Goal: Communication & Community: Answer question/provide support

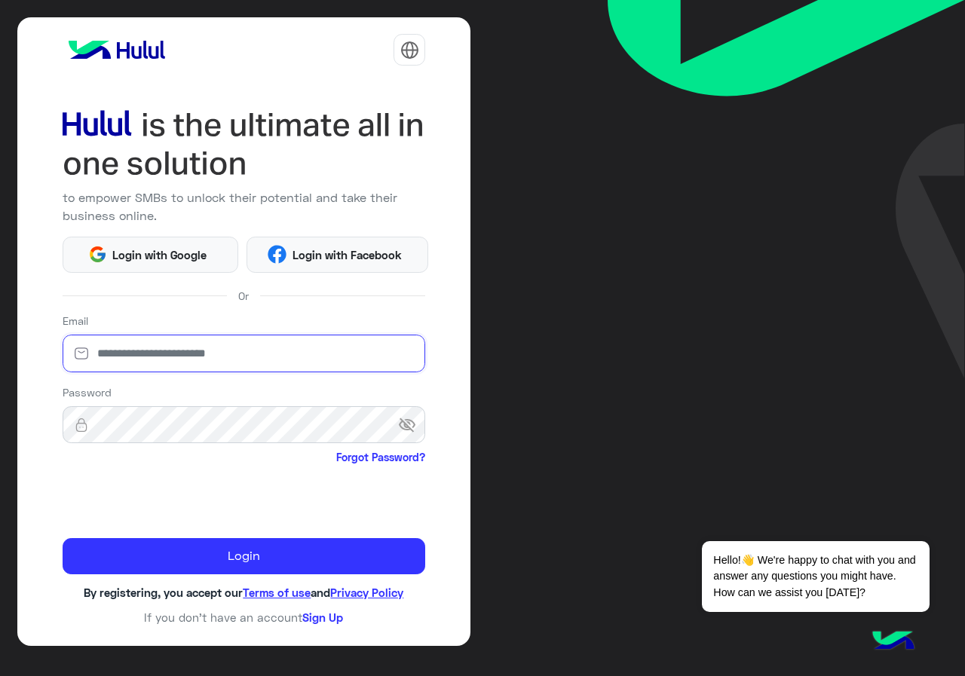
click at [99, 364] on input "email" at bounding box center [244, 354] width 363 height 38
type input "**********"
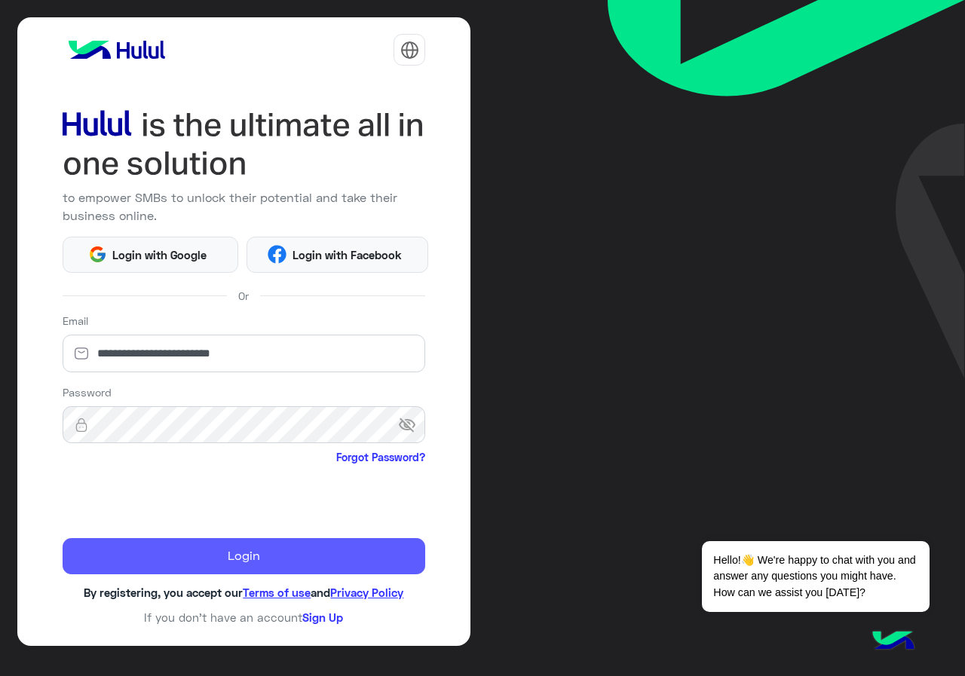
click at [173, 557] on button "Login" at bounding box center [244, 556] width 363 height 36
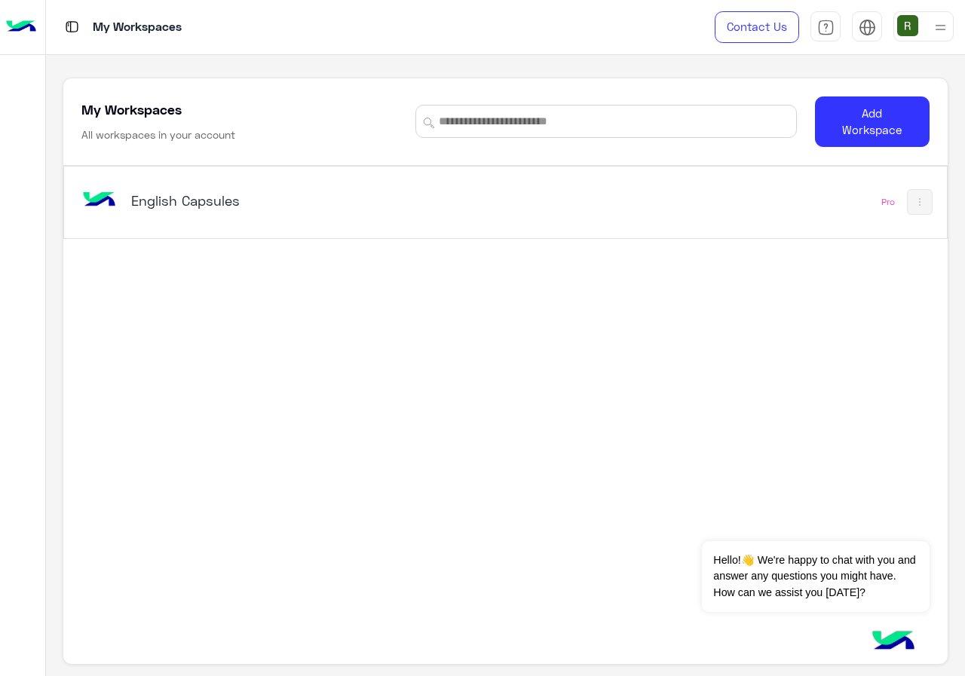
click at [581, 231] on div "English Capsules Pro" at bounding box center [505, 203] width 882 height 72
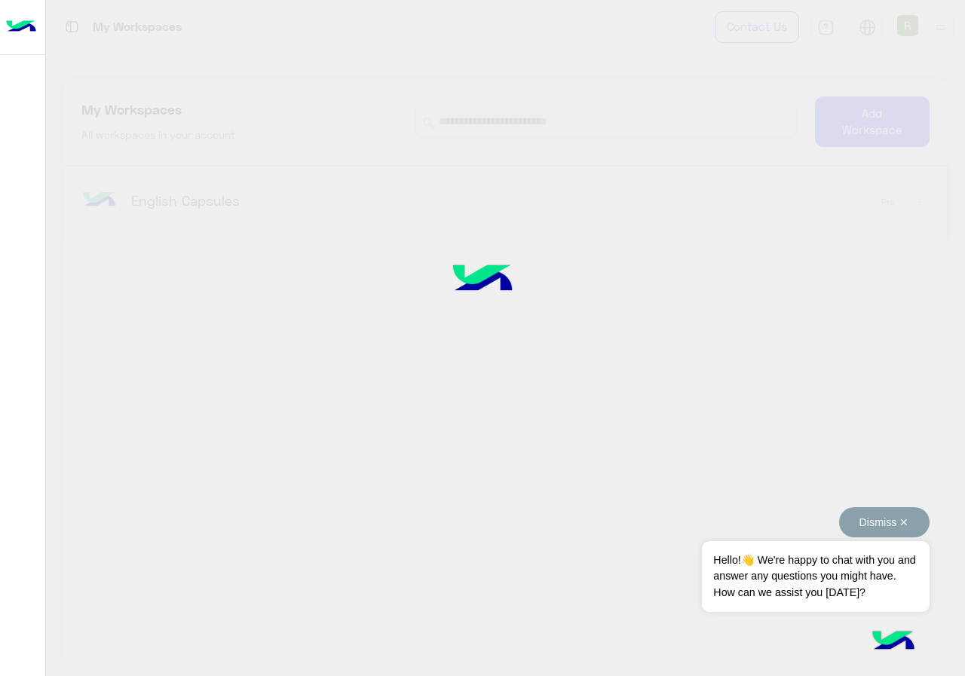
click at [910, 521] on button "Dismiss ✕" at bounding box center [884, 522] width 90 height 30
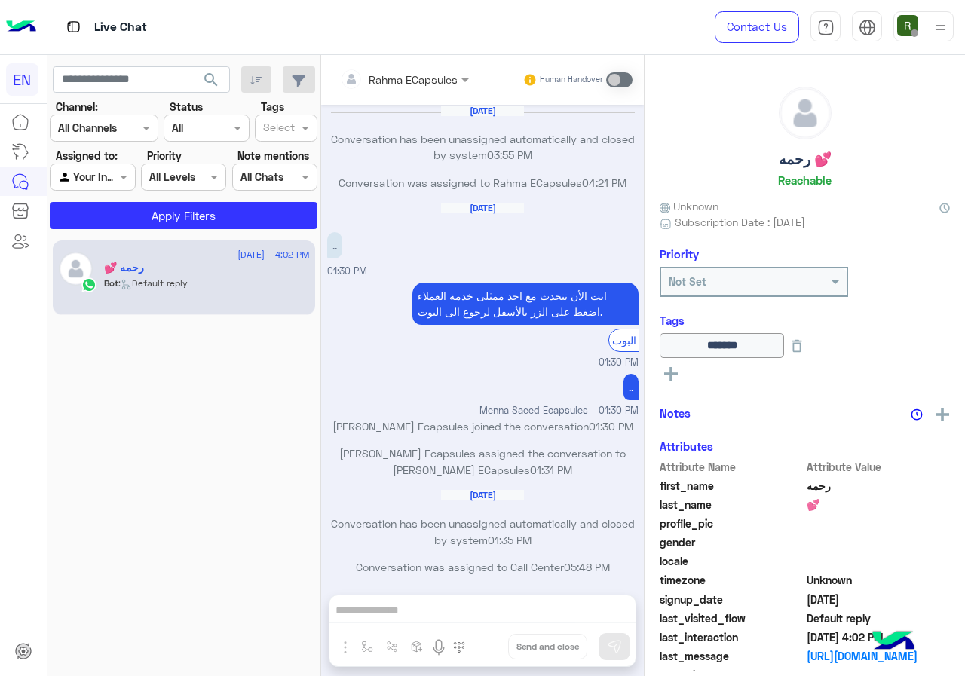
scroll to position [730, 0]
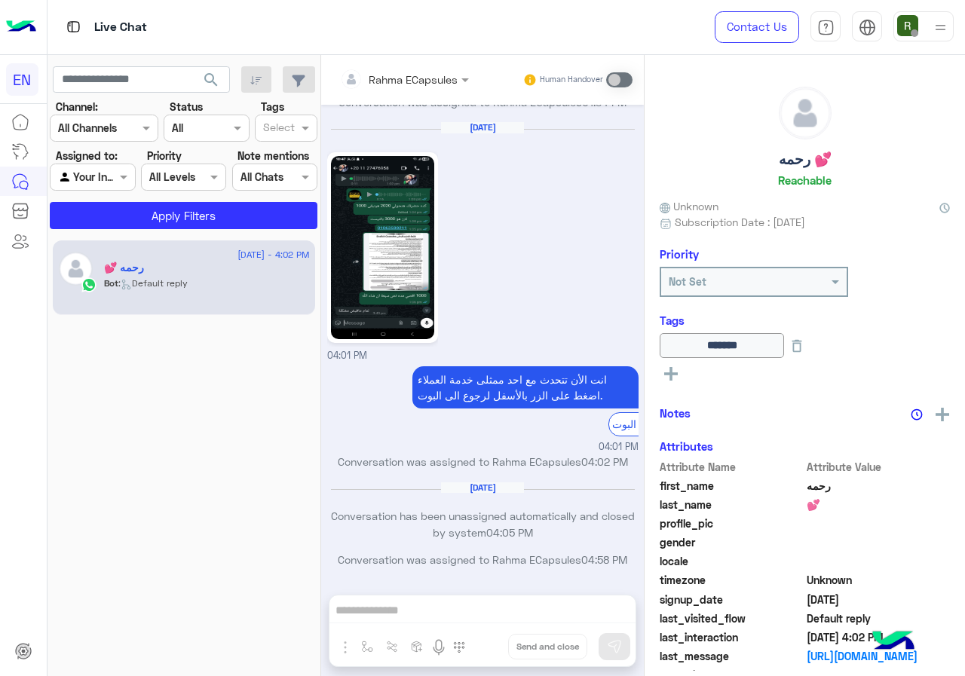
click at [118, 124] on div at bounding box center [103, 127] width 107 height 17
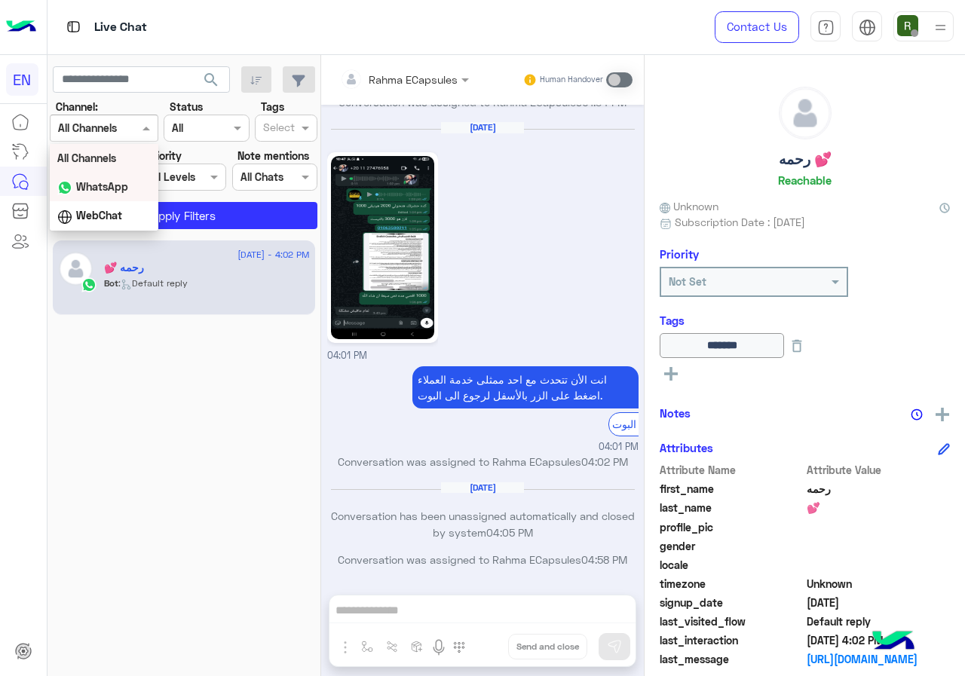
click at [126, 191] on b "WhatsApp" at bounding box center [102, 186] width 52 height 13
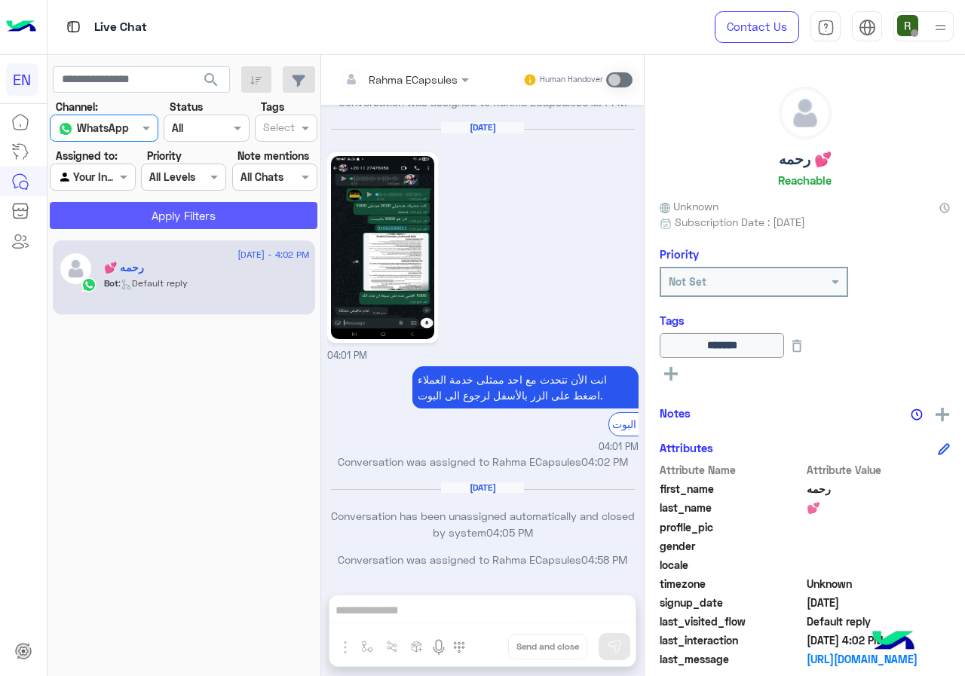
click at [135, 225] on button "Apply Filters" at bounding box center [184, 215] width 268 height 27
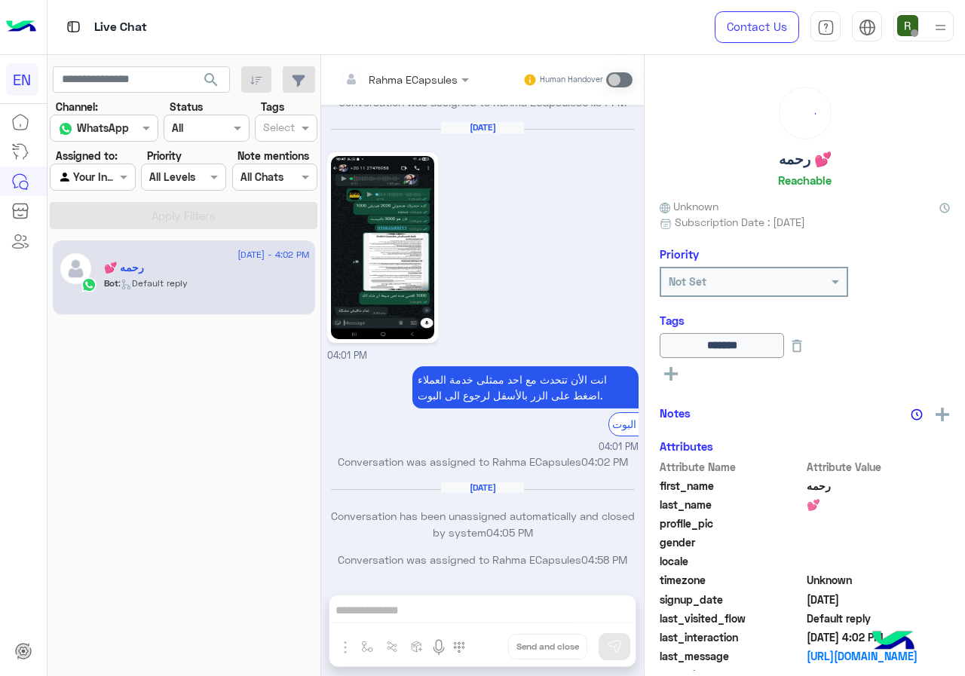
click at [114, 175] on div at bounding box center [92, 176] width 84 height 17
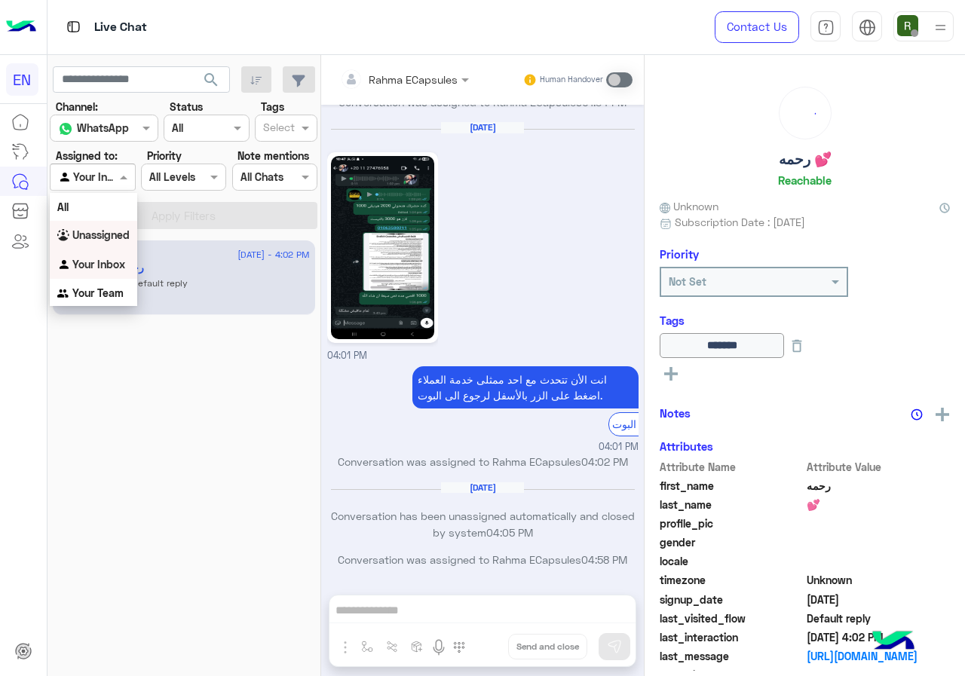
click at [121, 236] on b "Unassigned" at bounding box center [100, 234] width 57 height 13
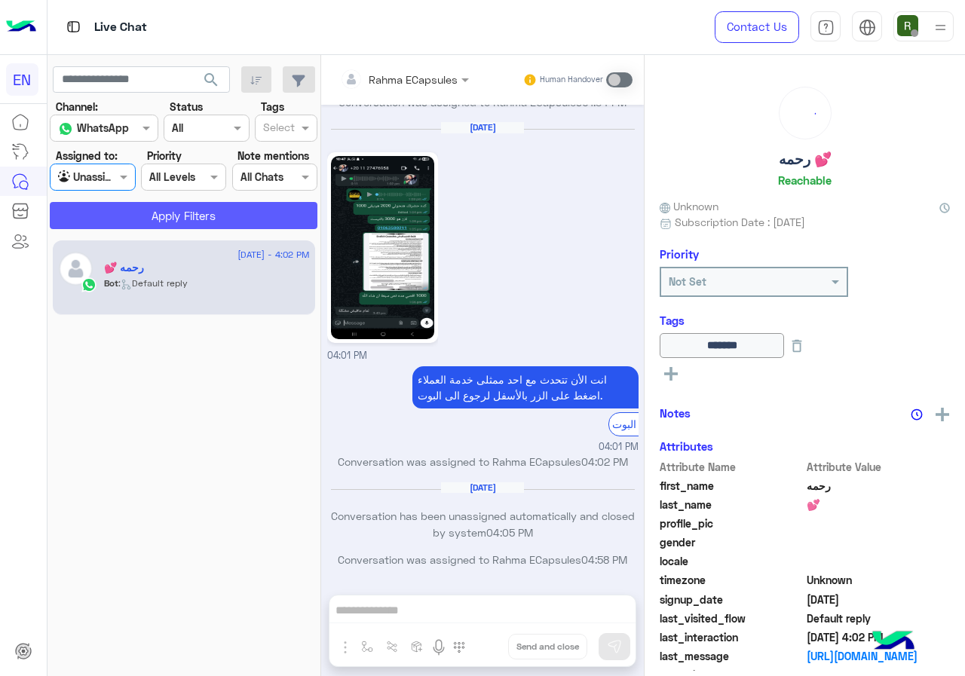
click at [126, 216] on button "Apply Filters" at bounding box center [184, 215] width 268 height 27
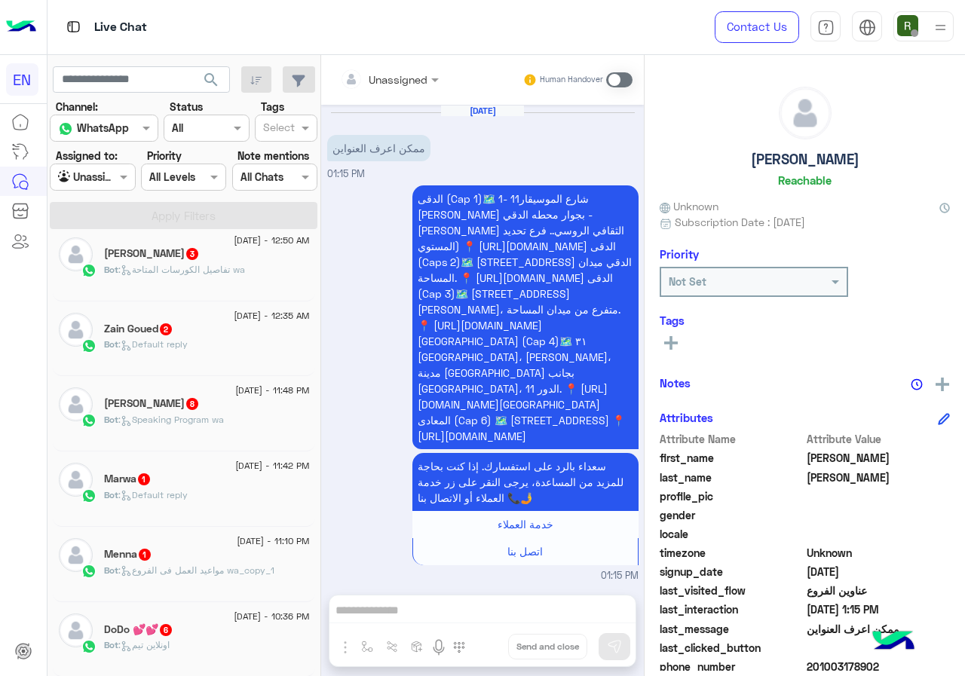
scroll to position [980, 0]
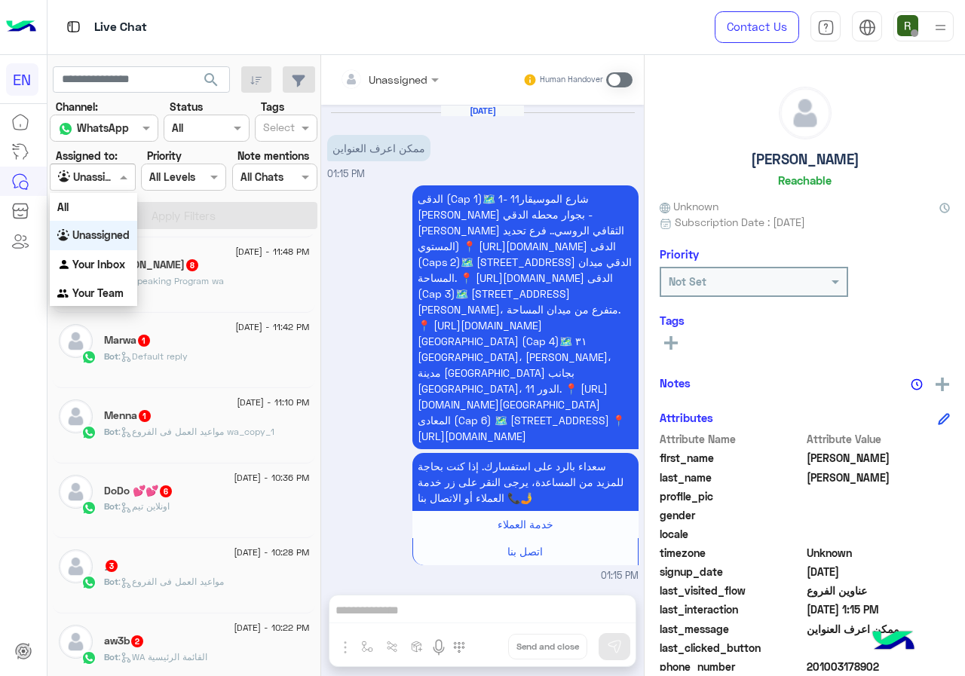
click at [121, 188] on div "Agent Filter Unassigned" at bounding box center [92, 177] width 85 height 27
click at [111, 292] on b "Your Team" at bounding box center [97, 292] width 51 height 13
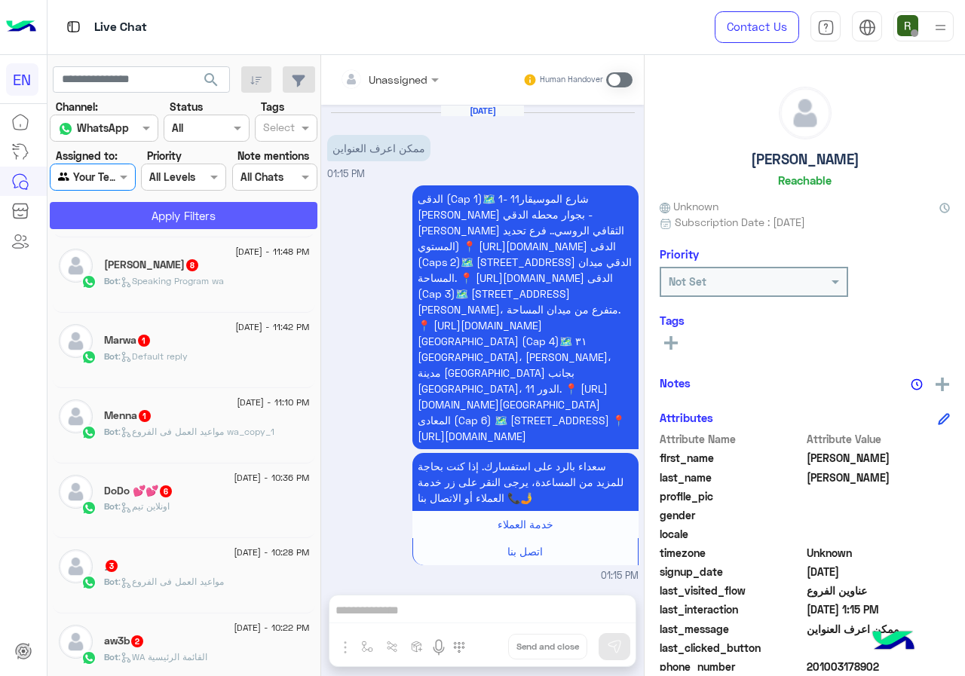
click at [155, 210] on button "Apply Filters" at bounding box center [184, 215] width 268 height 27
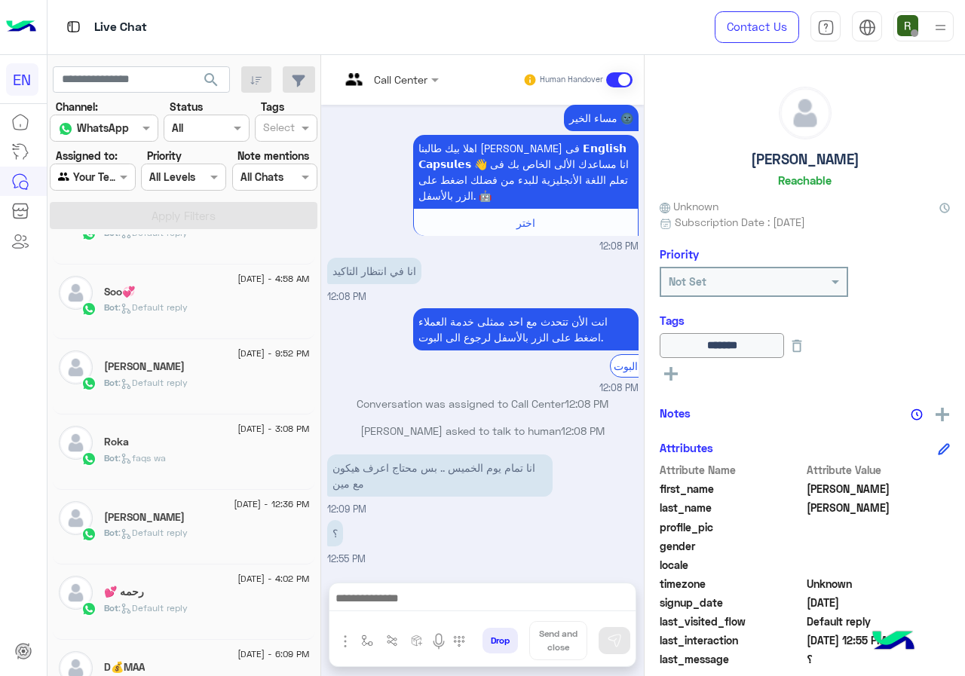
scroll to position [678, 0]
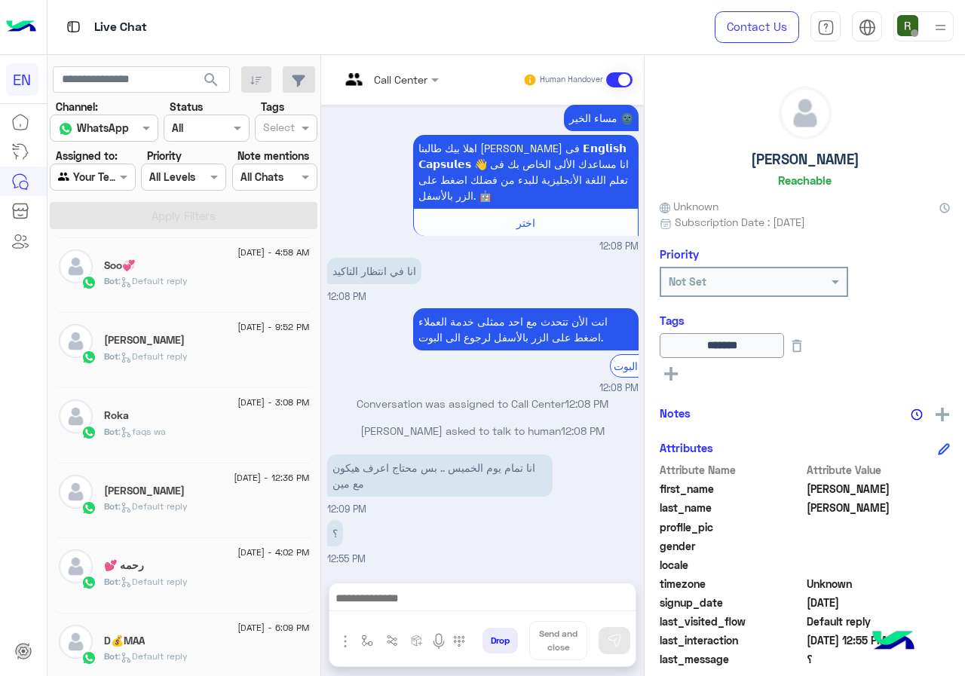
click at [199, 576] on div "Bot : Default reply" at bounding box center [207, 588] width 206 height 26
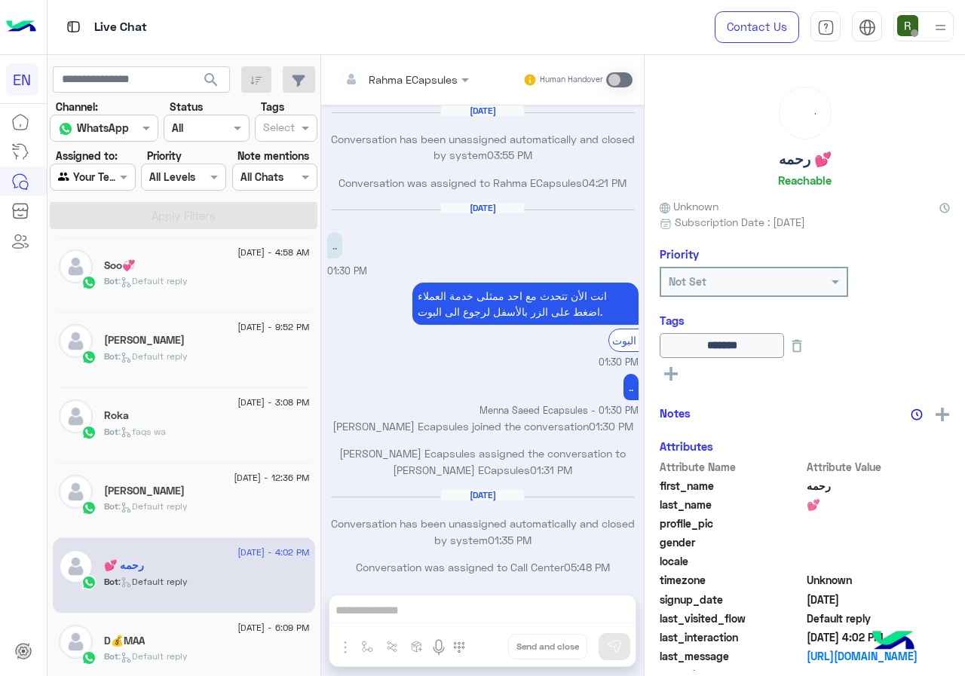
scroll to position [730, 0]
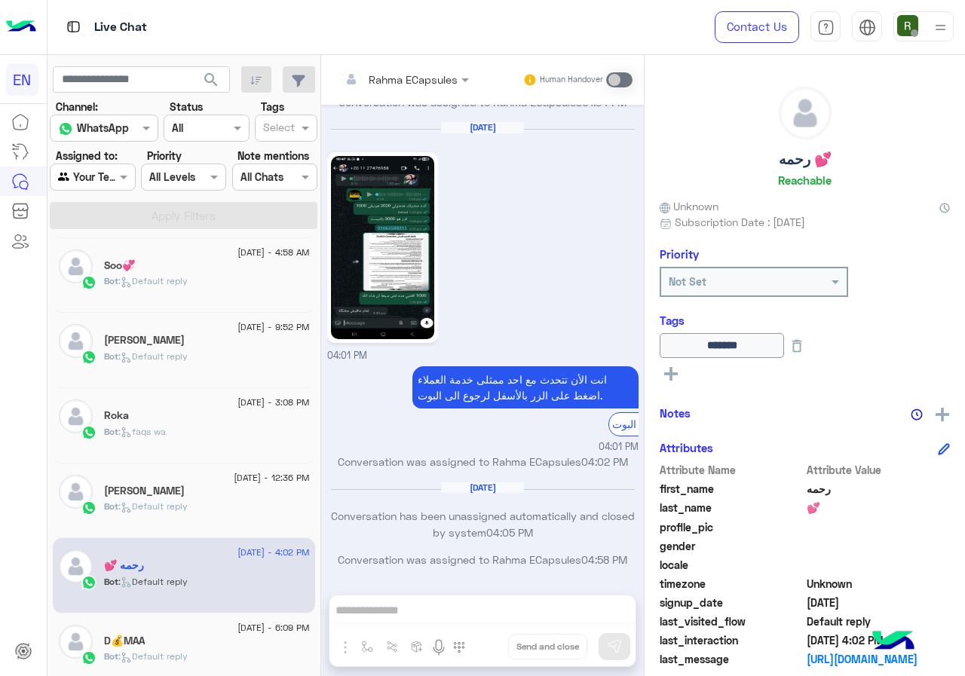
click at [395, 77] on input "text" at bounding box center [384, 80] width 88 height 16
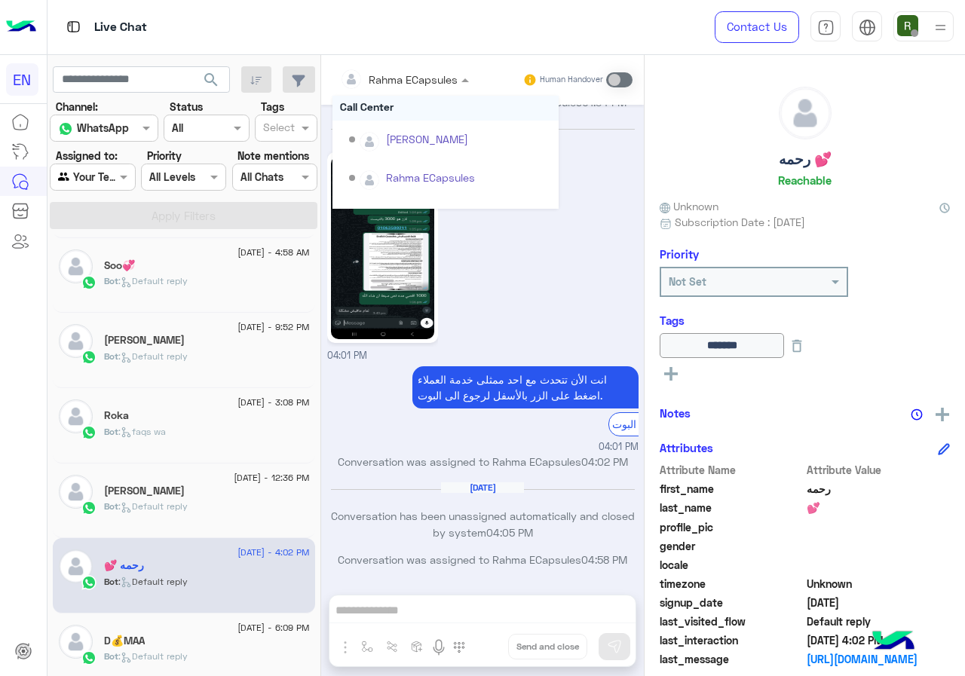
scroll to position [75, 0]
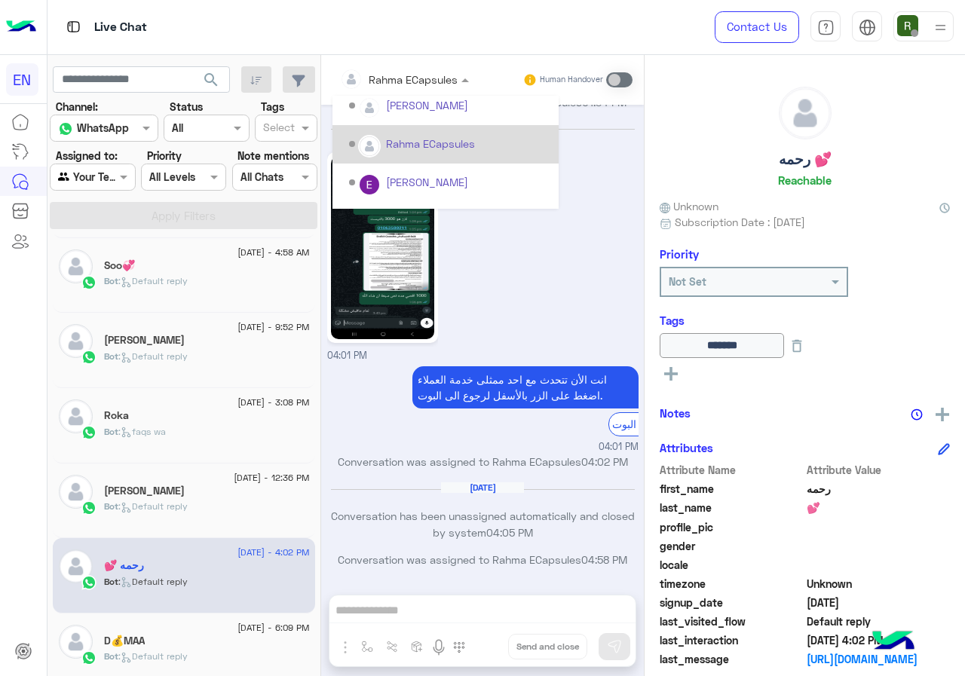
click at [451, 141] on div "Rahma ECapsules" at bounding box center [430, 144] width 89 height 16
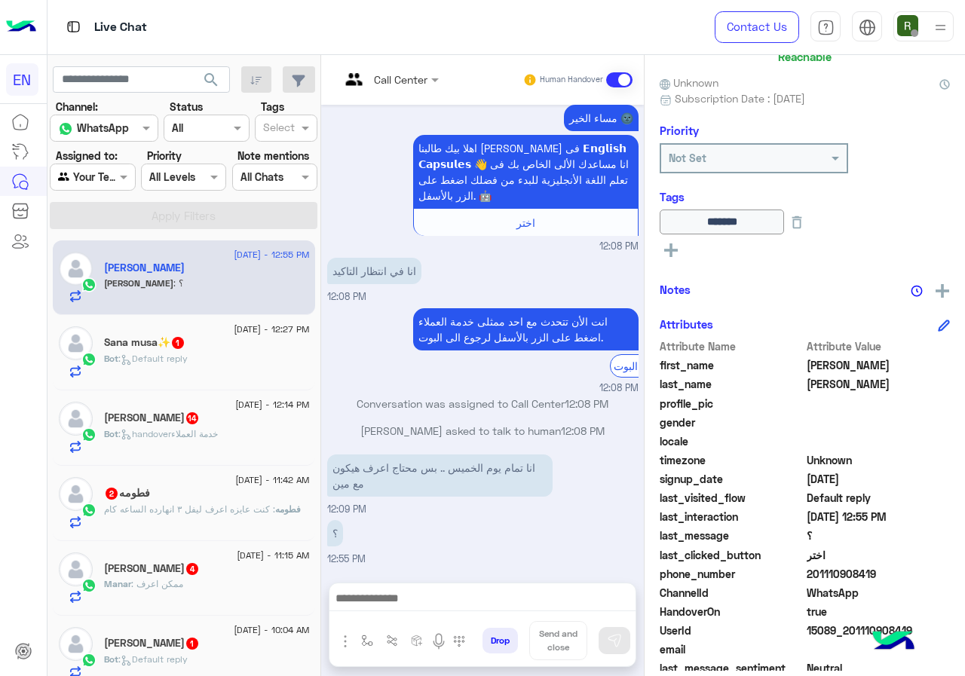
scroll to position [167, 0]
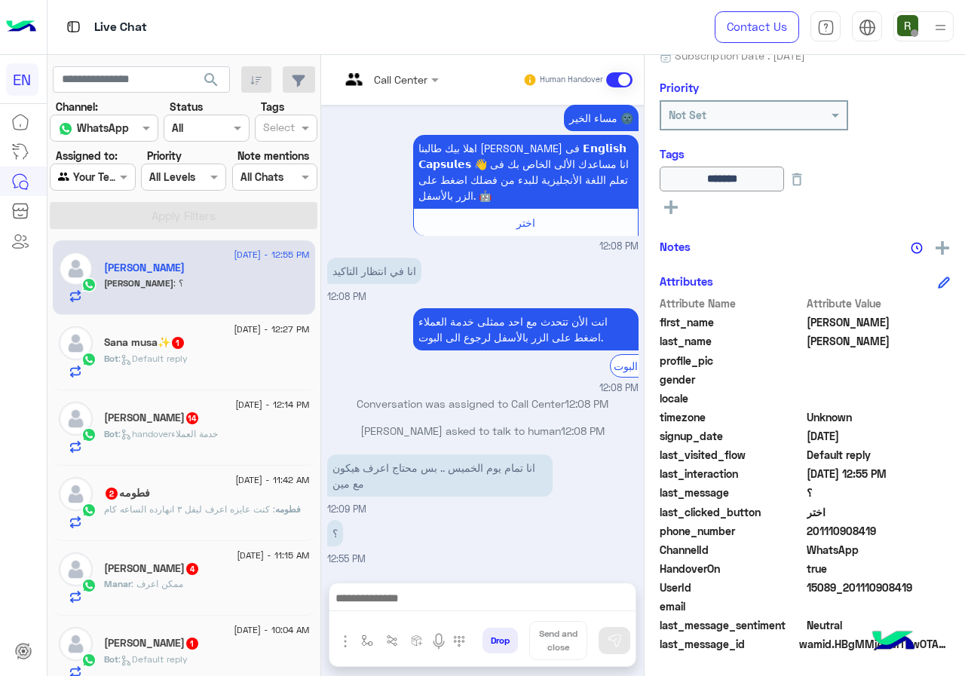
drag, startPoint x: 805, startPoint y: 530, endPoint x: 891, endPoint y: 540, distance: 86.4
click at [891, 540] on div "phone_number 201110908419" at bounding box center [804, 532] width 290 height 19
click at [876, 540] on div "phone_number 201110908419" at bounding box center [804, 532] width 290 height 19
drag, startPoint x: 814, startPoint y: 527, endPoint x: 876, endPoint y: 527, distance: 61.8
click at [876, 527] on span "201110908419" at bounding box center [878, 531] width 144 height 16
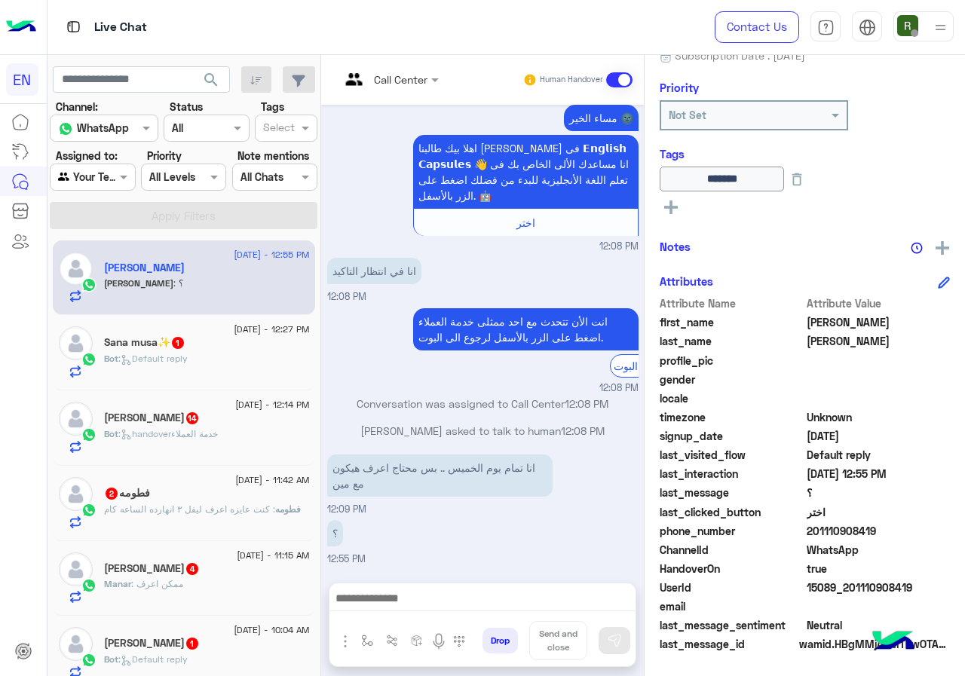
click at [873, 530] on span "201110908419" at bounding box center [878, 531] width 144 height 16
drag, startPoint x: 806, startPoint y: 533, endPoint x: 940, endPoint y: 529, distance: 134.2
click at [940, 529] on span "201110908419" at bounding box center [878, 531] width 144 height 16
click at [890, 530] on span "201110908419" at bounding box center [878, 531] width 144 height 16
drag, startPoint x: 812, startPoint y: 532, endPoint x: 902, endPoint y: 518, distance: 91.4
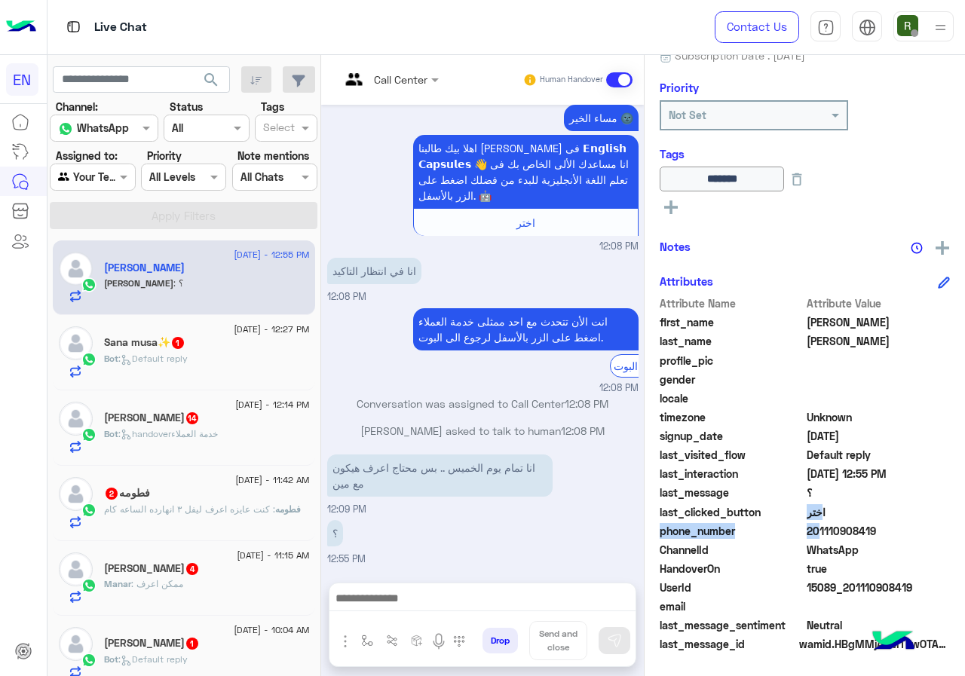
click at [902, 518] on div "Attribute Name Attribute Value first_name Mahmoud last_name Yusuf profile_pic g…" at bounding box center [804, 474] width 290 height 359
click at [879, 528] on span "201110908419" at bounding box center [878, 531] width 144 height 16
drag, startPoint x: 809, startPoint y: 531, endPoint x: 958, endPoint y: 531, distance: 148.4
click at [958, 531] on div "Mahmoud Yusuf Reachable Unknown Subscription Date : 04/12/2025 Priority Not Set…" at bounding box center [804, 363] width 320 height 616
copy span "01110908419"
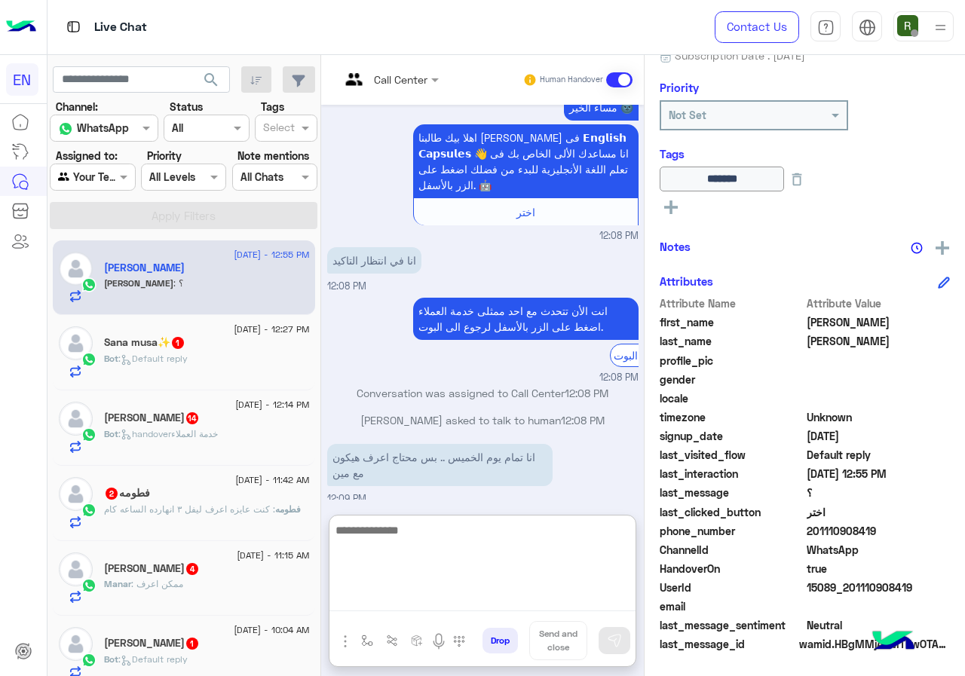
paste textarea "**********"
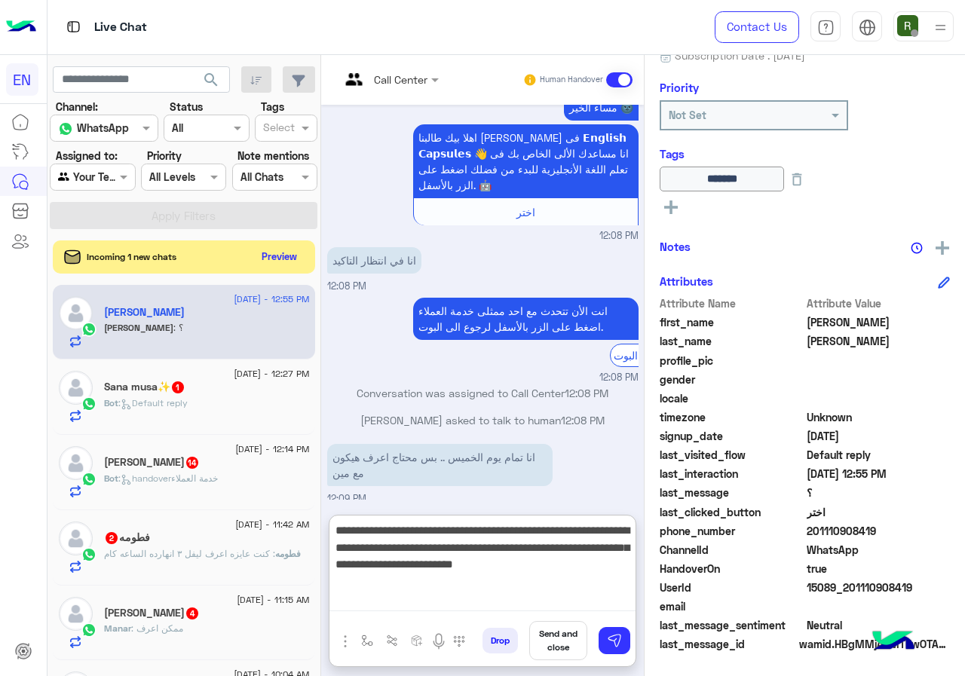
type textarea "**********"
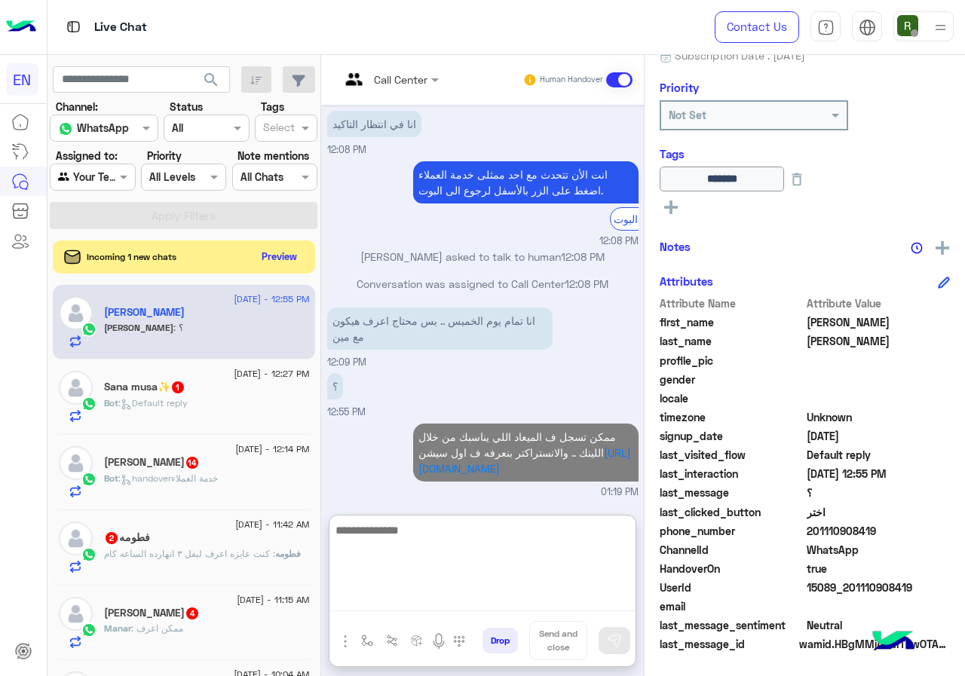
scroll to position [1356, 0]
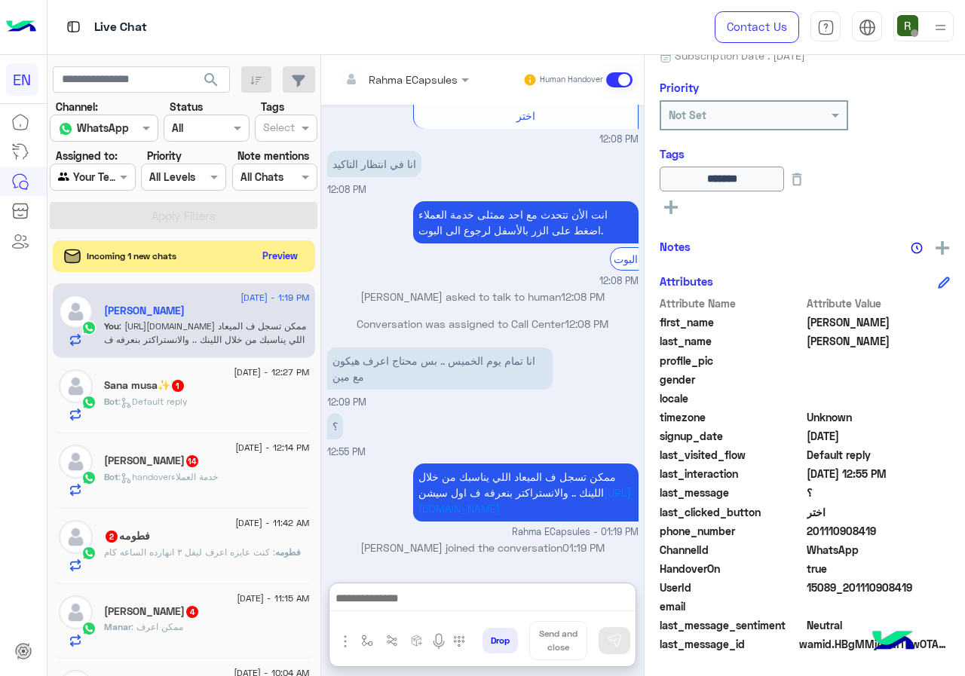
click at [304, 260] on button "Preview" at bounding box center [280, 256] width 47 height 20
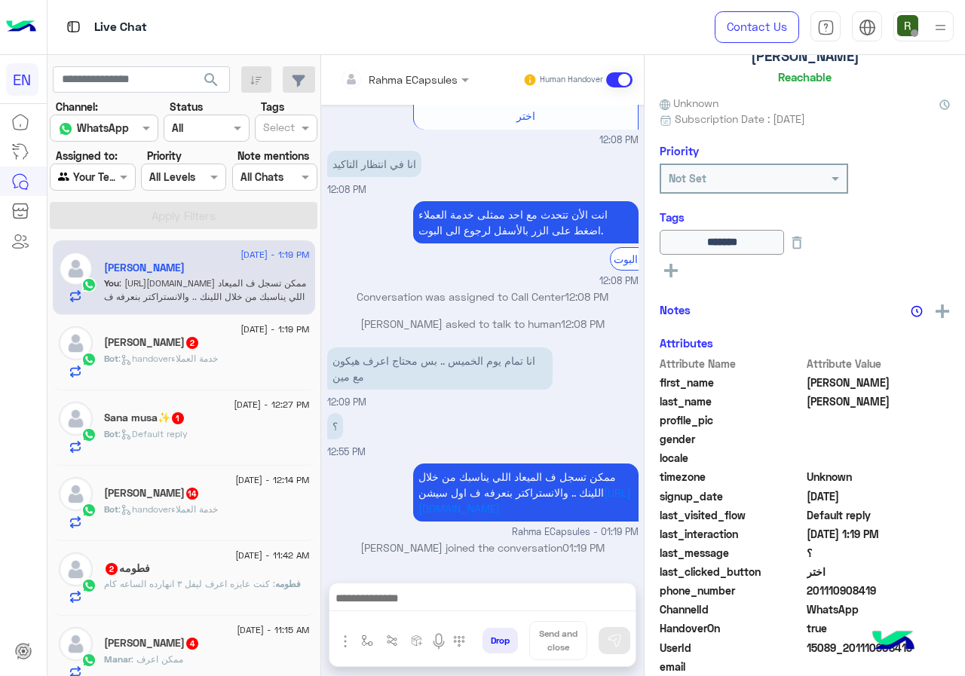
scroll to position [164, 0]
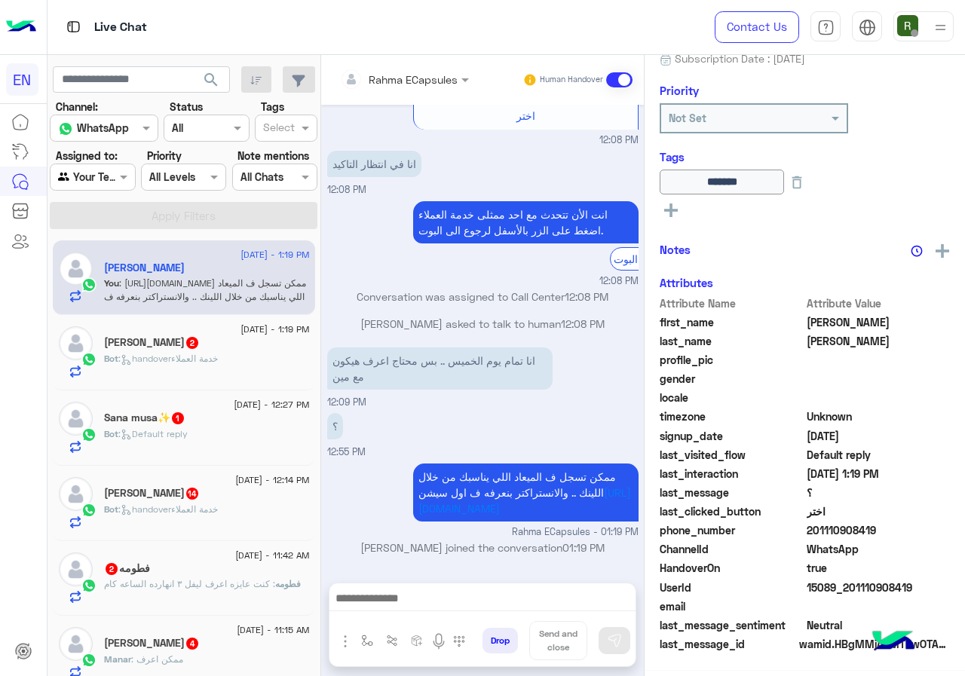
click at [261, 350] on div "Mahmoud Hassan 2" at bounding box center [207, 344] width 206 height 16
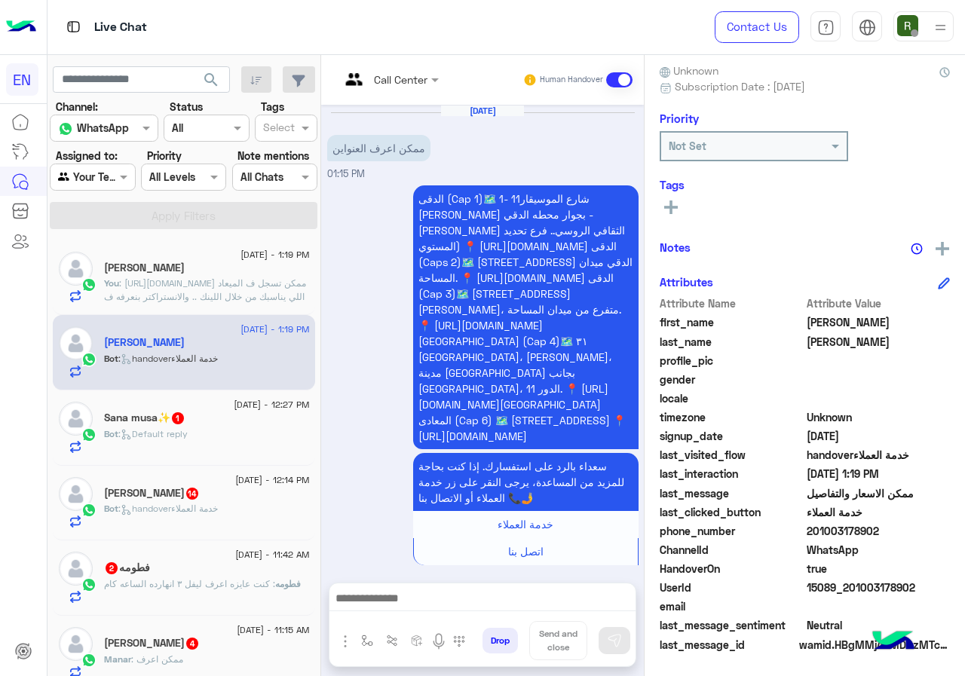
scroll to position [733, 0]
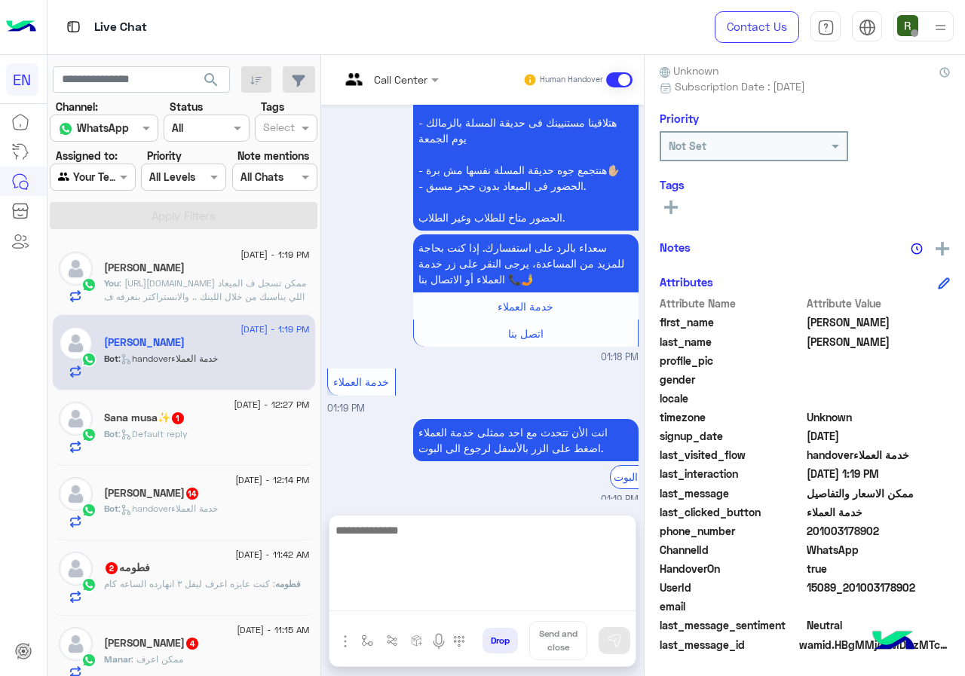
click at [521, 607] on textarea at bounding box center [482, 566] width 306 height 90
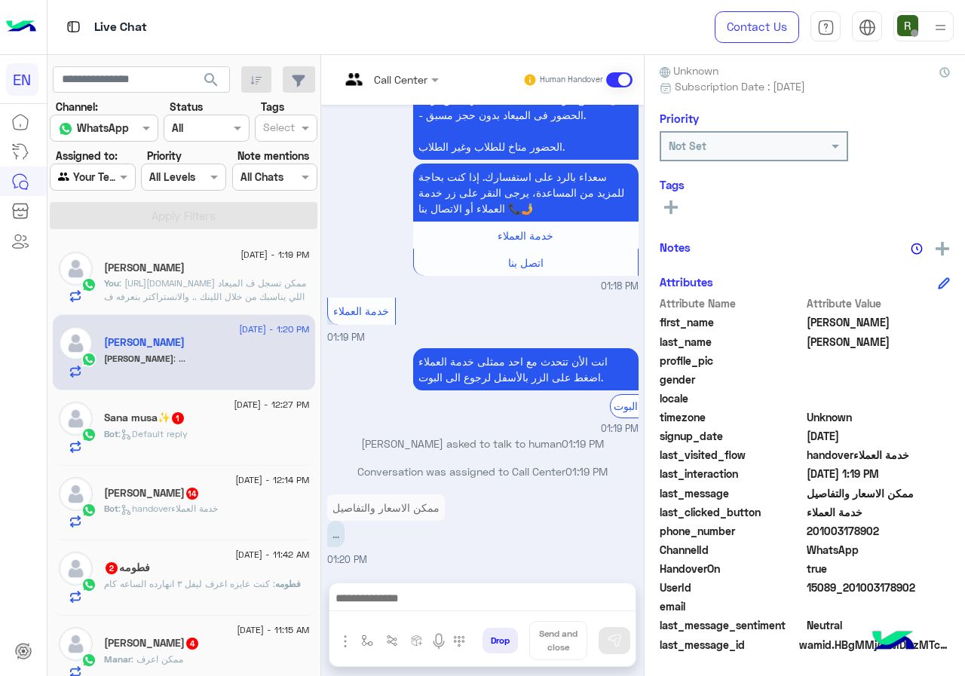
click at [861, 534] on span "201003178902" at bounding box center [878, 531] width 144 height 16
drag, startPoint x: 860, startPoint y: 533, endPoint x: 952, endPoint y: 533, distance: 92.7
click at [950, 533] on span "201003178902" at bounding box center [878, 531] width 144 height 16
click at [938, 533] on span "201003178902" at bounding box center [878, 531] width 144 height 16
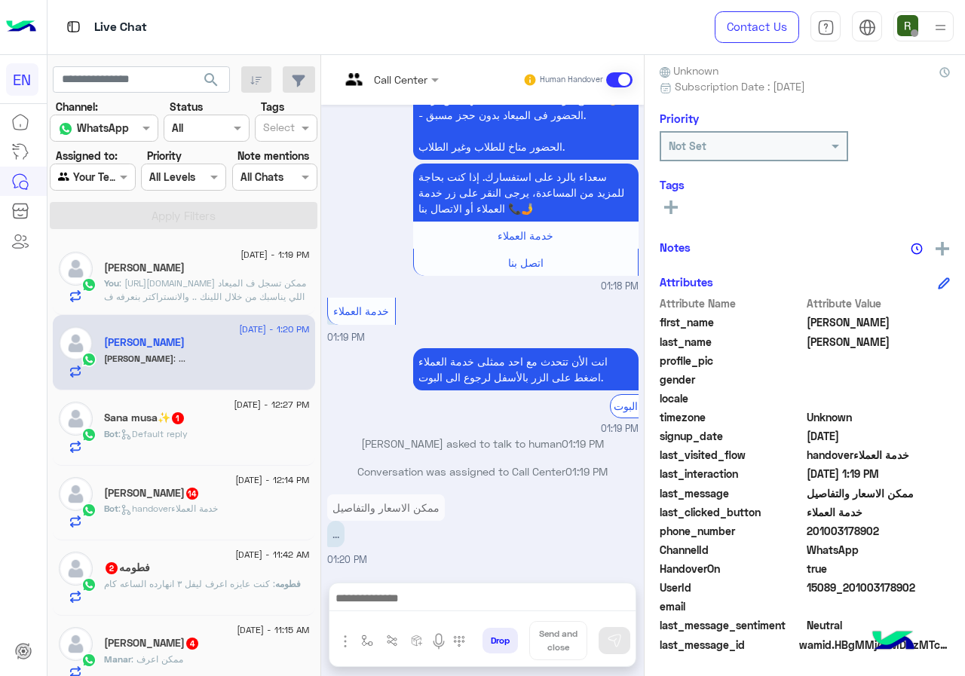
drag, startPoint x: 859, startPoint y: 535, endPoint x: 926, endPoint y: 532, distance: 67.1
click at [926, 532] on span "201003178902" at bounding box center [878, 531] width 144 height 16
copy span "01003178902"
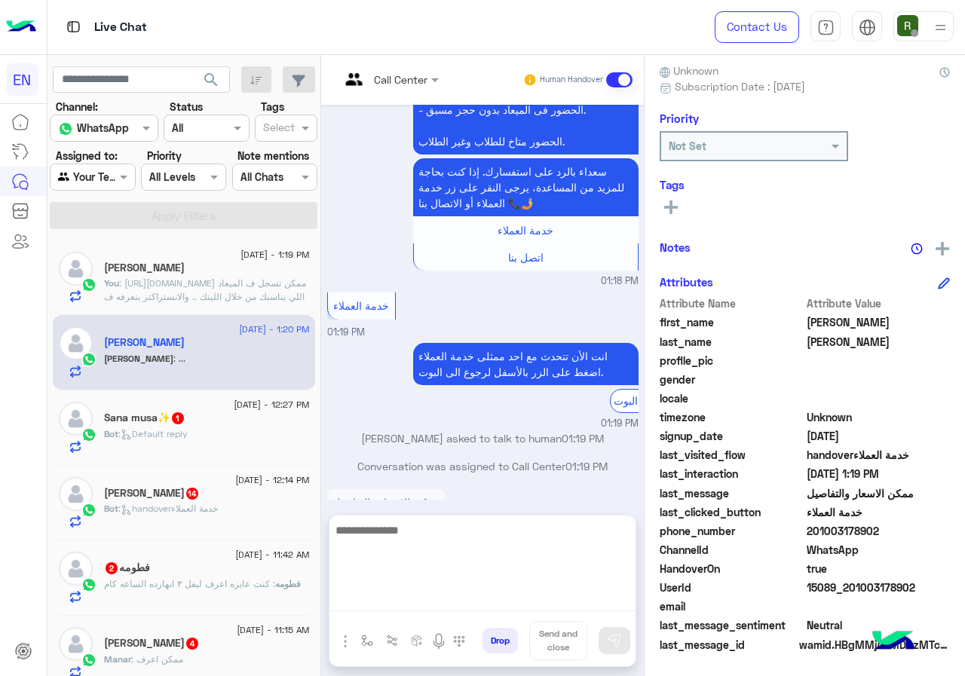
click at [489, 600] on textarea at bounding box center [482, 566] width 306 height 90
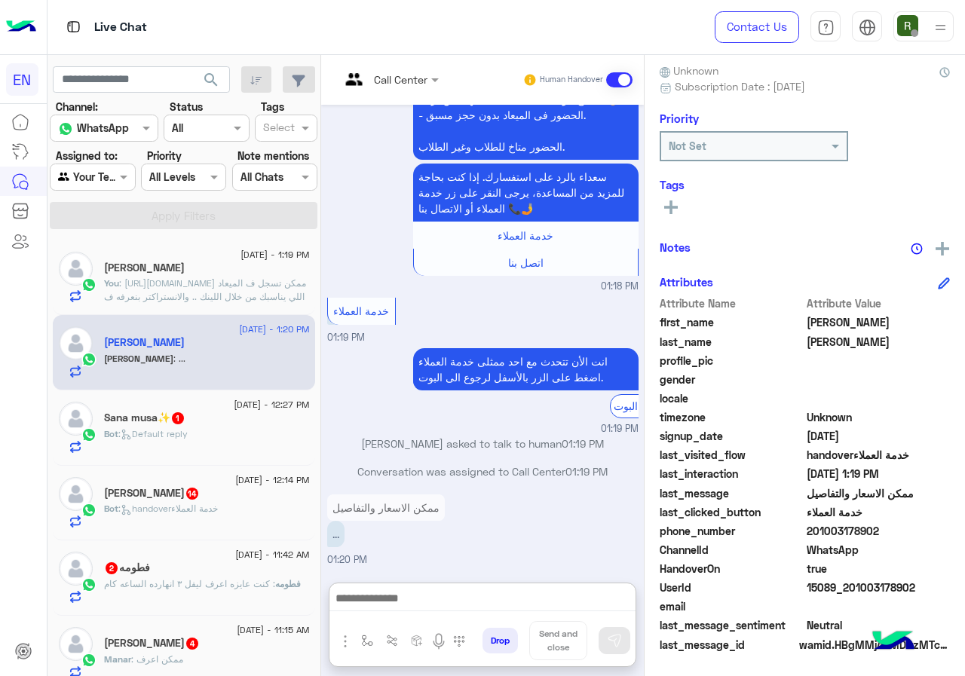
click at [427, 67] on div "Call Center" at bounding box center [383, 80] width 87 height 36
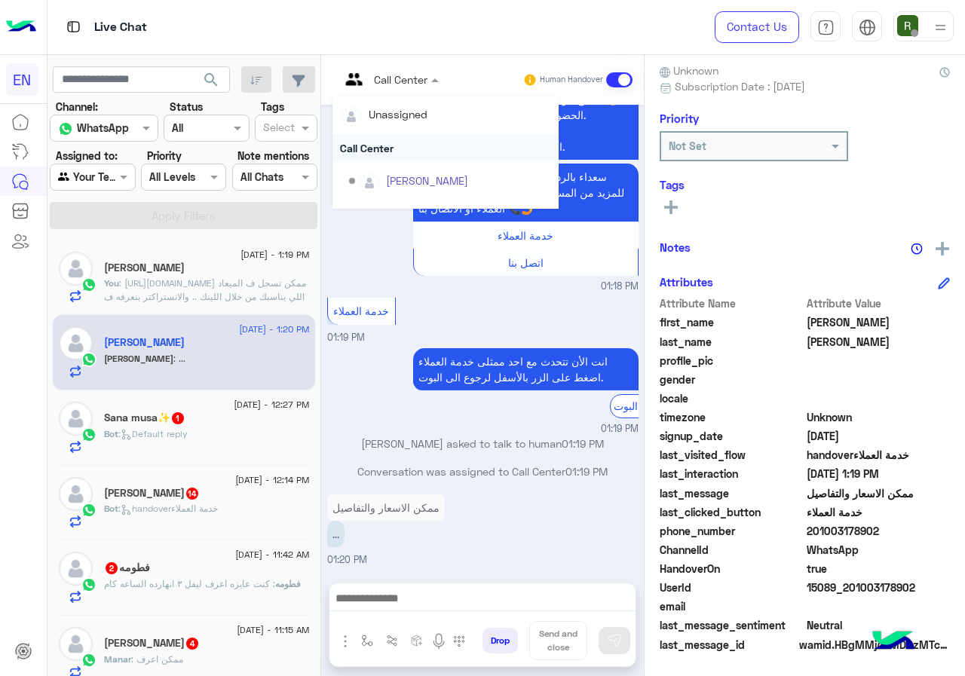
scroll to position [250, 0]
click at [444, 157] on div "Sales Team" at bounding box center [445, 156] width 226 height 28
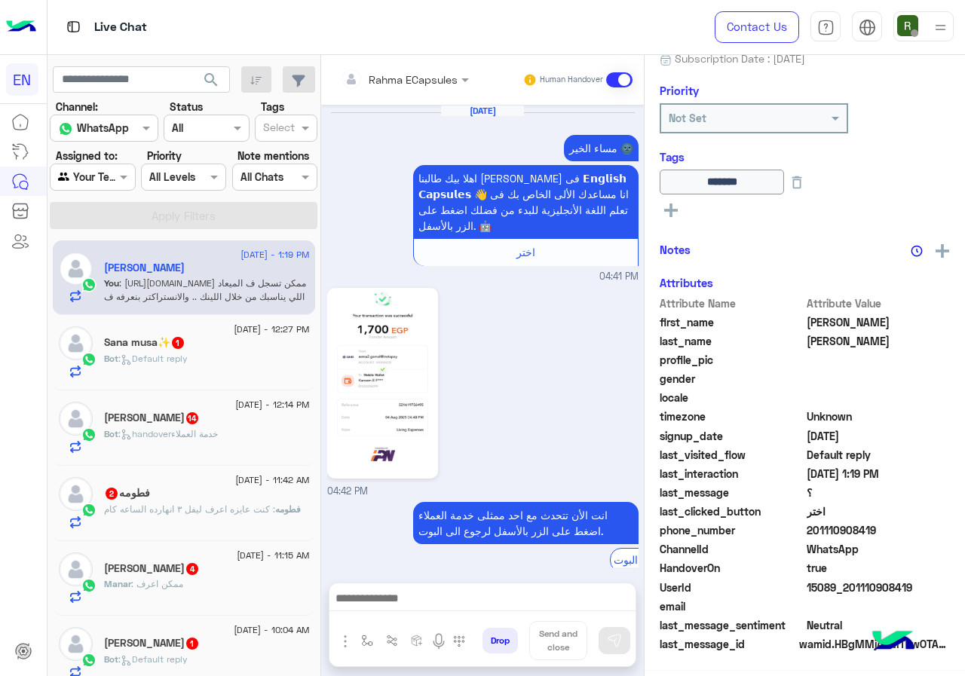
scroll to position [1167, 0]
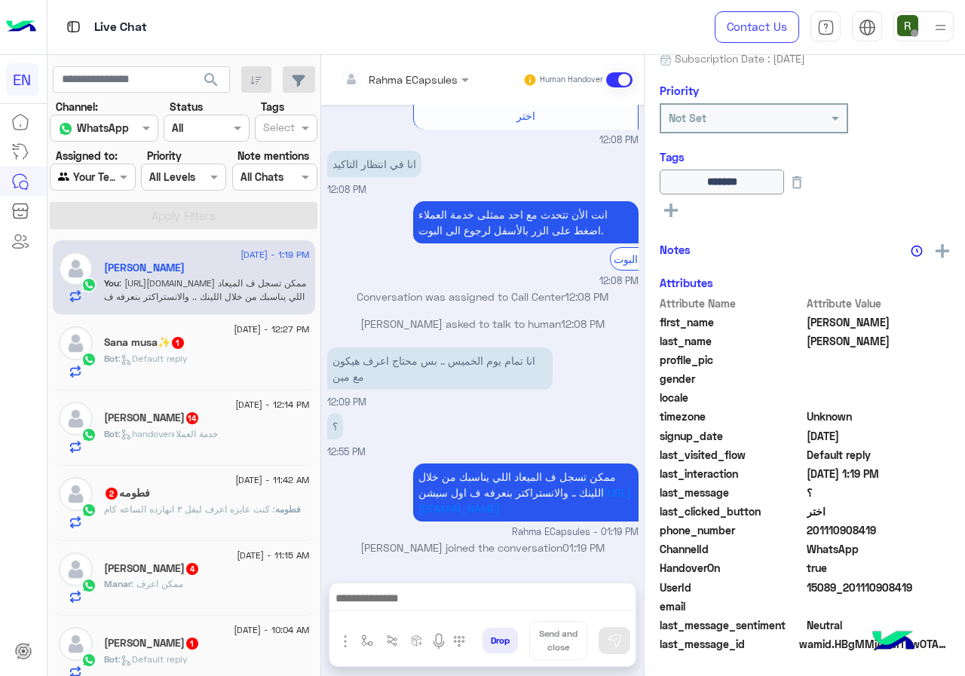
click at [254, 348] on div "Sana musa✨ 1" at bounding box center [207, 344] width 206 height 16
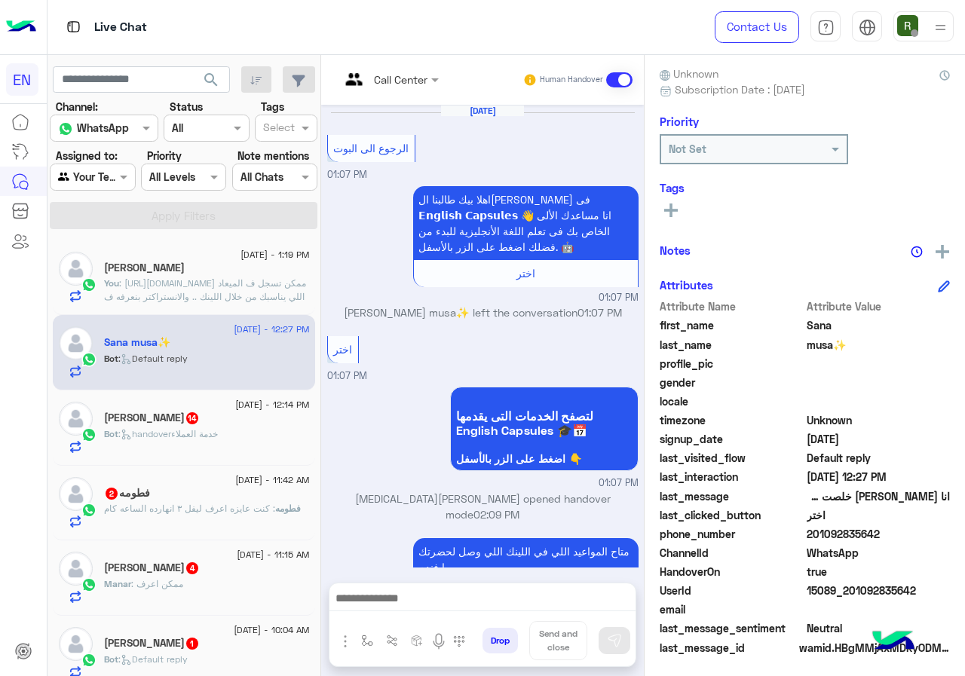
scroll to position [135, 0]
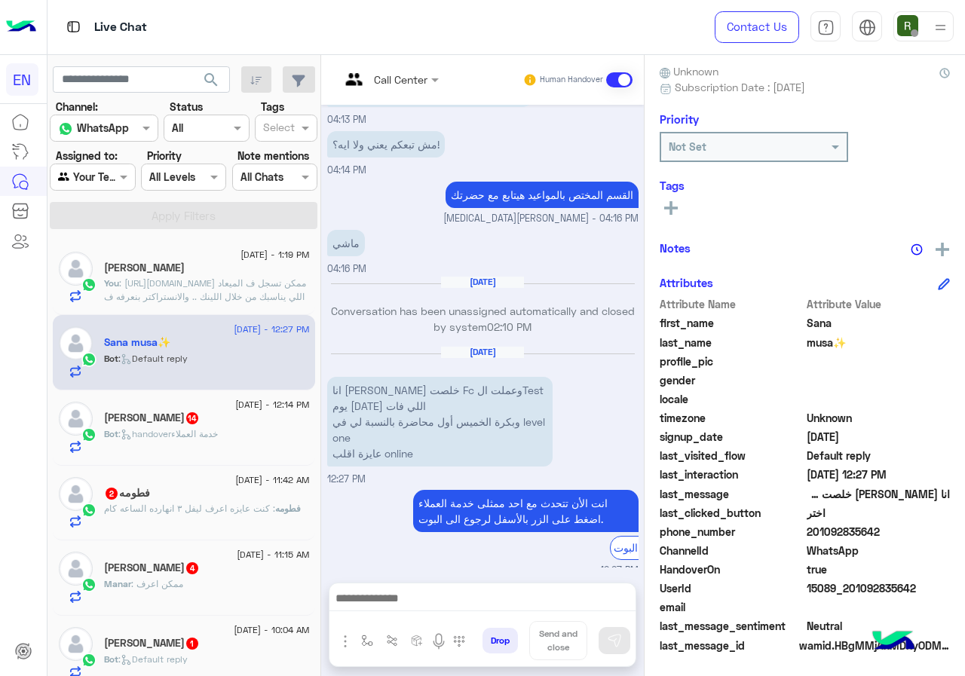
drag, startPoint x: 857, startPoint y: 530, endPoint x: 964, endPoint y: 538, distance: 107.3
click at [950, 538] on span "201092835642" at bounding box center [878, 532] width 144 height 16
copy span "01092835642"
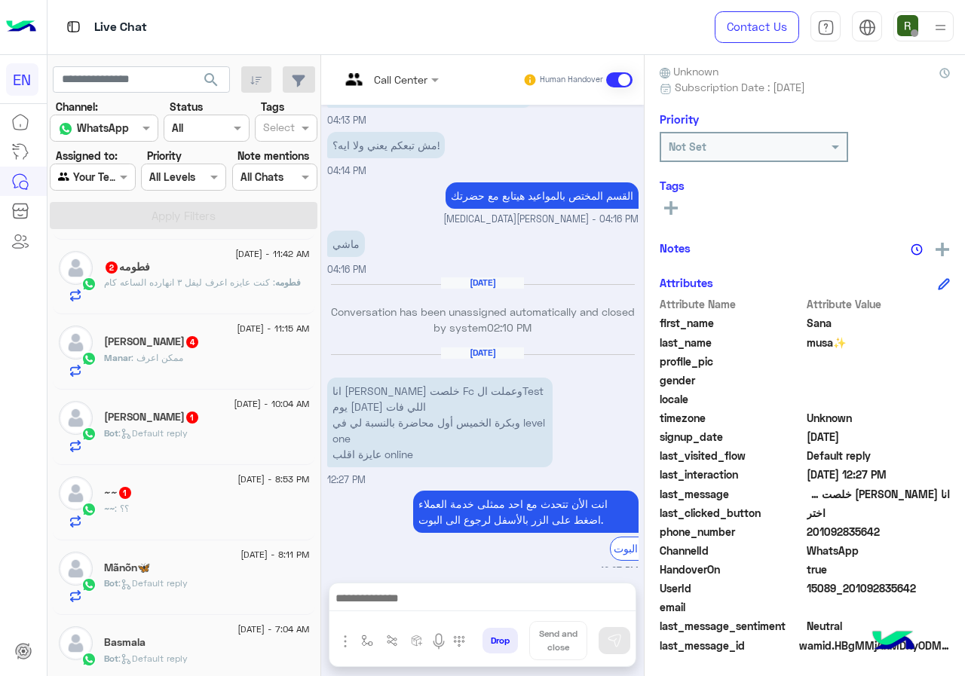
scroll to position [0, 0]
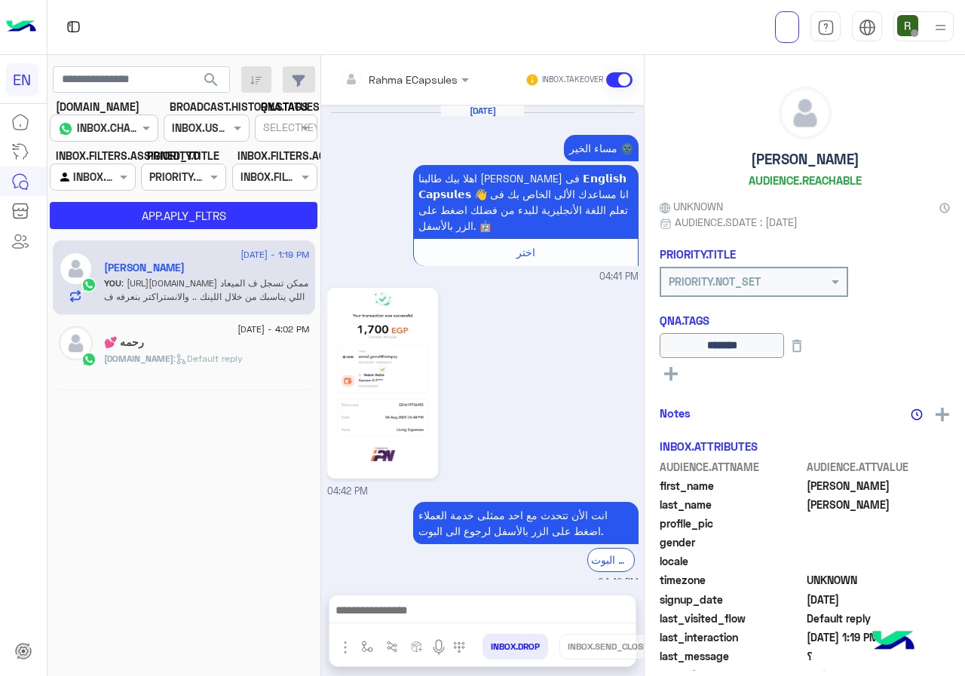
scroll to position [1128, 0]
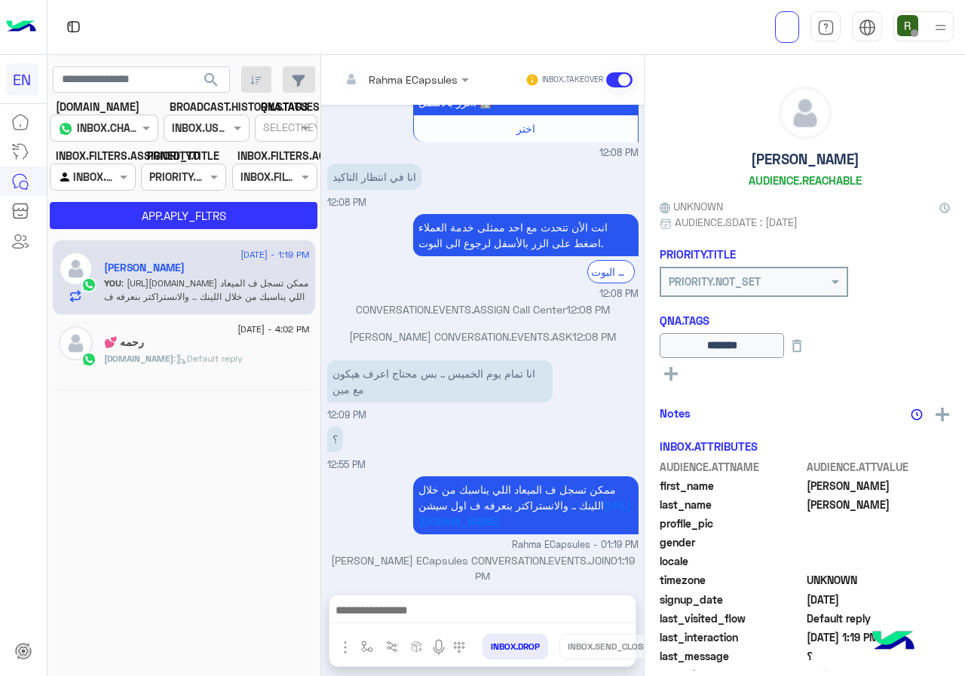
click at [93, 173] on input "text" at bounding box center [75, 178] width 35 height 16
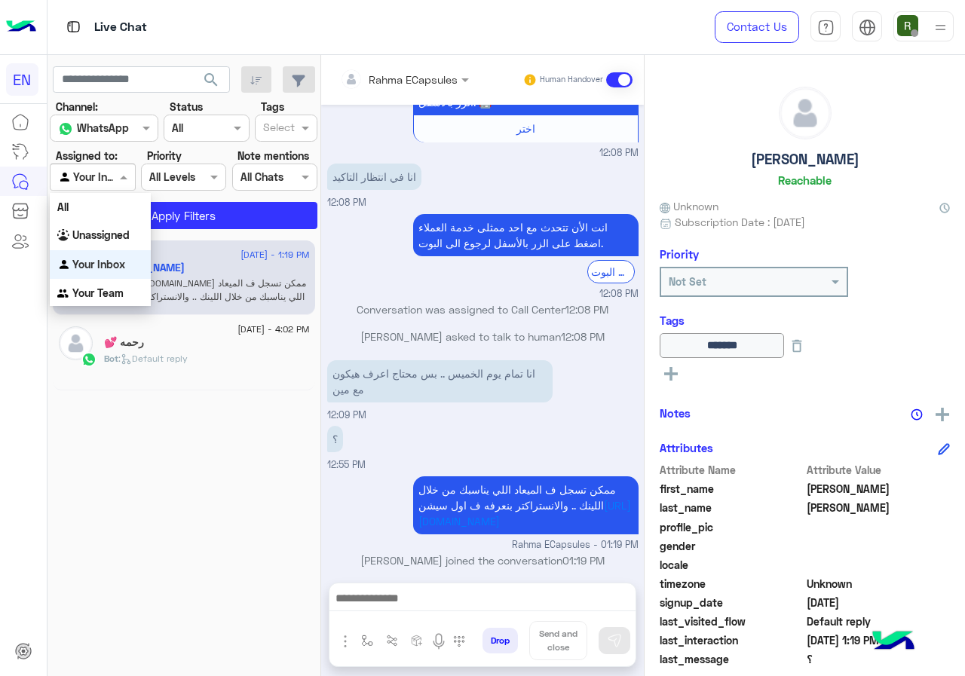
scroll to position [1145, 0]
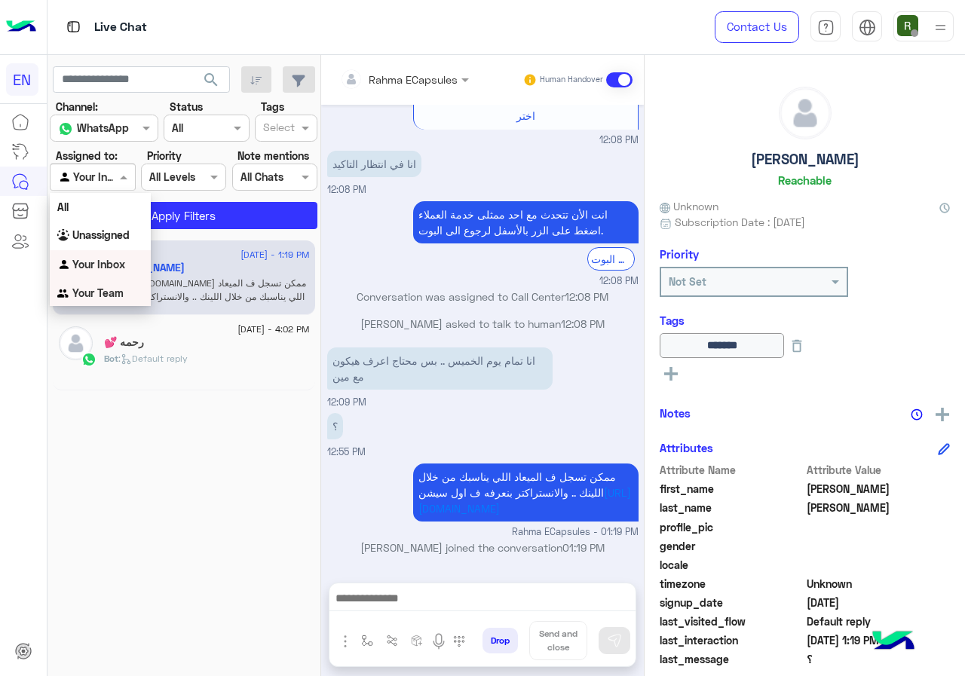
click at [102, 291] on b "Your Team" at bounding box center [97, 292] width 51 height 13
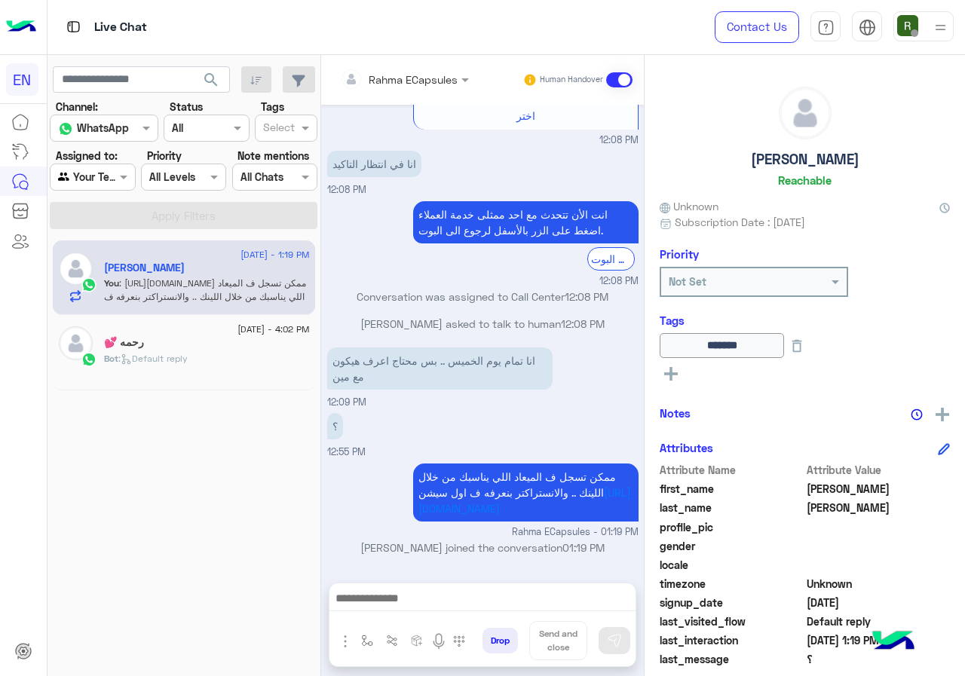
click at [220, 89] on span "search" at bounding box center [211, 80] width 18 height 18
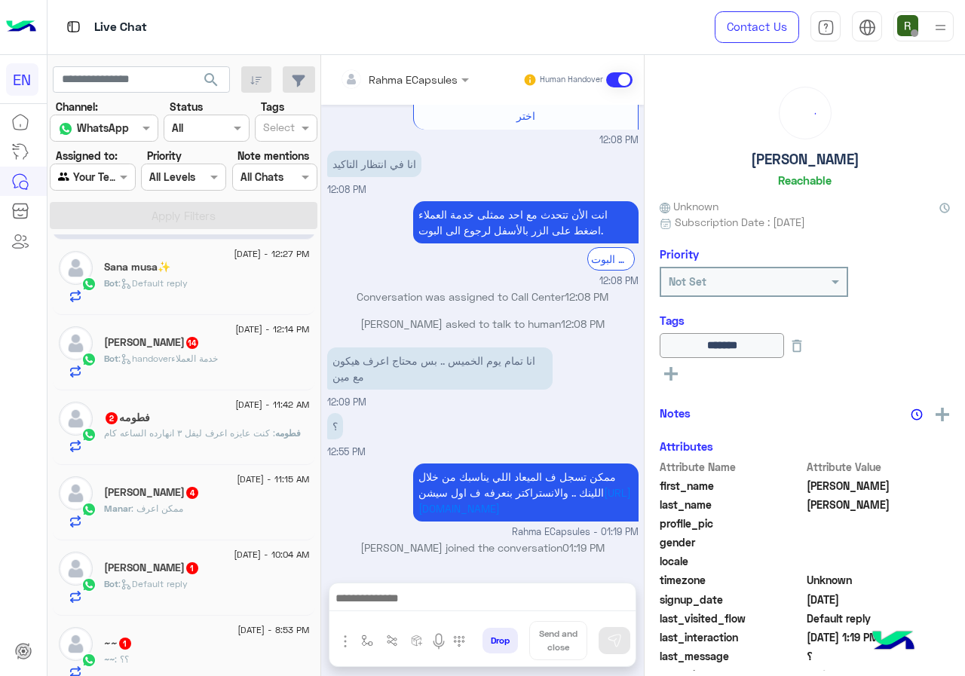
scroll to position [0, 0]
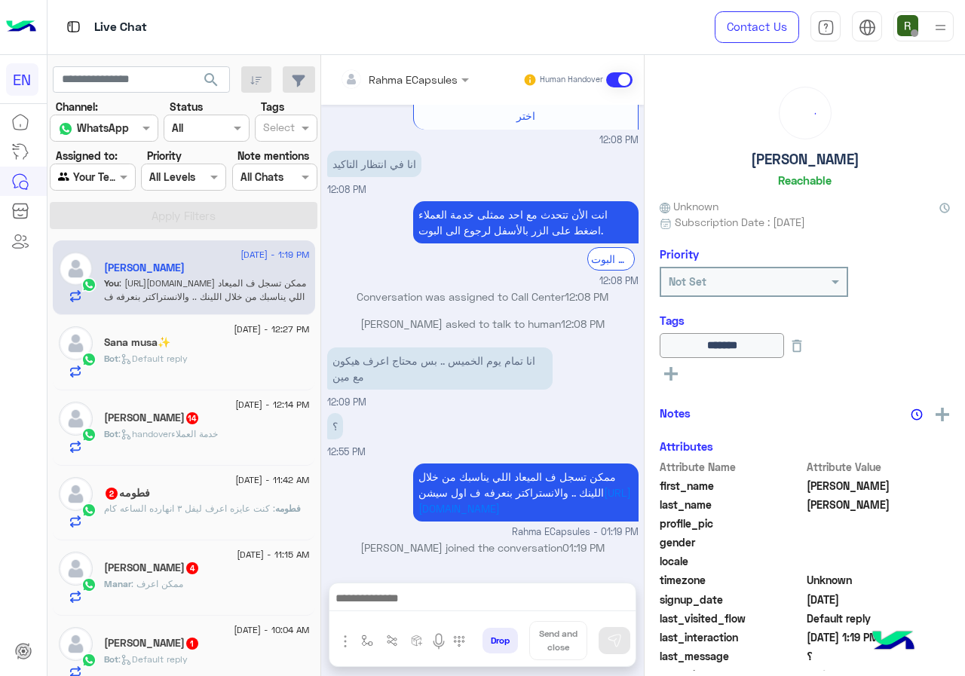
click at [205, 359] on div "Bot : Default reply" at bounding box center [207, 365] width 206 height 26
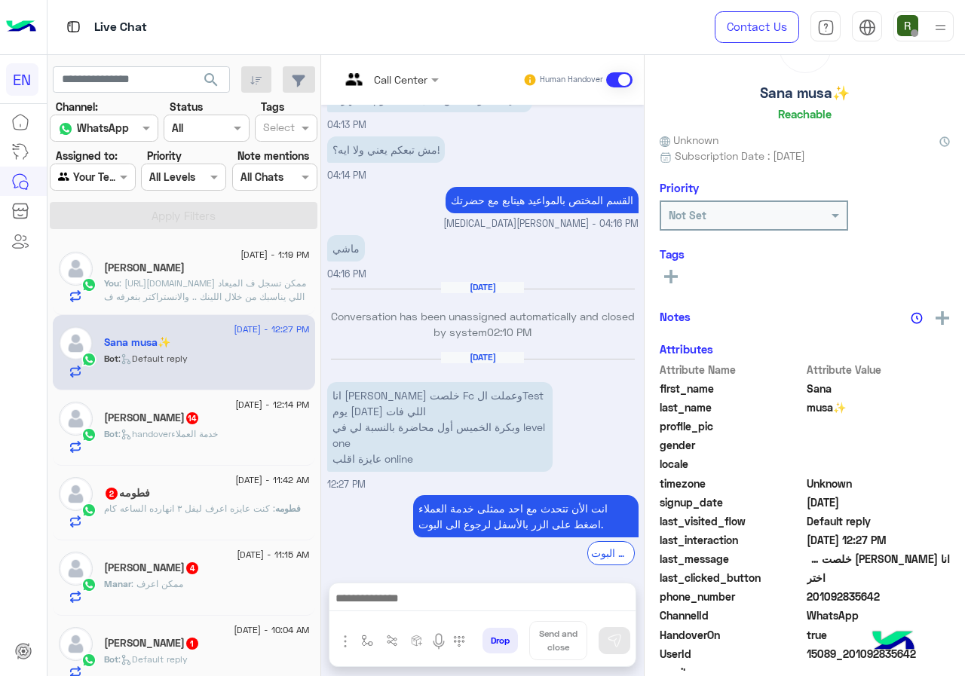
scroll to position [132, 0]
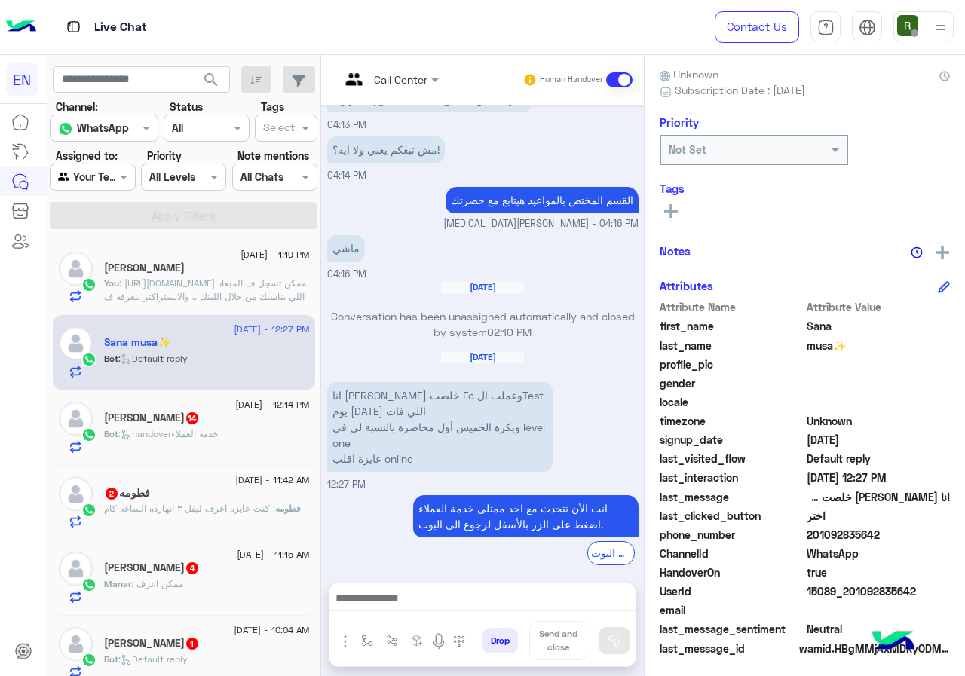
drag, startPoint x: 855, startPoint y: 534, endPoint x: 950, endPoint y: 534, distance: 95.7
click at [950, 534] on span "201092835642" at bounding box center [878, 535] width 144 height 16
copy span "01092835642"
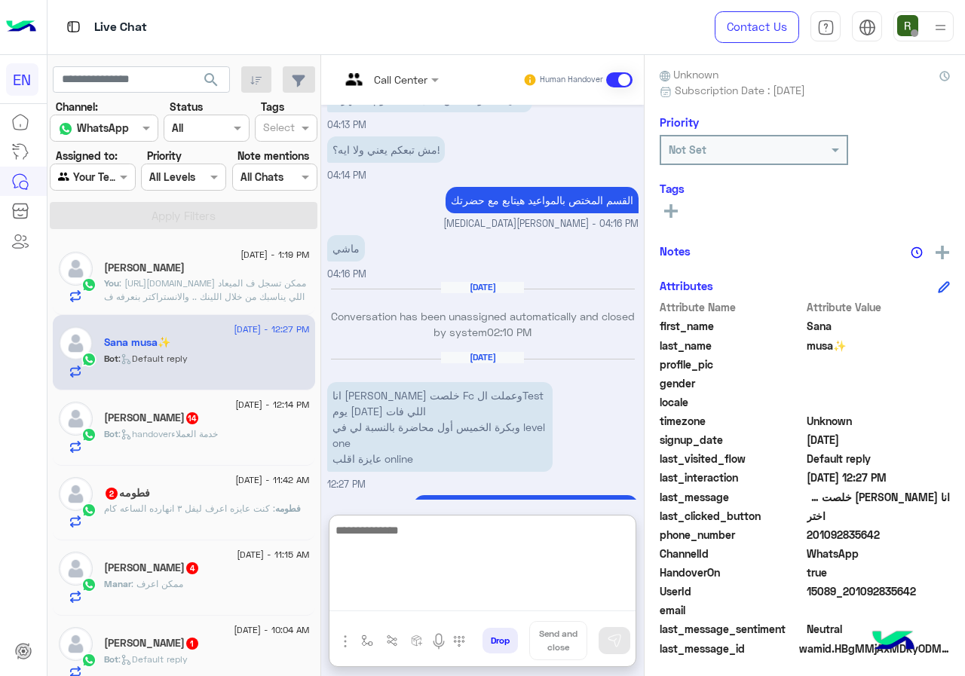
click at [469, 600] on textarea at bounding box center [482, 566] width 306 height 90
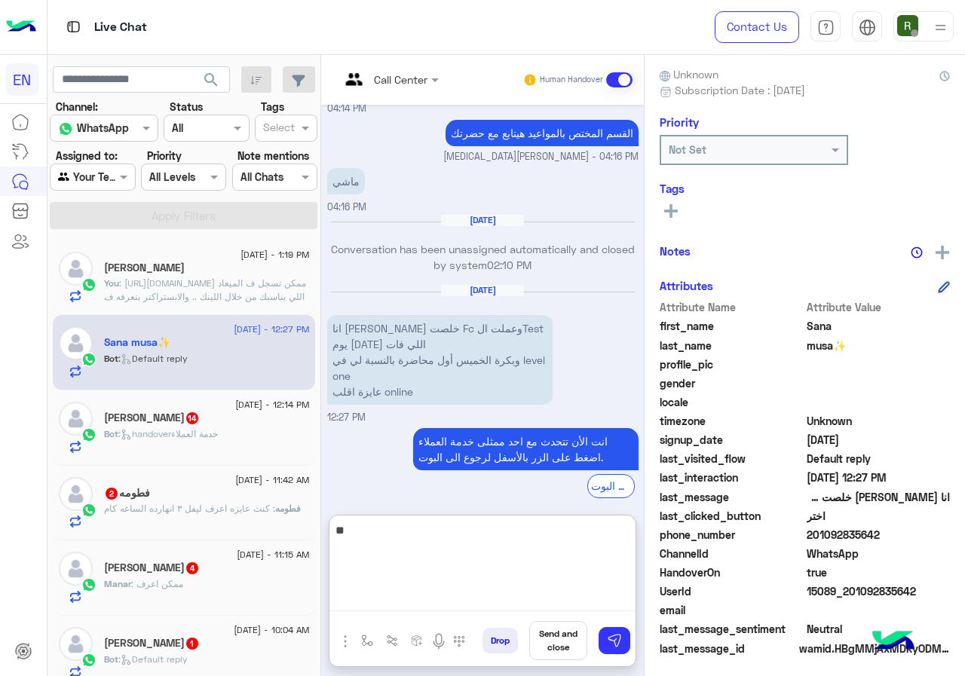
type textarea "*"
type textarea "**********"
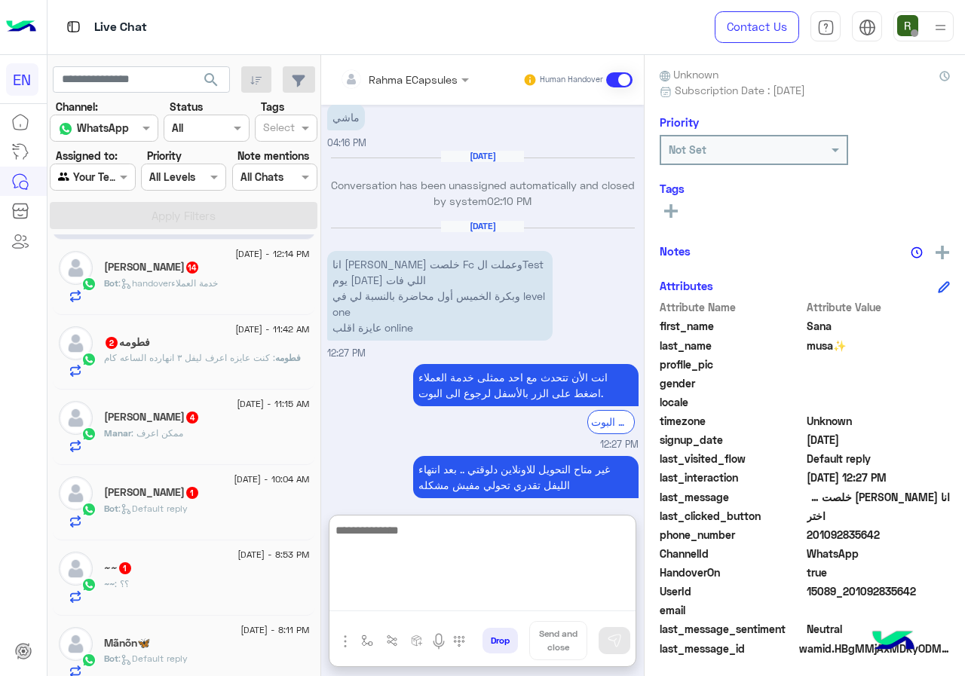
scroll to position [967, 0]
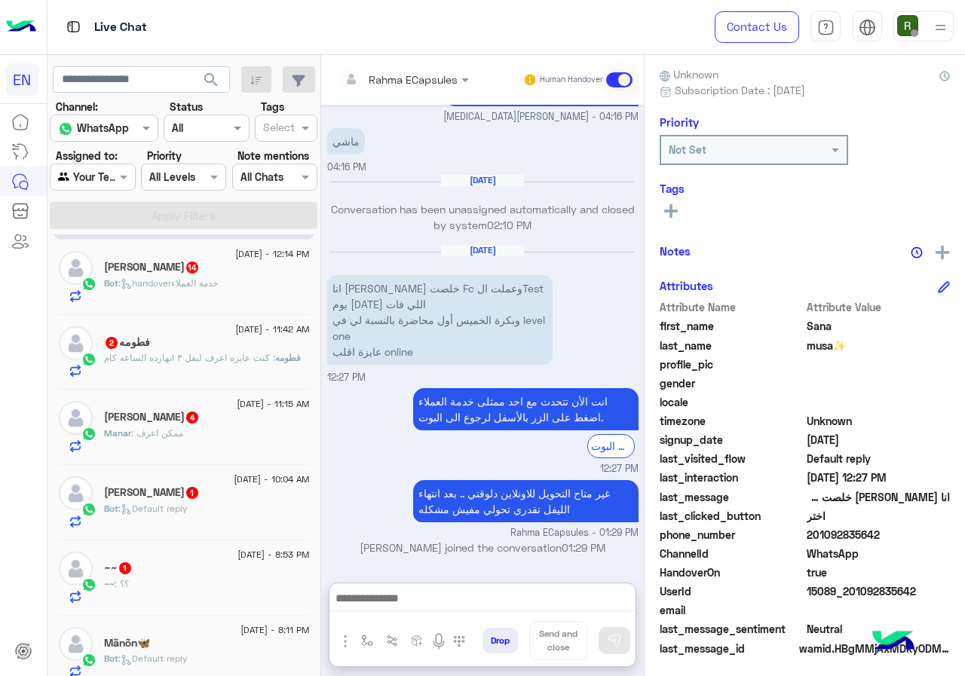
click at [225, 291] on div "Bot : handoverخدمة العملاء" at bounding box center [207, 290] width 206 height 26
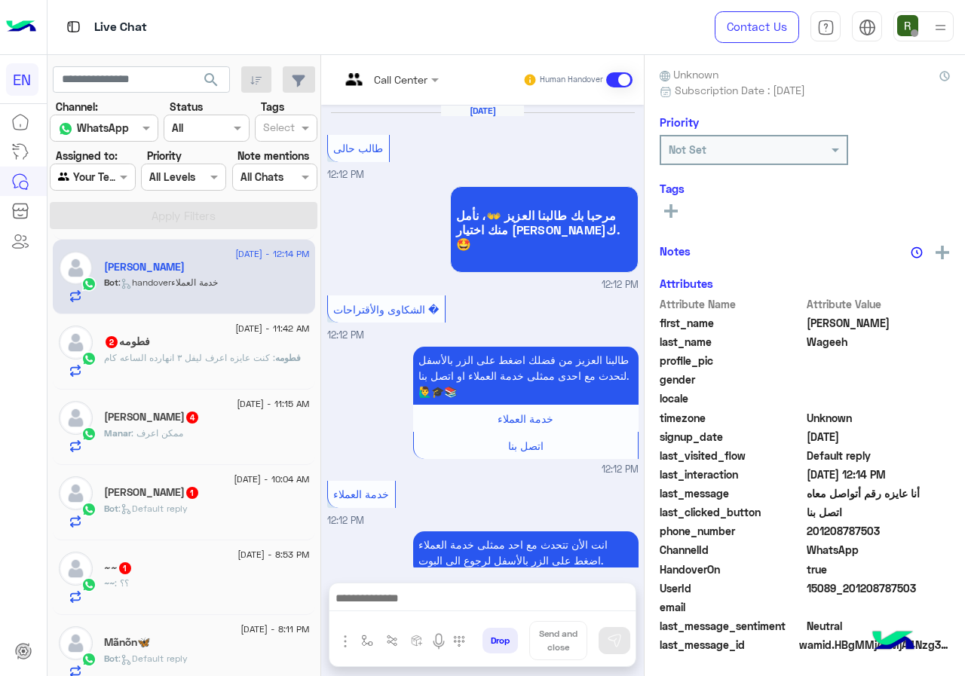
scroll to position [814, 0]
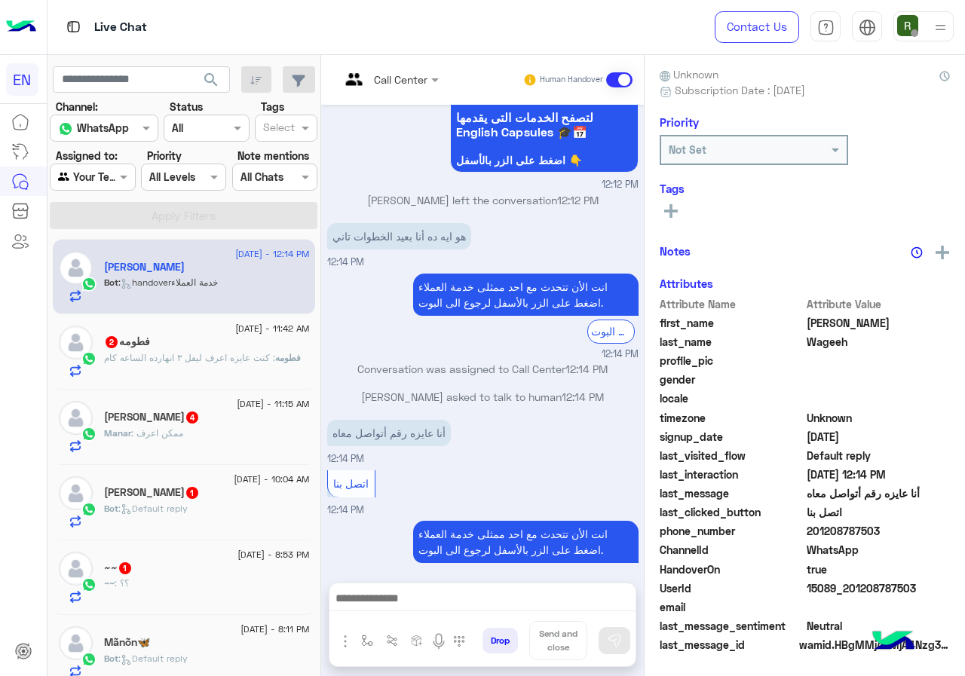
drag, startPoint x: 857, startPoint y: 529, endPoint x: 964, endPoint y: 540, distance: 107.5
click at [949, 540] on div "phone_number 201208787503" at bounding box center [804, 532] width 290 height 19
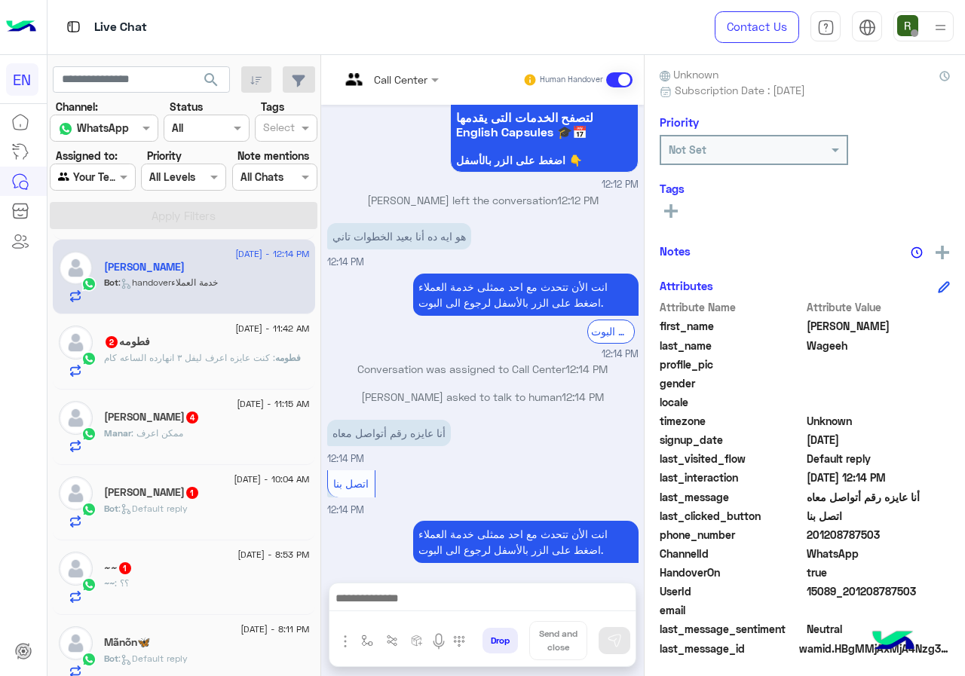
copy span "01208787503"
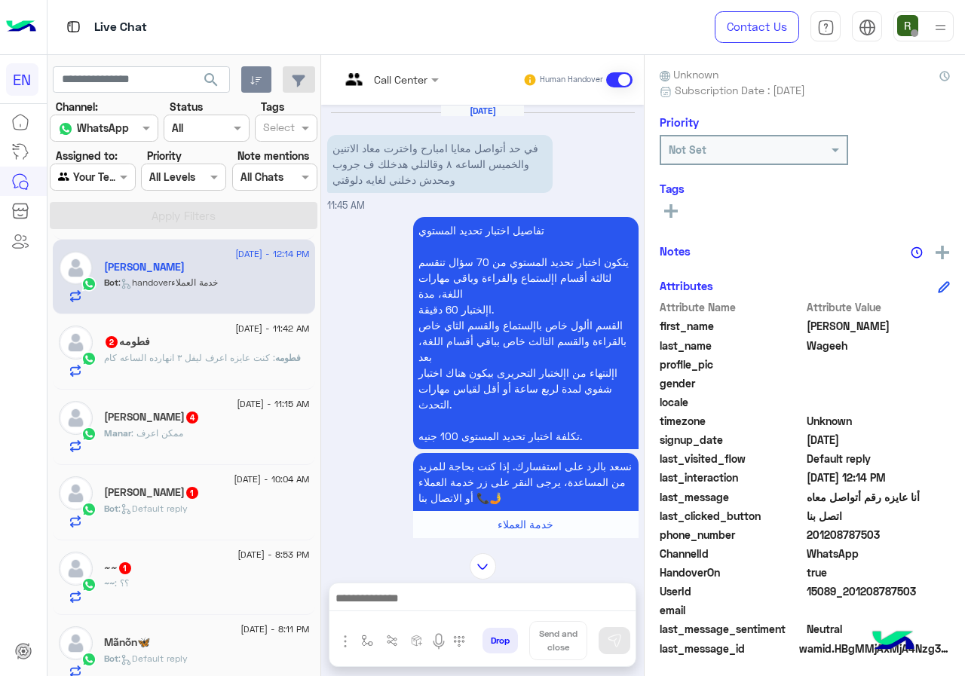
scroll to position [1652, 0]
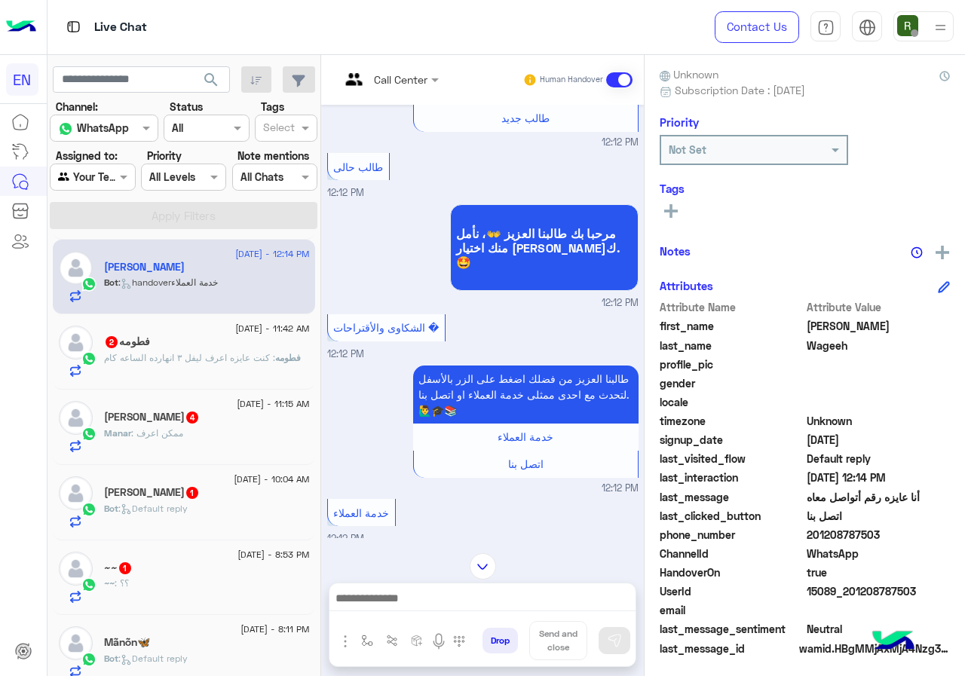
click at [677, 205] on icon at bounding box center [671, 211] width 14 height 14
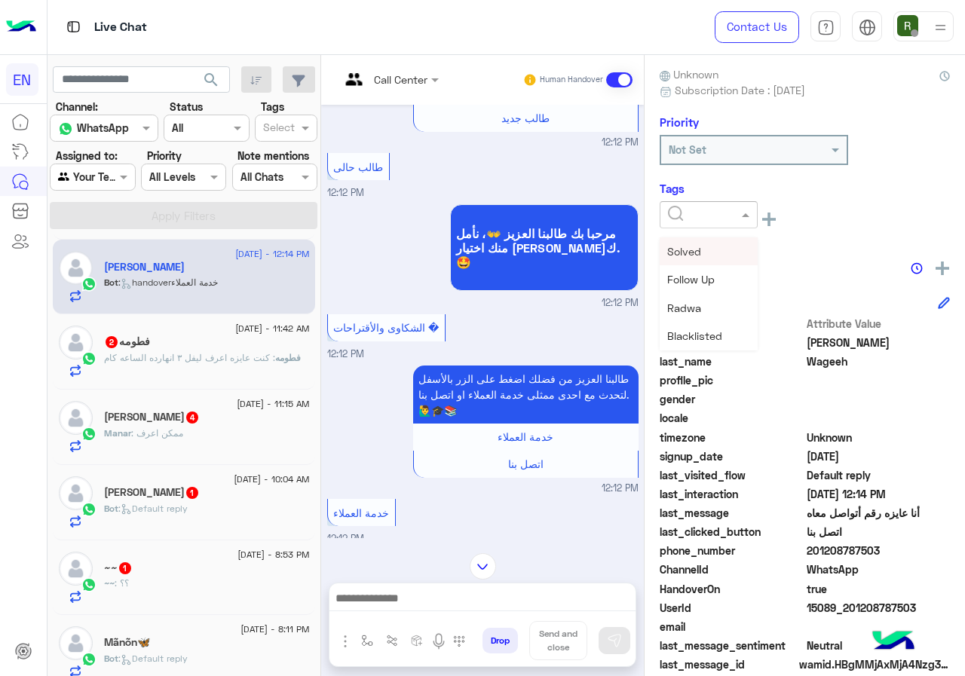
click at [701, 254] on span "Solved" at bounding box center [684, 251] width 34 height 13
click at [754, 258] on div "Notes" at bounding box center [804, 267] width 290 height 19
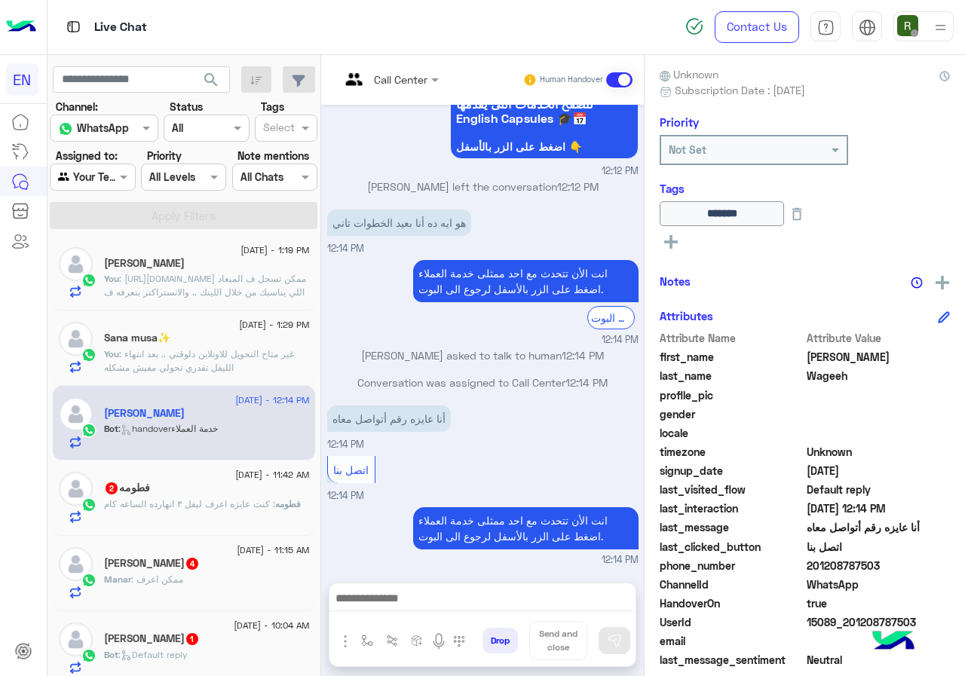
scroll to position [0, 0]
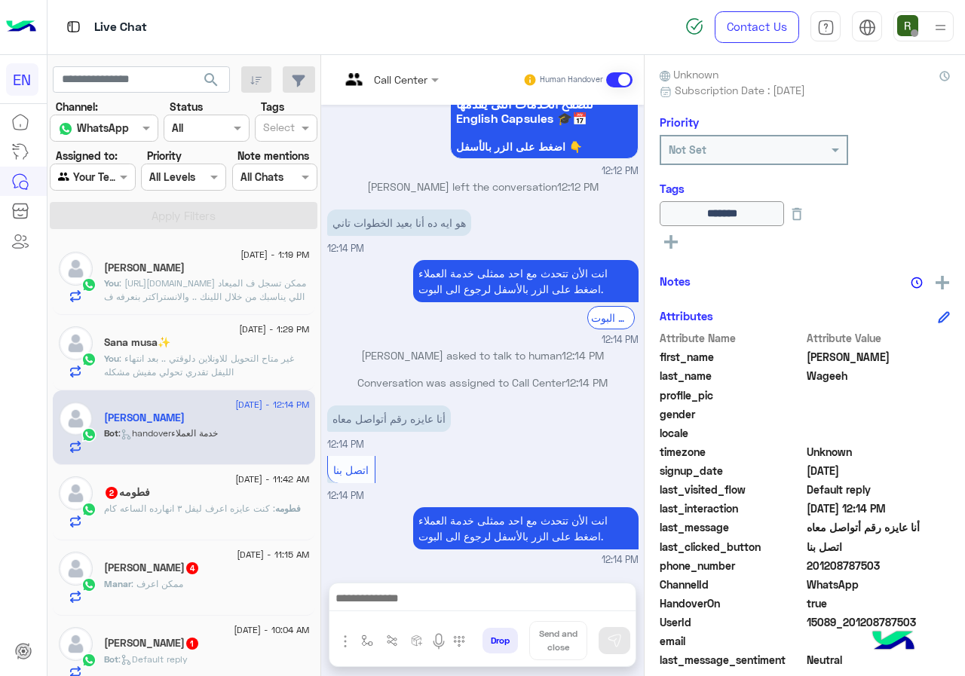
click at [218, 509] on span ": كنت عايزه اعرف ليفل ٣ انهارده الساعه كام" at bounding box center [189, 508] width 171 height 11
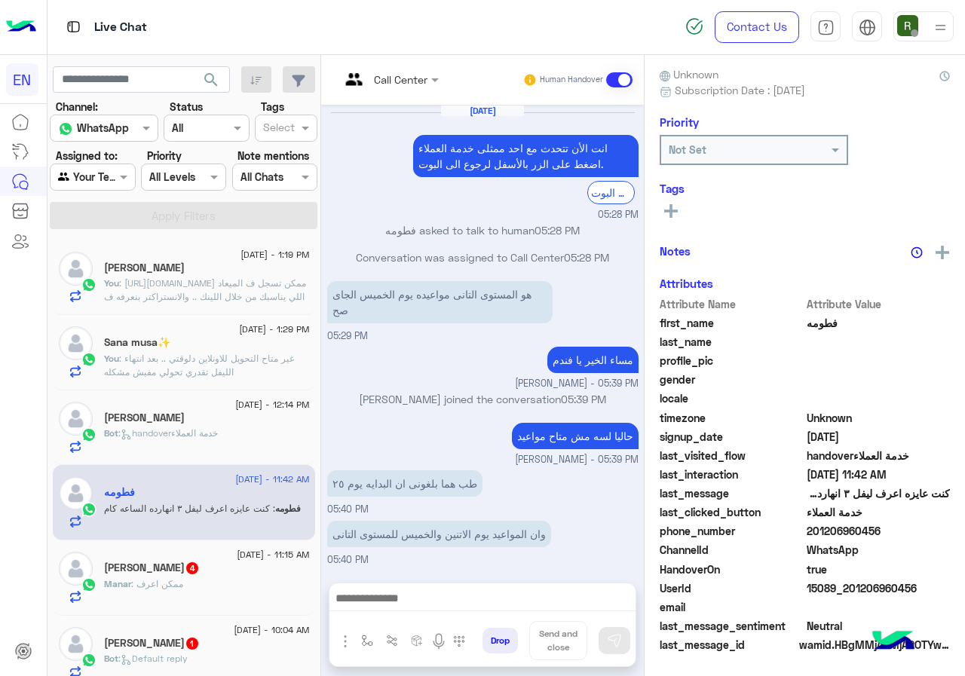
scroll to position [1036, 0]
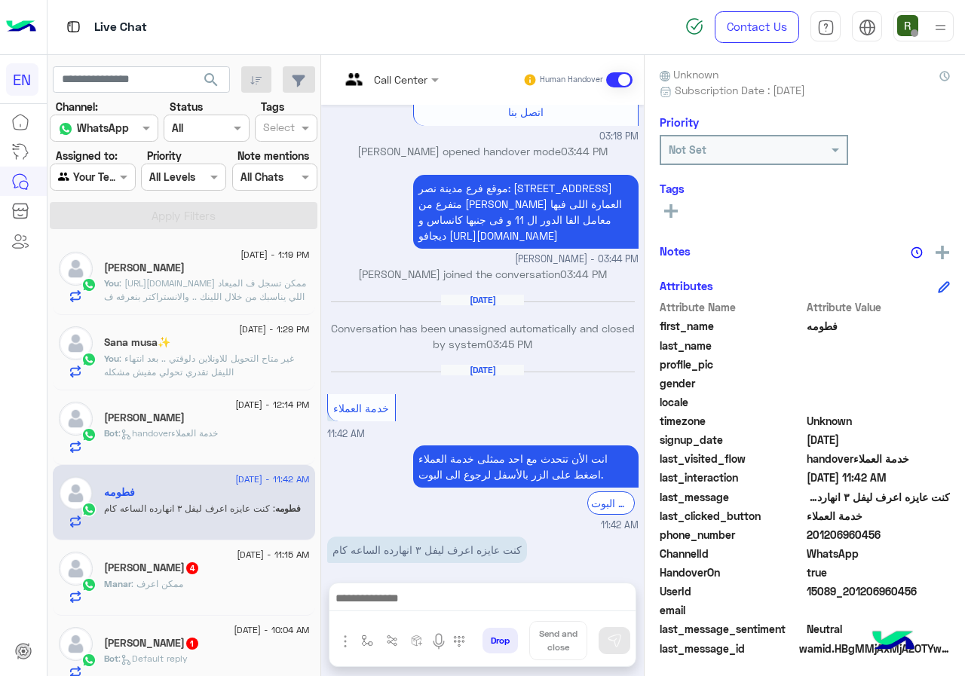
drag, startPoint x: 859, startPoint y: 531, endPoint x: 927, endPoint y: 538, distance: 68.2
click at [927, 538] on span "201206960456" at bounding box center [878, 535] width 144 height 16
click at [503, 613] on div at bounding box center [482, 602] width 306 height 38
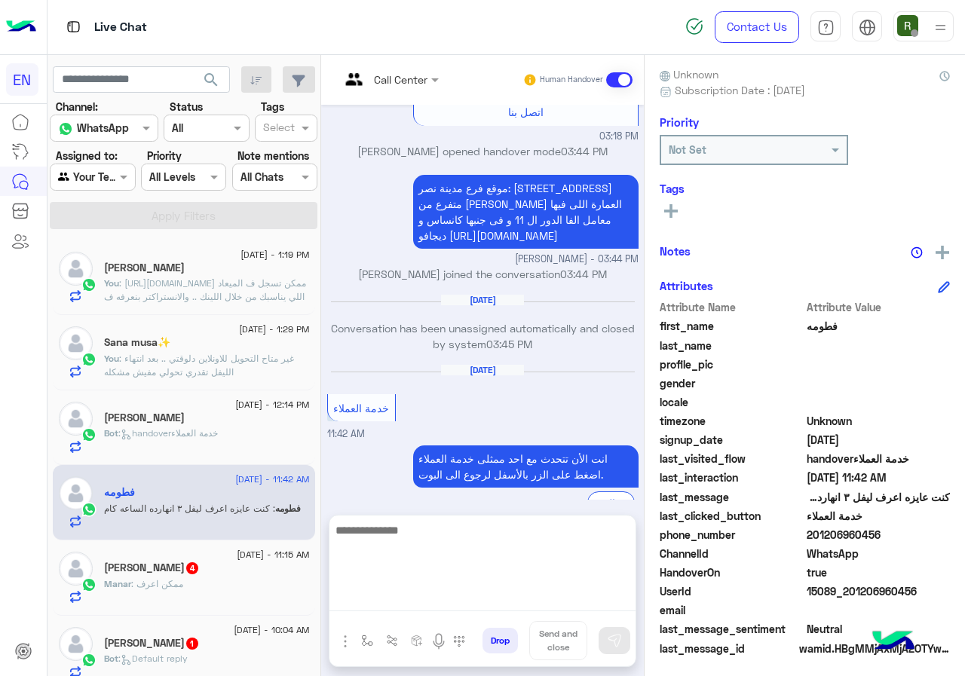
click at [494, 604] on textarea at bounding box center [482, 566] width 306 height 90
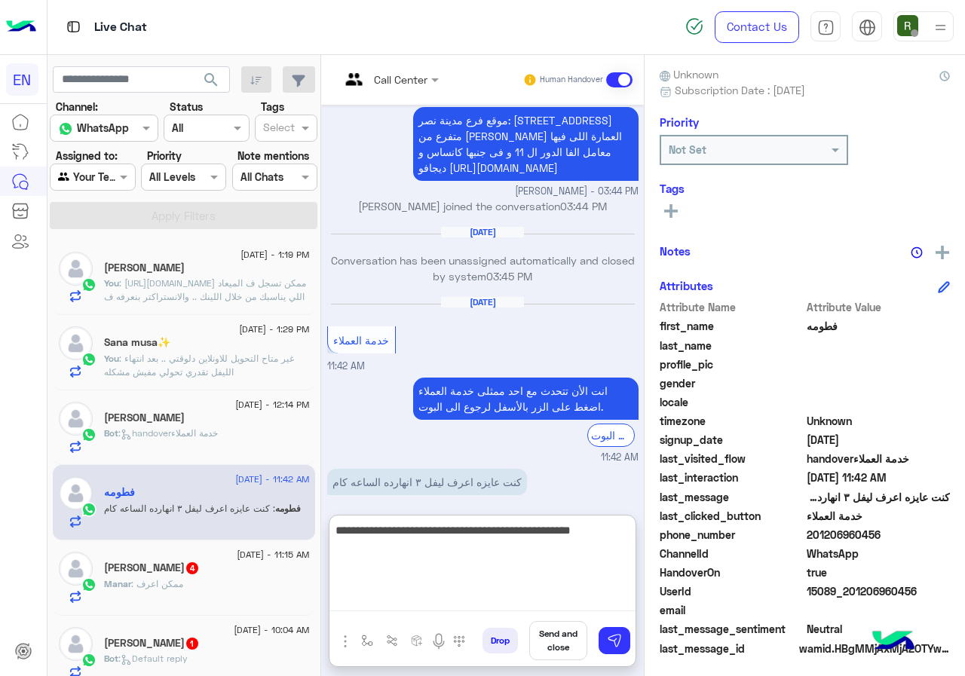
type textarea "**********"
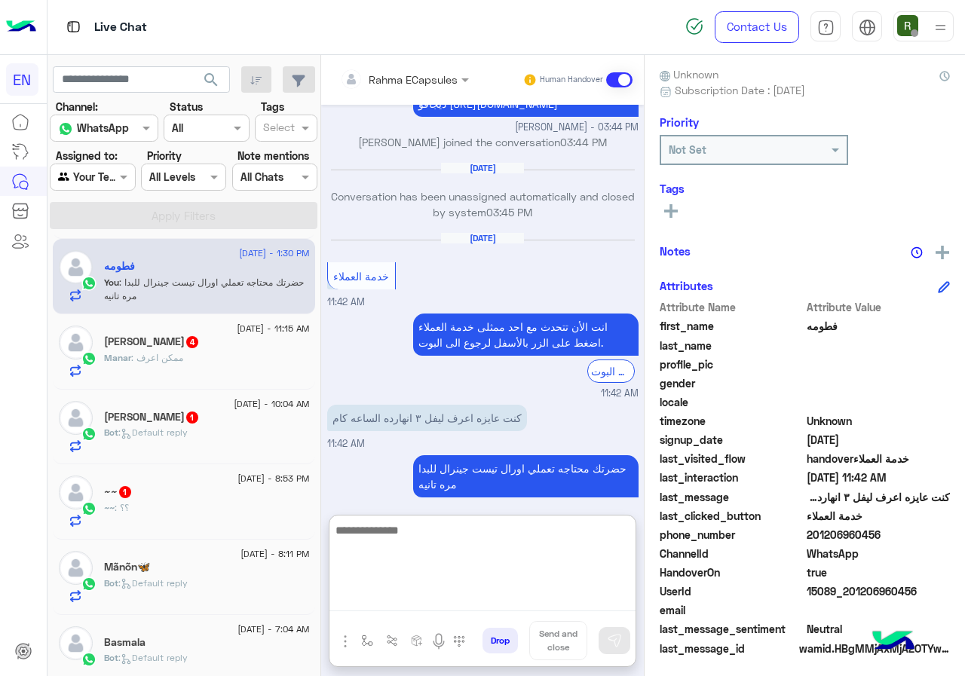
scroll to position [1195, 0]
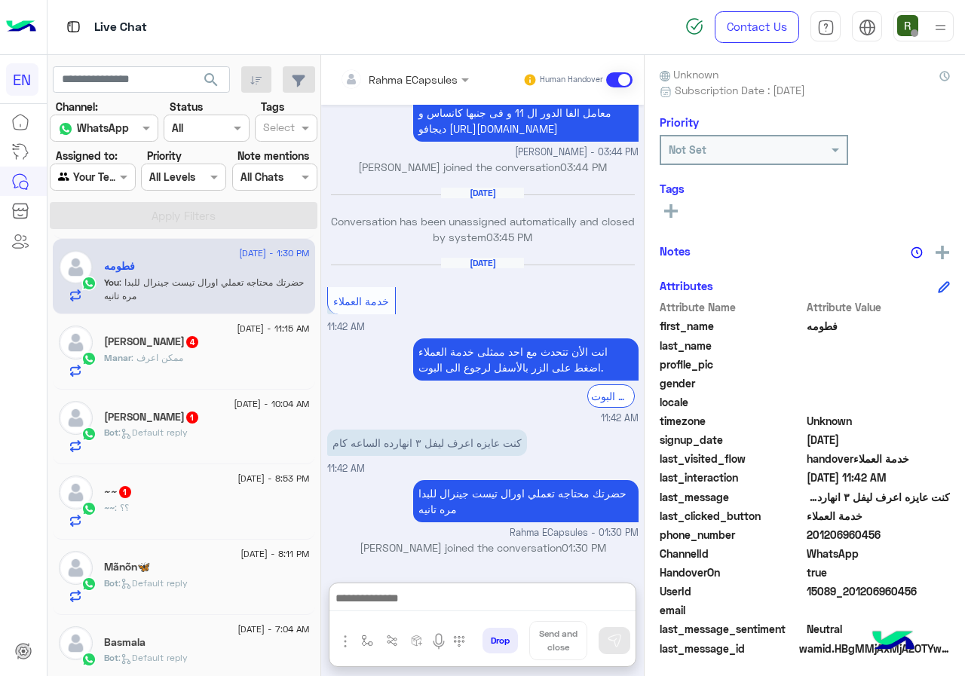
click at [215, 352] on div "Manar : ممكن اعرف" at bounding box center [207, 364] width 206 height 26
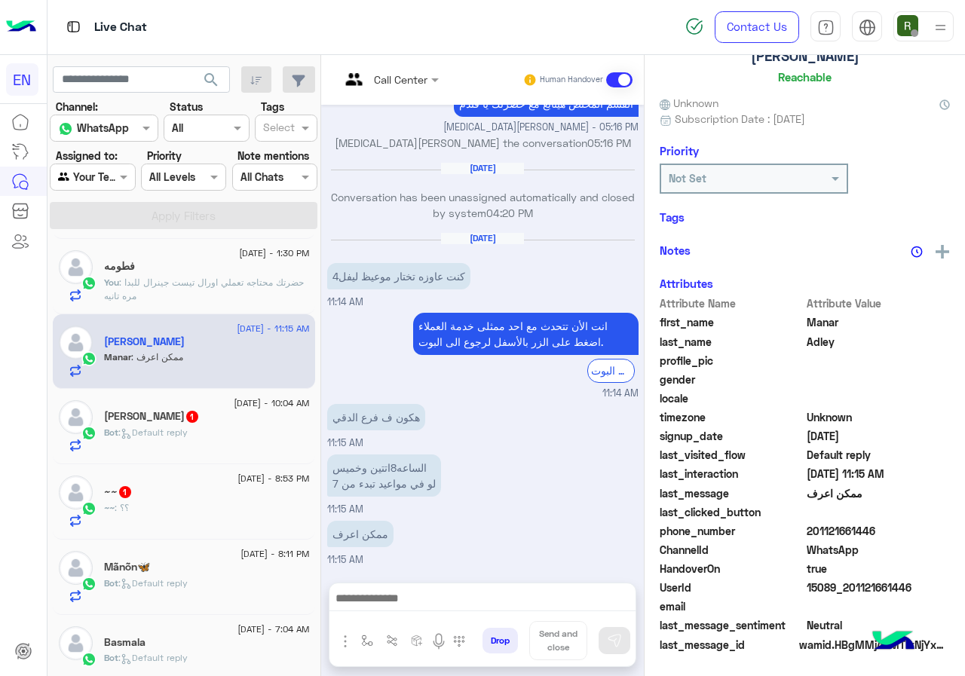
scroll to position [132, 0]
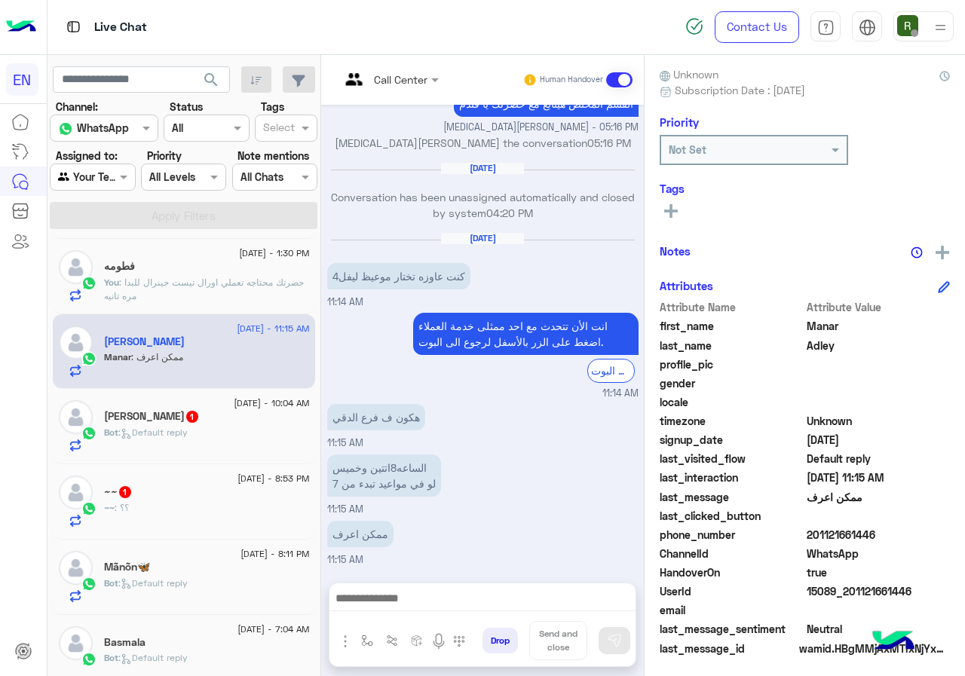
drag, startPoint x: 855, startPoint y: 530, endPoint x: 937, endPoint y: 527, distance: 82.2
click at [937, 527] on span "201121661446" at bounding box center [878, 535] width 144 height 16
copy span "01121661446"
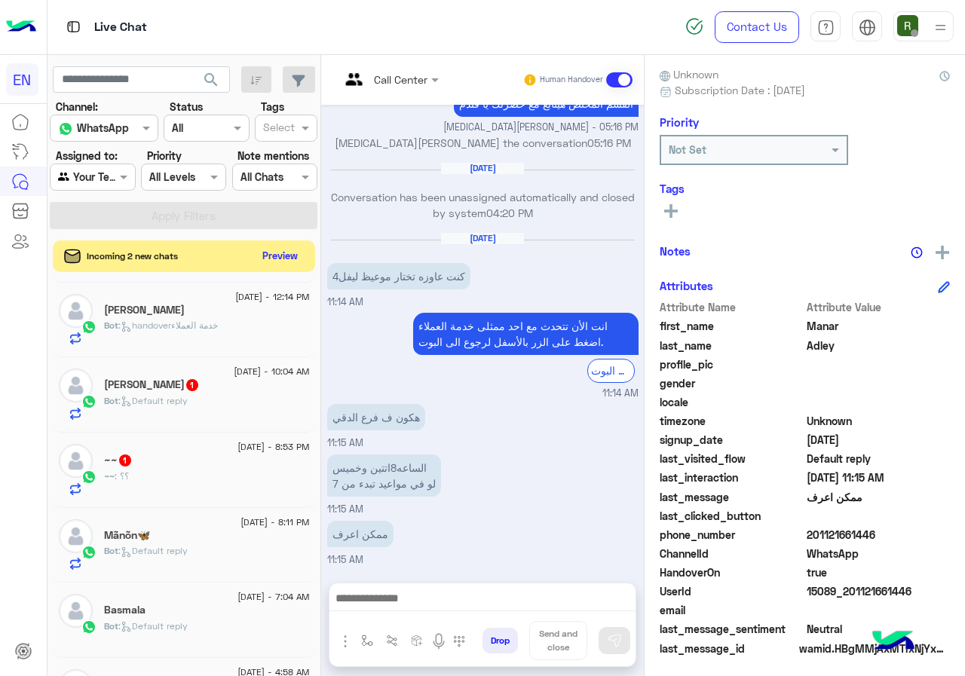
click at [304, 253] on button "Preview" at bounding box center [280, 256] width 47 height 20
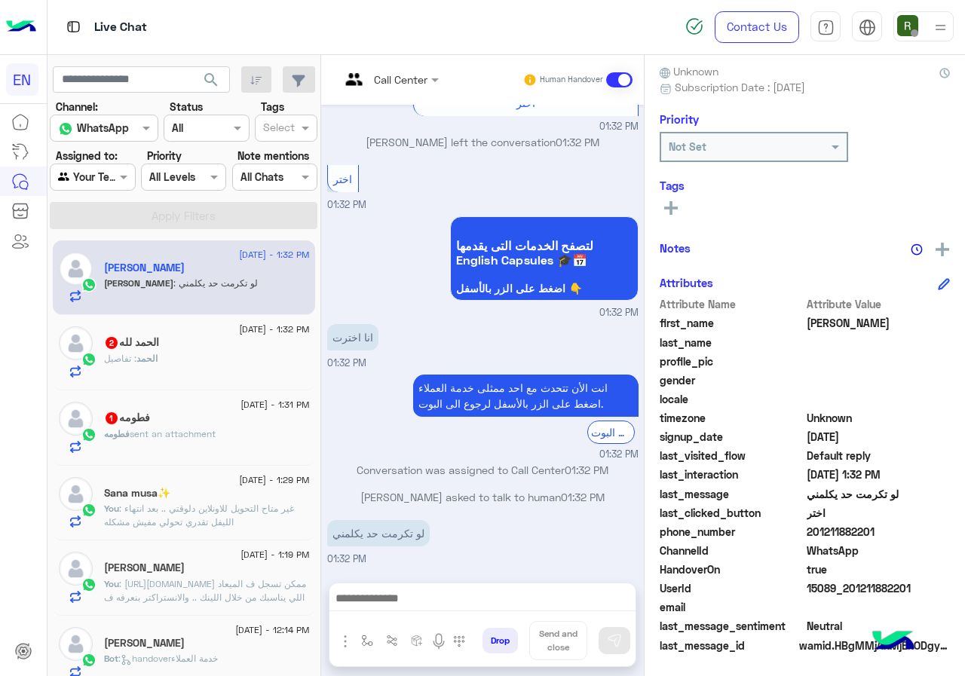
scroll to position [136, 0]
drag, startPoint x: 856, startPoint y: 526, endPoint x: 917, endPoint y: 527, distance: 61.0
click at [917, 527] on span "201211882201" at bounding box center [878, 531] width 144 height 16
copy span "01211882201"
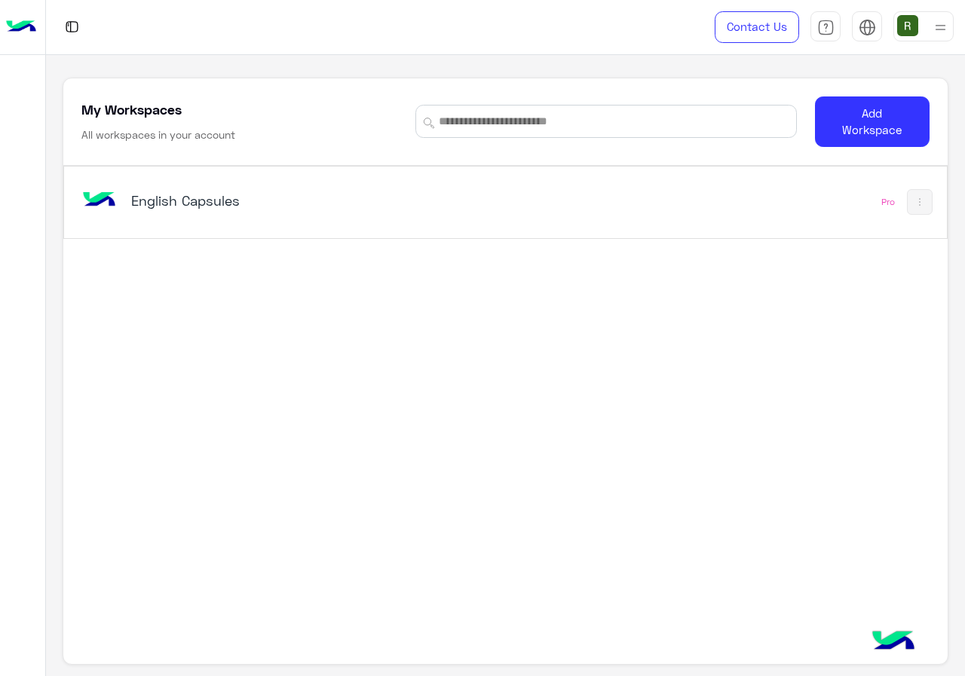
click at [359, 211] on div "English Capsules" at bounding box center [284, 201] width 307 height 21
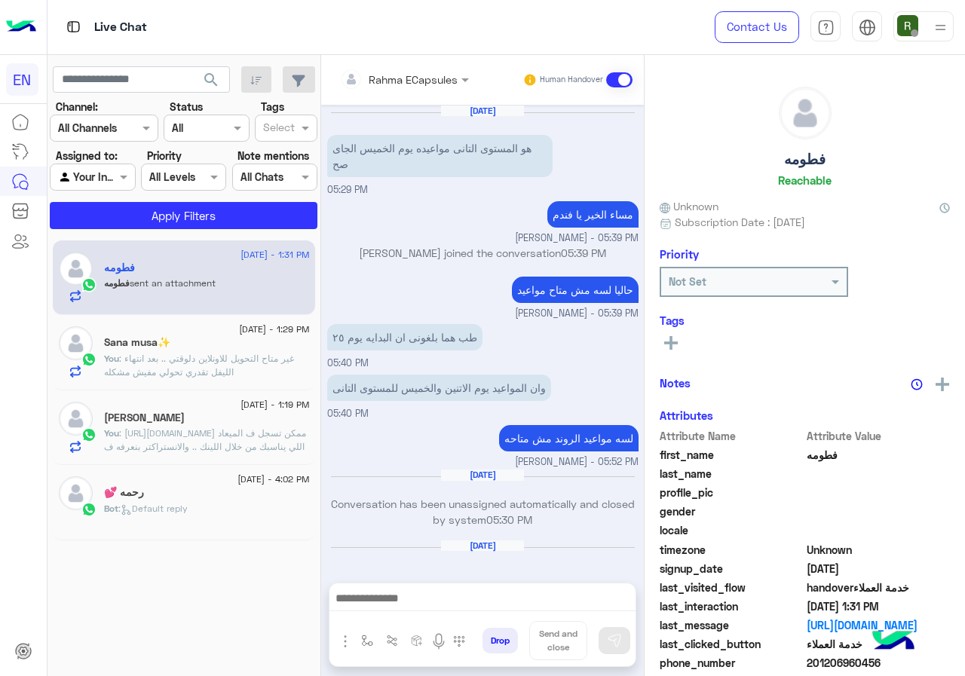
scroll to position [1046, 0]
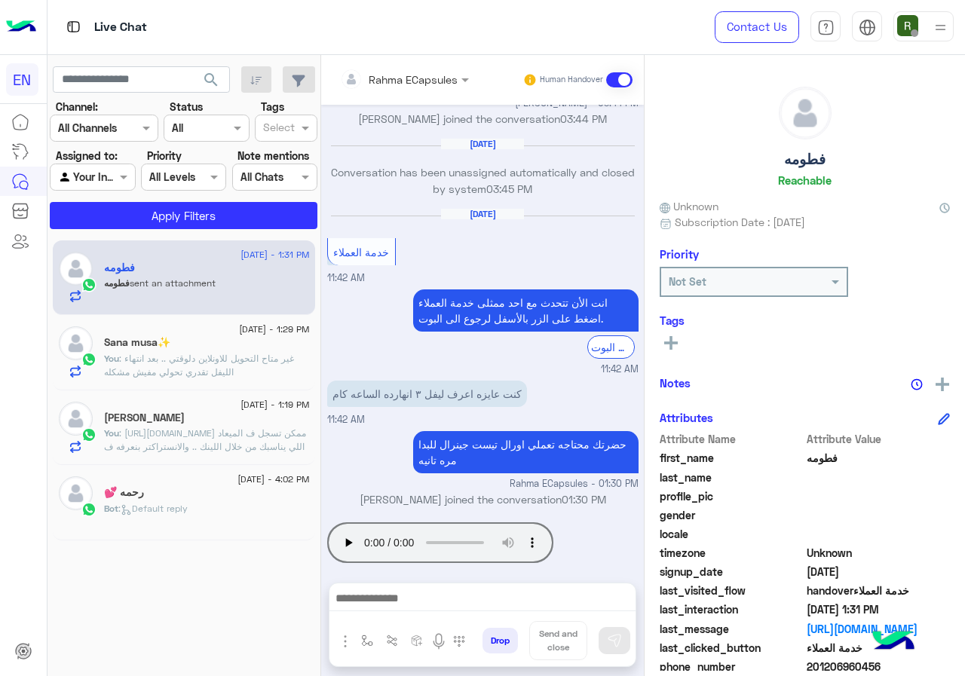
click at [428, 72] on input "text" at bounding box center [384, 80] width 88 height 16
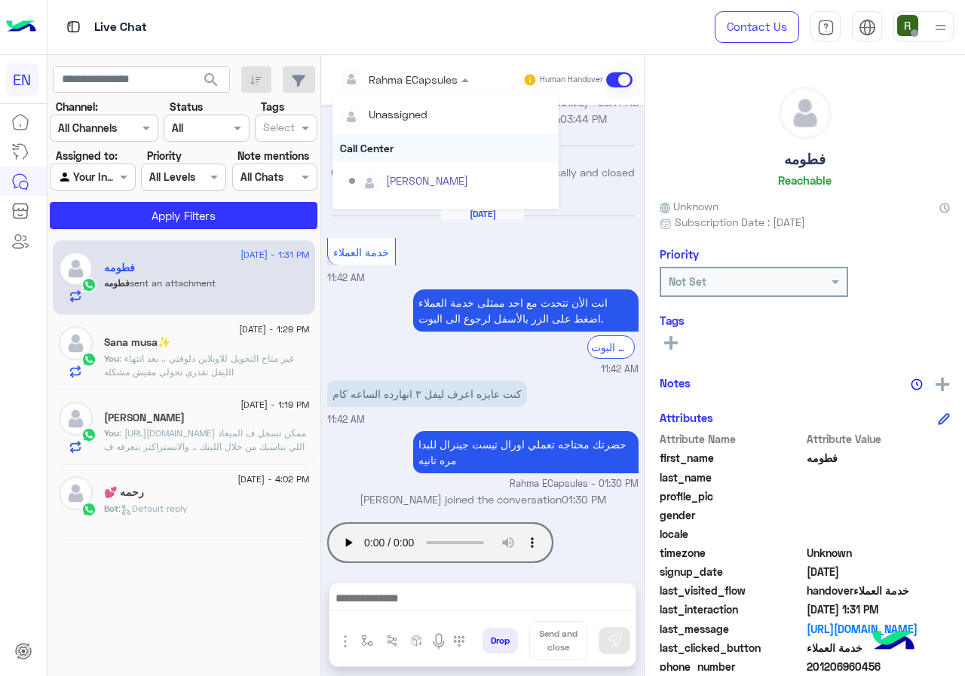
click at [474, 151] on div "Call Center" at bounding box center [445, 148] width 226 height 28
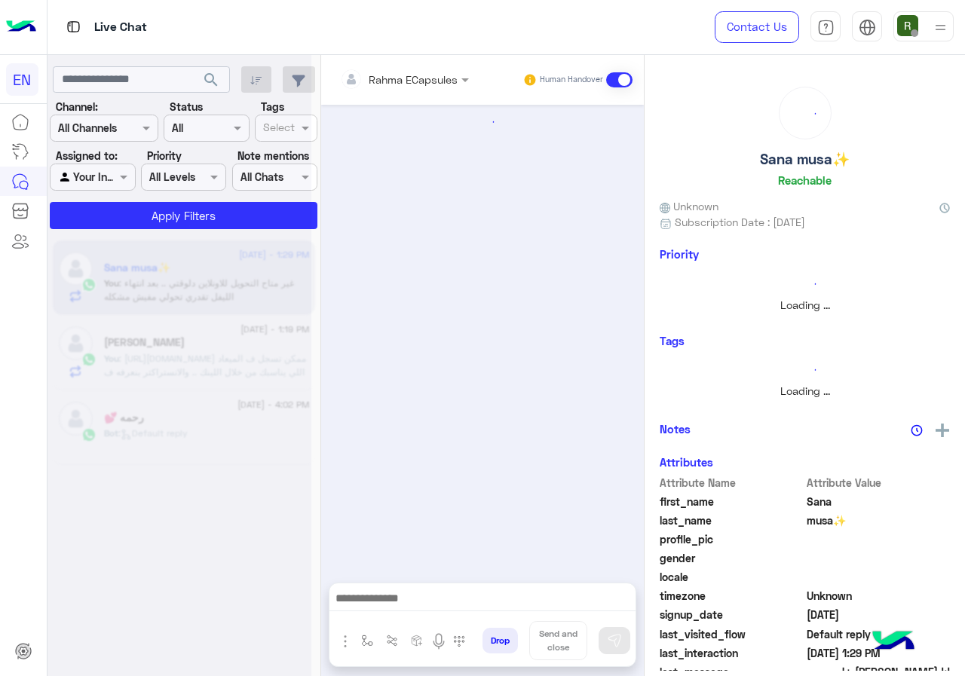
click at [449, 62] on div "Rahma ECapsules Human Handover" at bounding box center [482, 80] width 323 height 50
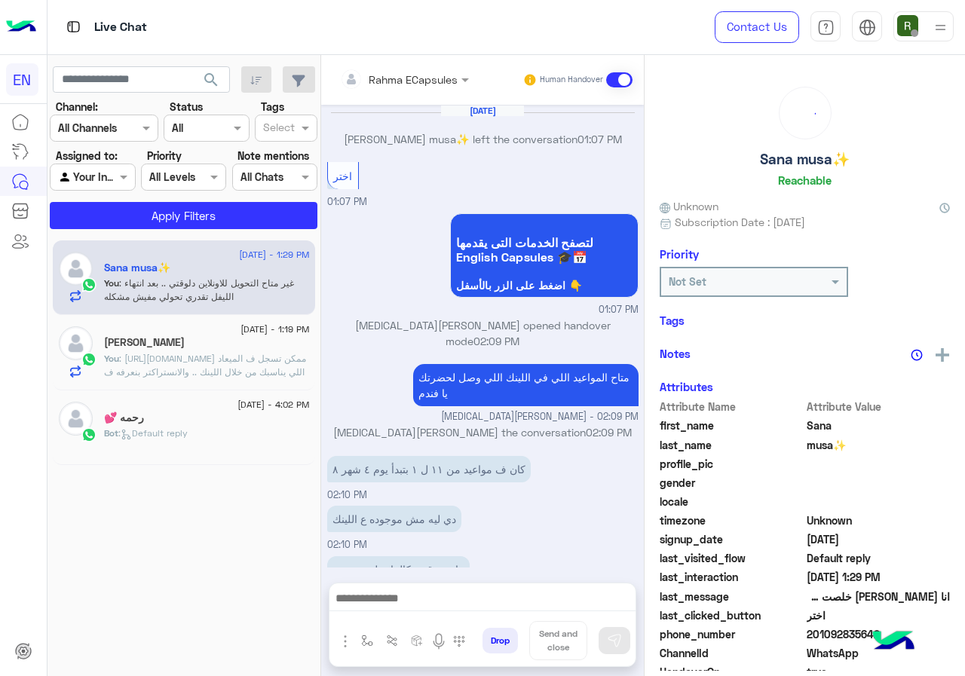
scroll to position [725, 0]
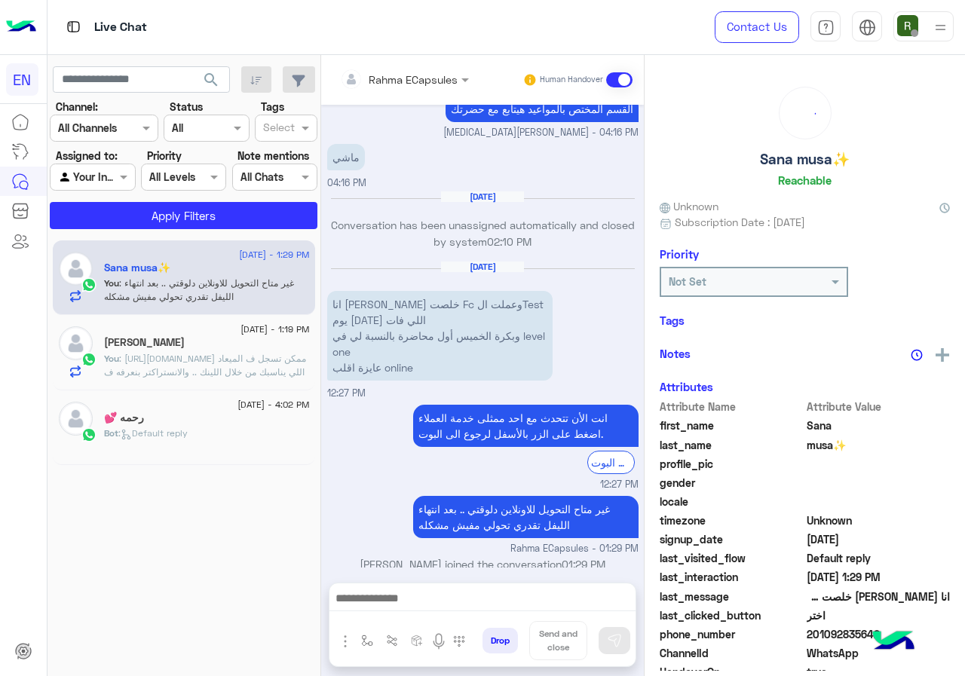
click at [428, 79] on input "text" at bounding box center [384, 80] width 88 height 16
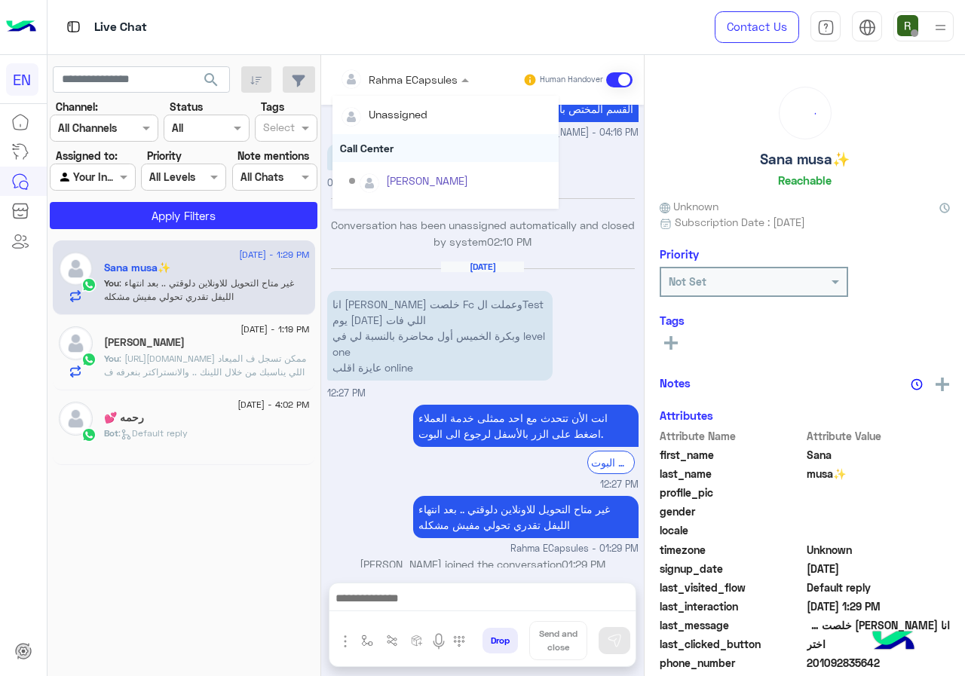
click at [445, 139] on div "Call Center" at bounding box center [445, 148] width 226 height 28
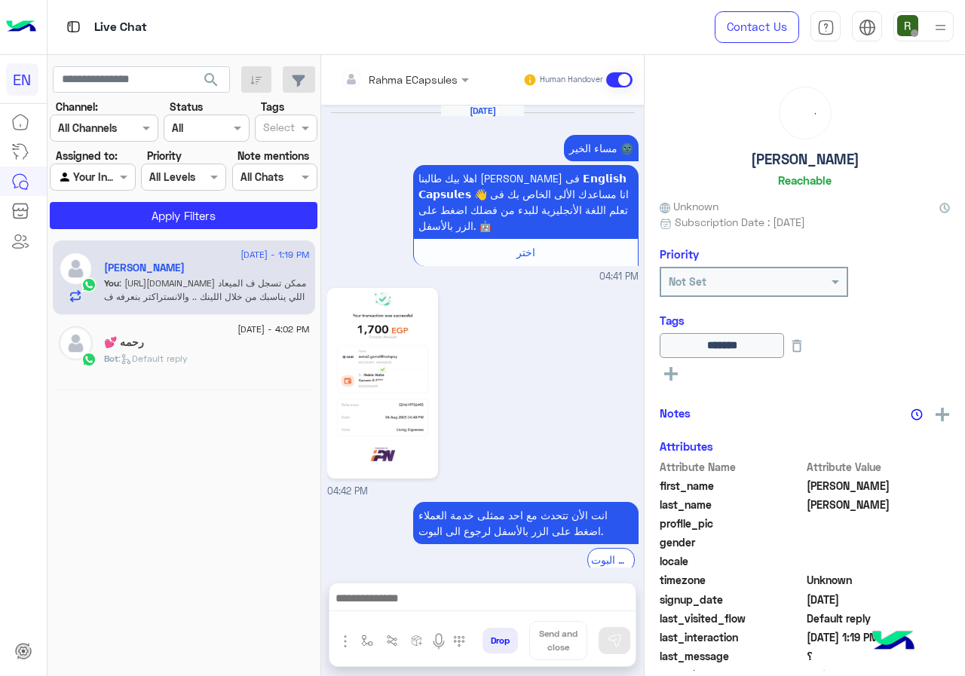
scroll to position [1157, 0]
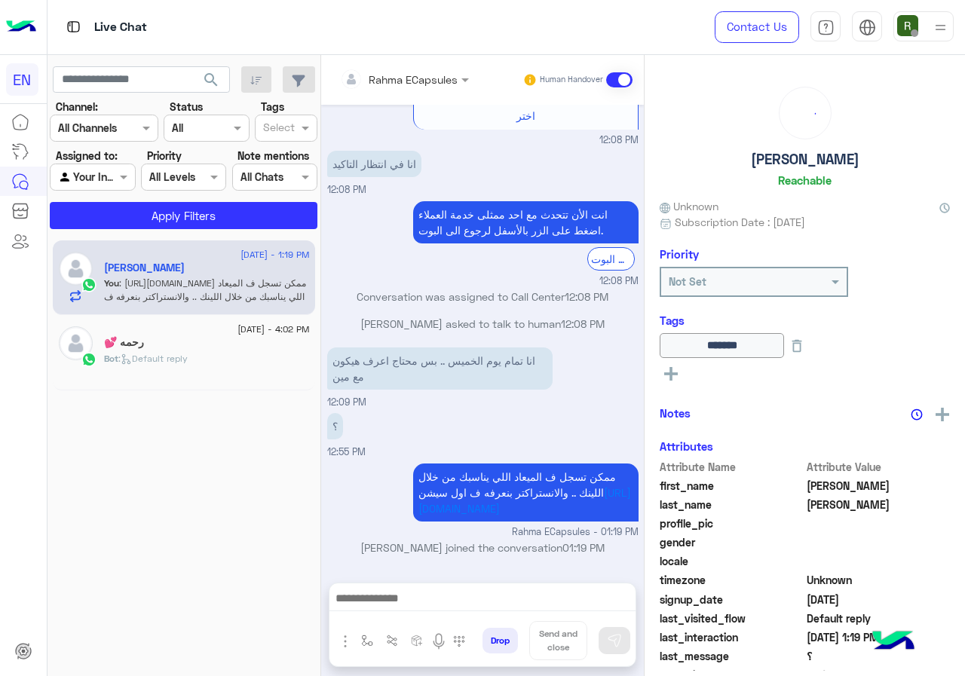
click at [439, 94] on div "Rahma ECapsules Human Handover" at bounding box center [482, 80] width 323 height 50
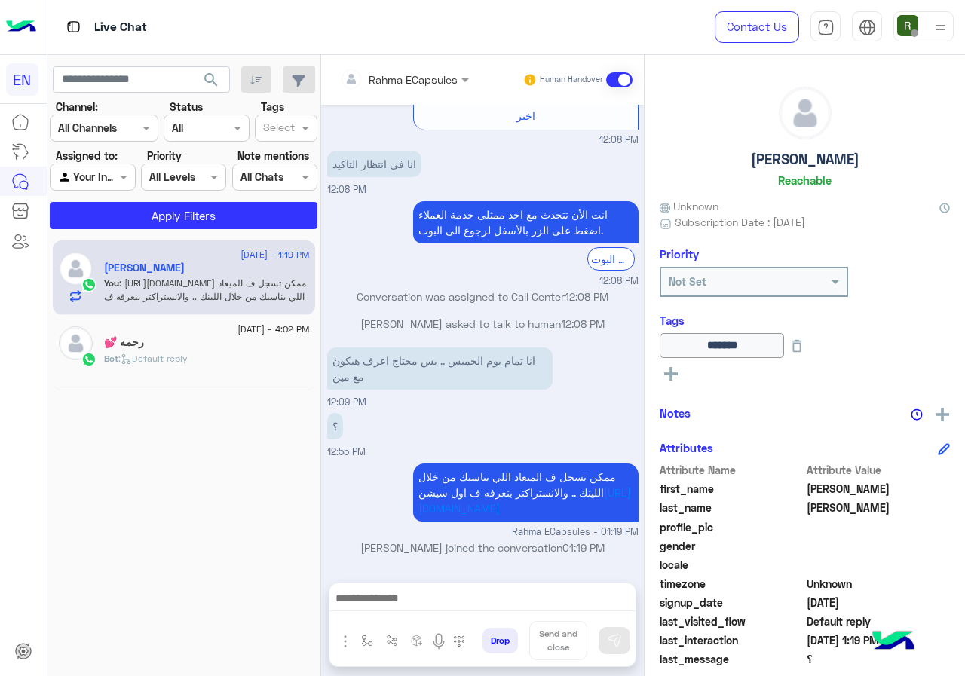
click at [428, 74] on input "text" at bounding box center [384, 80] width 88 height 16
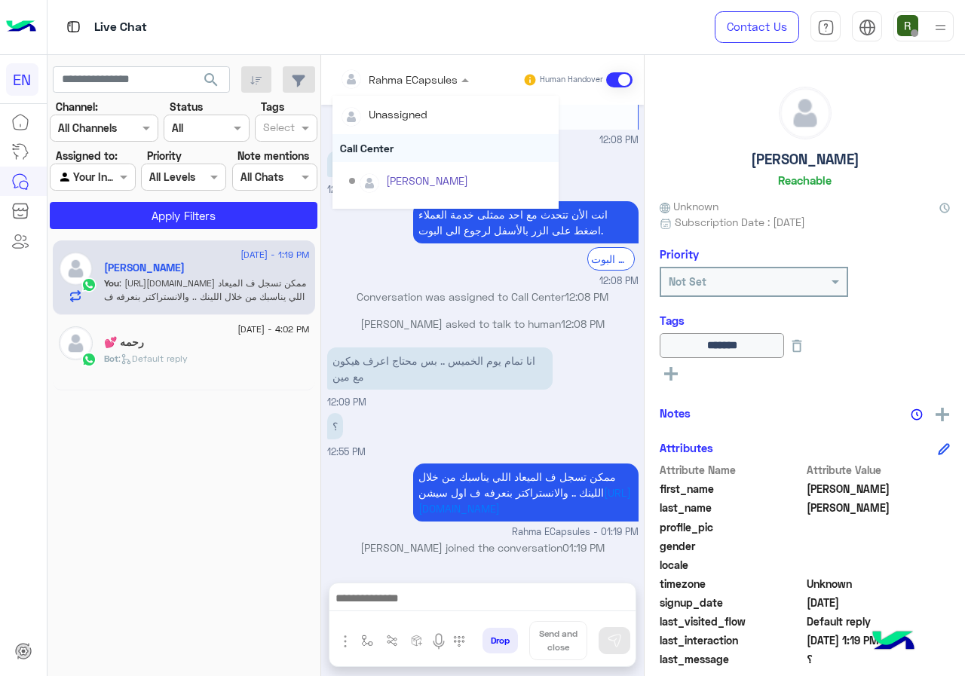
click at [447, 139] on div "Call Center" at bounding box center [445, 148] width 226 height 28
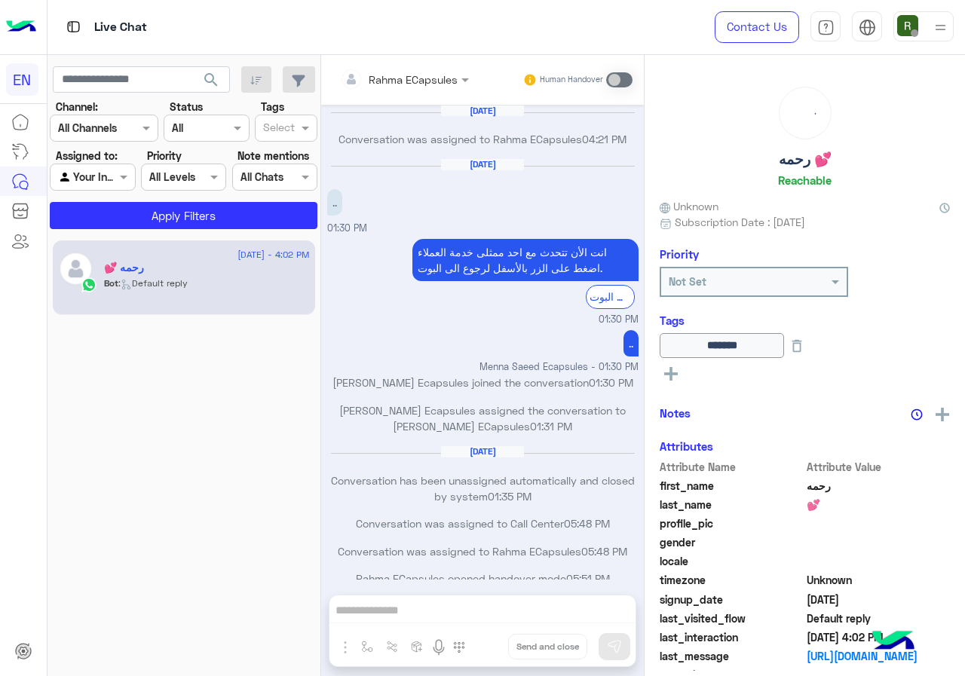
scroll to position [730, 0]
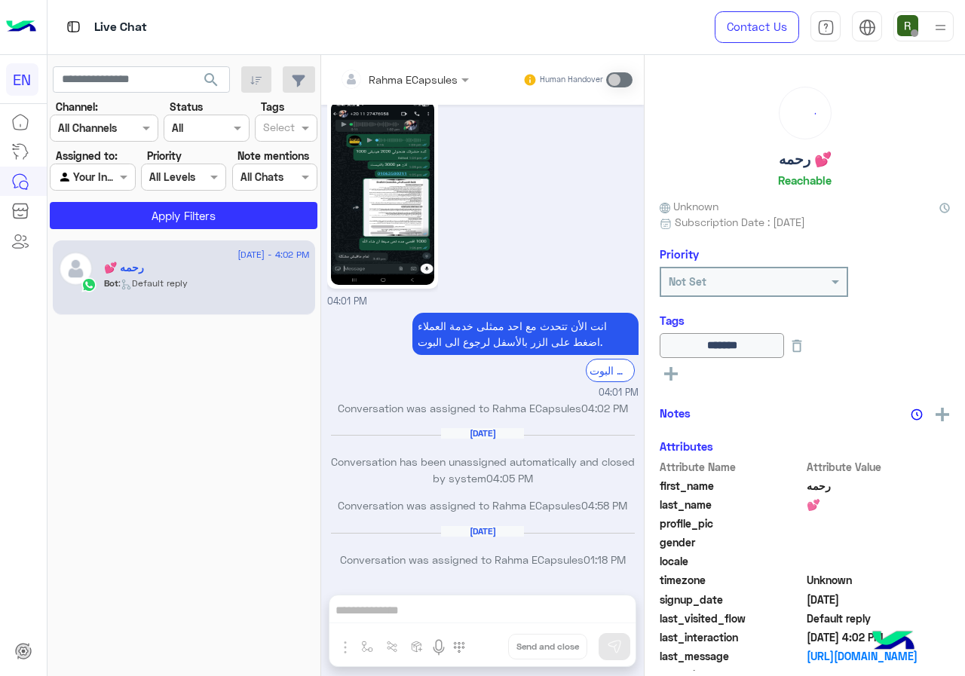
click at [108, 118] on div "Channel All Channels" at bounding box center [104, 128] width 109 height 27
click at [118, 186] on b "WhatsApp" at bounding box center [102, 186] width 52 height 13
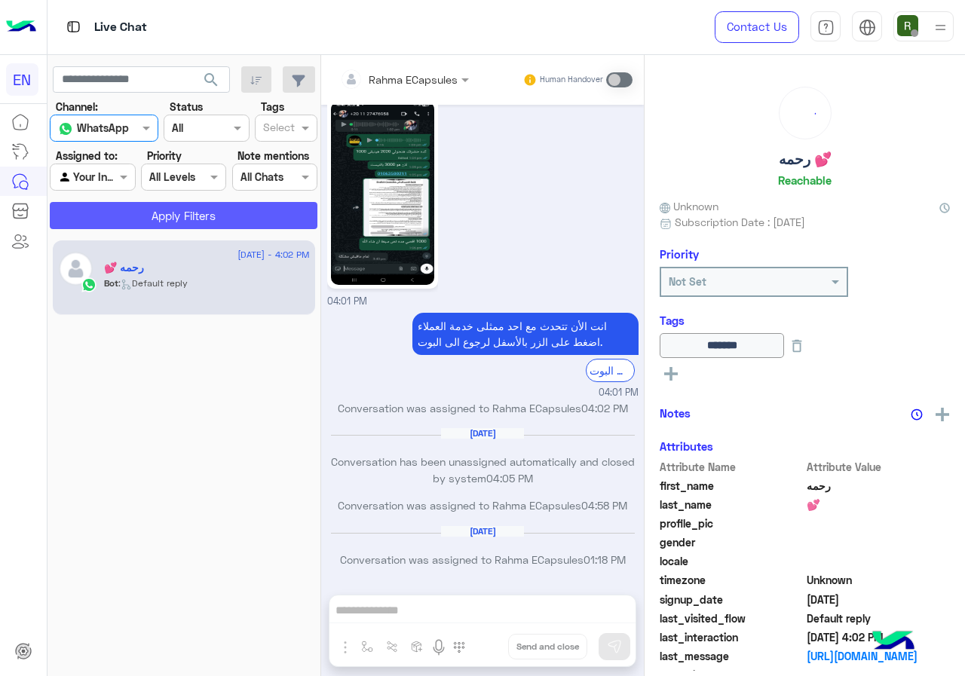
click at [146, 218] on button "Apply Filters" at bounding box center [184, 215] width 268 height 27
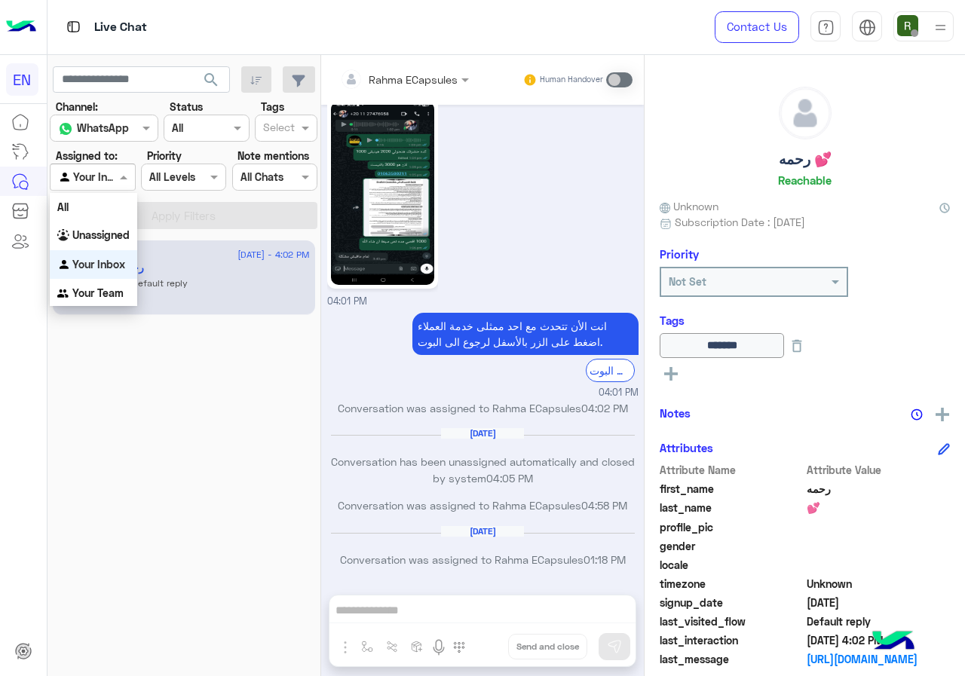
click at [118, 181] on span at bounding box center [125, 177] width 19 height 16
click at [130, 297] on div "Your Team" at bounding box center [93, 293] width 87 height 29
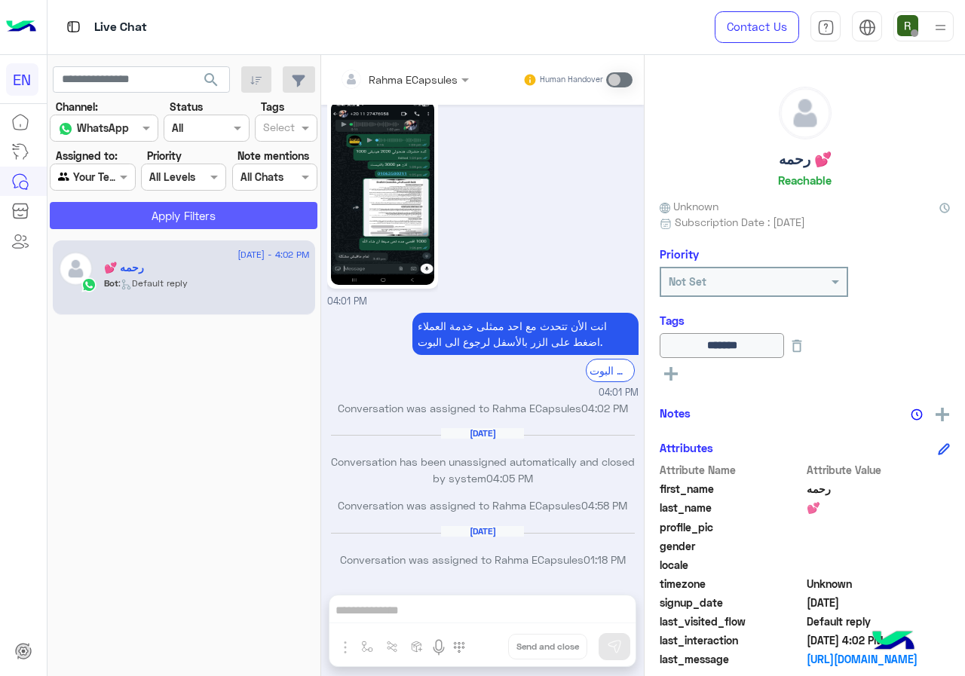
click at [142, 220] on button "Apply Filters" at bounding box center [184, 215] width 268 height 27
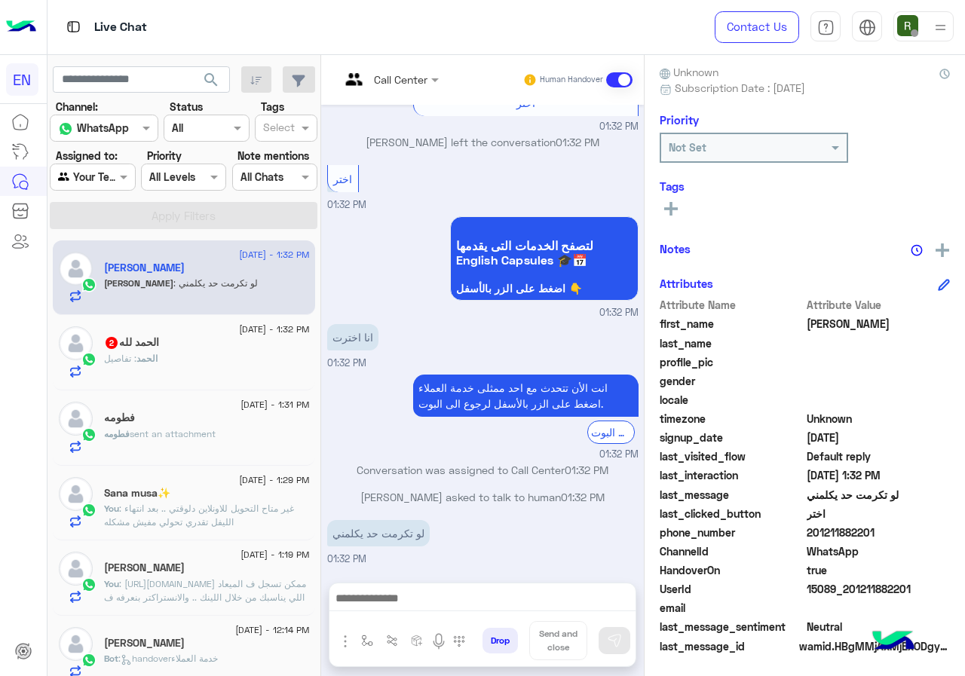
scroll to position [136, 0]
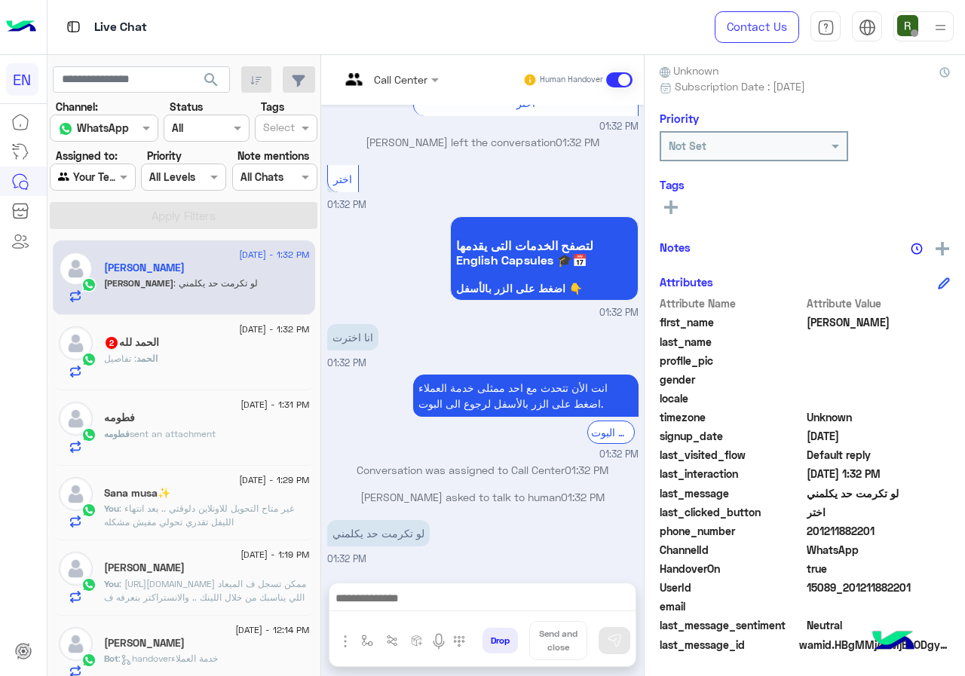
click at [853, 524] on span "201211882201" at bounding box center [878, 531] width 144 height 16
click at [858, 526] on span "201211882201" at bounding box center [878, 531] width 144 height 16
drag, startPoint x: 858, startPoint y: 526, endPoint x: 964, endPoint y: 526, distance: 106.3
click at [950, 526] on span "201211882201" at bounding box center [878, 531] width 144 height 16
click at [891, 533] on span "201211882201" at bounding box center [878, 531] width 144 height 16
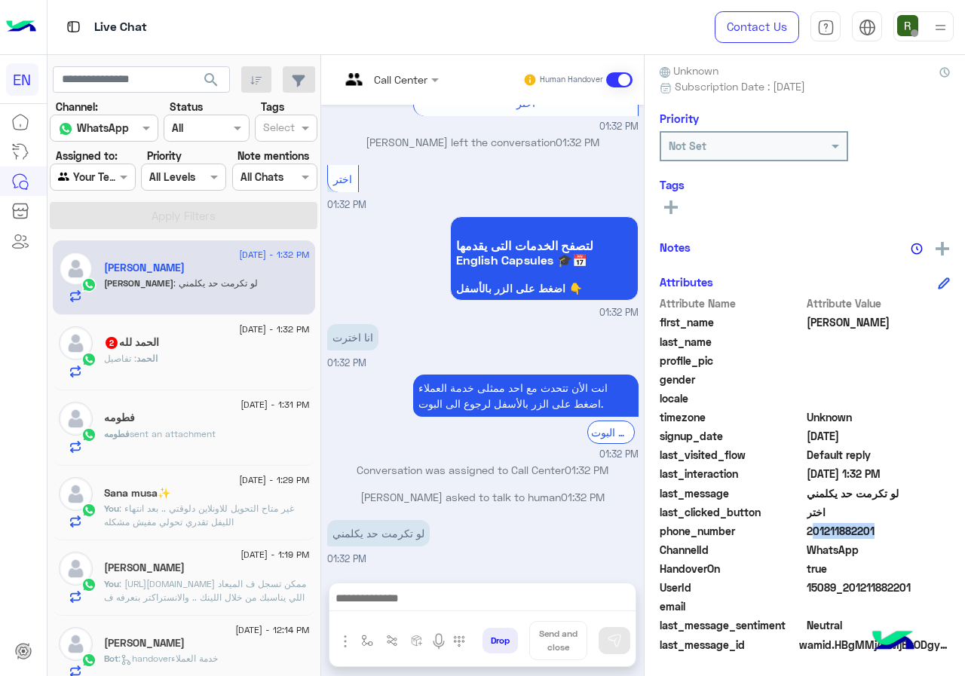
drag, startPoint x: 859, startPoint y: 525, endPoint x: 959, endPoint y: 525, distance: 99.5
click at [950, 525] on span "201211882201" at bounding box center [878, 531] width 144 height 16
copy span "01211882201"
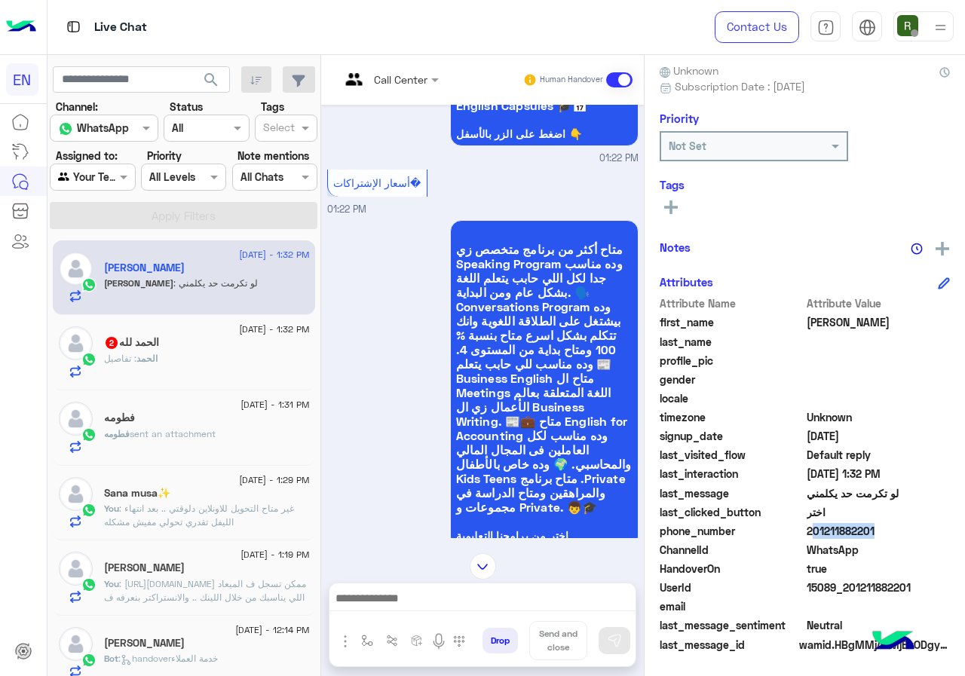
scroll to position [26, 0]
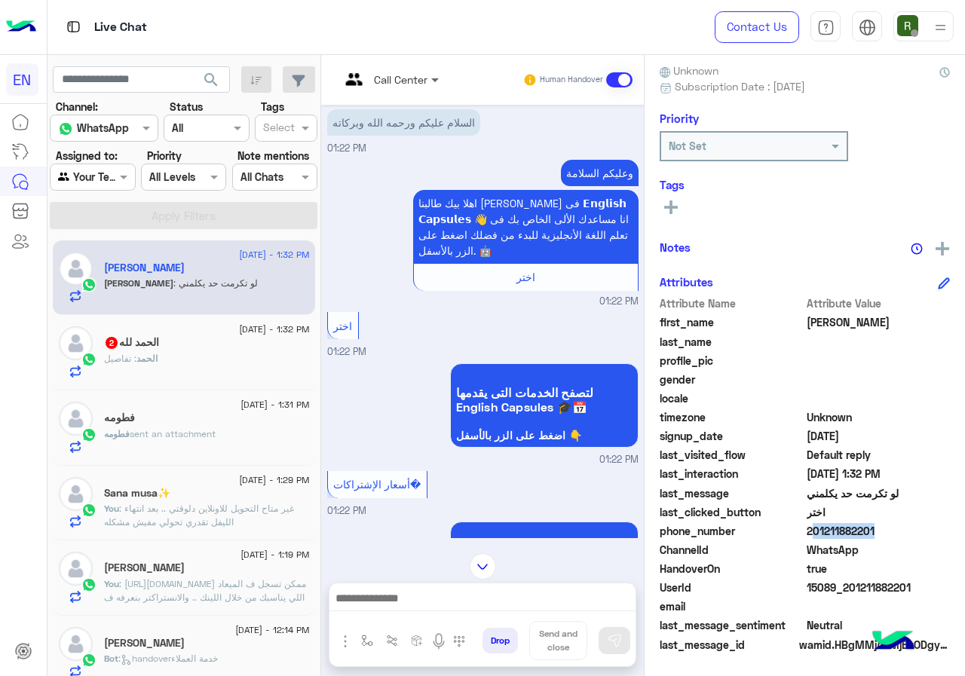
click at [446, 78] on span at bounding box center [436, 80] width 19 height 16
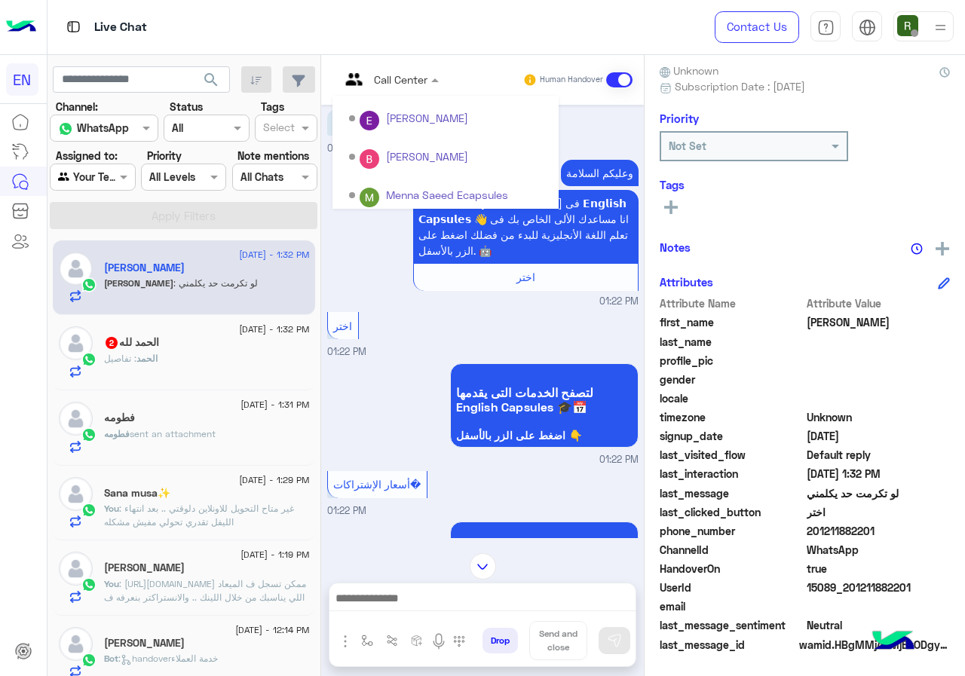
scroll to position [250, 0]
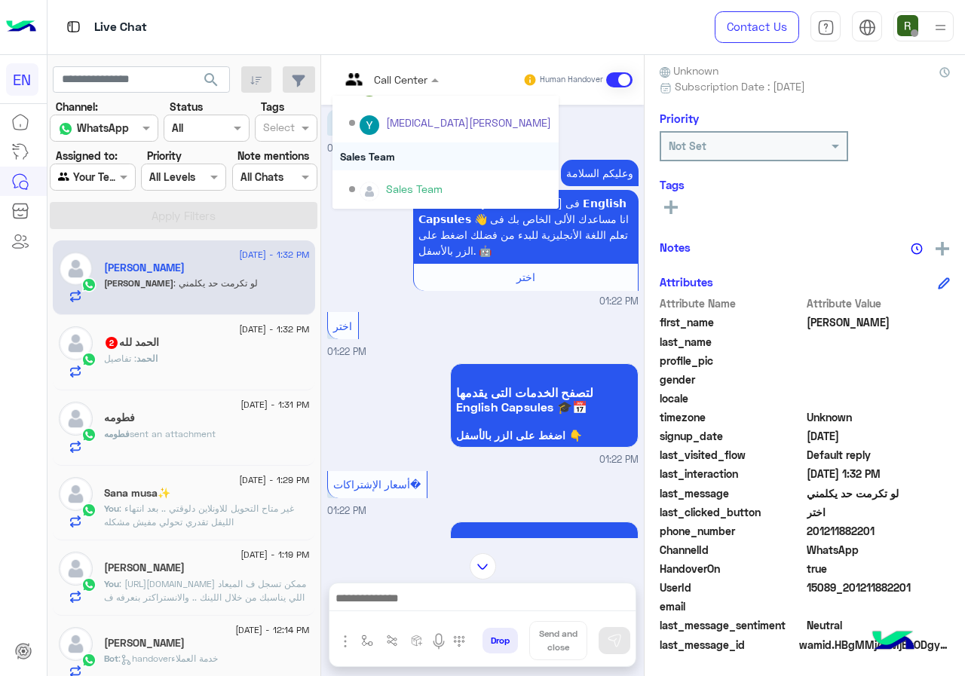
click at [464, 156] on div "Sales Team" at bounding box center [445, 156] width 226 height 28
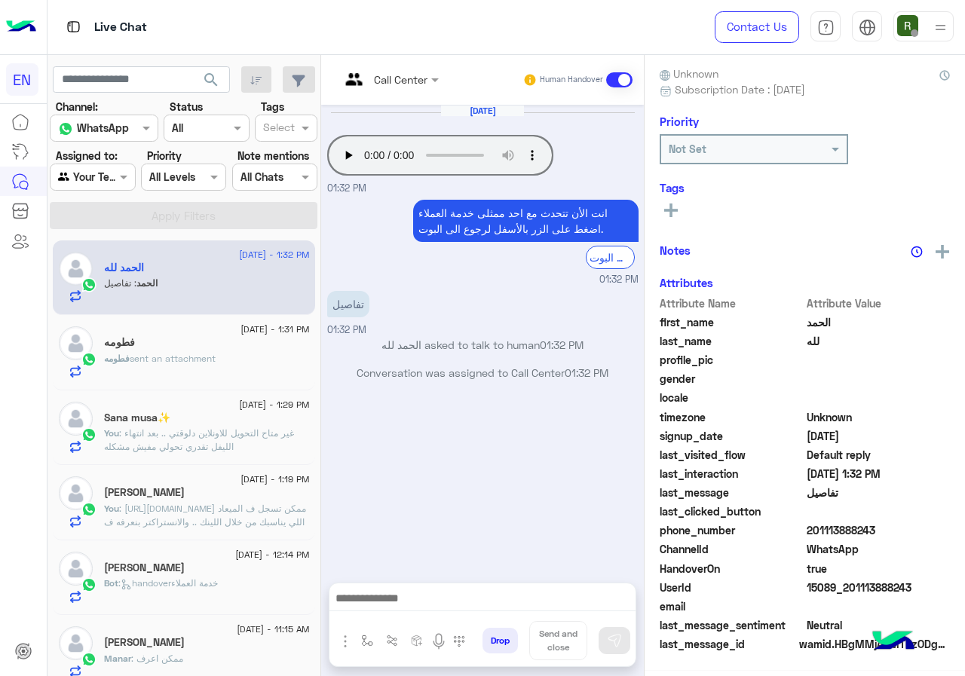
scroll to position [132, 0]
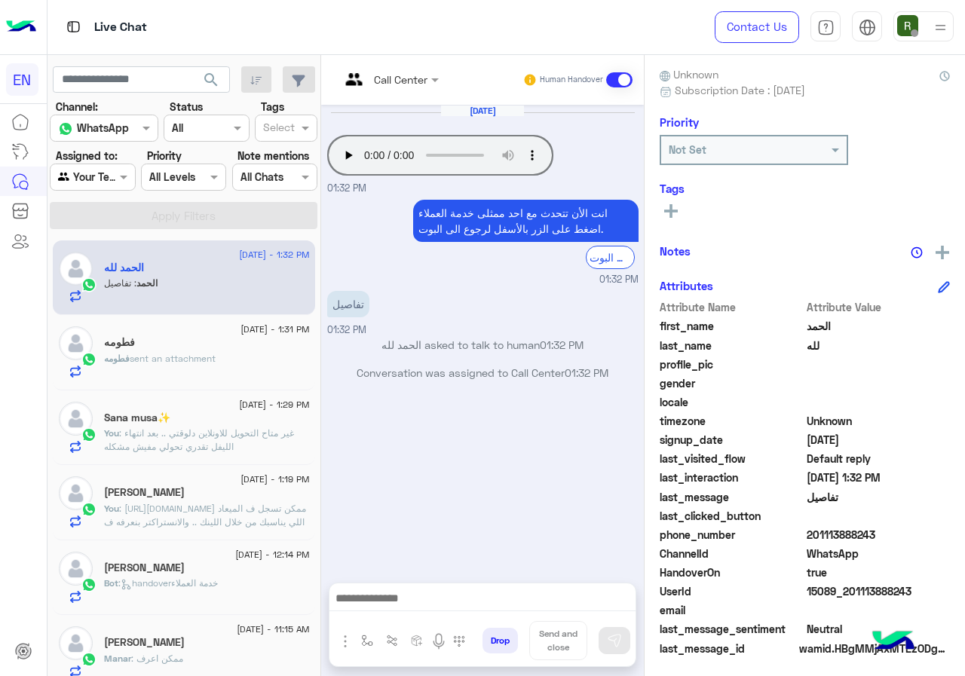
drag, startPoint x: 858, startPoint y: 533, endPoint x: 941, endPoint y: 531, distance: 82.9
click at [941, 531] on span "201113888243" at bounding box center [878, 535] width 144 height 16
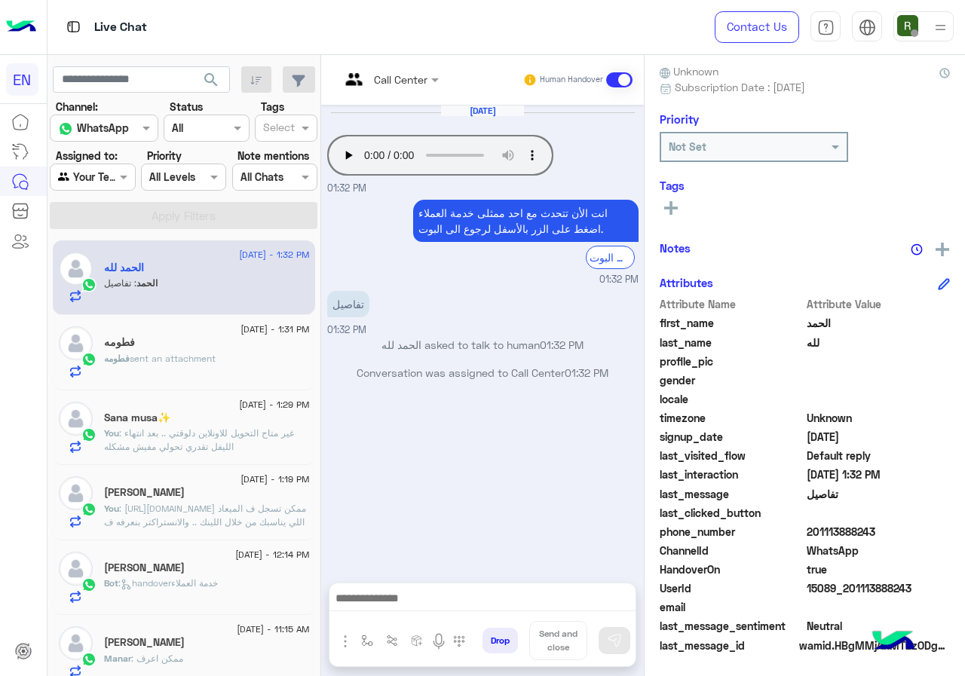
scroll to position [136, 0]
click at [401, 78] on input "text" at bounding box center [370, 80] width 61 height 16
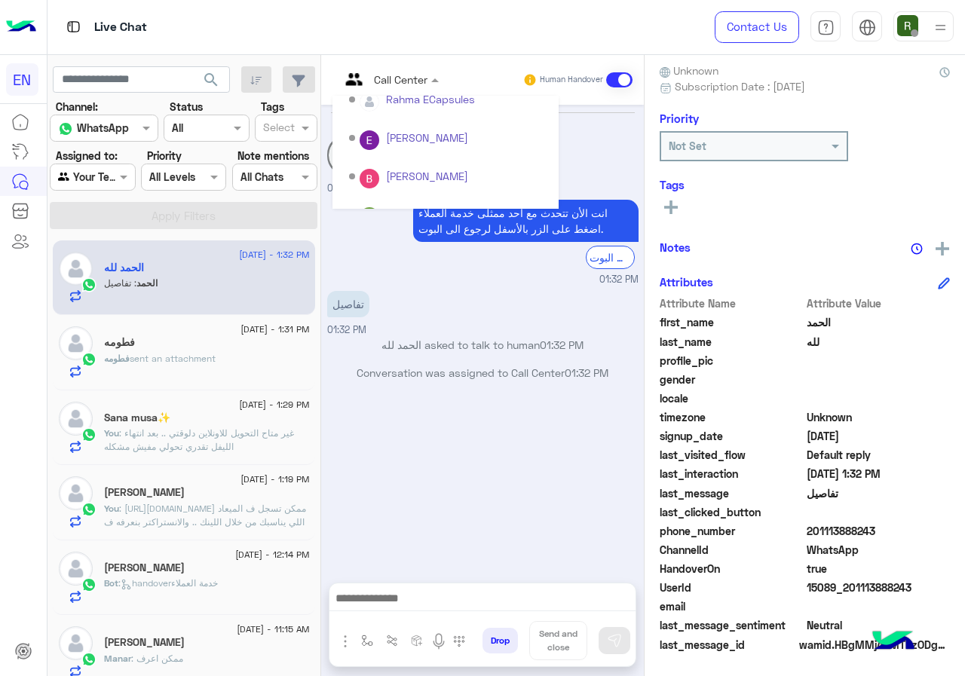
scroll to position [250, 0]
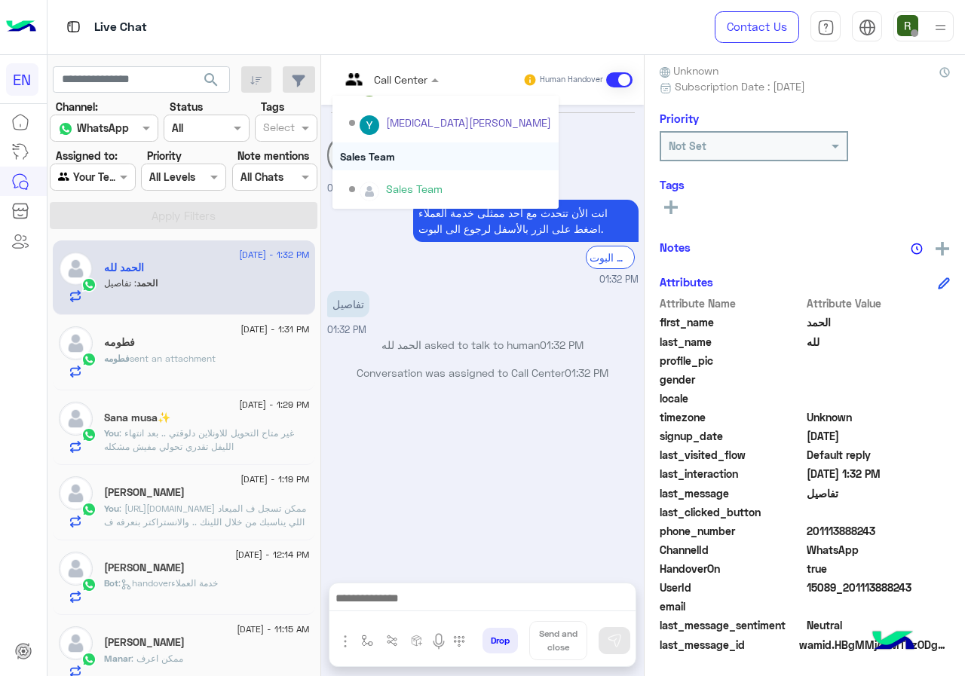
click at [450, 155] on div "Sales Team" at bounding box center [445, 156] width 226 height 28
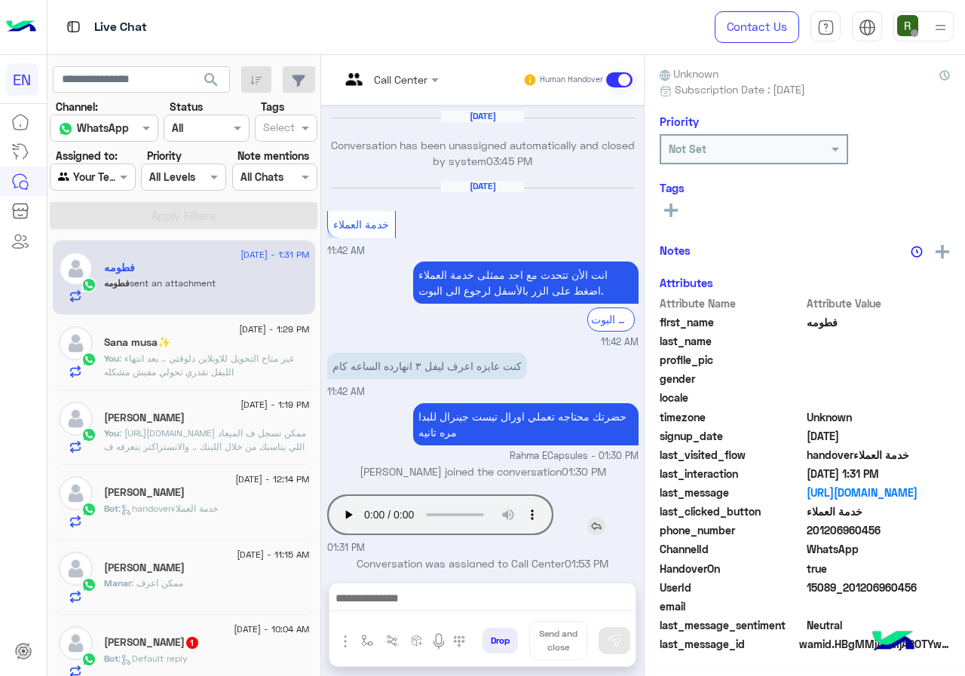
scroll to position [136, 0]
drag, startPoint x: 859, startPoint y: 529, endPoint x: 933, endPoint y: 532, distance: 73.9
click at [933, 532] on span "201206960456" at bounding box center [878, 531] width 144 height 16
copy span "01206960456"
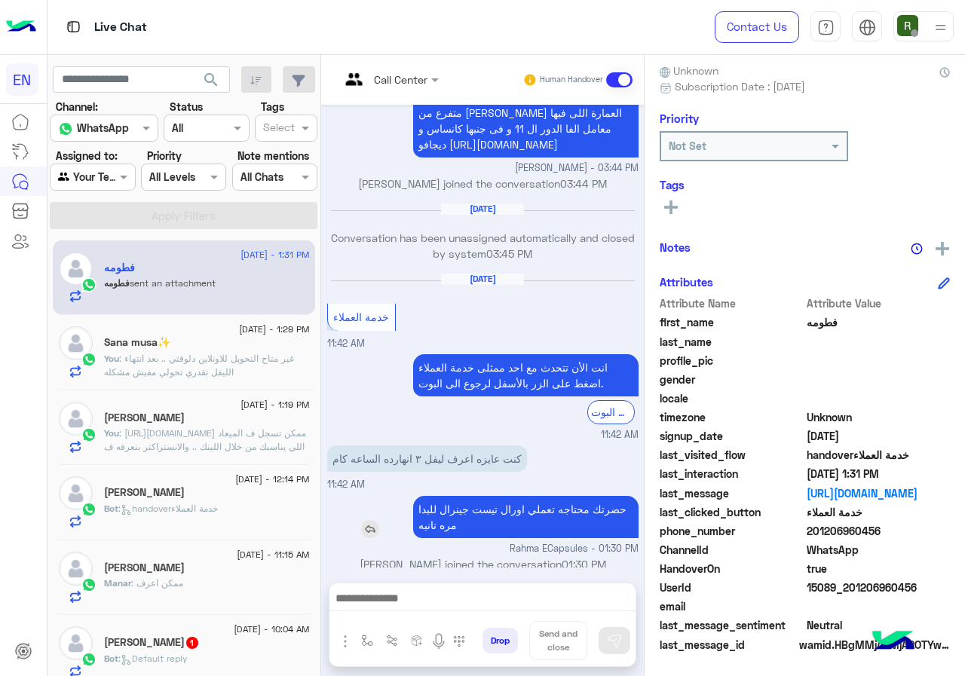
scroll to position [1007, 0]
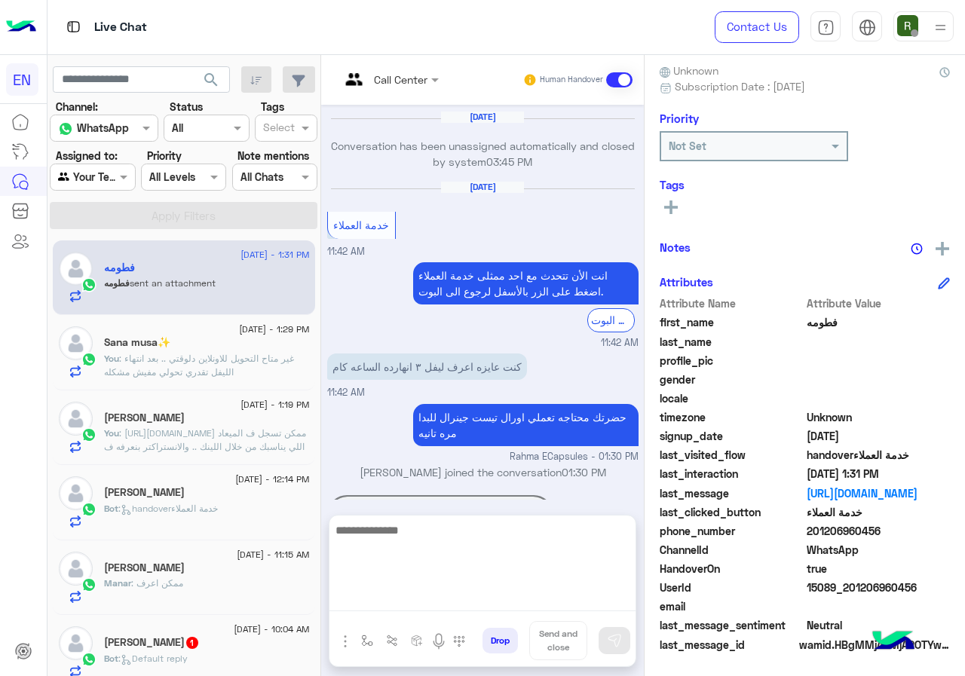
click at [456, 599] on textarea at bounding box center [482, 566] width 306 height 90
type textarea "**********"
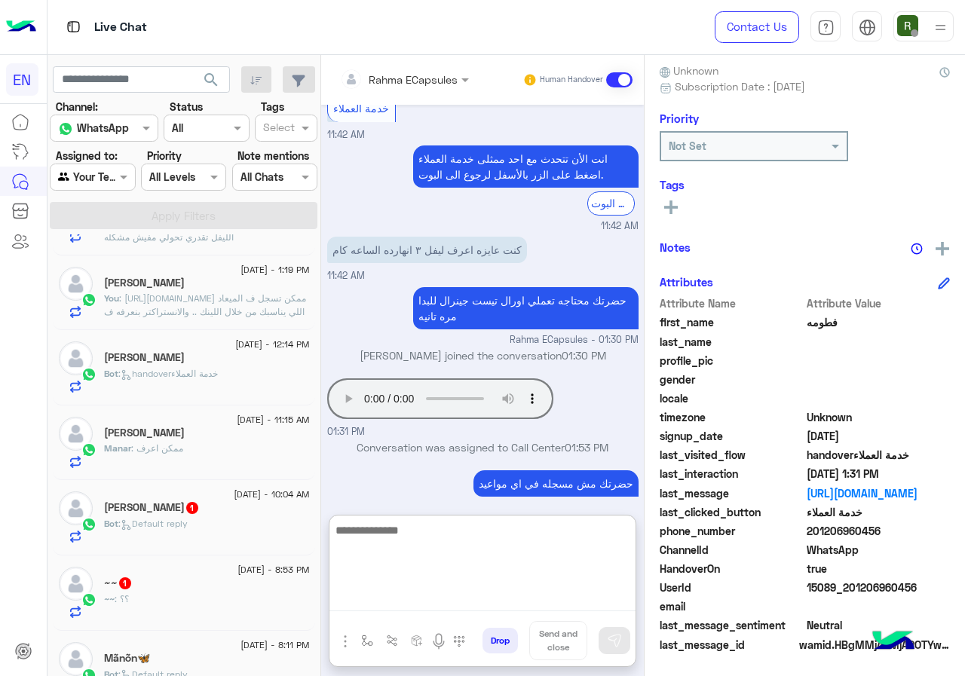
scroll to position [151, 0]
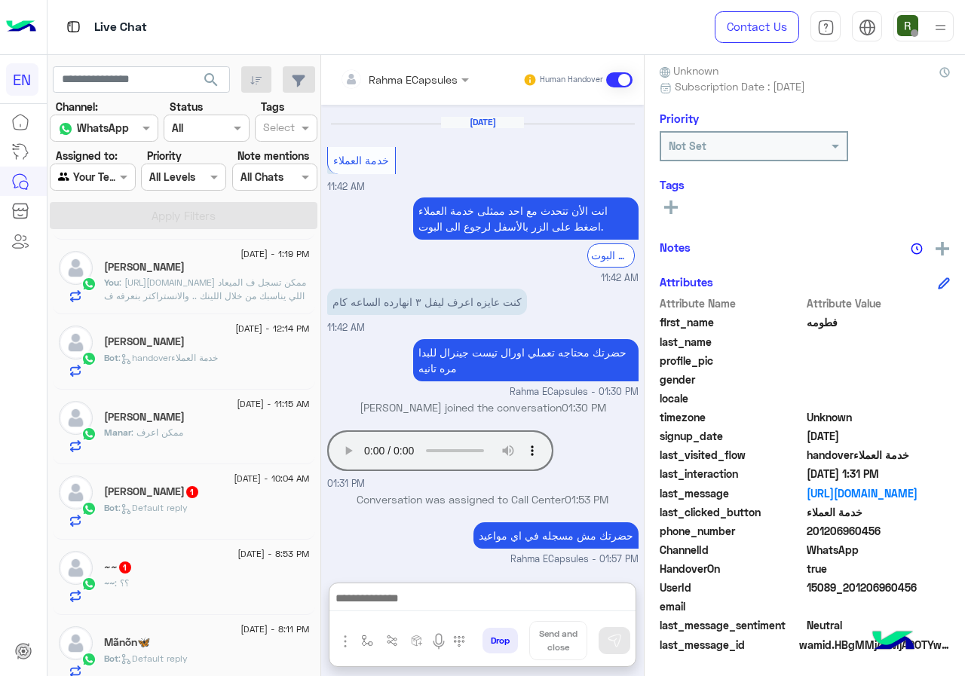
click at [216, 353] on span ": handoverخدمة العملاء" at bounding box center [167, 357] width 99 height 11
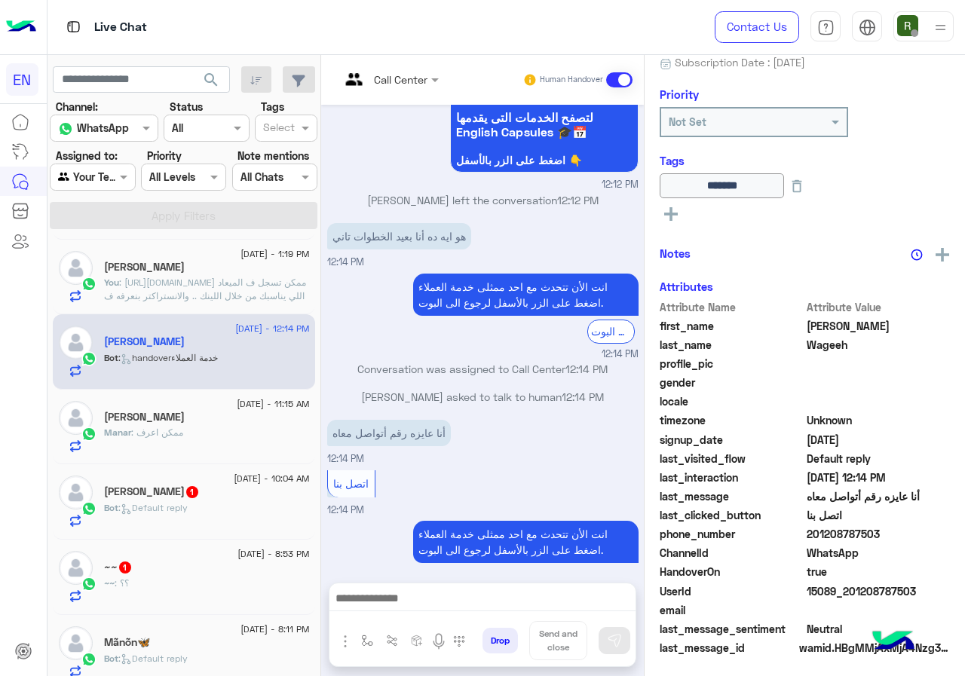
scroll to position [163, 0]
drag, startPoint x: 856, startPoint y: 527, endPoint x: 933, endPoint y: 526, distance: 76.9
click at [933, 527] on span "201208787503" at bounding box center [878, 535] width 144 height 16
copy span "01208787503"
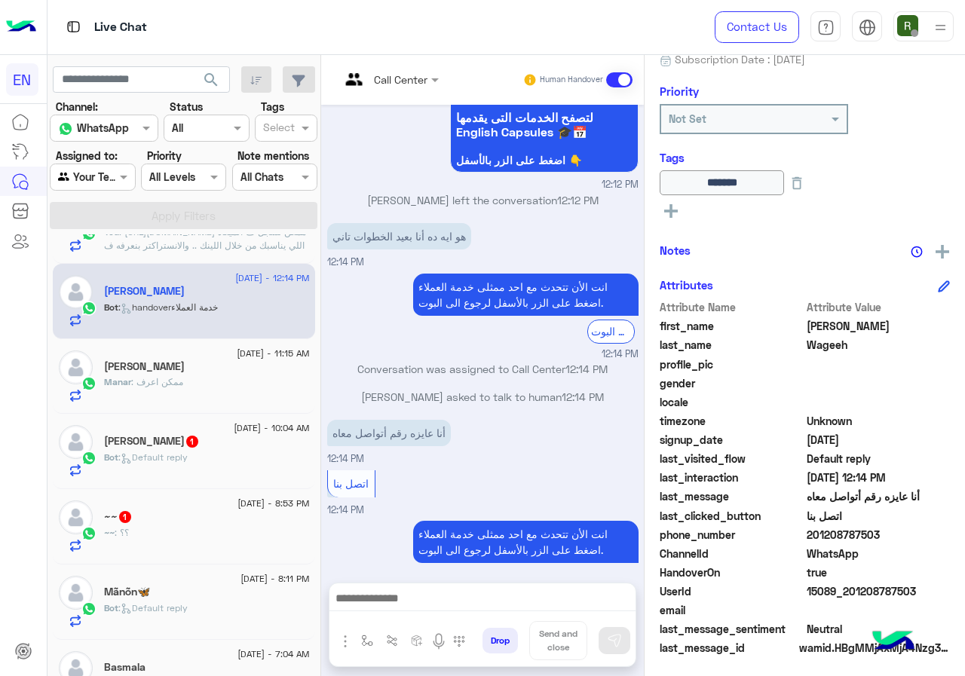
scroll to position [226, 0]
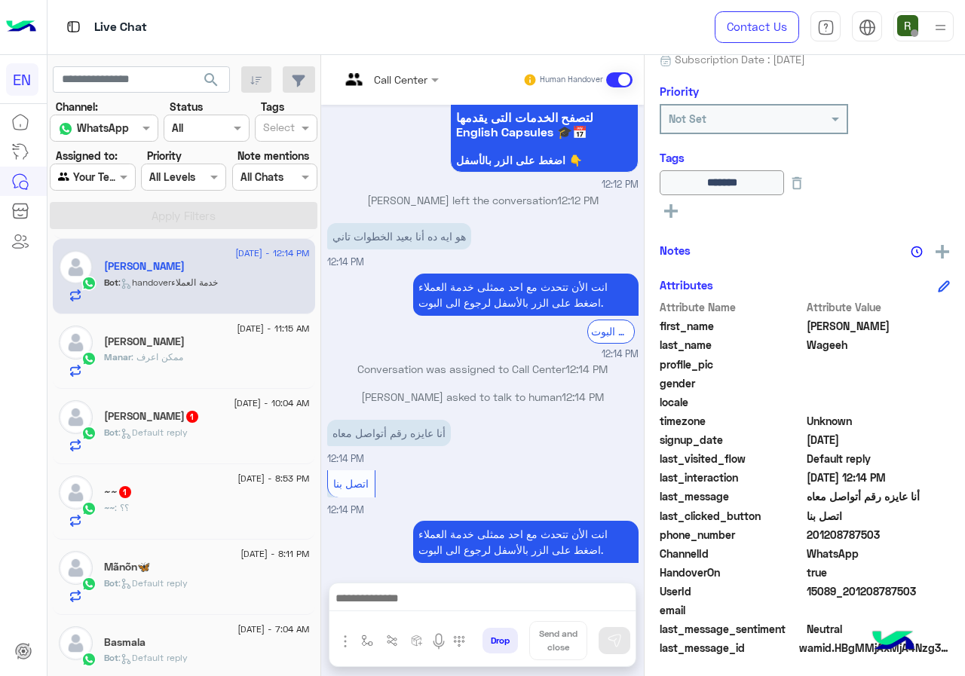
click at [222, 378] on div "20 August - 11:15 AM Manar Adley Manar : ممكن اعرف" at bounding box center [184, 351] width 262 height 75
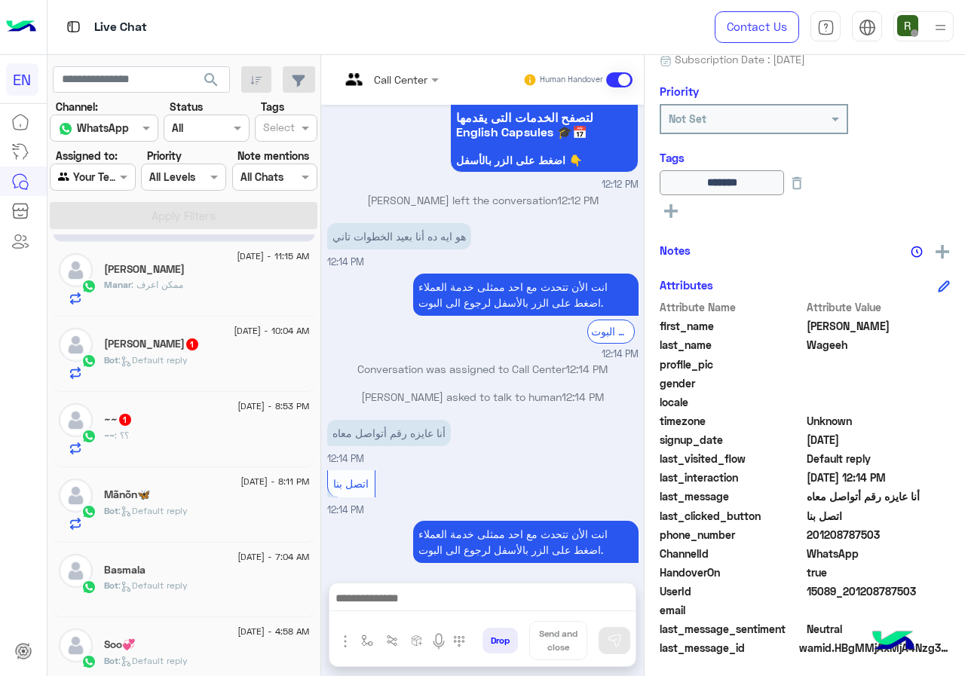
scroll to position [307, 0]
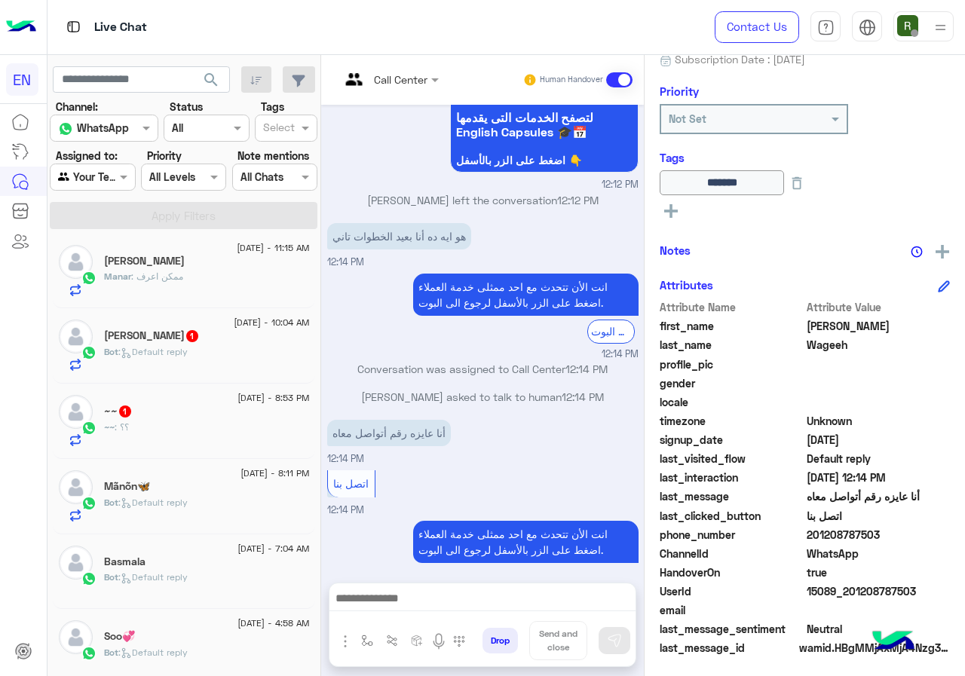
click at [246, 261] on div "Manar Adley" at bounding box center [207, 263] width 206 height 16
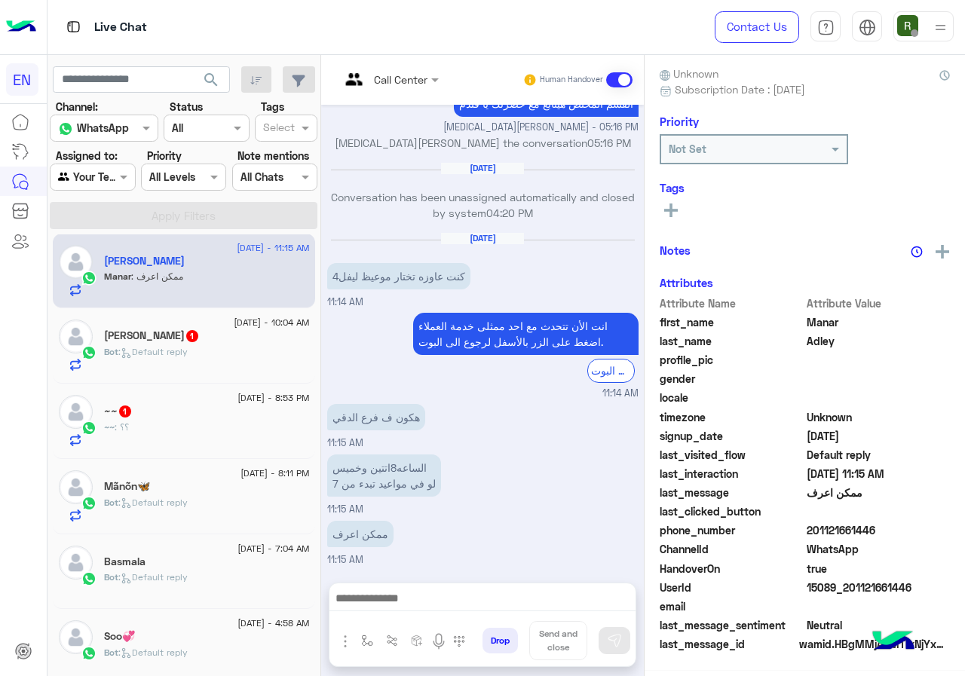
scroll to position [132, 0]
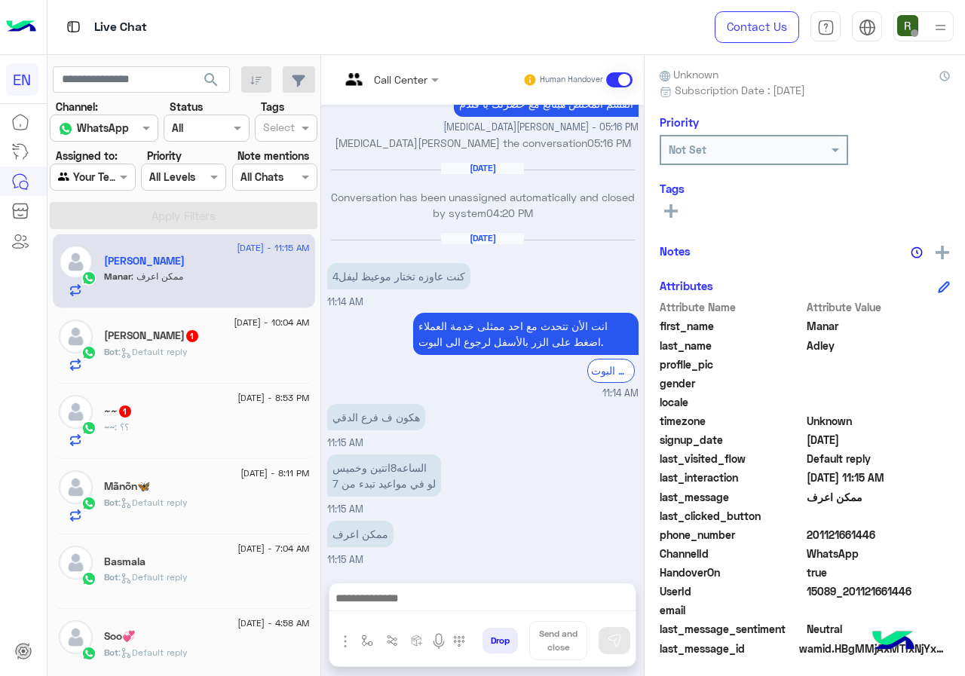
drag, startPoint x: 858, startPoint y: 534, endPoint x: 963, endPoint y: 532, distance: 104.8
click at [950, 532] on span "201121661446" at bounding box center [878, 535] width 144 height 16
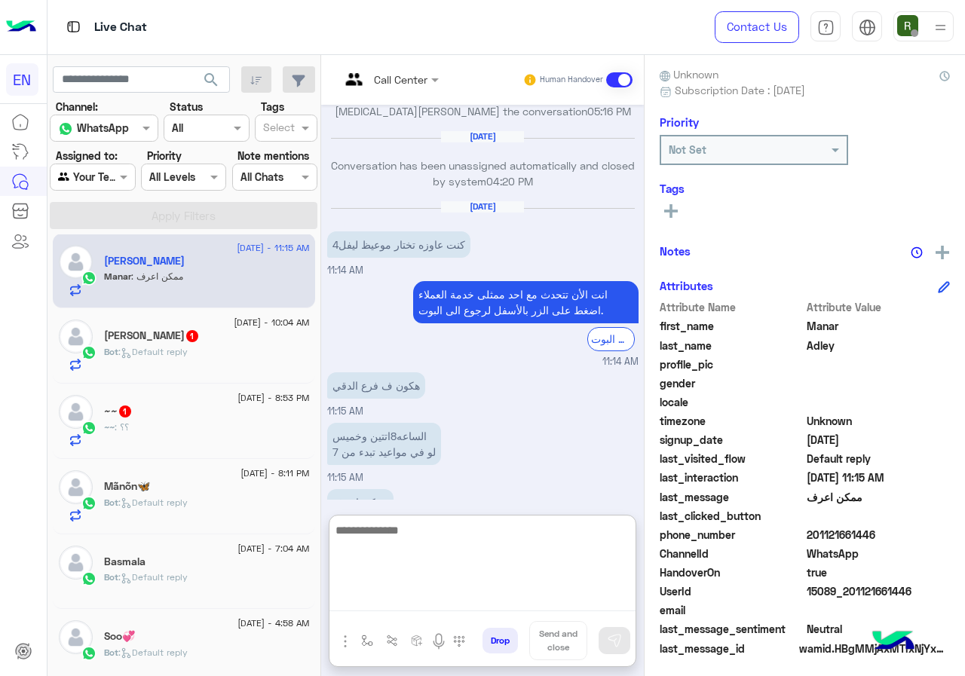
click at [481, 609] on textarea at bounding box center [482, 566] width 306 height 90
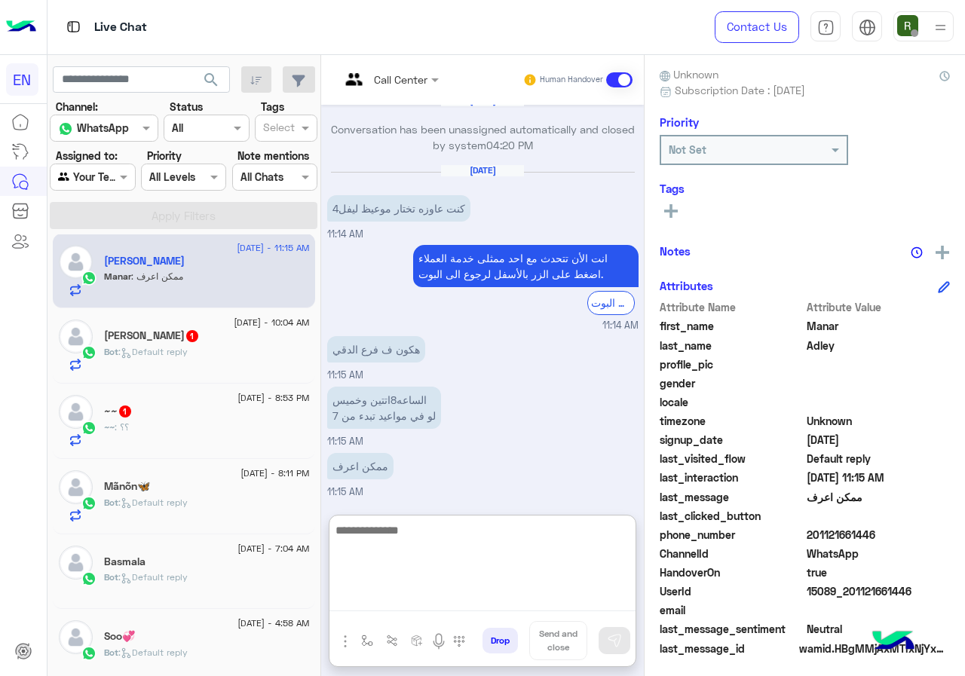
scroll to position [962, 0]
click at [492, 542] on textarea at bounding box center [482, 566] width 306 height 90
click at [531, 551] on textarea at bounding box center [482, 566] width 306 height 90
type textarea "*"
type textarea "**********"
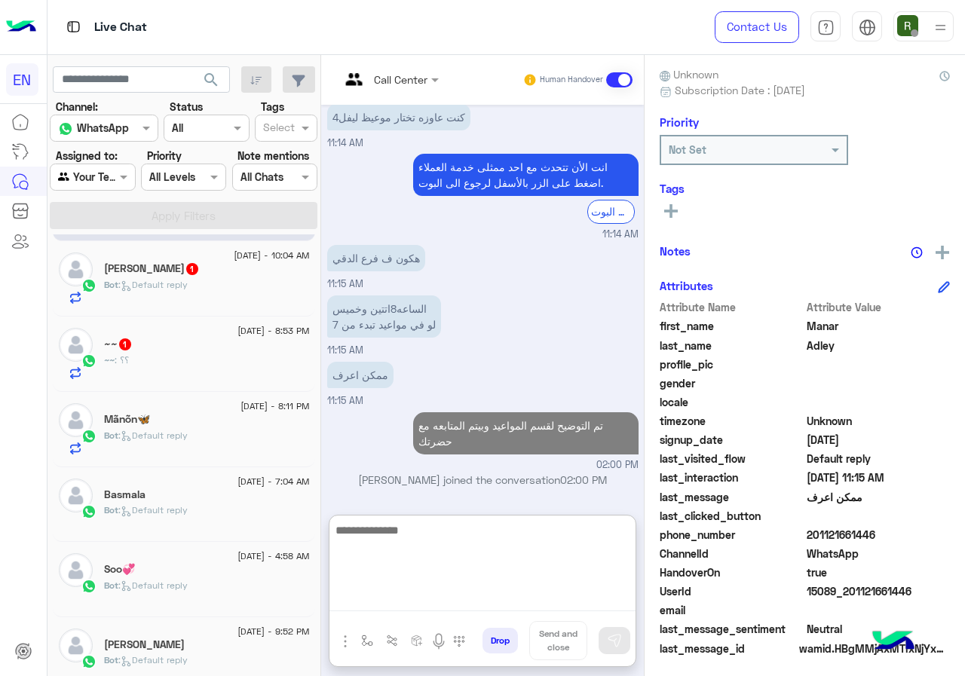
scroll to position [1053, 0]
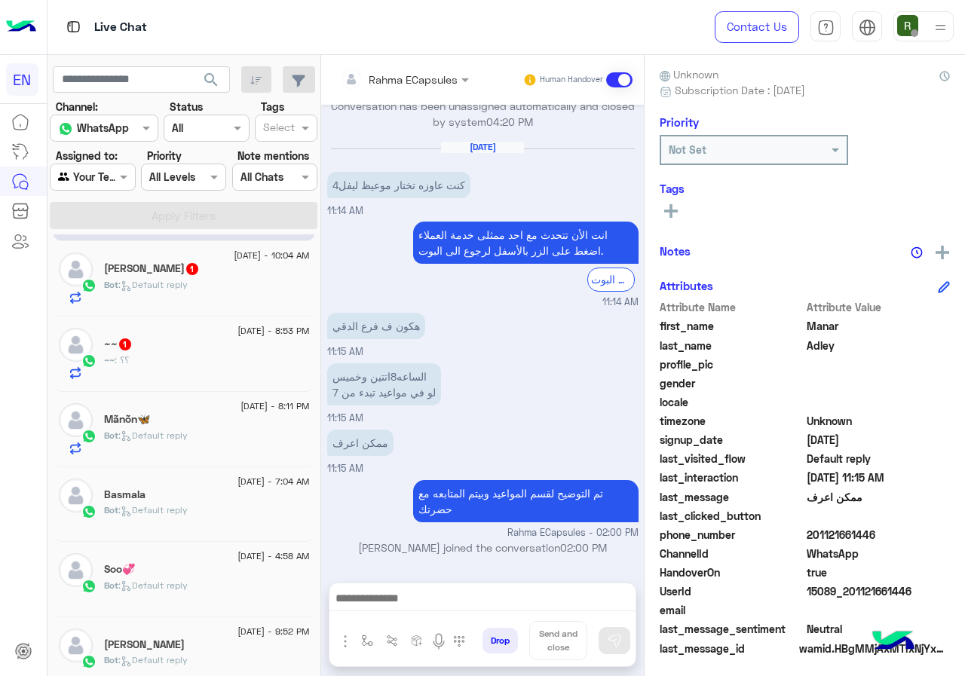
click at [240, 277] on div "Rabea Elsayed 1" at bounding box center [207, 270] width 206 height 16
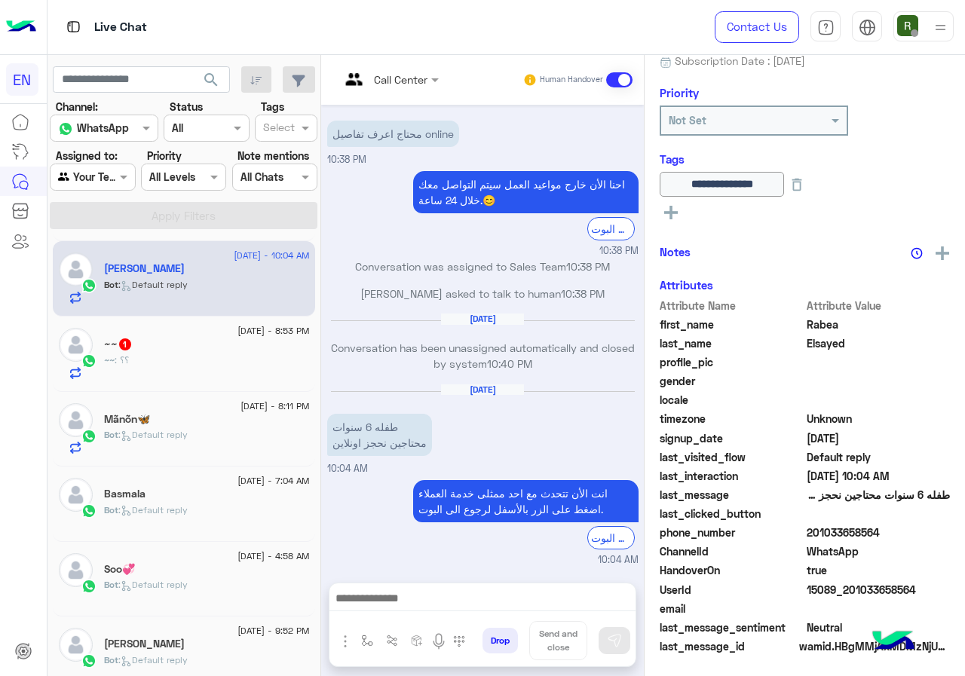
scroll to position [163, 0]
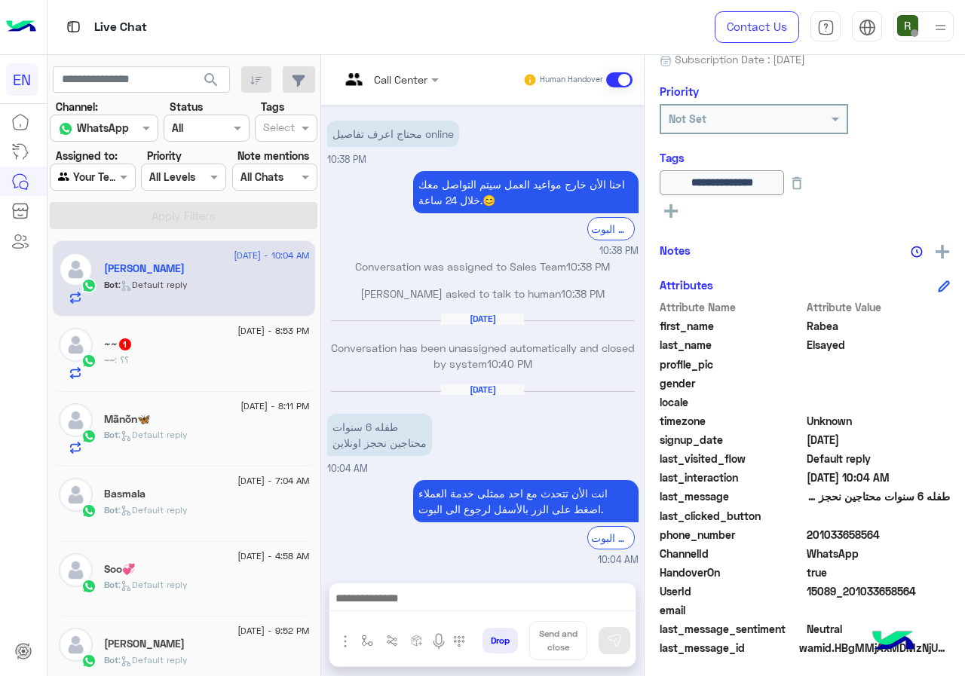
drag, startPoint x: 853, startPoint y: 531, endPoint x: 929, endPoint y: 530, distance: 76.1
click at [929, 530] on span "201033658564" at bounding box center [878, 535] width 144 height 16
click at [895, 539] on span "201033658564" at bounding box center [878, 535] width 144 height 16
drag, startPoint x: 858, startPoint y: 530, endPoint x: 946, endPoint y: 536, distance: 88.3
click at [946, 536] on span "201033658564" at bounding box center [878, 535] width 144 height 16
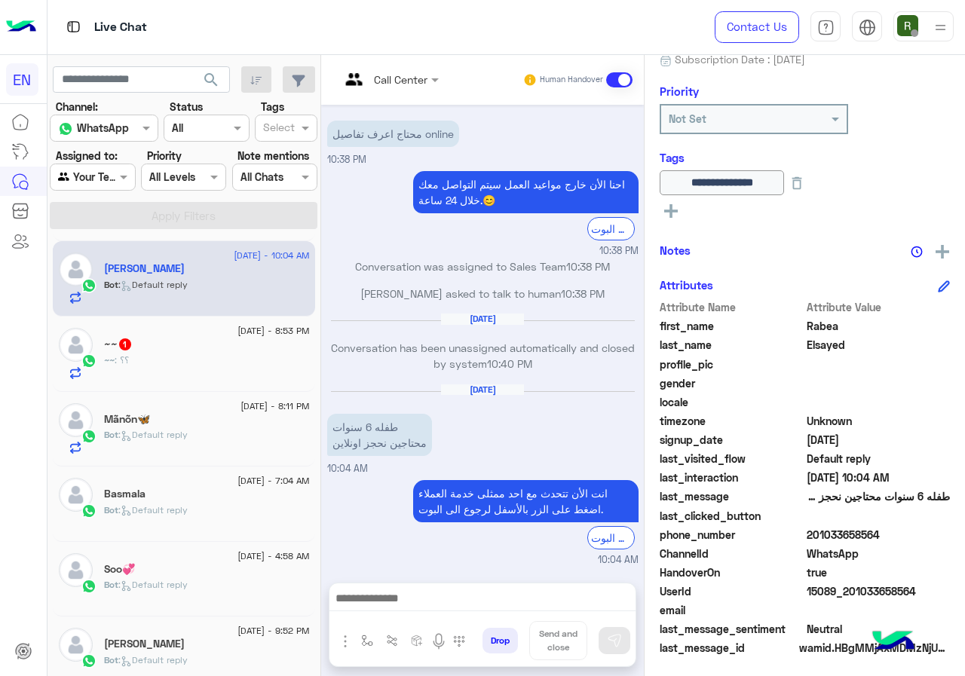
copy span "01033658564"
click at [401, 72] on input "text" at bounding box center [370, 80] width 61 height 16
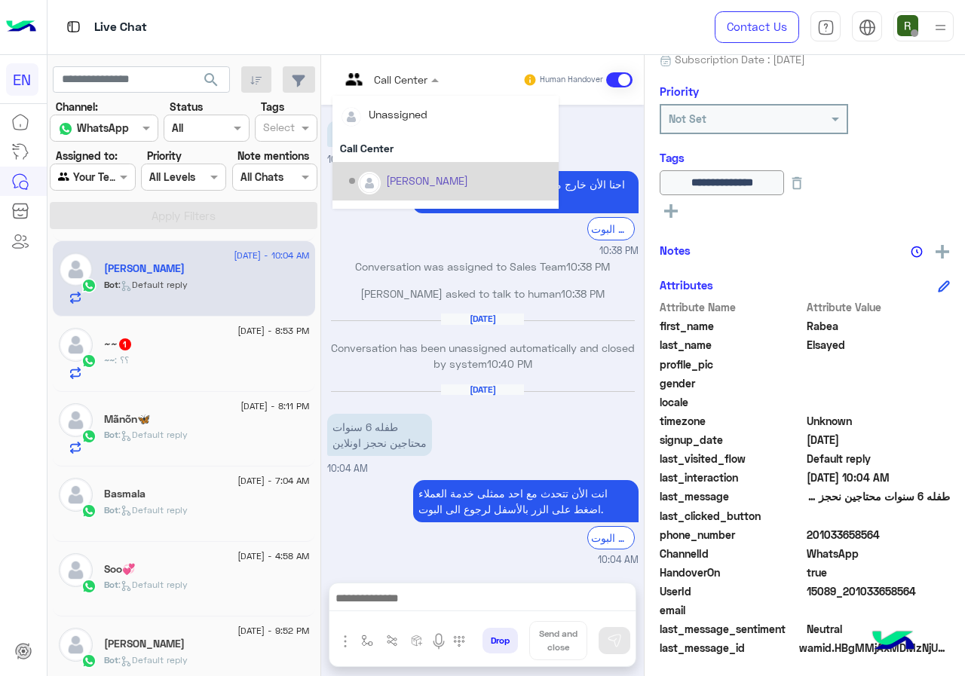
scroll to position [250, 0]
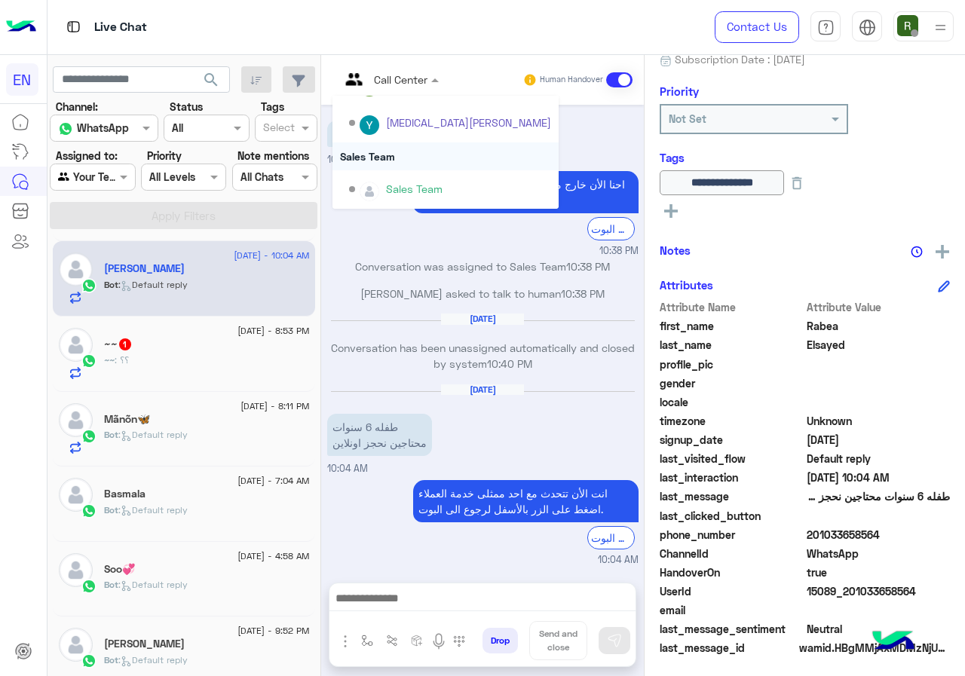
click at [470, 164] on div "Sales Team" at bounding box center [445, 156] width 226 height 28
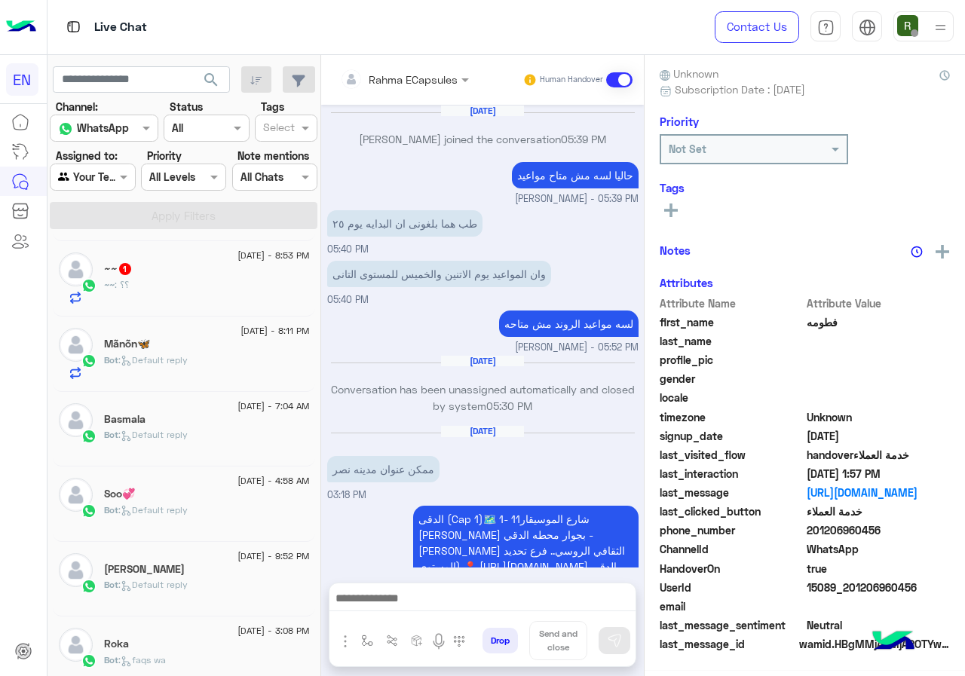
scroll to position [1007, 0]
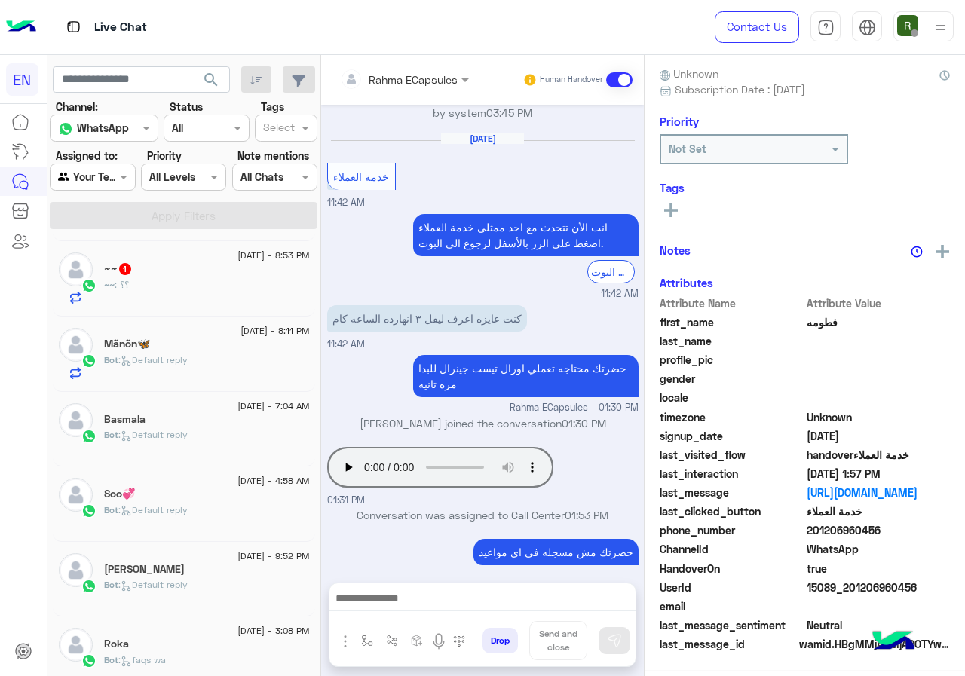
click at [257, 289] on div "~~ : ؟؟" at bounding box center [207, 291] width 206 height 26
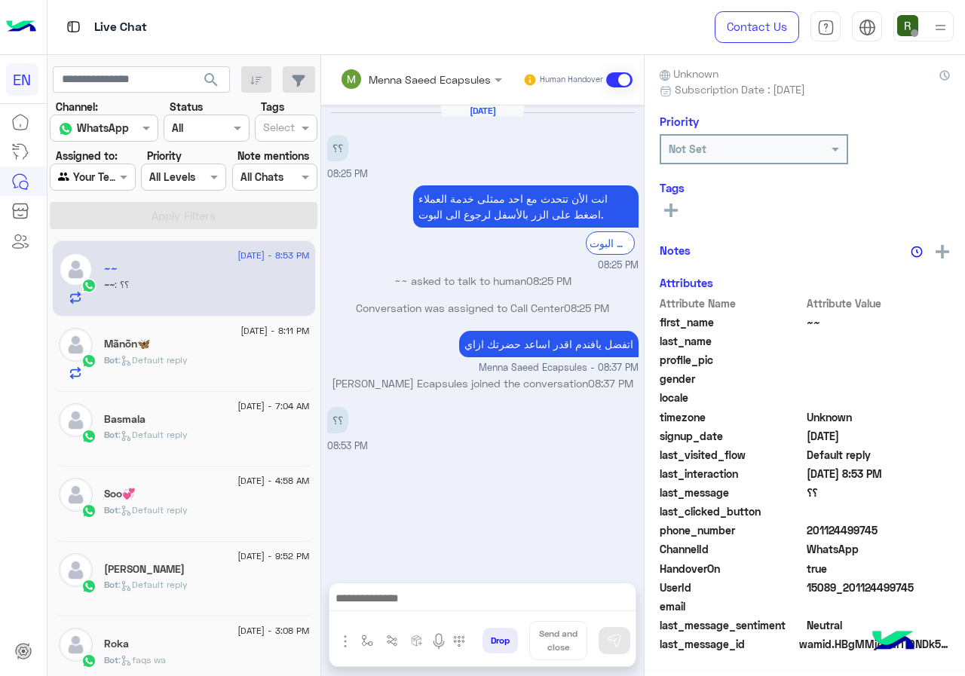
scroll to position [132, 0]
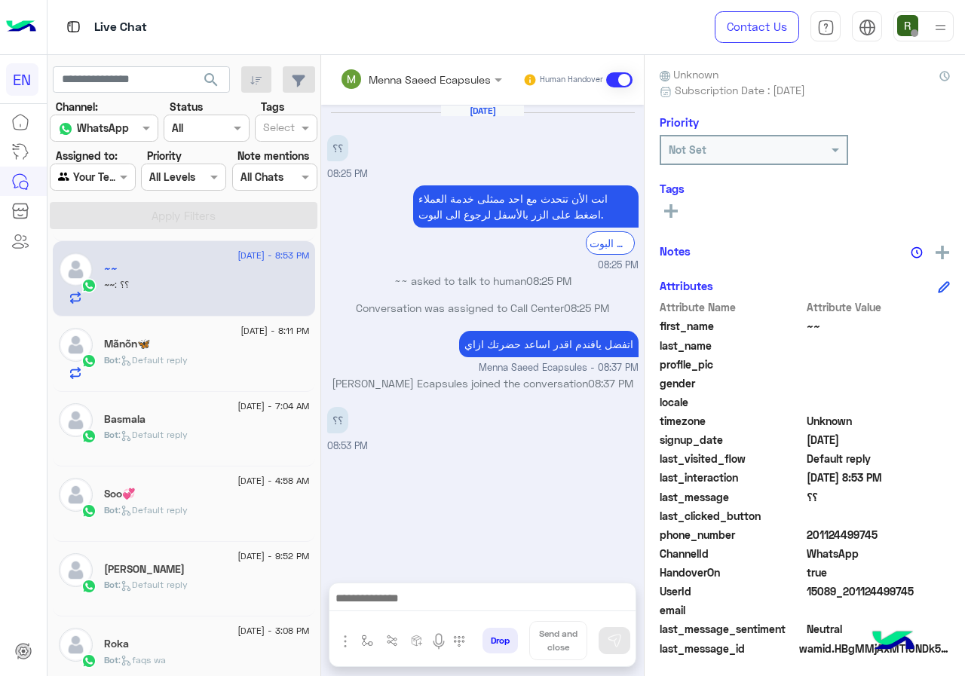
drag, startPoint x: 855, startPoint y: 534, endPoint x: 927, endPoint y: 534, distance: 72.3
click at [927, 534] on span "201124499745" at bounding box center [878, 535] width 144 height 16
copy span "01124499745"
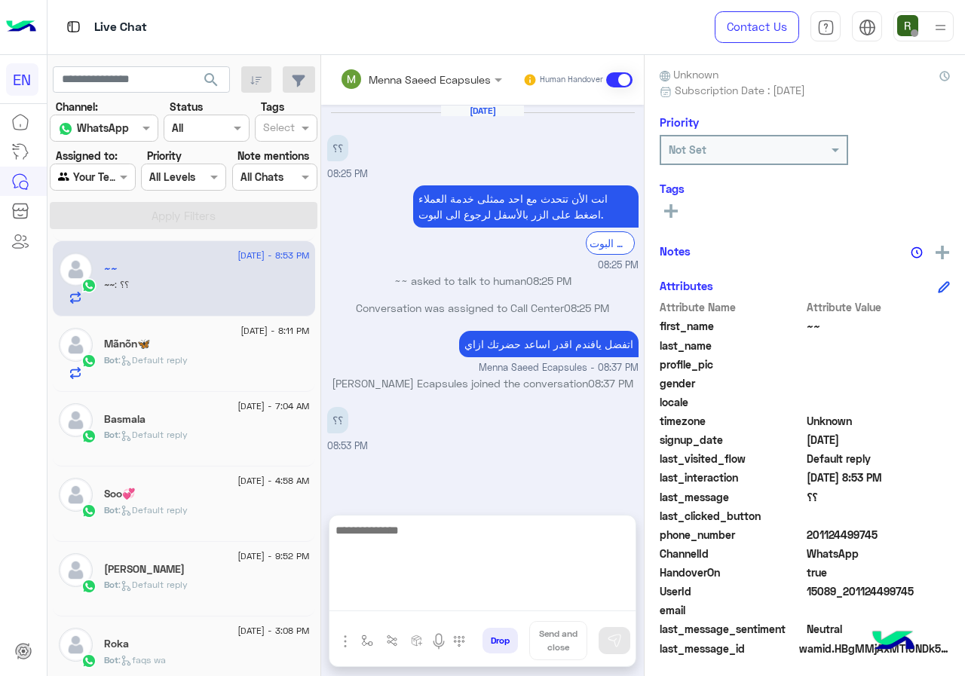
click at [497, 607] on textarea at bounding box center [482, 566] width 306 height 90
type textarea "*"
type textarea "**********"
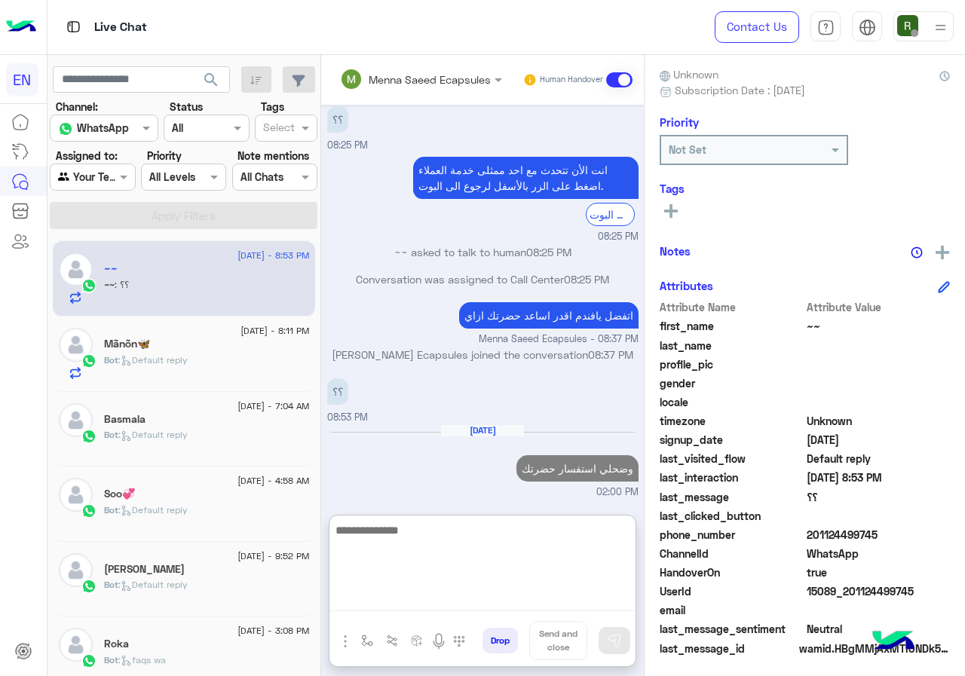
scroll to position [56, 0]
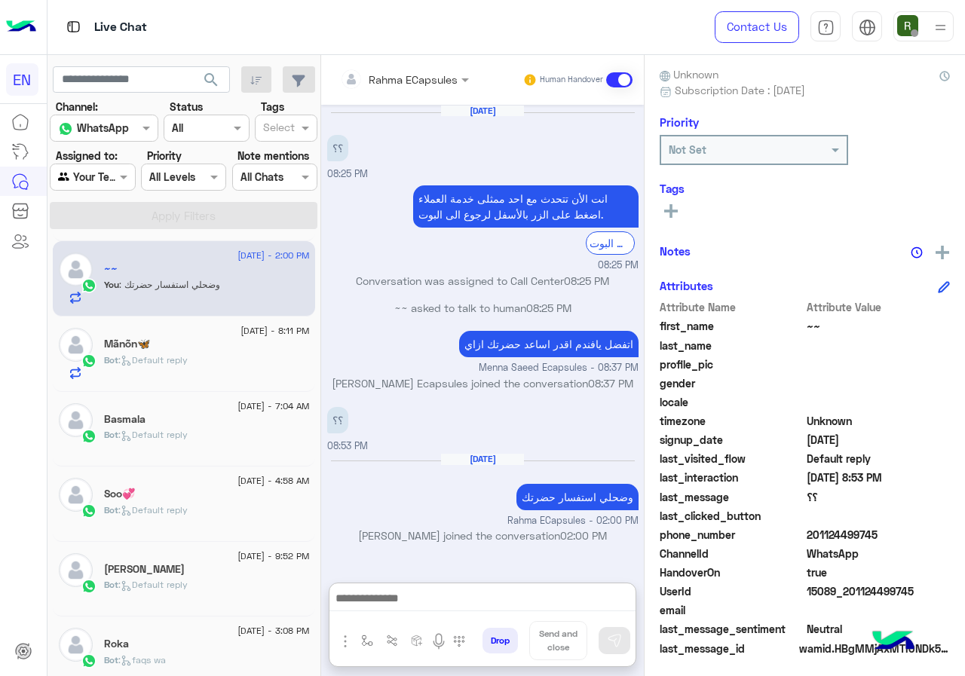
click at [225, 365] on div "Bot : Default reply" at bounding box center [207, 366] width 206 height 26
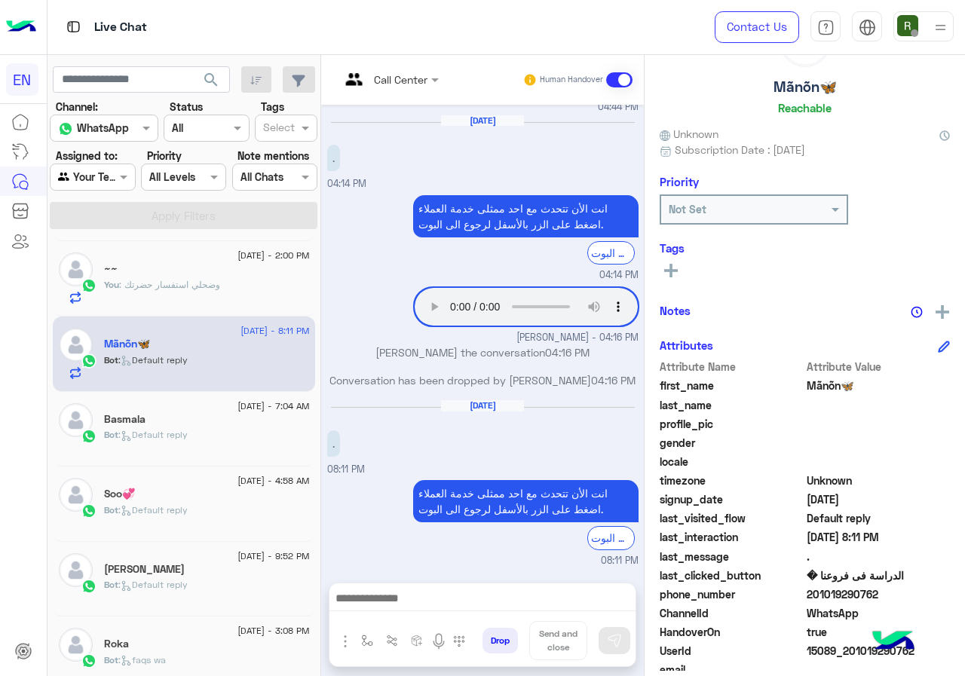
scroll to position [136, 0]
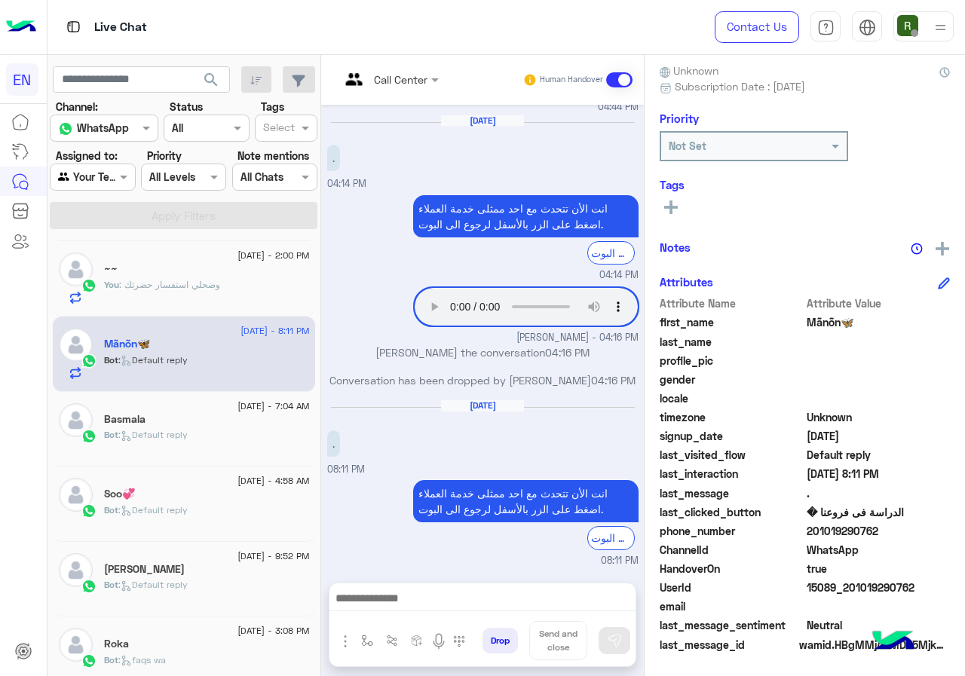
drag, startPoint x: 858, startPoint y: 529, endPoint x: 952, endPoint y: 529, distance: 94.2
click at [950, 529] on span "201019290762" at bounding box center [878, 531] width 144 height 16
copy span "01019290762"
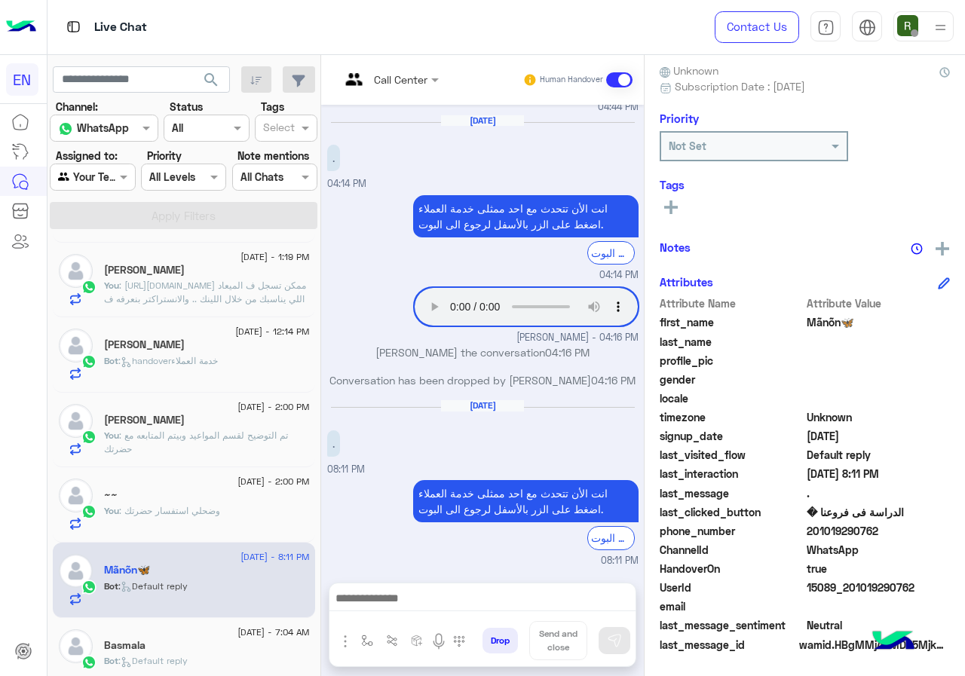
scroll to position [72, 0]
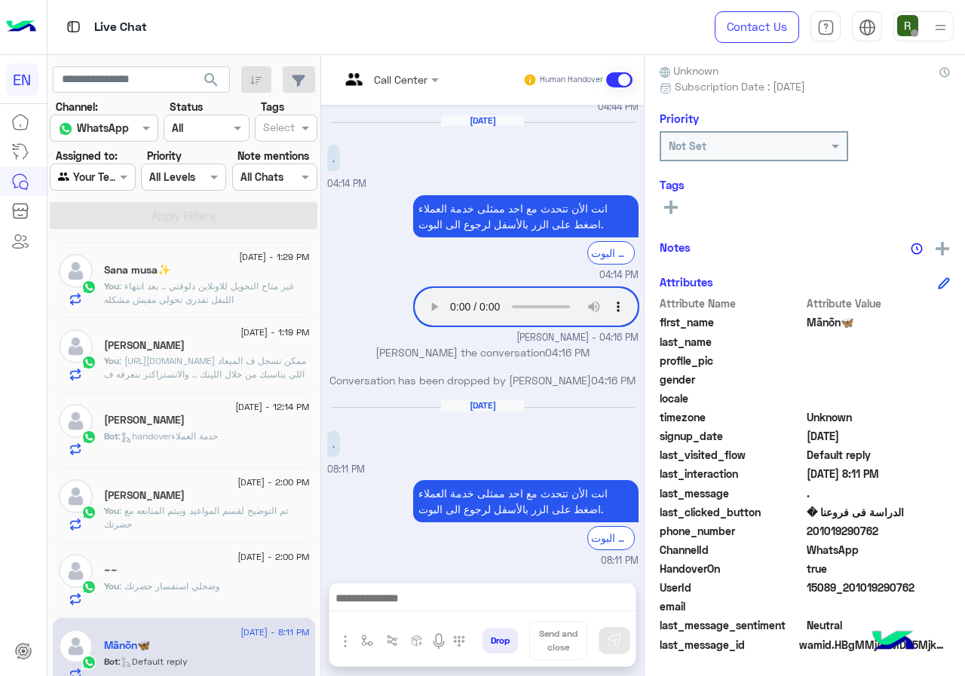
click at [267, 441] on div "Bot : handoverخدمة العملاء" at bounding box center [207, 443] width 206 height 26
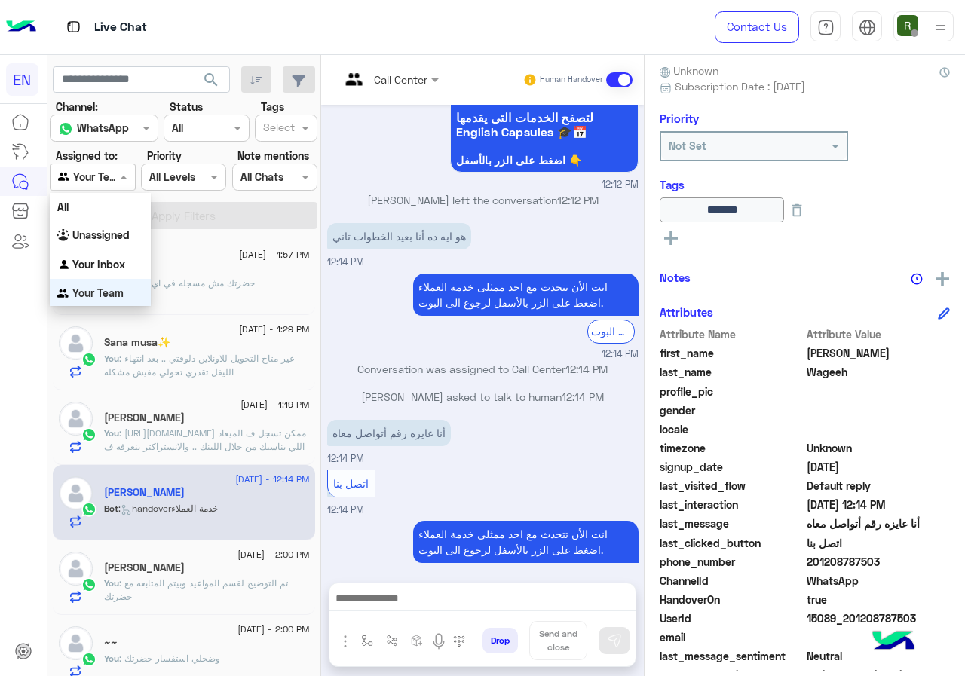
click at [93, 172] on input "text" at bounding box center [75, 178] width 35 height 16
click at [105, 262] on b "Your Inbox" at bounding box center [98, 263] width 53 height 13
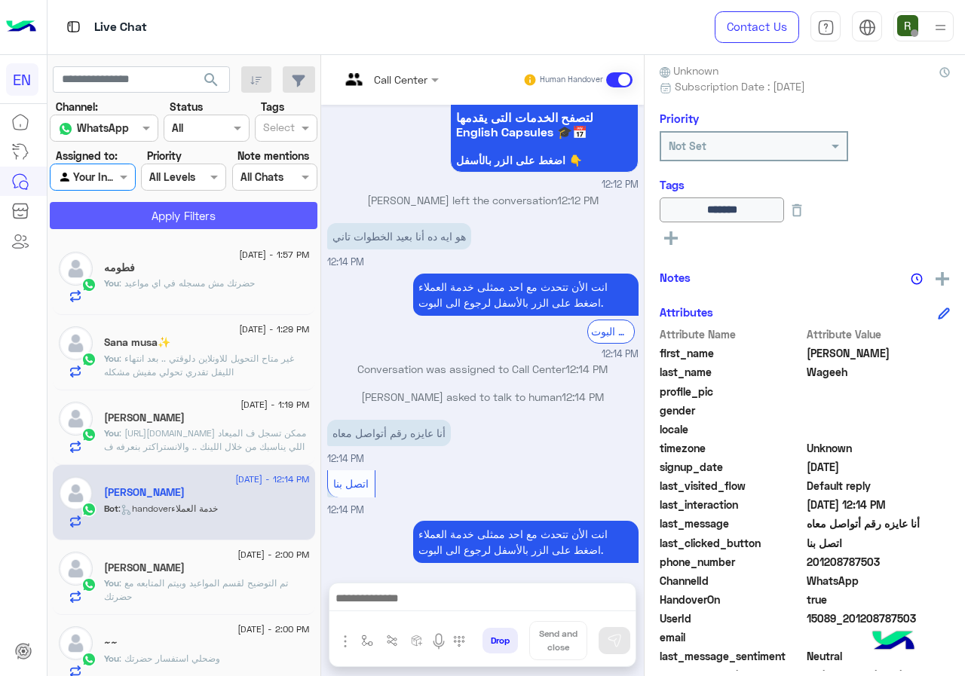
click at [125, 216] on button "Apply Filters" at bounding box center [184, 215] width 268 height 27
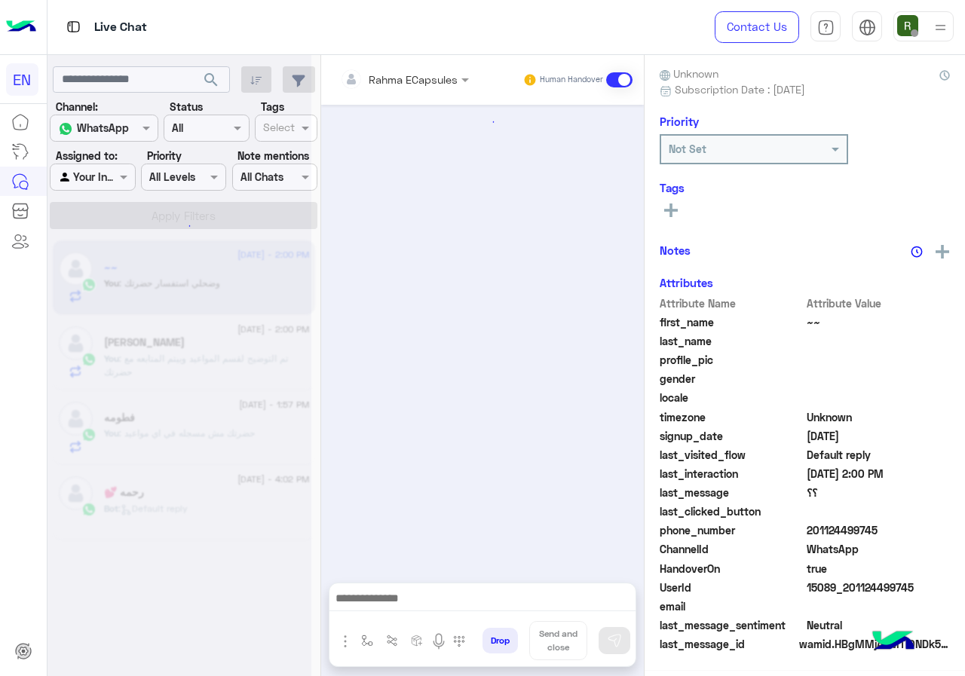
scroll to position [133, 0]
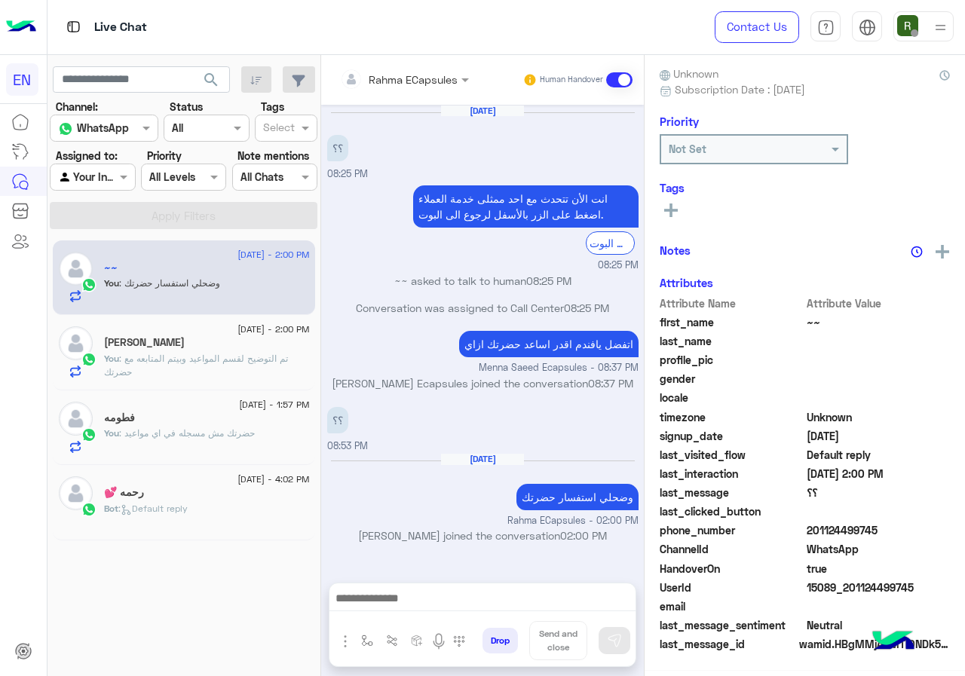
click at [434, 82] on div at bounding box center [404, 78] width 144 height 17
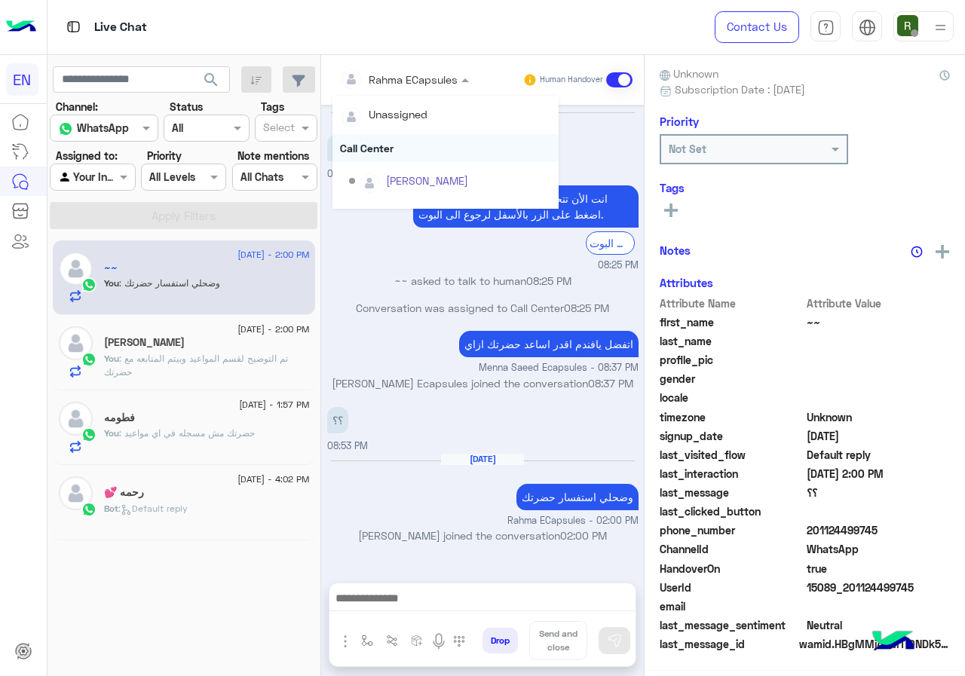
click at [419, 150] on div "Call Center" at bounding box center [445, 148] width 226 height 28
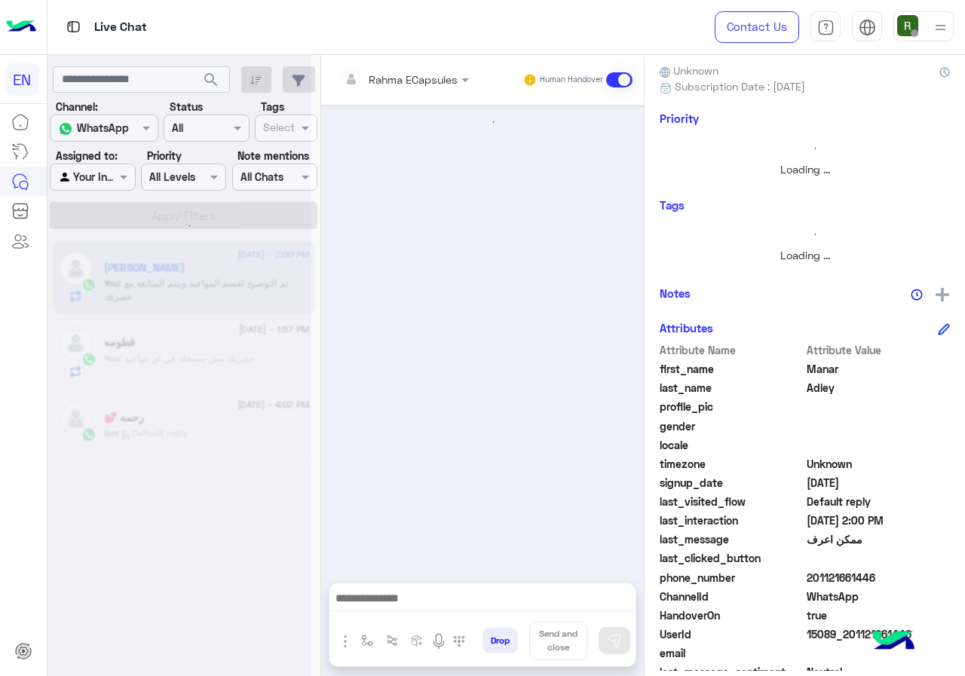
scroll to position [136, 0]
click at [415, 98] on div "Rahma ECapsules Human Handover" at bounding box center [482, 80] width 323 height 50
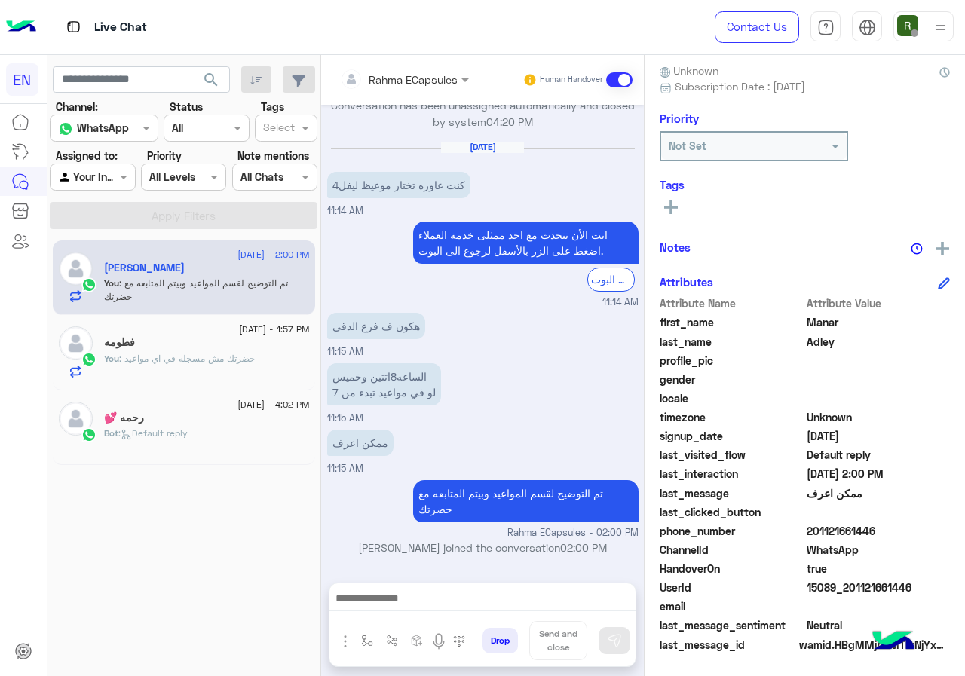
click at [405, 66] on div "Rahma ECapsules" at bounding box center [399, 79] width 118 height 30
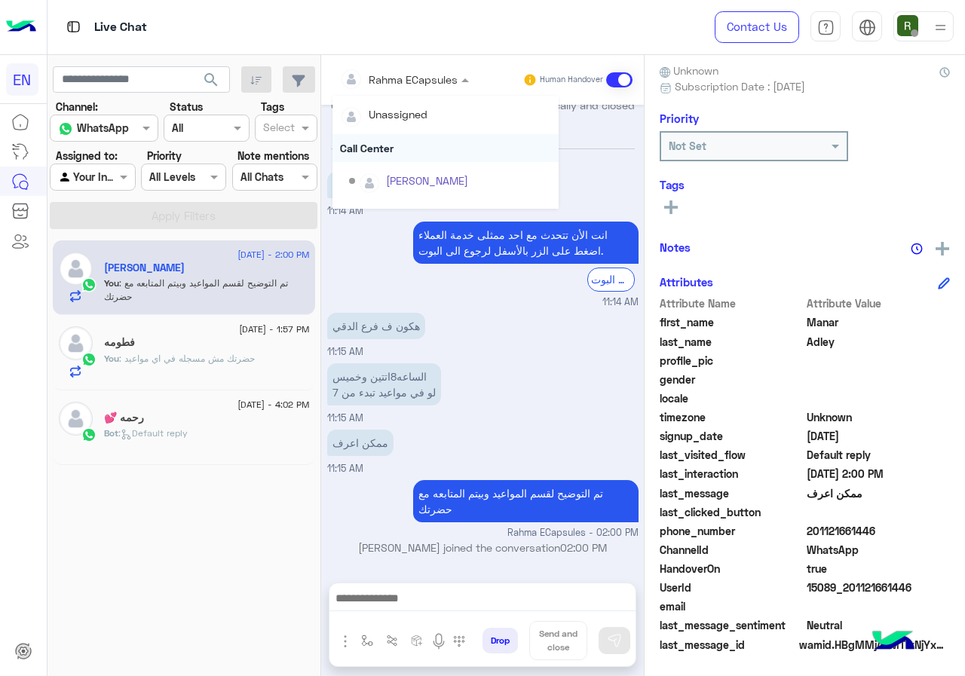
click at [396, 156] on div "Call Center" at bounding box center [445, 148] width 226 height 28
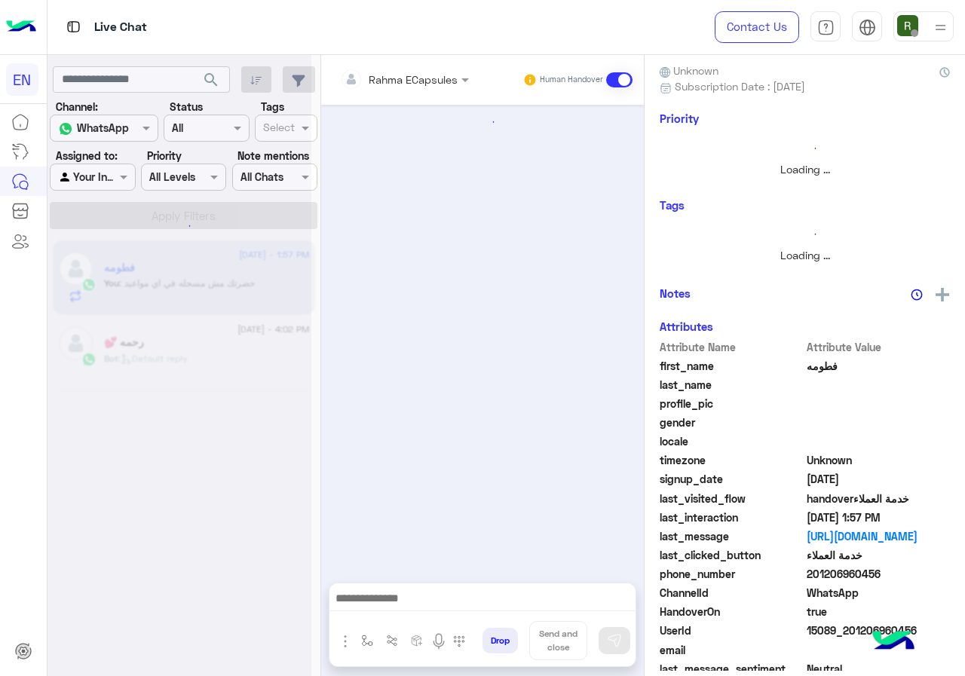
click at [405, 75] on input "text" at bounding box center [384, 80] width 88 height 16
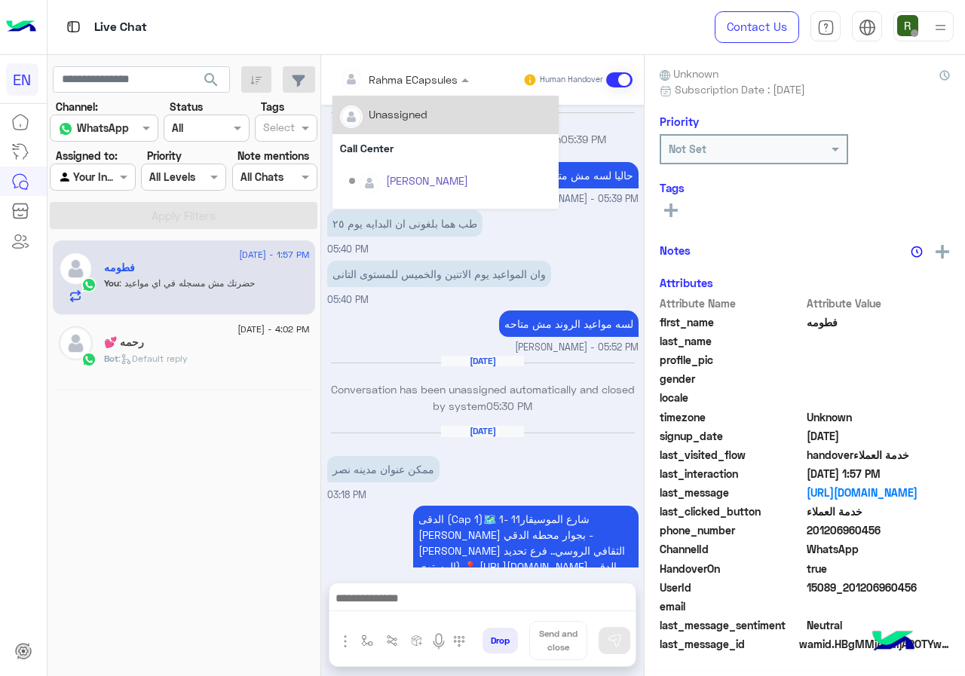
scroll to position [1007, 0]
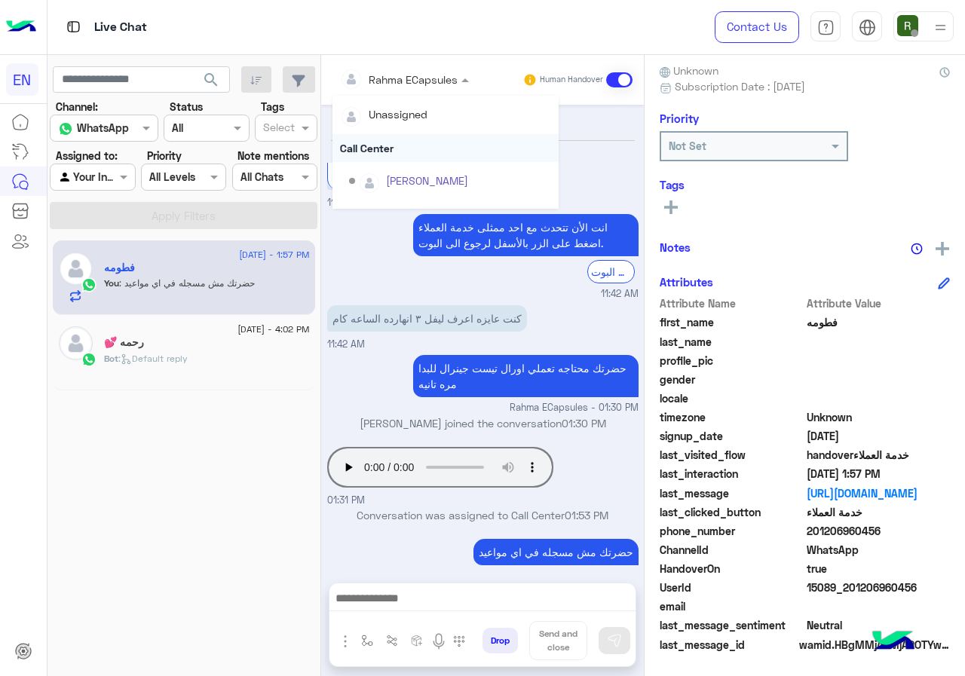
click at [412, 151] on div "Call Center" at bounding box center [445, 148] width 226 height 28
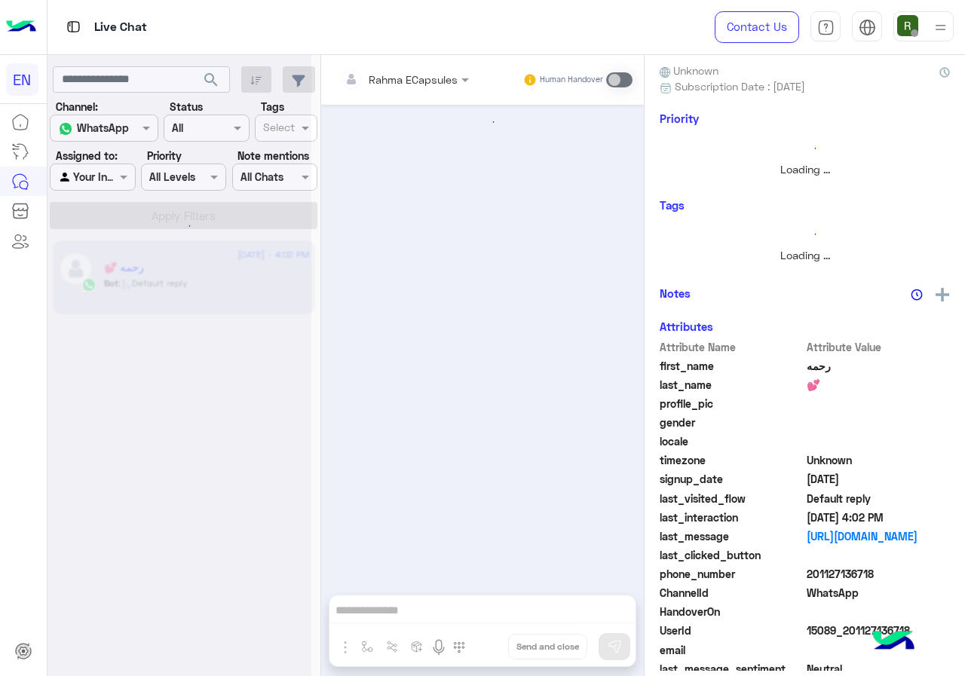
scroll to position [730, 0]
click at [111, 171] on div at bounding box center [92, 176] width 84 height 17
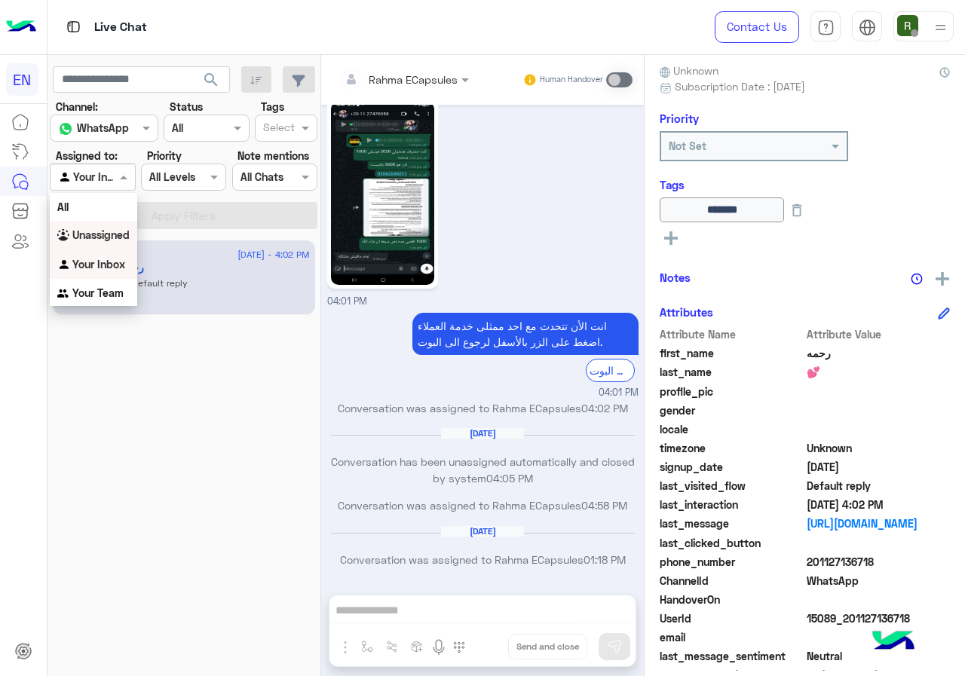
click at [124, 235] on b "Unassigned" at bounding box center [100, 234] width 57 height 13
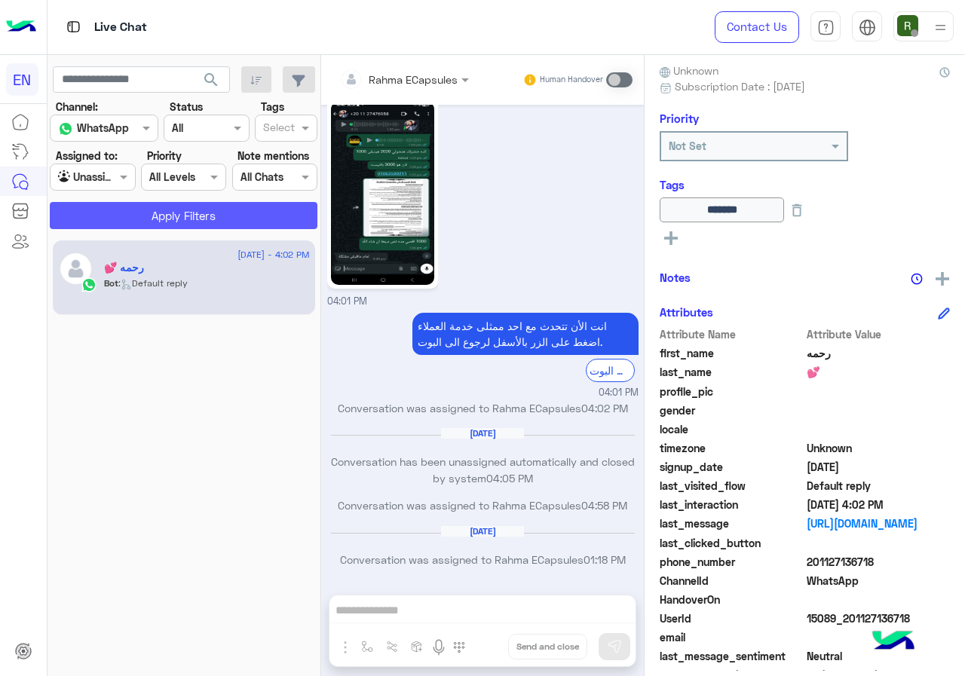
click at [148, 217] on button "Apply Filters" at bounding box center [184, 215] width 268 height 27
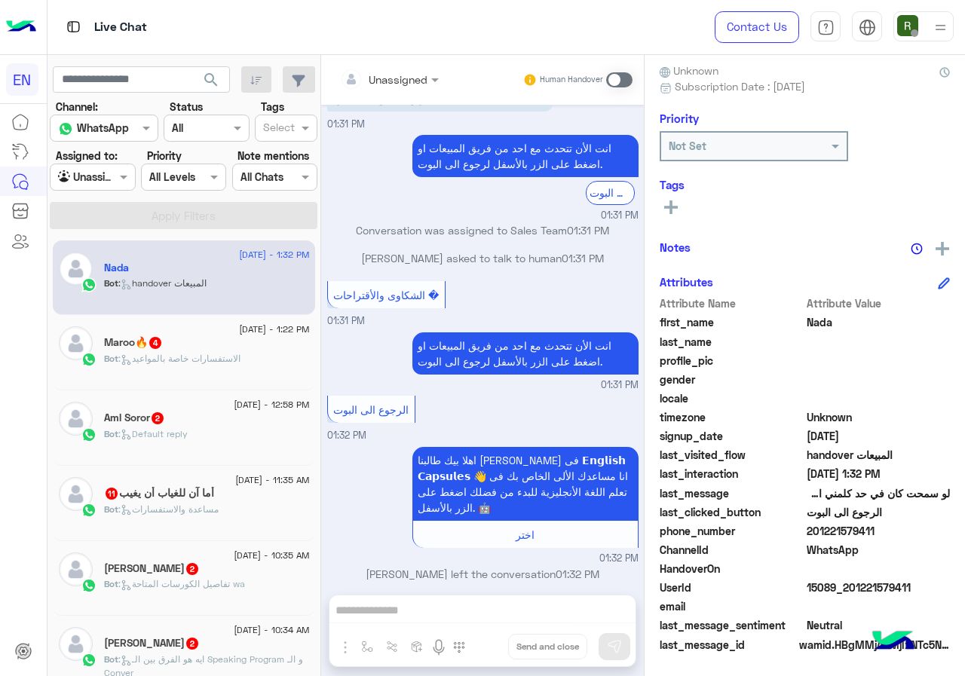
drag, startPoint x: 806, startPoint y: 534, endPoint x: 882, endPoint y: 530, distance: 75.5
click at [882, 530] on span "201221579411" at bounding box center [878, 531] width 144 height 16
drag, startPoint x: 809, startPoint y: 530, endPoint x: 900, endPoint y: 523, distance: 92.2
click at [900, 523] on span "201221579411" at bounding box center [878, 531] width 144 height 16
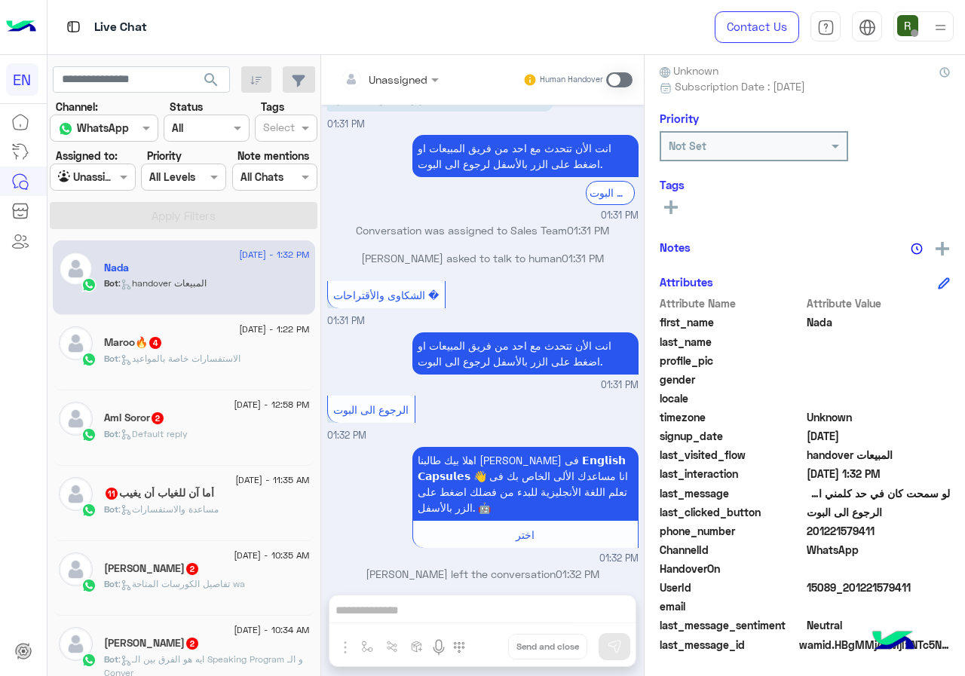
copy span "01221579411"
drag, startPoint x: 842, startPoint y: 521, endPoint x: 837, endPoint y: 535, distance: 15.3
click at [837, 535] on span "201221579411" at bounding box center [878, 531] width 144 height 16
drag, startPoint x: 807, startPoint y: 527, endPoint x: 891, endPoint y: 527, distance: 84.4
click at [891, 527] on span "201221579411" at bounding box center [878, 531] width 144 height 16
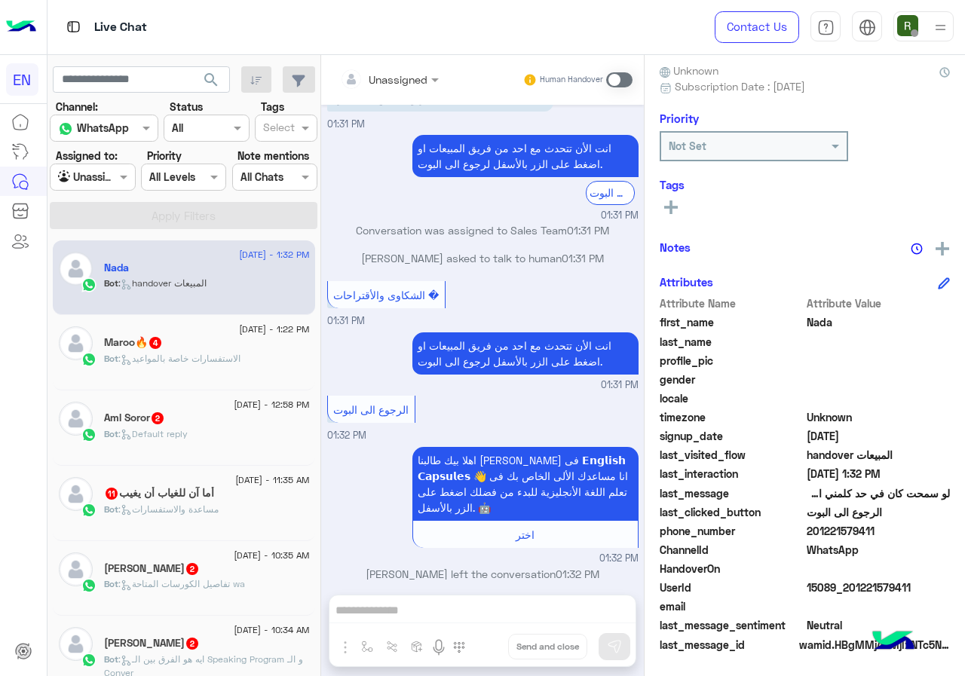
copy span "01221579411"
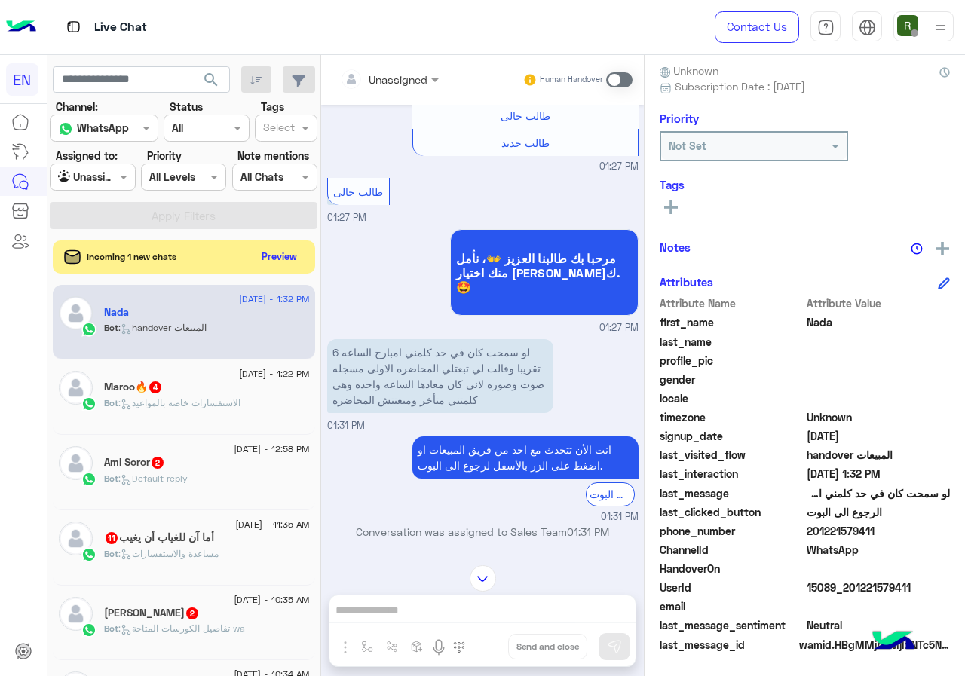
click at [442, 610] on div "Unassigned Human Handover Aug 20, 2025 السلام عليكم ورحمه الله 01:26 PM وعليكم …" at bounding box center [482, 368] width 323 height 627
click at [616, 79] on span at bounding box center [619, 79] width 26 height 15
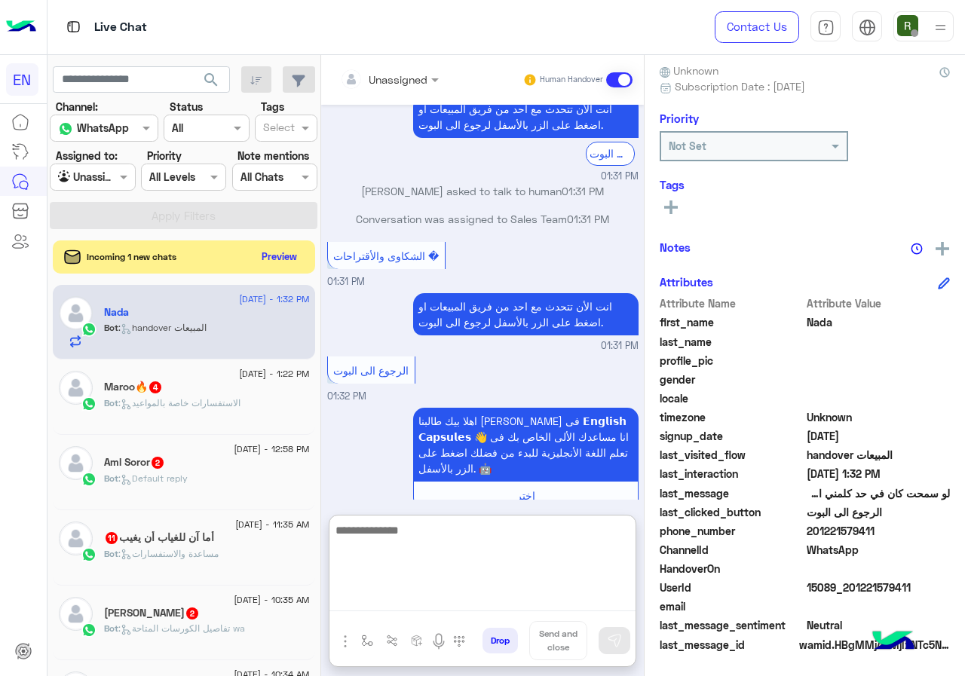
click at [421, 605] on textarea at bounding box center [482, 566] width 306 height 90
type textarea "*"
type textarea "**********"
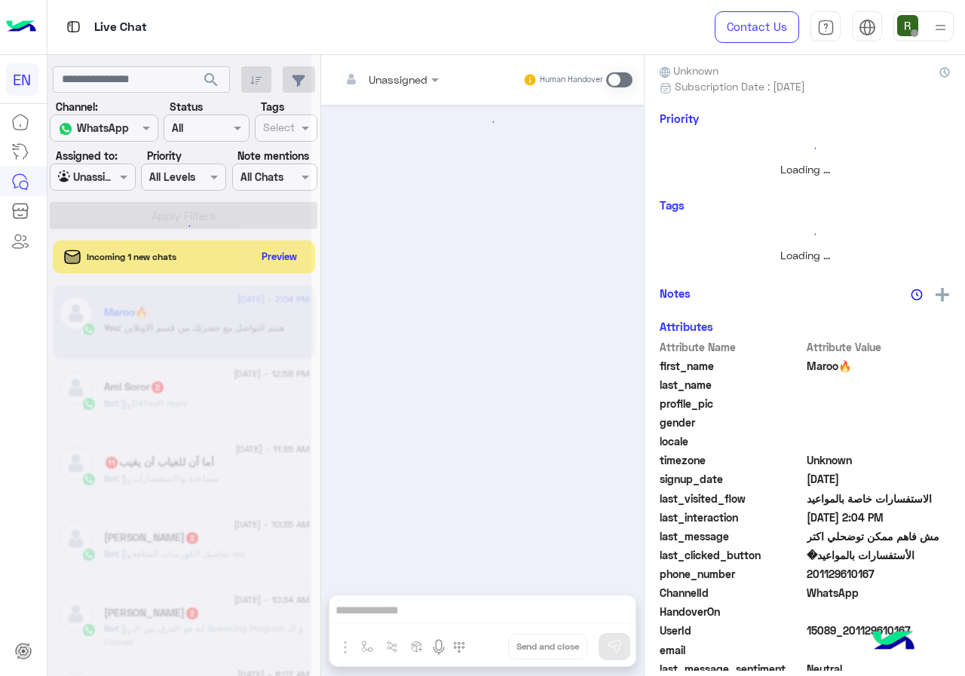
click at [289, 255] on div at bounding box center [179, 344] width 264 height 676
click at [268, 253] on div at bounding box center [179, 344] width 264 height 676
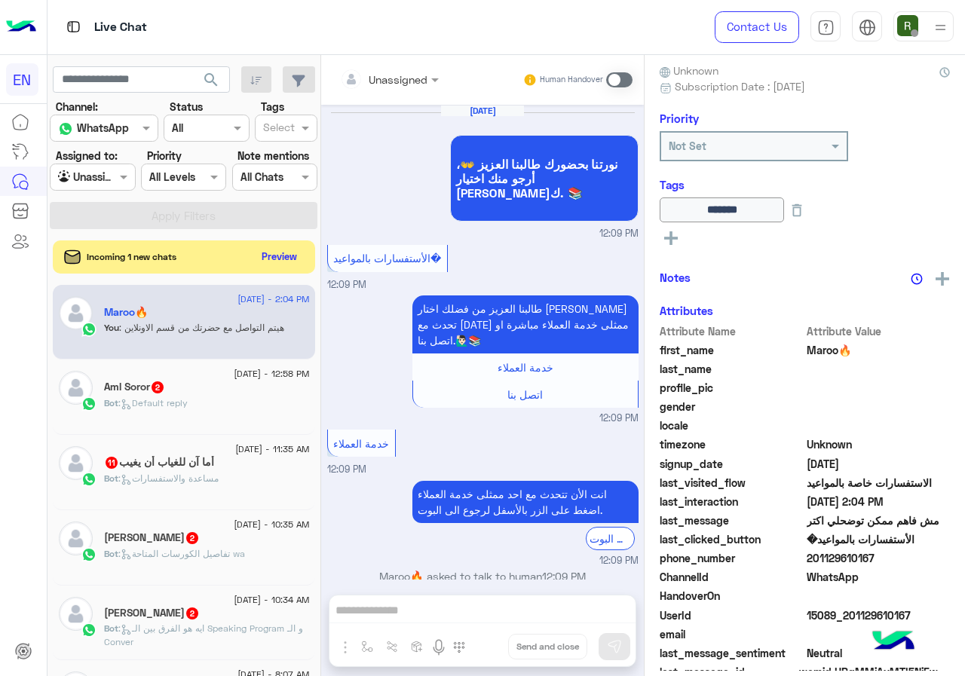
scroll to position [992, 0]
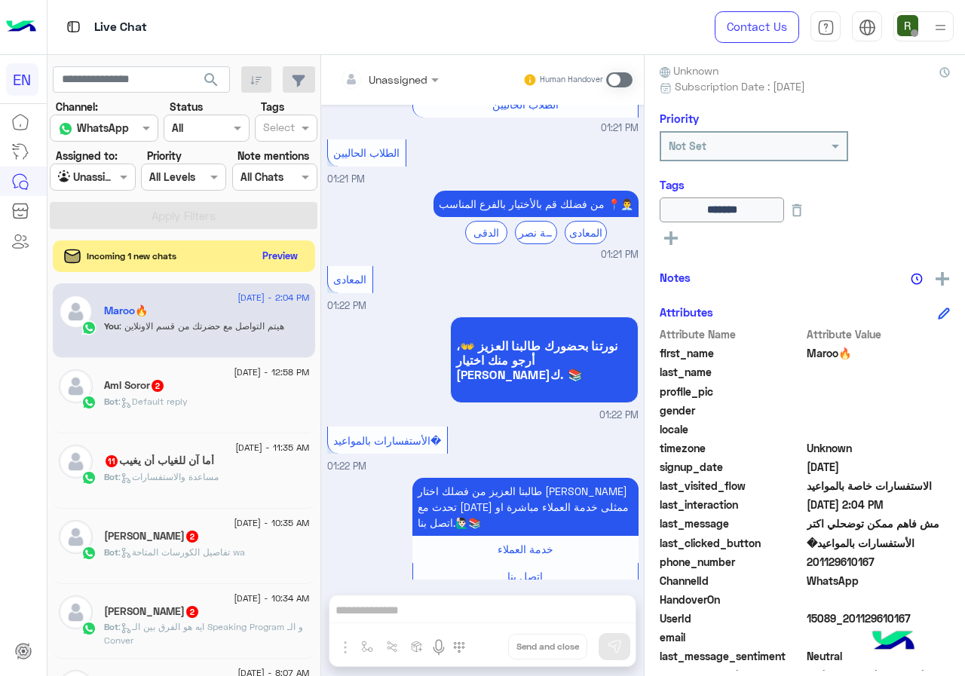
click at [279, 261] on button "Preview" at bounding box center [280, 256] width 47 height 20
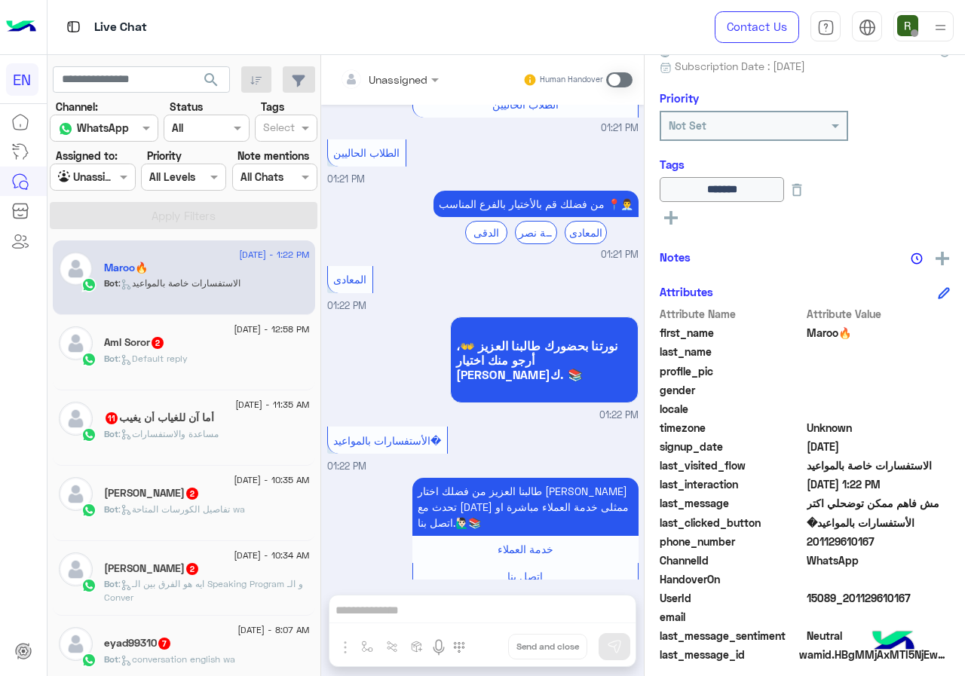
scroll to position [167, 0]
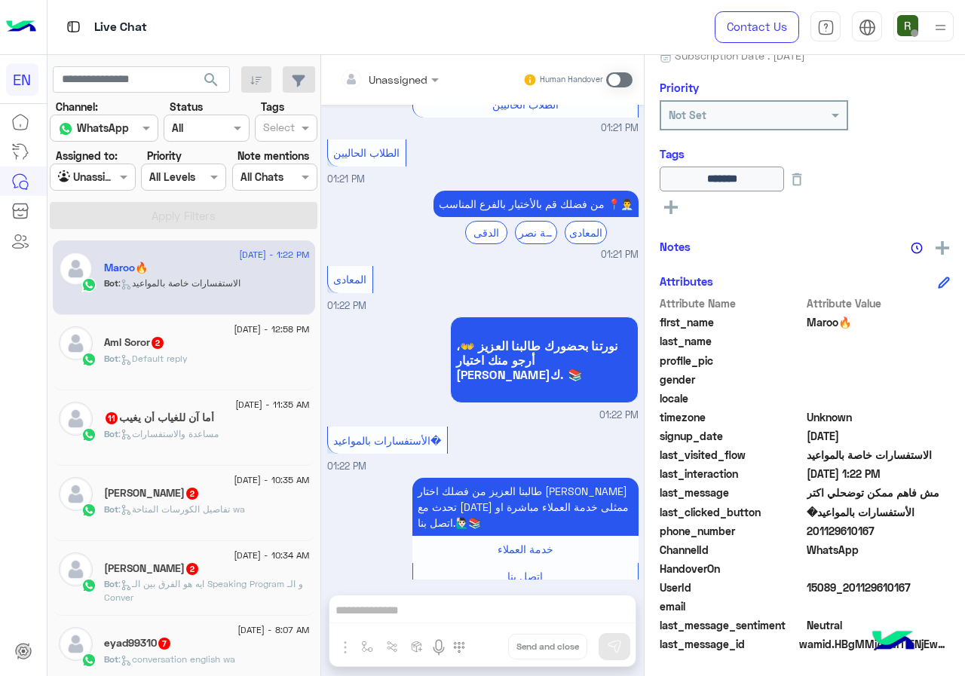
drag, startPoint x: 812, startPoint y: 528, endPoint x: 964, endPoint y: 539, distance: 152.6
click at [964, 539] on div "Maroo🔥 Reachable Unknown Subscription Date : 08/14/2025 Priority Not Set Tags *…" at bounding box center [804, 363] width 320 height 616
copy span "01129610167"
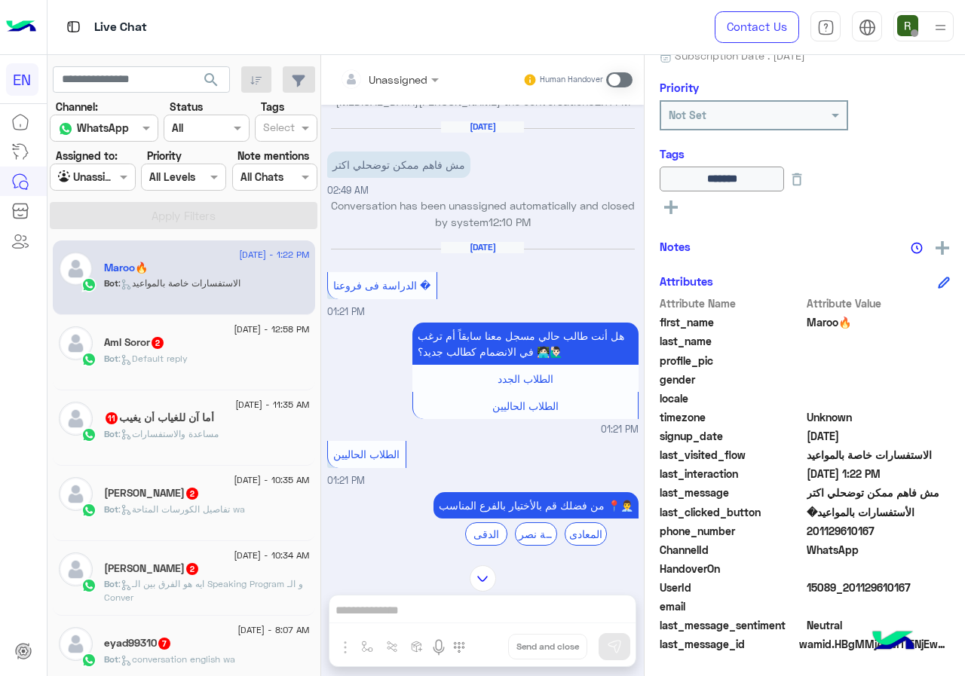
scroll to position [992, 0]
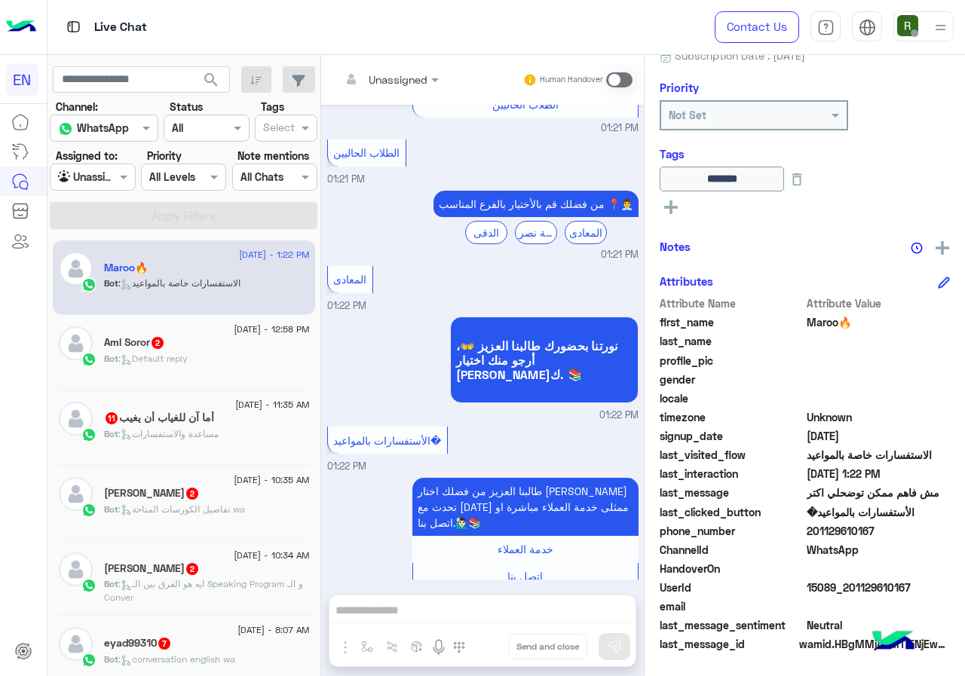
click at [624, 75] on span at bounding box center [619, 79] width 26 height 15
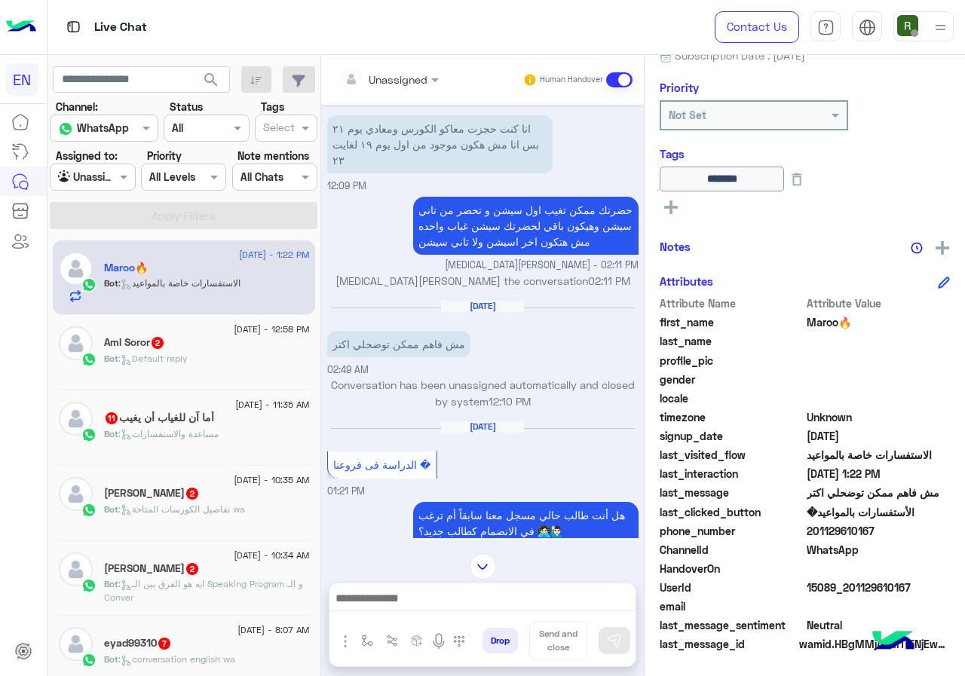
scroll to position [429, 0]
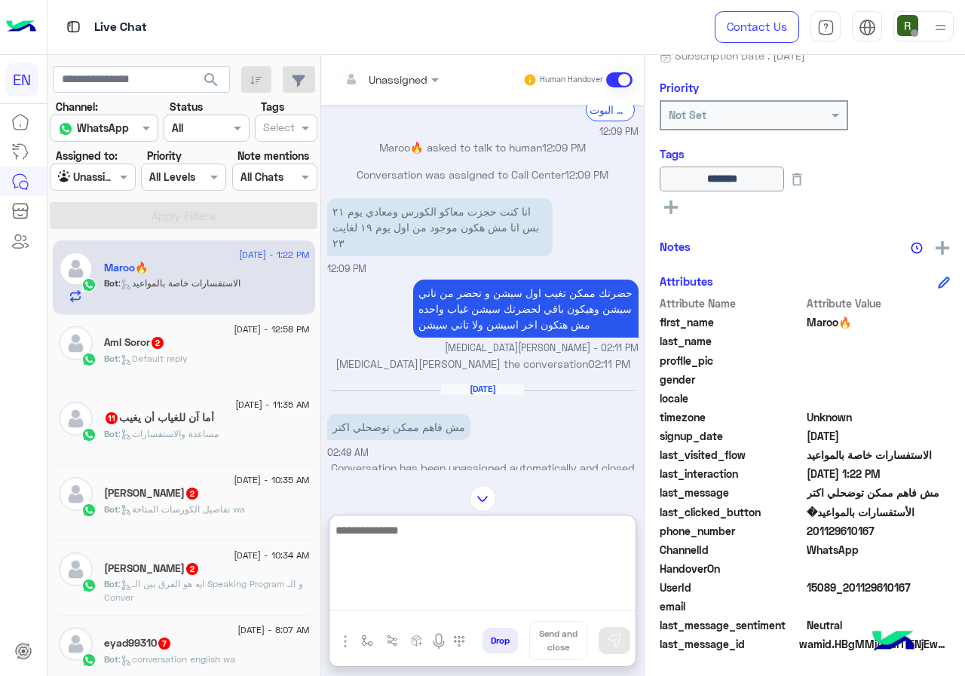
click at [455, 606] on textarea at bounding box center [482, 566] width 306 height 90
click at [497, 571] on textarea at bounding box center [482, 566] width 306 height 90
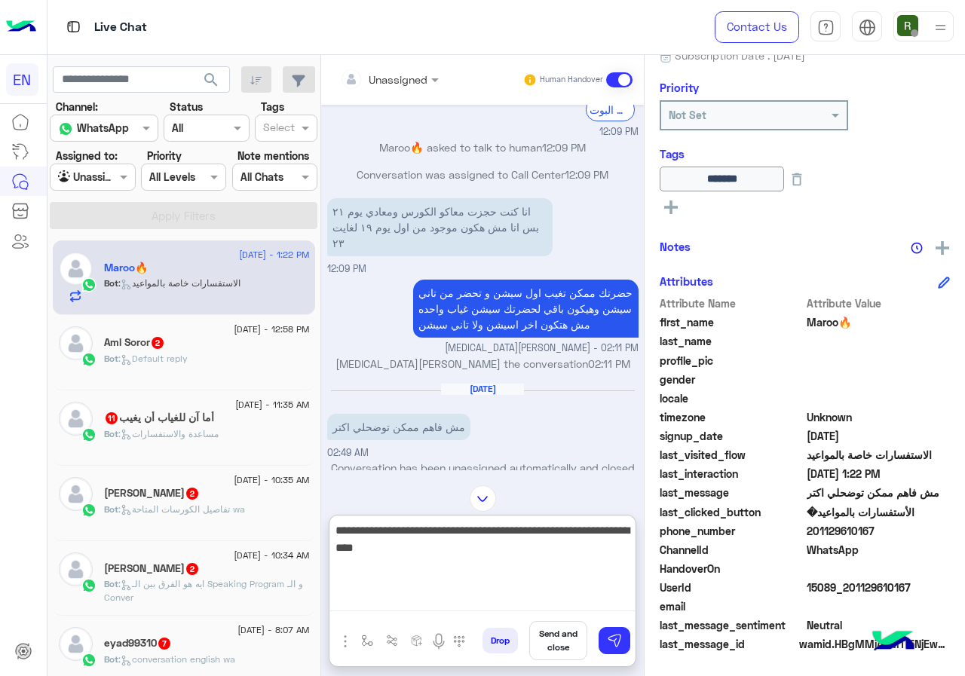
type textarea "**********"
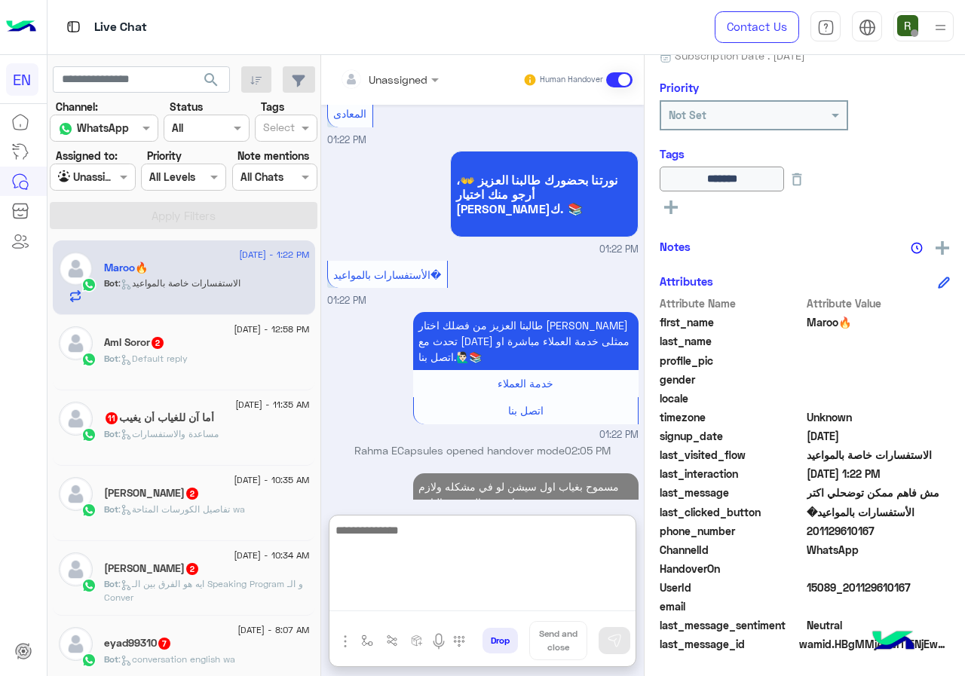
scroll to position [1163, 0]
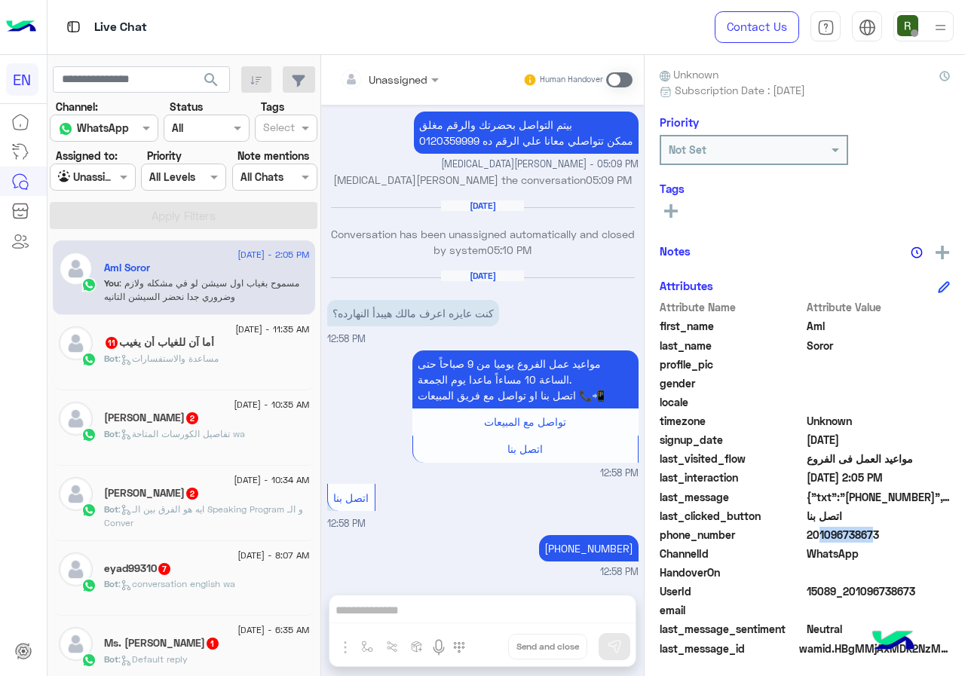
scroll to position [1110, 0]
drag, startPoint x: 811, startPoint y: 529, endPoint x: 878, endPoint y: 531, distance: 67.1
click at [878, 531] on span "201096738673" at bounding box center [878, 535] width 144 height 16
copy span "01096738673"
click at [623, 71] on div "Human Handover" at bounding box center [577, 79] width 111 height 27
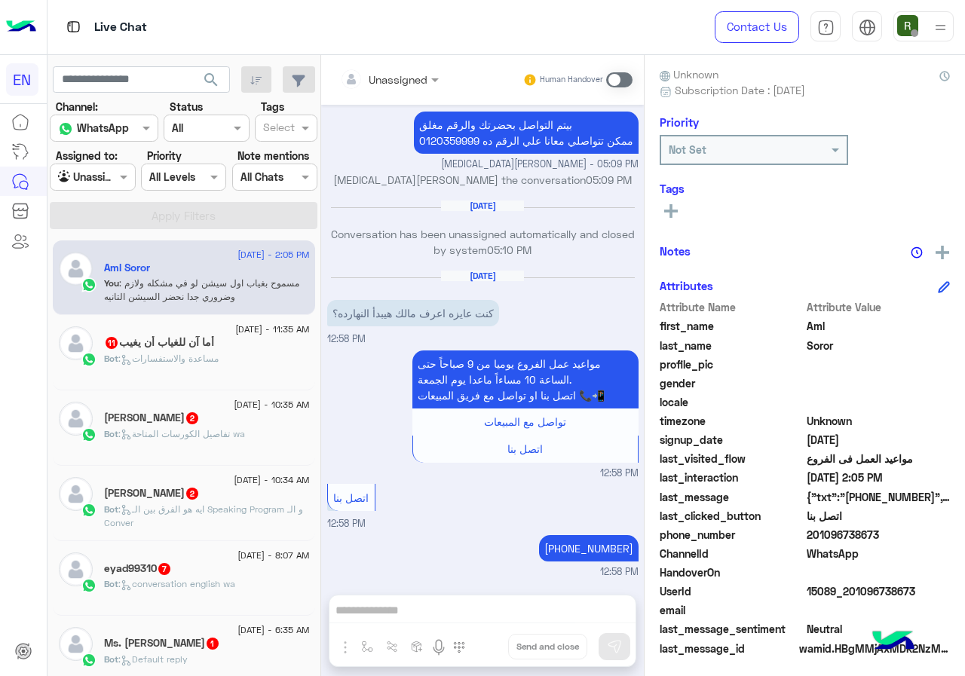
click at [628, 74] on span at bounding box center [619, 79] width 26 height 15
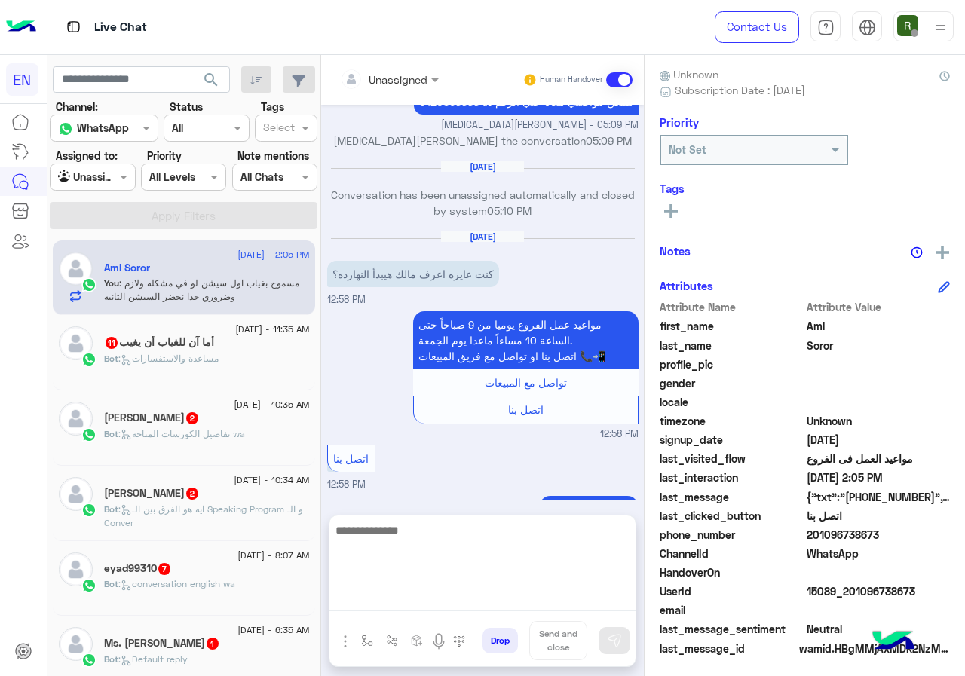
click at [475, 598] on textarea at bounding box center [482, 566] width 306 height 90
type textarea "**********"
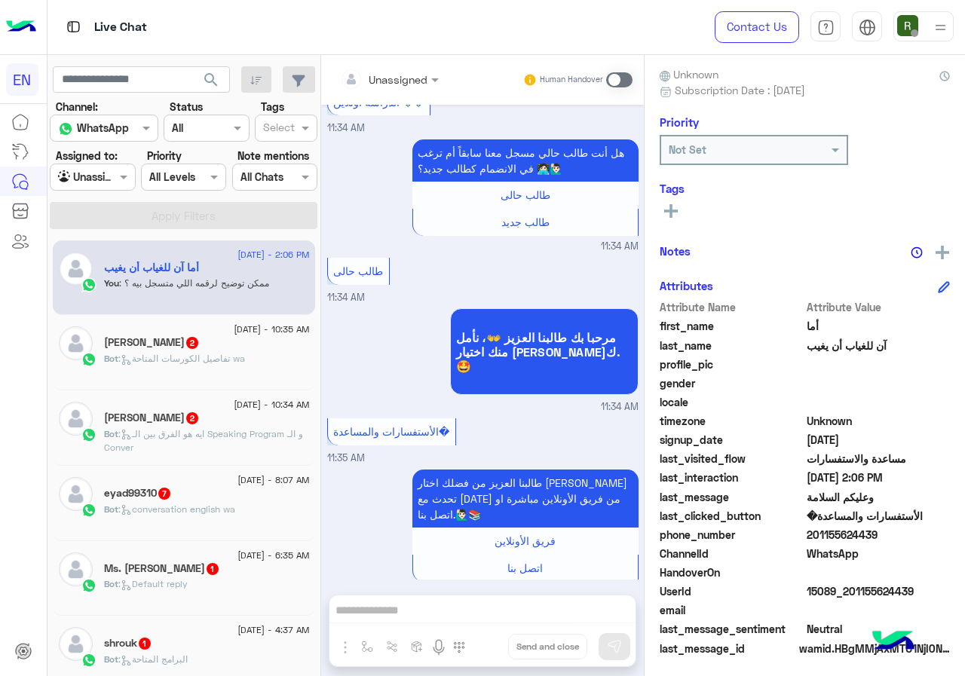
scroll to position [1027, 0]
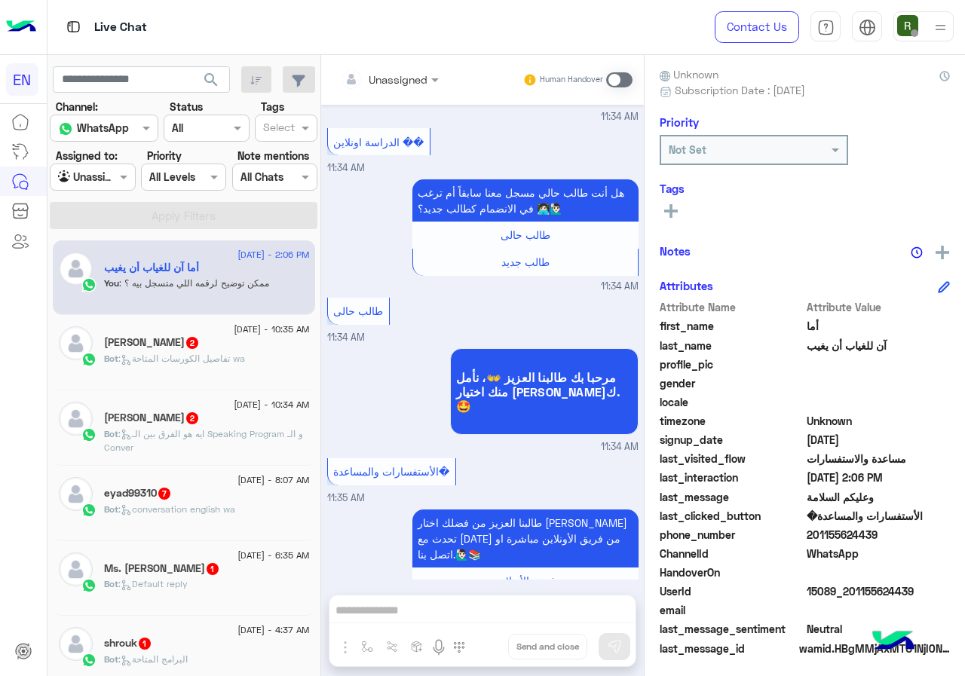
drag, startPoint x: 809, startPoint y: 532, endPoint x: 895, endPoint y: 532, distance: 86.7
click at [895, 532] on span "201155624439" at bounding box center [878, 535] width 144 height 16
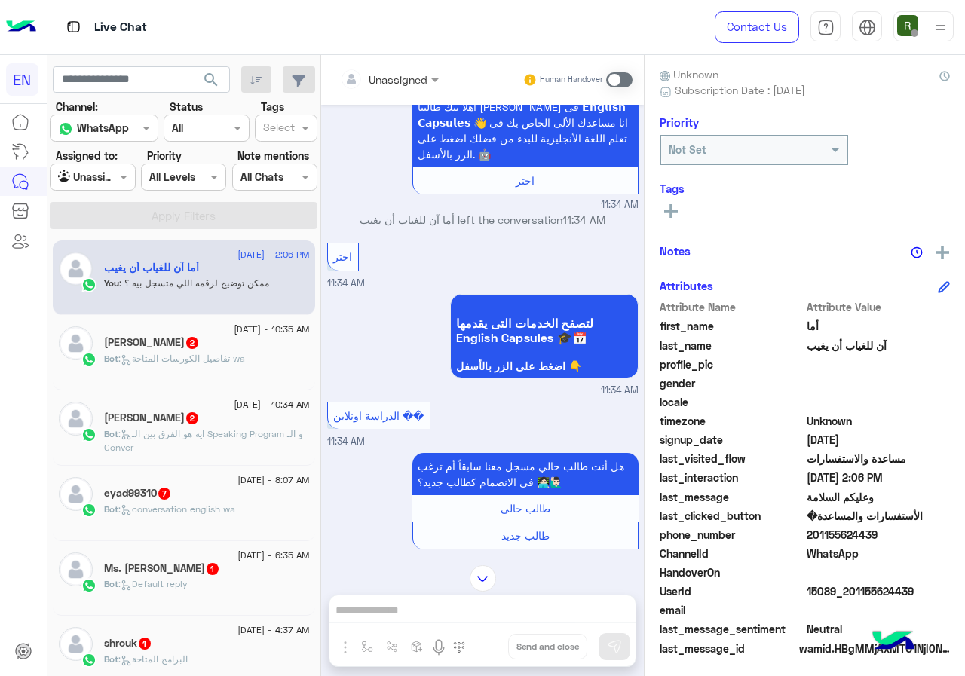
scroll to position [1026, 0]
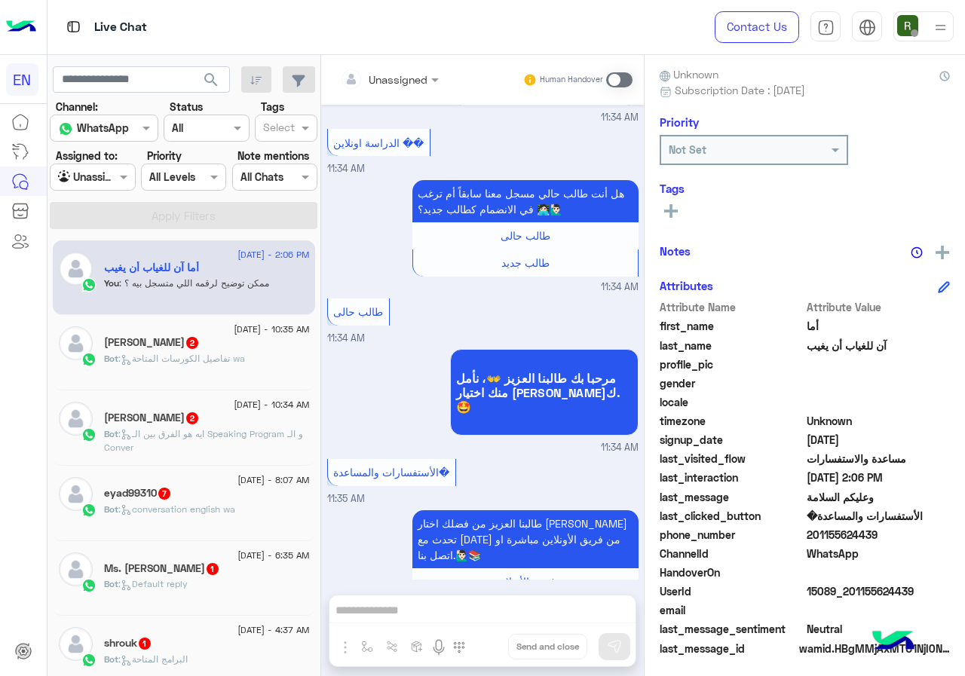
click at [613, 75] on span at bounding box center [619, 79] width 26 height 15
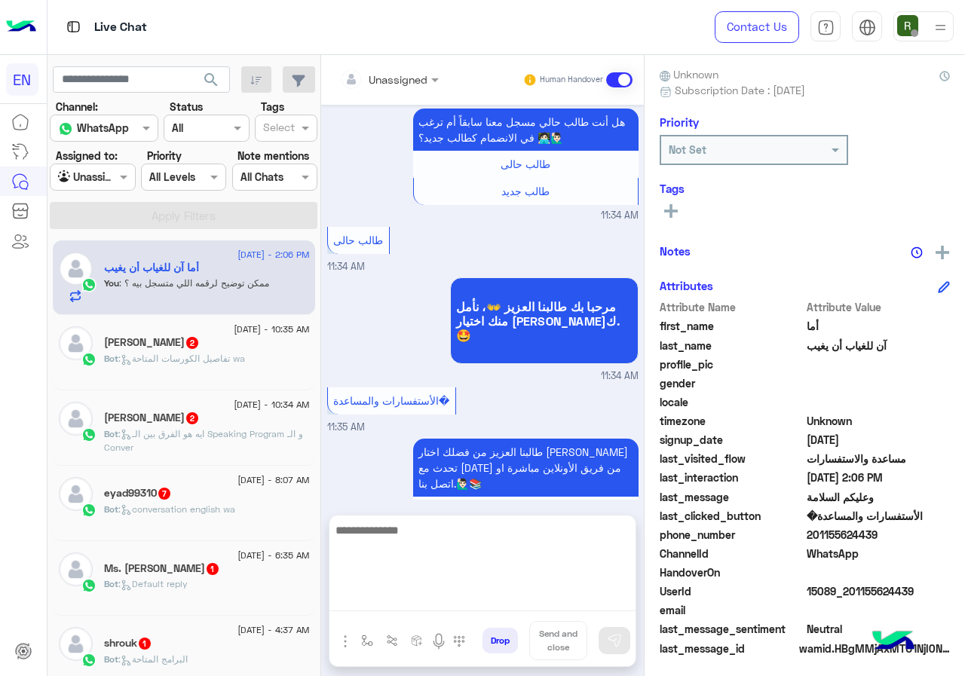
click at [459, 598] on textarea at bounding box center [482, 566] width 306 height 90
type textarea "**********"
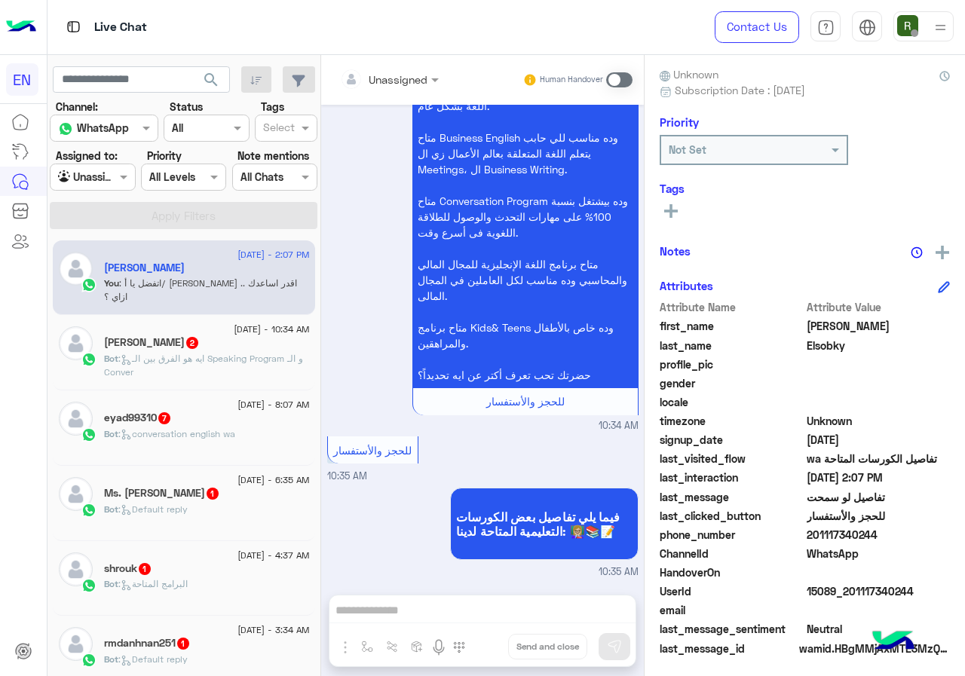
scroll to position [1183, 0]
drag, startPoint x: 895, startPoint y: 528, endPoint x: 919, endPoint y: 528, distance: 24.1
click at [919, 528] on span "201117340244" at bounding box center [878, 535] width 144 height 16
click at [622, 81] on span at bounding box center [619, 79] width 26 height 15
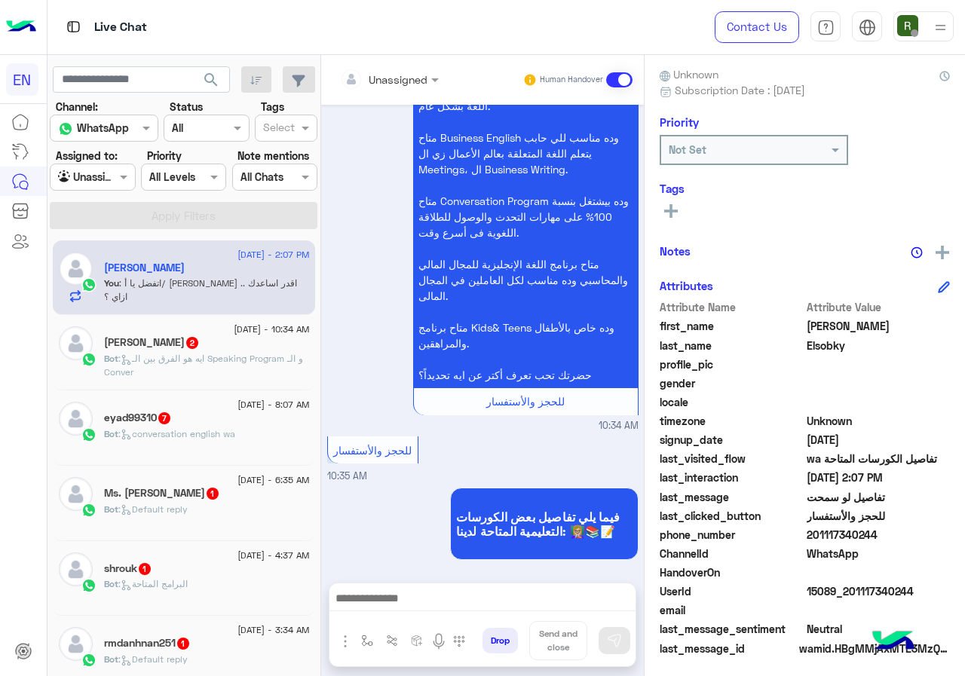
scroll to position [1222, 0]
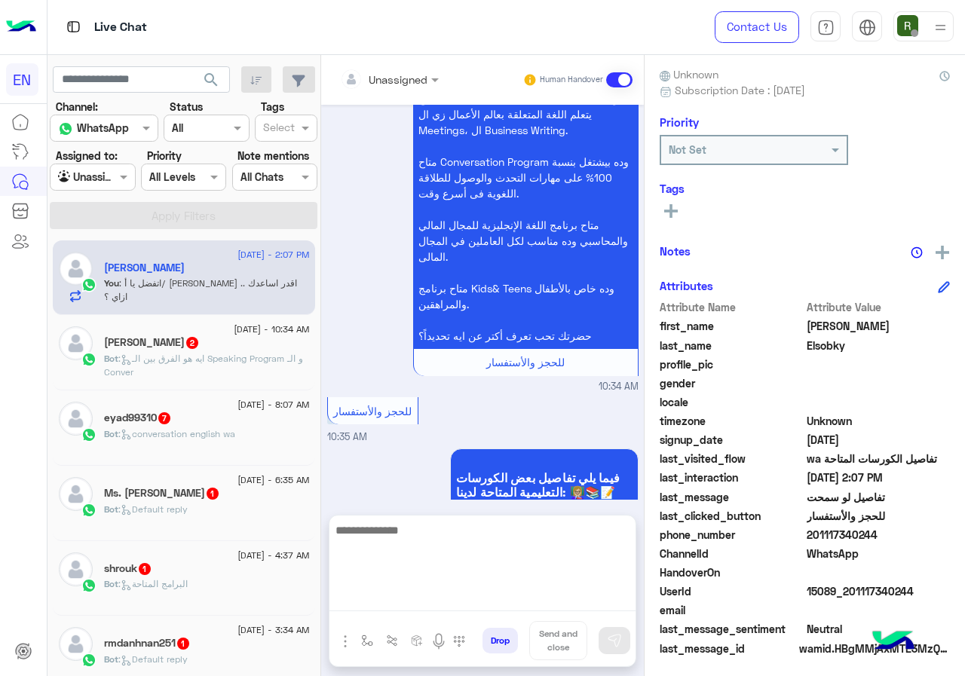
click at [412, 608] on textarea at bounding box center [482, 566] width 306 height 90
type textarea "**********"
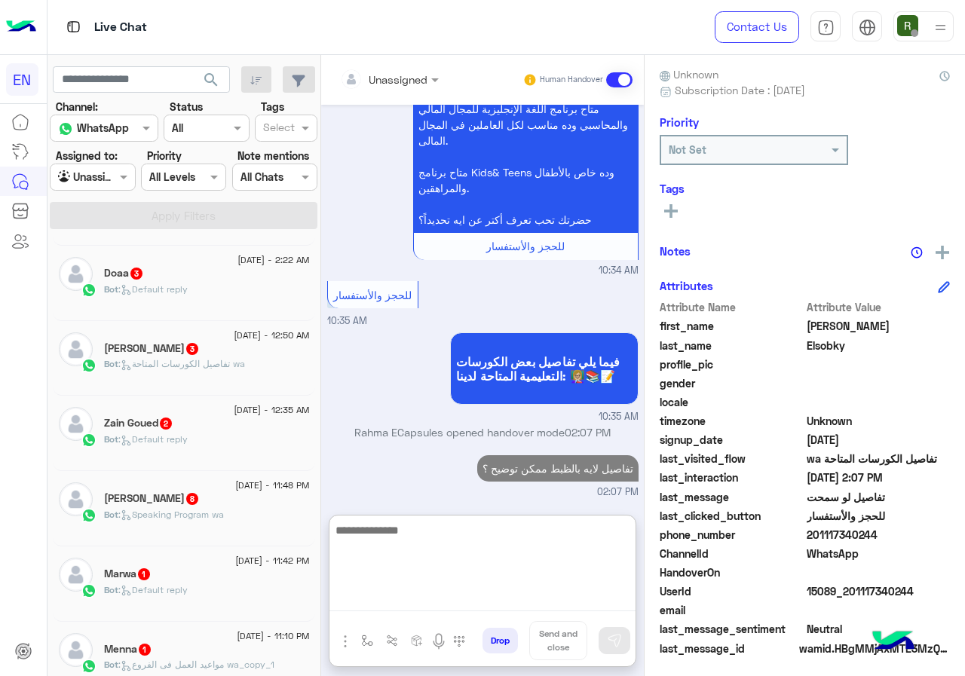
scroll to position [0, 0]
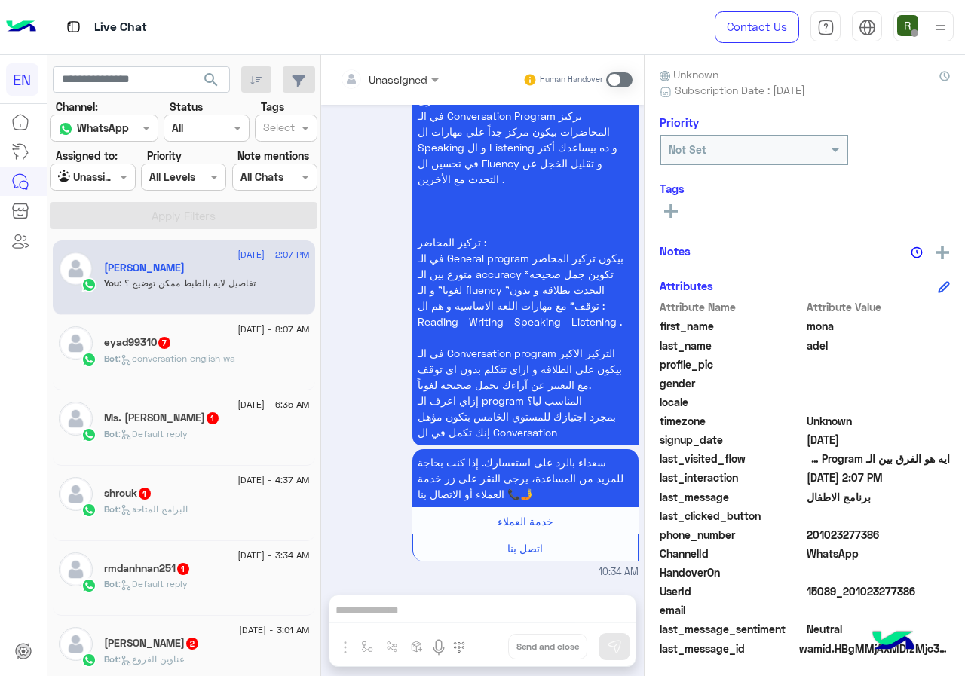
scroll to position [588, 0]
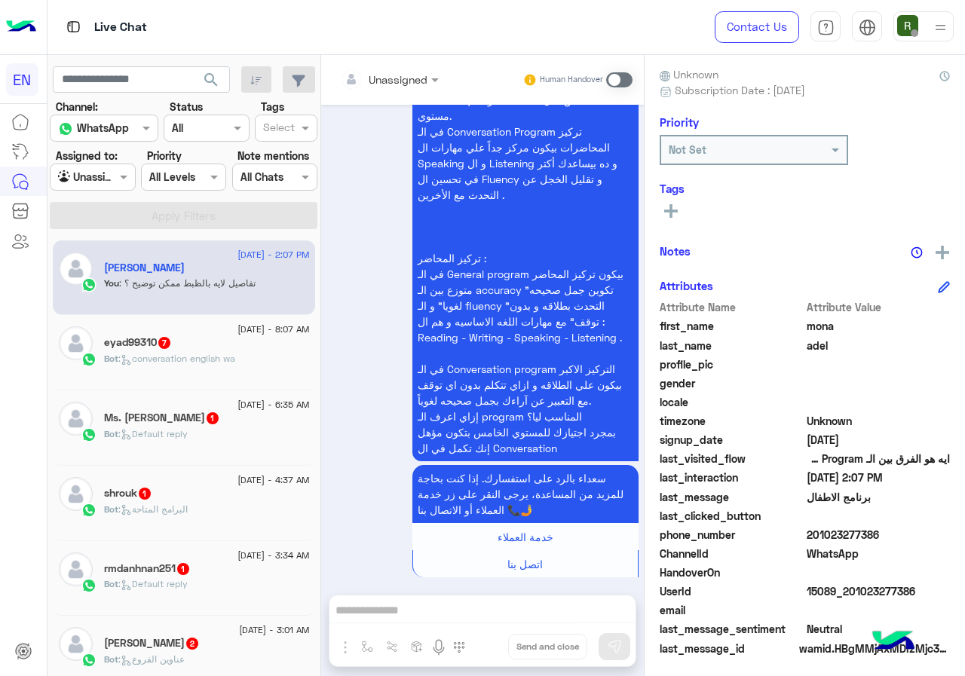
drag, startPoint x: 809, startPoint y: 531, endPoint x: 902, endPoint y: 531, distance: 92.7
click at [902, 531] on span "201023277386" at bounding box center [878, 535] width 144 height 16
click at [396, 91] on div "Unassigned" at bounding box center [383, 79] width 87 height 30
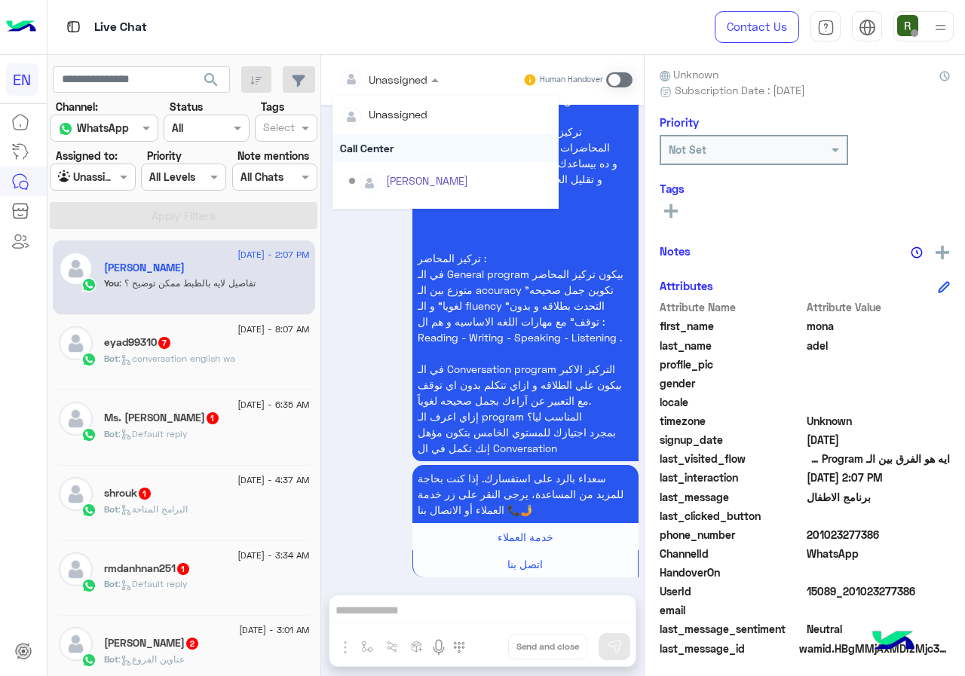
scroll to position [250, 0]
click at [391, 151] on div "Sales Team" at bounding box center [445, 156] width 226 height 28
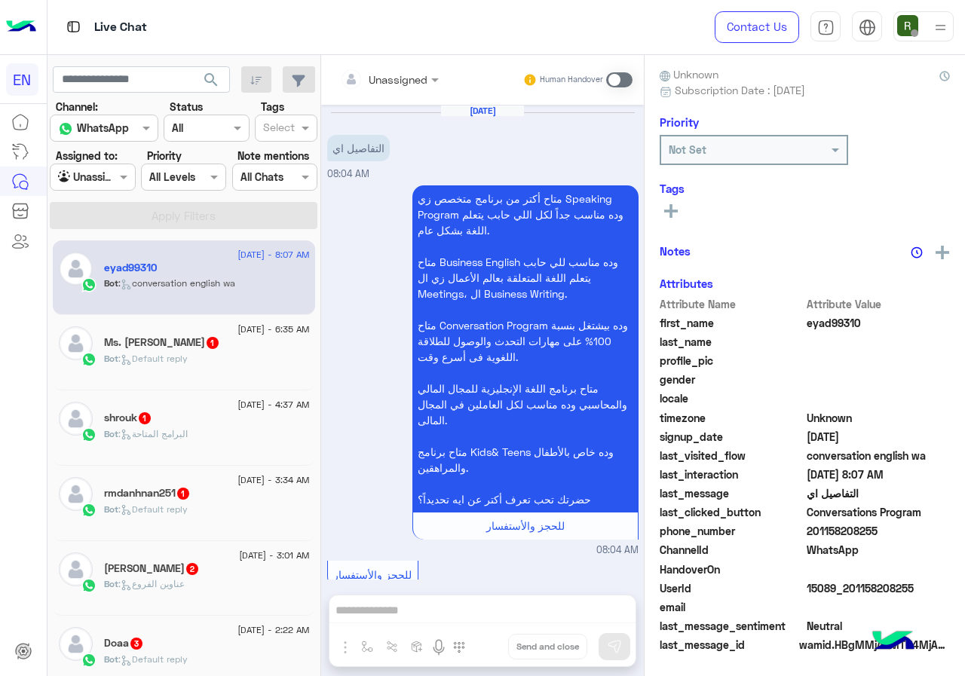
scroll to position [2672, 0]
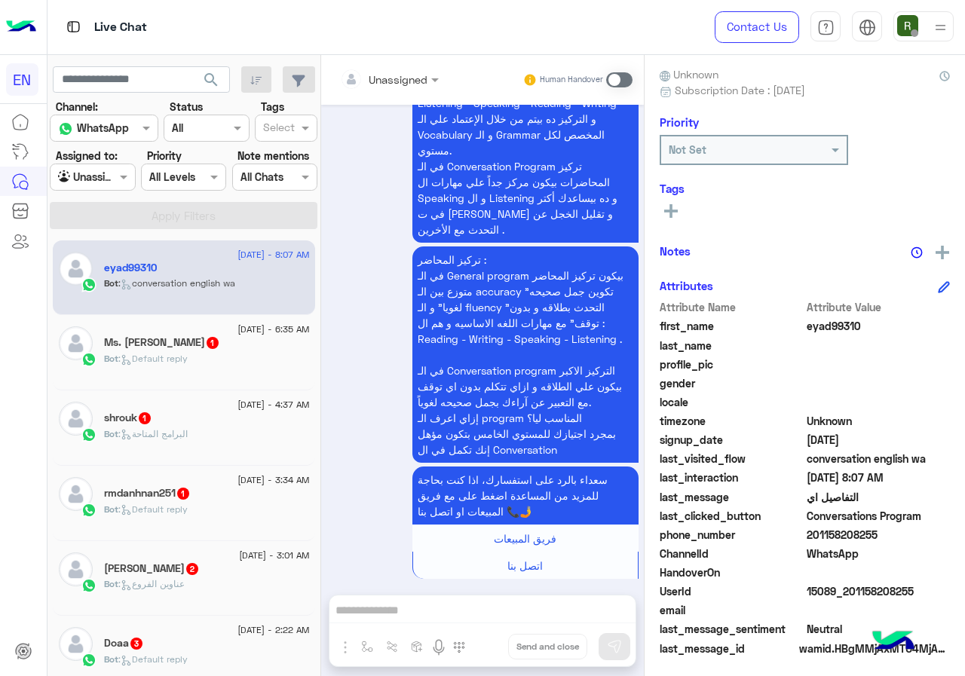
drag, startPoint x: 808, startPoint y: 529, endPoint x: 921, endPoint y: 530, distance: 113.0
click at [921, 530] on span "201158208255" at bounding box center [878, 535] width 144 height 16
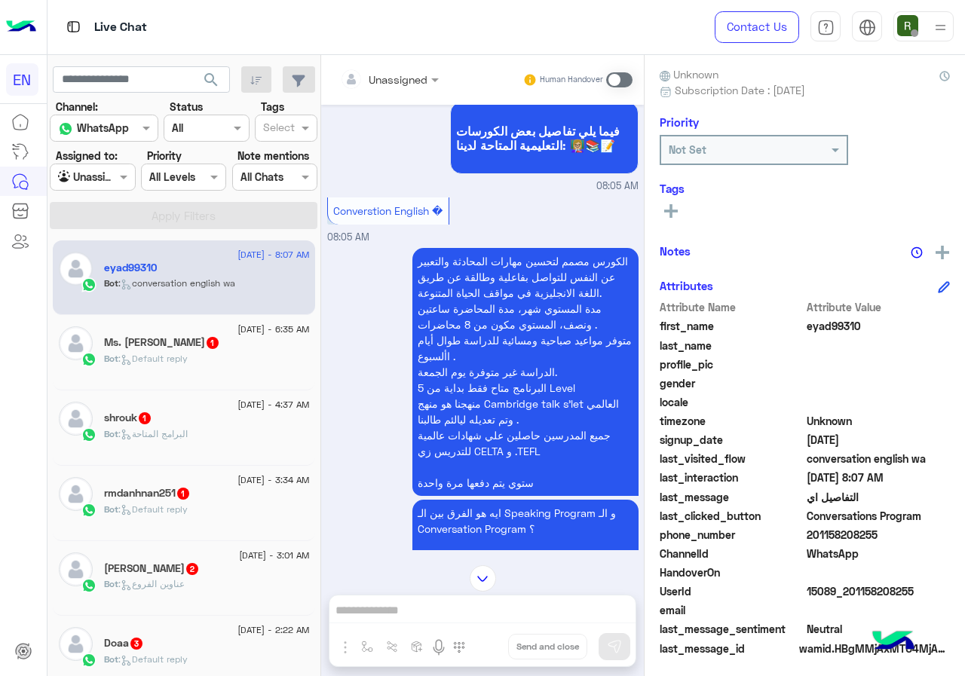
scroll to position [411, 0]
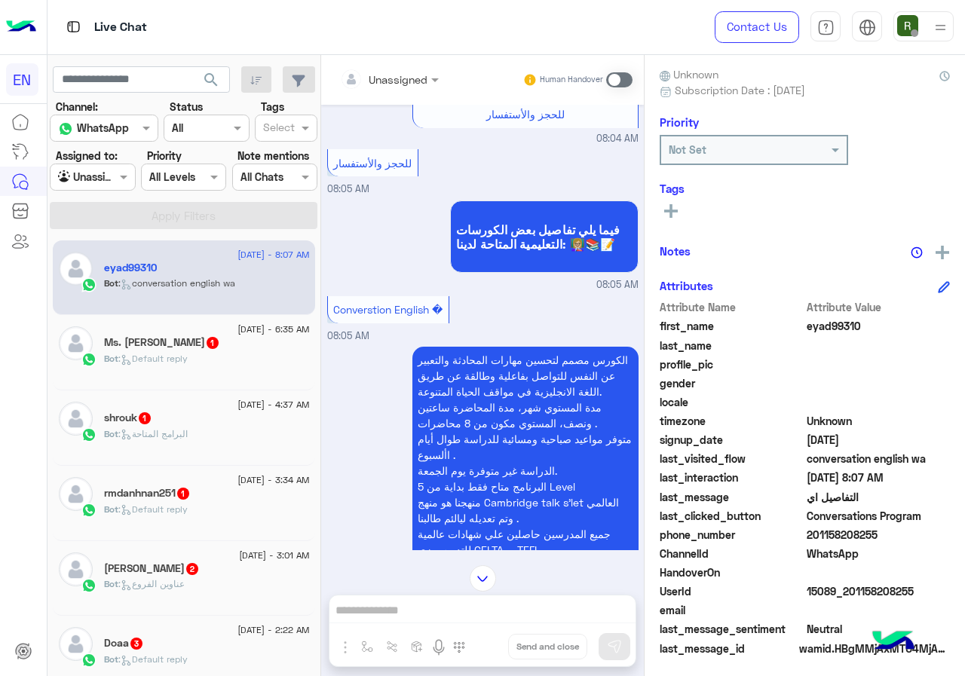
click at [375, 63] on div "Unassigned Human Handover" at bounding box center [482, 80] width 323 height 50
click at [379, 74] on input "text" at bounding box center [370, 80] width 61 height 16
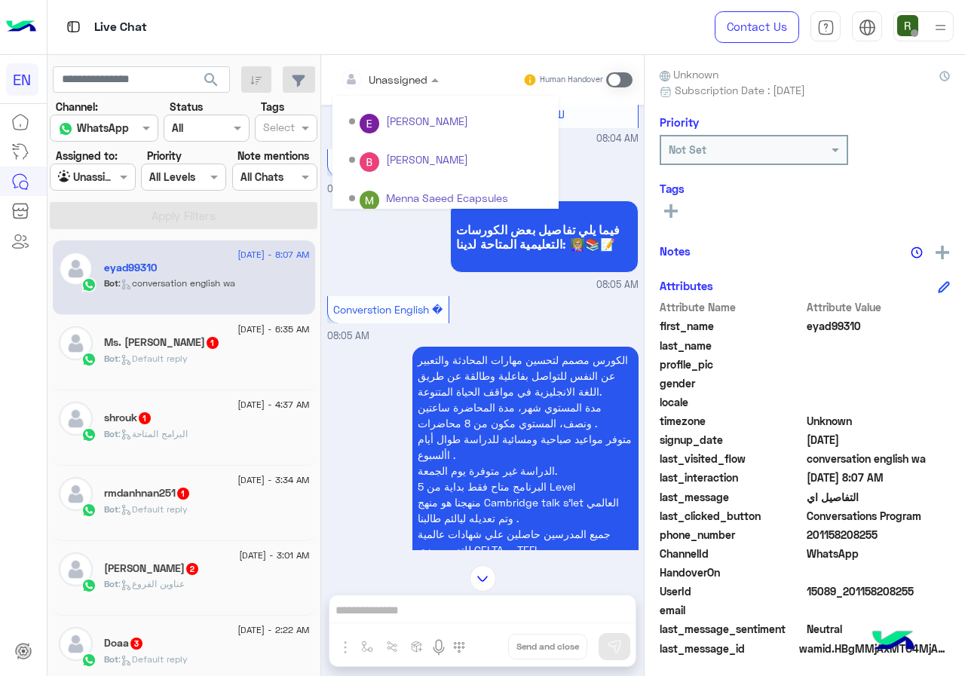
scroll to position [250, 0]
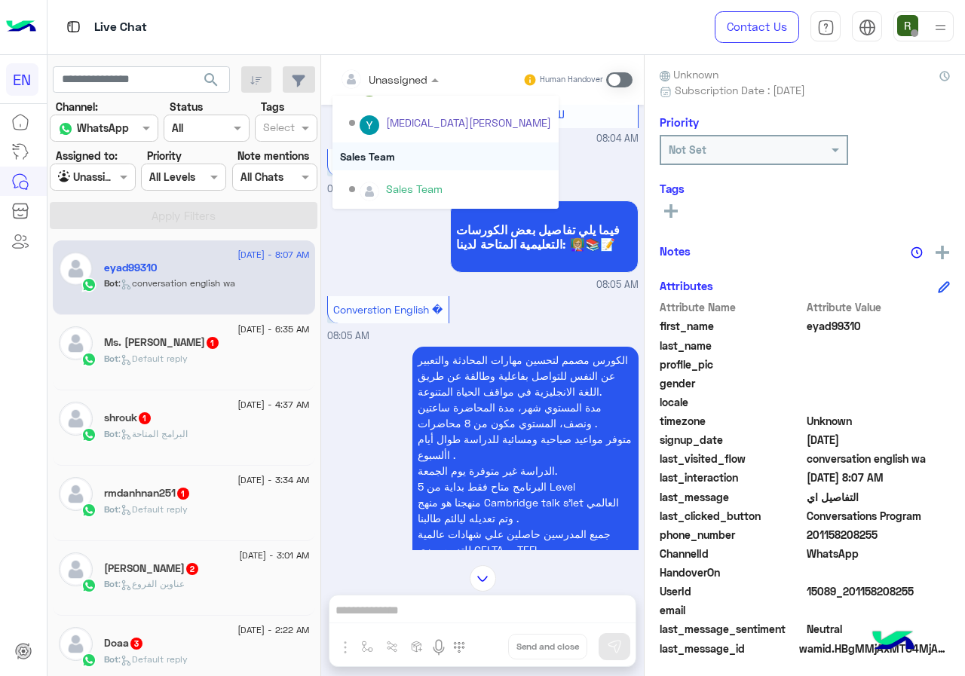
click at [393, 162] on div "Sales Team" at bounding box center [445, 156] width 226 height 28
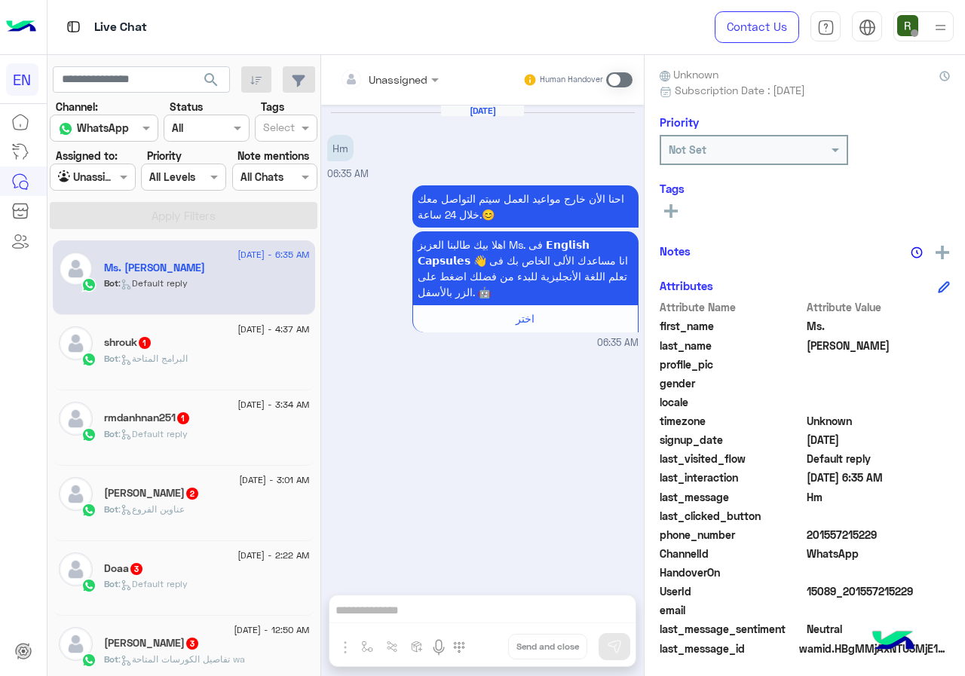
drag, startPoint x: 808, startPoint y: 532, endPoint x: 892, endPoint y: 532, distance: 84.4
click at [892, 532] on span "201557215229" at bounding box center [878, 535] width 144 height 16
click at [410, 74] on div at bounding box center [389, 78] width 114 height 17
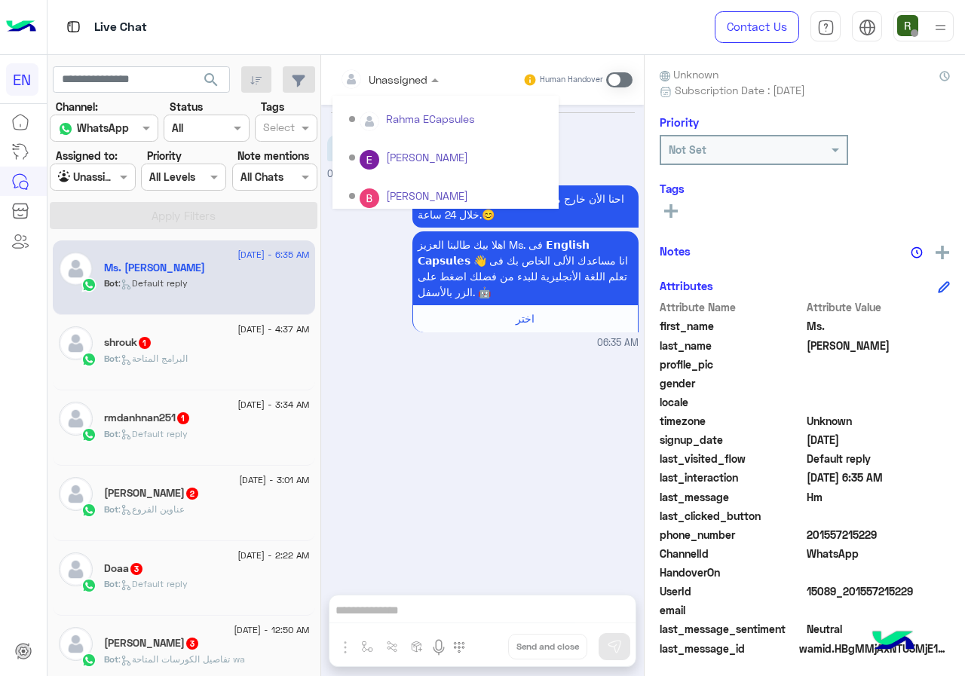
scroll to position [250, 0]
click at [399, 154] on div "Sales Team" at bounding box center [445, 156] width 226 height 28
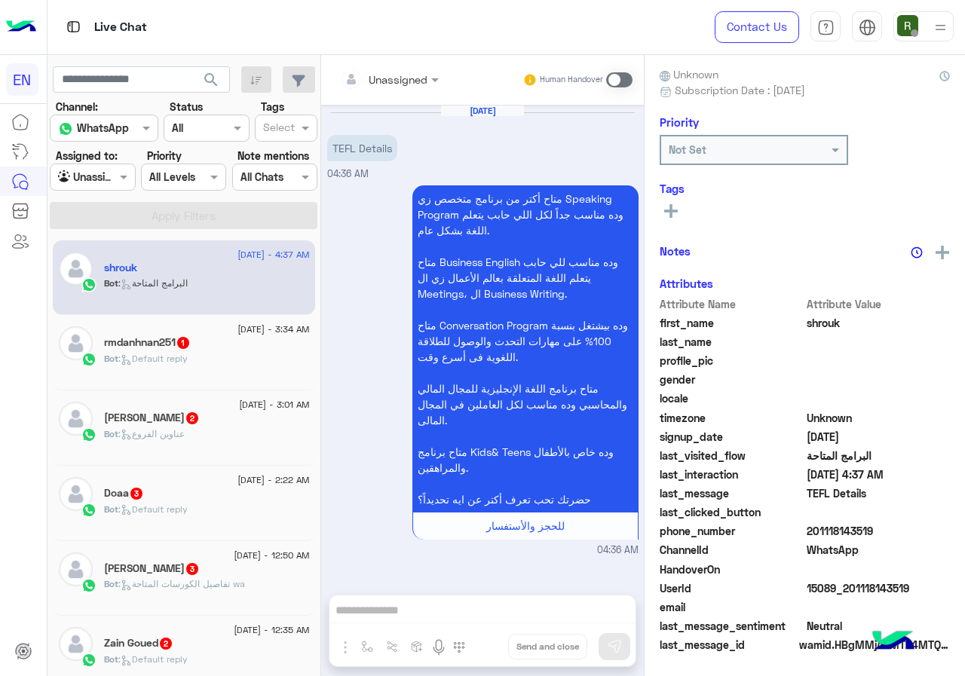
drag, startPoint x: 810, startPoint y: 529, endPoint x: 914, endPoint y: 529, distance: 104.0
click at [914, 529] on span "201118143519" at bounding box center [878, 531] width 144 height 16
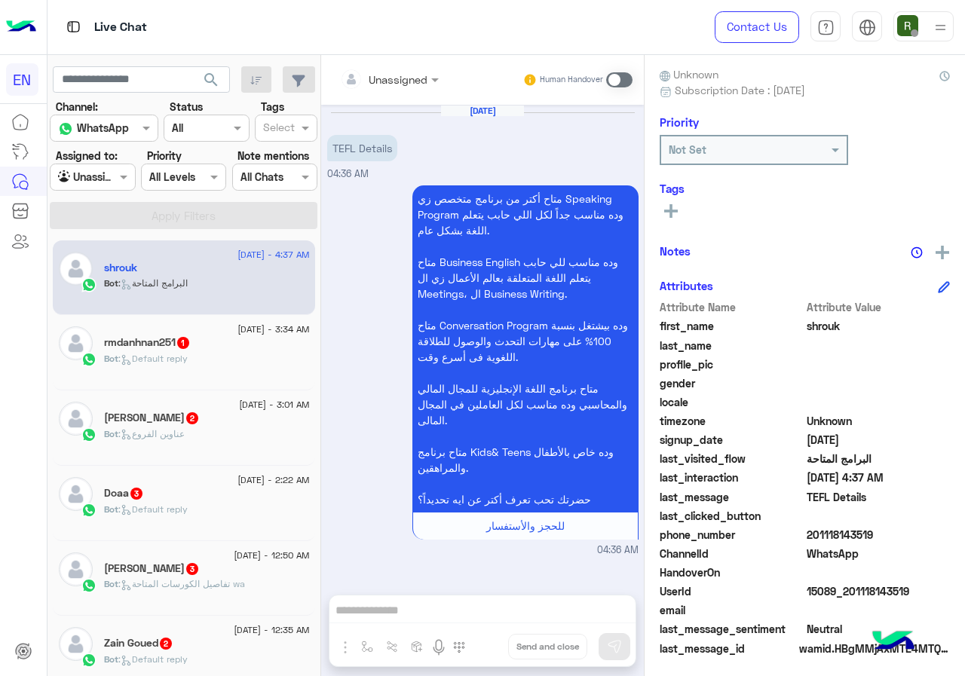
click at [398, 90] on div "Unassigned" at bounding box center [383, 79] width 87 height 30
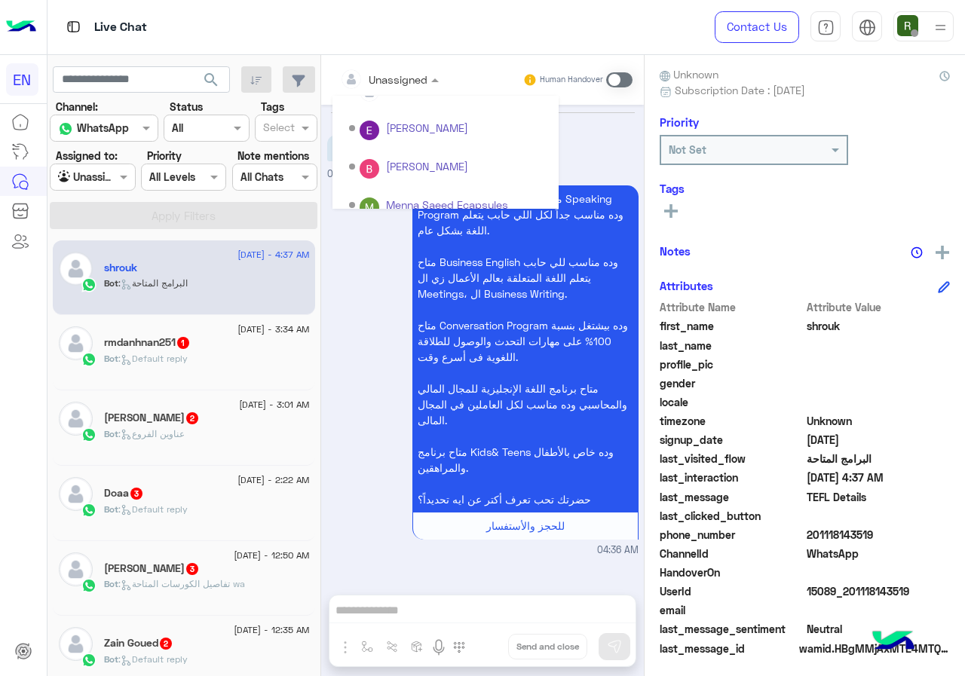
scroll to position [250, 0]
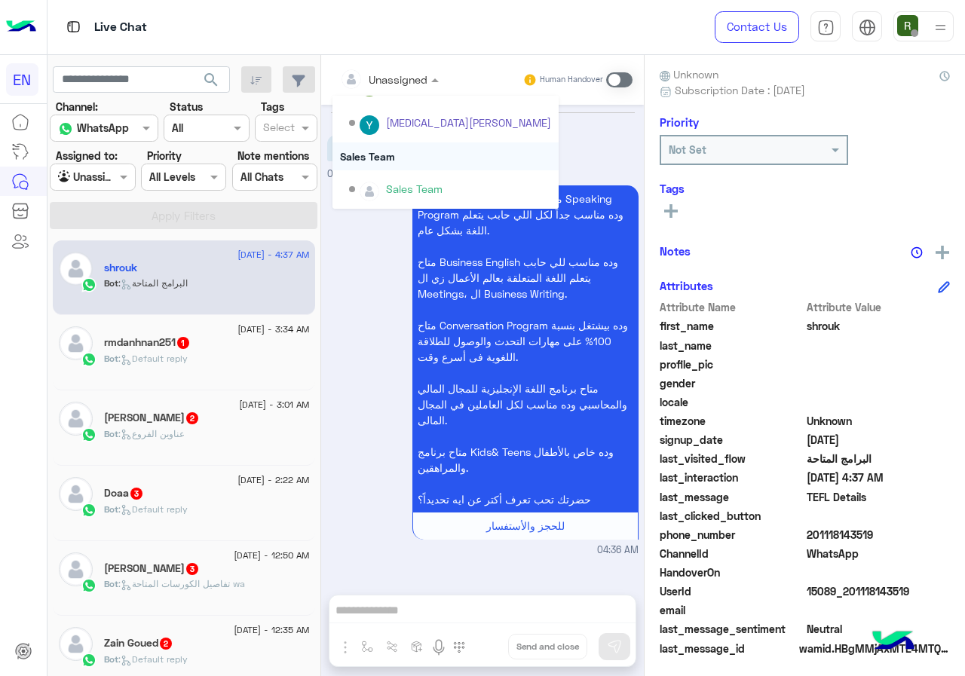
click at [398, 162] on div "Sales Team" at bounding box center [445, 156] width 226 height 28
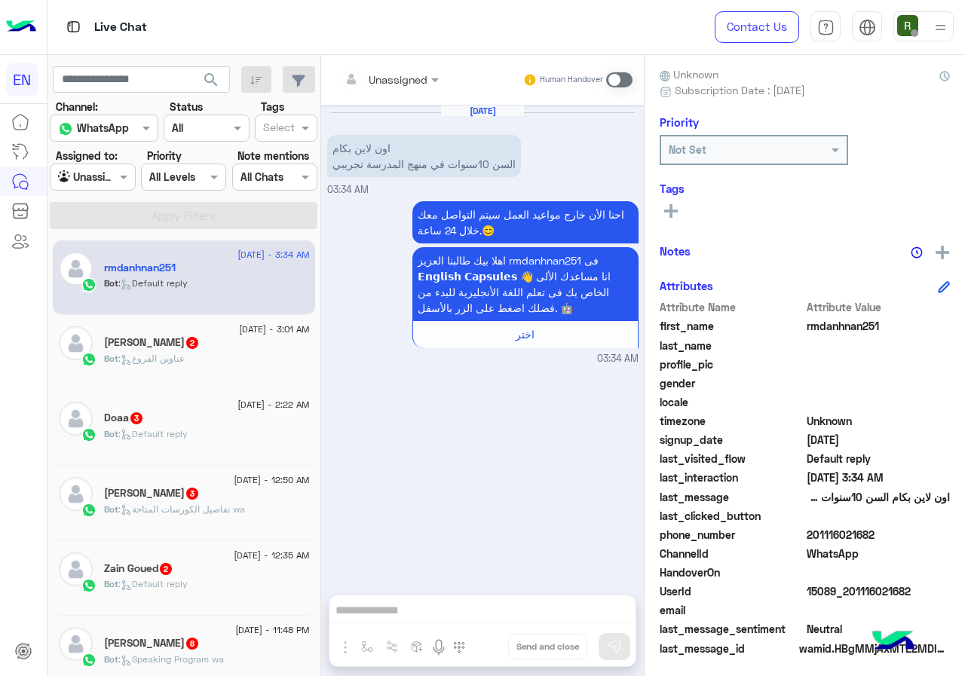
drag, startPoint x: 810, startPoint y: 533, endPoint x: 919, endPoint y: 532, distance: 108.5
click at [919, 532] on span "201116021682" at bounding box center [878, 535] width 144 height 16
click at [408, 89] on div "Unassigned" at bounding box center [383, 79] width 87 height 30
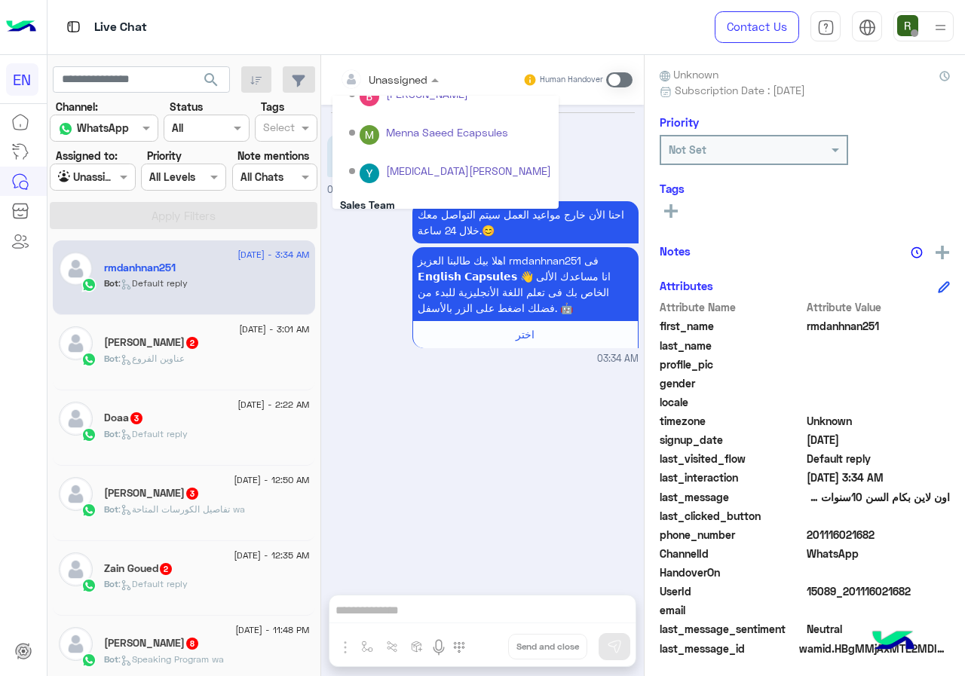
scroll to position [250, 0]
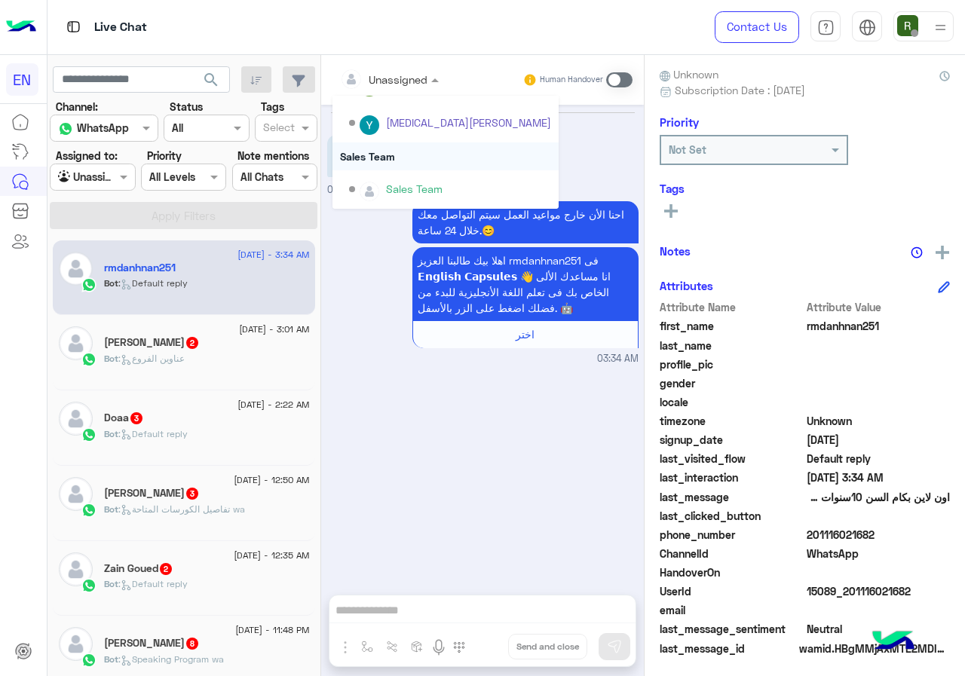
click at [406, 155] on div "Sales Team" at bounding box center [445, 156] width 226 height 28
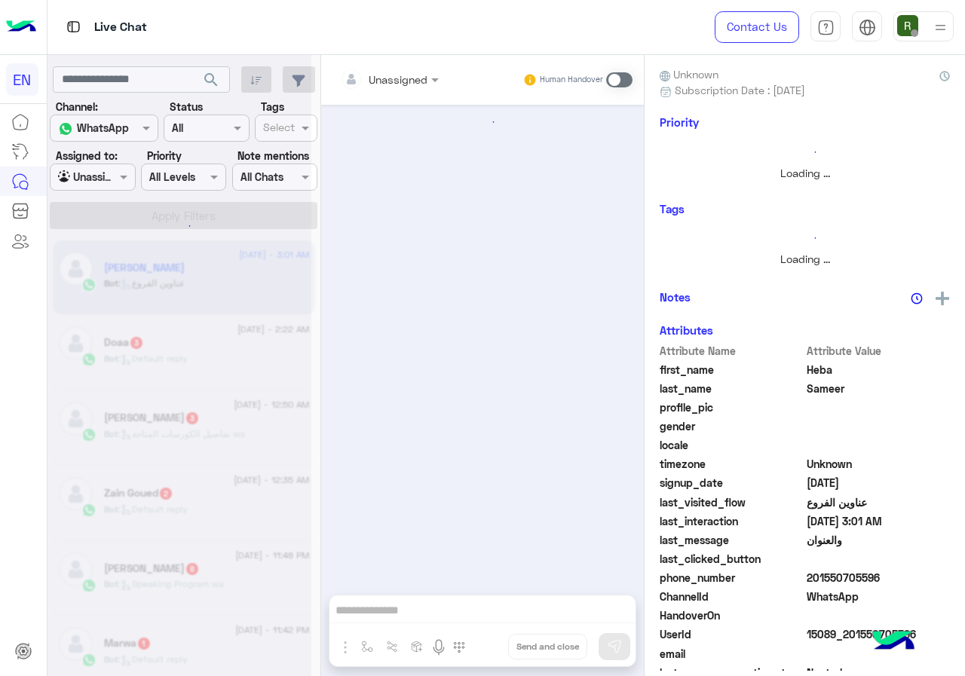
scroll to position [414, 0]
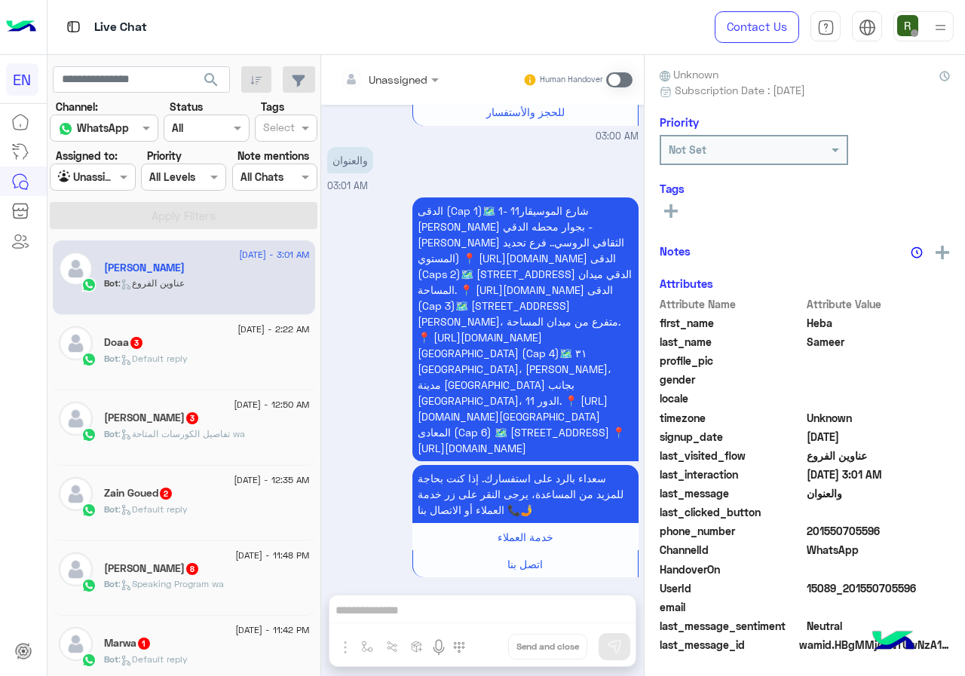
drag, startPoint x: 810, startPoint y: 527, endPoint x: 947, endPoint y: 527, distance: 137.1
click at [947, 527] on div "Heba Sameer Reachable Unknown Subscription Date : 08/20/2025 Priority Not Set T…" at bounding box center [804, 363] width 320 height 616
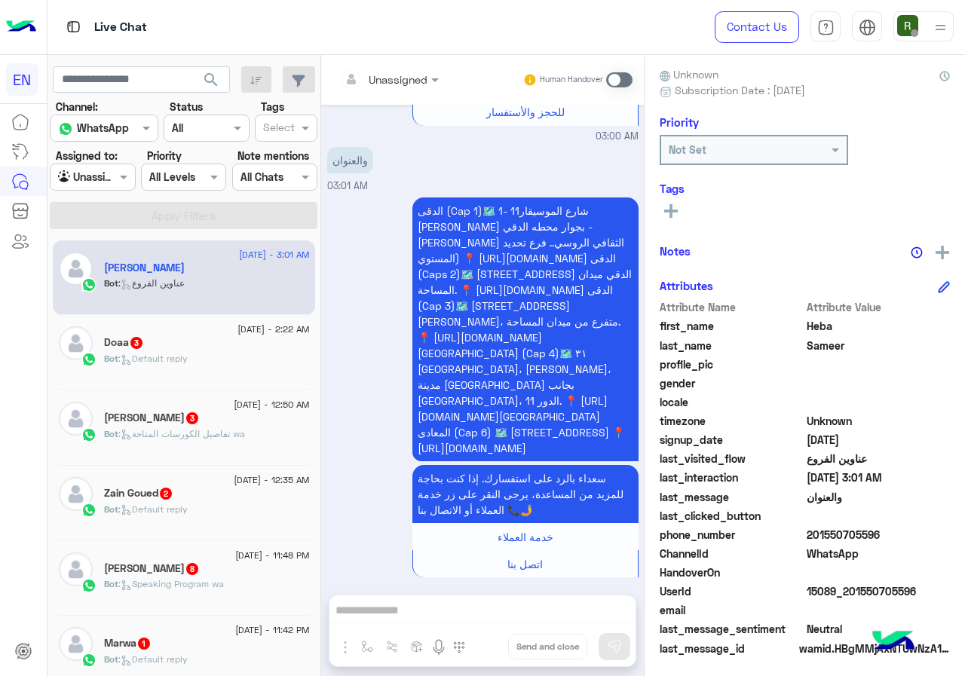
click at [397, 64] on div "Unassigned Human Handover" at bounding box center [482, 80] width 323 height 50
click at [394, 78] on input "text" at bounding box center [370, 80] width 61 height 16
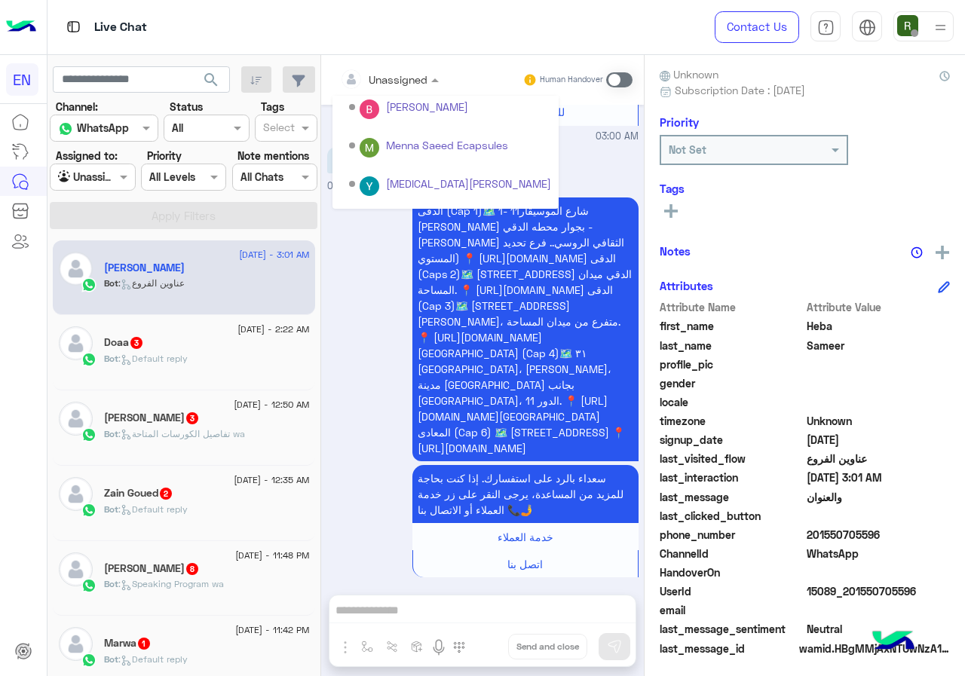
scroll to position [250, 0]
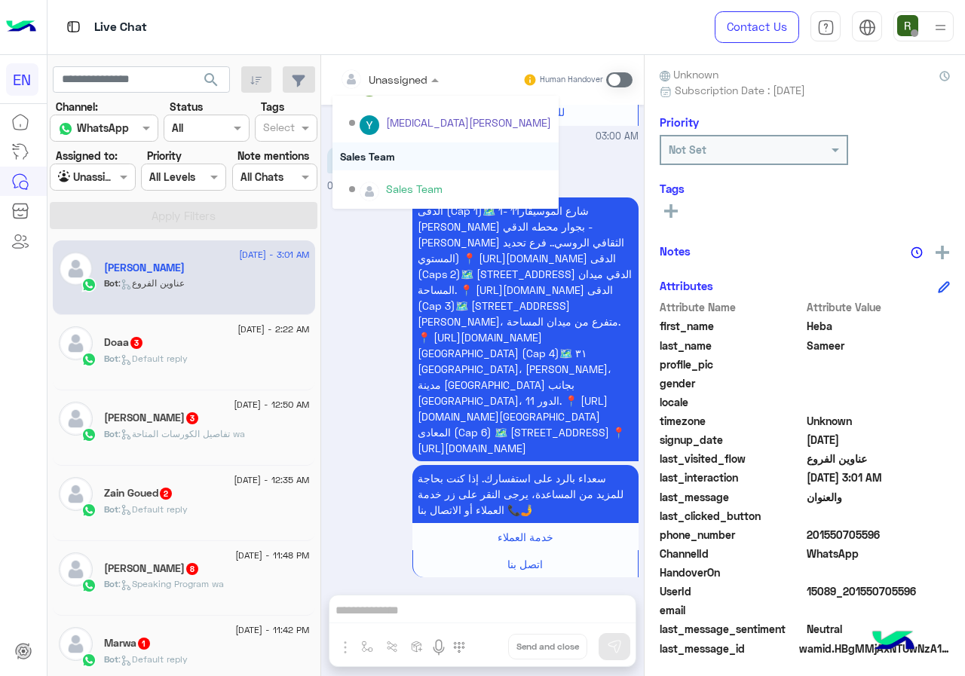
click at [384, 152] on div "Sales Team" at bounding box center [445, 156] width 226 height 28
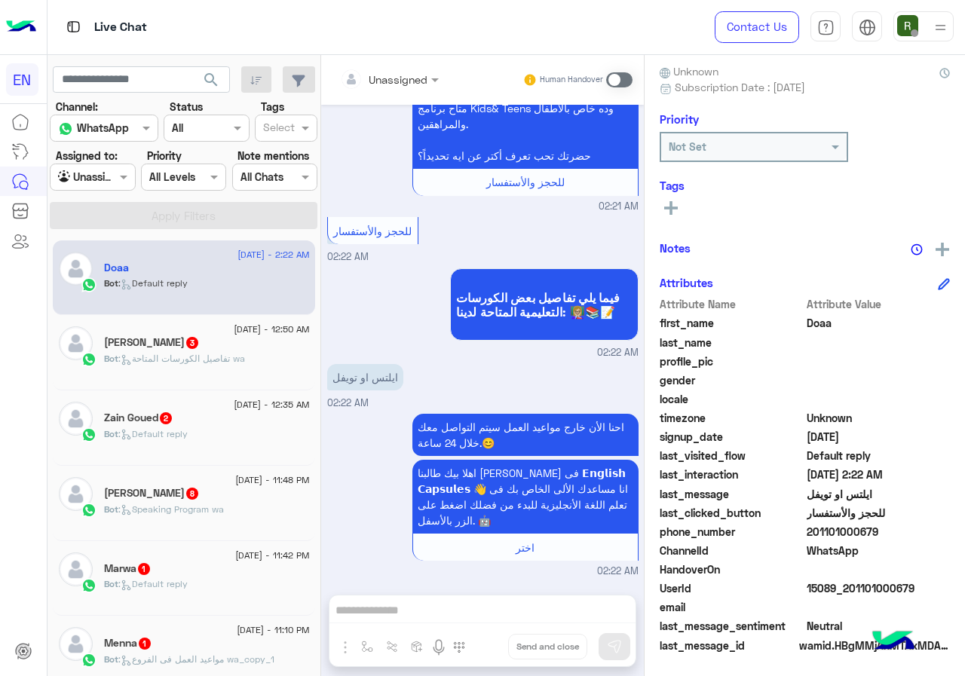
scroll to position [136, 0]
drag, startPoint x: 808, startPoint y: 527, endPoint x: 878, endPoint y: 525, distance: 70.1
click at [878, 525] on span "201101000679" at bounding box center [878, 531] width 144 height 16
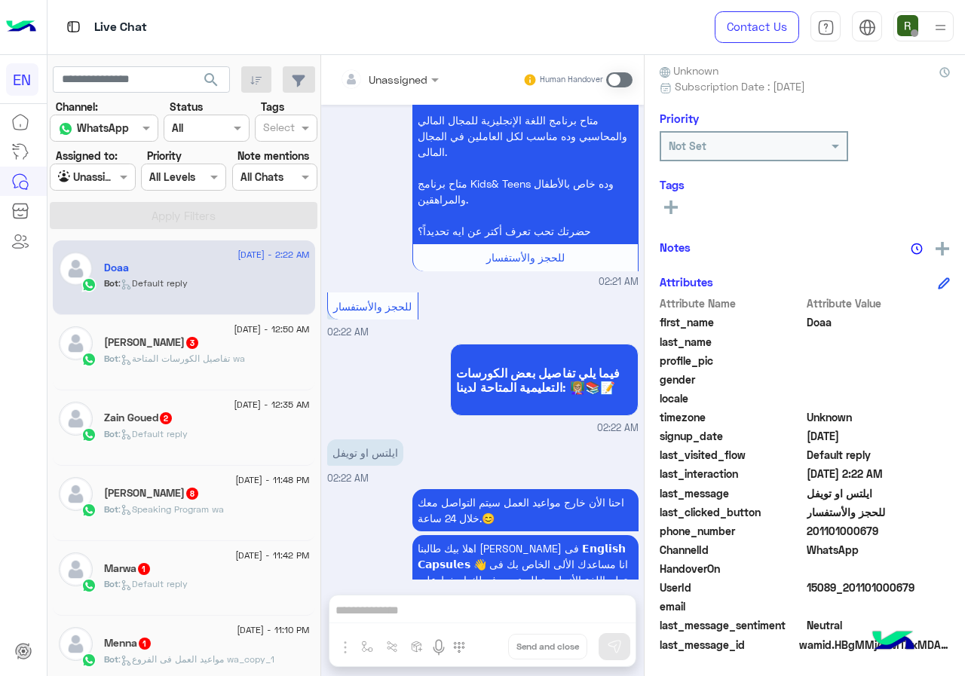
scroll to position [343, 0]
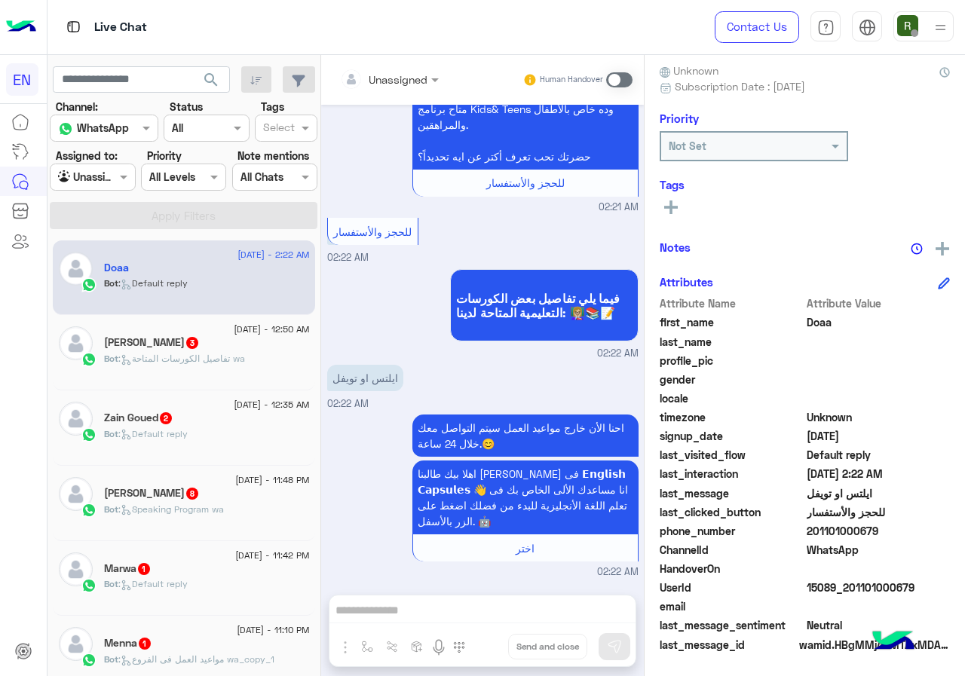
click at [387, 48] on div "Live Chat" at bounding box center [353, 27] width 612 height 54
click at [389, 75] on input "text" at bounding box center [370, 80] width 61 height 16
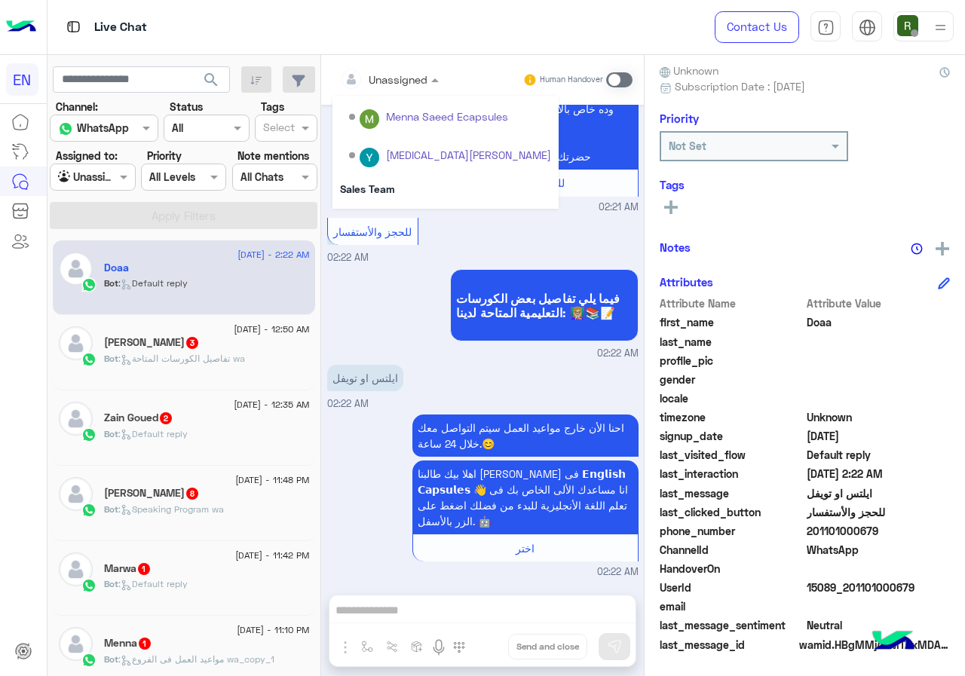
scroll to position [250, 0]
click at [412, 161] on div "Sales Team" at bounding box center [445, 156] width 226 height 28
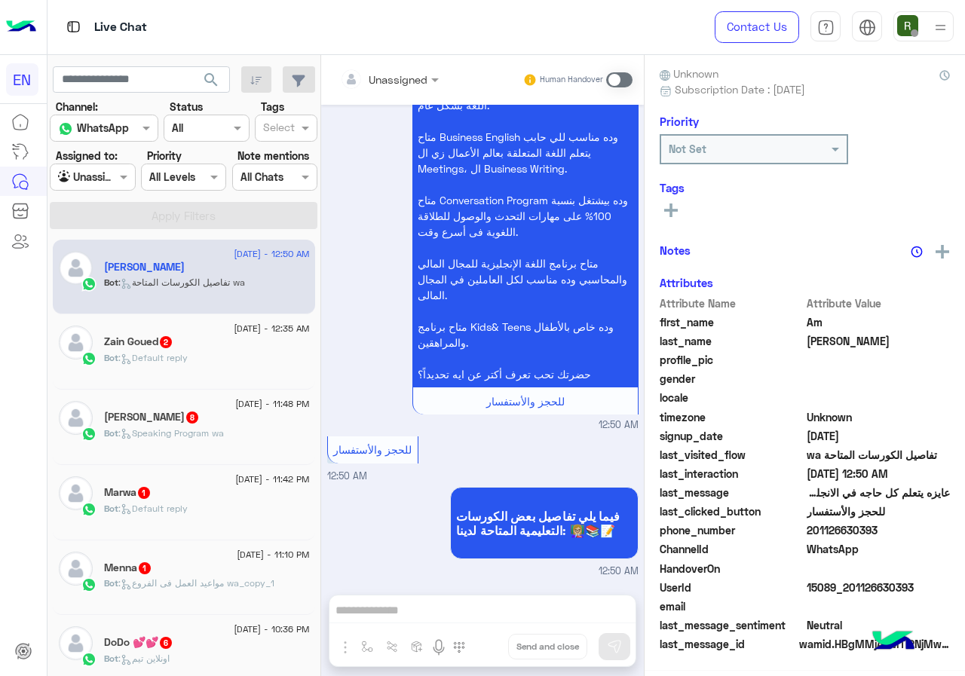
scroll to position [136, 0]
drag, startPoint x: 808, startPoint y: 527, endPoint x: 875, endPoint y: 525, distance: 67.1
click at [875, 525] on span "201126630393" at bounding box center [878, 531] width 144 height 16
click at [398, 80] on input "text" at bounding box center [370, 80] width 61 height 16
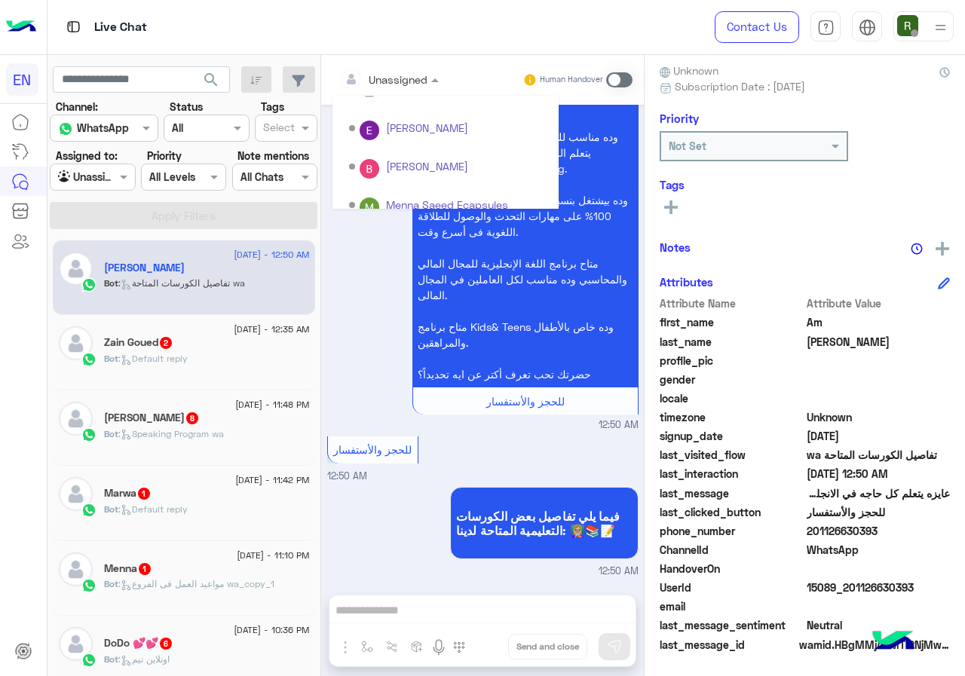
scroll to position [250, 0]
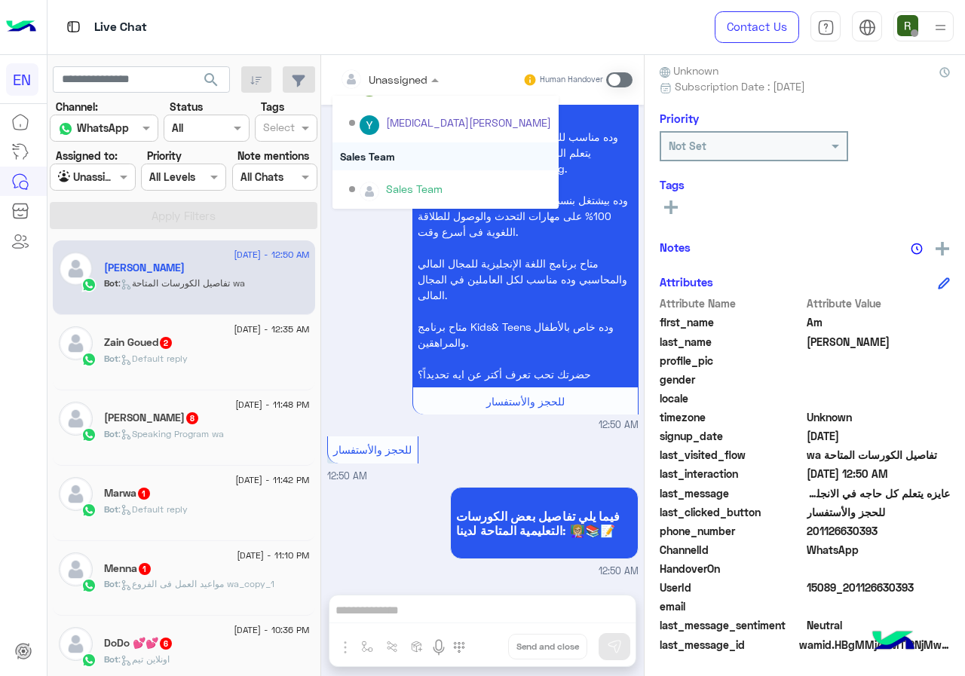
click at [401, 165] on div "Sales Team" at bounding box center [445, 156] width 226 height 28
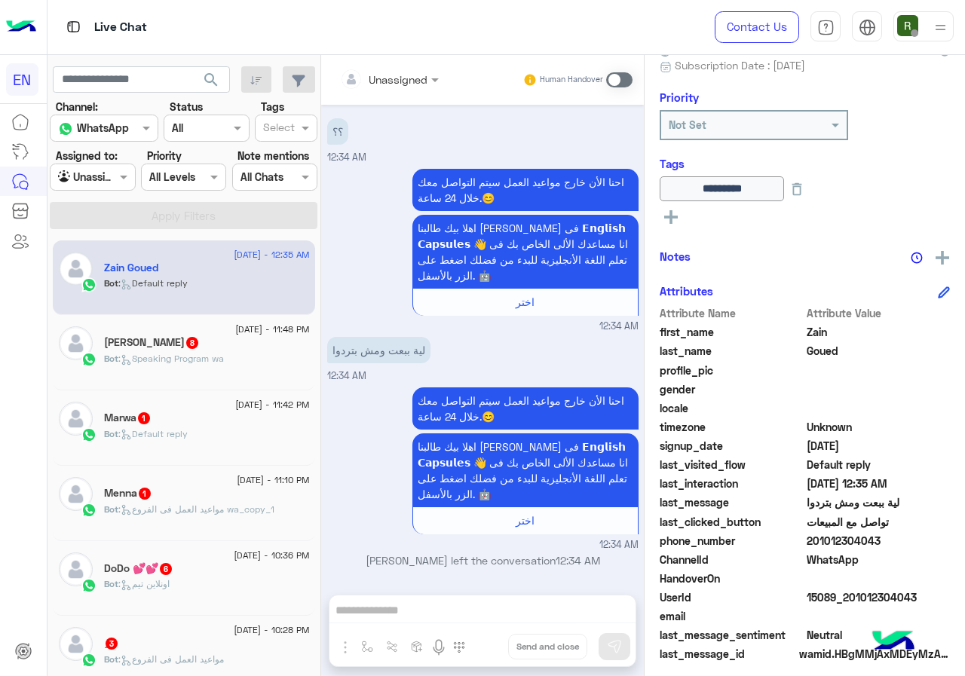
scroll to position [167, 0]
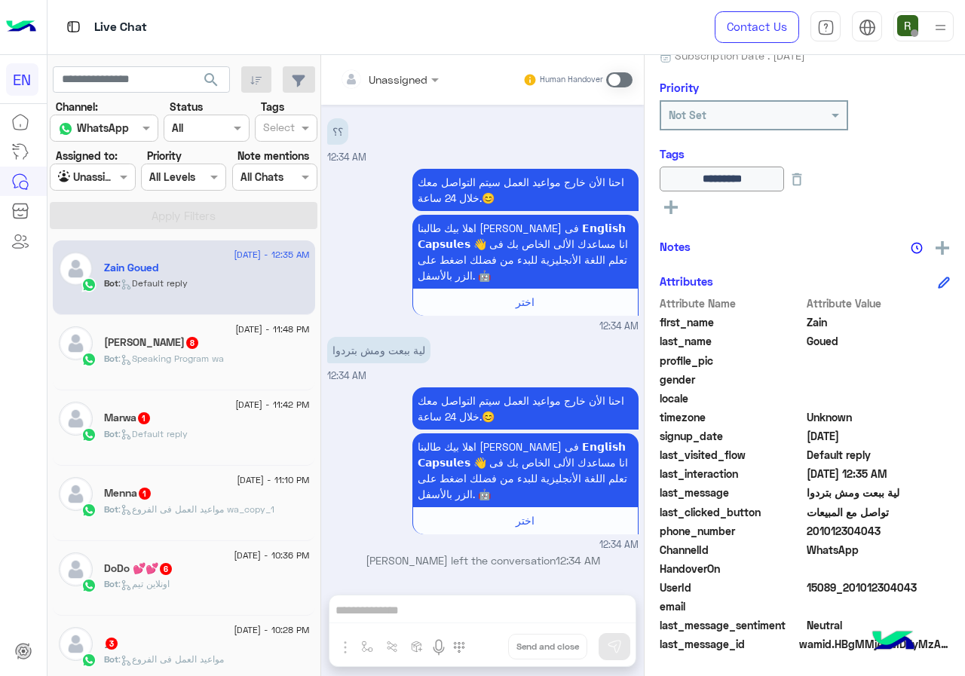
drag, startPoint x: 811, startPoint y: 530, endPoint x: 897, endPoint y: 530, distance: 85.9
click at [897, 530] on span "201012304043" at bounding box center [878, 531] width 144 height 16
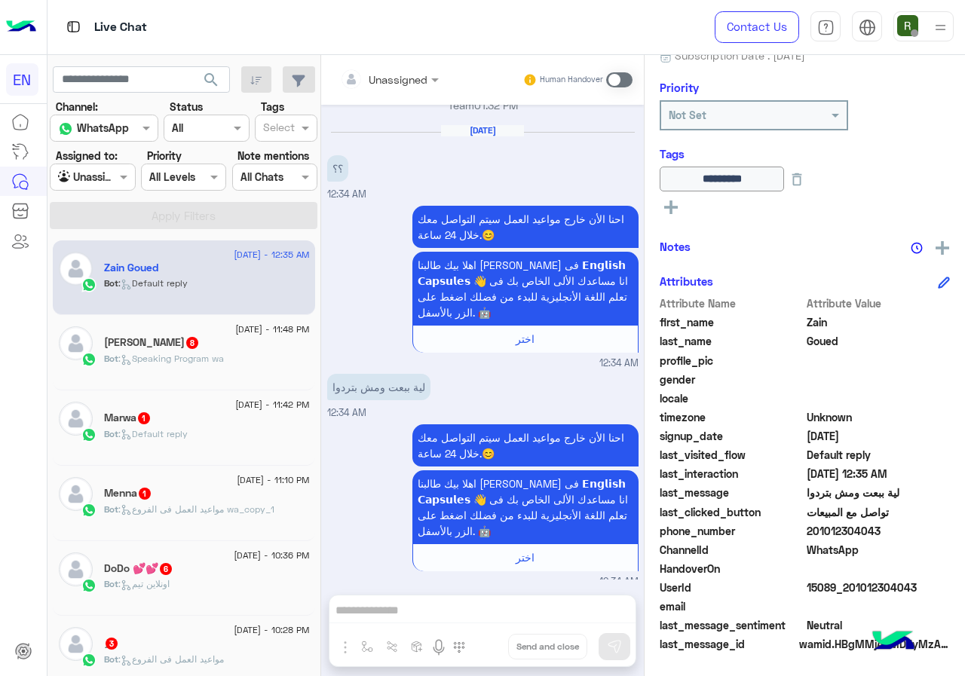
scroll to position [992, 0]
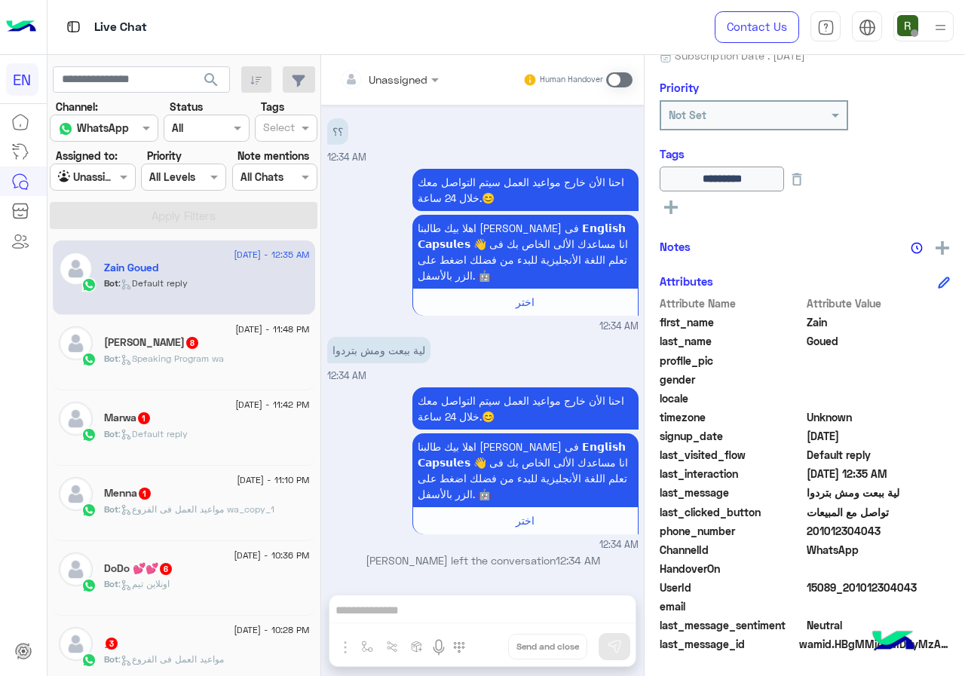
click at [228, 369] on div "Bot : Speaking Program wa" at bounding box center [207, 365] width 206 height 26
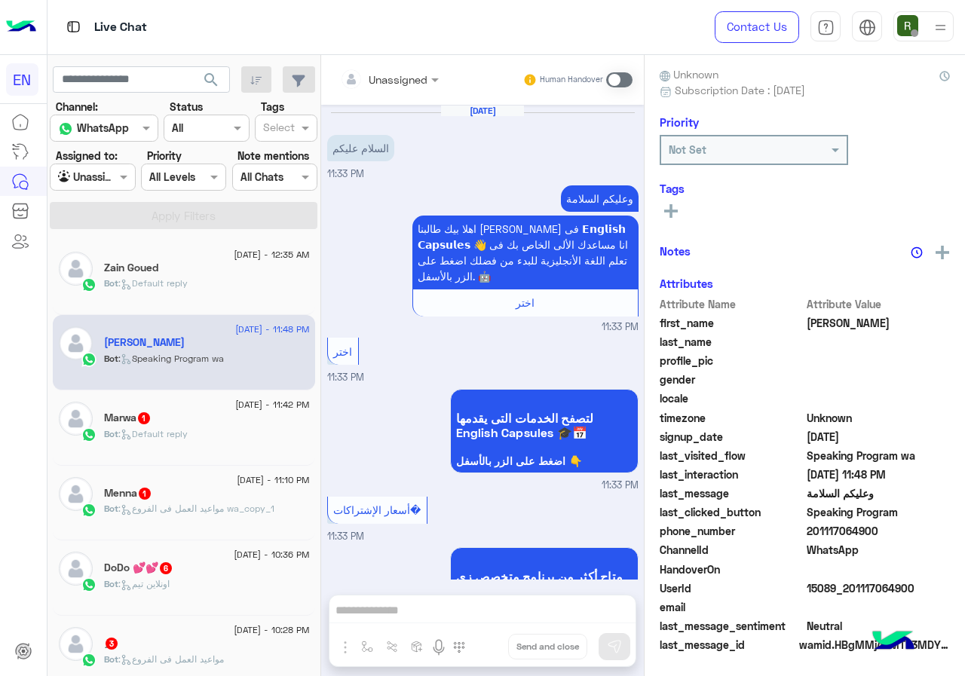
scroll to position [2567, 0]
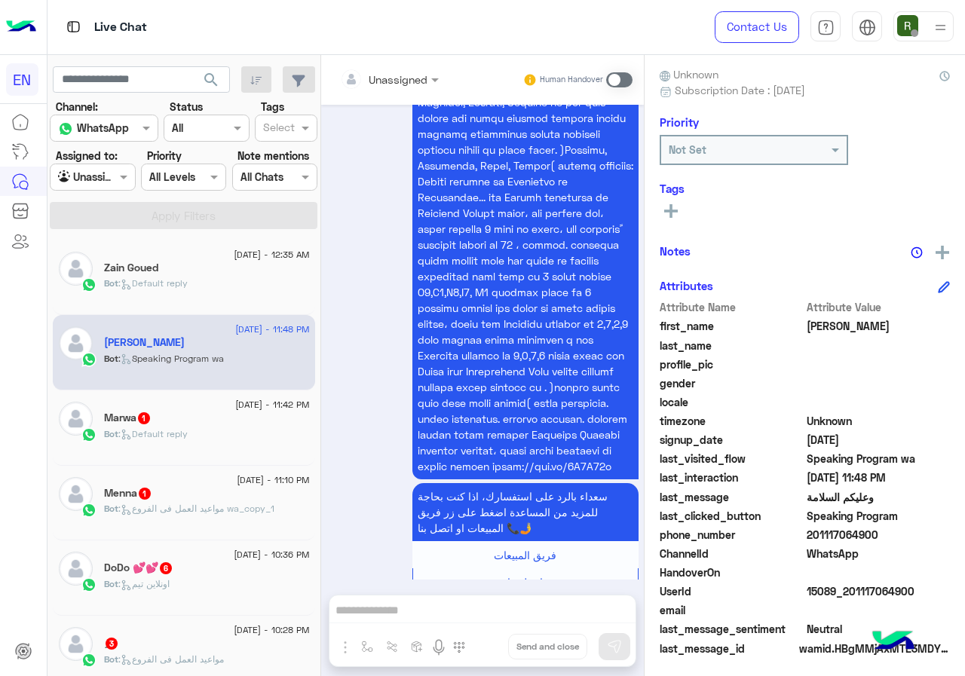
drag, startPoint x: 806, startPoint y: 539, endPoint x: 879, endPoint y: 539, distance: 72.3
click at [879, 539] on span "201117064900" at bounding box center [878, 535] width 144 height 16
click at [877, 539] on span "201117064900" at bounding box center [878, 535] width 144 height 16
click at [816, 544] on div "phone_number 201117064900" at bounding box center [804, 536] width 290 height 19
drag, startPoint x: 811, startPoint y: 536, endPoint x: 885, endPoint y: 530, distance: 74.0
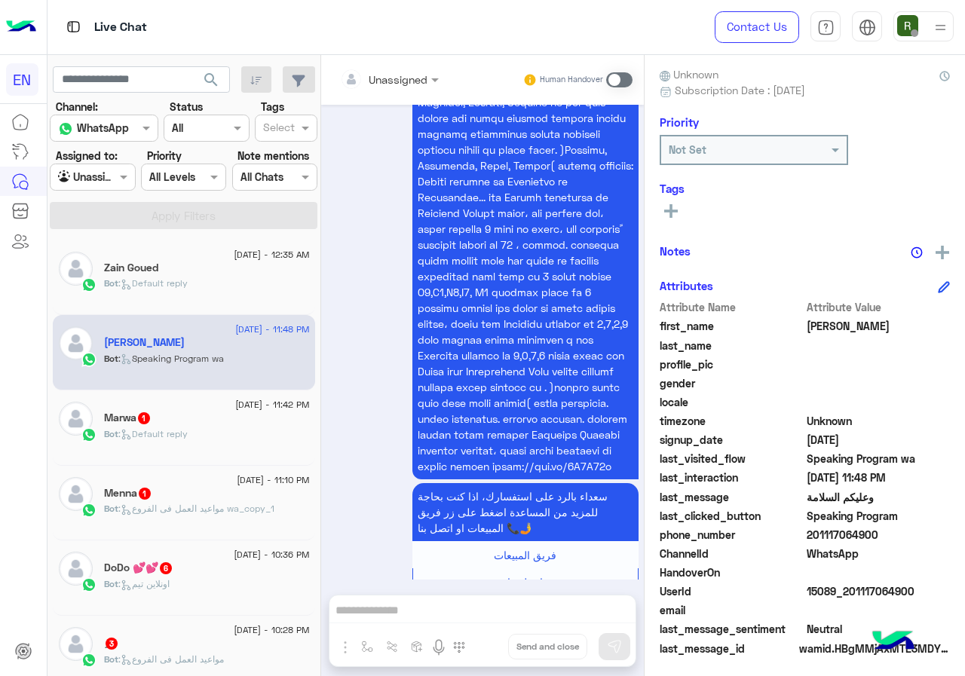
click at [885, 530] on span "201117064900" at bounding box center [878, 535] width 144 height 16
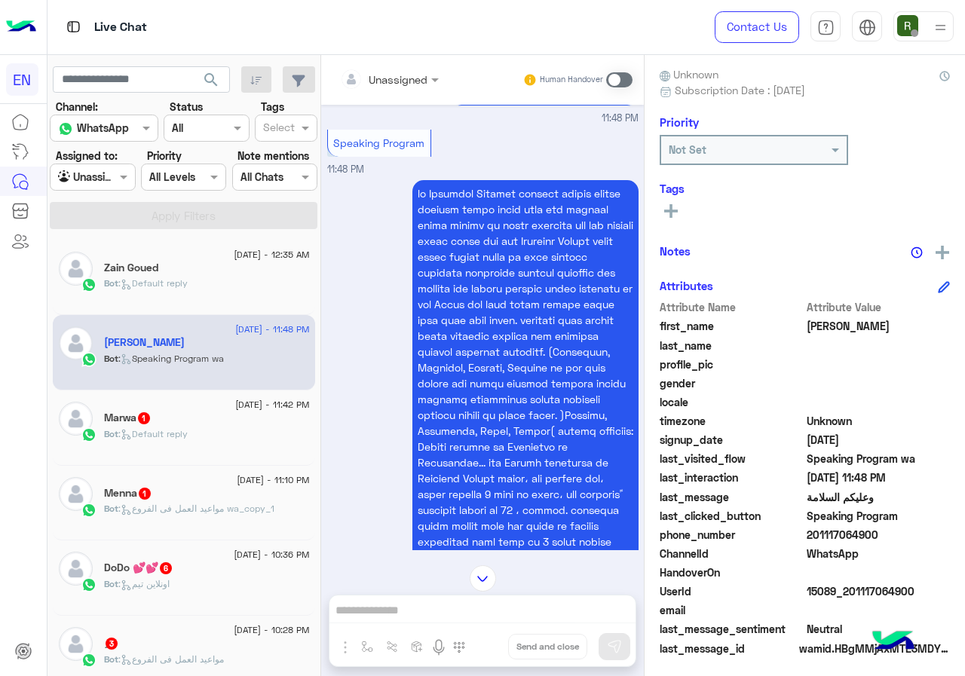
scroll to position [2266, 0]
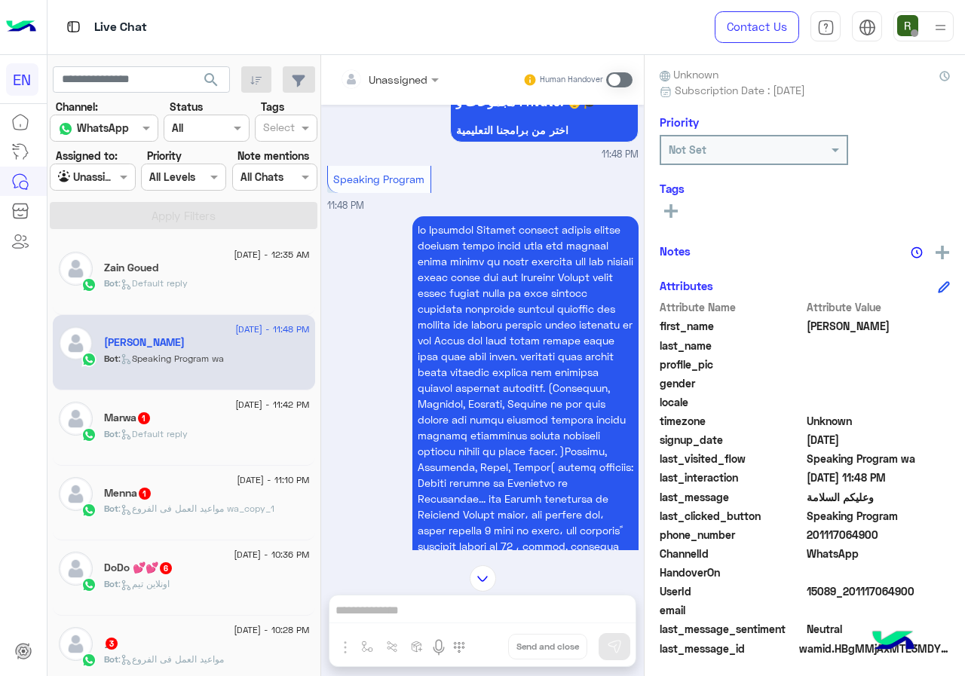
click at [411, 79] on div at bounding box center [389, 78] width 114 height 17
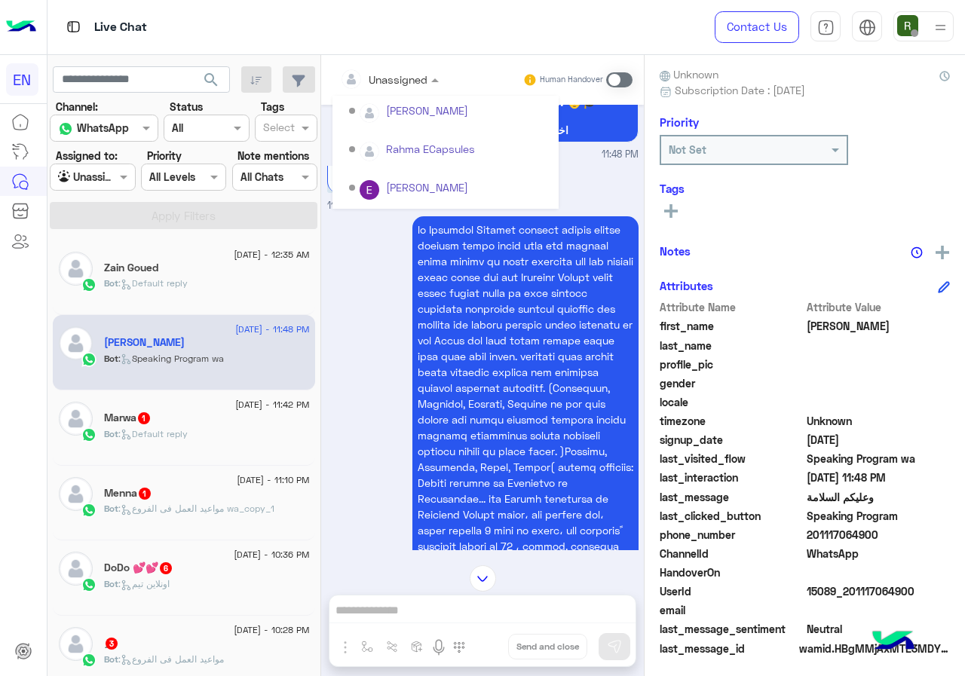
scroll to position [250, 0]
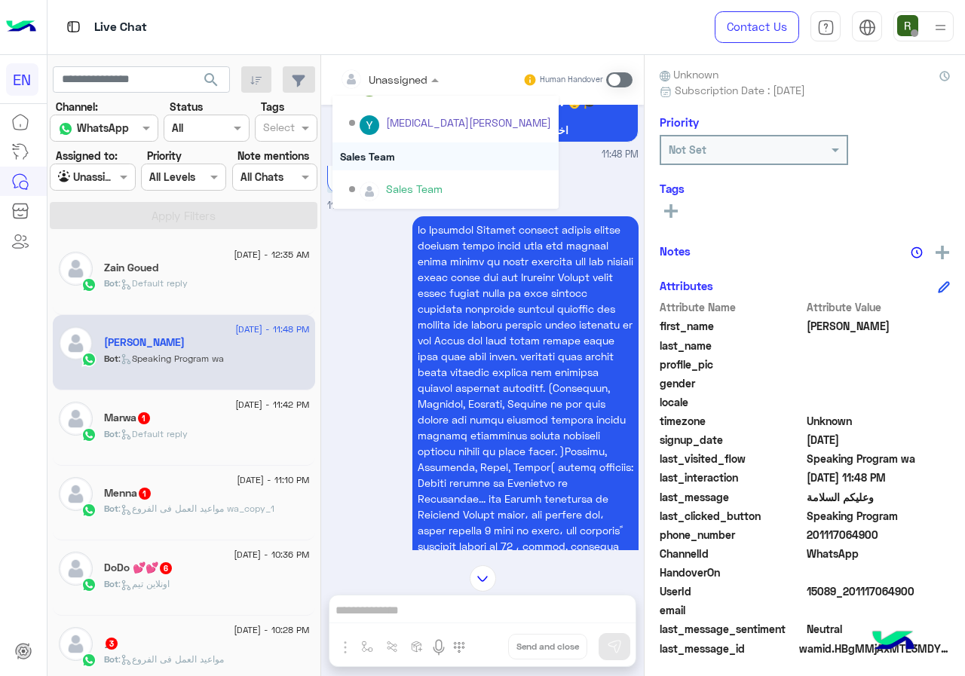
click at [410, 154] on div "Sales Team" at bounding box center [445, 156] width 226 height 28
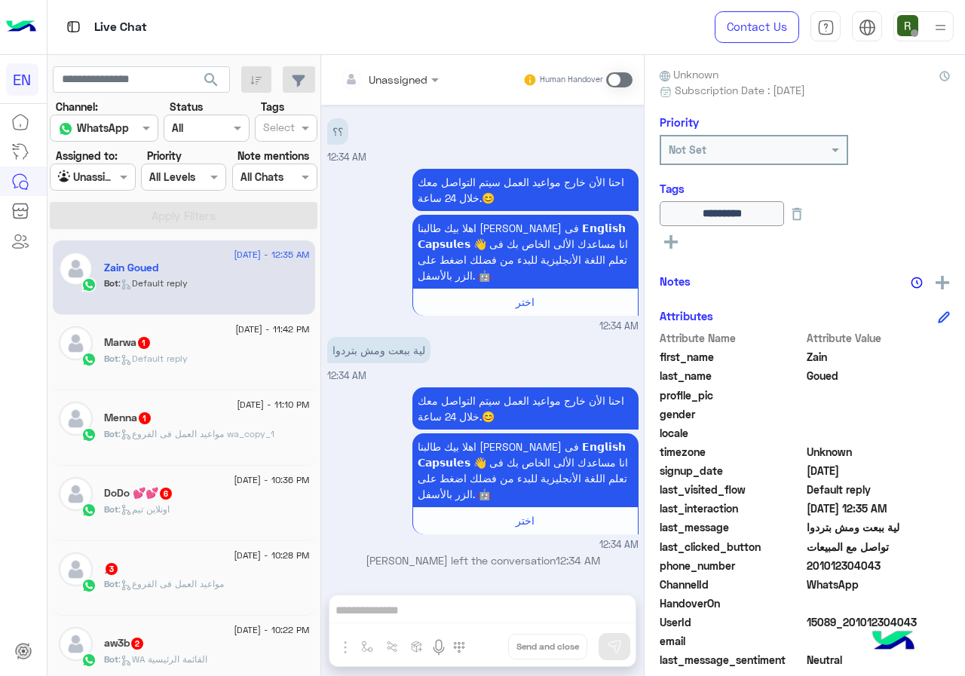
click at [213, 372] on div "Bot : Default reply" at bounding box center [207, 365] width 206 height 26
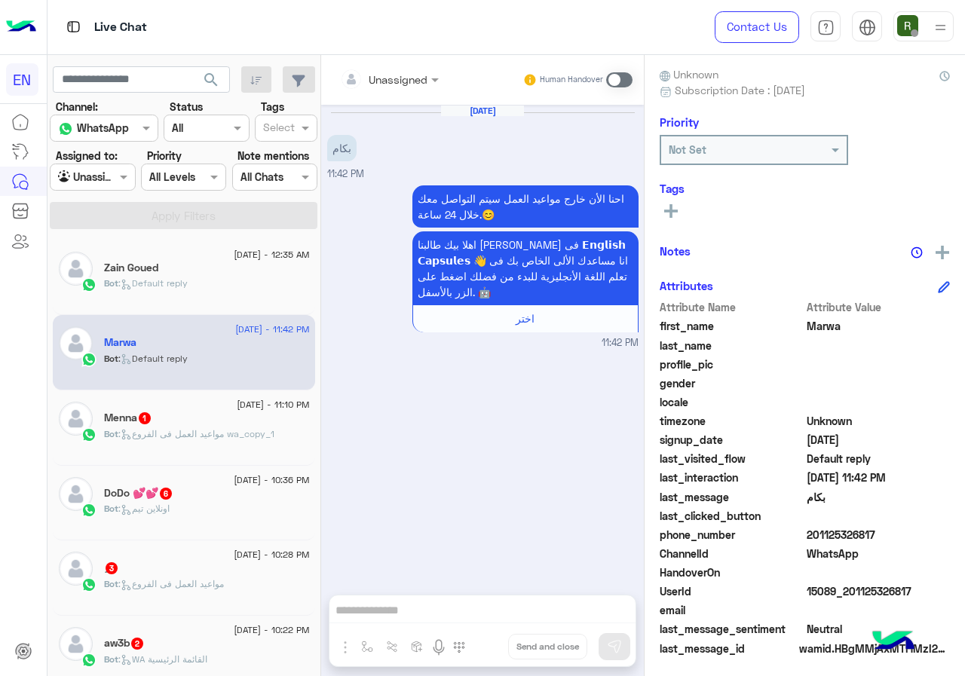
drag, startPoint x: 810, startPoint y: 526, endPoint x: 943, endPoint y: 526, distance: 133.4
click at [943, 527] on span "201125326817" at bounding box center [878, 535] width 144 height 16
click at [405, 79] on div at bounding box center [389, 78] width 114 height 17
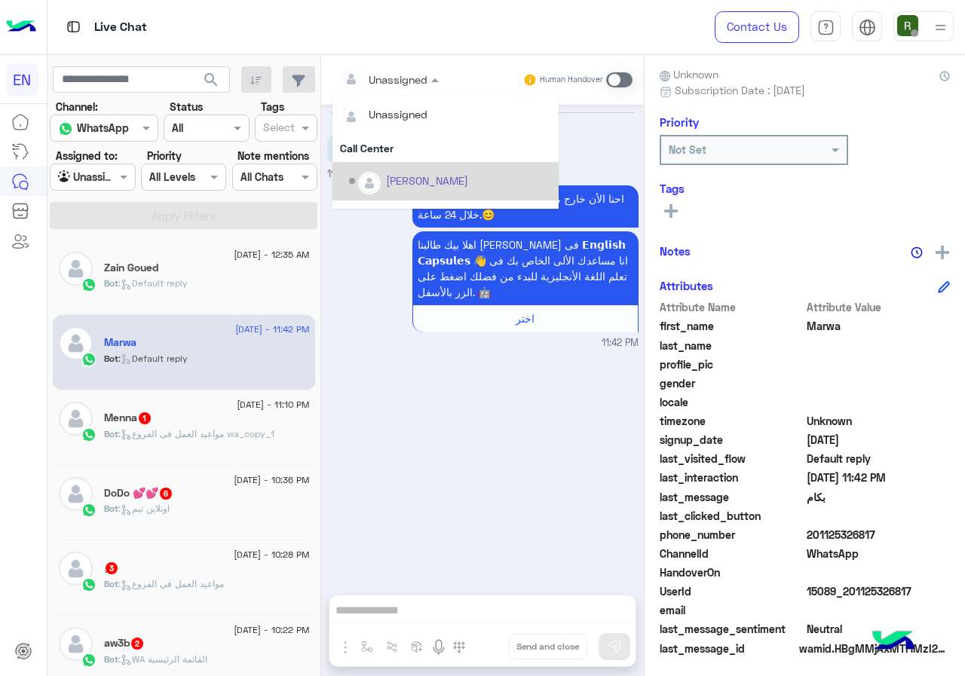
scroll to position [250, 0]
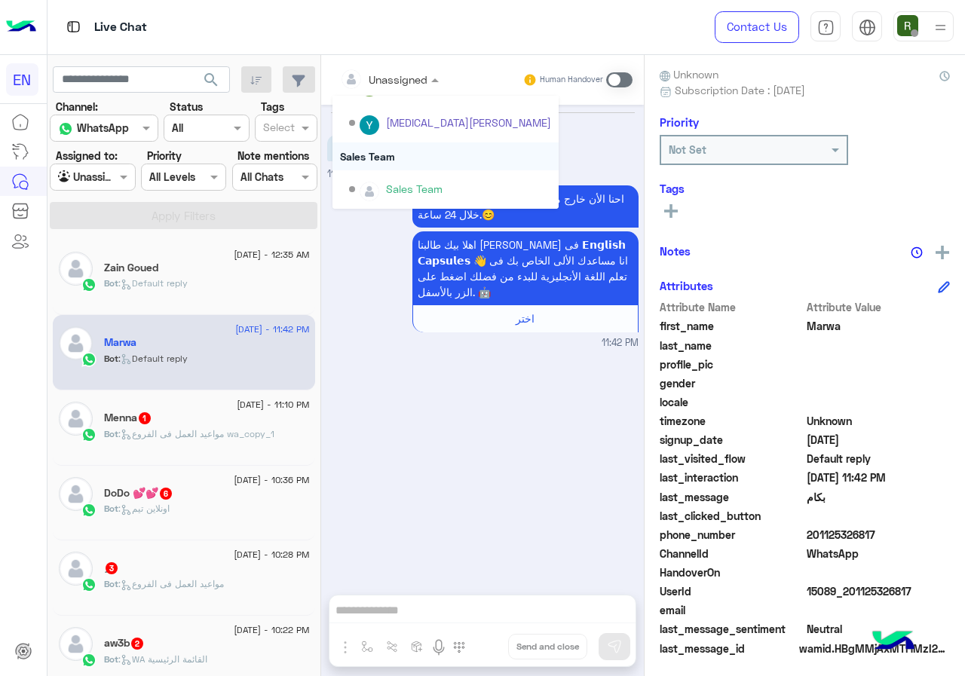
click at [396, 154] on div "Sales Team" at bounding box center [445, 156] width 226 height 28
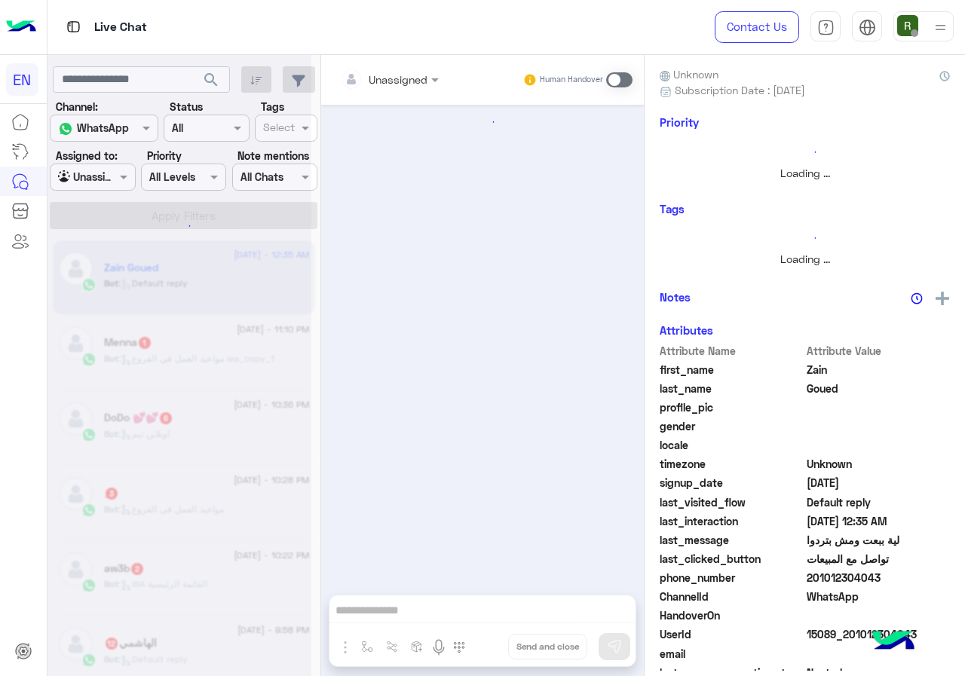
scroll to position [992, 0]
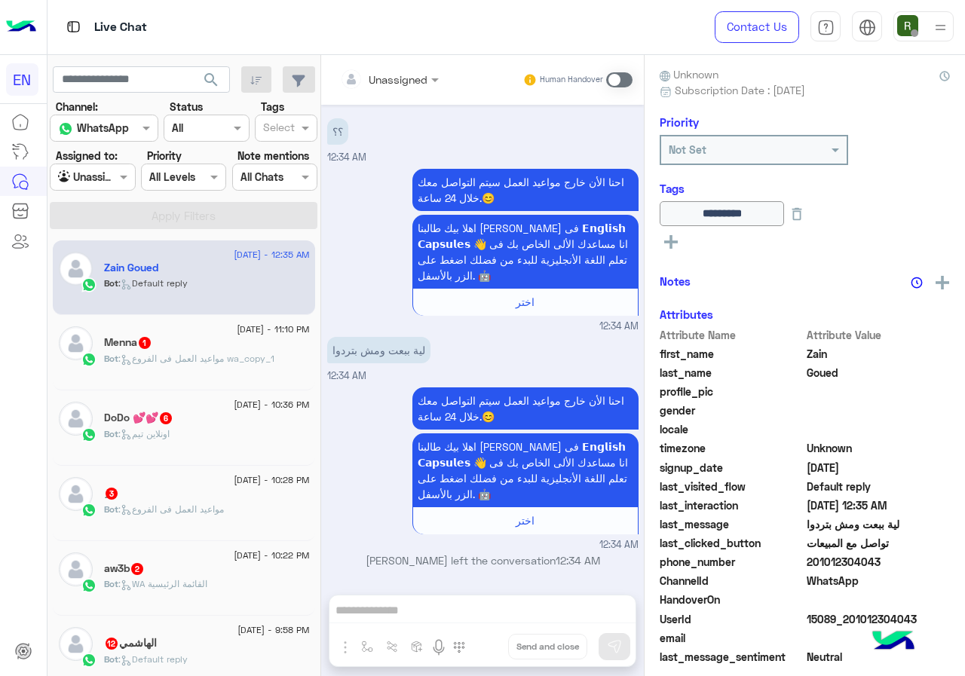
click at [205, 363] on span ": مواعيد العمل فى الفروع wa_copy_1" at bounding box center [196, 358] width 156 height 11
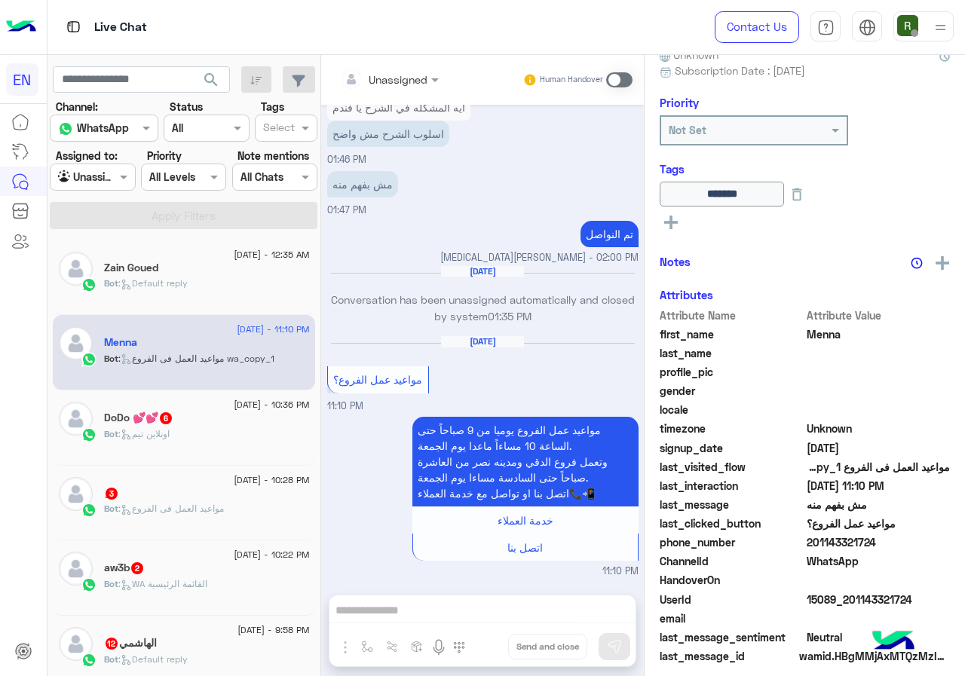
scroll to position [163, 0]
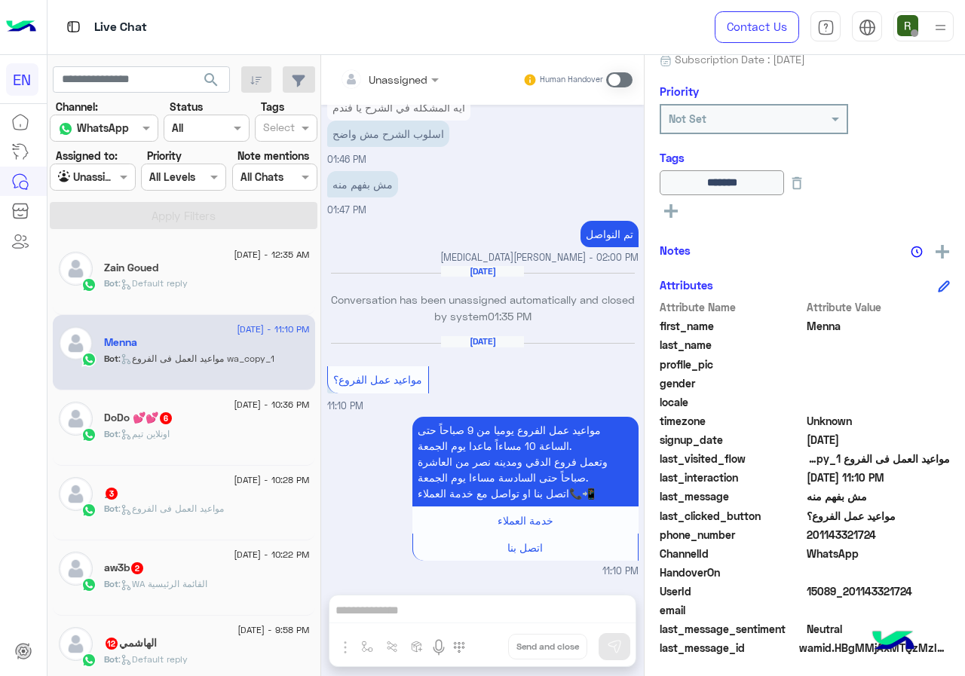
drag, startPoint x: 811, startPoint y: 534, endPoint x: 943, endPoint y: 533, distance: 132.6
click at [943, 533] on span "201143321724" at bounding box center [878, 535] width 144 height 16
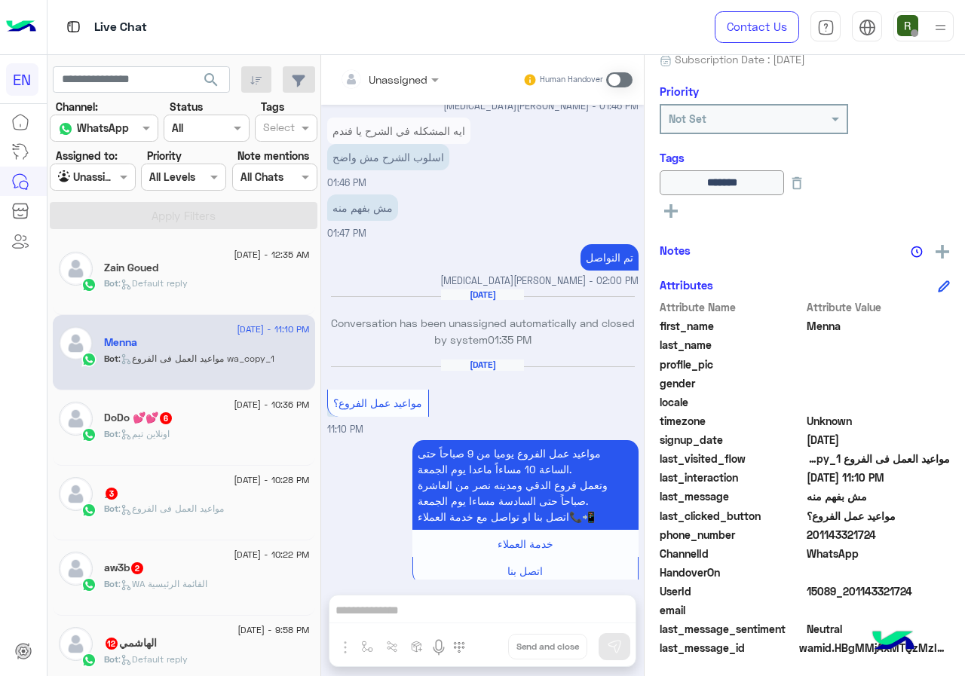
scroll to position [811, 0]
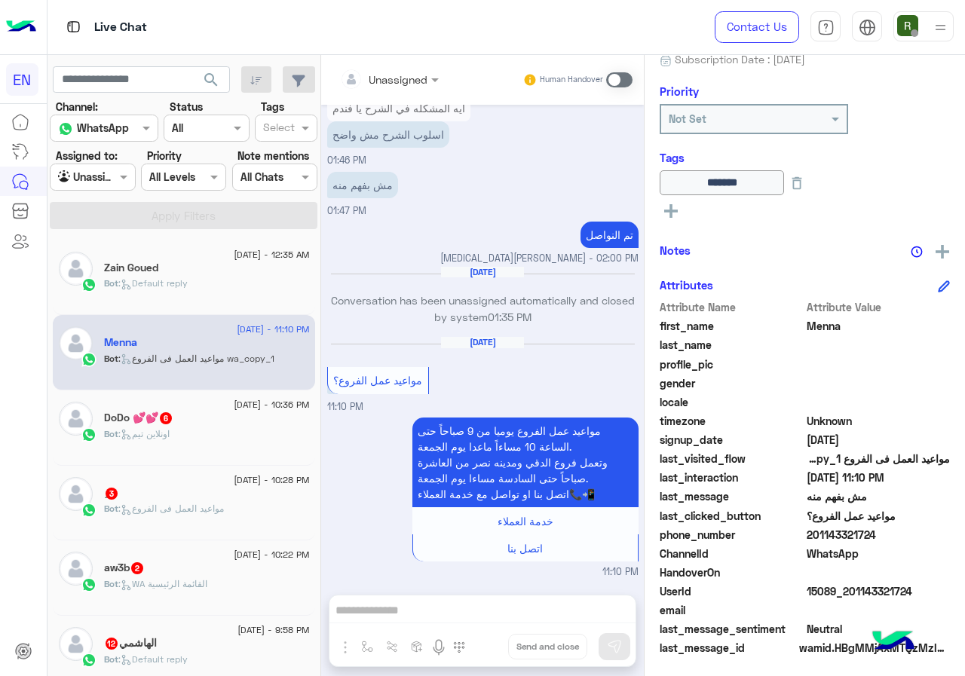
click at [425, 610] on div "Unassigned Human Handover Jul 14, 2025 Rahma ECapsules joined the conversation …" at bounding box center [482, 368] width 323 height 627
click at [620, 71] on div "Human Handover" at bounding box center [577, 79] width 111 height 27
click at [620, 75] on span at bounding box center [619, 79] width 26 height 15
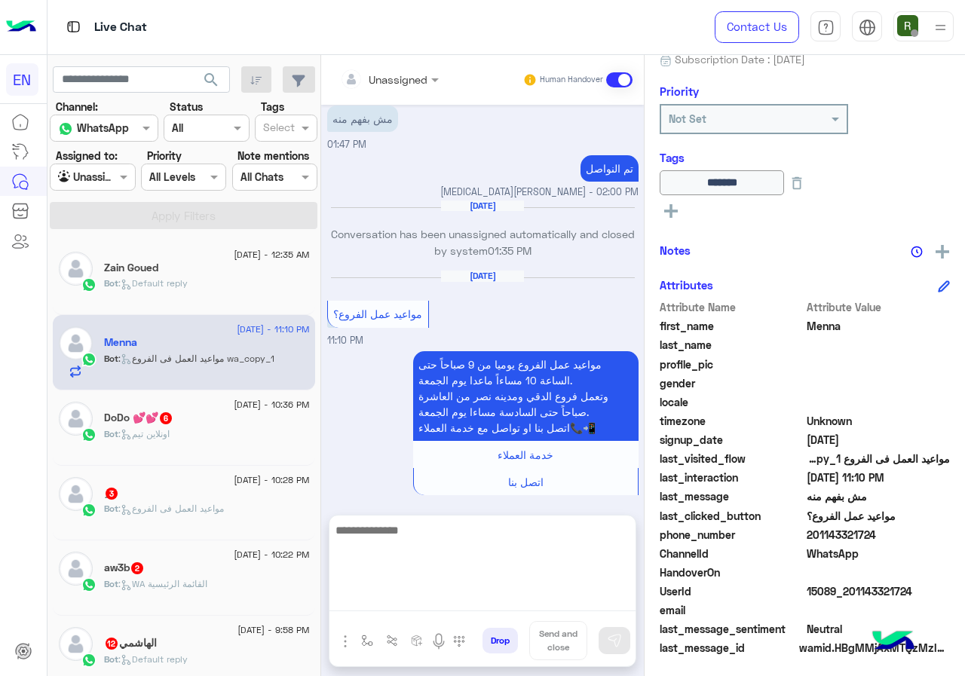
click at [441, 598] on textarea at bounding box center [482, 566] width 306 height 90
type textarea "*"
type textarea "**********"
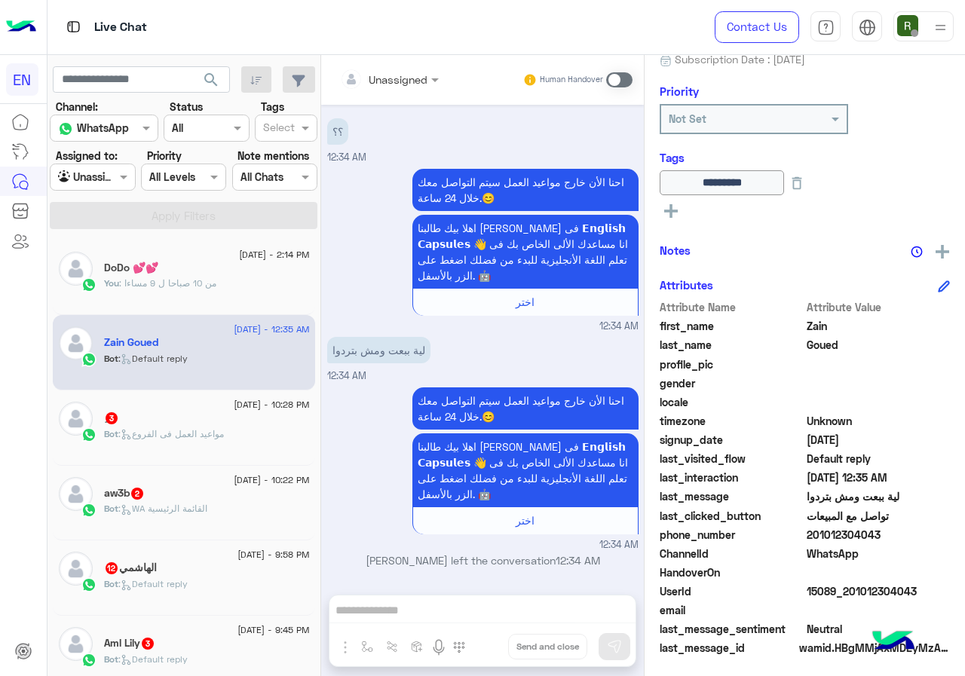
scroll to position [992, 0]
drag, startPoint x: 808, startPoint y: 533, endPoint x: 921, endPoint y: 531, distance: 113.0
click at [921, 531] on span "201012304043" at bounding box center [878, 535] width 144 height 16
click at [201, 289] on p "You : من 10 صباحا ل 9 مساءا" at bounding box center [160, 284] width 112 height 14
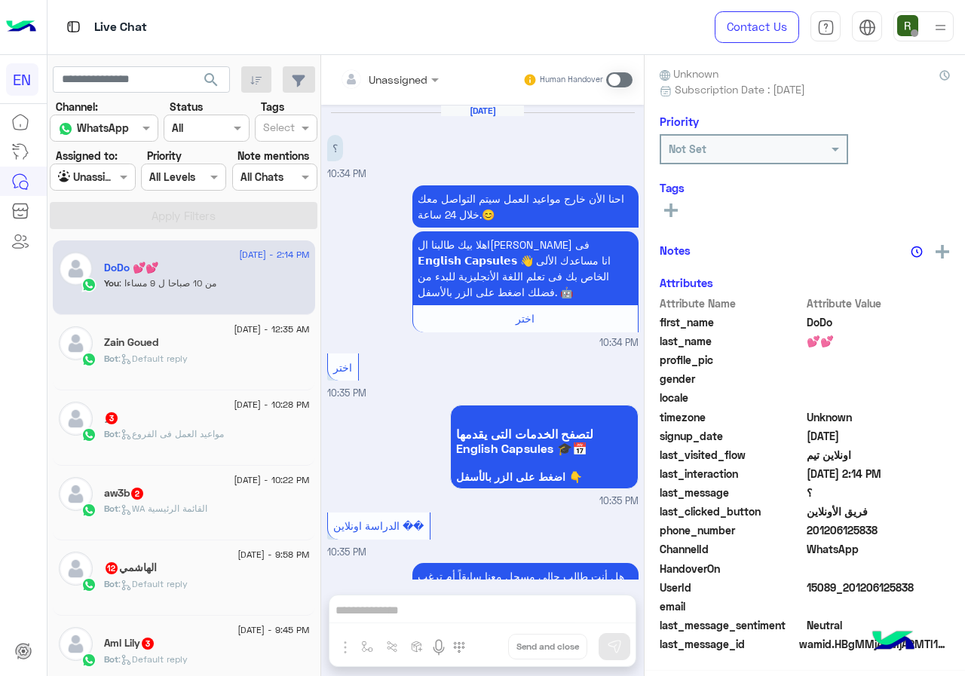
scroll to position [634, 0]
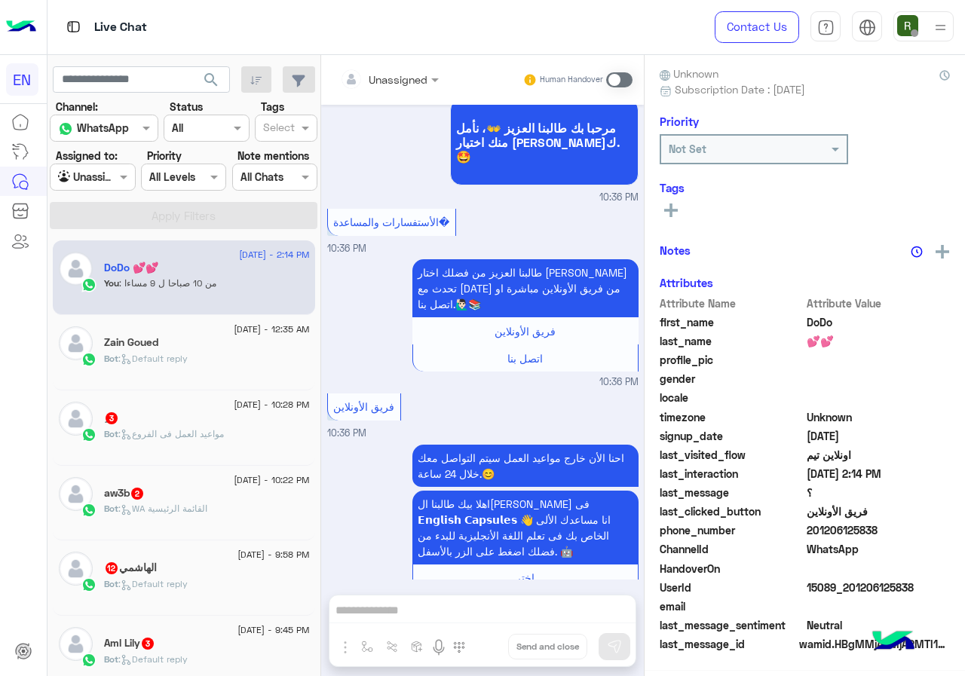
click at [398, 72] on input "text" at bounding box center [370, 80] width 61 height 16
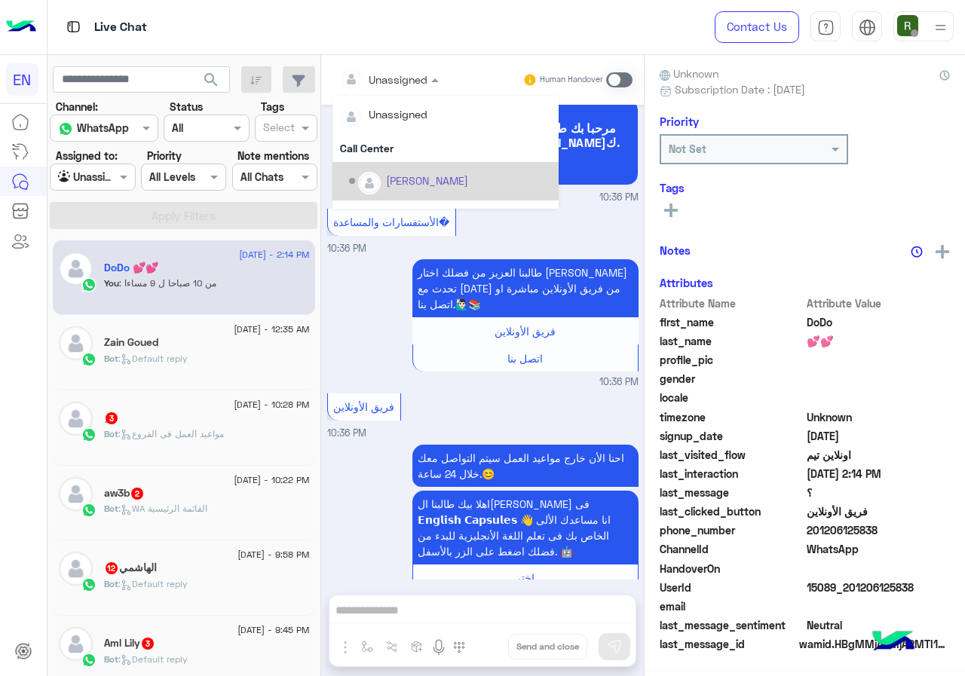
click at [472, 395] on div "فريق الأونلاين 10:36 PM" at bounding box center [482, 415] width 311 height 51
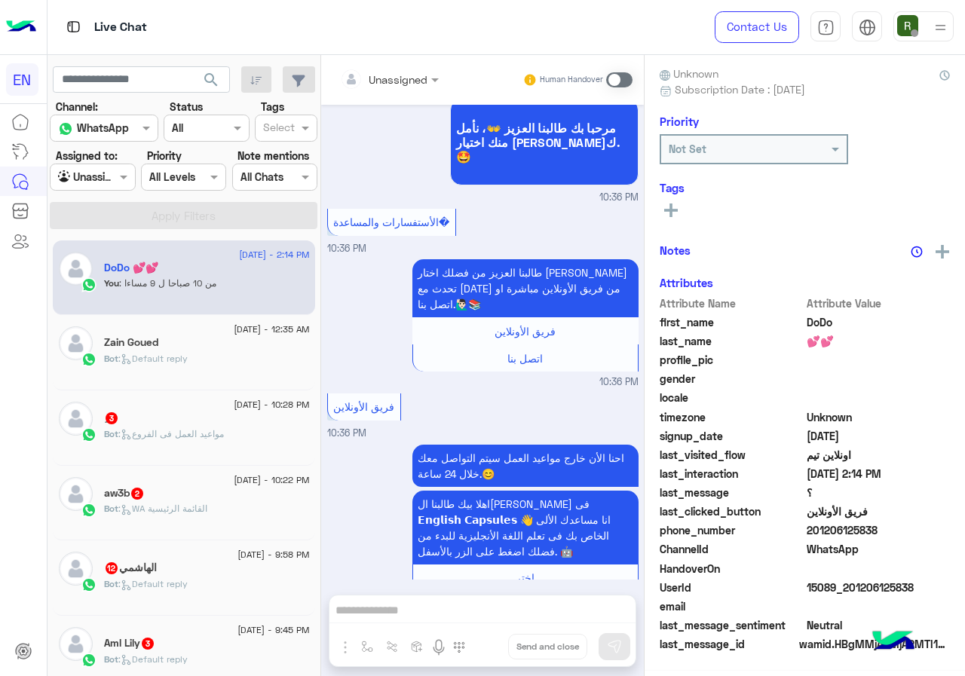
scroll to position [136, 0]
drag, startPoint x: 807, startPoint y: 530, endPoint x: 875, endPoint y: 529, distance: 67.8
click at [875, 529] on span "201206125838" at bounding box center [878, 531] width 144 height 16
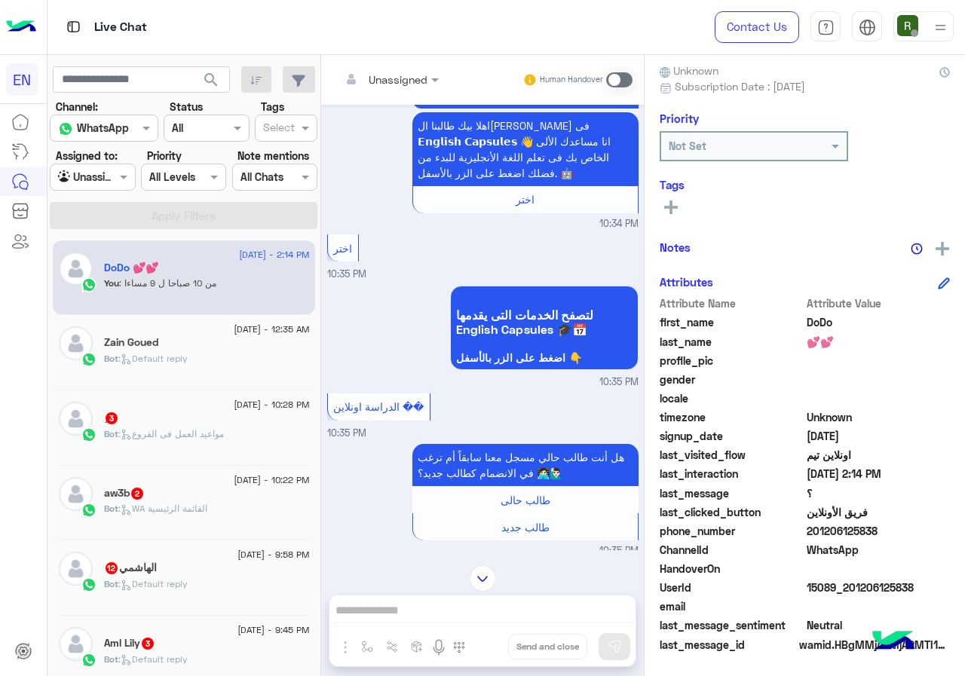
scroll to position [105, 0]
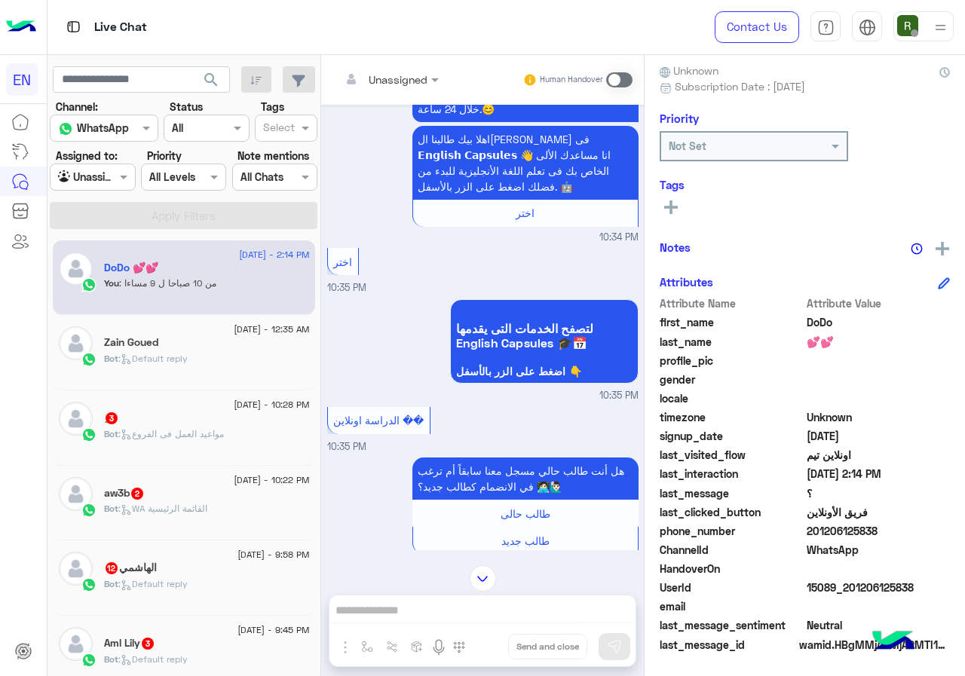
click at [622, 54] on div "Live Chat" at bounding box center [353, 27] width 612 height 54
click at [619, 76] on span at bounding box center [619, 79] width 26 height 15
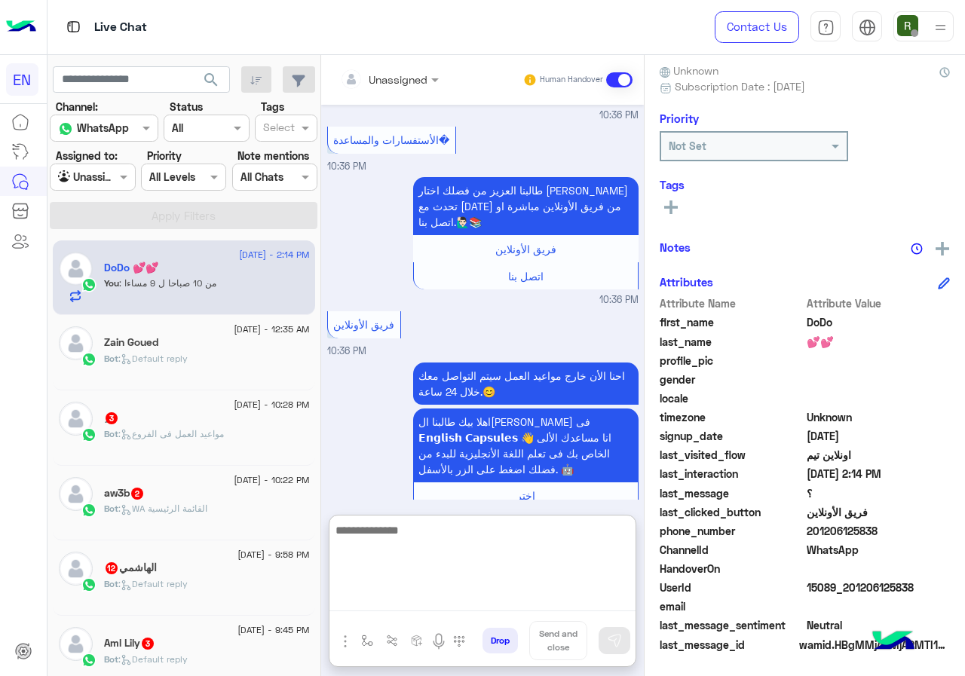
click at [394, 592] on textarea at bounding box center [482, 566] width 306 height 90
type textarea "**********"
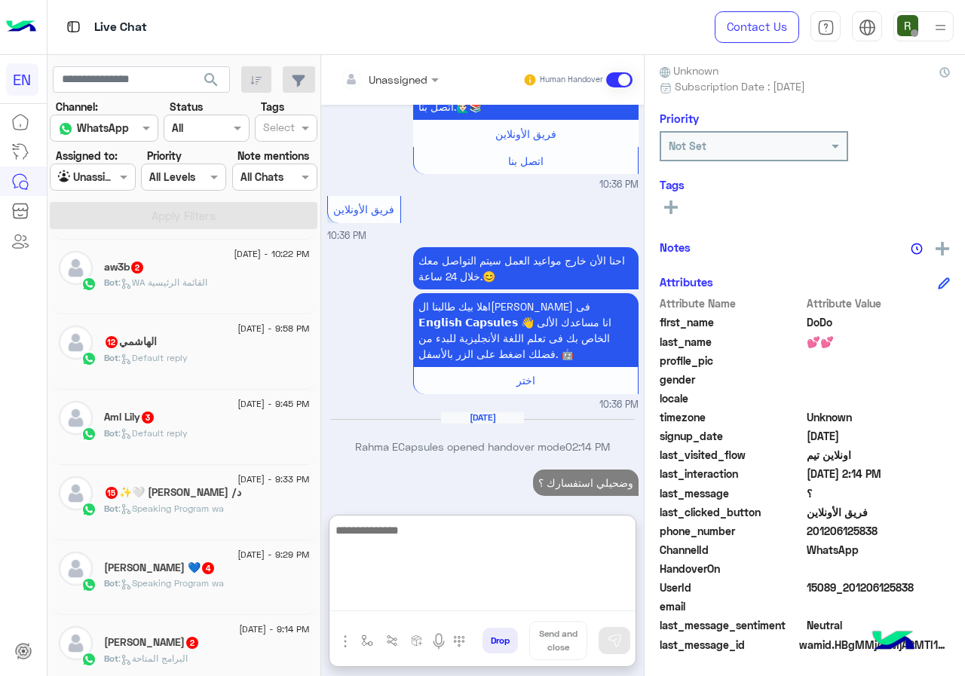
scroll to position [301, 0]
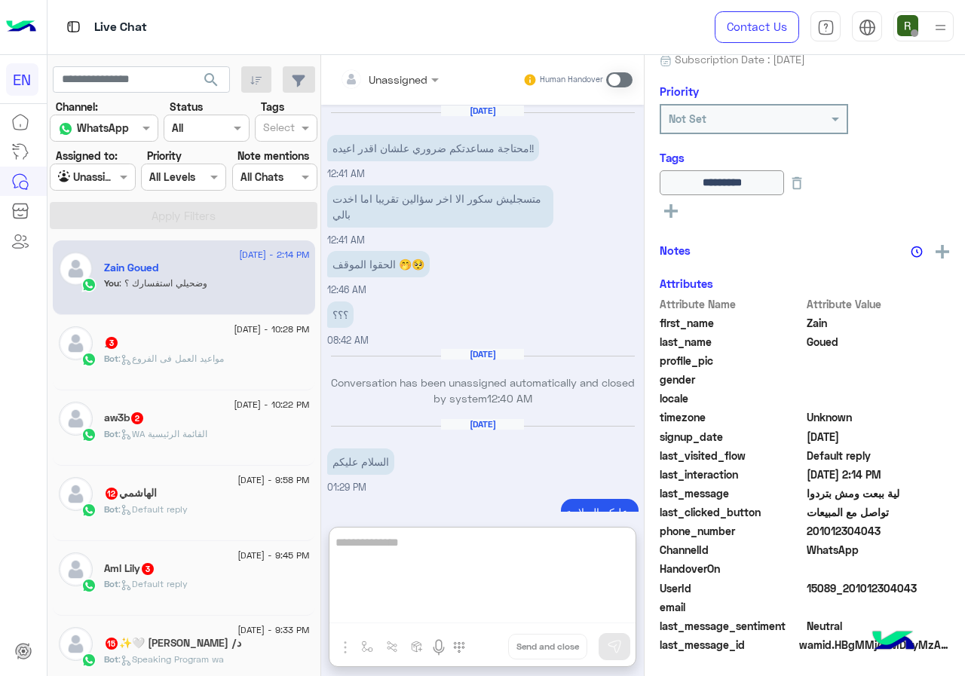
scroll to position [1059, 0]
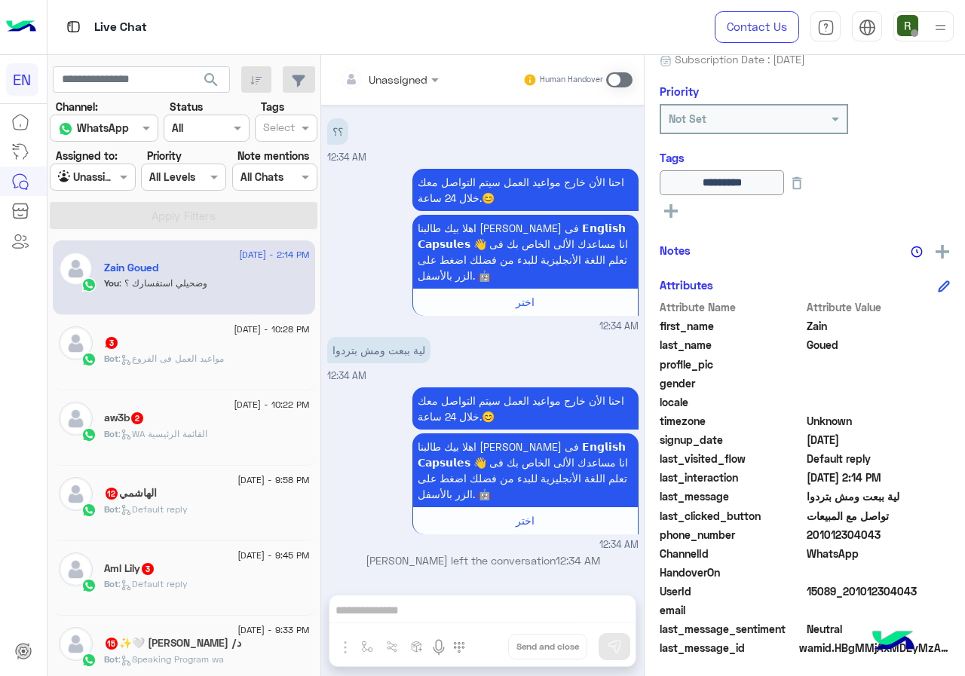
click at [142, 347] on div "ِ 3" at bounding box center [207, 344] width 206 height 16
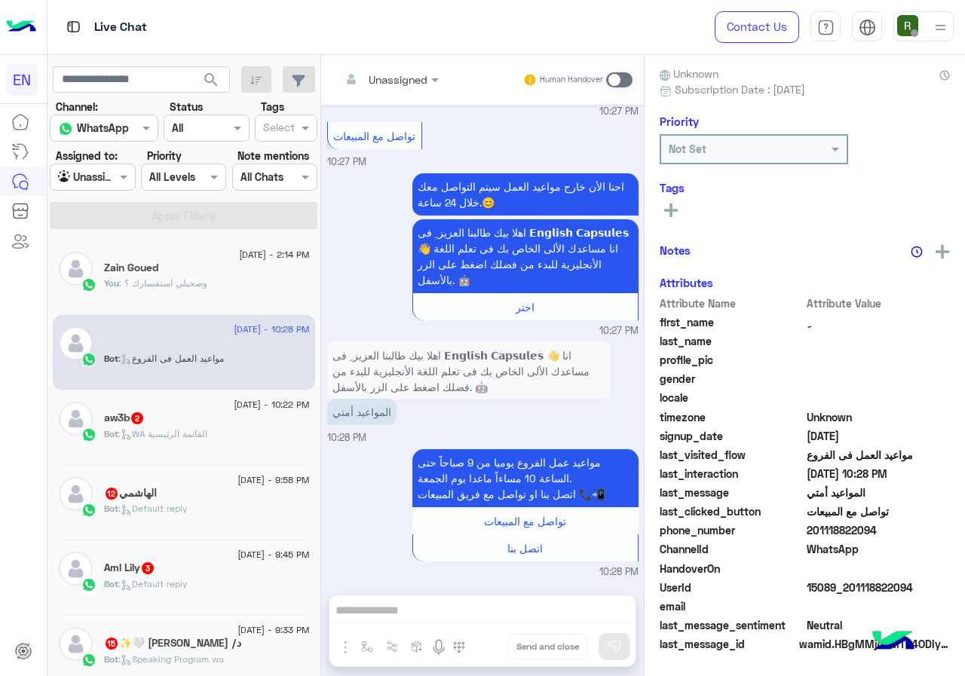
scroll to position [132, 0]
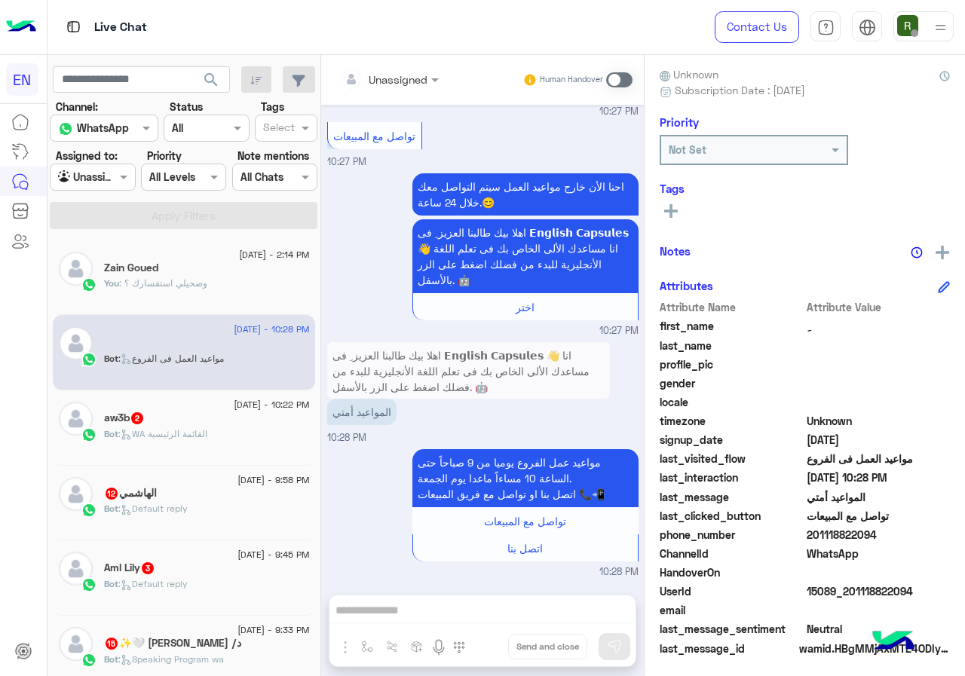
drag, startPoint x: 813, startPoint y: 528, endPoint x: 891, endPoint y: 527, distance: 78.4
click at [891, 527] on span "201118822094" at bounding box center [878, 535] width 144 height 16
click at [876, 533] on span "201118822094" at bounding box center [878, 535] width 144 height 16
drag, startPoint x: 809, startPoint y: 532, endPoint x: 873, endPoint y: 534, distance: 64.8
click at [873, 534] on span "201118822094" at bounding box center [878, 535] width 144 height 16
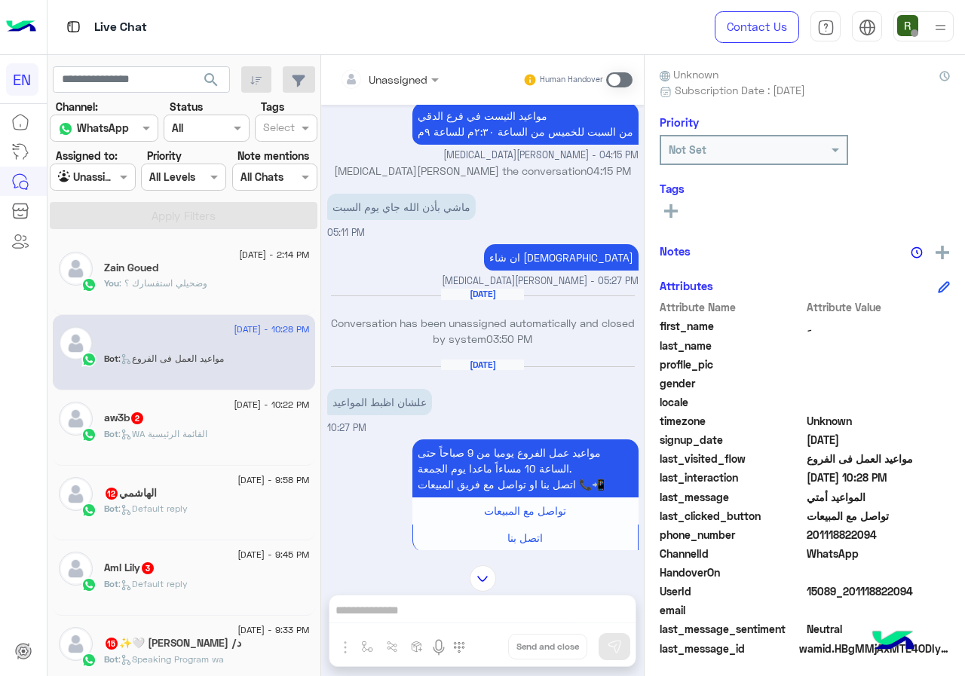
scroll to position [1166, 0]
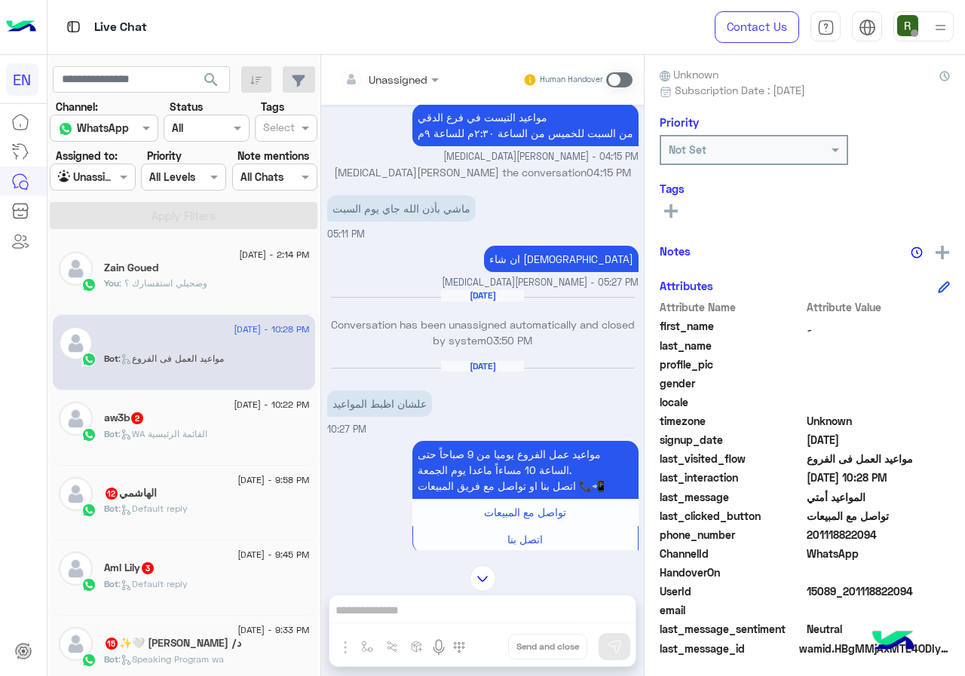
drag, startPoint x: 456, startPoint y: 604, endPoint x: 629, endPoint y: 82, distance: 549.5
click at [629, 82] on span at bounding box center [619, 79] width 26 height 15
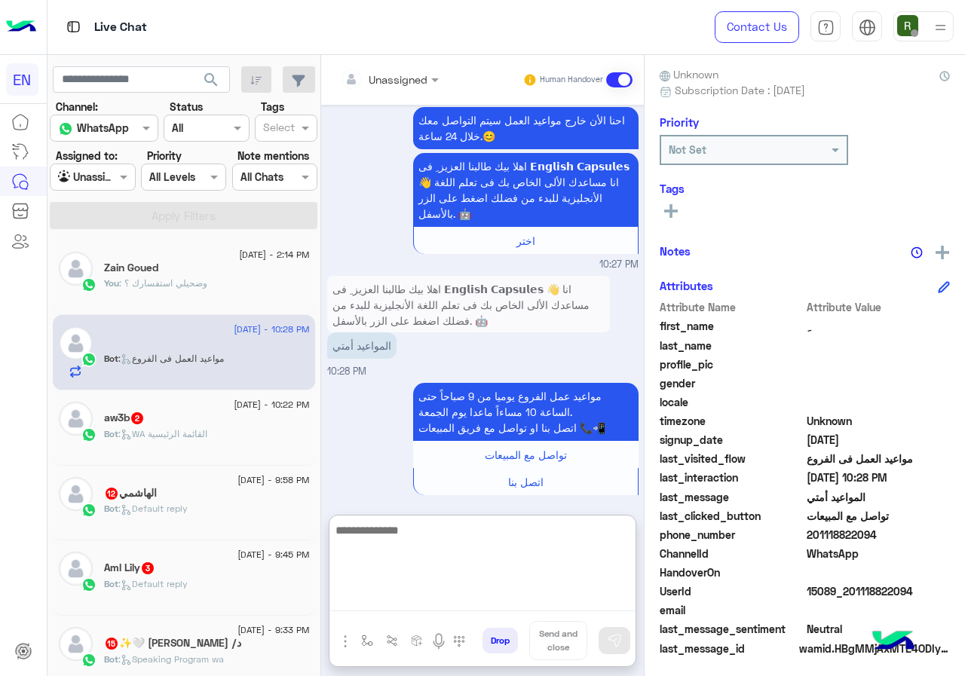
paste textarea "**********"
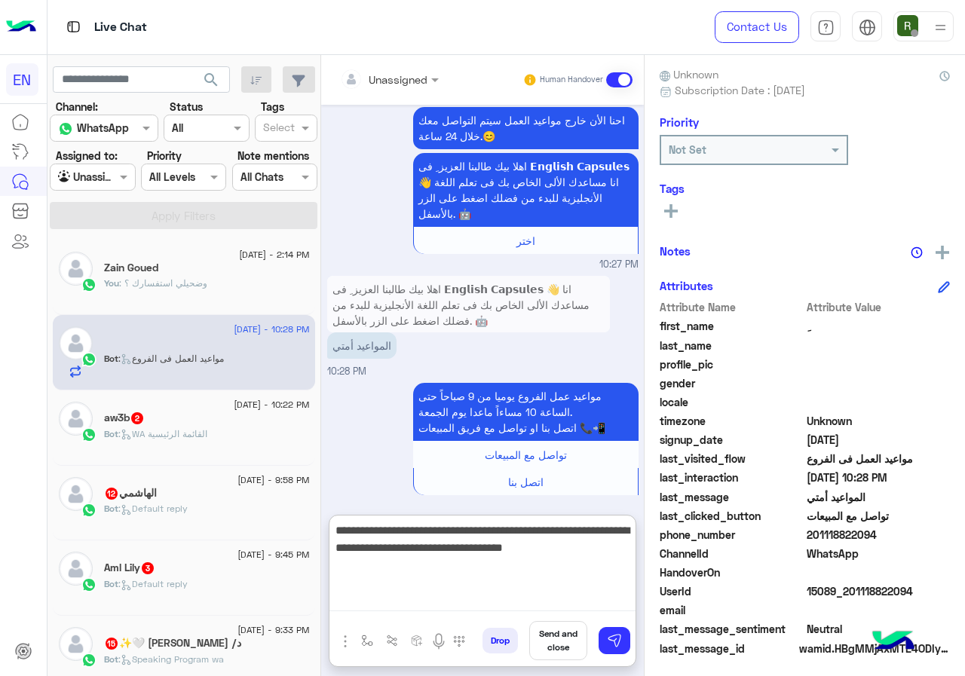
type textarea "**********"
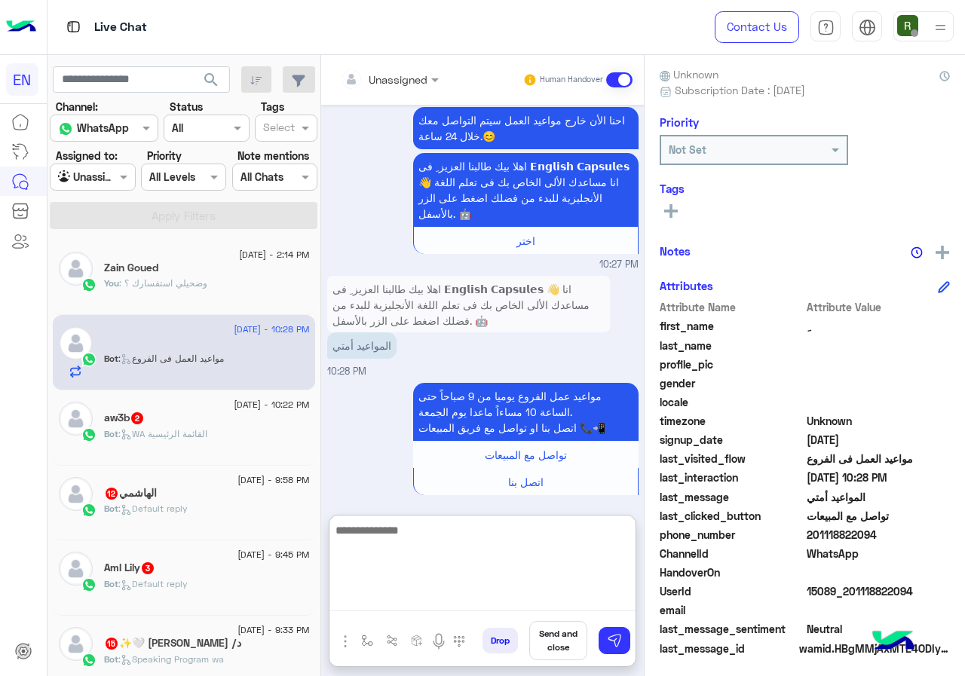
scroll to position [1848, 0]
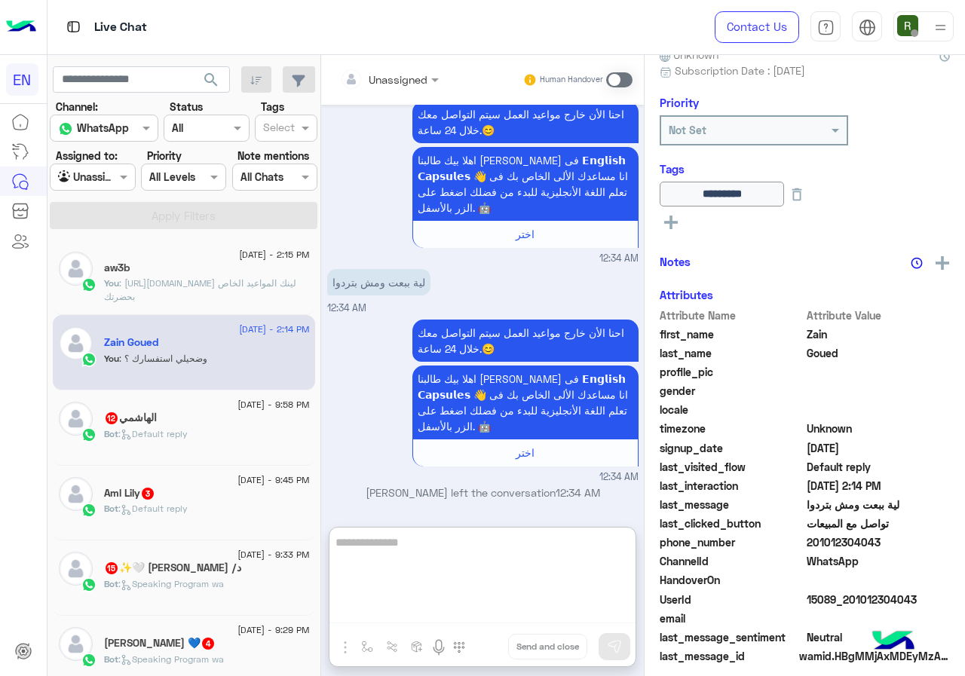
scroll to position [163, 0]
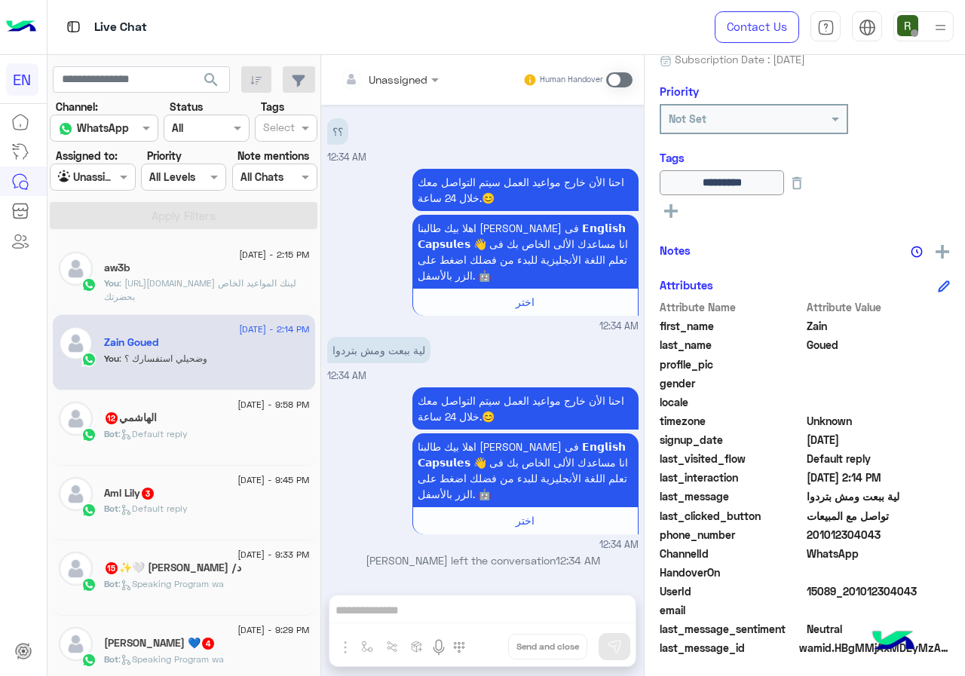
click at [240, 274] on div "aw3b" at bounding box center [207, 269] width 206 height 16
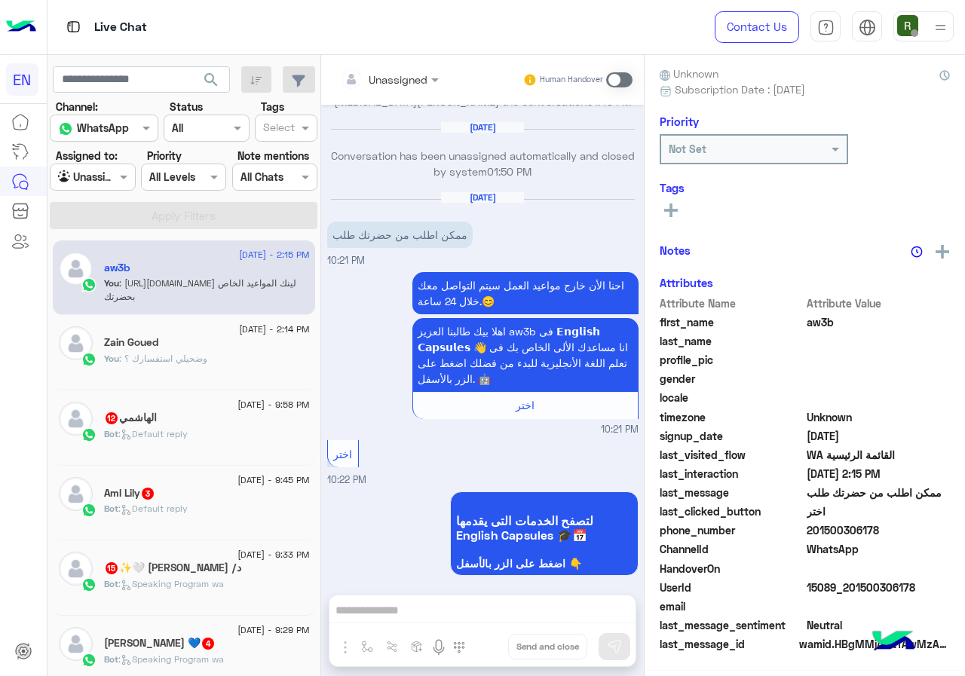
scroll to position [132, 0]
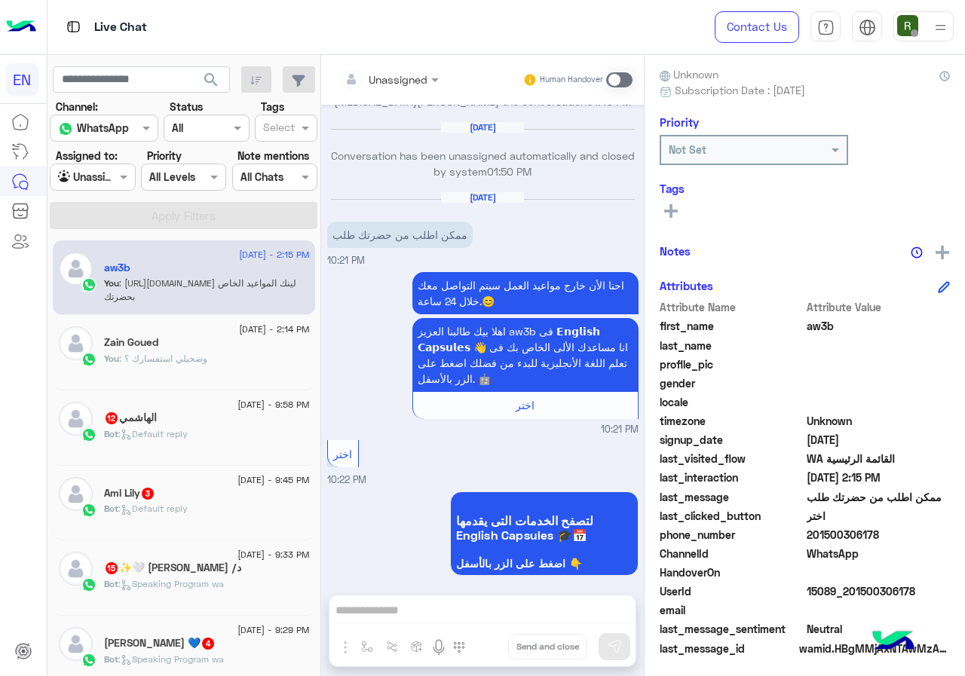
drag, startPoint x: 858, startPoint y: 530, endPoint x: 928, endPoint y: 532, distance: 70.1
click at [928, 532] on span "201500306178" at bounding box center [878, 535] width 144 height 16
click at [632, 78] on span at bounding box center [619, 79] width 26 height 15
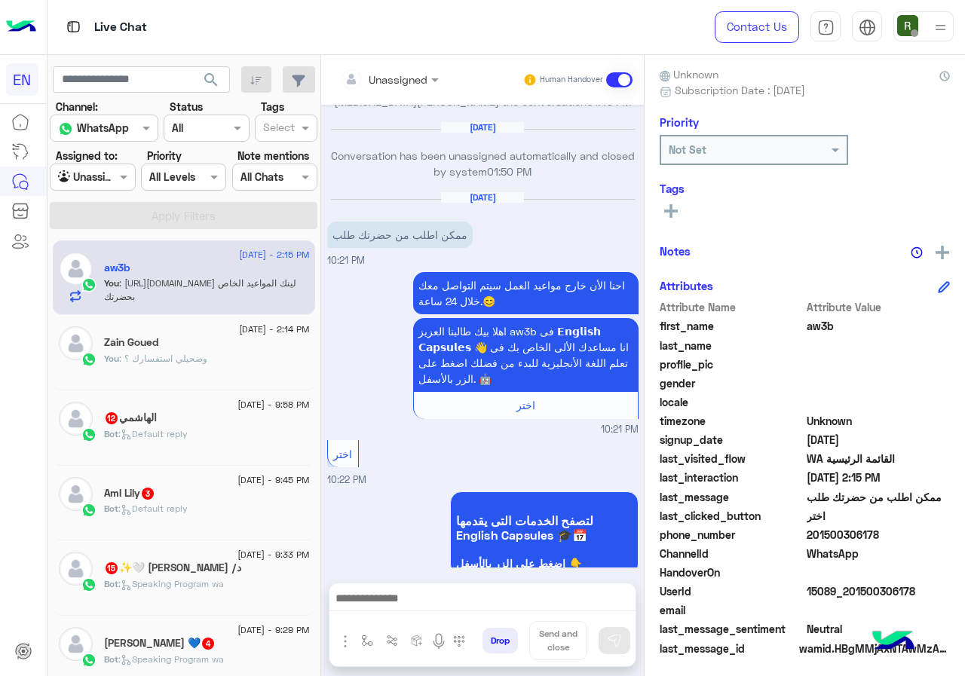
scroll to position [642, 0]
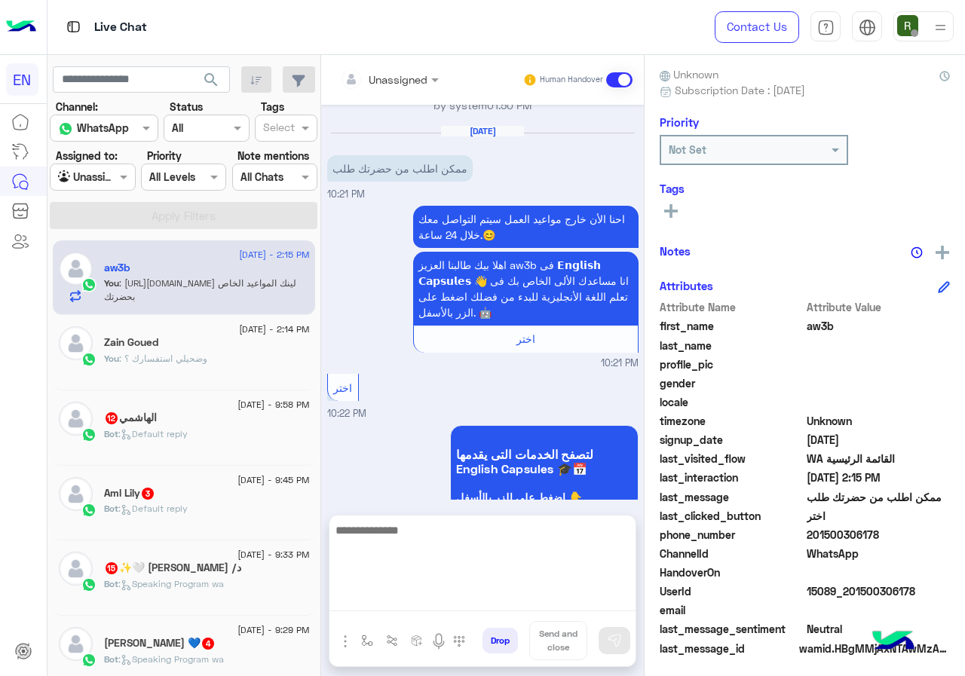
click at [510, 592] on textarea at bounding box center [482, 566] width 306 height 90
type textarea "**********"
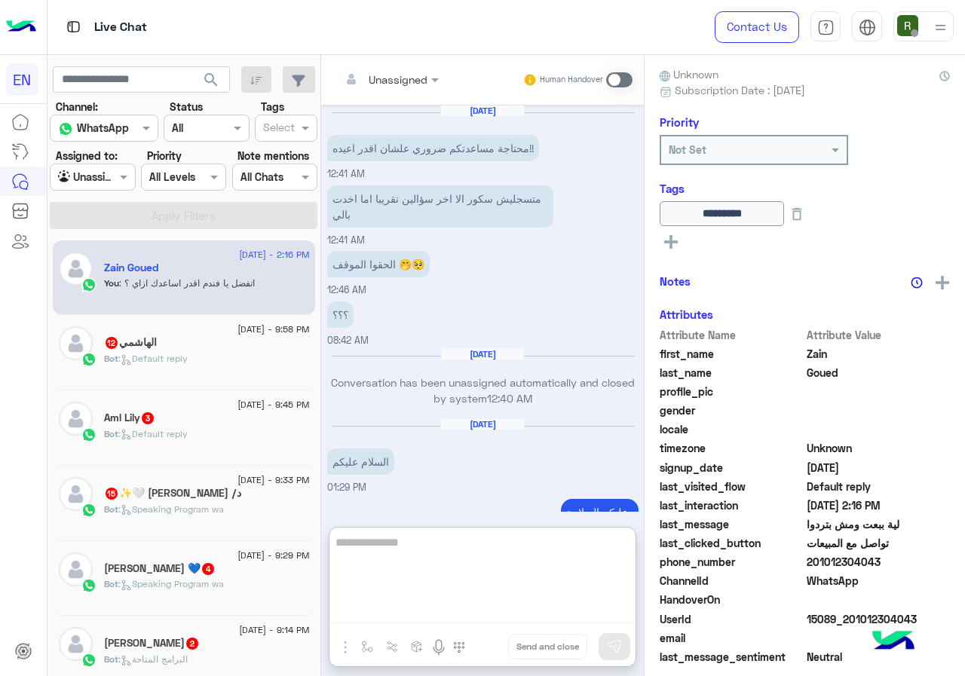
scroll to position [1059, 0]
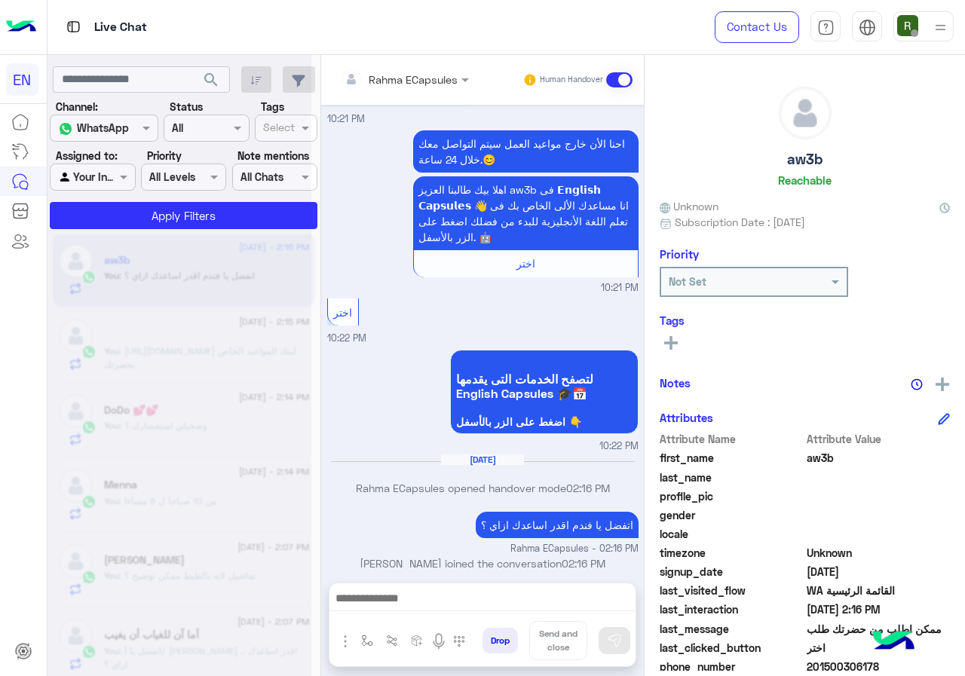
scroll to position [8, 0]
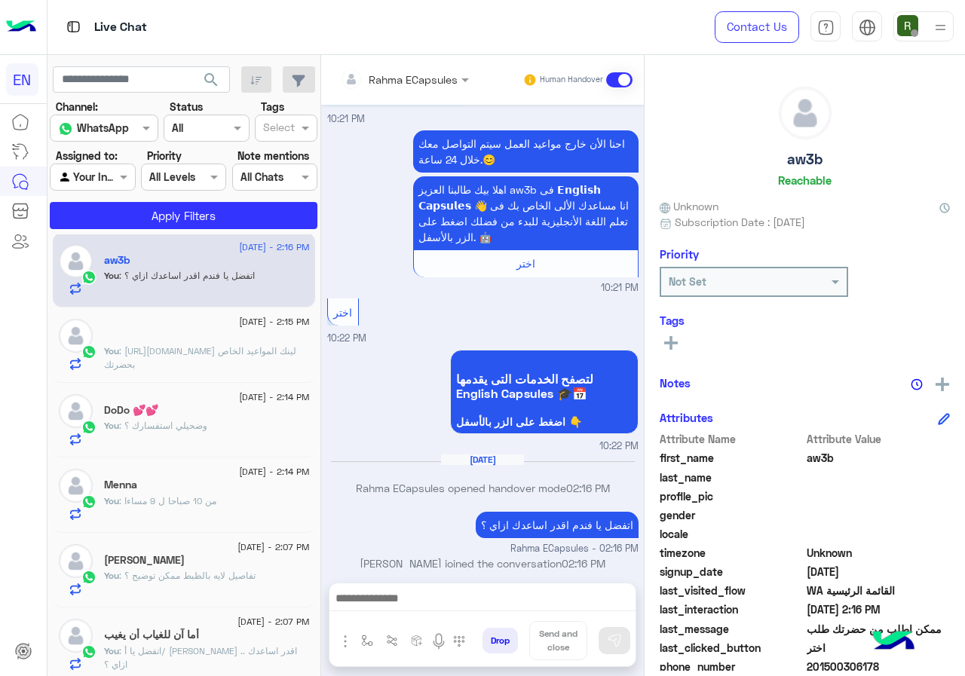
click at [111, 172] on div at bounding box center [92, 176] width 84 height 17
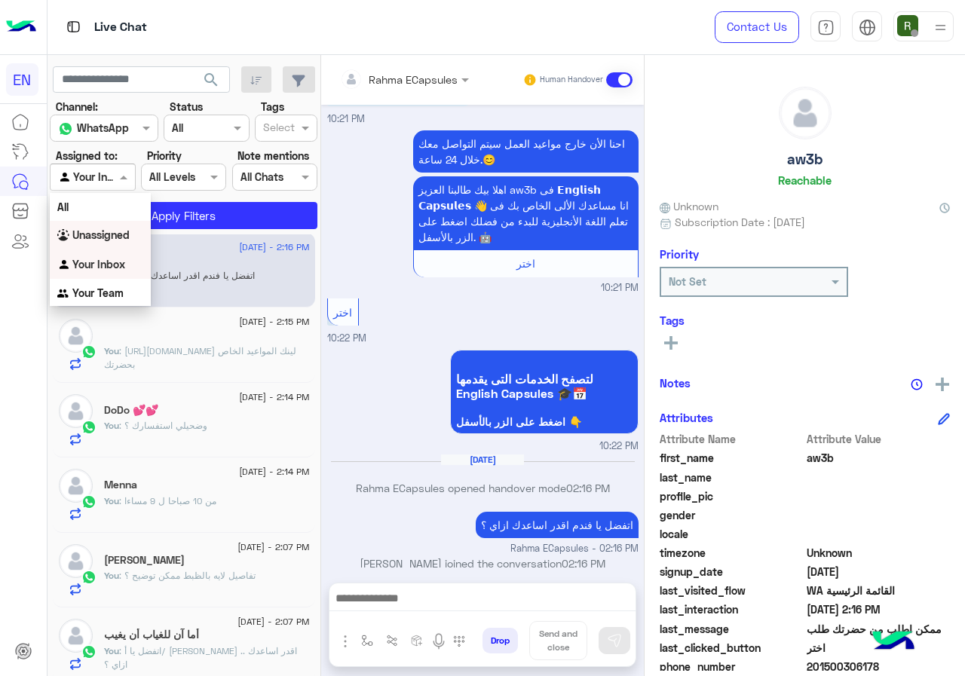
click at [105, 237] on b "Unassigned" at bounding box center [100, 234] width 57 height 13
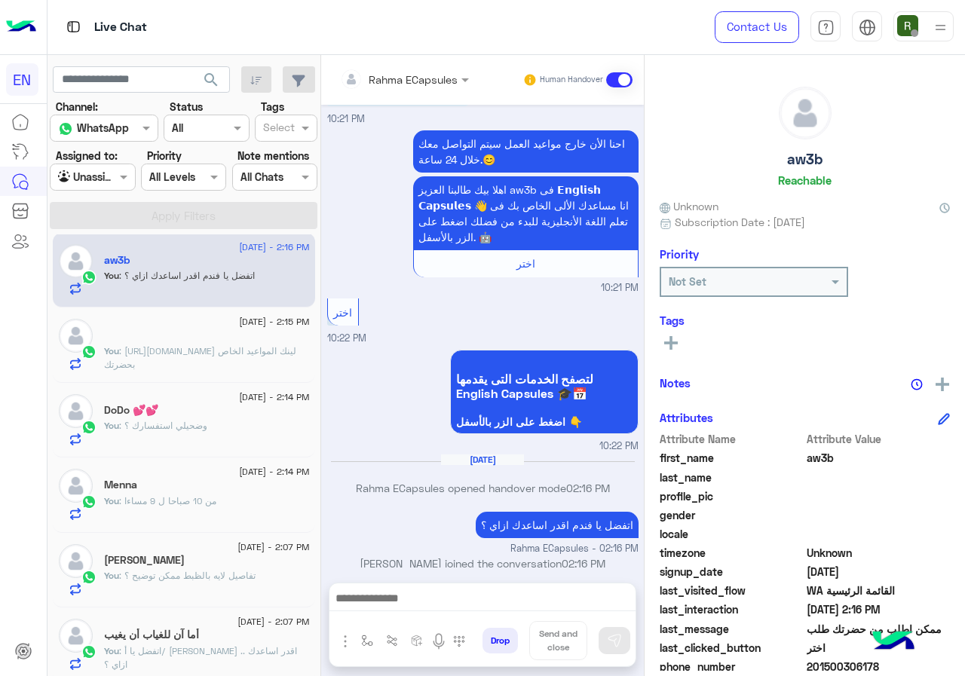
click at [230, 75] on button "search" at bounding box center [211, 82] width 37 height 32
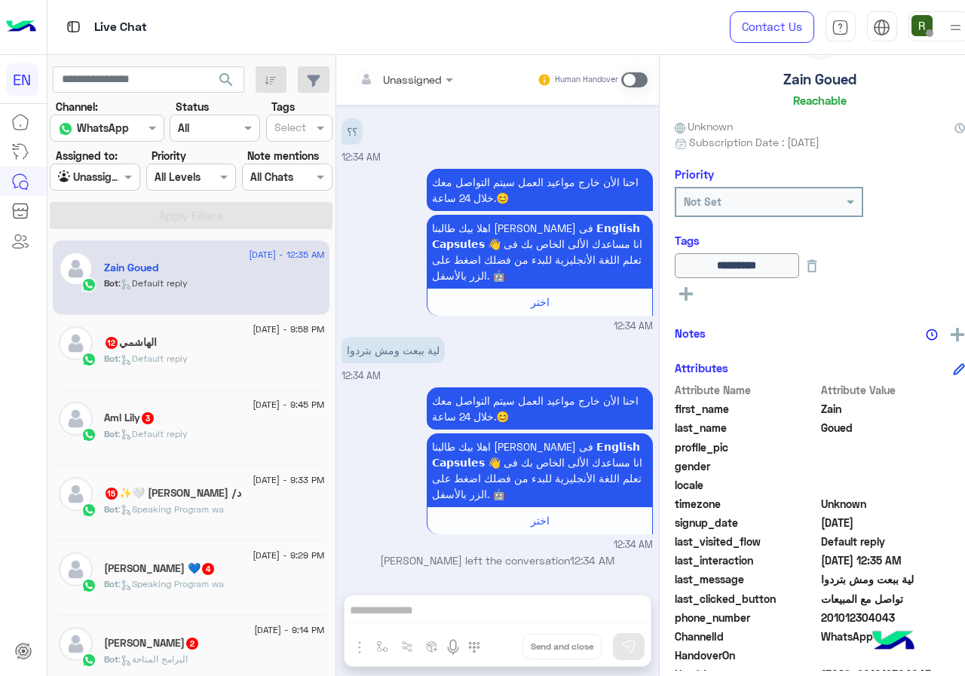
scroll to position [167, 0]
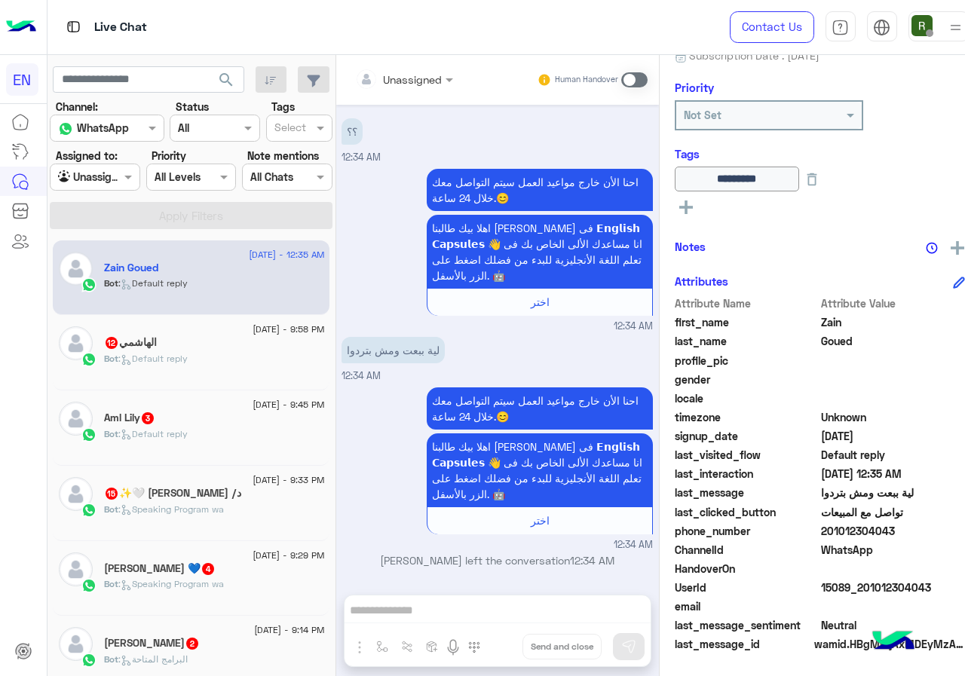
drag, startPoint x: 812, startPoint y: 527, endPoint x: 897, endPoint y: 534, distance: 86.1
click at [897, 534] on span "201012304043" at bounding box center [893, 531] width 144 height 16
copy span "01012304043"
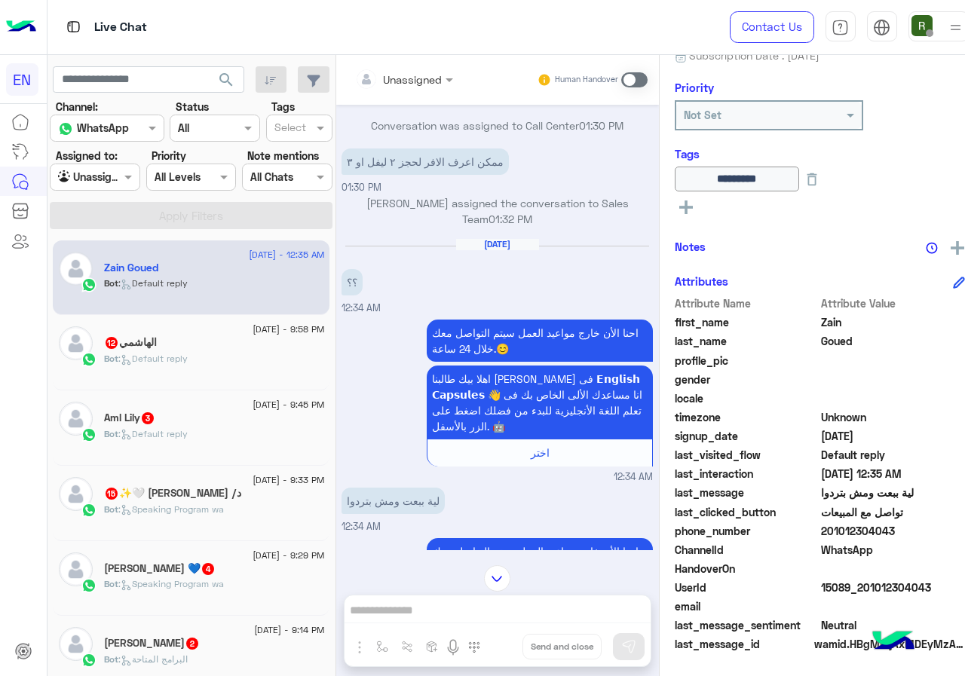
scroll to position [992, 0]
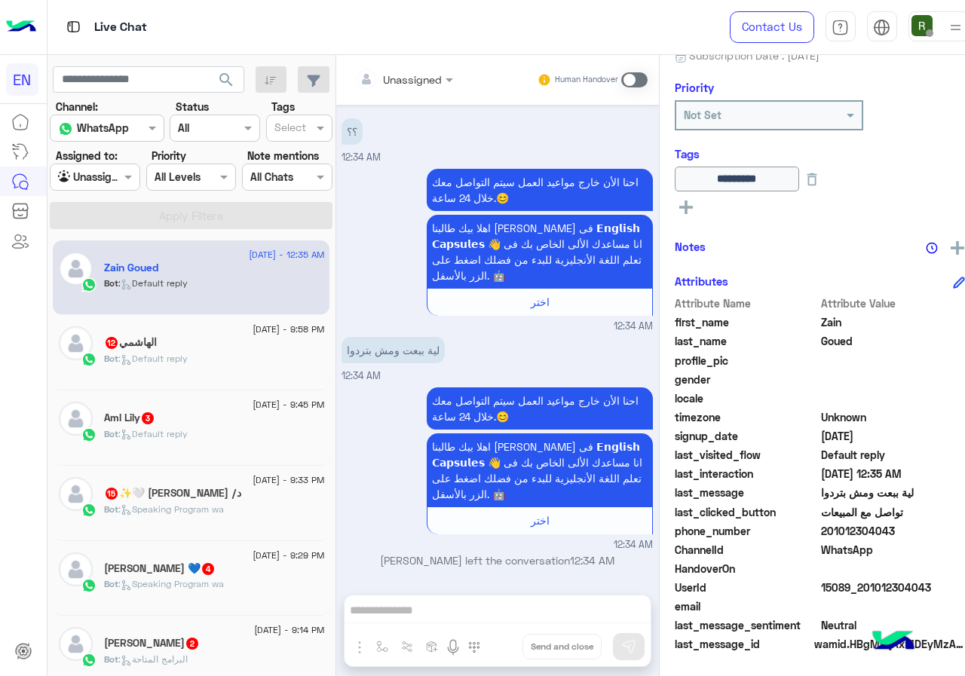
click at [203, 368] on div "Bot : Default reply" at bounding box center [214, 365] width 220 height 26
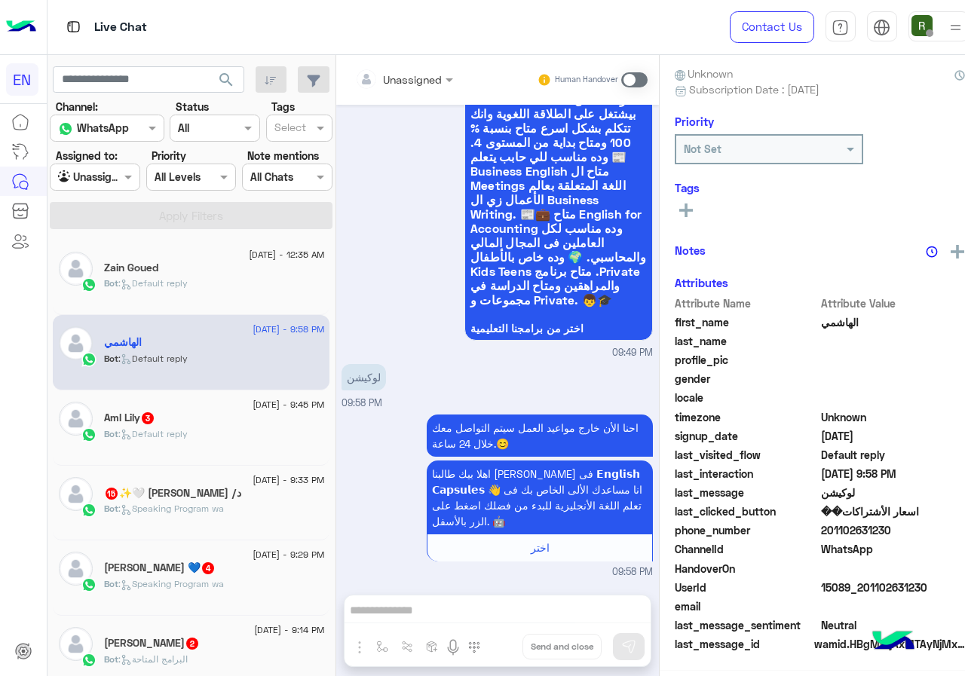
scroll to position [132, 0]
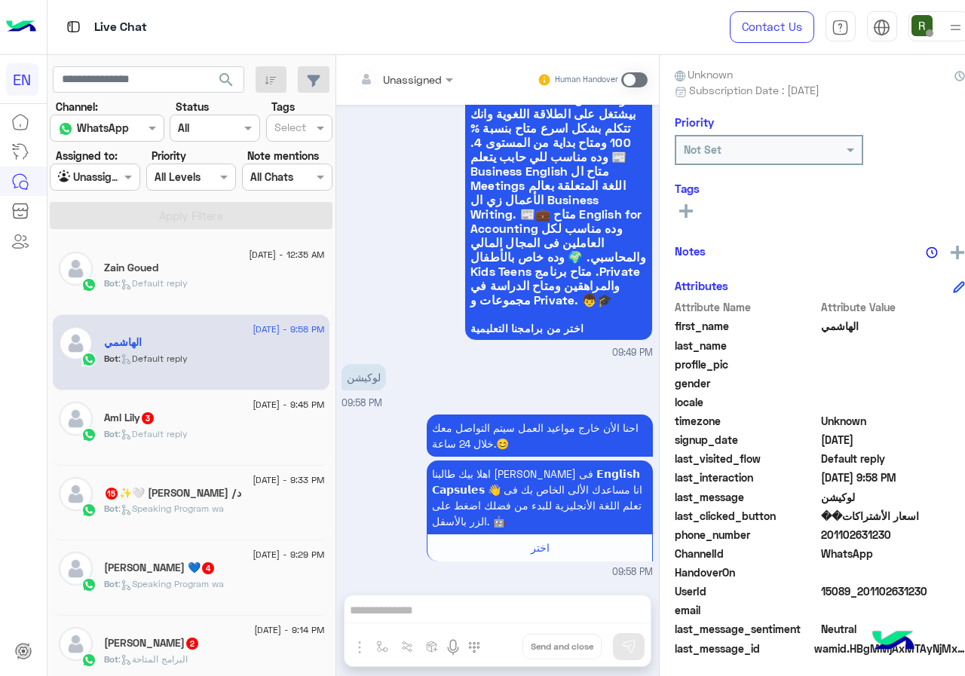
drag, startPoint x: 809, startPoint y: 530, endPoint x: 897, endPoint y: 535, distance: 88.3
click at [897, 535] on span "201102631230" at bounding box center [893, 535] width 144 height 16
copy span "01102631230"
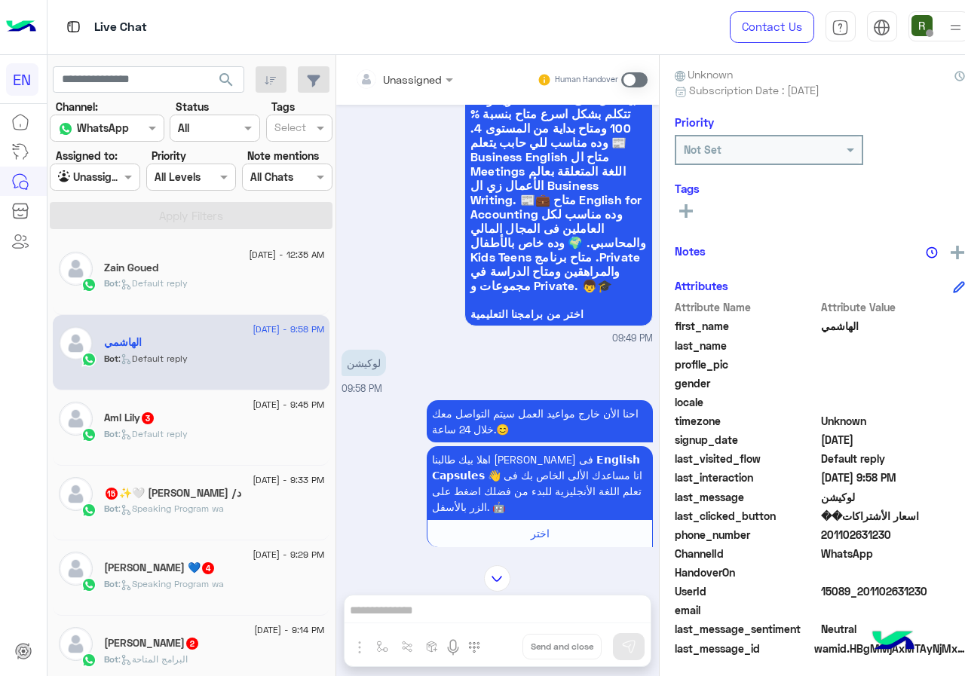
scroll to position [1394, 0]
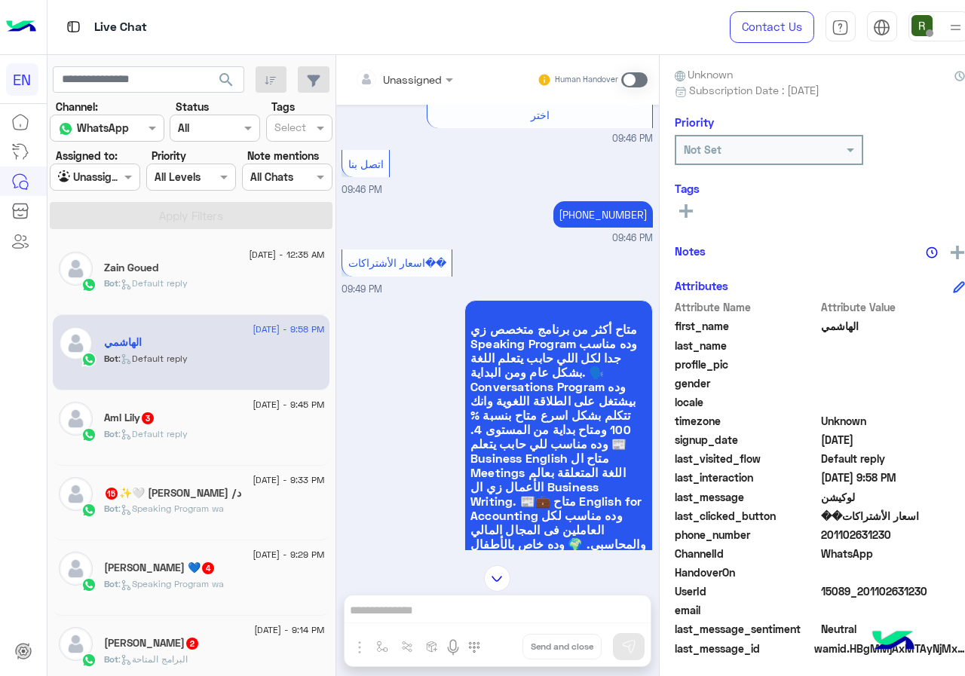
click at [399, 66] on div "Unassigned" at bounding box center [398, 79] width 87 height 30
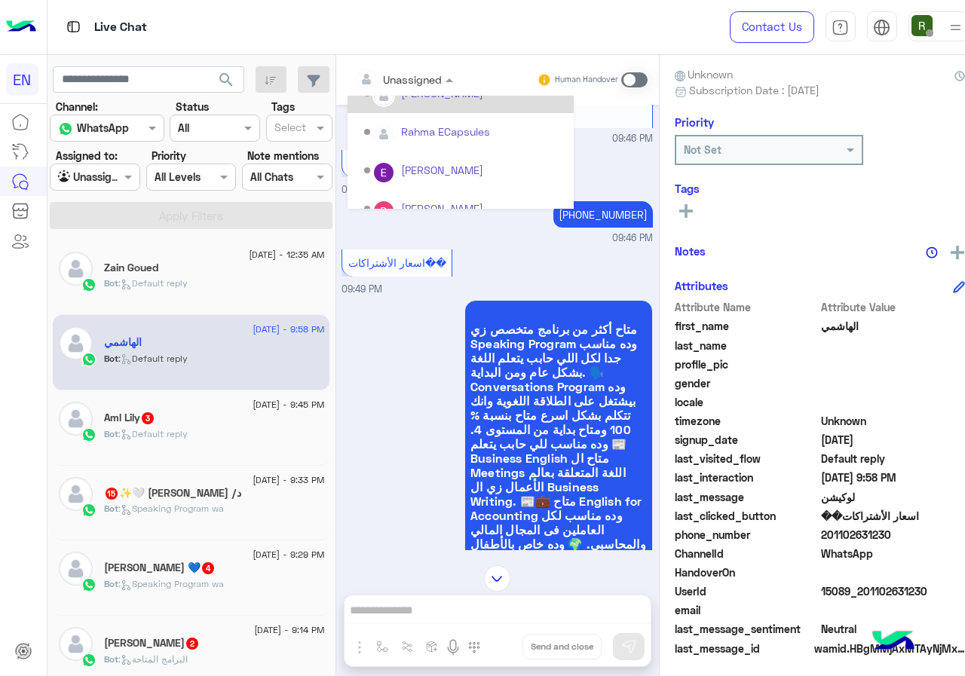
scroll to position [250, 0]
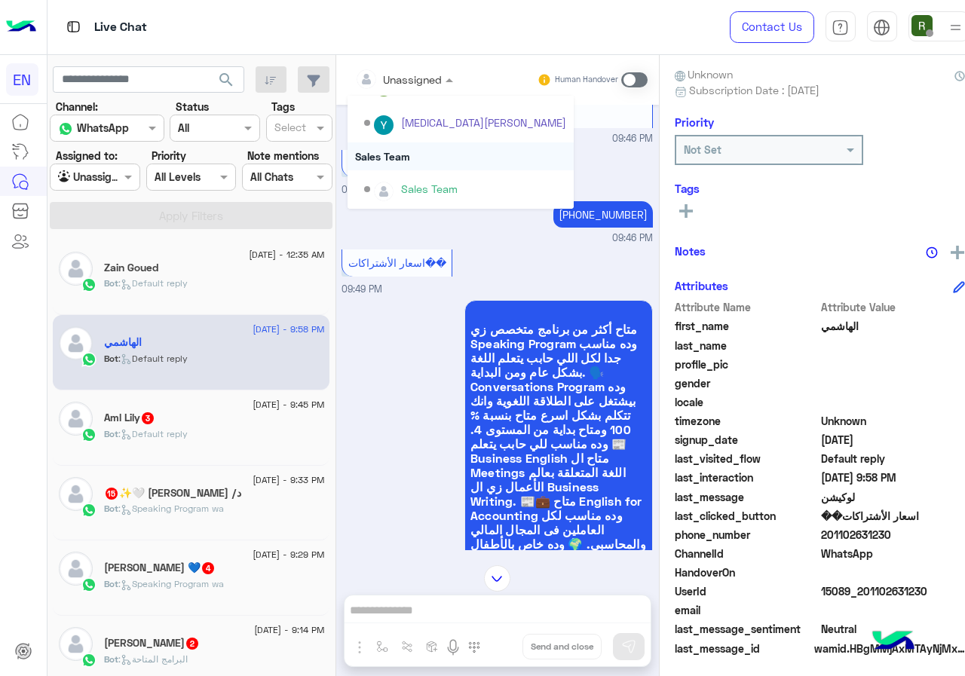
click at [403, 163] on div "Sales Team" at bounding box center [460, 156] width 226 height 28
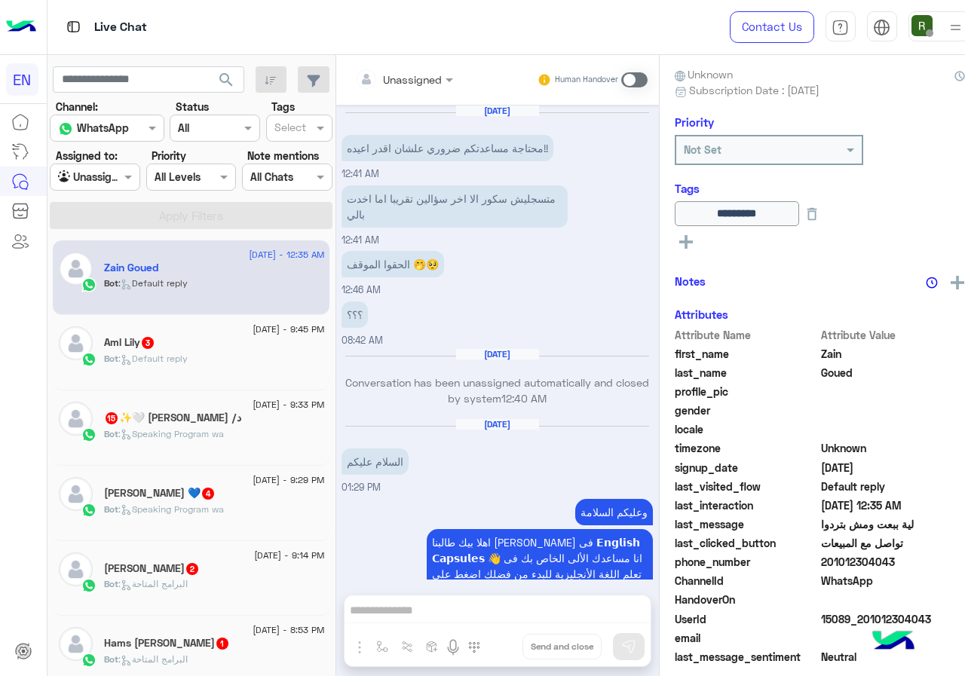
scroll to position [992, 0]
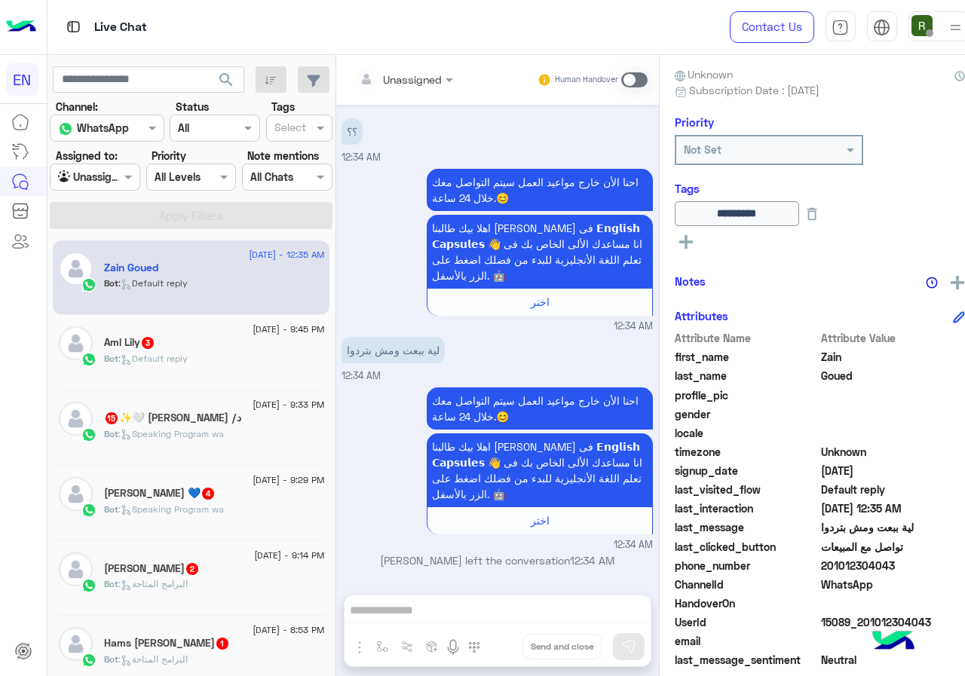
click at [203, 350] on div "Aml Lily 3" at bounding box center [214, 344] width 220 height 16
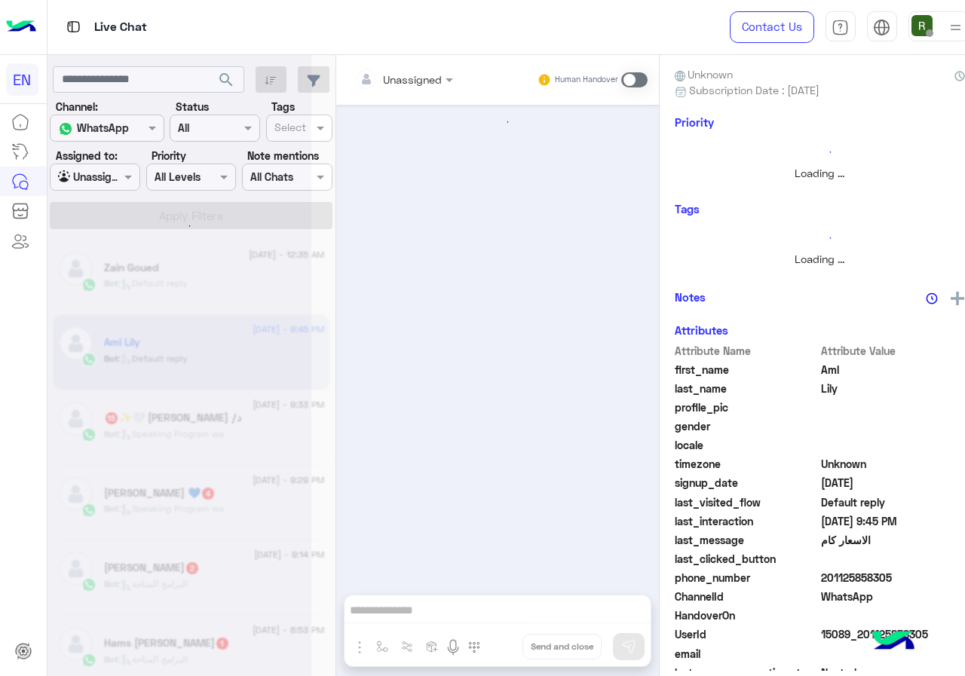
scroll to position [807, 0]
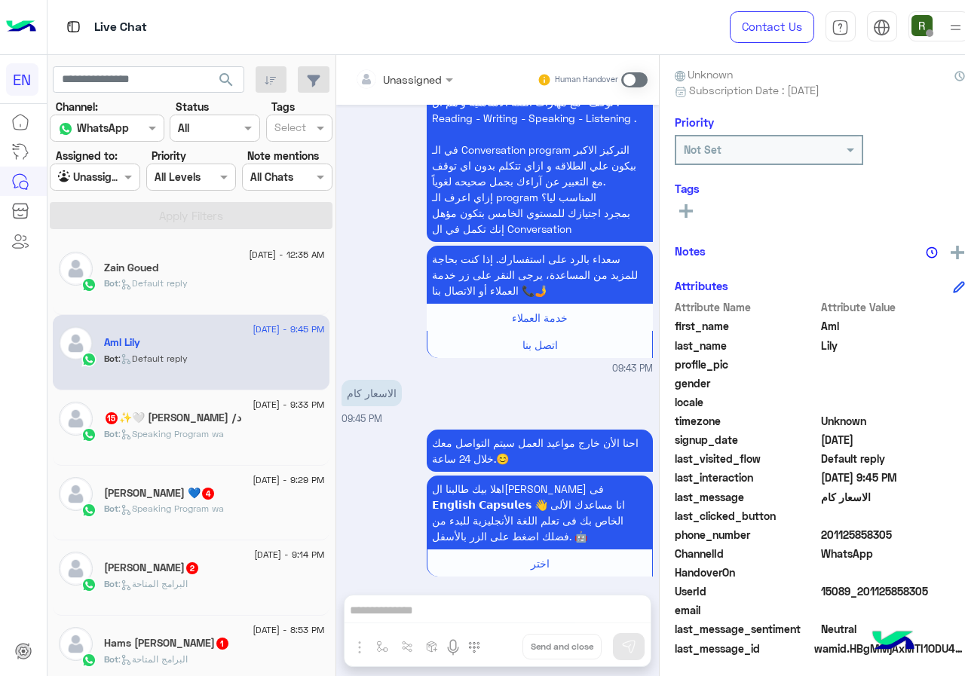
drag, startPoint x: 809, startPoint y: 531, endPoint x: 922, endPoint y: 536, distance: 113.1
click at [922, 536] on span "201125858305" at bounding box center [893, 535] width 144 height 16
copy span "01125858305"
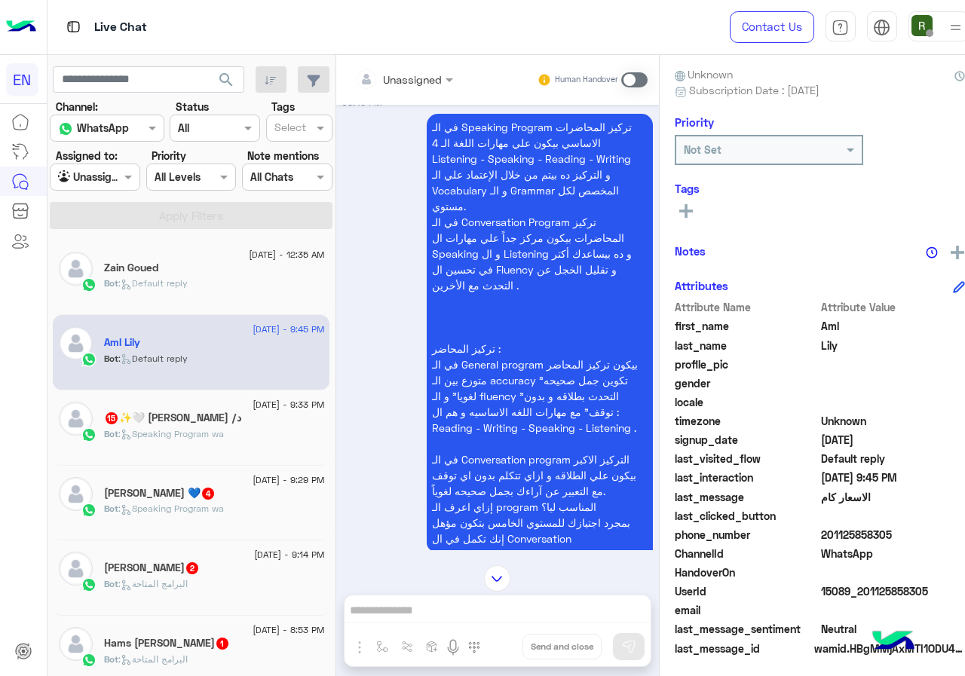
scroll to position [430, 0]
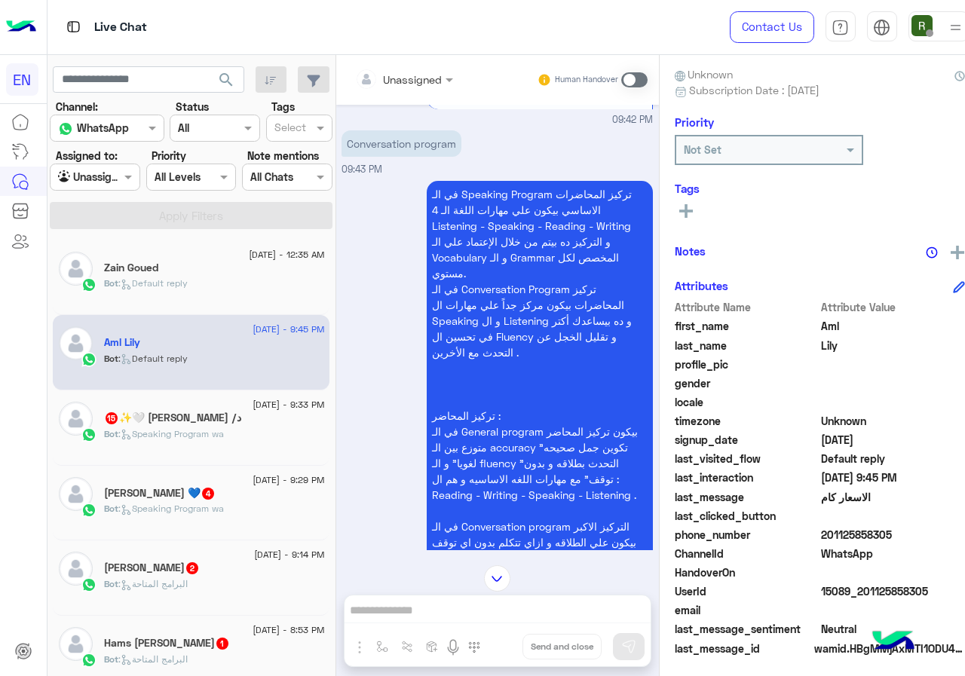
click at [420, 76] on div at bounding box center [404, 78] width 114 height 17
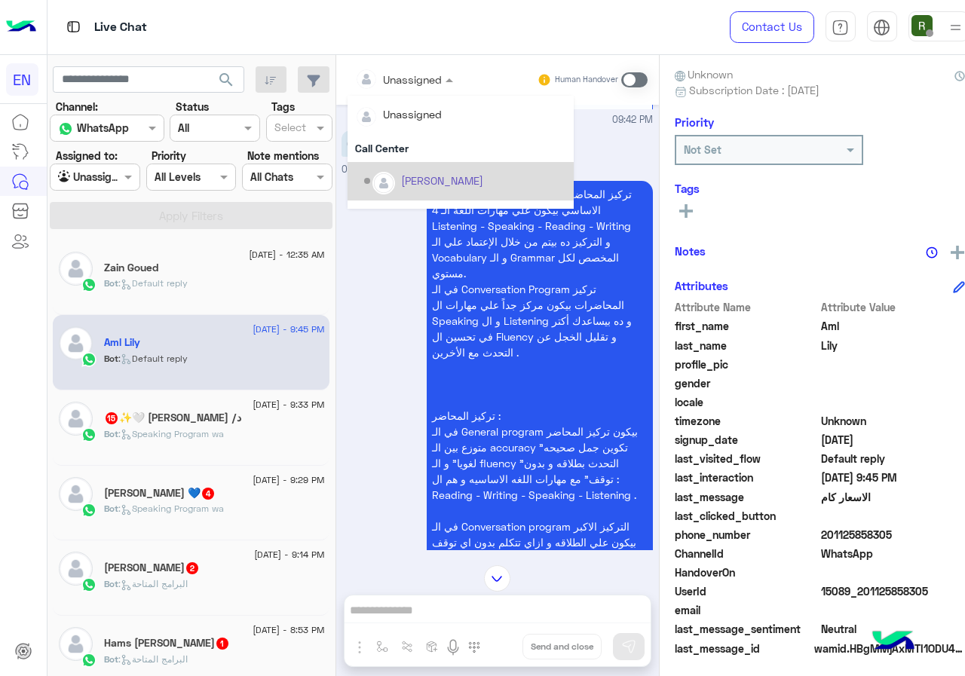
scroll to position [250, 0]
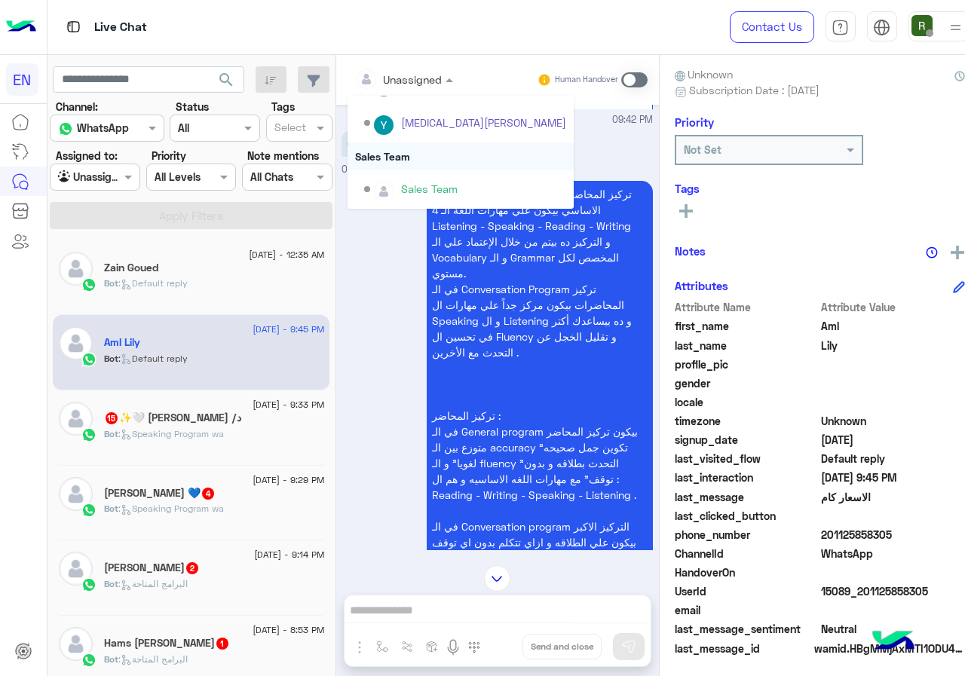
click at [436, 147] on div "Sales Team" at bounding box center [460, 156] width 226 height 28
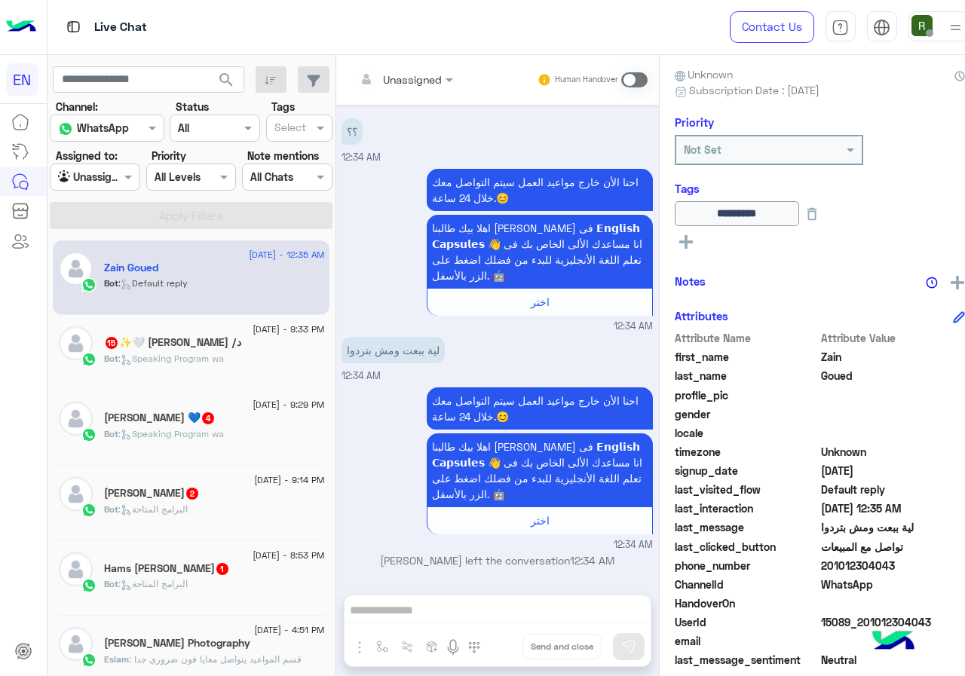
click at [230, 375] on div "Bot : Speaking Program wa" at bounding box center [214, 365] width 220 height 26
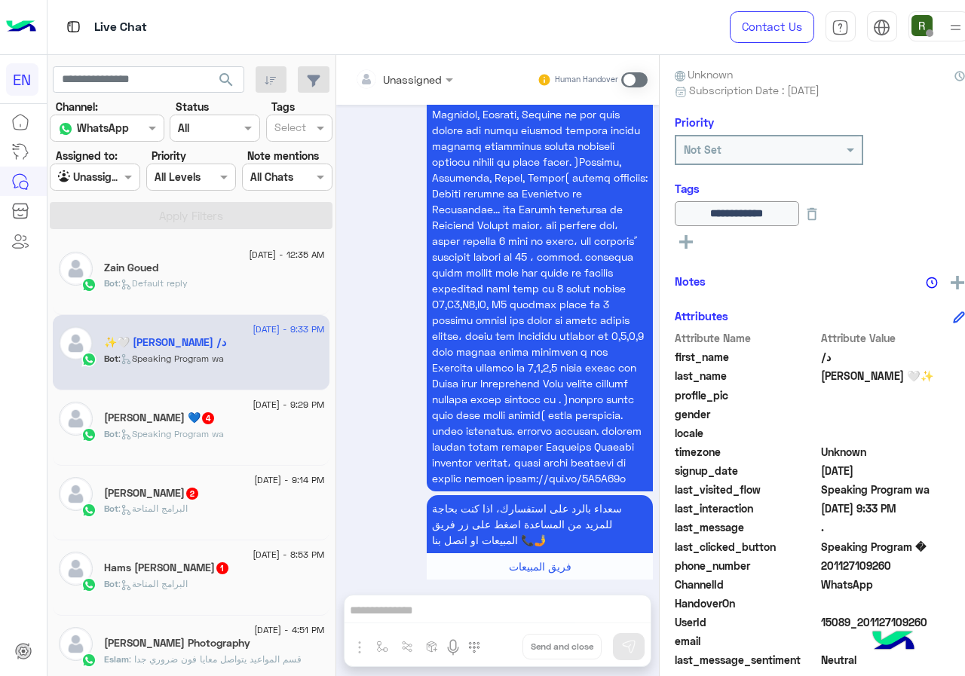
scroll to position [167, 0]
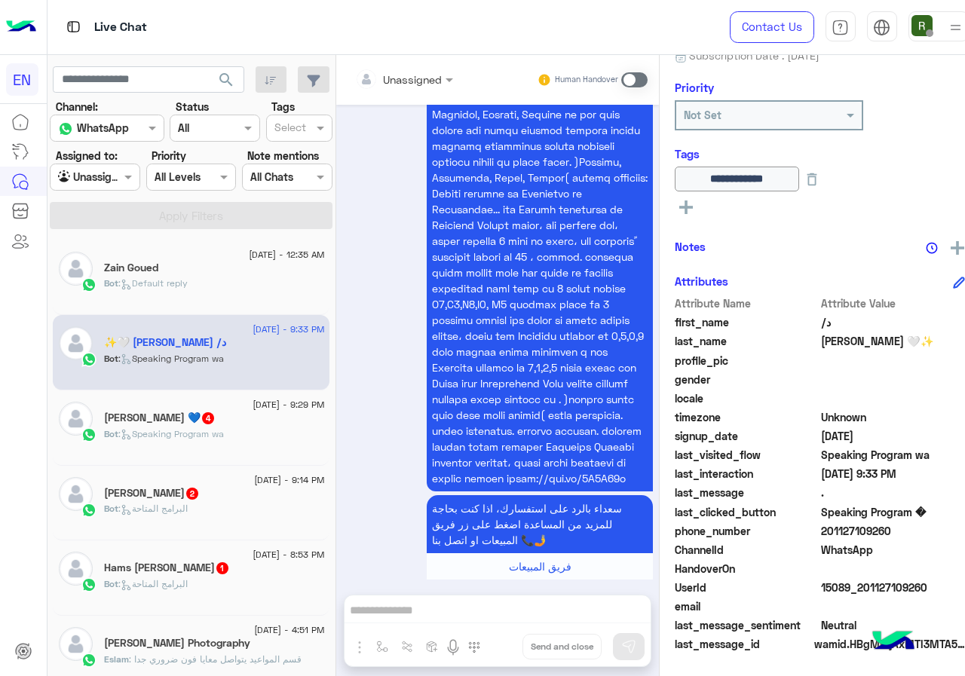
drag, startPoint x: 811, startPoint y: 527, endPoint x: 943, endPoint y: 524, distance: 131.9
click at [943, 524] on span "201127109260" at bounding box center [893, 531] width 144 height 16
copy span "01127109260"
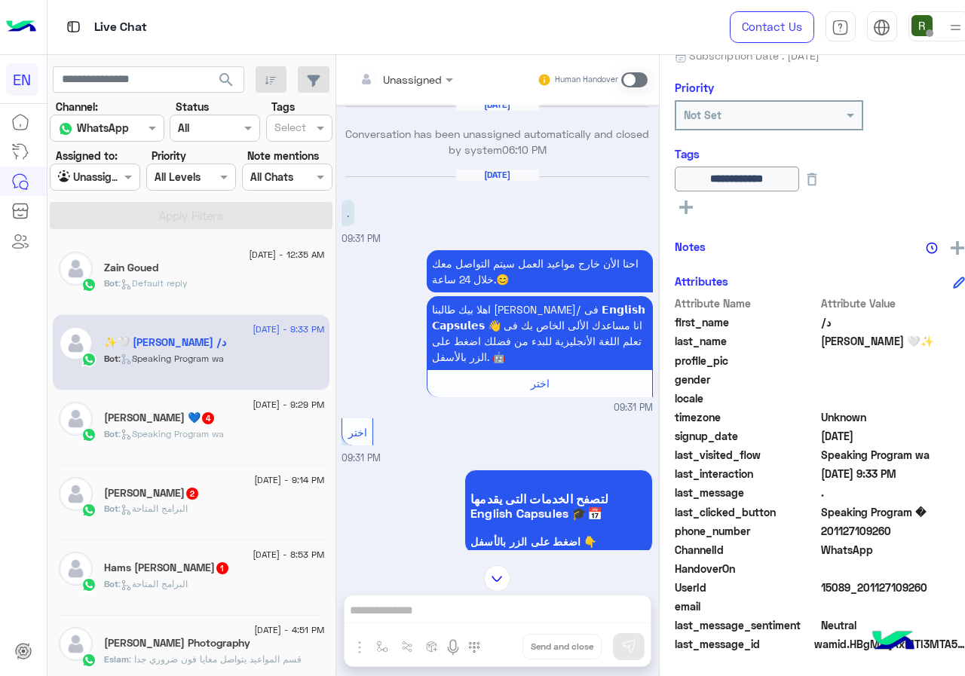
scroll to position [44, 0]
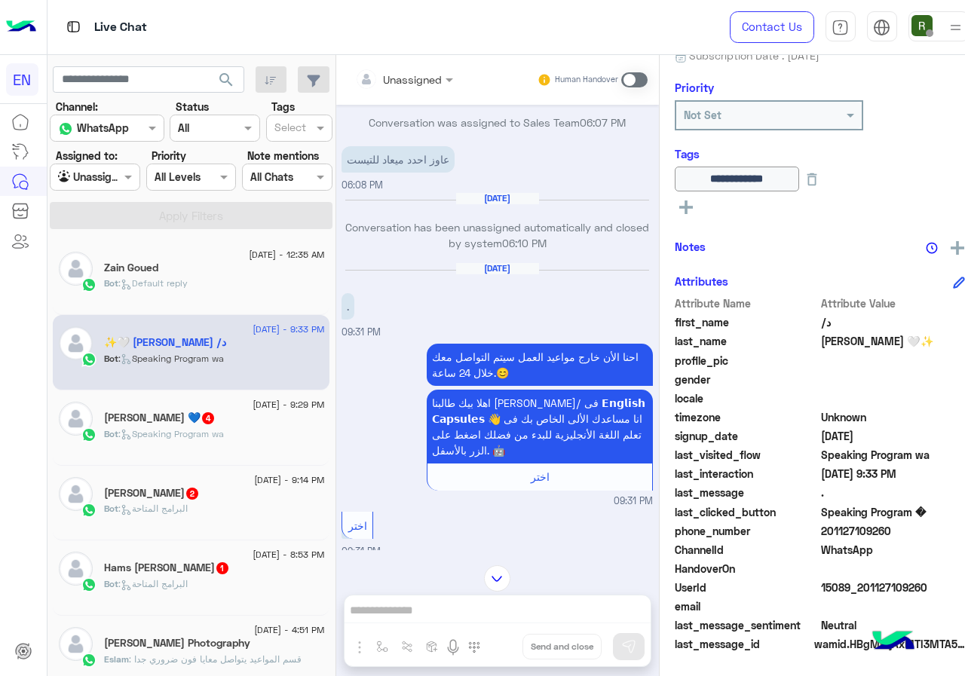
click at [679, 213] on icon at bounding box center [686, 207] width 14 height 14
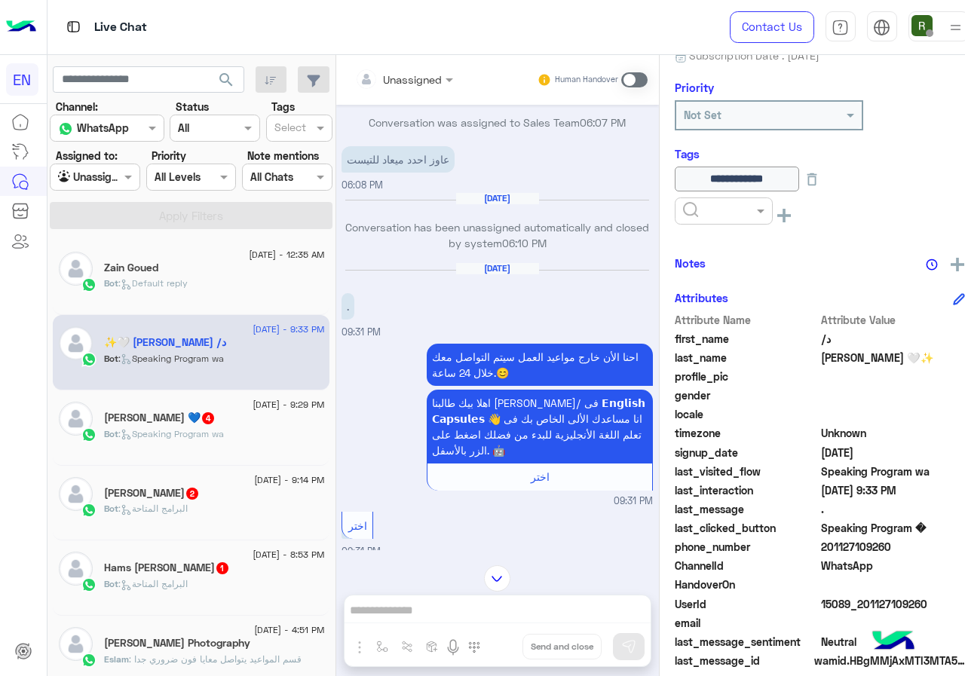
click at [695, 224] on div at bounding box center [723, 210] width 98 height 27
click at [709, 247] on div "Solved" at bounding box center [723, 248] width 98 height 28
click at [726, 256] on div "Notes" at bounding box center [819, 263] width 290 height 19
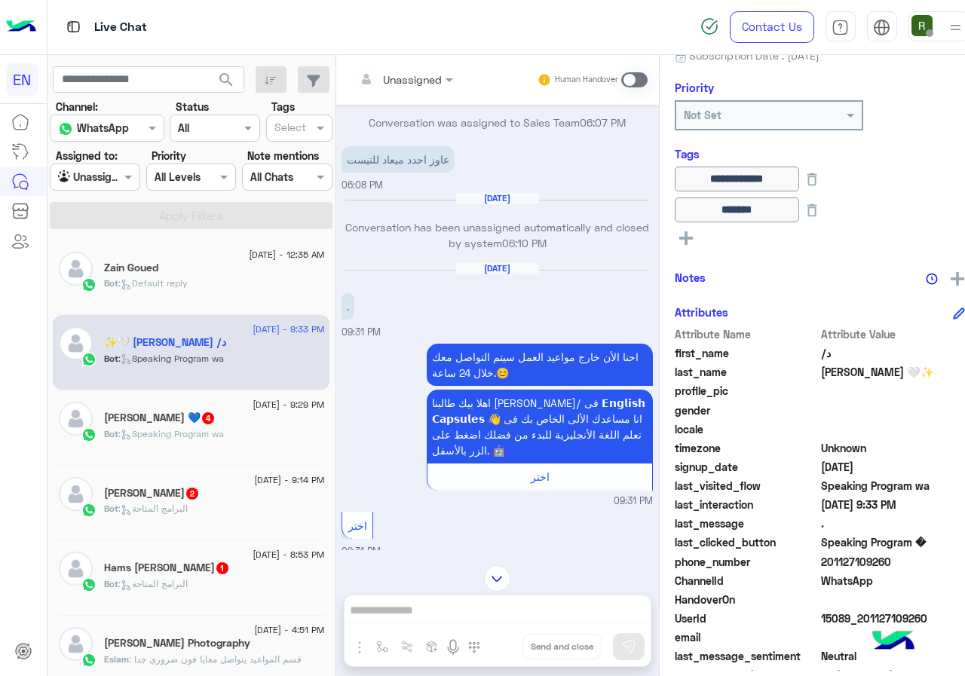
click at [417, 79] on div at bounding box center [404, 78] width 114 height 17
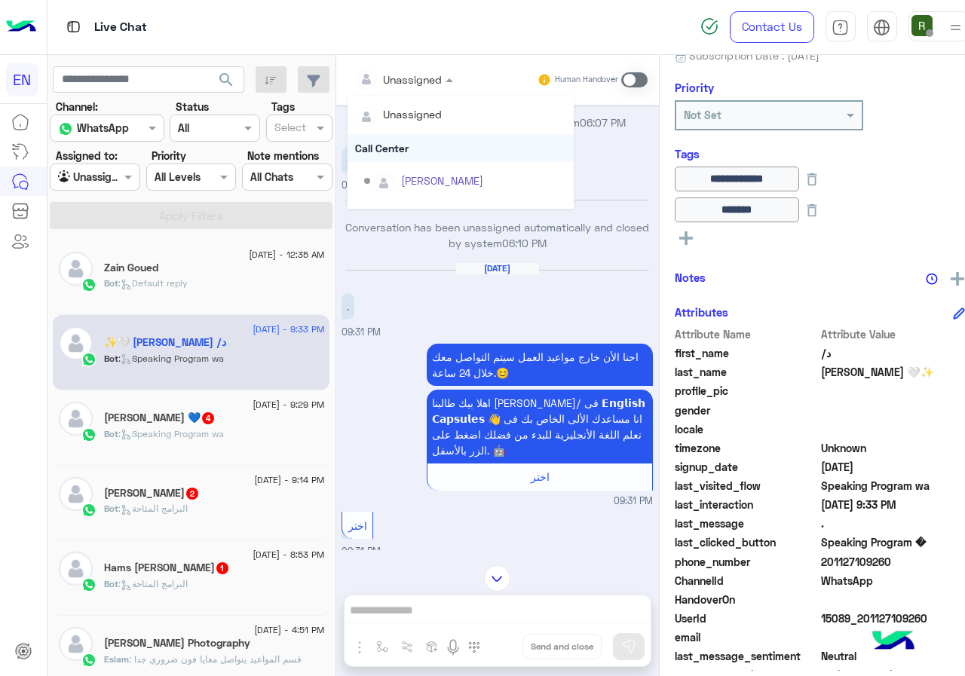
click at [399, 142] on div "Call Center" at bounding box center [460, 148] width 226 height 28
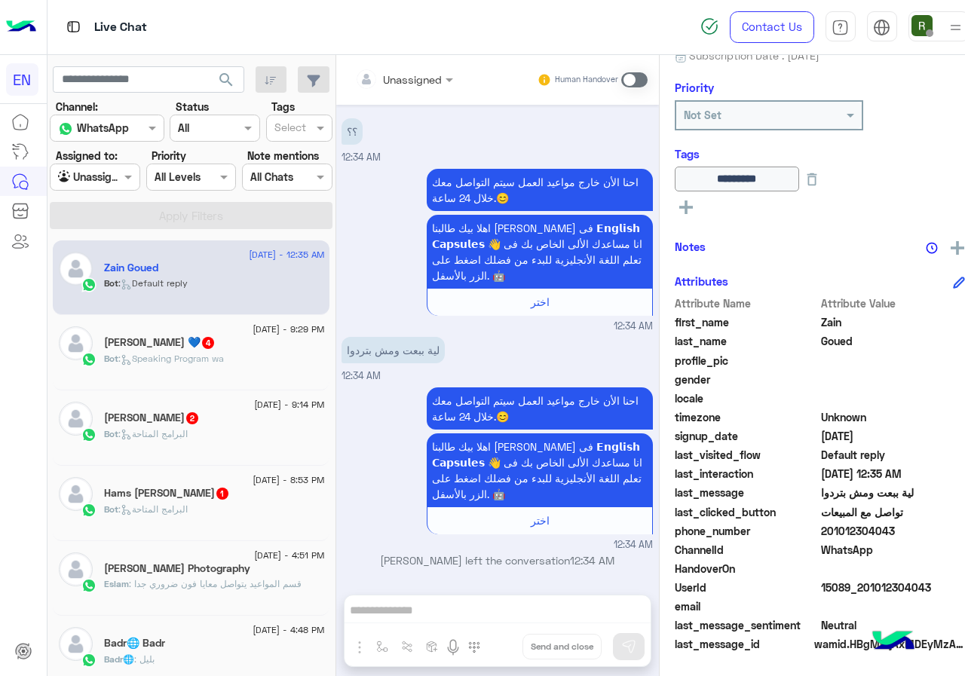
click at [433, 63] on div "Unassigned Human Handover" at bounding box center [497, 80] width 323 height 50
click at [442, 81] on span at bounding box center [451, 80] width 19 height 16
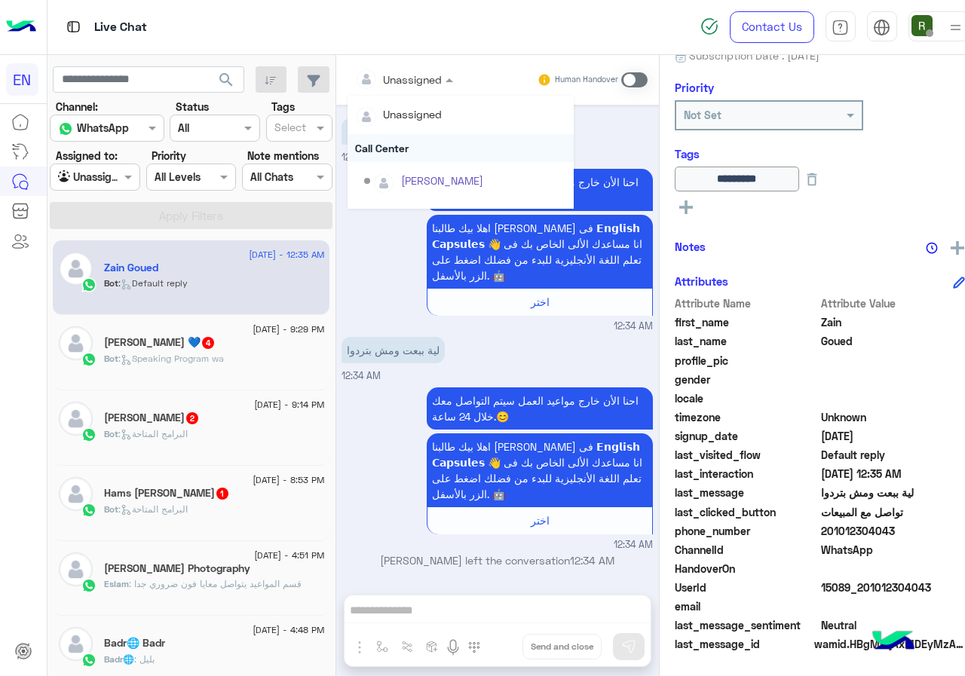
click at [416, 139] on div "Call Center" at bounding box center [460, 148] width 226 height 28
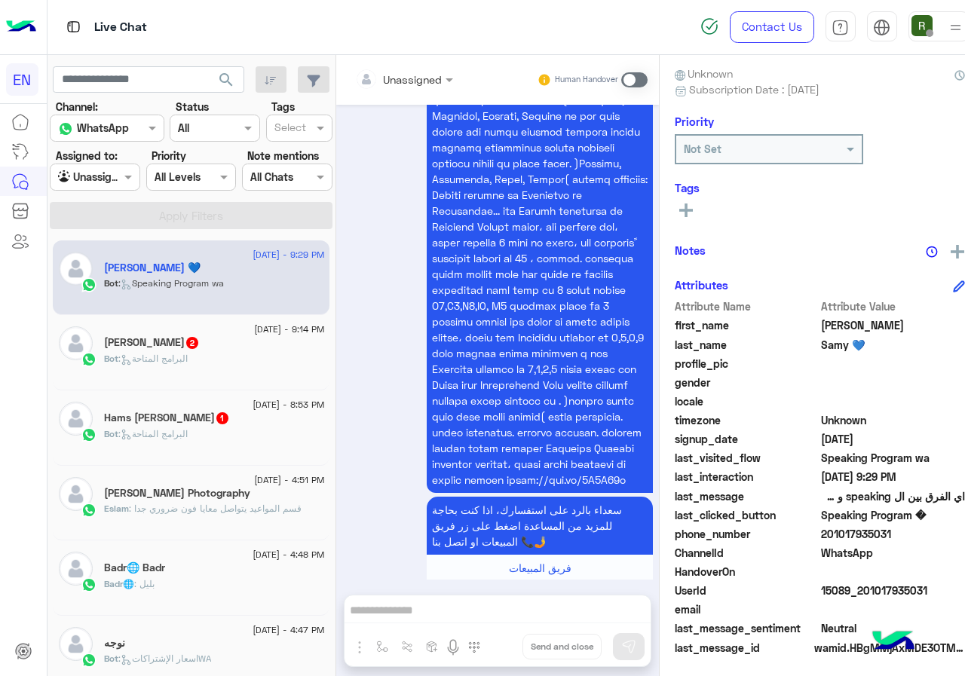
scroll to position [136, 0]
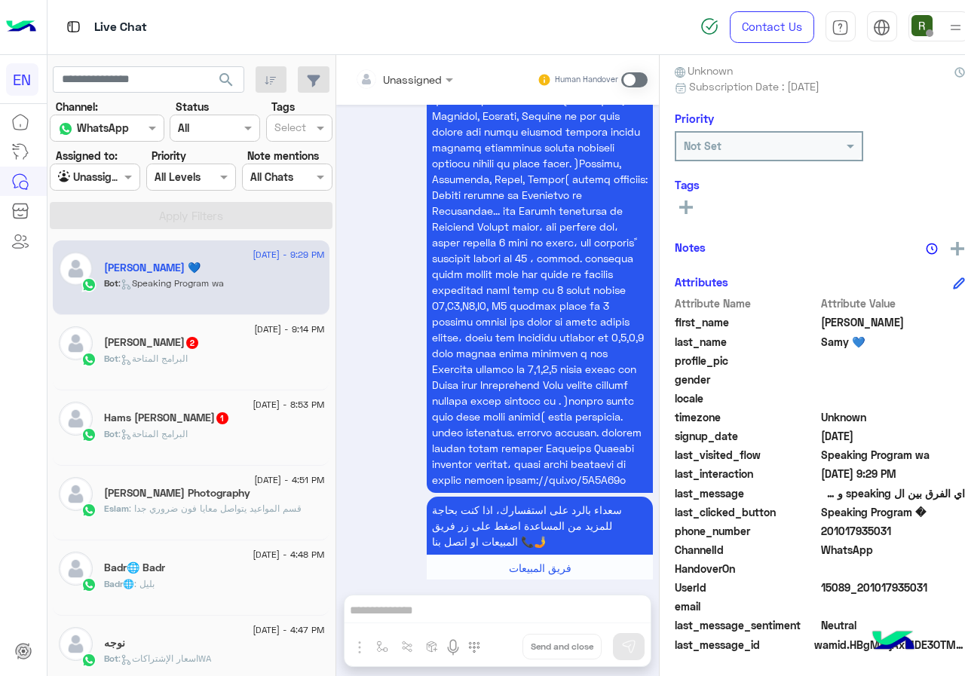
drag, startPoint x: 810, startPoint y: 534, endPoint x: 921, endPoint y: 544, distance: 111.2
click at [921, 544] on div "Attribute Name Attribute Value first_name Ahmed last_name Samy 💙 profile_pic ge…" at bounding box center [819, 474] width 290 height 359
click at [873, 549] on span "WhatsApp" at bounding box center [893, 550] width 144 height 16
click at [821, 528] on span "201017935031" at bounding box center [893, 531] width 144 height 16
drag, startPoint x: 809, startPoint y: 530, endPoint x: 917, endPoint y: 538, distance: 108.8
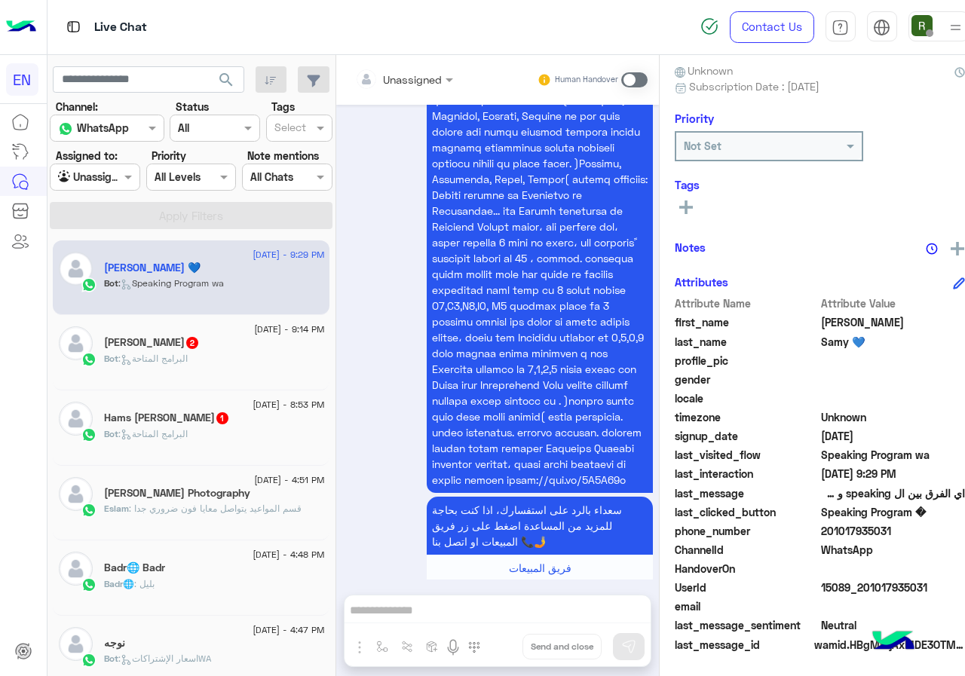
click at [917, 538] on span "201017935031" at bounding box center [893, 531] width 144 height 16
copy span "01017935031"
click at [392, 75] on input "text" at bounding box center [385, 80] width 61 height 16
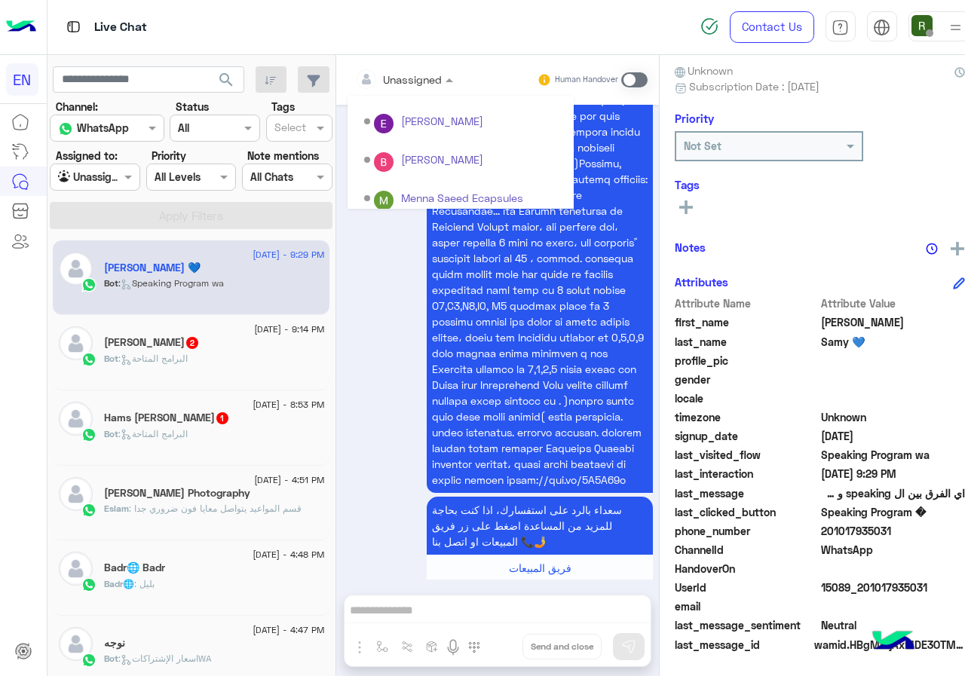
scroll to position [250, 0]
click at [414, 157] on div "Sales Team" at bounding box center [460, 156] width 226 height 28
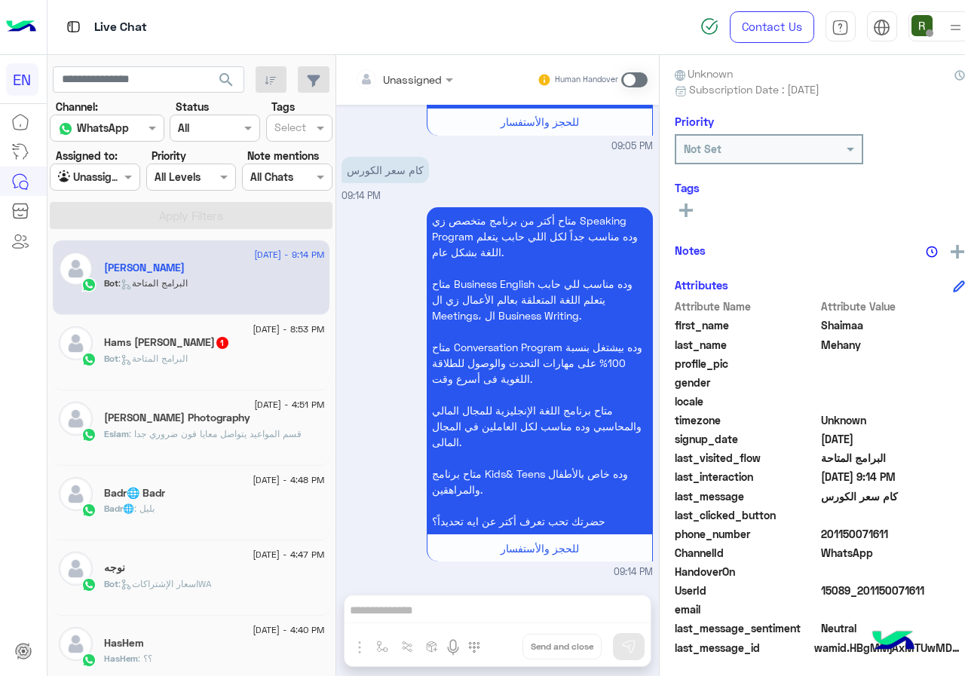
scroll to position [136, 0]
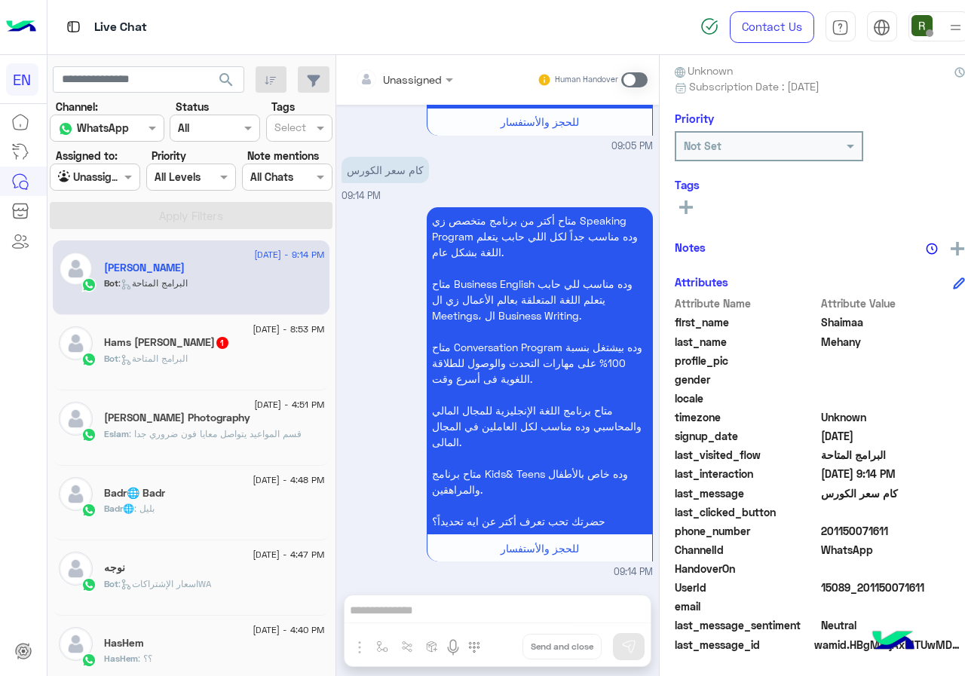
drag, startPoint x: 811, startPoint y: 530, endPoint x: 873, endPoint y: 530, distance: 61.8
click at [873, 530] on span "201150071611" at bounding box center [893, 531] width 144 height 16
copy span "01150071611"
click at [399, 86] on div "Unassigned" at bounding box center [412, 80] width 59 height 16
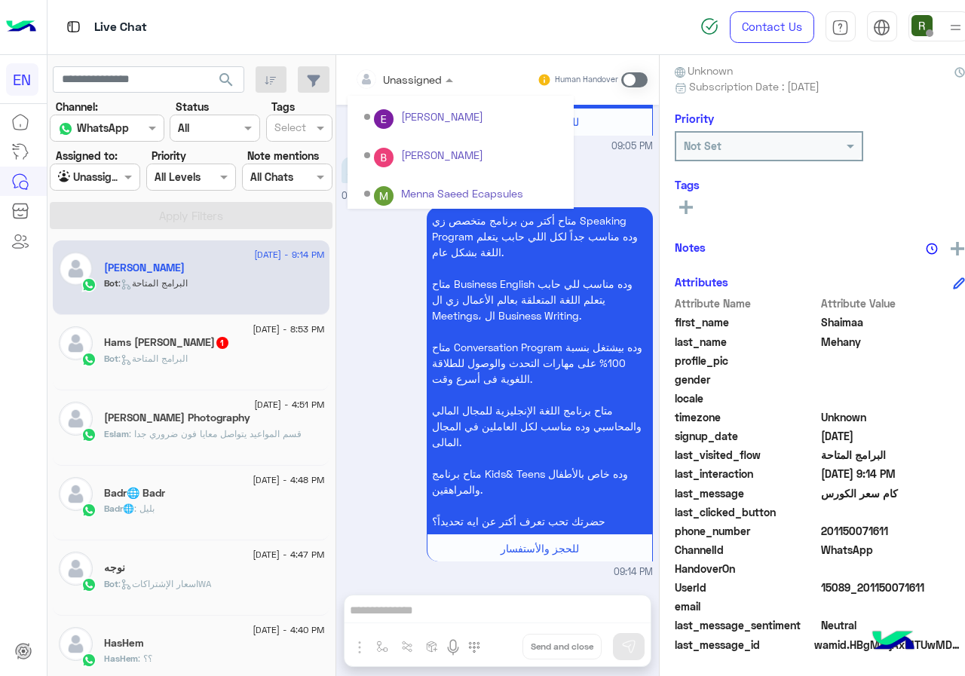
scroll to position [250, 0]
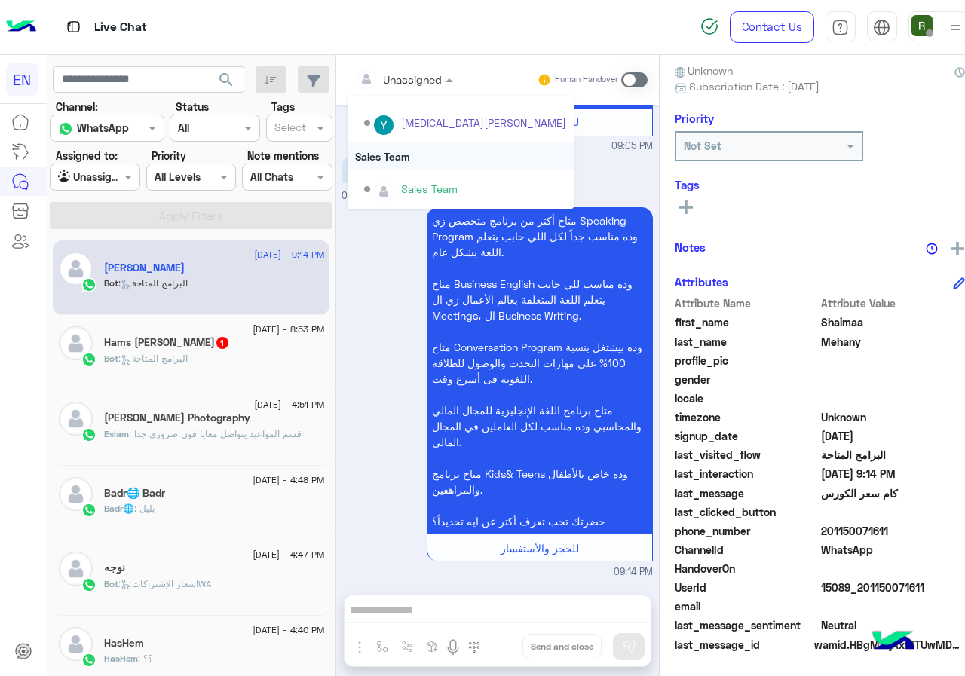
click at [394, 149] on div "Sales Team" at bounding box center [460, 156] width 226 height 28
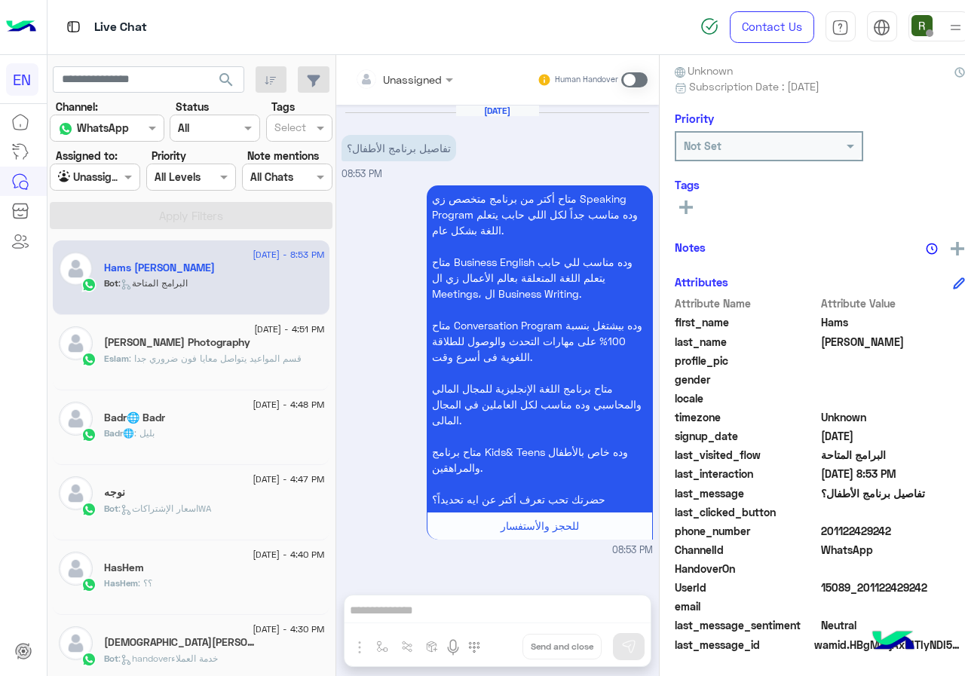
drag, startPoint x: 809, startPoint y: 528, endPoint x: 876, endPoint y: 528, distance: 66.3
click at [876, 528] on span "201122429242" at bounding box center [893, 531] width 144 height 16
copy span "01122429242"
click at [409, 87] on div "Unassigned" at bounding box center [412, 80] width 59 height 16
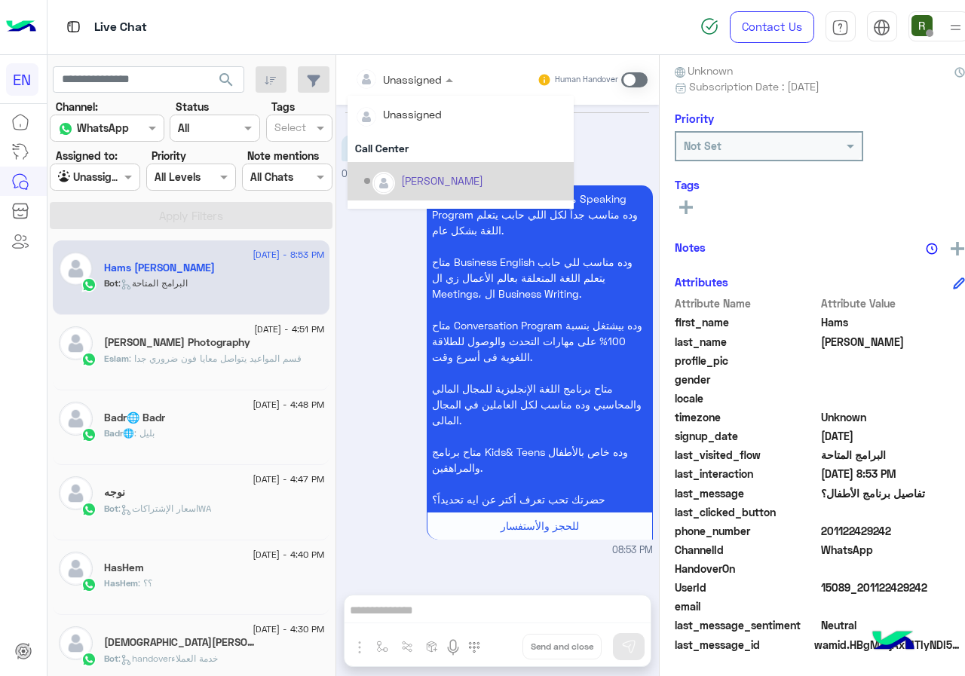
scroll to position [250, 0]
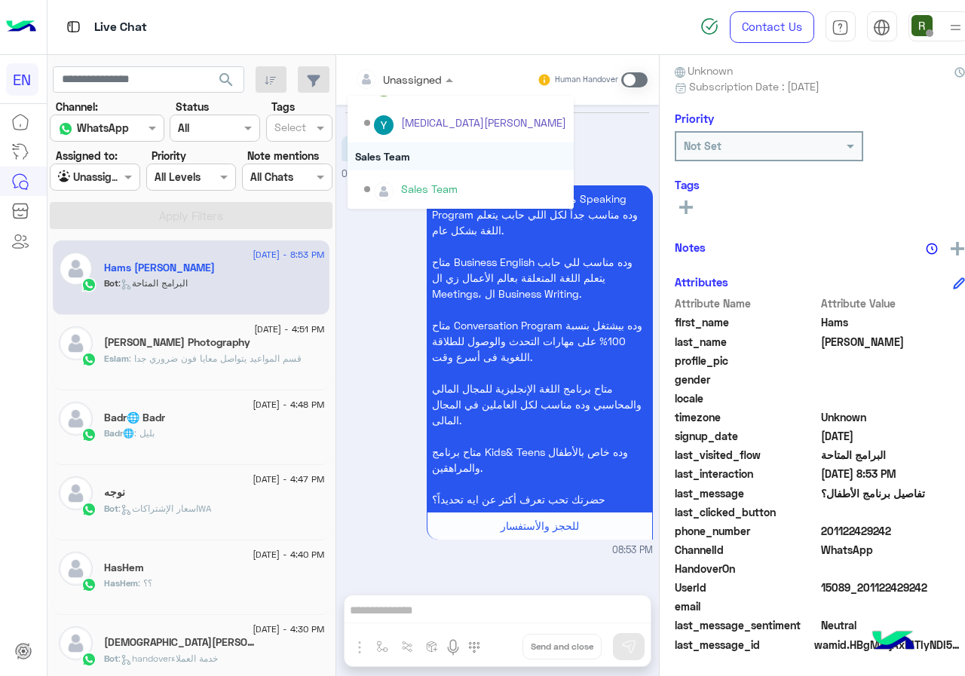
click at [396, 151] on div "Sales Team" at bounding box center [460, 156] width 226 height 28
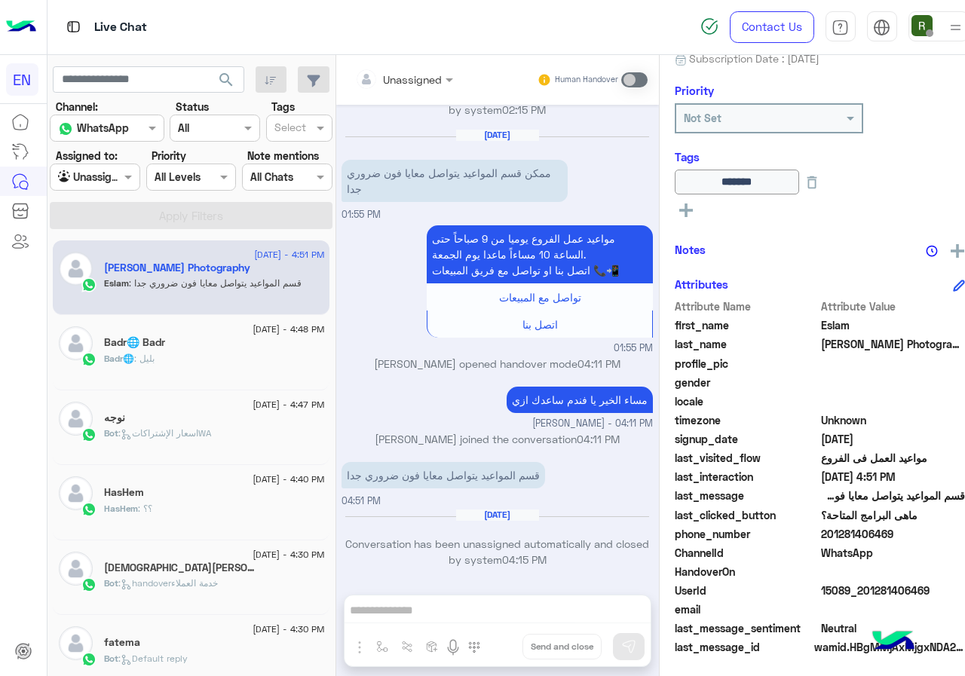
scroll to position [167, 0]
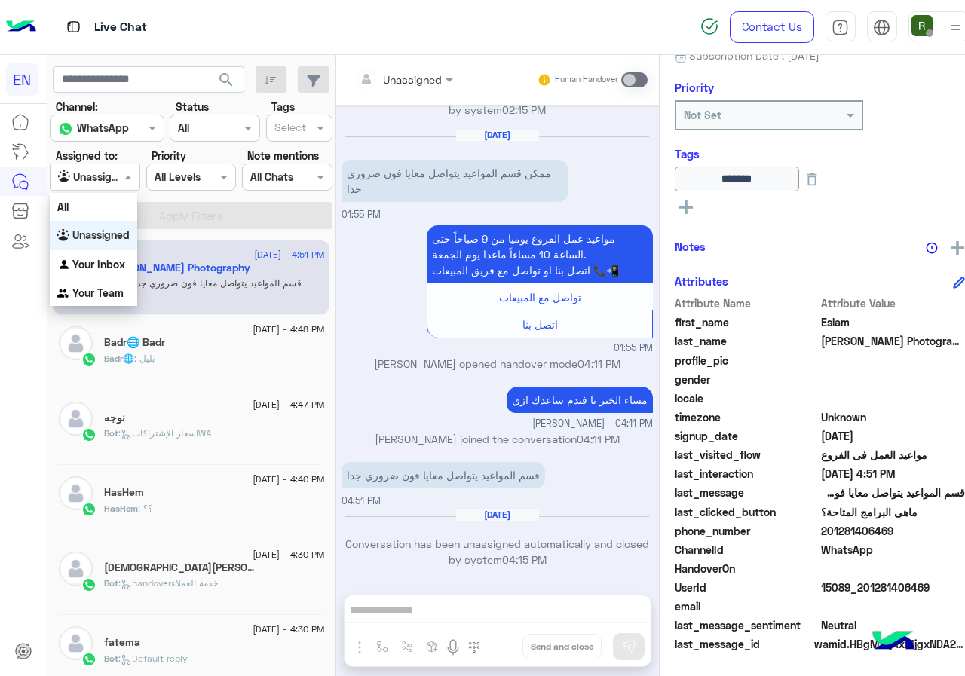
click at [78, 174] on input "text" at bounding box center [77, 178] width 39 height 16
click at [99, 274] on div "Your Inbox" at bounding box center [93, 264] width 87 height 29
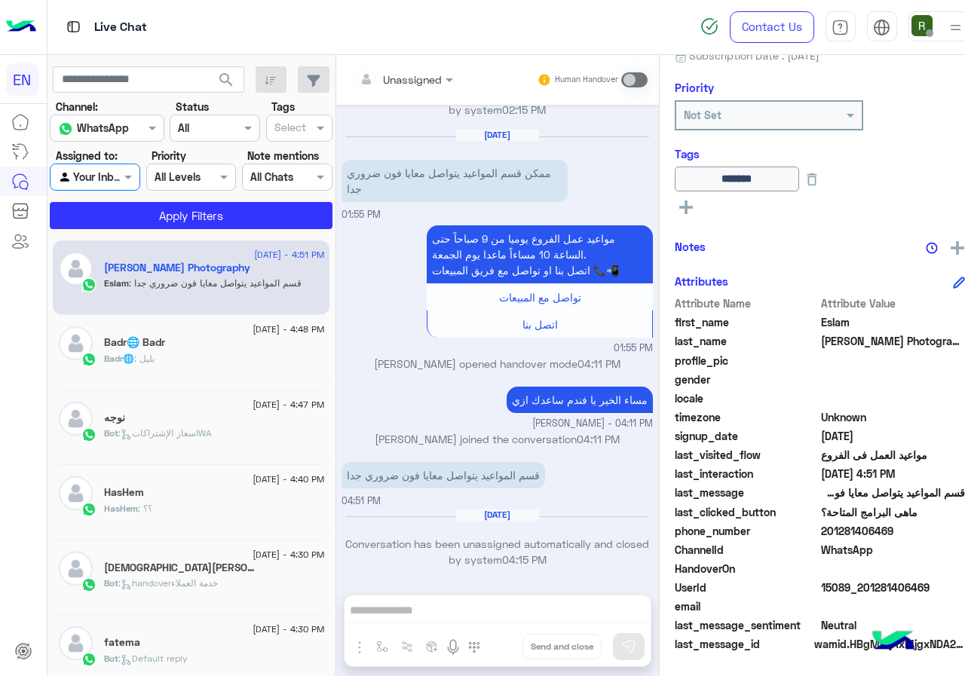
click at [148, 230] on app-inbox-users-filters "search Channel: Channel WhatsApp Status Channel All Tags Select Assigned to: Ag…" at bounding box center [191, 145] width 288 height 180
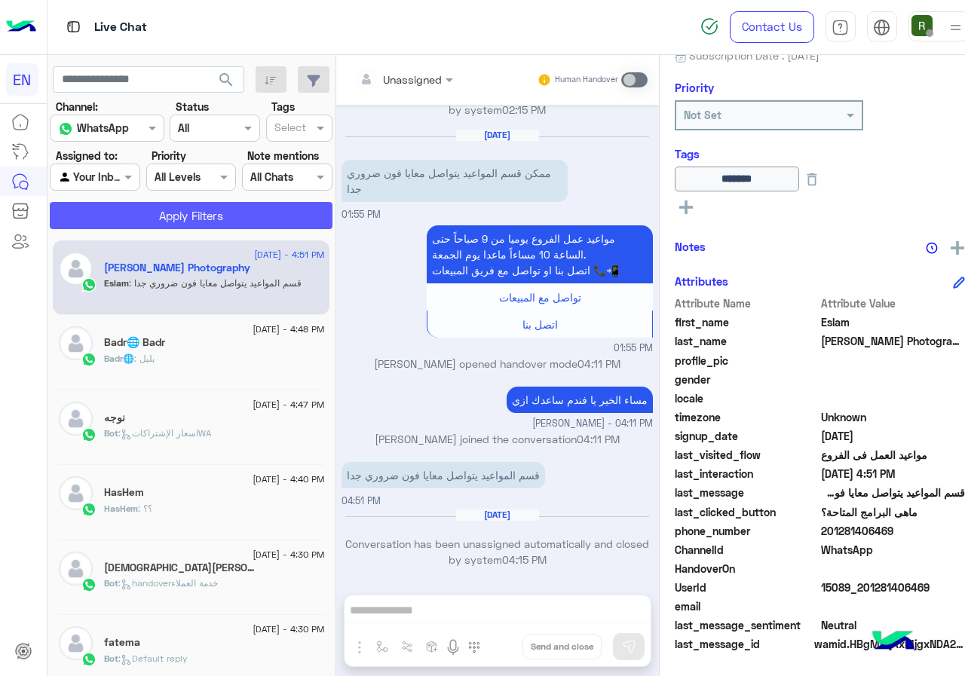
click at [152, 223] on button "Apply Filters" at bounding box center [191, 215] width 283 height 27
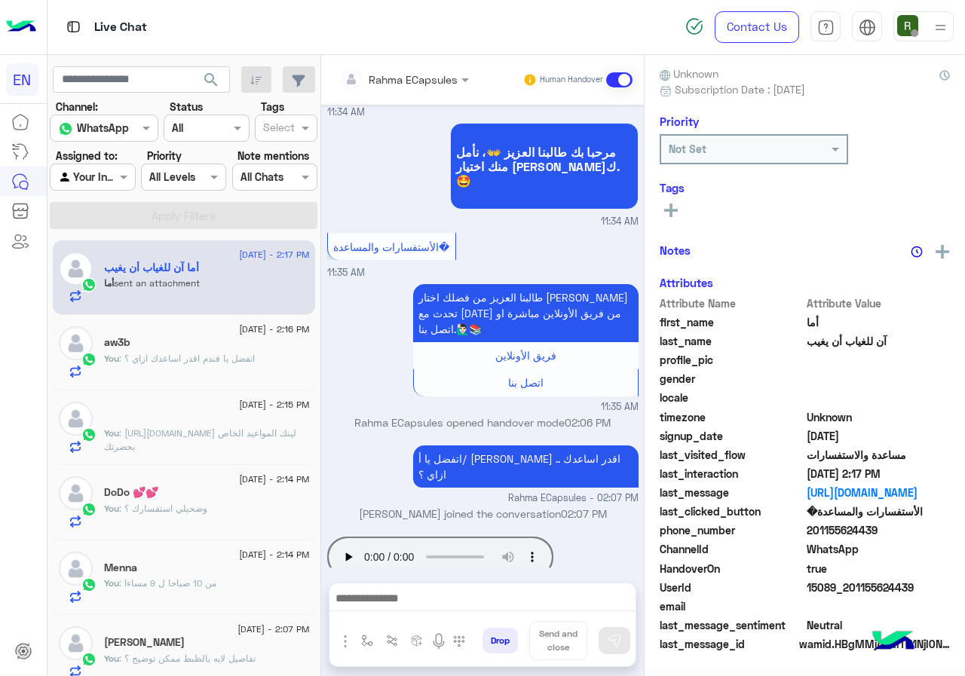
scroll to position [136, 0]
click at [476, 74] on div at bounding box center [404, 78] width 144 height 17
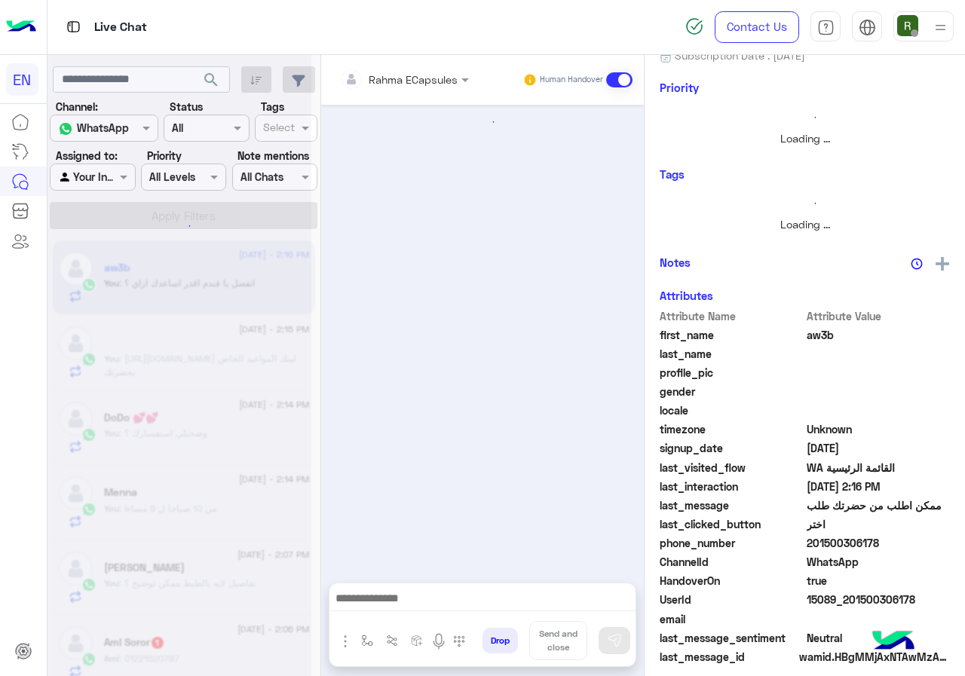
click at [428, 78] on input "text" at bounding box center [384, 80] width 88 height 16
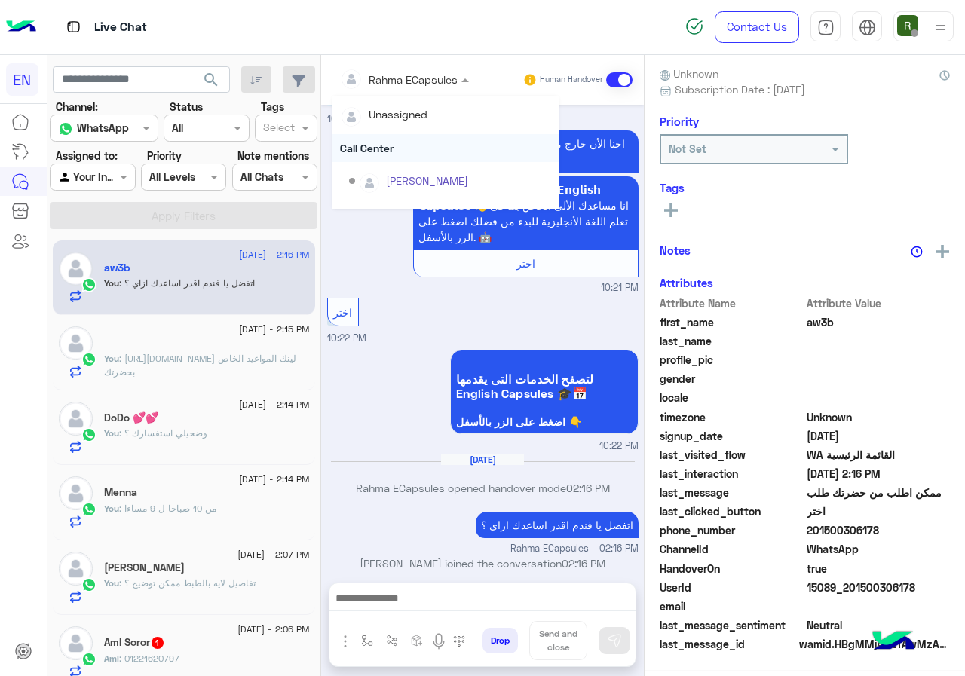
click at [440, 136] on div "Call Center" at bounding box center [445, 148] width 226 height 28
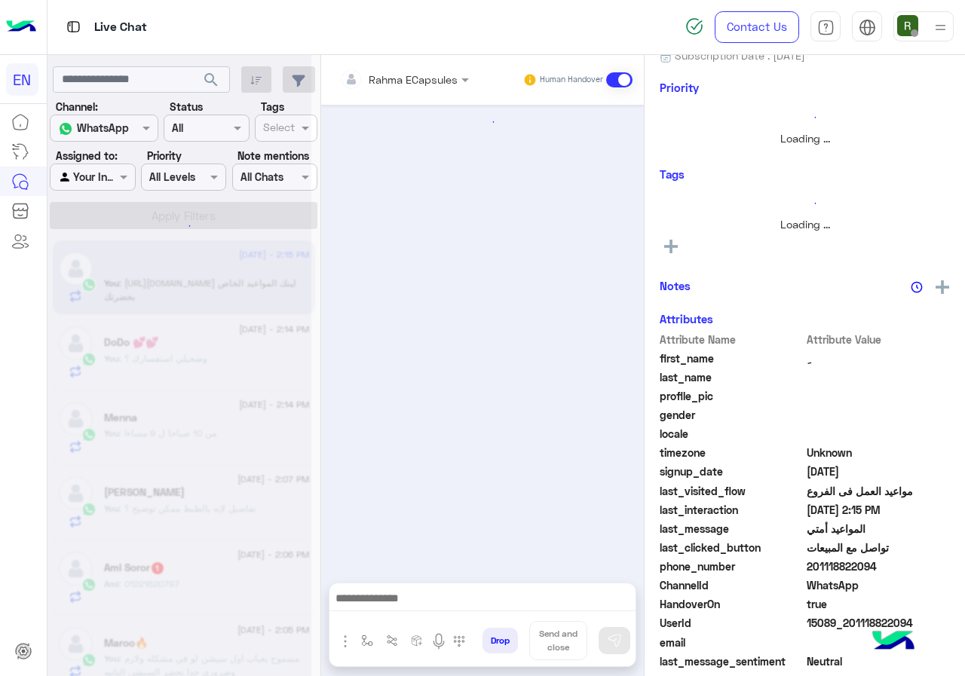
click at [428, 73] on input "text" at bounding box center [384, 80] width 88 height 16
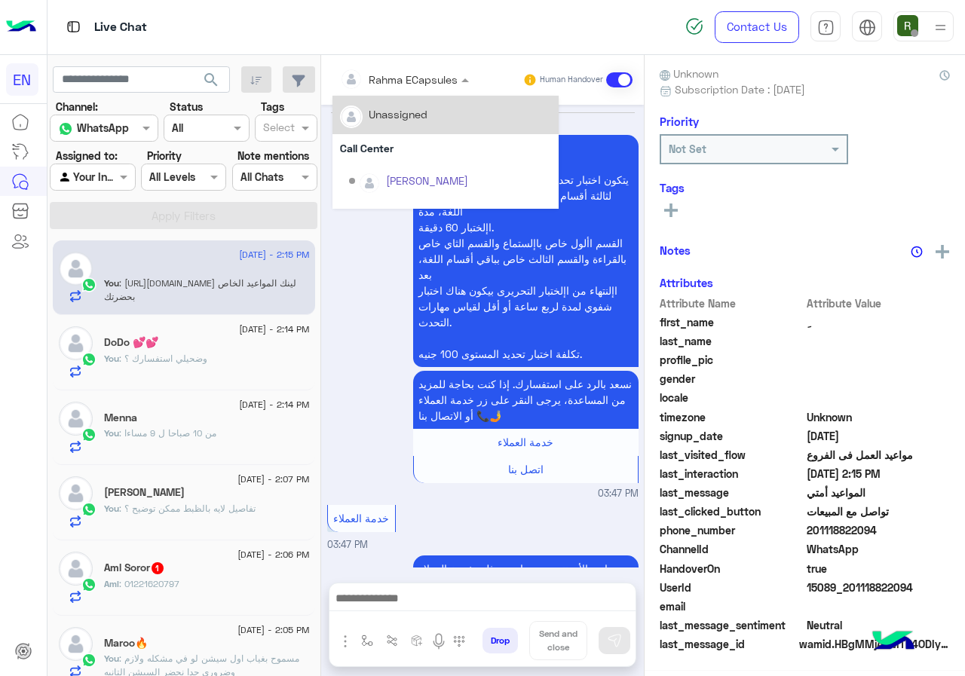
scroll to position [1305, 0]
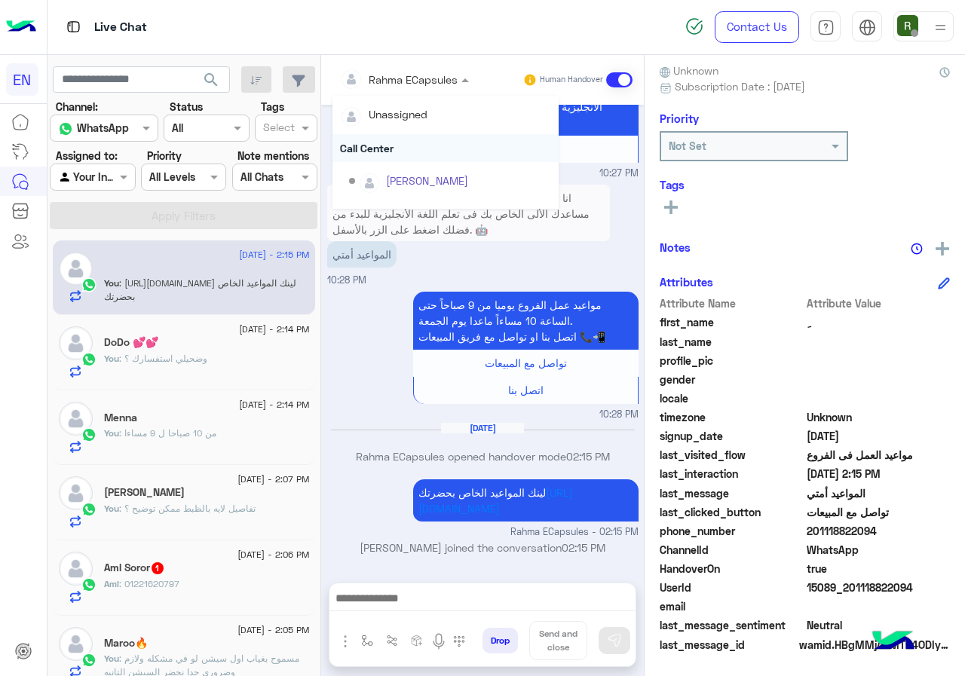
click at [440, 145] on div "Call Center" at bounding box center [445, 148] width 226 height 28
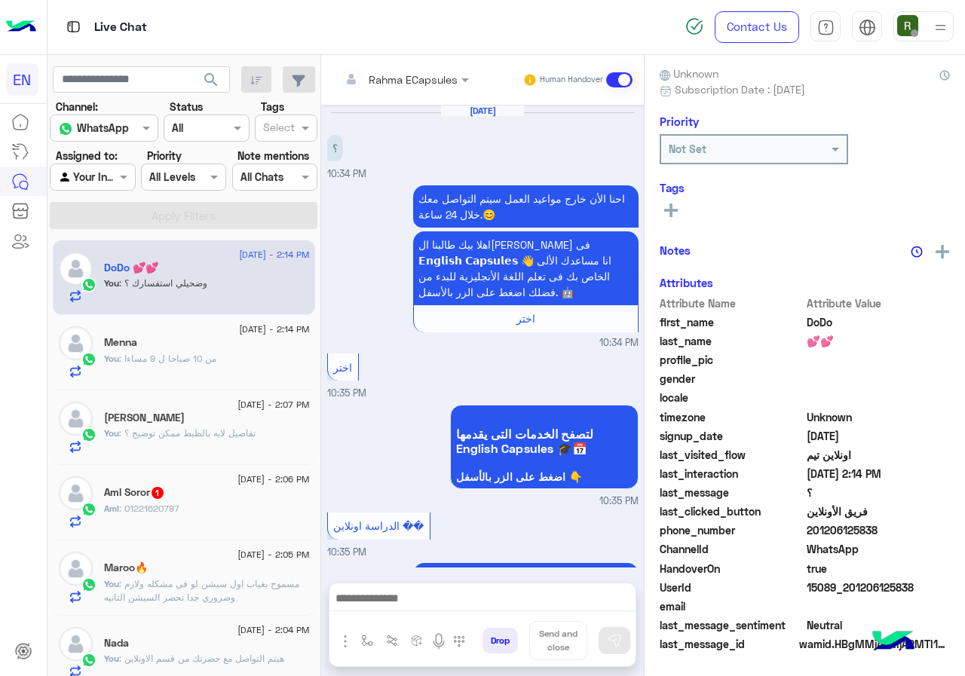
scroll to position [136, 0]
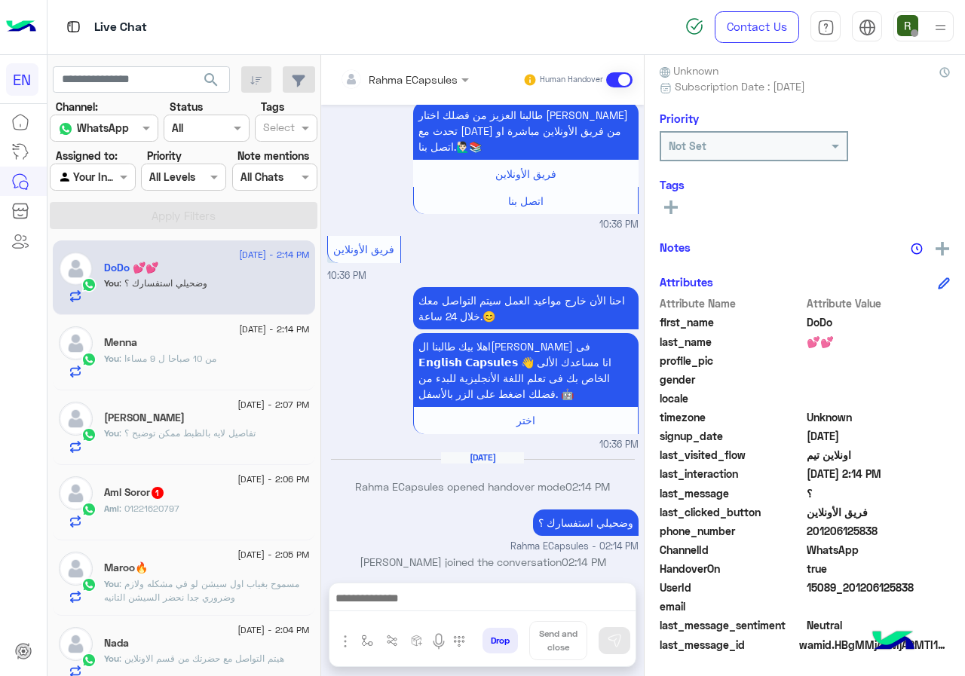
click at [428, 77] on input "text" at bounding box center [384, 80] width 88 height 16
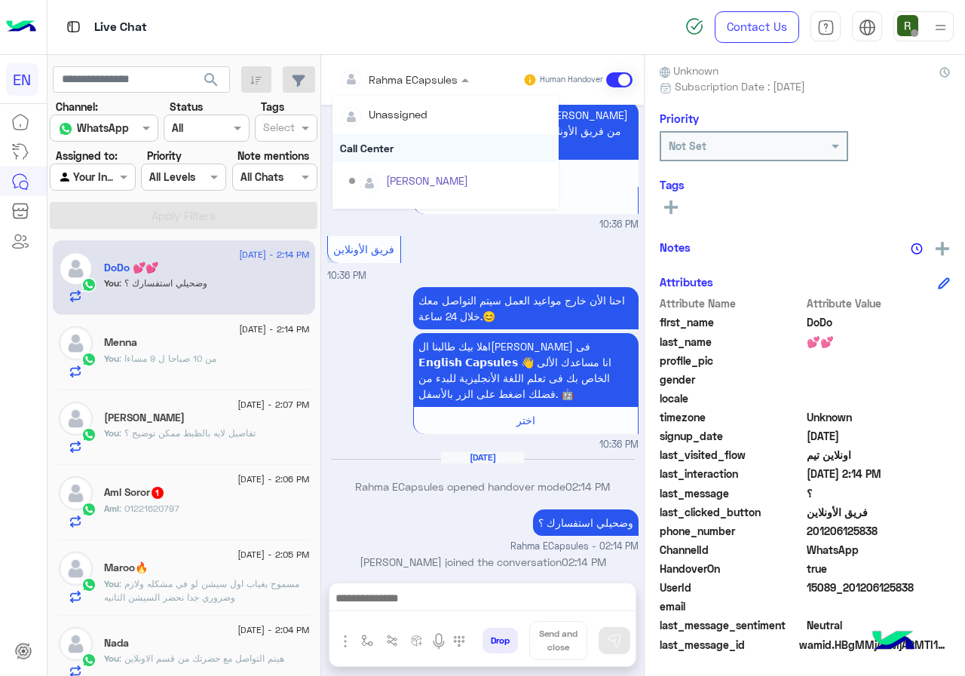
click at [424, 140] on div "Call Center" at bounding box center [445, 148] width 226 height 28
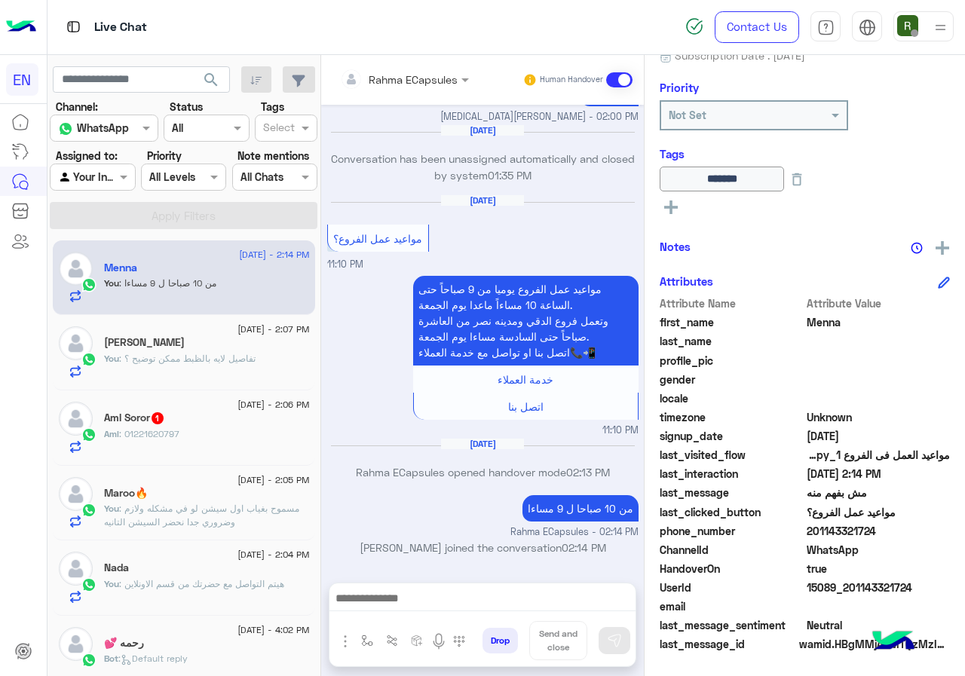
click at [408, 79] on input "text" at bounding box center [384, 80] width 88 height 16
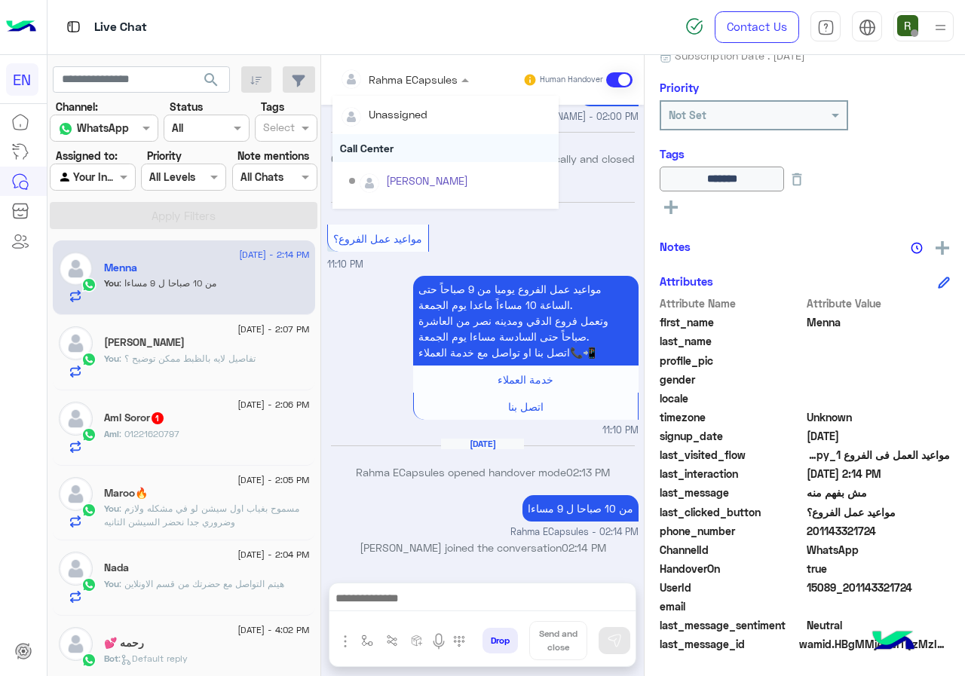
click at [414, 153] on div "Call Center" at bounding box center [445, 148] width 226 height 28
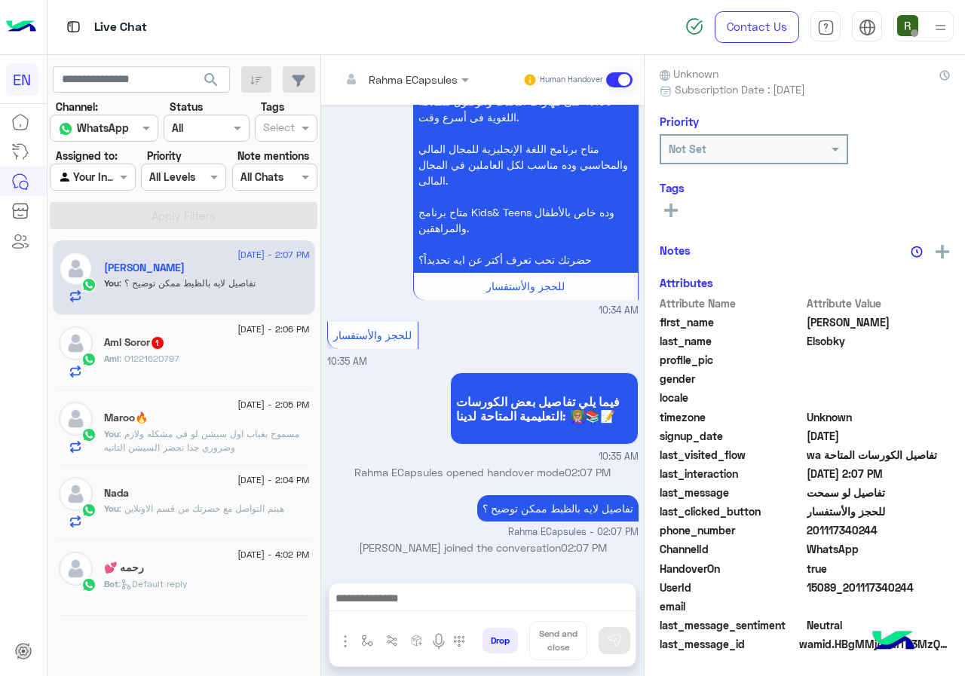
click at [411, 86] on div "Rahma ECapsules" at bounding box center [412, 80] width 89 height 16
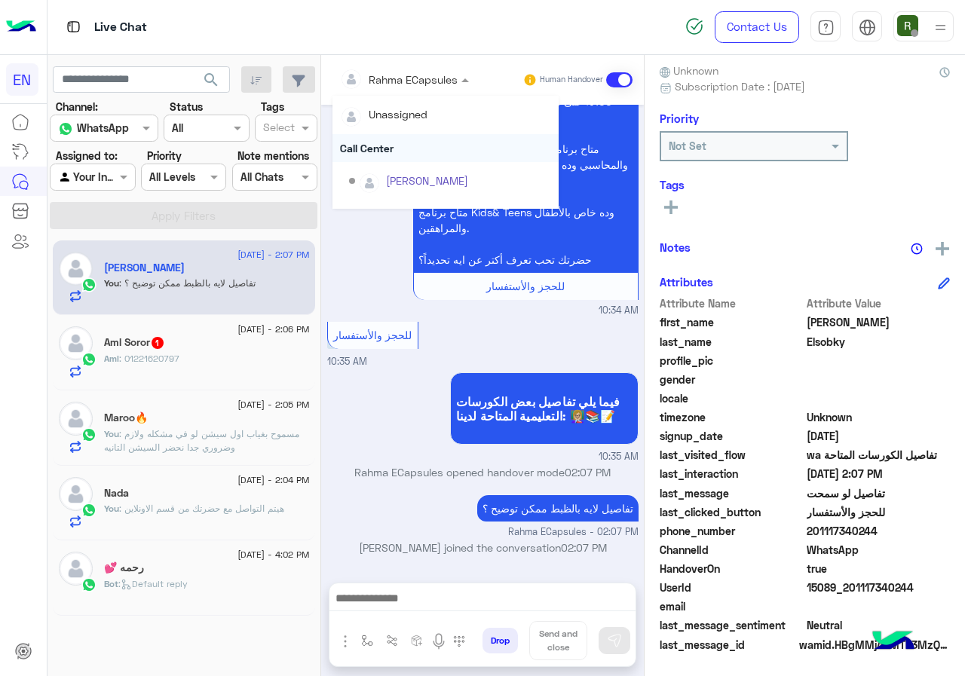
click at [408, 142] on div "Call Center" at bounding box center [445, 148] width 226 height 28
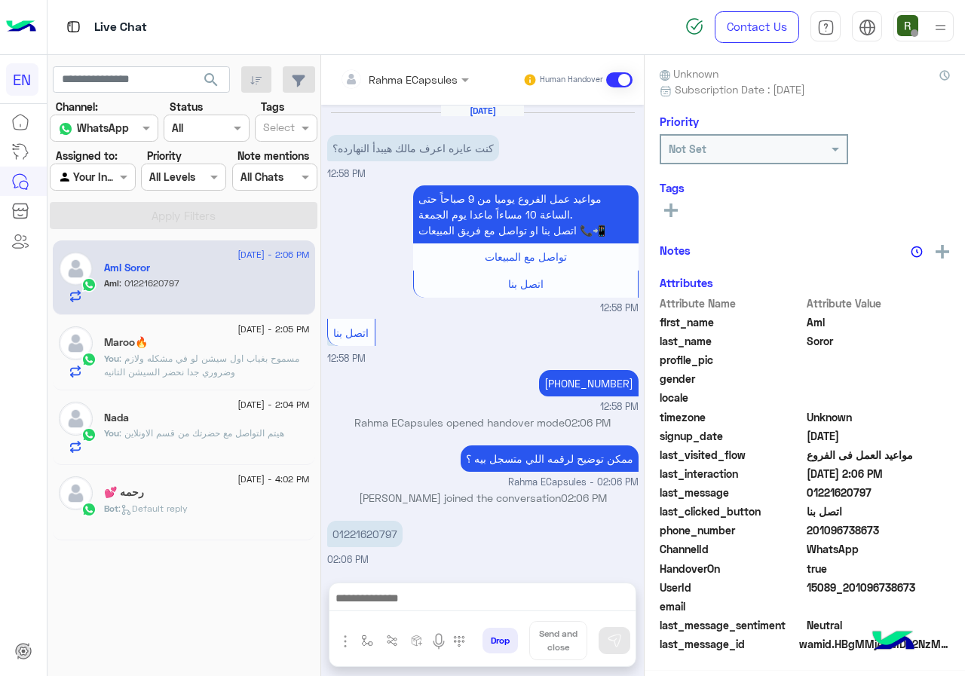
click at [410, 81] on input "text" at bounding box center [384, 80] width 88 height 16
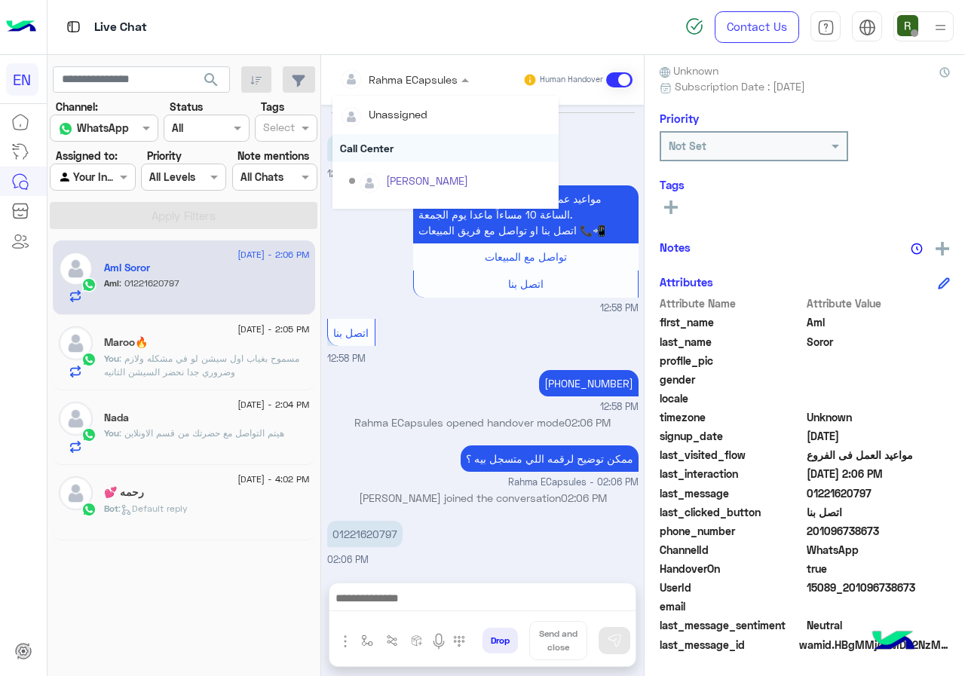
click at [413, 145] on div "Call Center" at bounding box center [445, 148] width 226 height 28
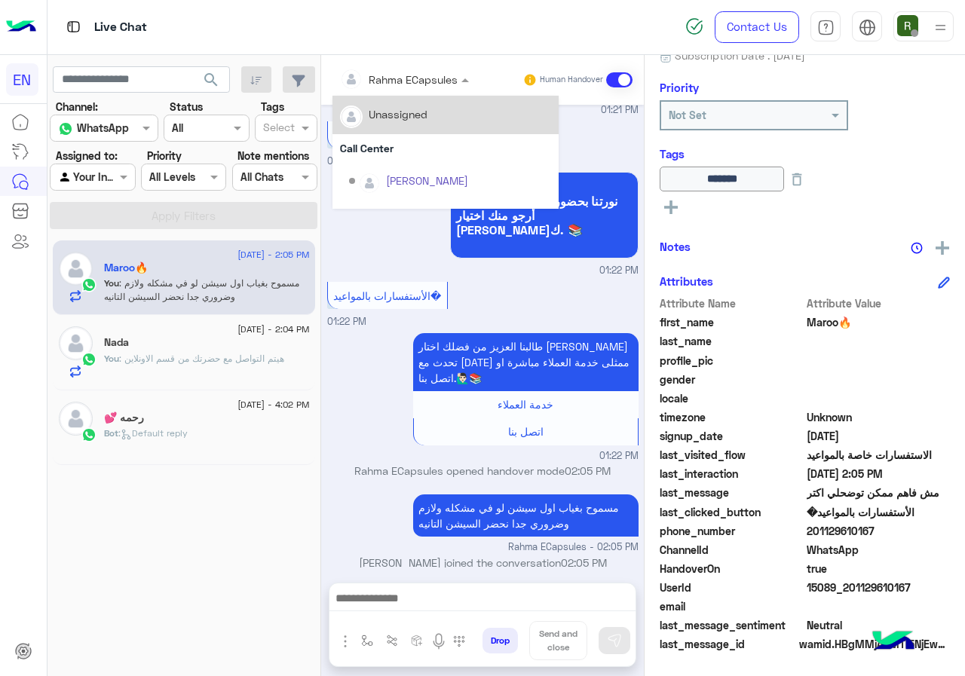
click at [404, 72] on input "text" at bounding box center [384, 80] width 88 height 16
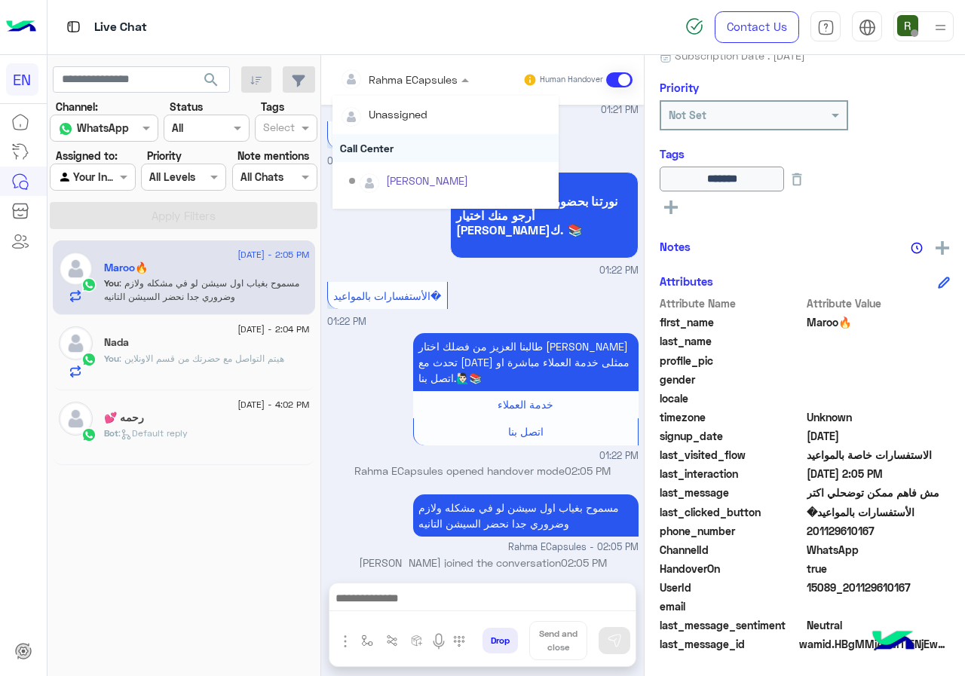
click at [391, 149] on div "Call Center" at bounding box center [445, 148] width 226 height 28
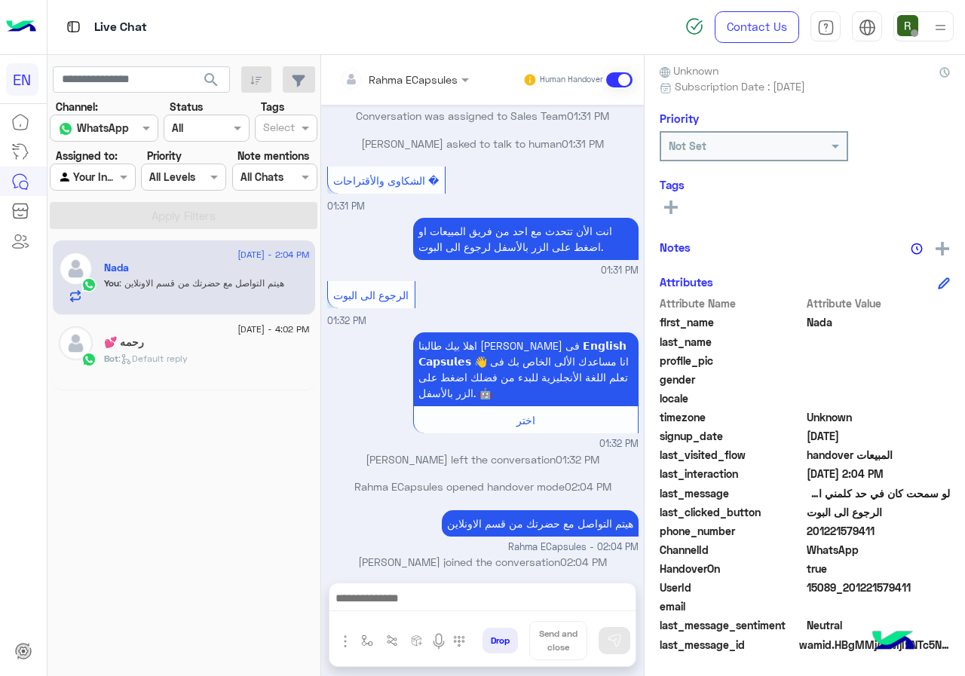
click at [382, 78] on input "text" at bounding box center [384, 80] width 88 height 16
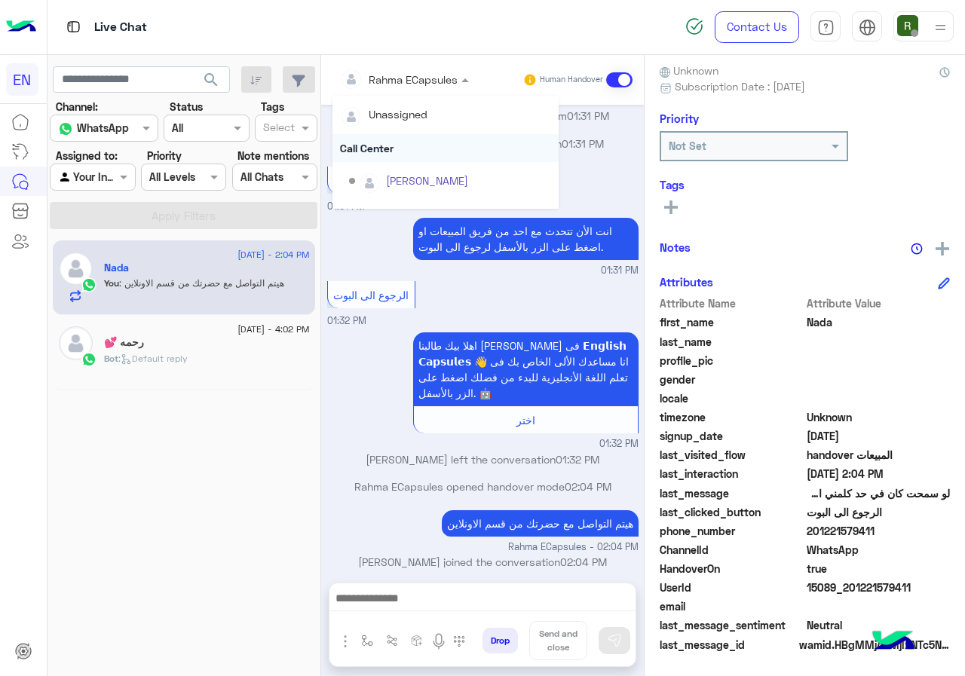
click at [395, 147] on div "Call Center" at bounding box center [445, 148] width 226 height 28
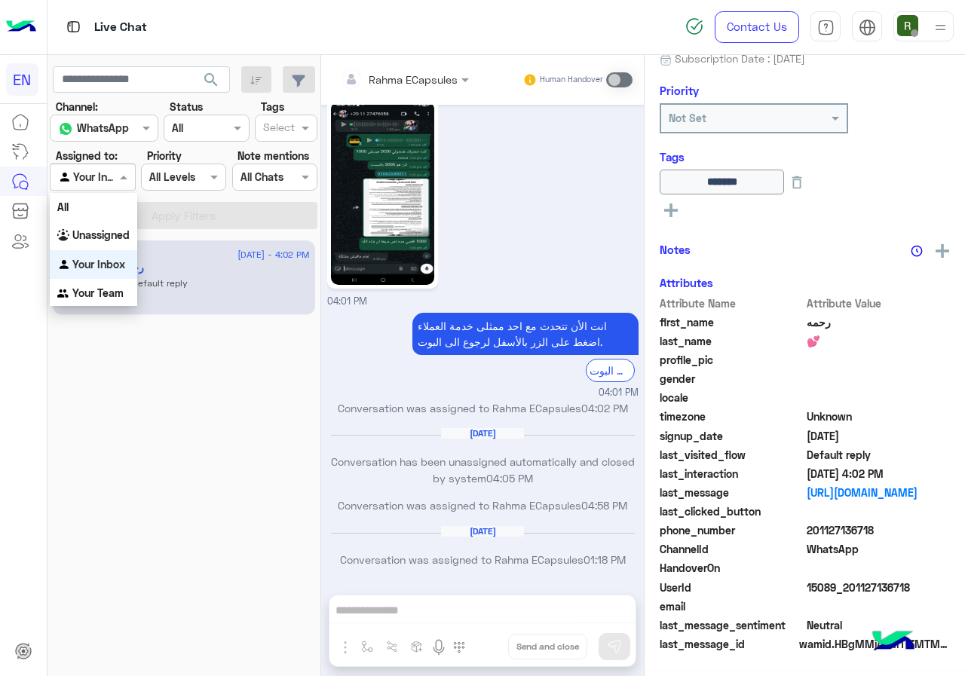
drag, startPoint x: 123, startPoint y: 164, endPoint x: 101, endPoint y: 197, distance: 40.3
click at [123, 164] on div "Agent Filter Your Inbox" at bounding box center [92, 177] width 85 height 27
click at [97, 228] on div "Unassigned" at bounding box center [93, 235] width 87 height 29
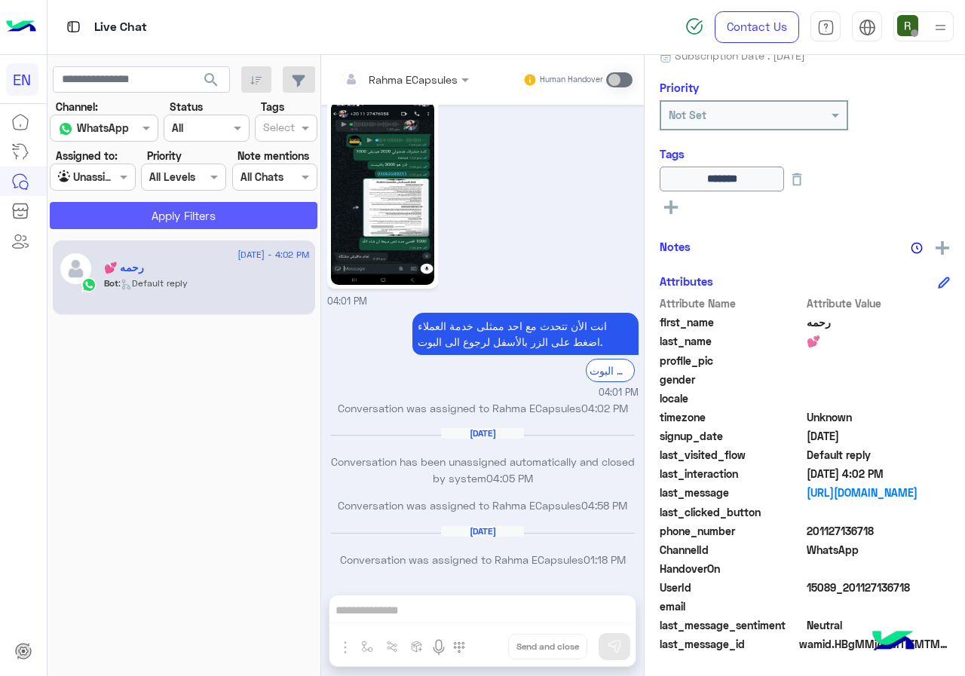
click at [117, 208] on button "Apply Filters" at bounding box center [184, 215] width 268 height 27
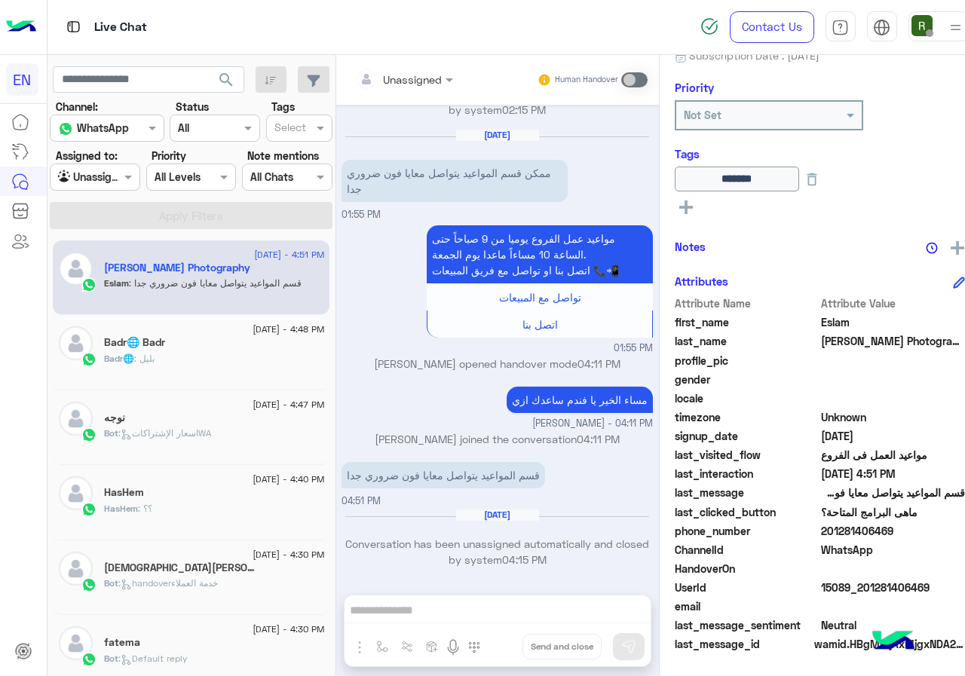
click at [124, 167] on div "Agent Filter Unassigned" at bounding box center [95, 177] width 90 height 27
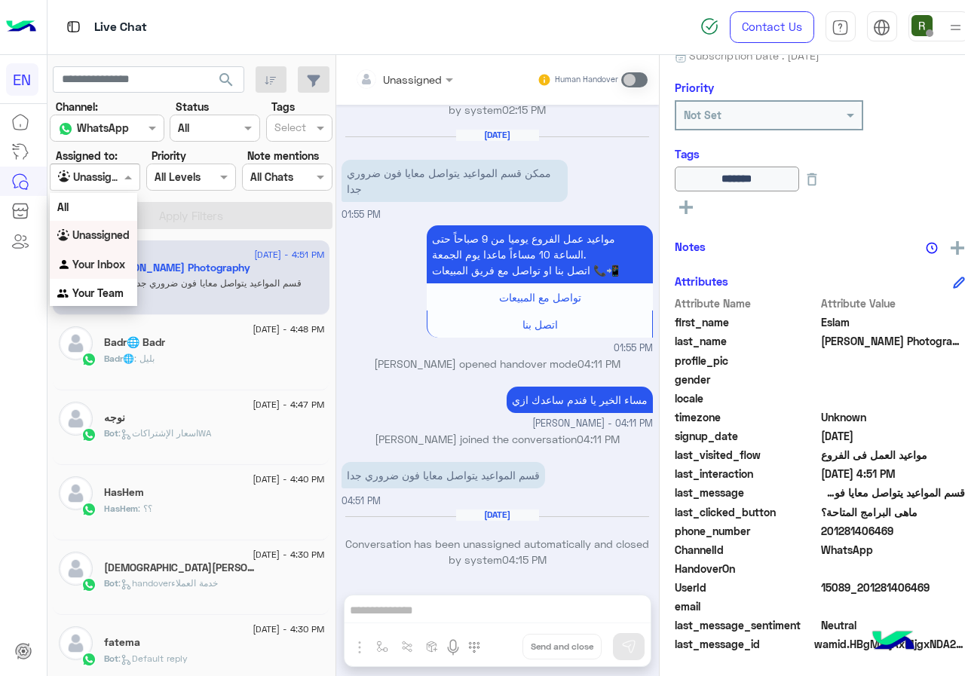
click at [115, 261] on b "Your Inbox" at bounding box center [98, 264] width 53 height 13
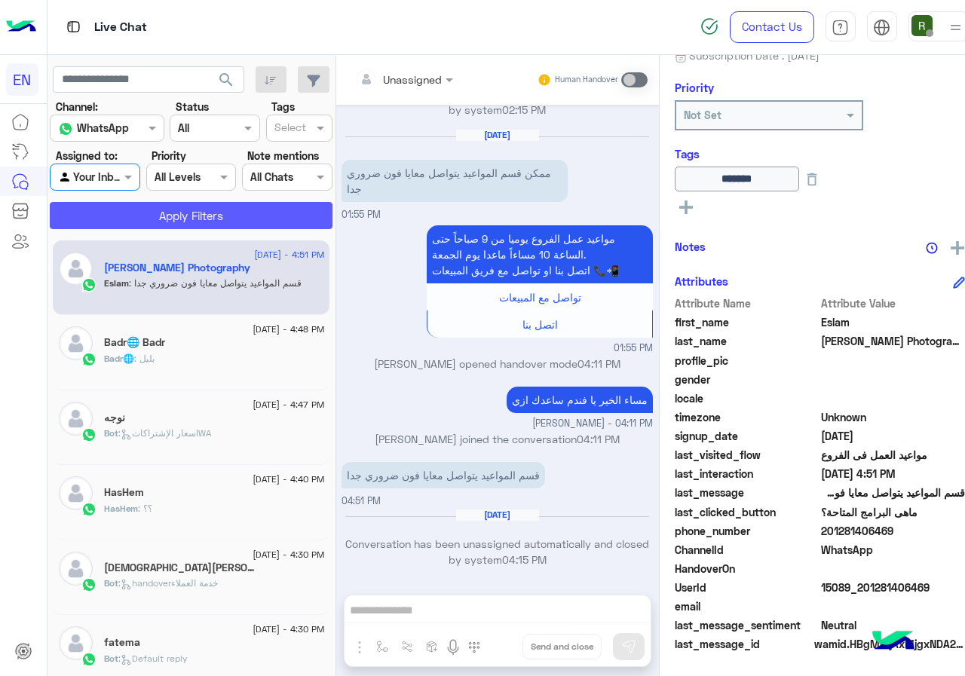
click at [127, 220] on button "Apply Filters" at bounding box center [191, 215] width 283 height 27
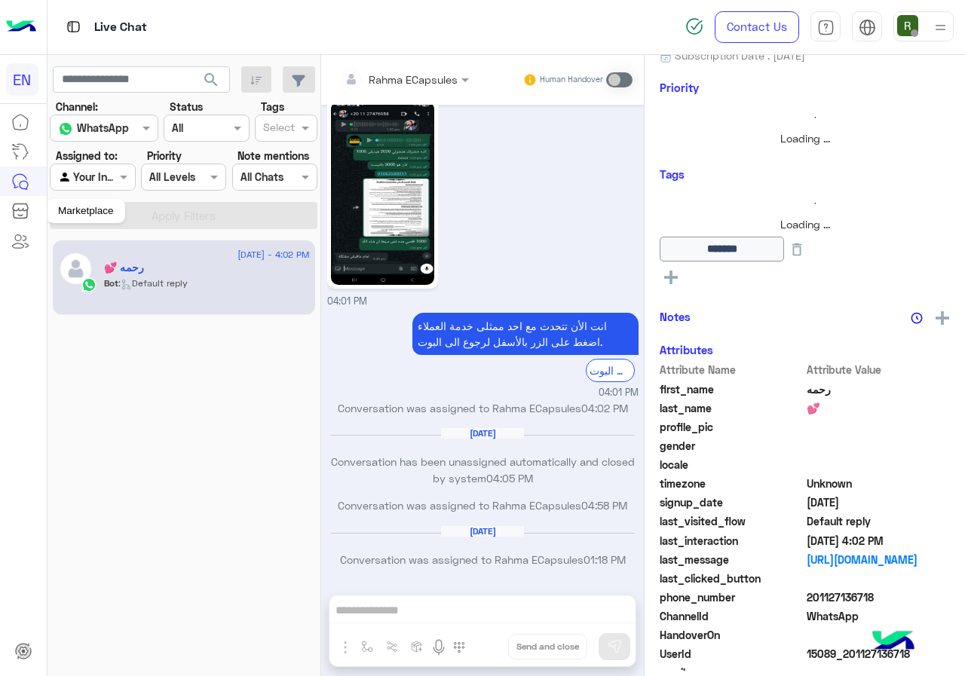
click at [62, 188] on mat-tooltip-component "Marketplace" at bounding box center [86, 210] width 78 height 45
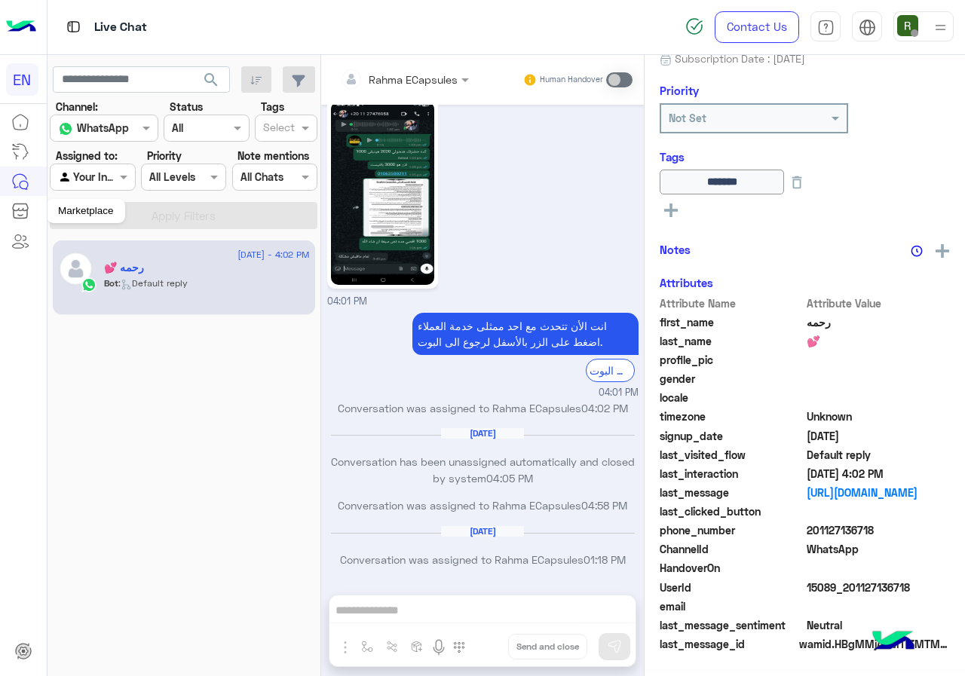
click at [73, 187] on div "Agent Filter Your Inbox" at bounding box center [92, 177] width 85 height 27
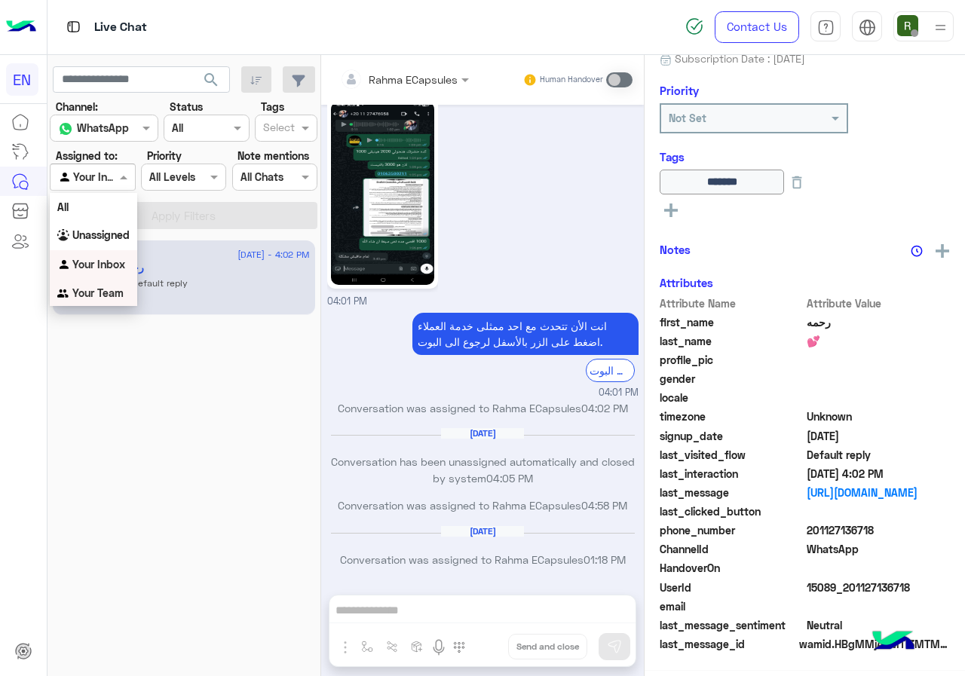
click at [80, 286] on b "Your Team" at bounding box center [97, 292] width 51 height 13
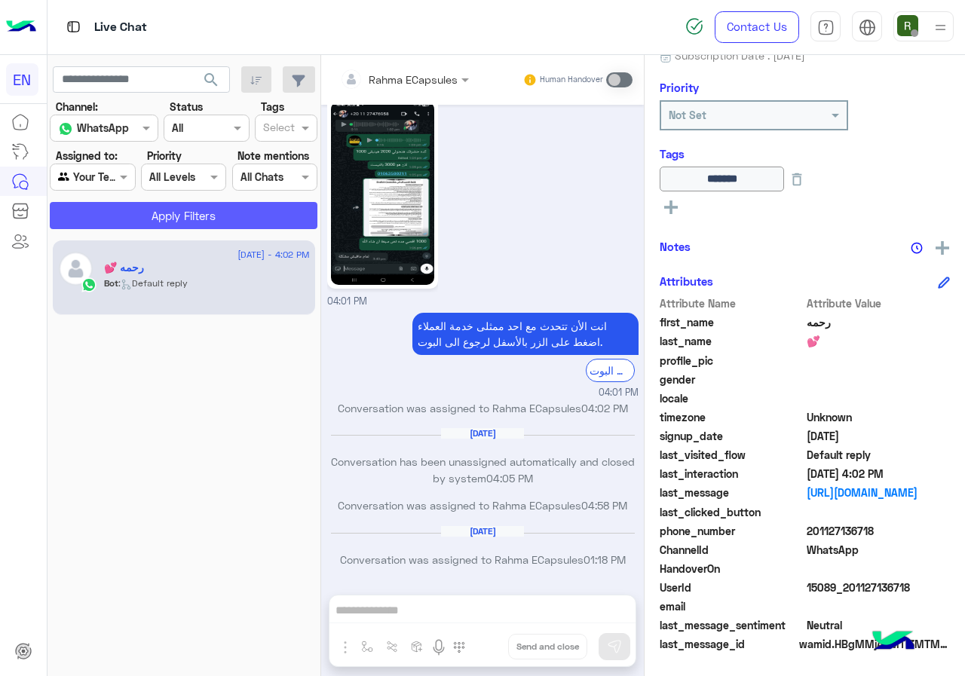
click at [132, 216] on button "Apply Filters" at bounding box center [184, 215] width 268 height 27
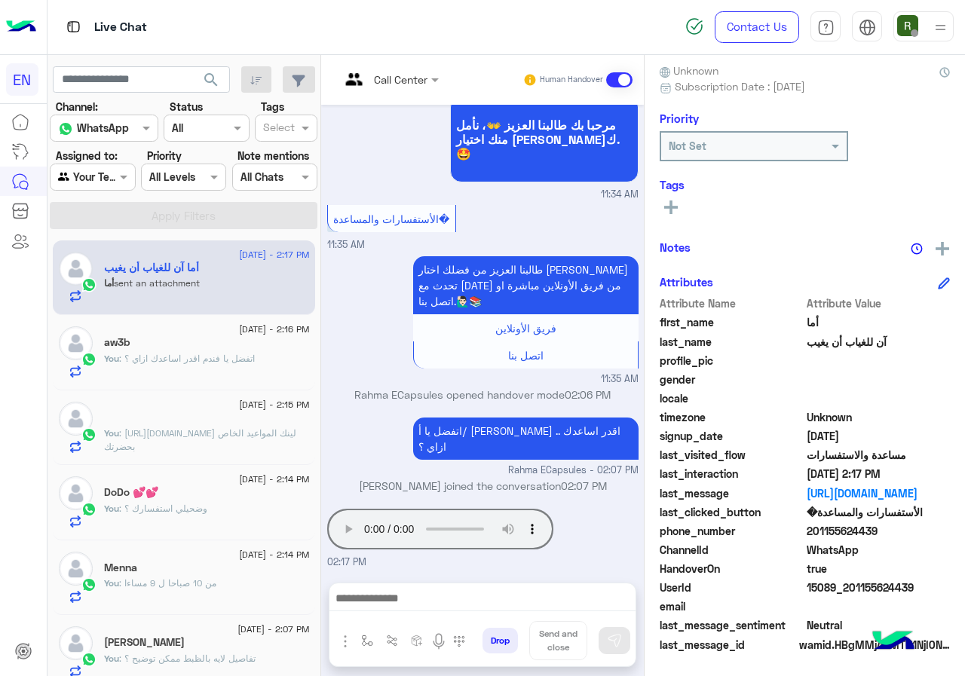
drag, startPoint x: 855, startPoint y: 528, endPoint x: 919, endPoint y: 531, distance: 64.9
click at [919, 531] on span "201155624439" at bounding box center [878, 531] width 144 height 16
copy span "01155624439"
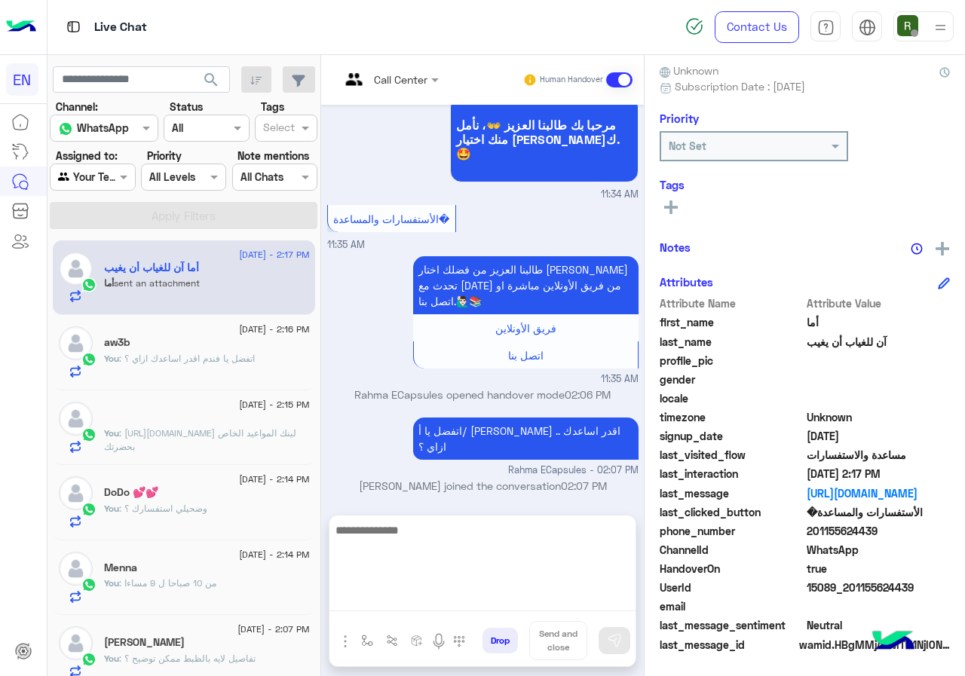
click at [475, 604] on textarea at bounding box center [482, 566] width 306 height 90
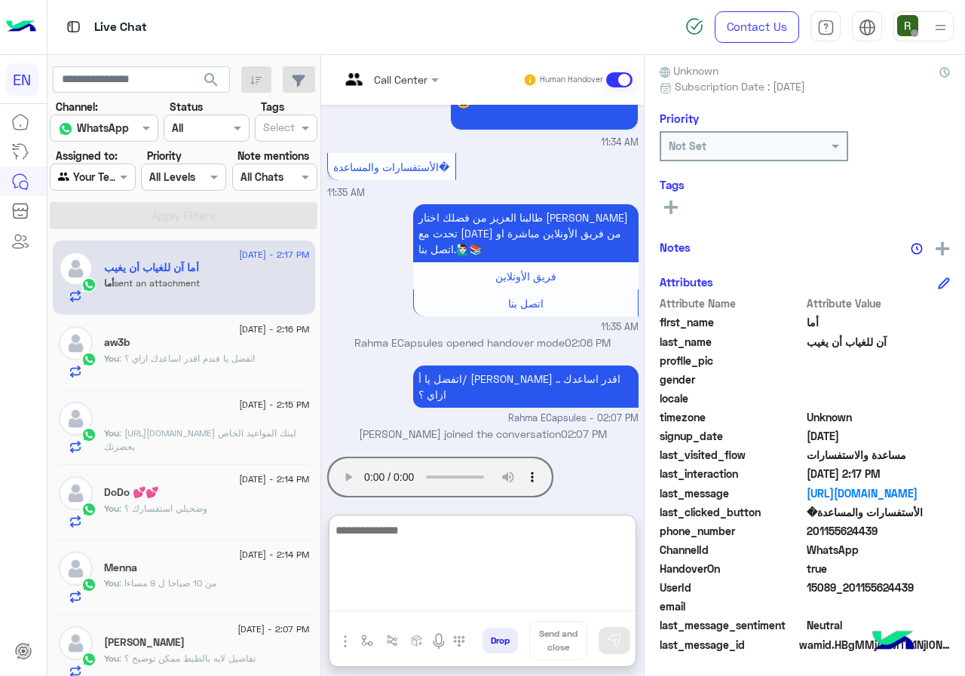
scroll to position [883, 0]
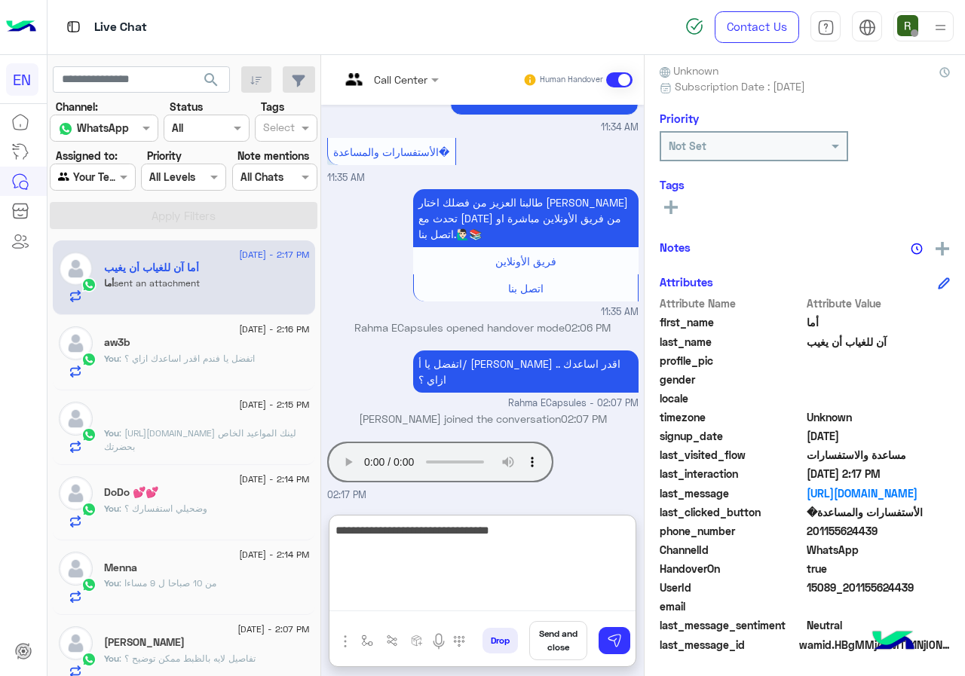
type textarea "**********"
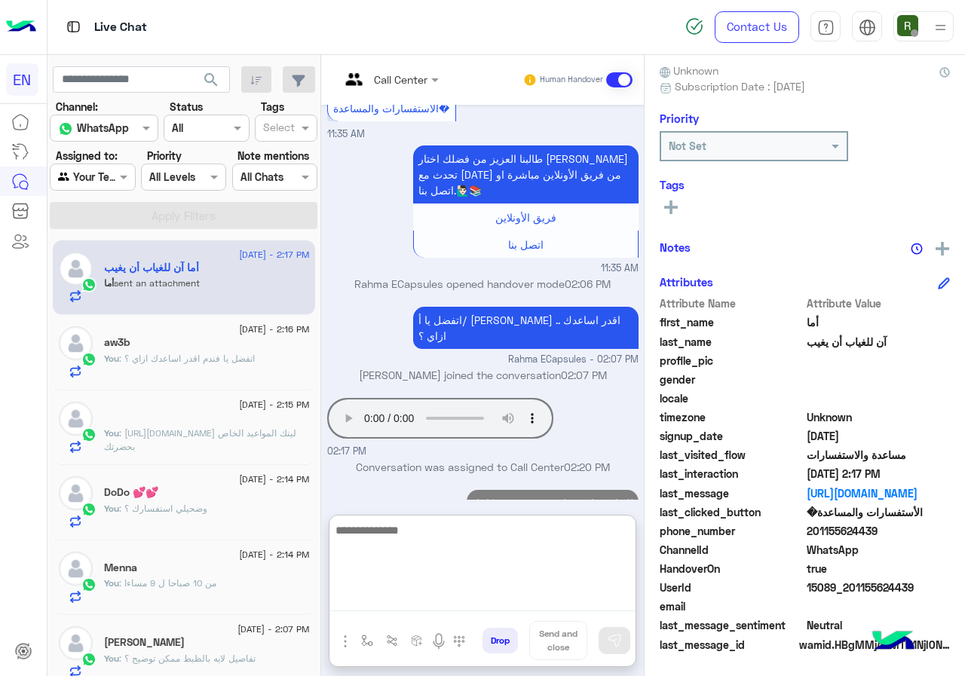
scroll to position [932, 0]
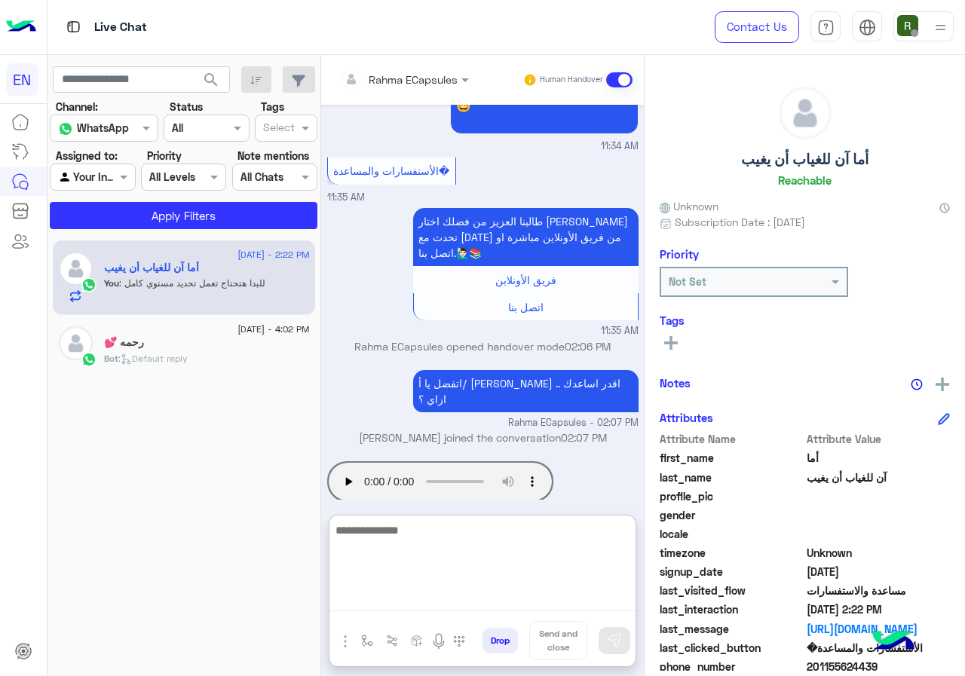
click at [412, 606] on textarea at bounding box center [482, 566] width 306 height 90
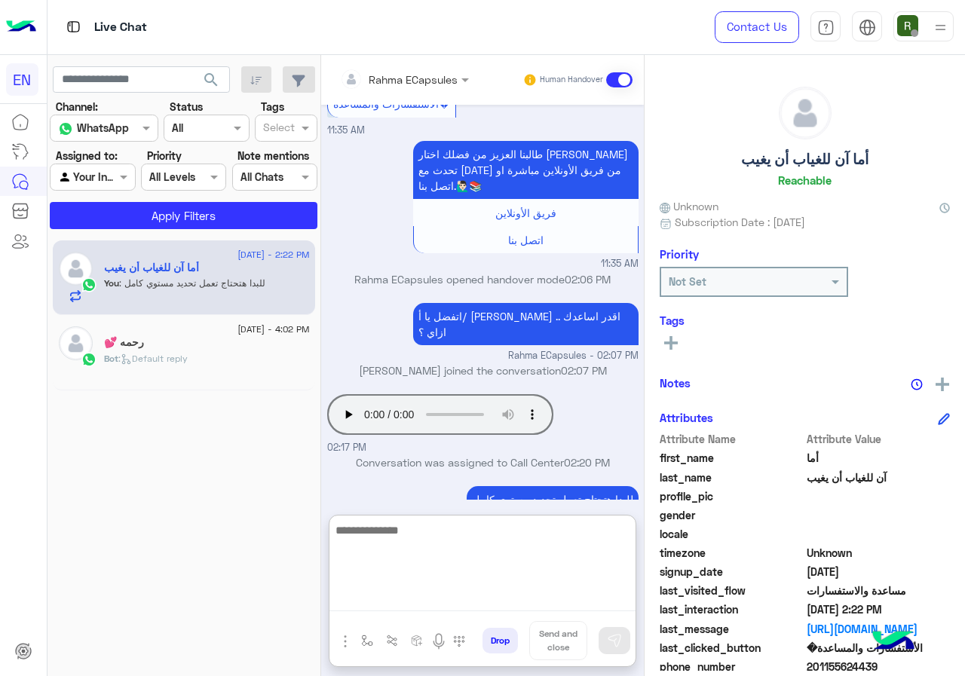
drag, startPoint x: 454, startPoint y: 579, endPoint x: 671, endPoint y: 521, distance: 223.9
click at [455, 579] on textarea at bounding box center [482, 566] width 306 height 90
type textarea "**********"
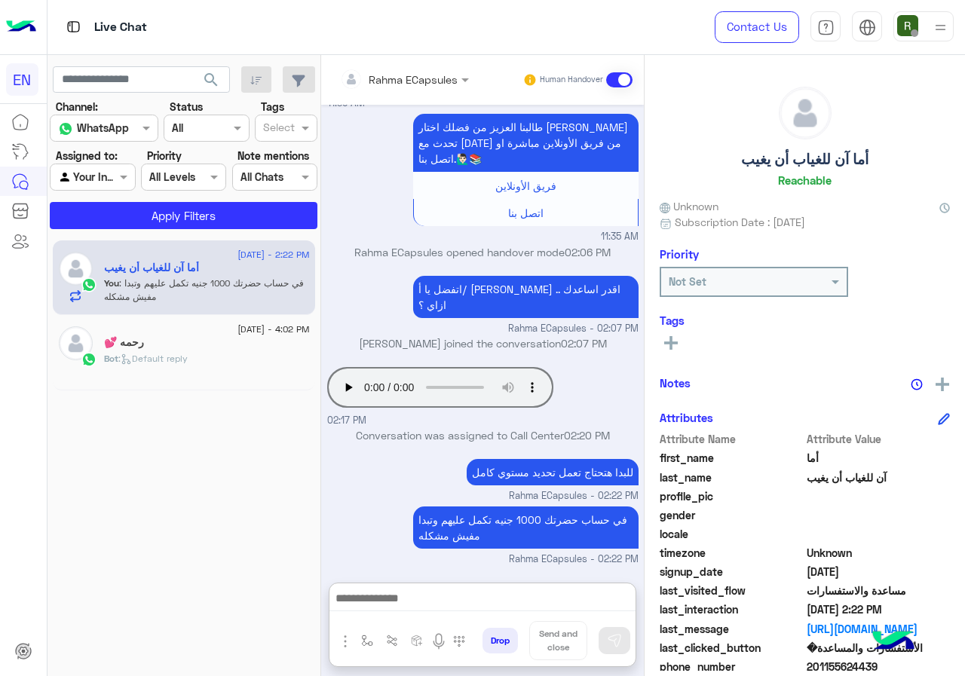
click at [396, 79] on input "text" at bounding box center [384, 80] width 88 height 16
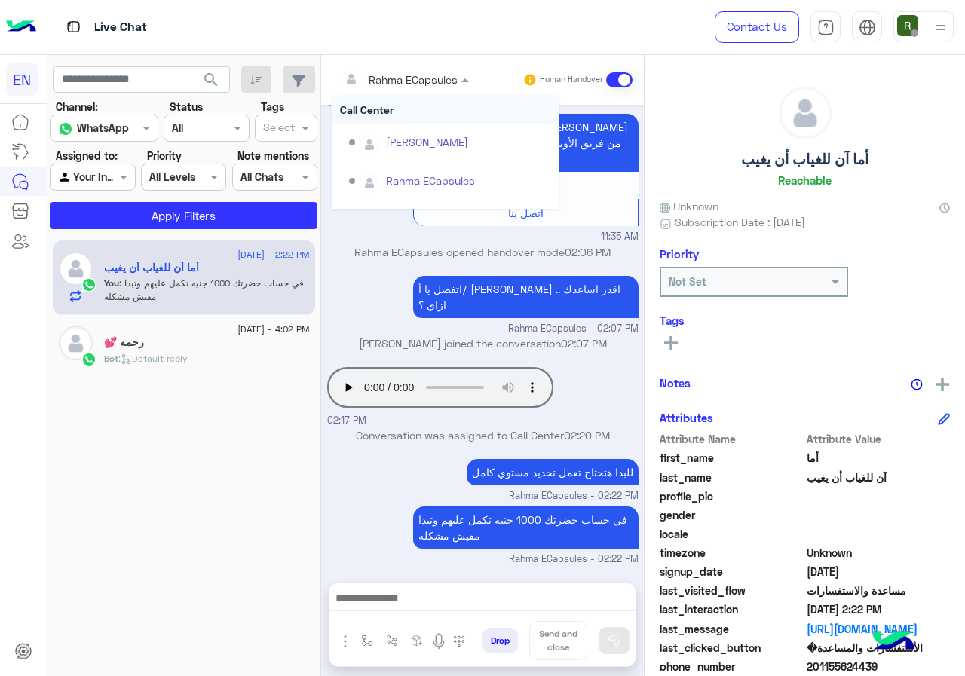
scroll to position [877, 0]
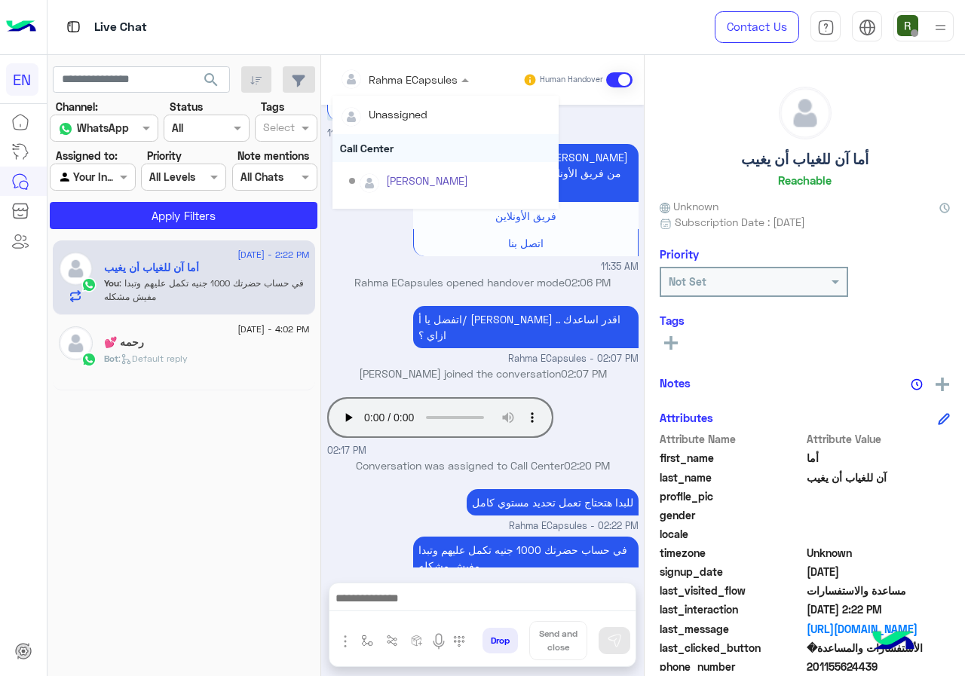
click at [390, 135] on div "Call Center" at bounding box center [445, 148] width 226 height 28
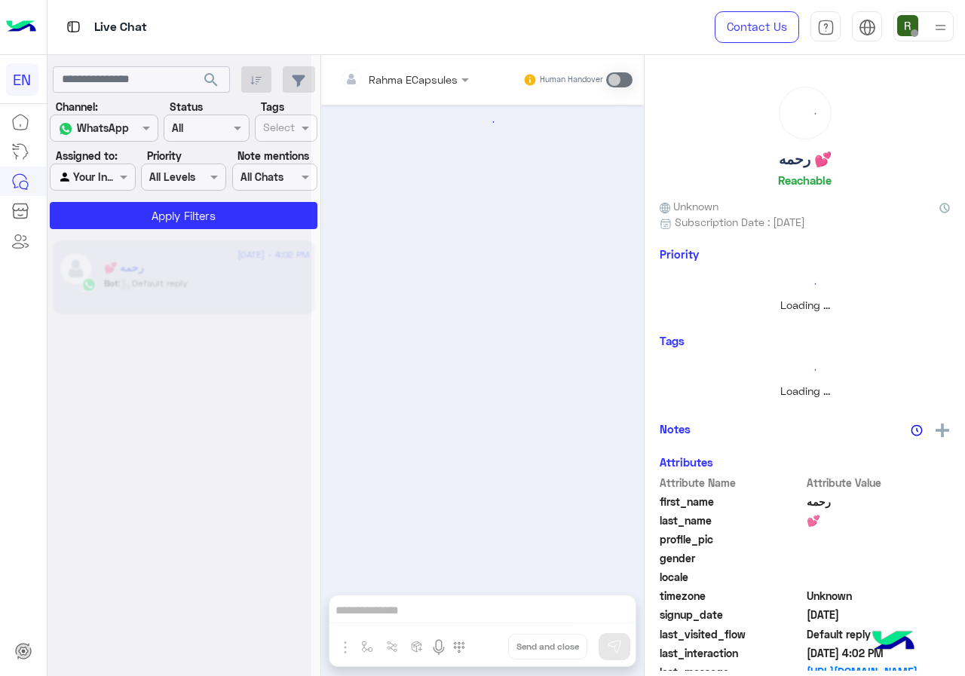
click at [98, 173] on div at bounding box center [92, 176] width 84 height 17
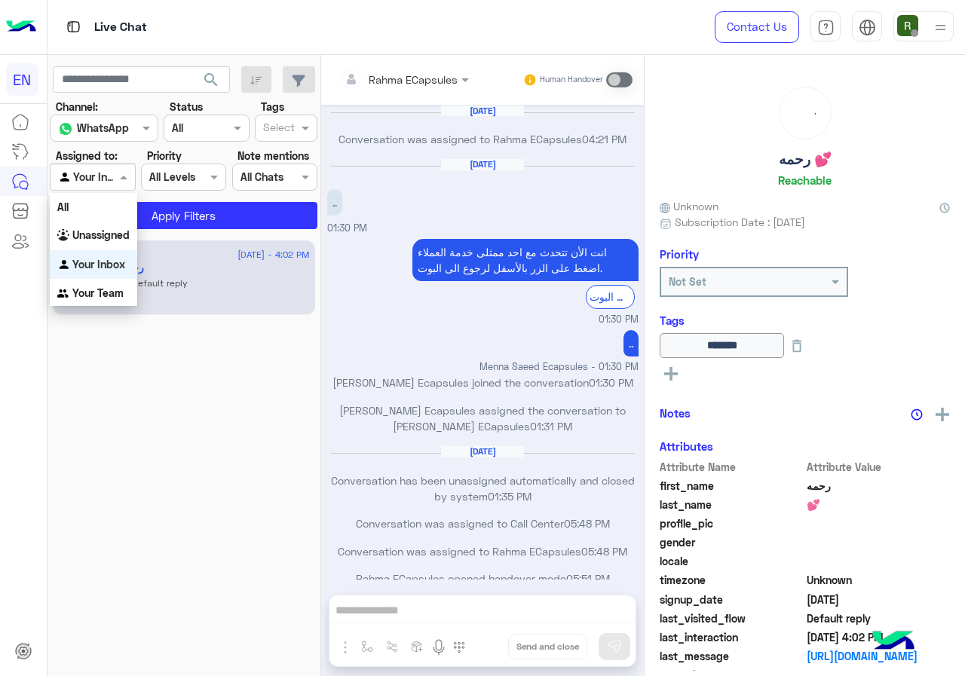
scroll to position [730, 0]
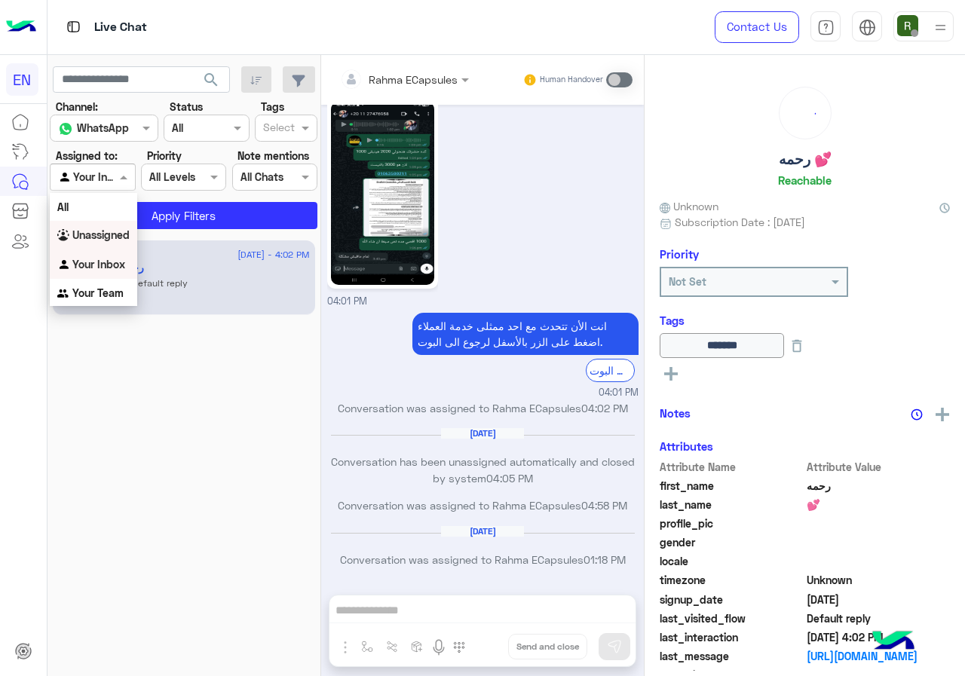
click at [101, 242] on div "Unassigned" at bounding box center [93, 235] width 87 height 29
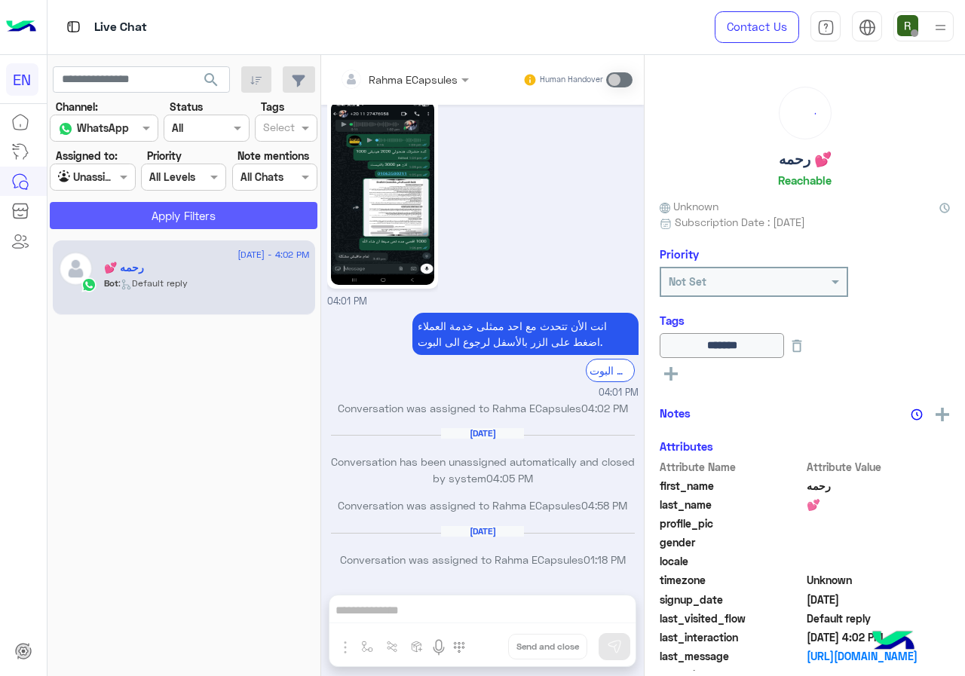
click at [120, 219] on button "Apply Filters" at bounding box center [184, 215] width 268 height 27
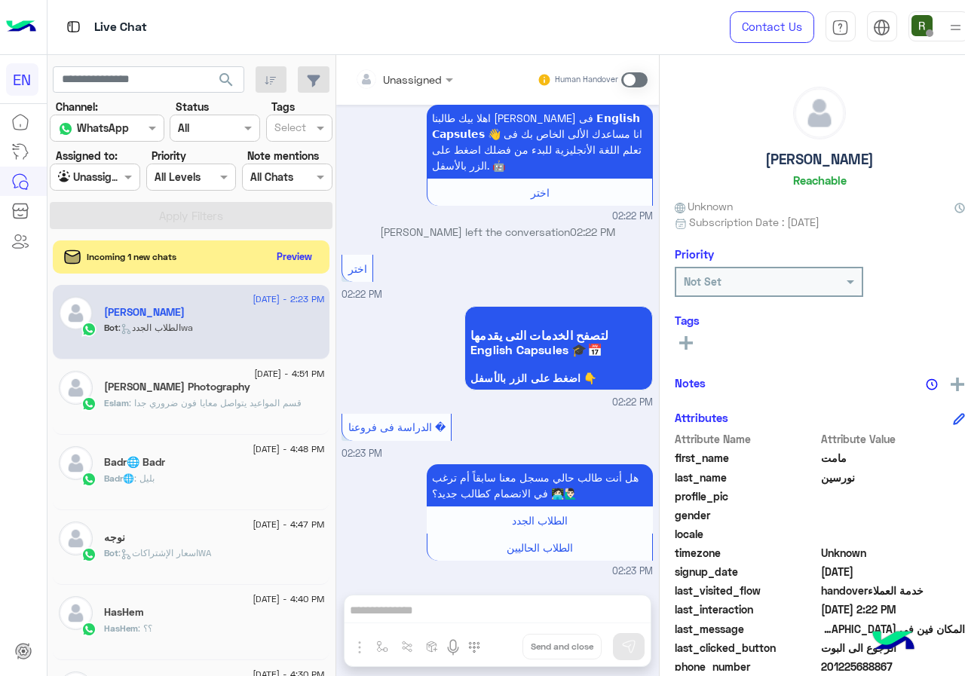
scroll to position [403, 0]
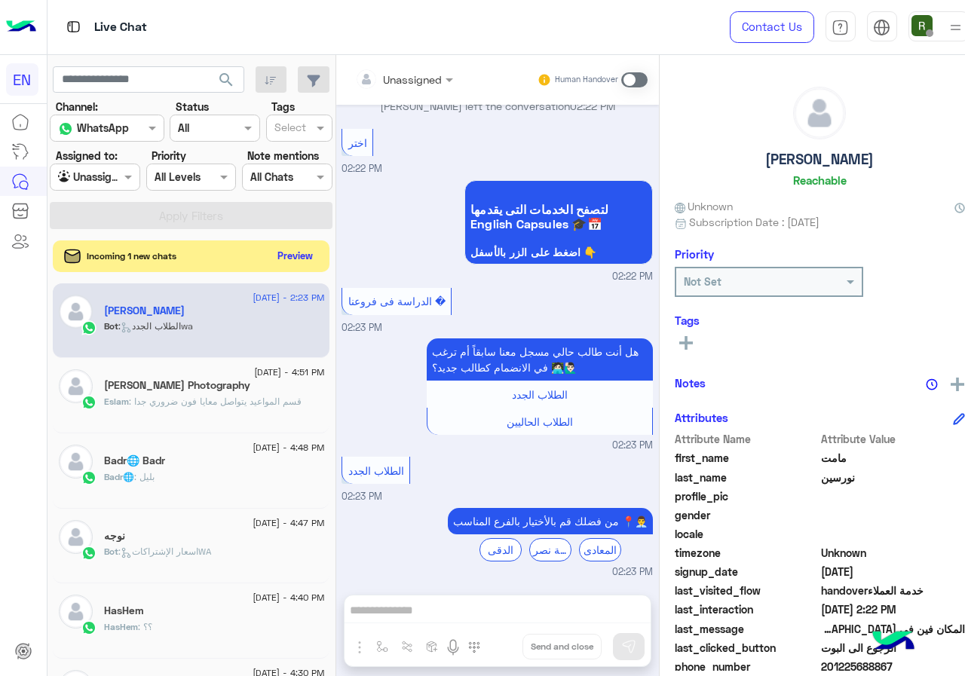
click at [286, 252] on button "Preview" at bounding box center [294, 256] width 47 height 20
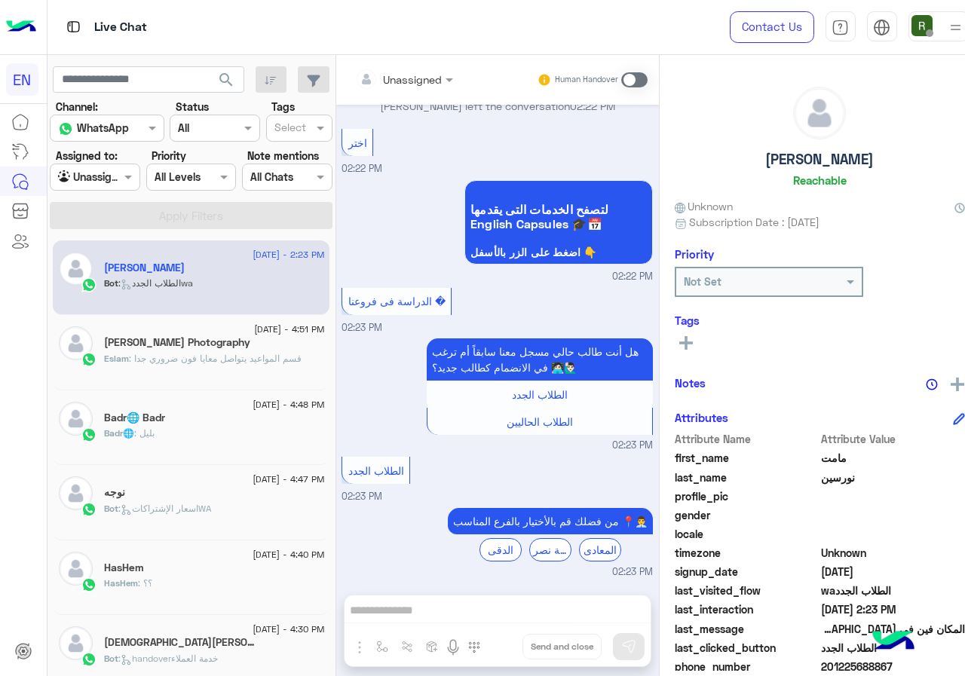
scroll to position [136, 0]
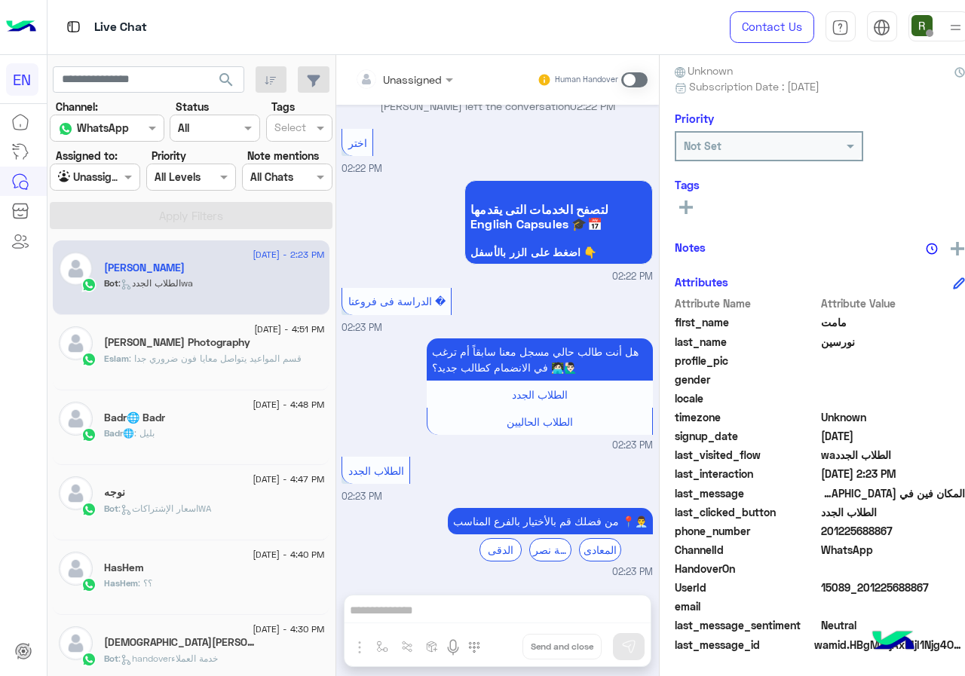
drag, startPoint x: 809, startPoint y: 530, endPoint x: 885, endPoint y: 530, distance: 75.4
click at [885, 530] on span "201225688867" at bounding box center [893, 531] width 144 height 16
copy span "01225688867"
click at [396, 72] on input "text" at bounding box center [385, 80] width 61 height 16
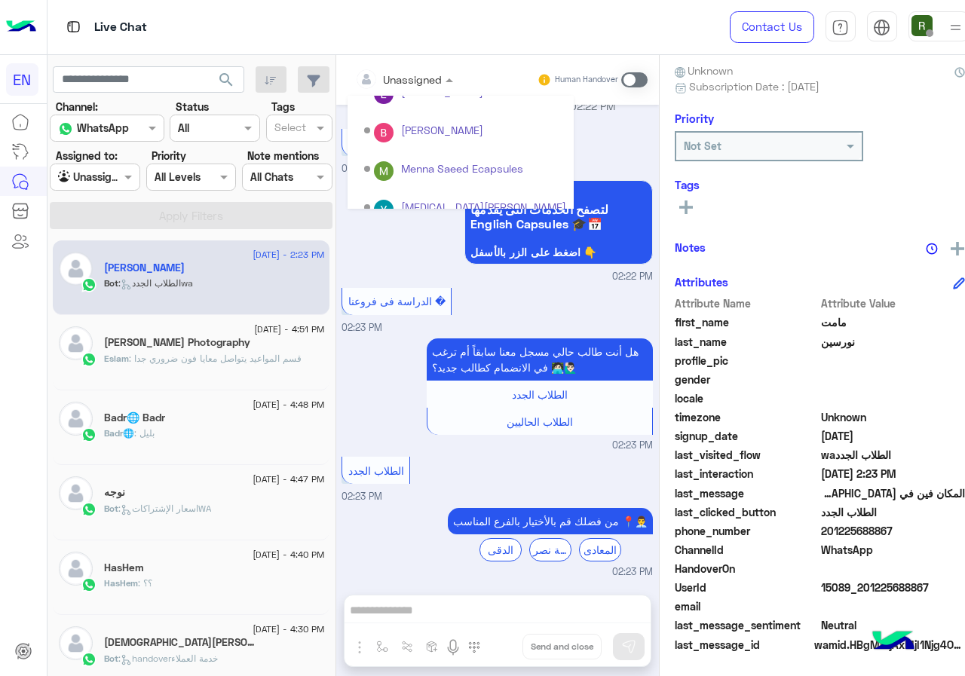
scroll to position [250, 0]
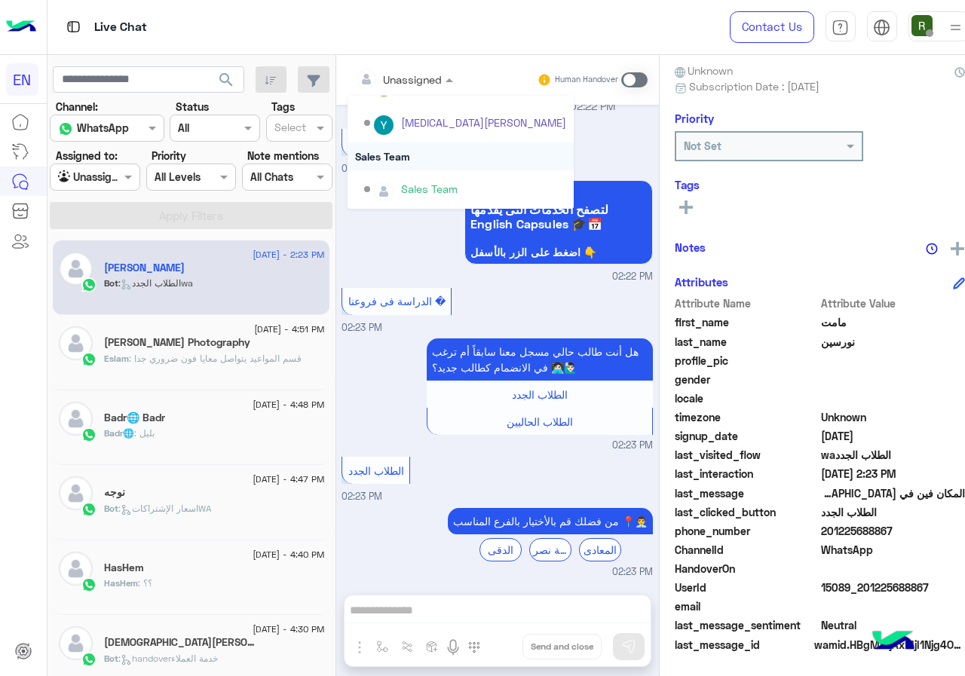
click at [401, 152] on div "Sales Team" at bounding box center [460, 156] width 226 height 28
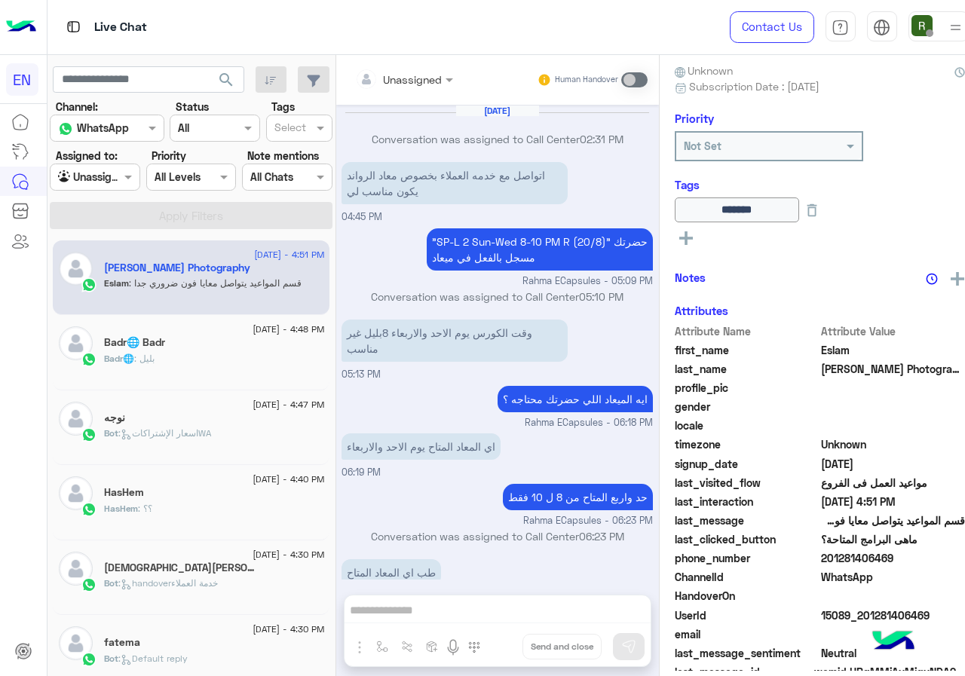
scroll to position [622, 0]
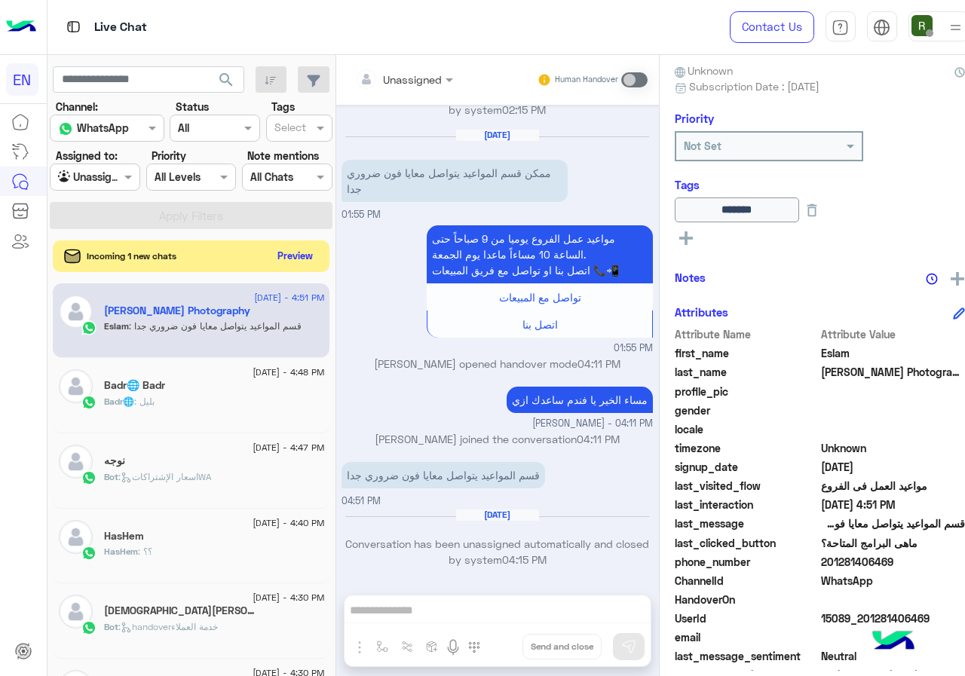
click at [289, 259] on button "Preview" at bounding box center [294, 256] width 47 height 20
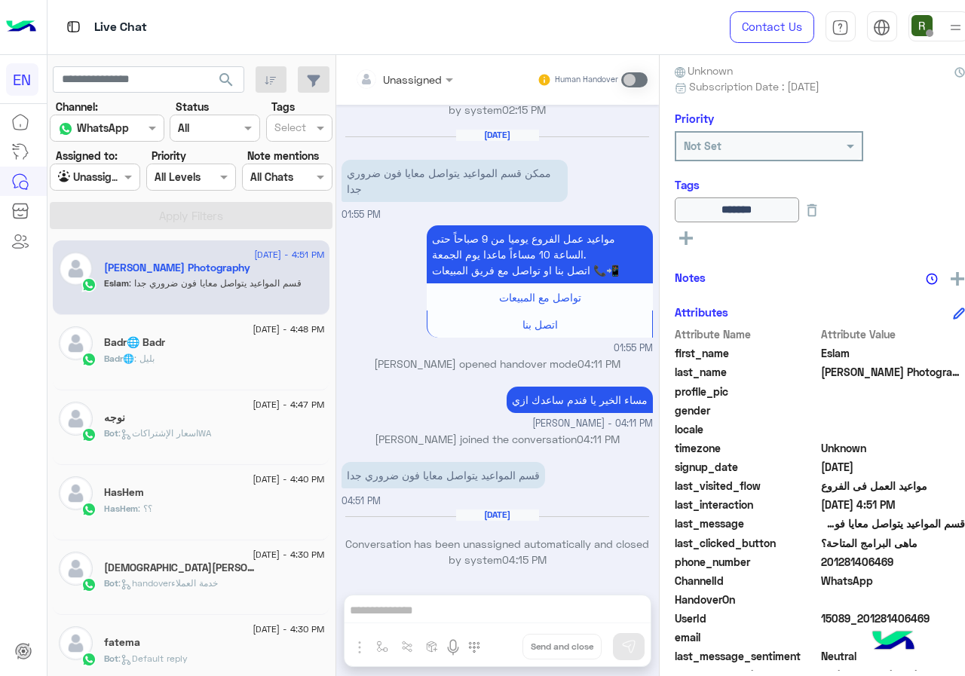
click at [110, 183] on div at bounding box center [94, 176] width 89 height 17
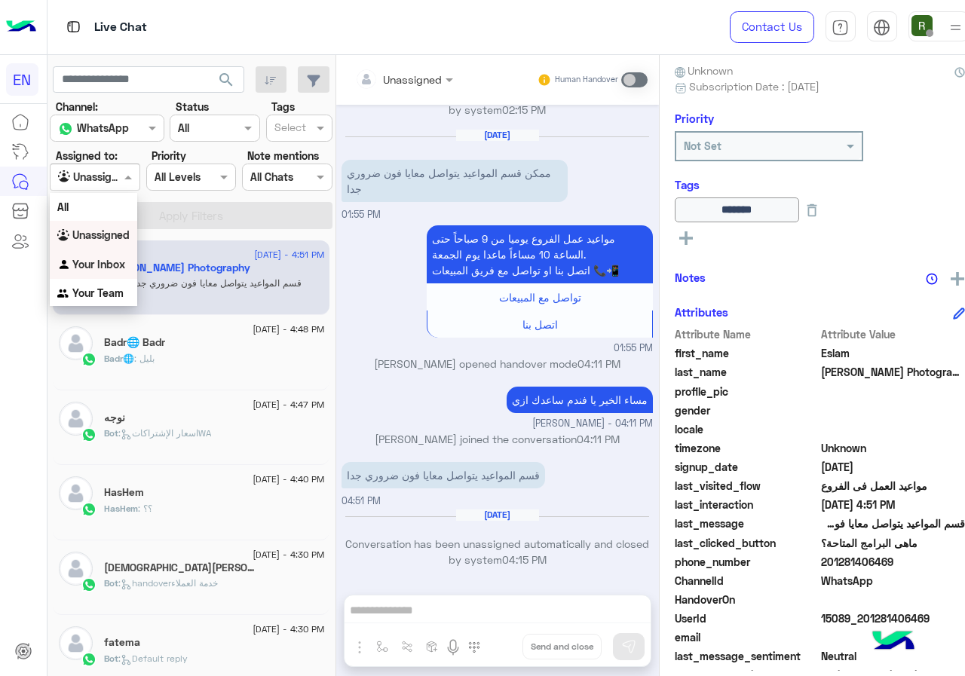
click at [84, 258] on b "Your Inbox" at bounding box center [98, 264] width 53 height 13
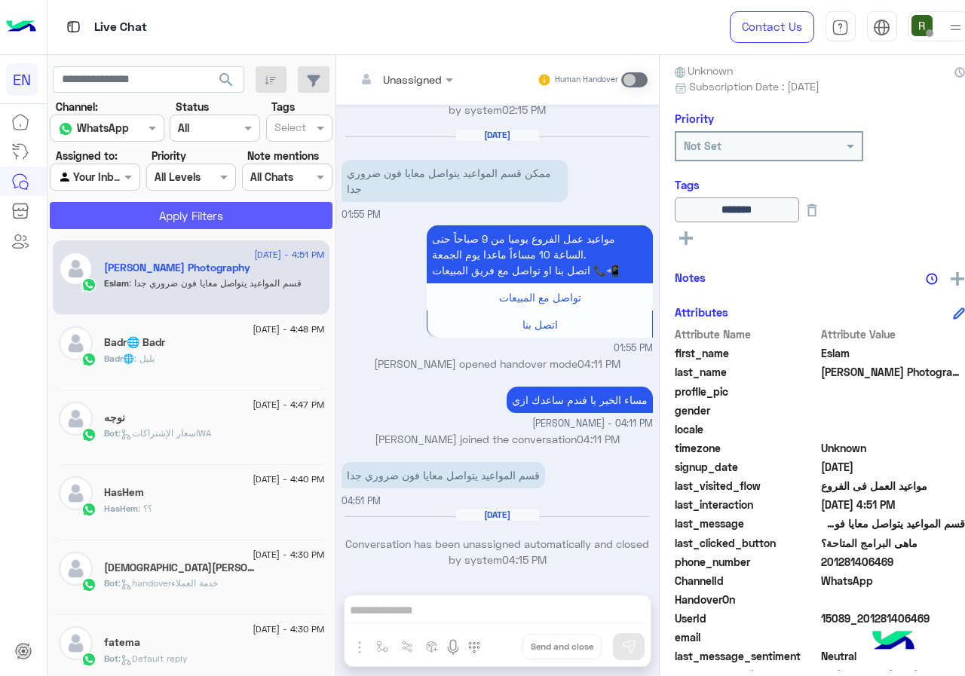
click at [151, 219] on button "Apply Filters" at bounding box center [191, 215] width 283 height 27
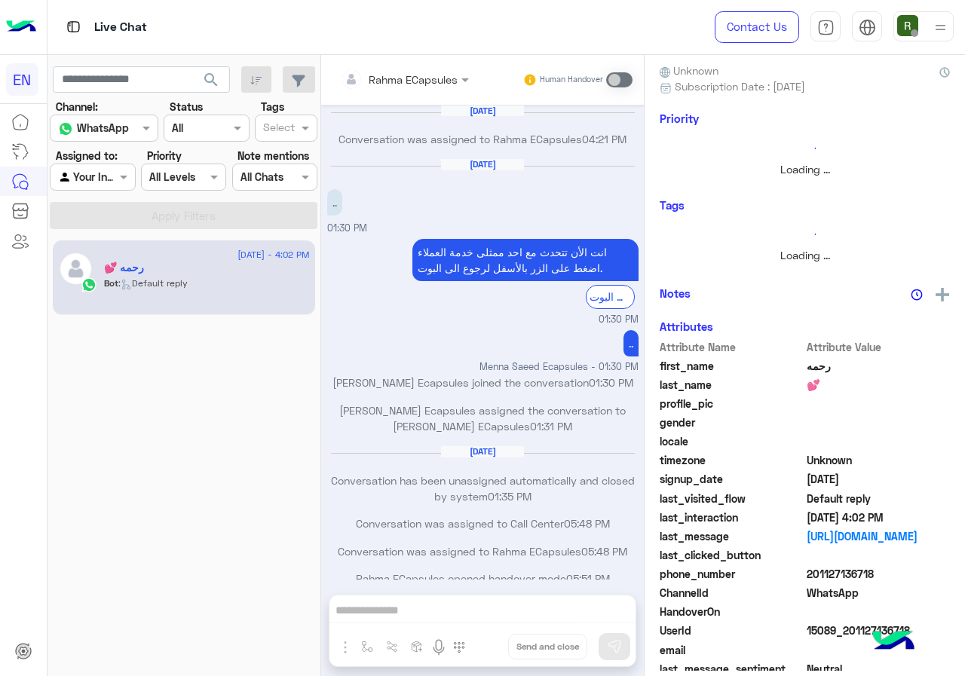
scroll to position [730, 0]
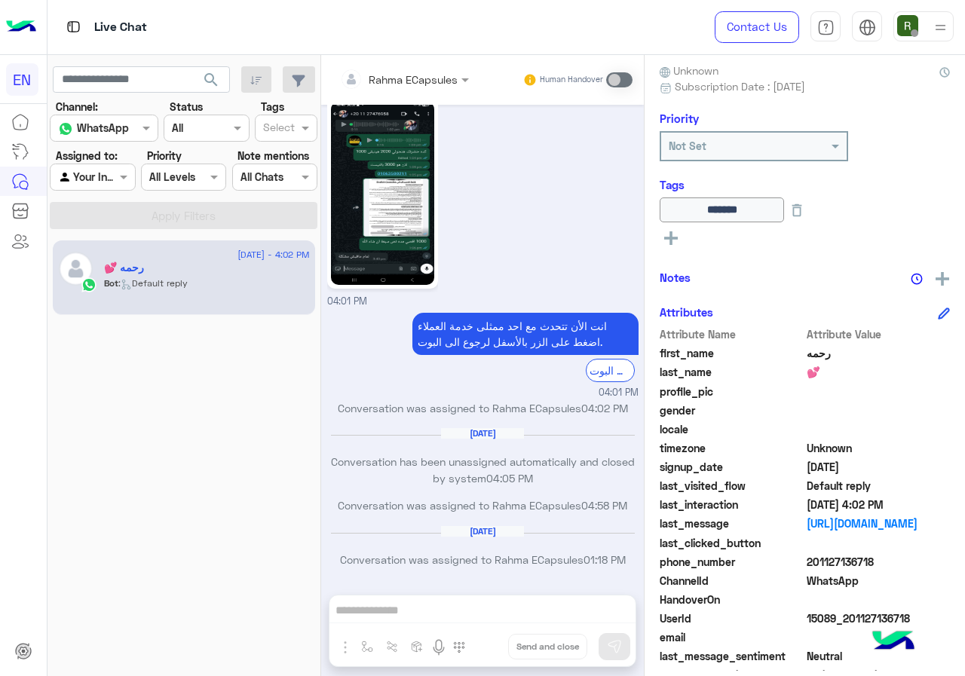
click at [105, 174] on div at bounding box center [92, 176] width 84 height 17
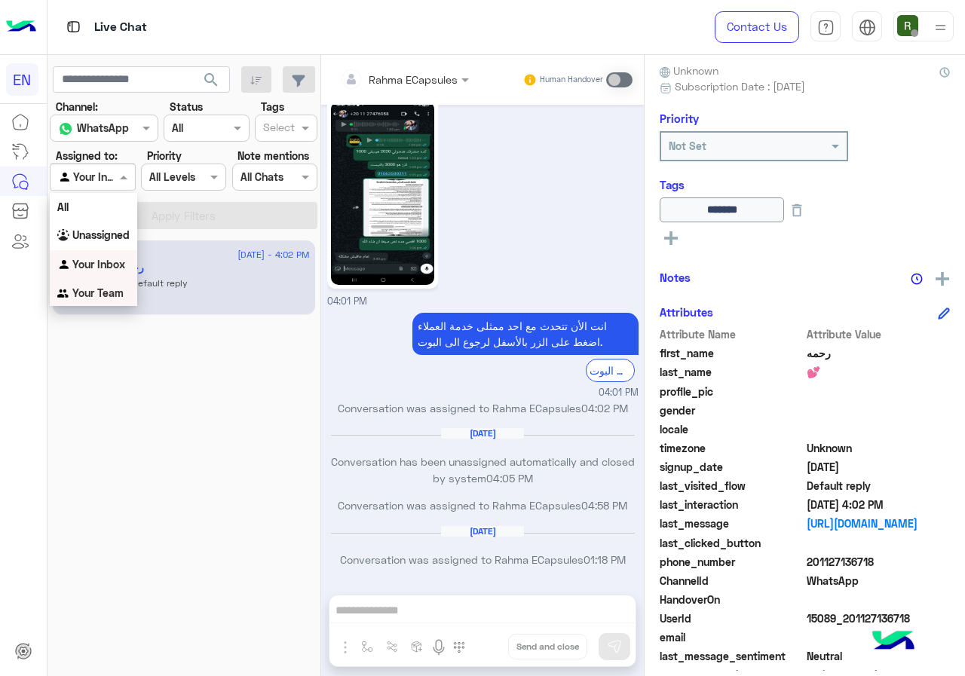
click at [114, 298] on b "Your Team" at bounding box center [97, 292] width 51 height 13
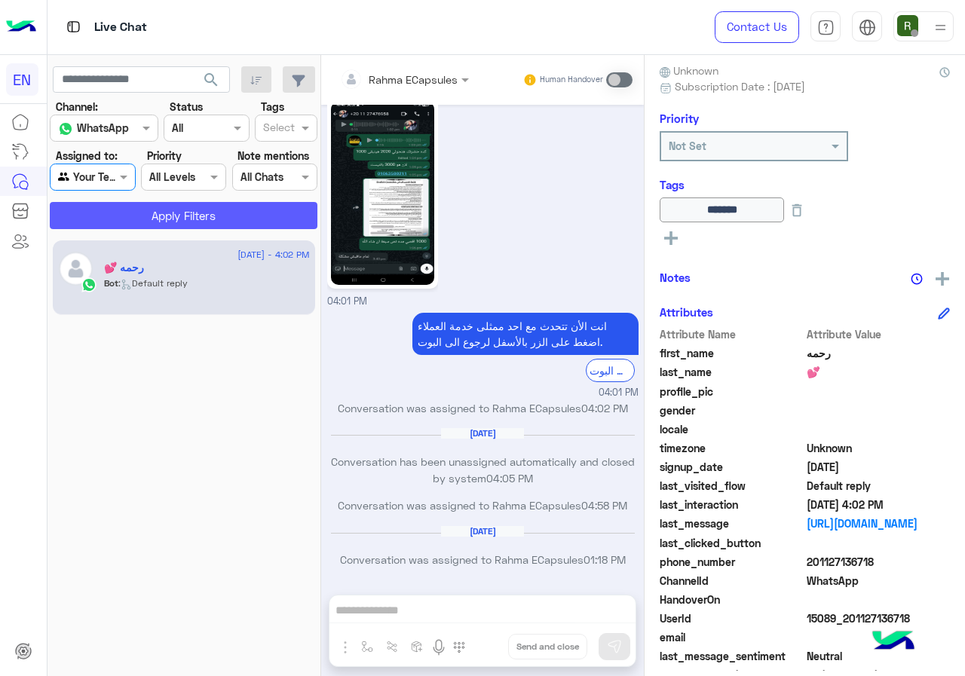
click at [136, 222] on button "Apply Filters" at bounding box center [184, 215] width 268 height 27
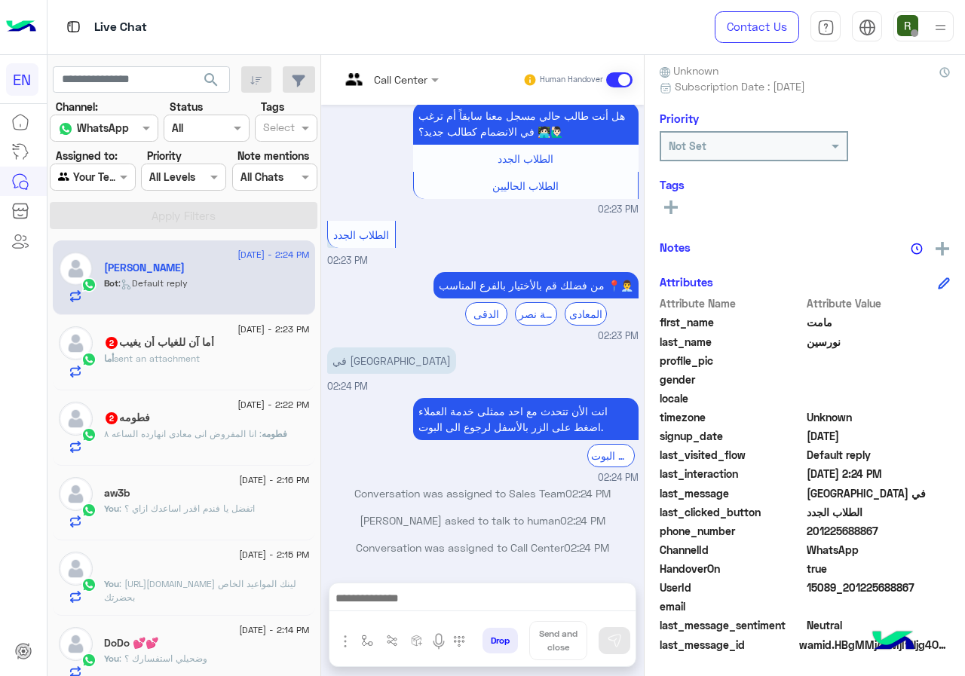
drag, startPoint x: 858, startPoint y: 534, endPoint x: 963, endPoint y: 530, distance: 104.8
click at [950, 530] on span "201225688867" at bounding box center [878, 531] width 144 height 16
copy span "01225688867"
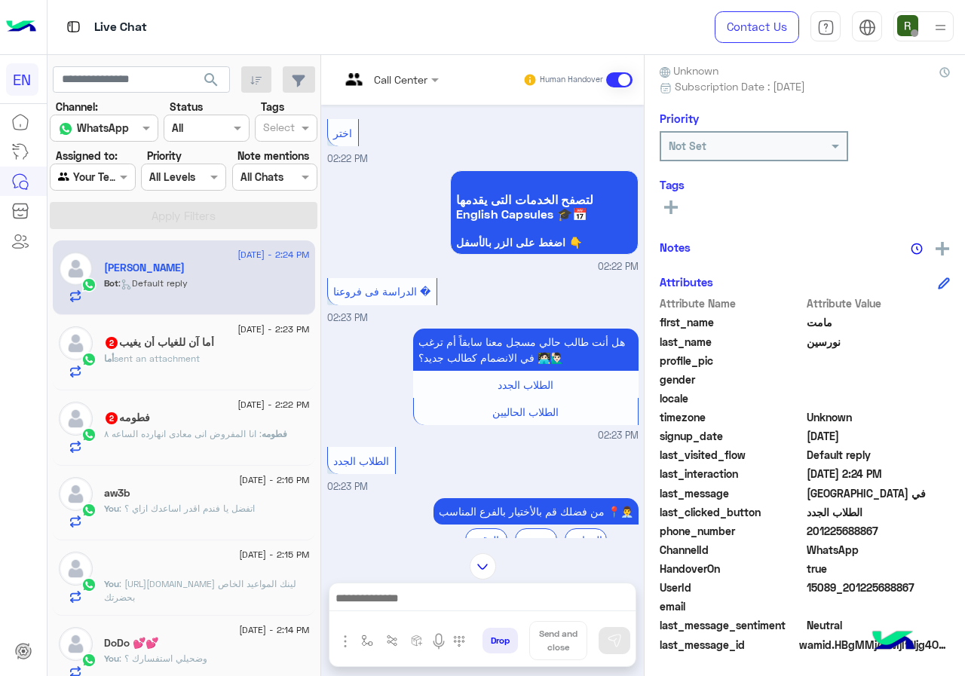
scroll to position [262, 0]
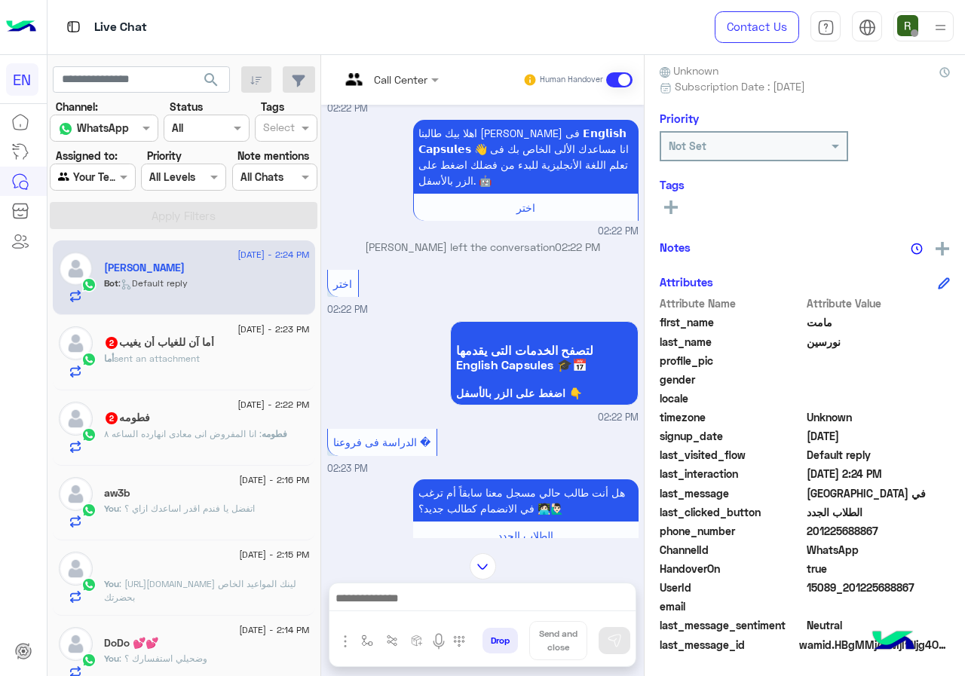
click at [446, 71] on div at bounding box center [389, 78] width 114 height 17
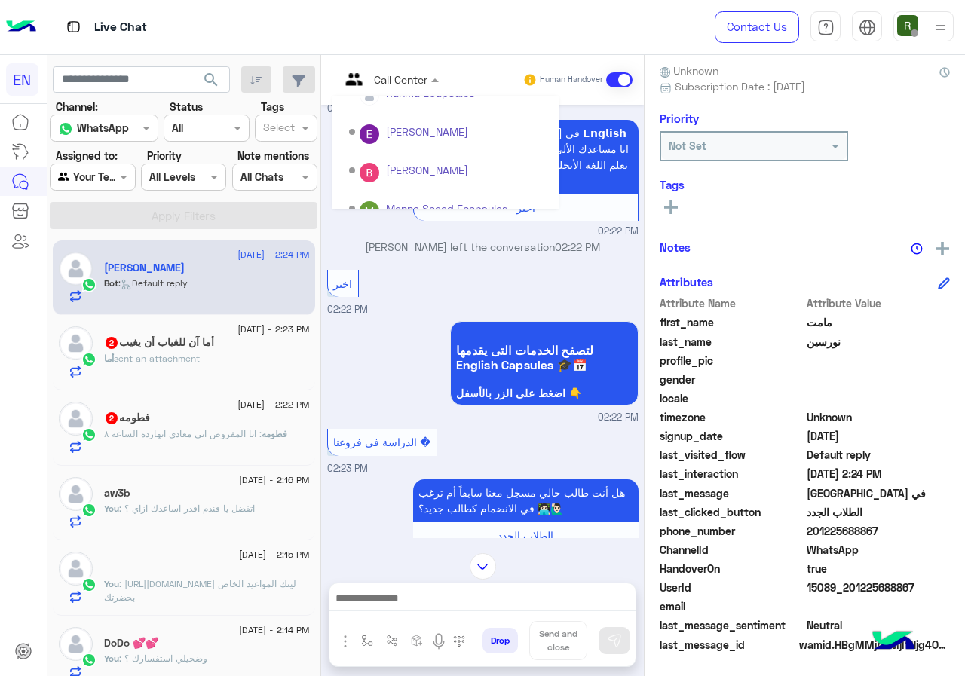
scroll to position [250, 0]
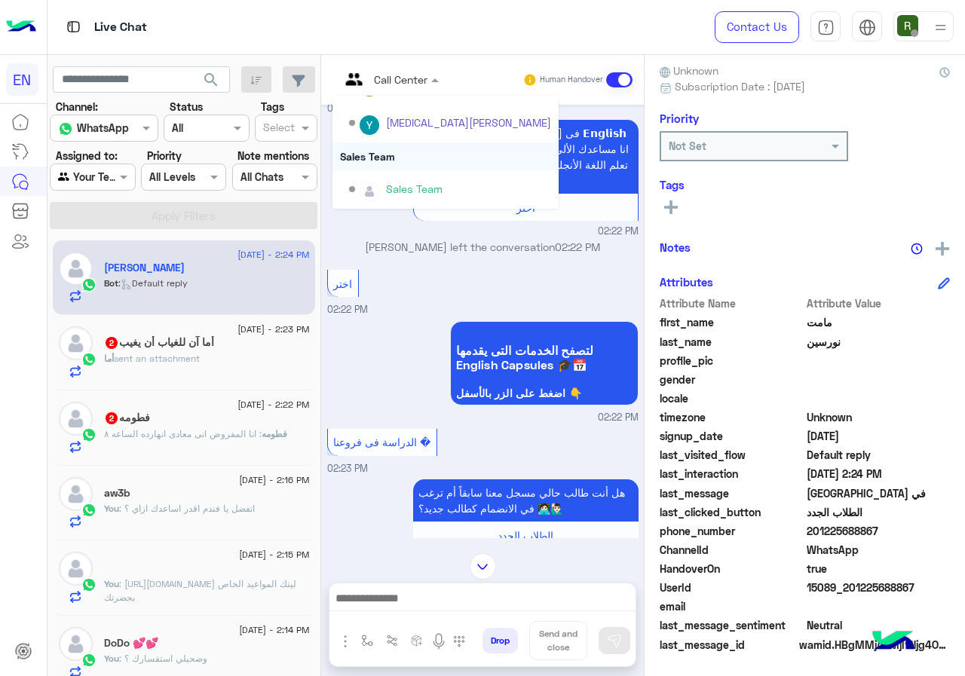
click at [476, 162] on div "Sales Team" at bounding box center [445, 156] width 226 height 28
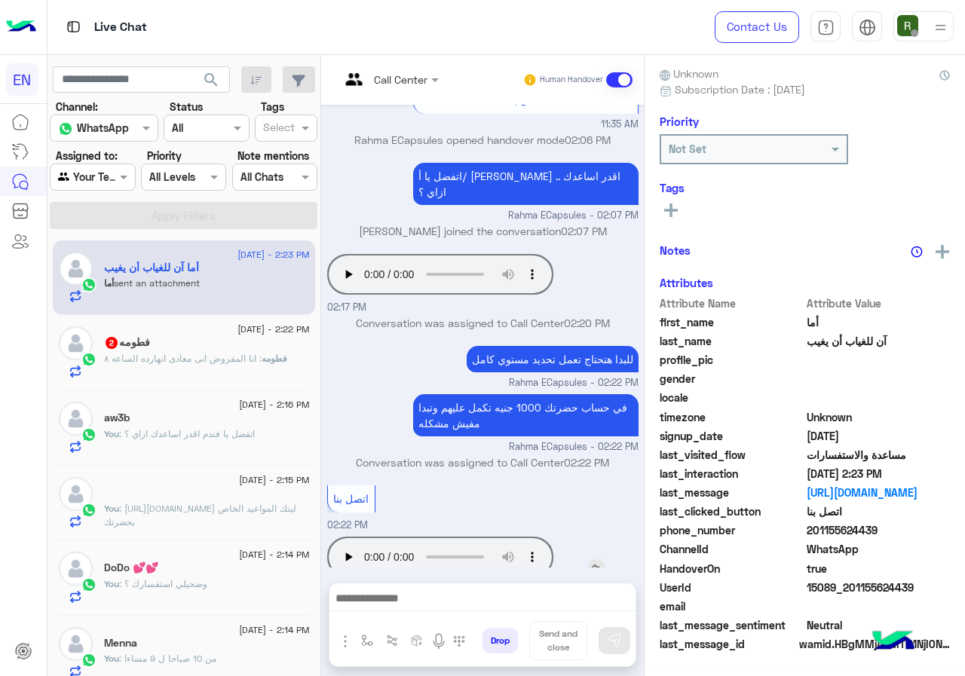
scroll to position [136, 0]
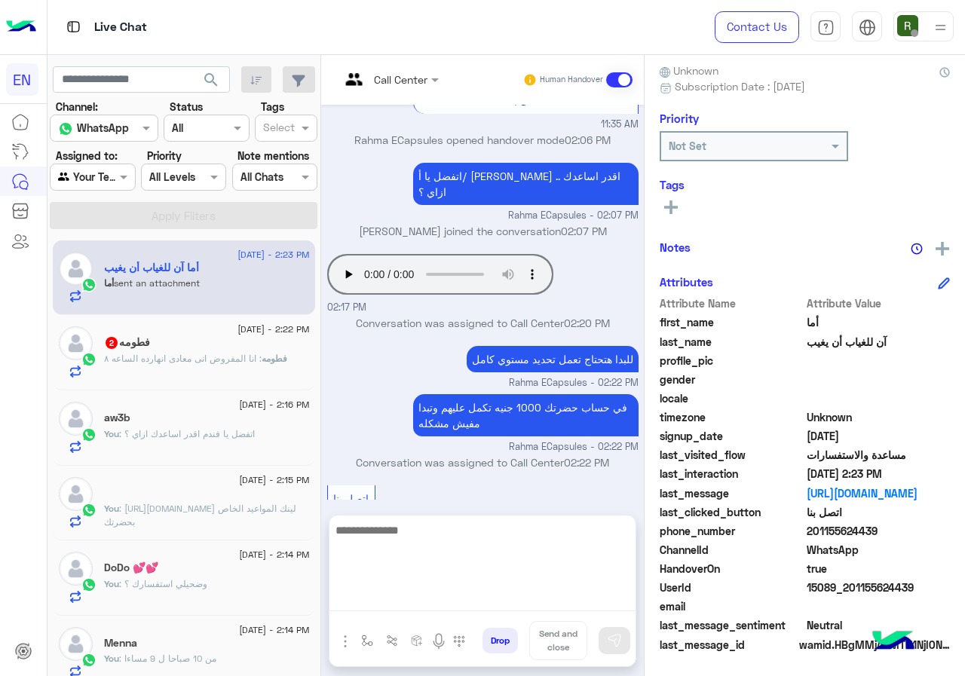
click at [523, 599] on textarea at bounding box center [482, 566] width 306 height 90
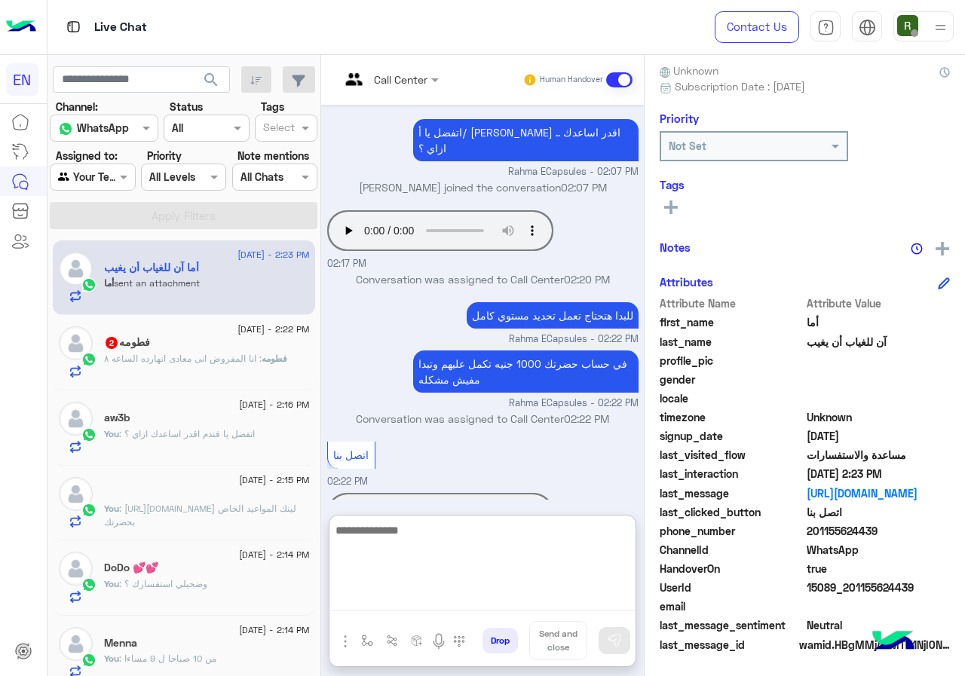
scroll to position [890, 0]
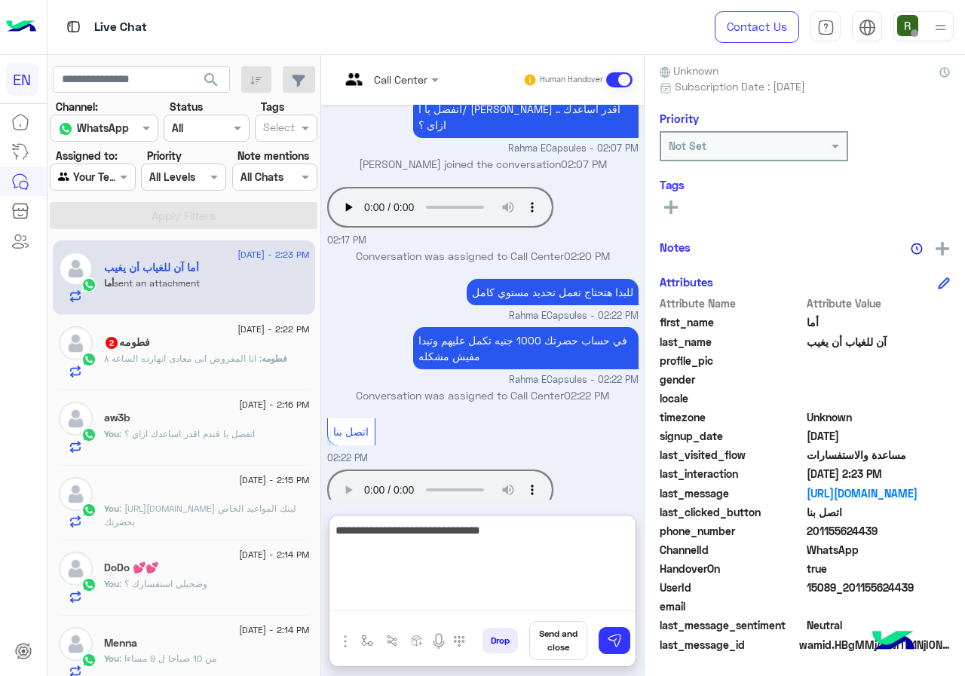
type textarea "**********"
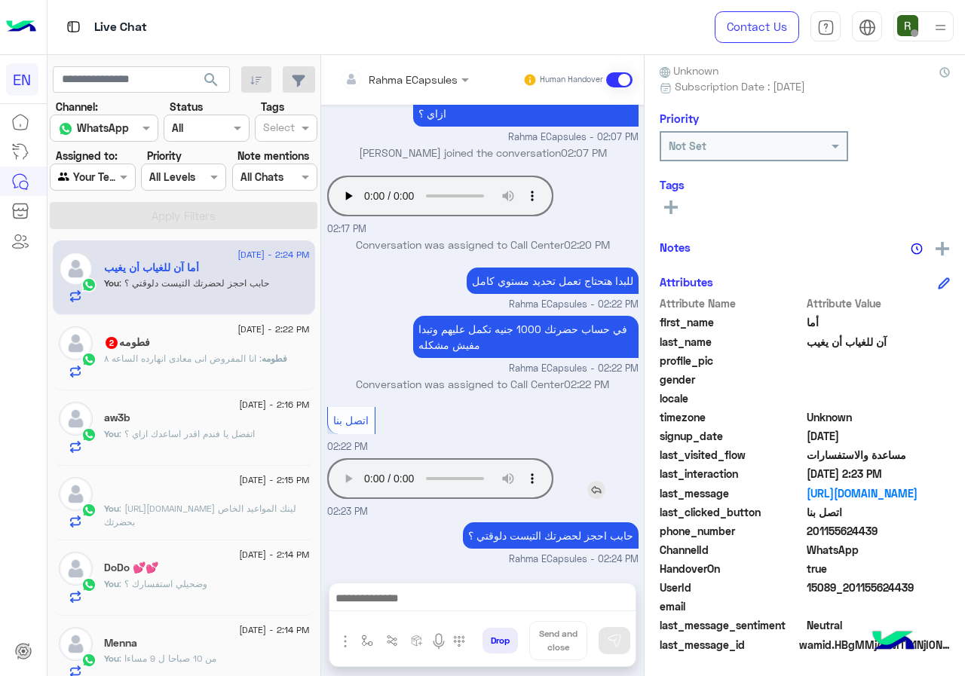
scroll to position [871, 0]
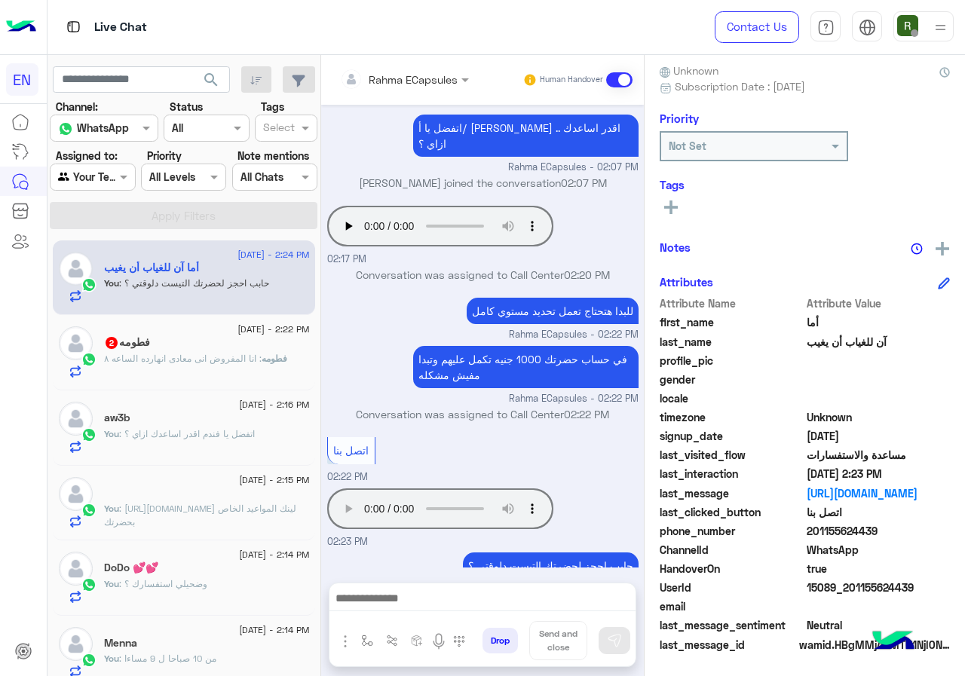
click at [249, 352] on p "فطومه : انا المفروض انى معادى انهارده الساعه ٨" at bounding box center [195, 359] width 183 height 14
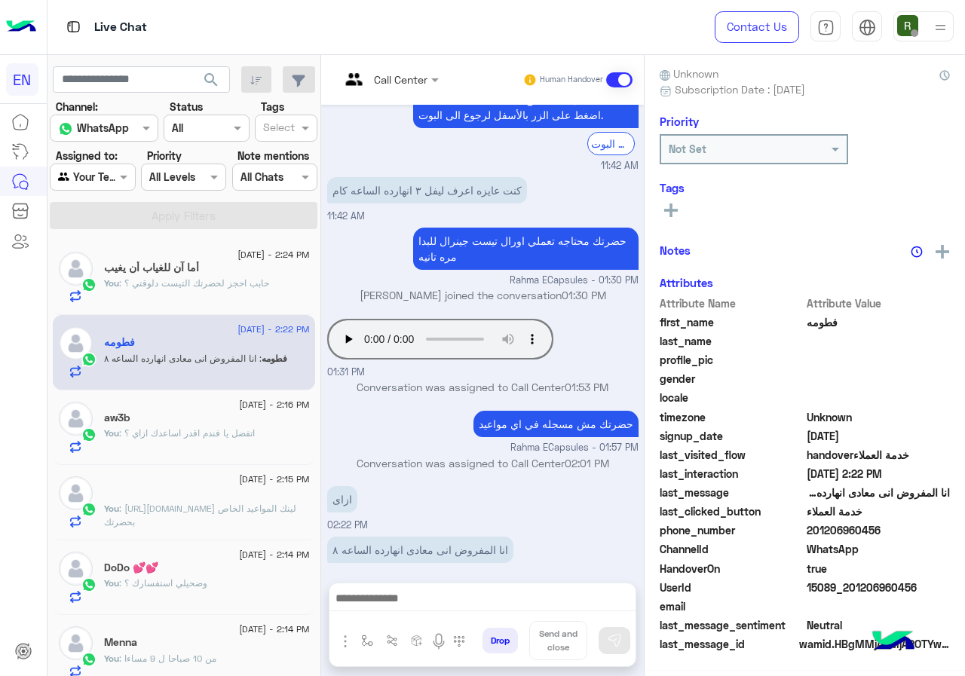
scroll to position [136, 0]
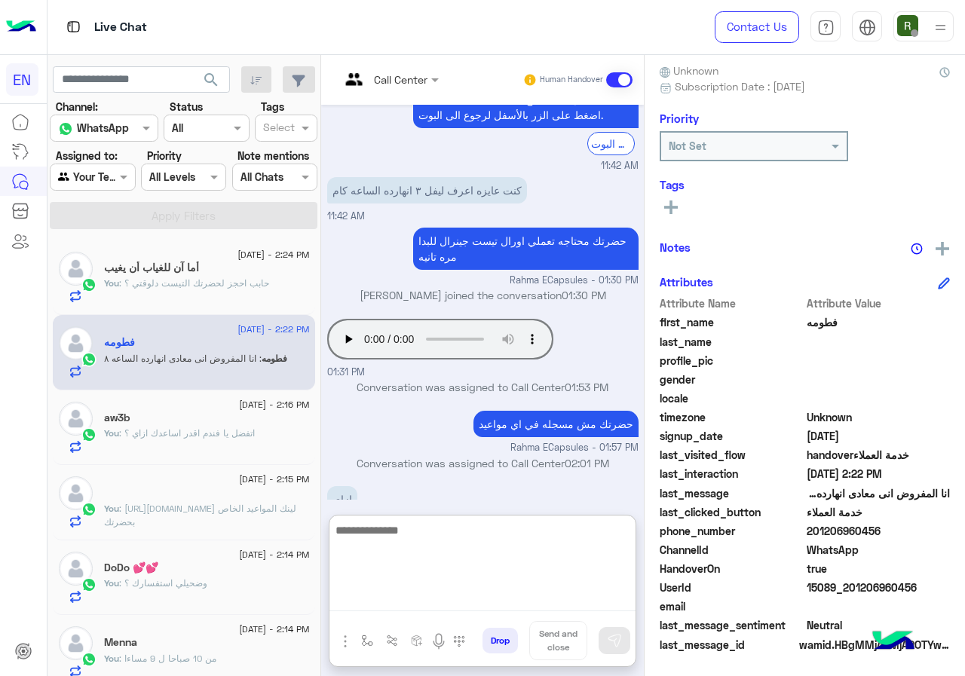
click at [451, 596] on textarea at bounding box center [482, 566] width 306 height 90
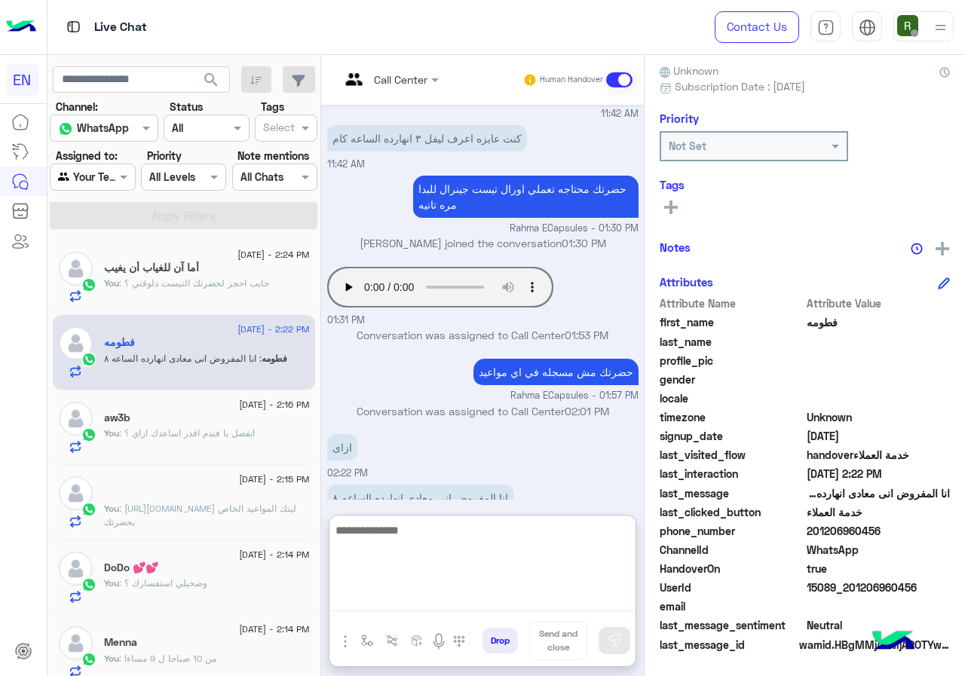
scroll to position [1077, 0]
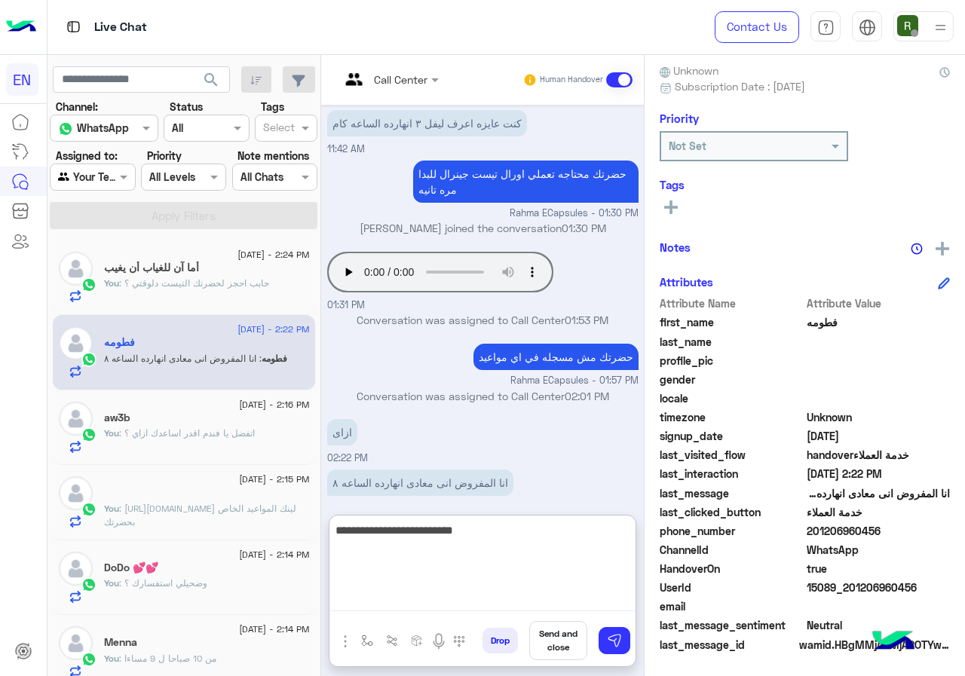
type textarea "**********"
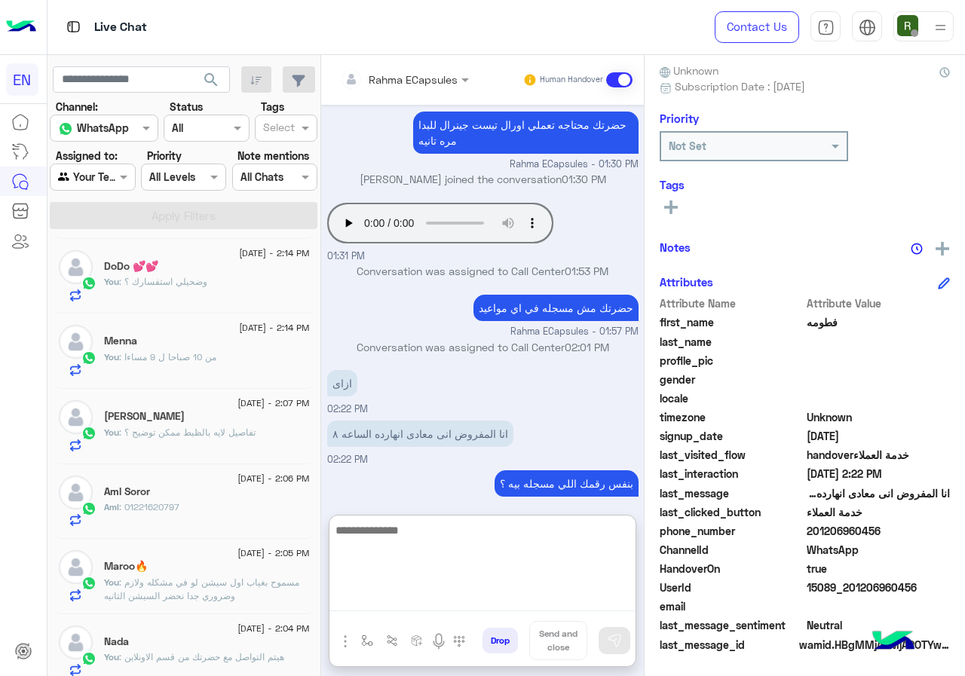
scroll to position [377, 0]
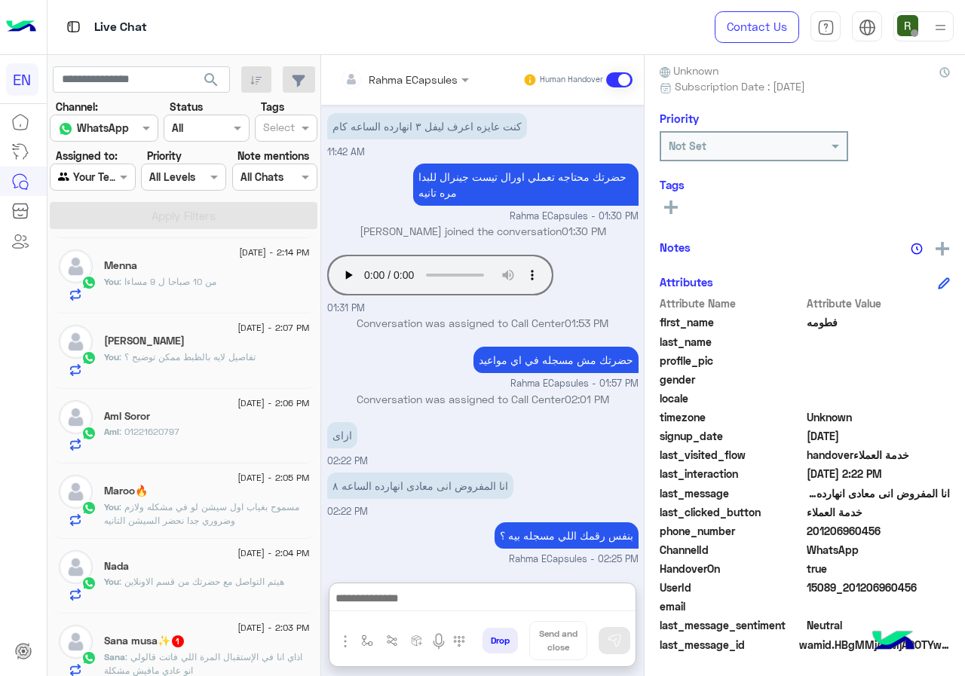
click at [223, 442] on div "Aml : 01221620797" at bounding box center [207, 438] width 206 height 26
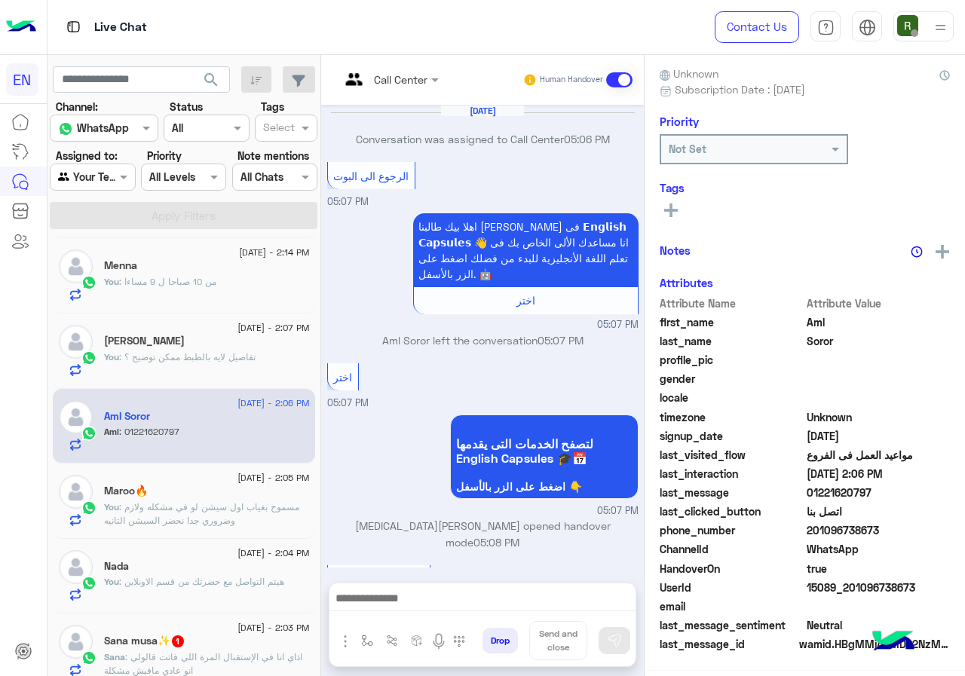
scroll to position [697, 0]
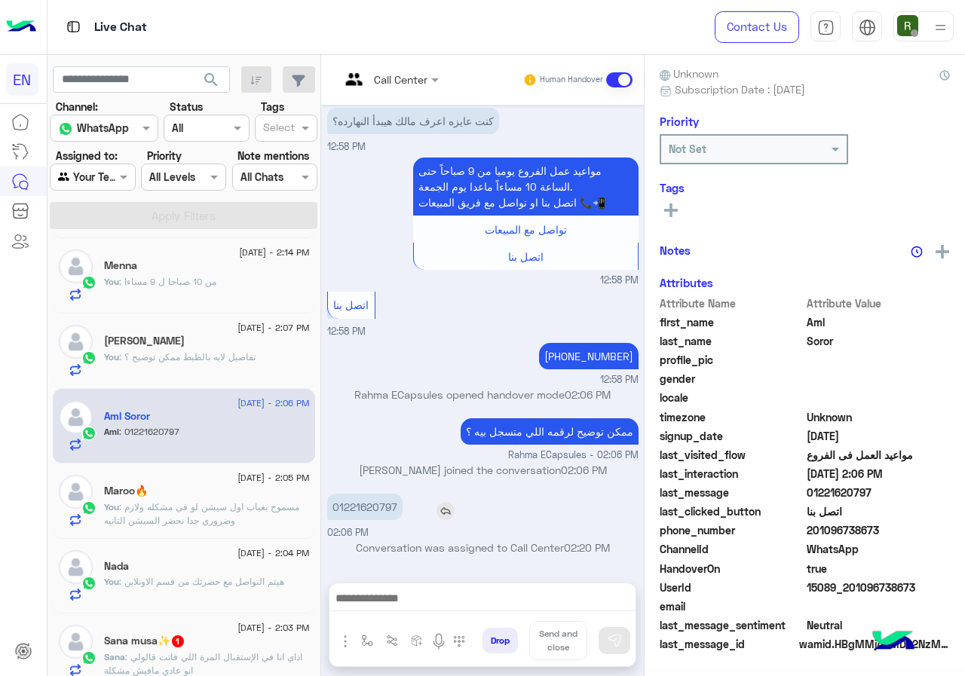
click at [401, 501] on p "01221620797" at bounding box center [364, 507] width 75 height 26
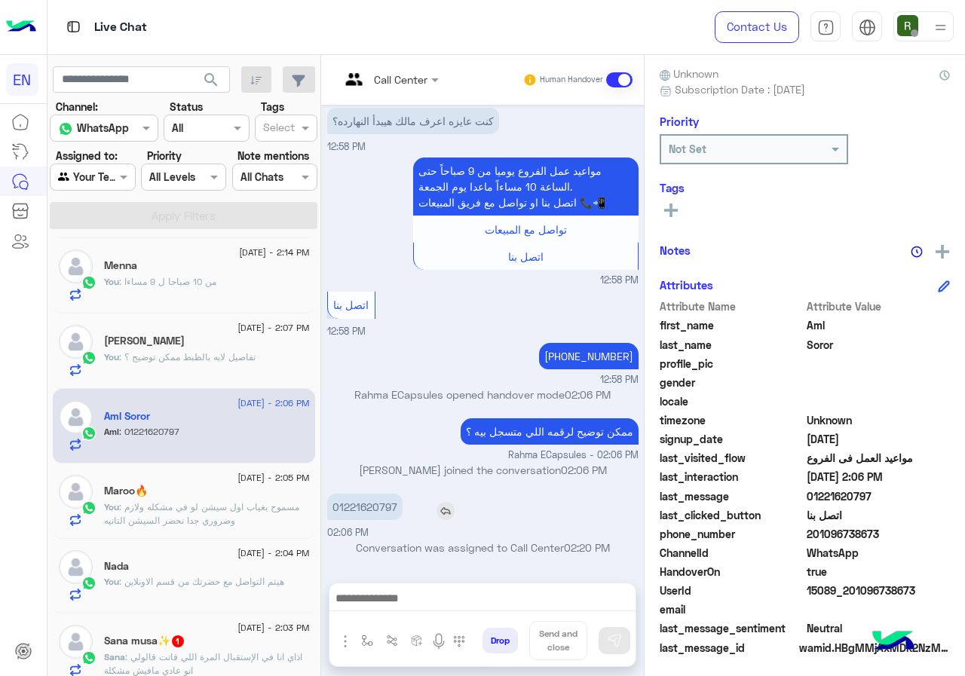
scroll to position [136, 0]
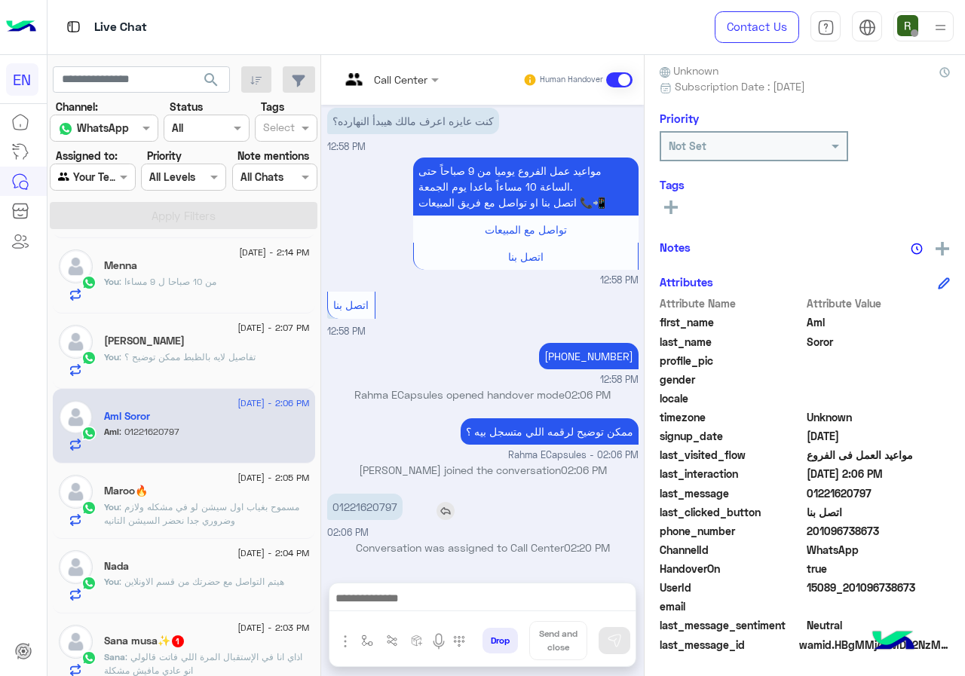
copy p "01221620797"
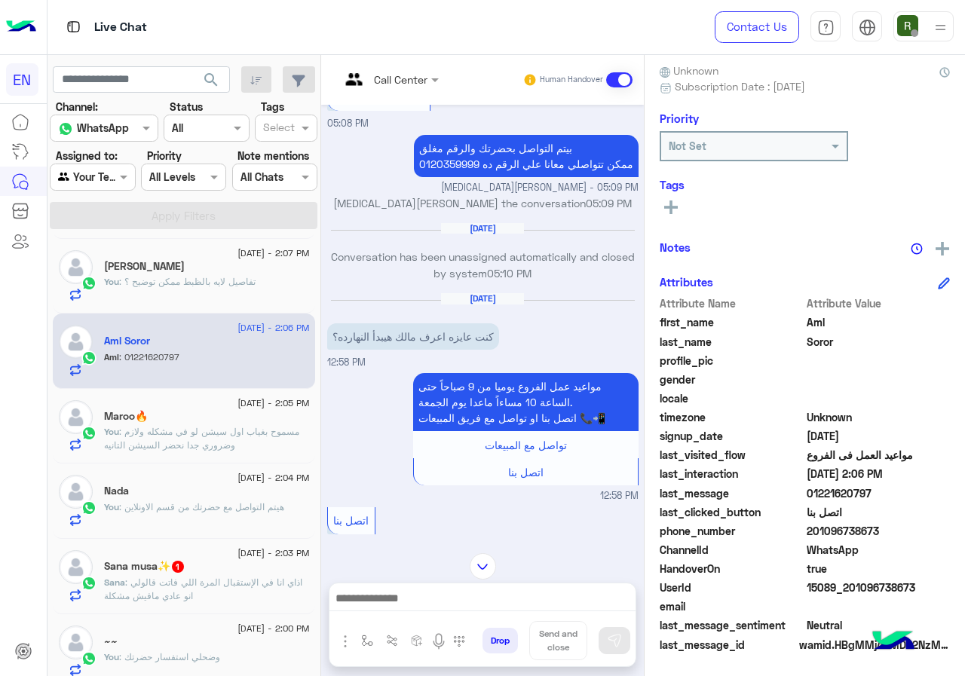
scroll to position [471, 0]
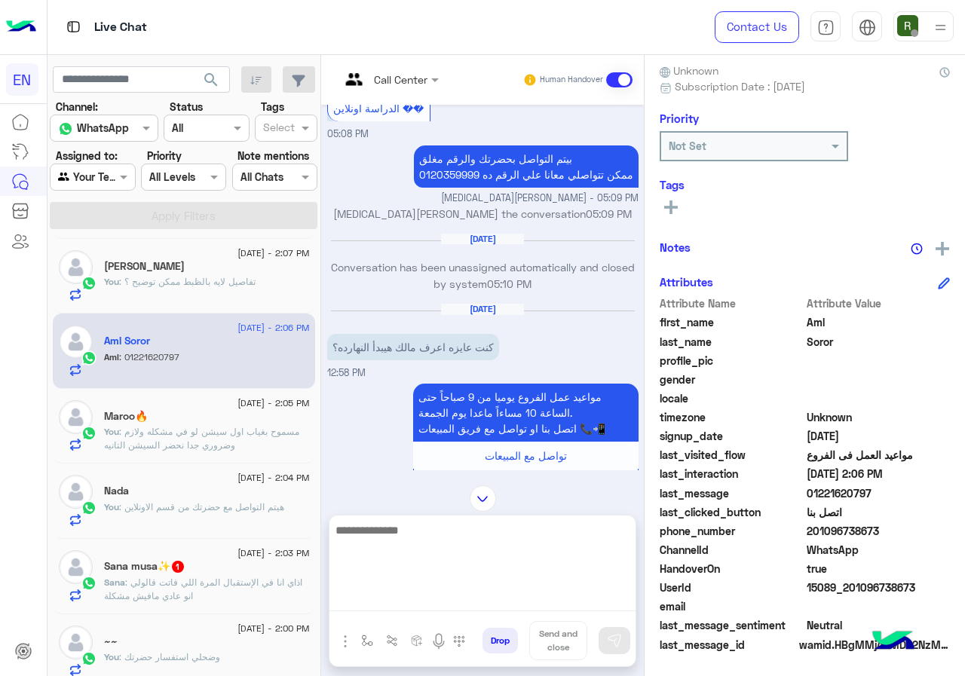
click at [477, 605] on textarea at bounding box center [482, 566] width 306 height 90
paste textarea "**********"
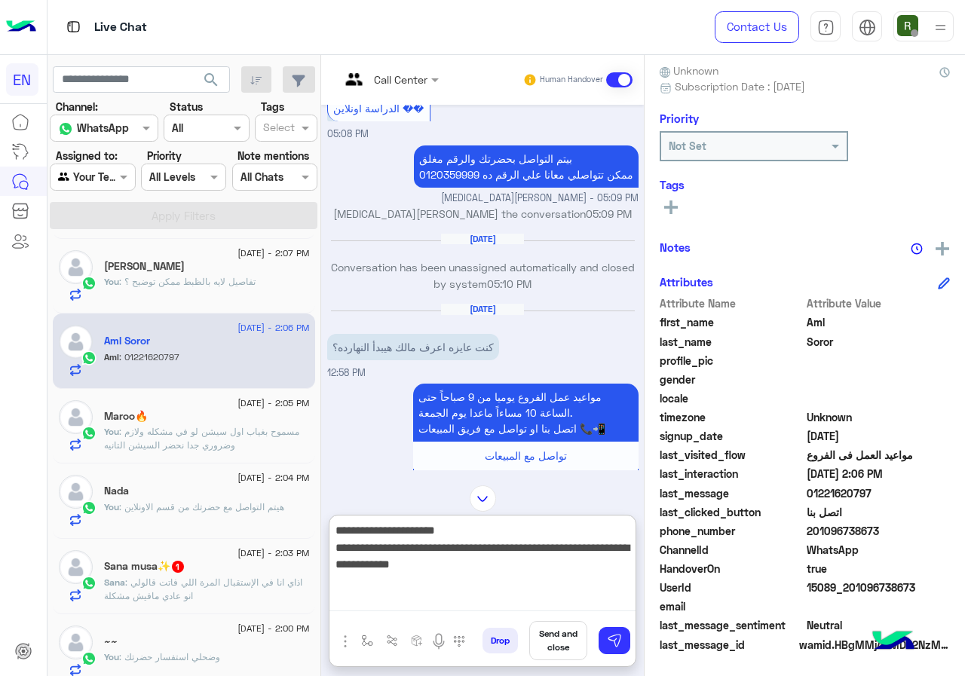
drag, startPoint x: 380, startPoint y: 546, endPoint x: 488, endPoint y: 543, distance: 108.5
click at [488, 543] on textarea "**********" at bounding box center [482, 566] width 306 height 90
drag, startPoint x: 455, startPoint y: 551, endPoint x: 524, endPoint y: 552, distance: 68.6
click at [524, 552] on textarea "**********" at bounding box center [482, 566] width 306 height 90
drag, startPoint x: 560, startPoint y: 536, endPoint x: 622, endPoint y: 535, distance: 61.8
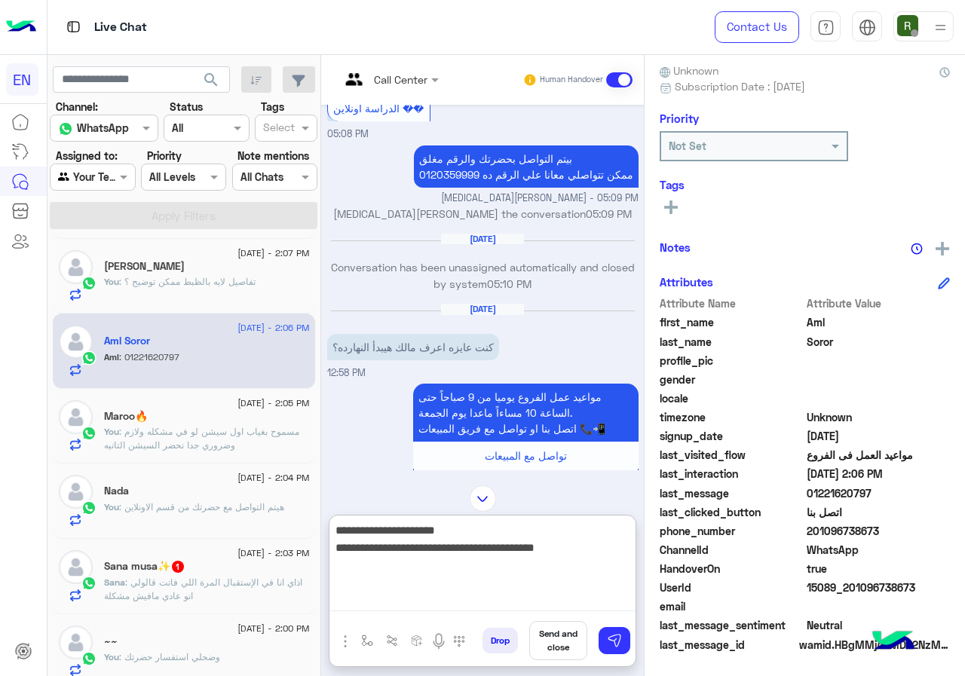
click at [622, 535] on textarea "**********" at bounding box center [482, 566] width 306 height 90
drag, startPoint x: 639, startPoint y: 532, endPoint x: 570, endPoint y: 530, distance: 69.4
click at [570, 530] on textarea "**********" at bounding box center [482, 566] width 306 height 90
click at [635, 572] on textarea "**********" at bounding box center [482, 566] width 306 height 90
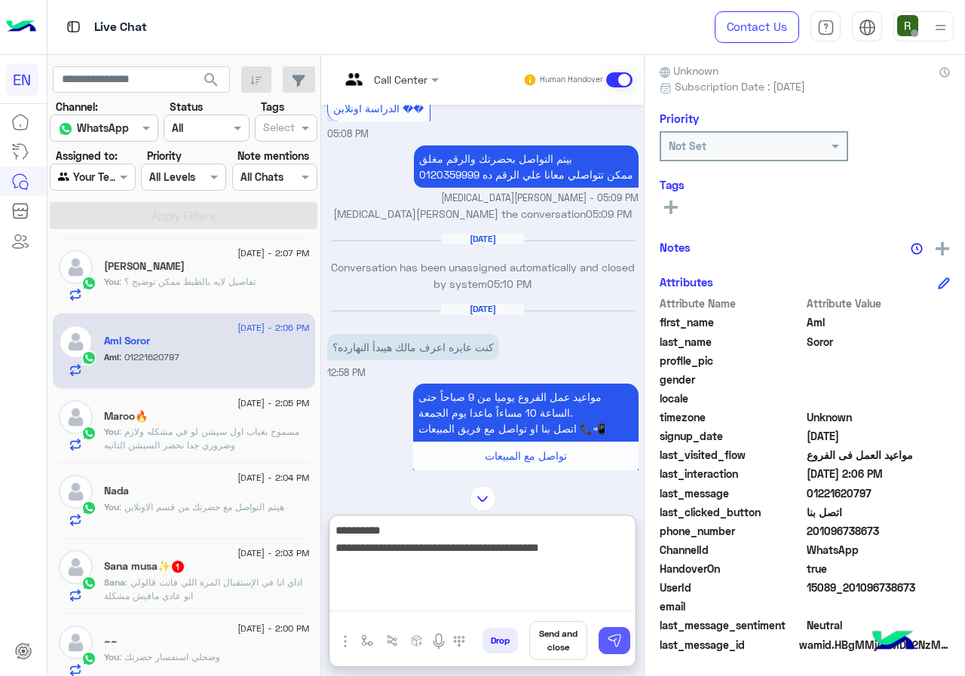
type textarea "**********"
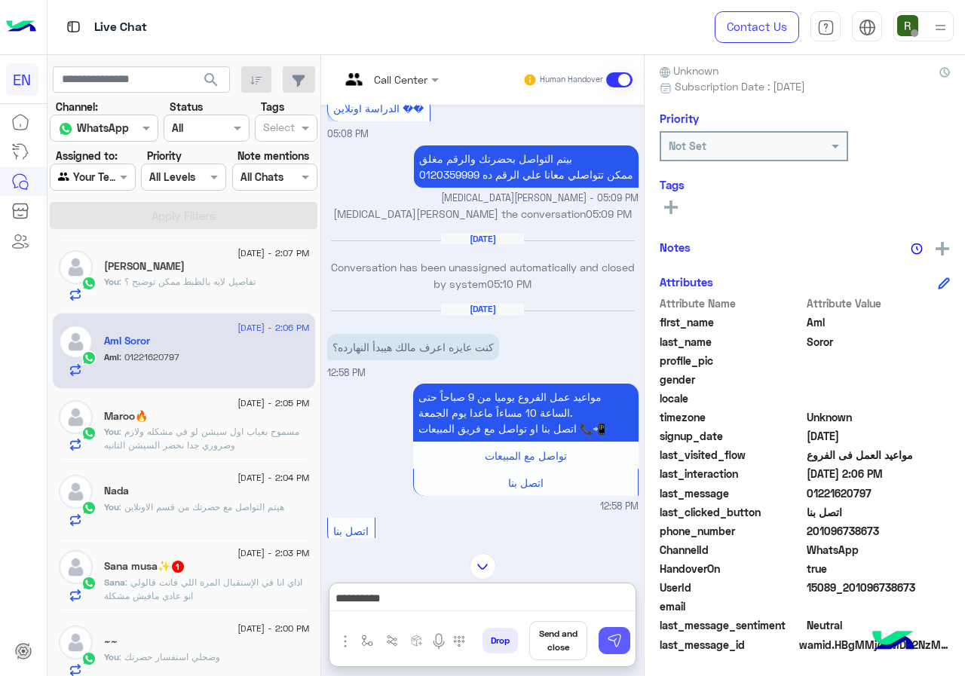
click at [630, 629] on button at bounding box center [614, 640] width 32 height 27
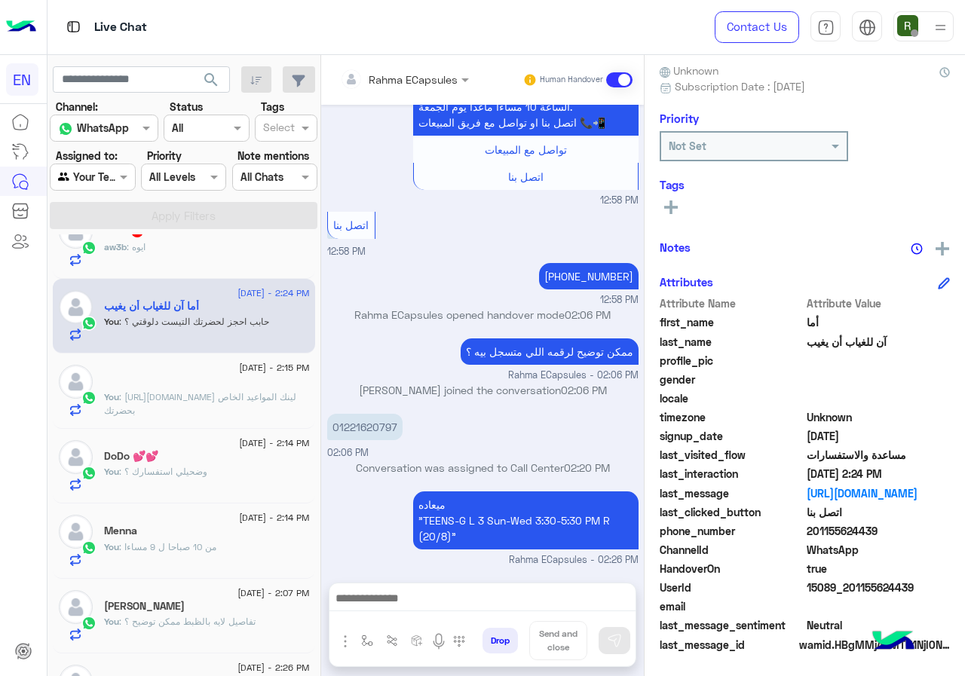
scroll to position [0, 0]
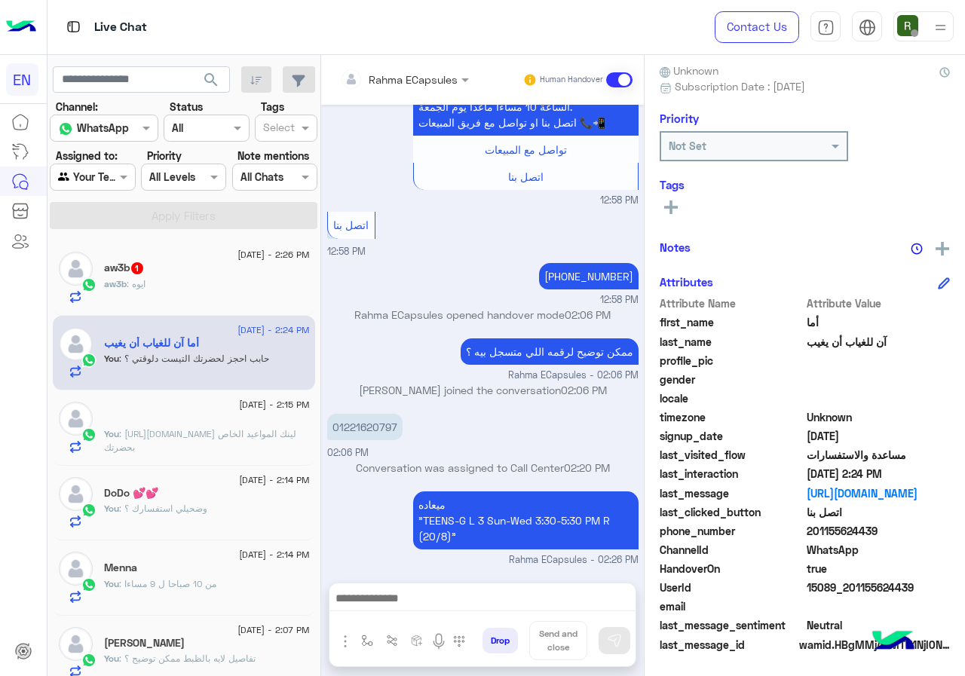
click at [240, 256] on div "[DATE] - 2:26 PM" at bounding box center [207, 257] width 206 height 10
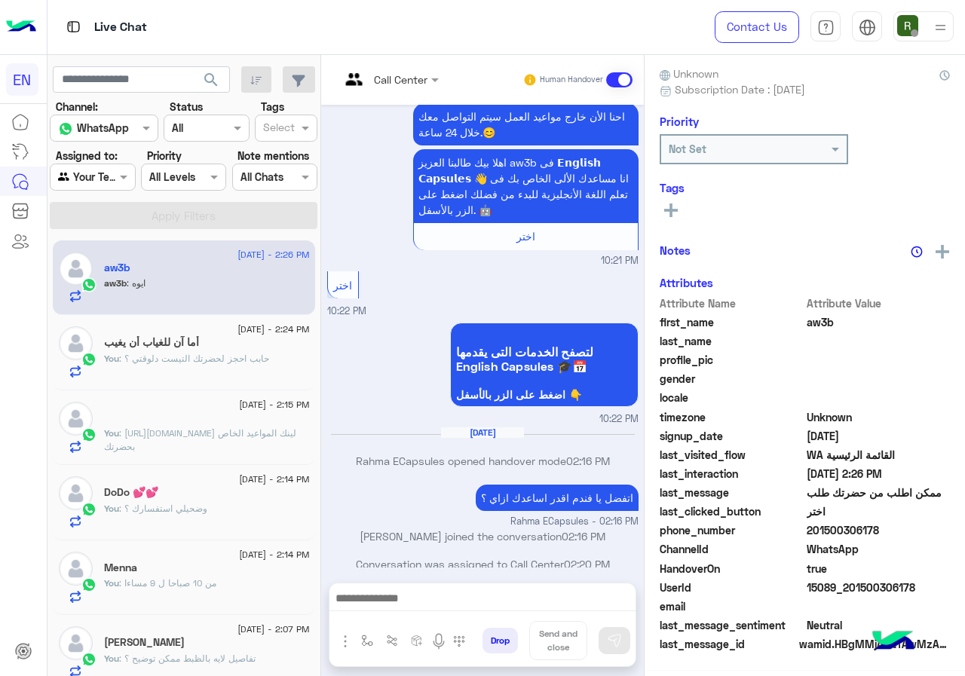
scroll to position [136, 0]
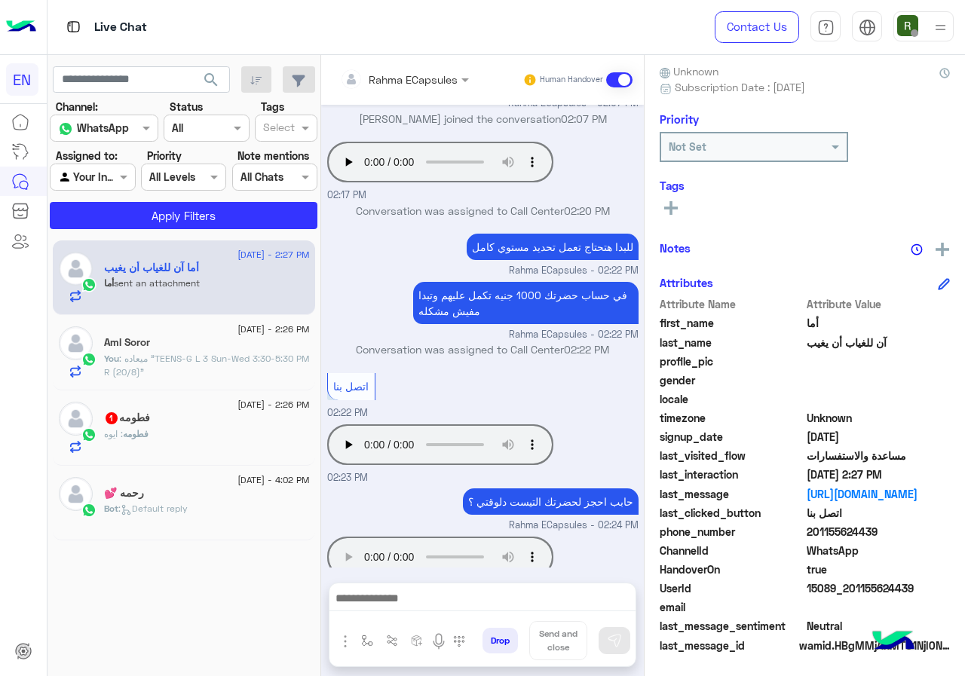
scroll to position [136, 0]
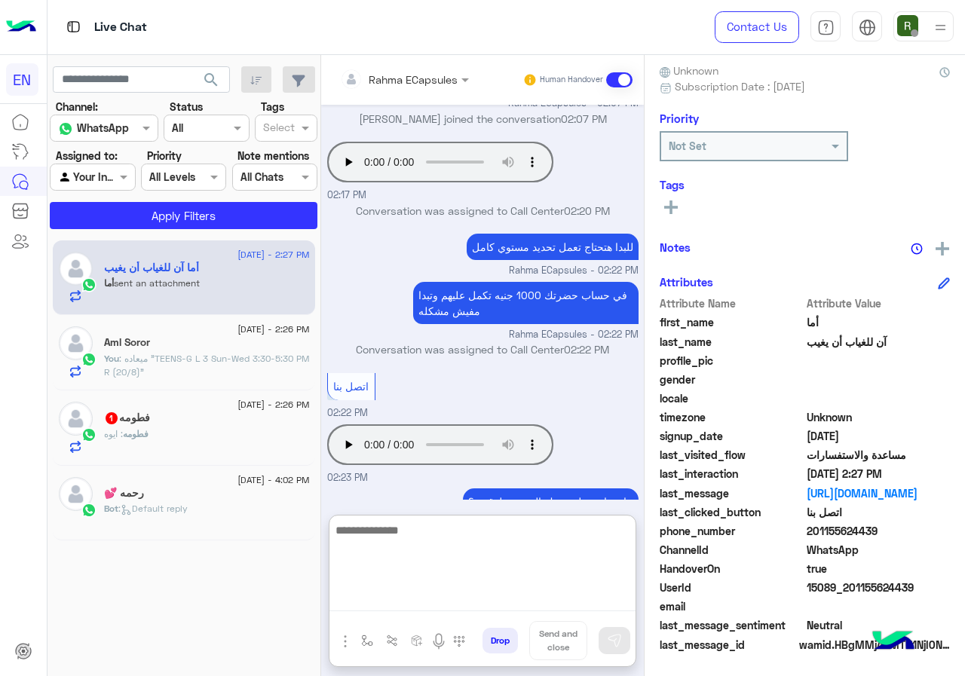
click at [465, 604] on textarea at bounding box center [482, 566] width 306 height 90
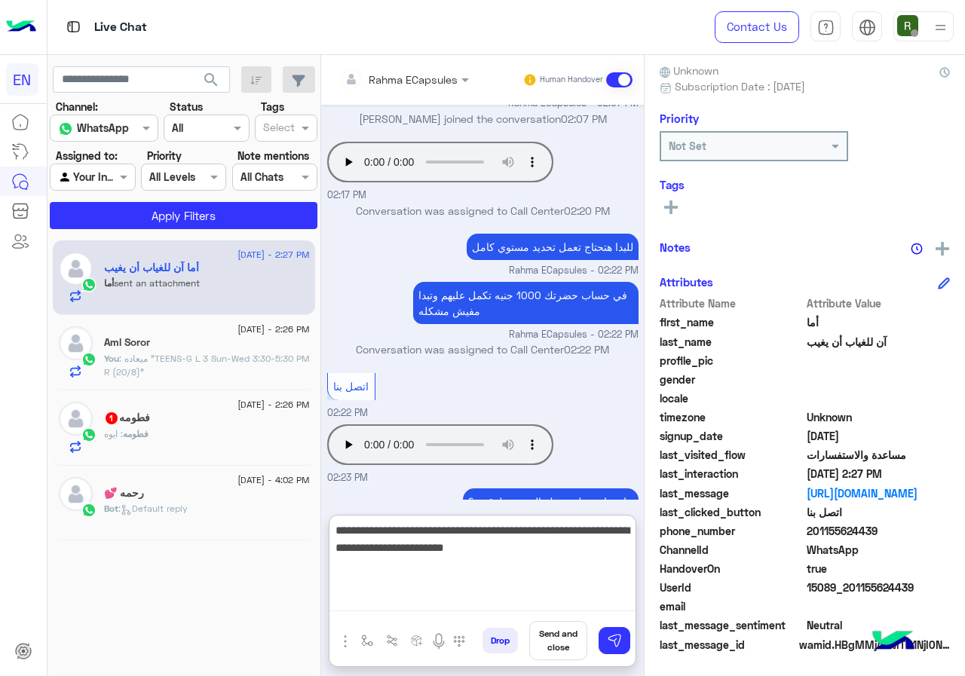
type textarea "**********"
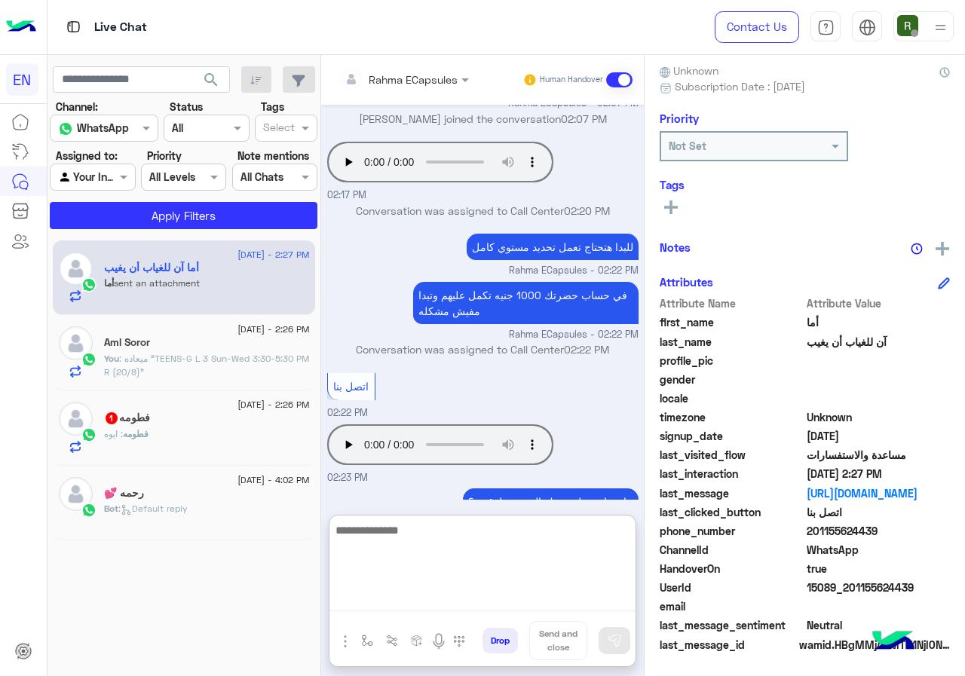
scroll to position [917, 0]
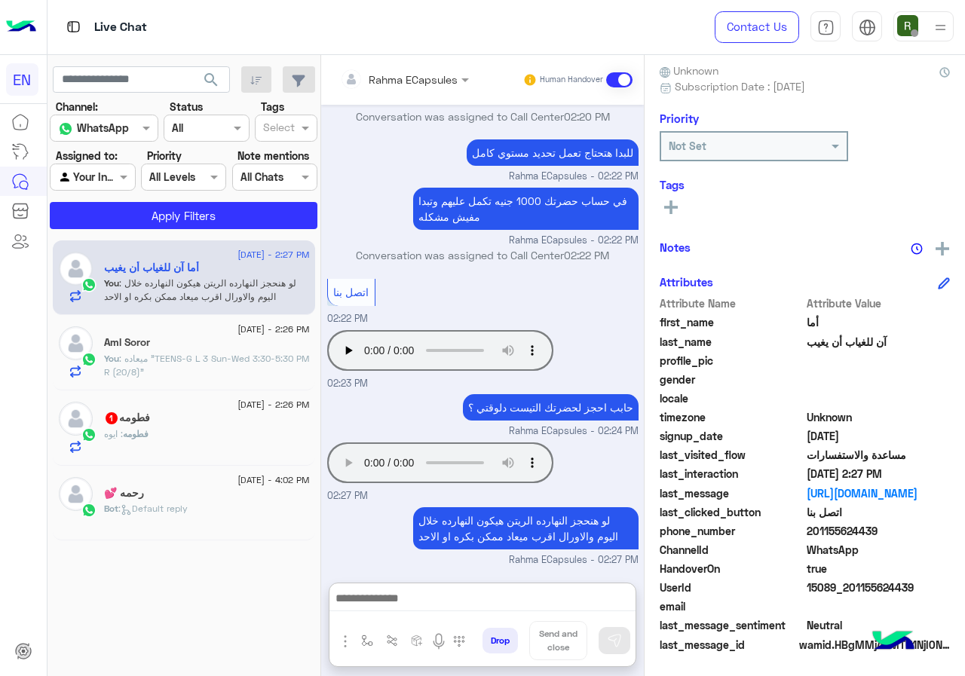
click at [378, 79] on input "text" at bounding box center [384, 80] width 88 height 16
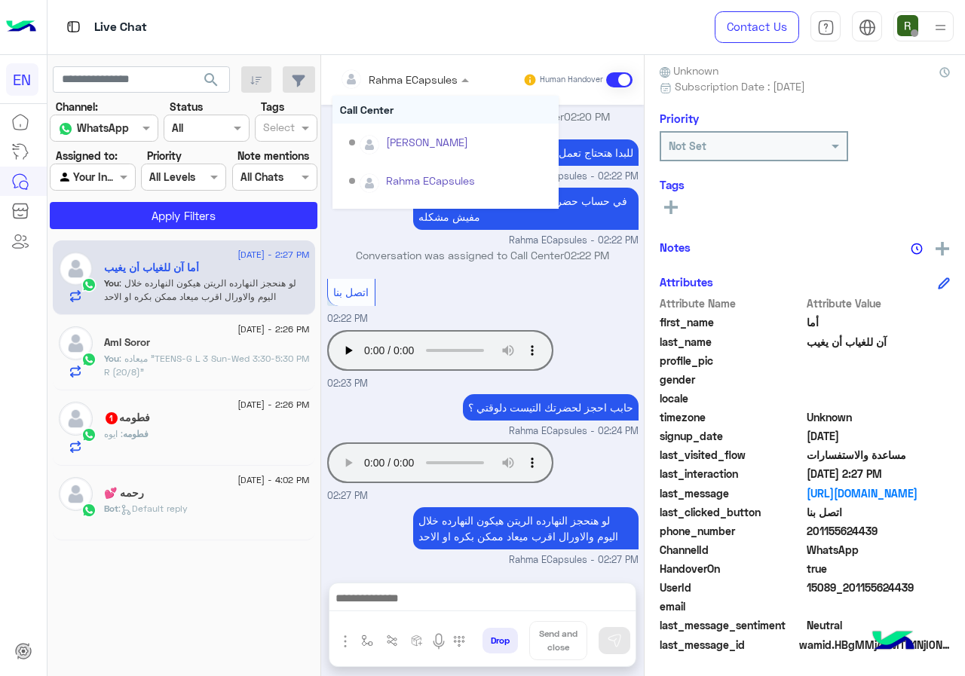
scroll to position [849, 0]
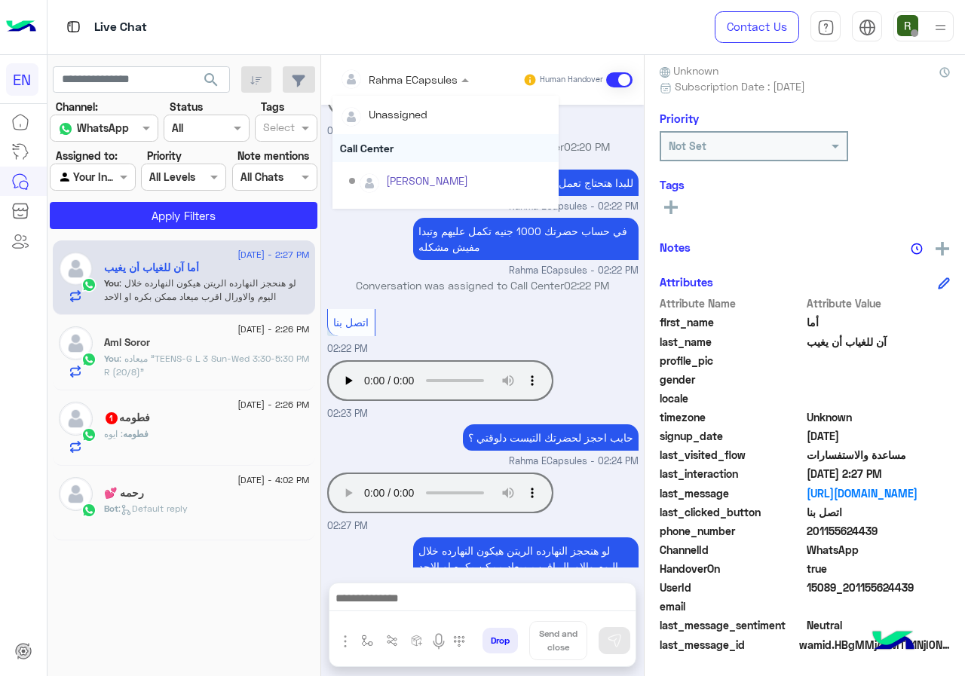
click at [381, 145] on div "Call Center" at bounding box center [445, 148] width 226 height 28
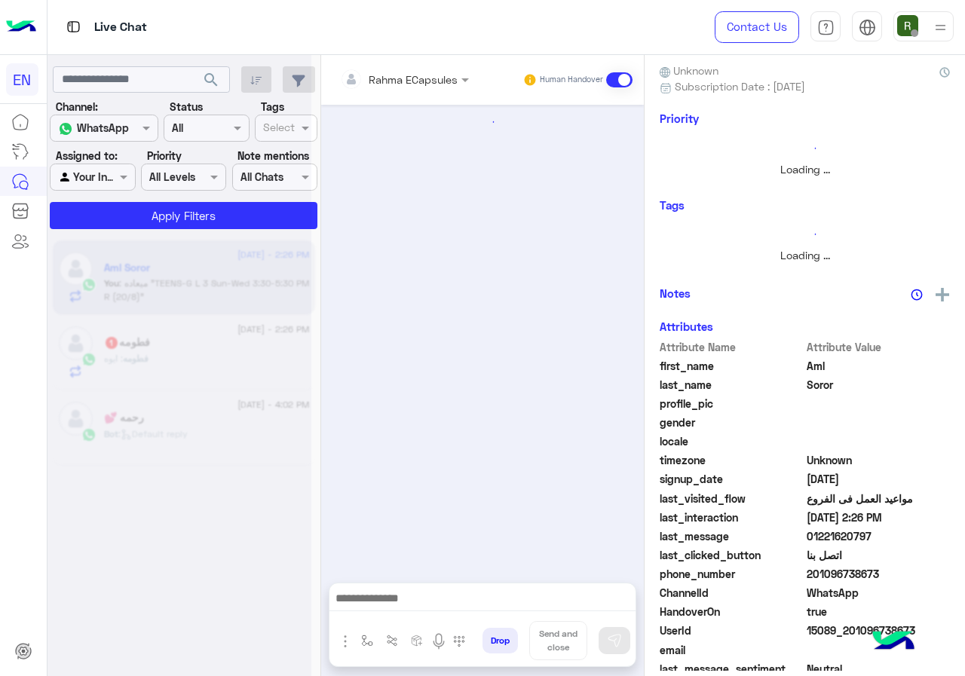
click at [393, 78] on input "text" at bounding box center [384, 80] width 88 height 16
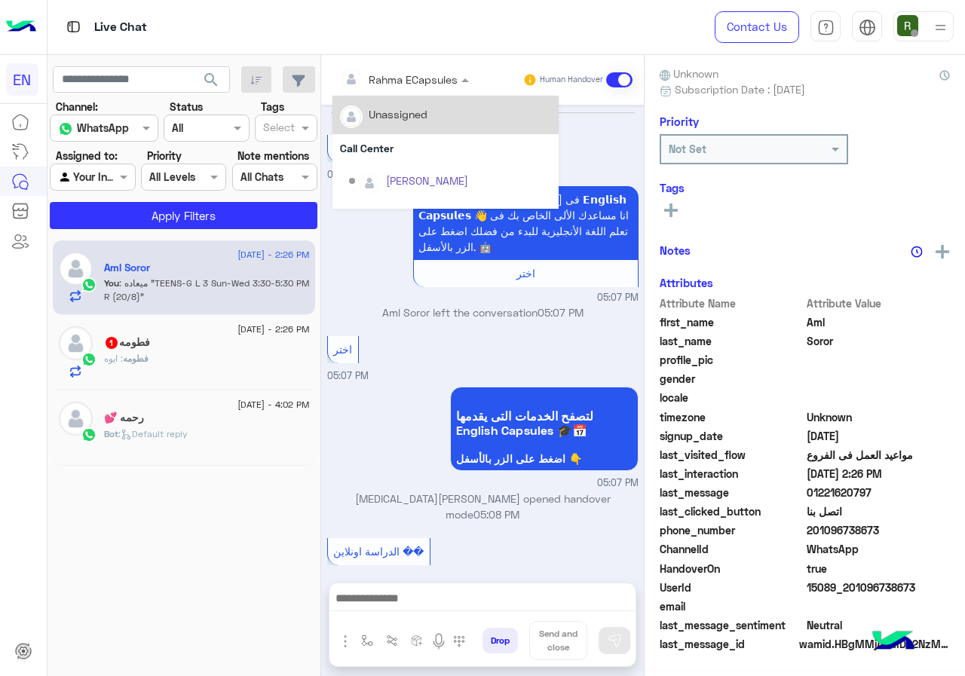
scroll to position [749, 0]
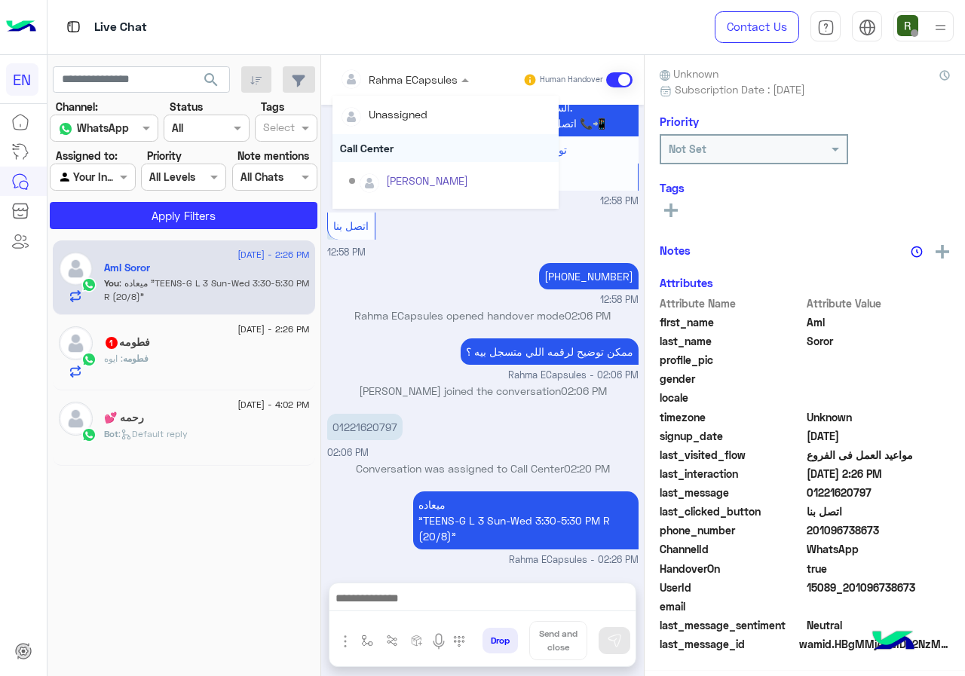
click at [389, 152] on div "Call Center" at bounding box center [445, 148] width 226 height 28
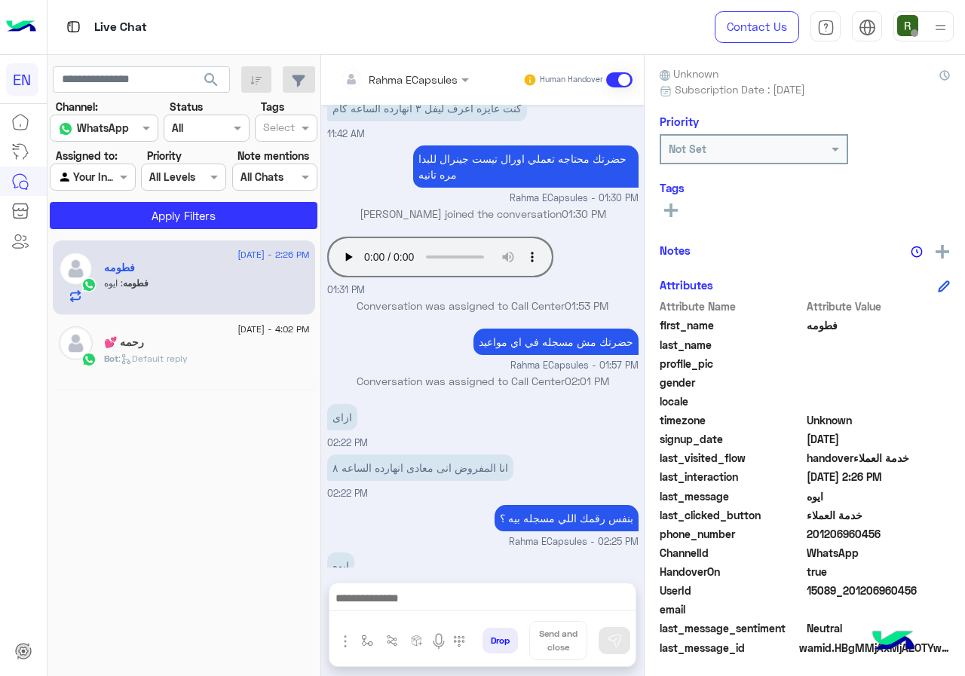
scroll to position [136, 0]
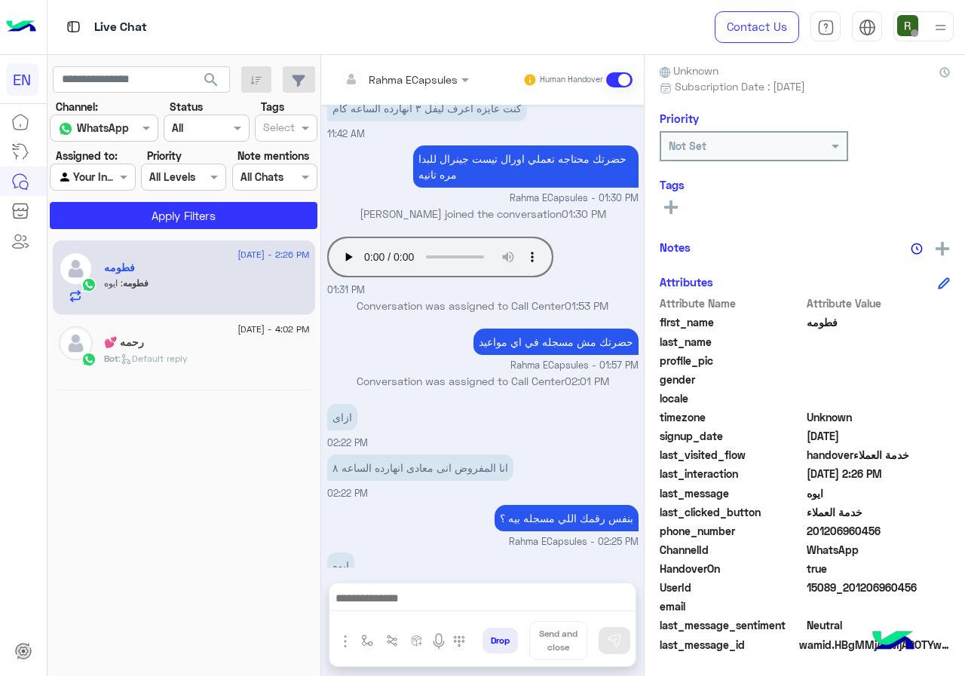
drag, startPoint x: 811, startPoint y: 530, endPoint x: 904, endPoint y: 532, distance: 92.7
click at [904, 532] on span "201206960456" at bounding box center [878, 531] width 144 height 16
copy span "01206960456"
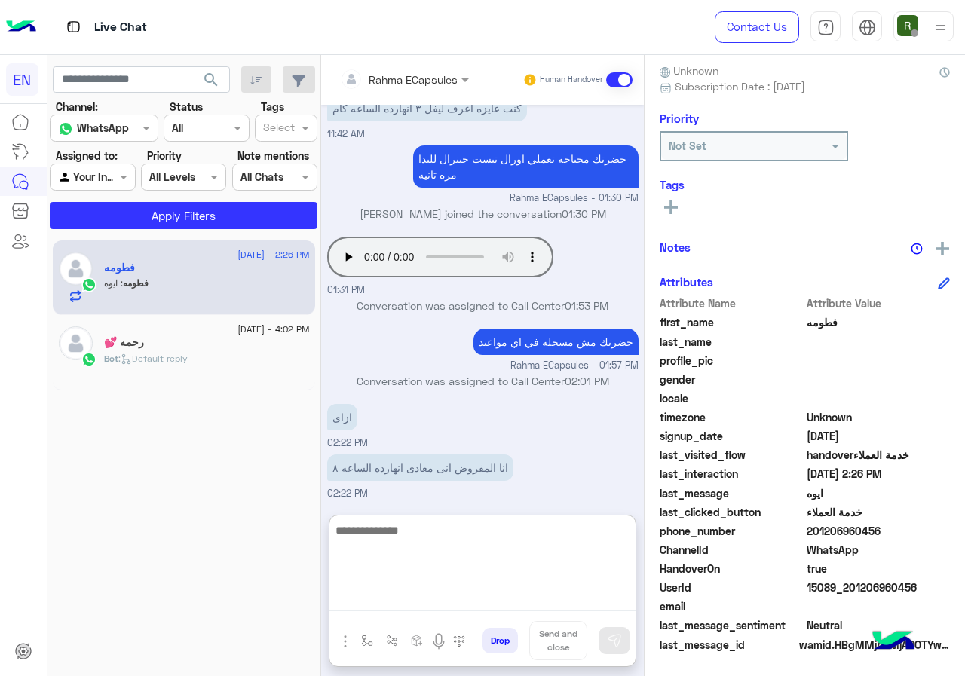
click at [437, 590] on textarea at bounding box center [482, 566] width 306 height 90
type textarea "**********"
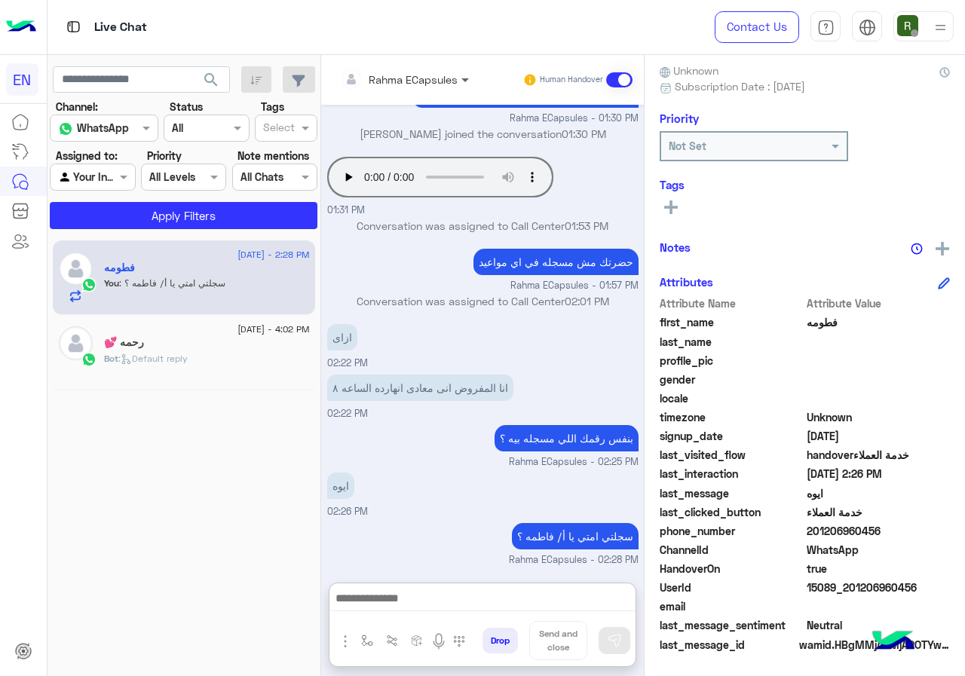
click at [457, 85] on span at bounding box center [466, 80] width 19 height 16
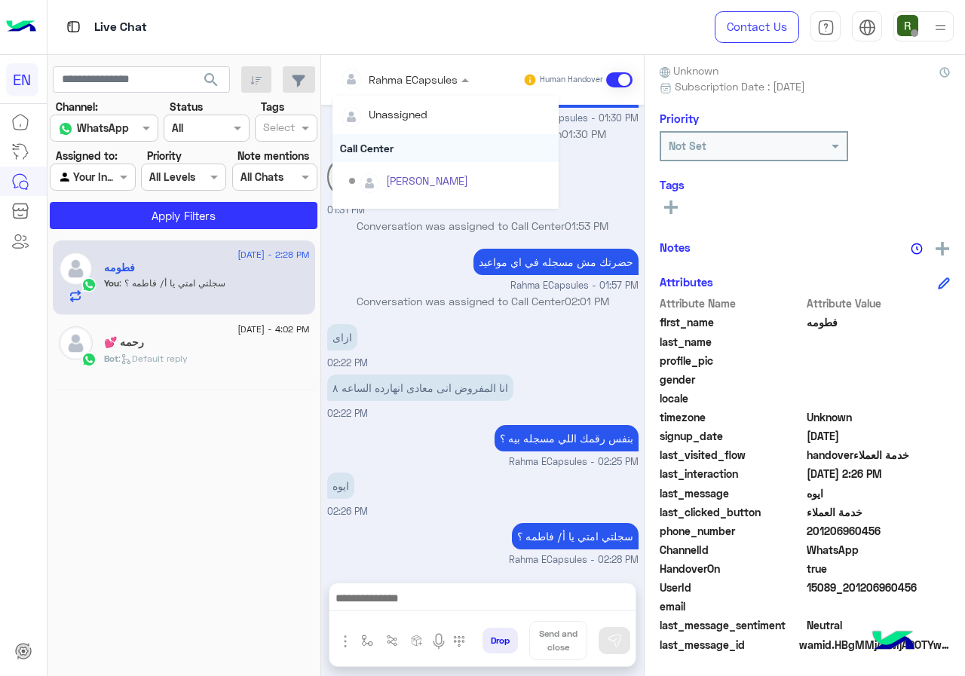
scroll to position [1015, 0]
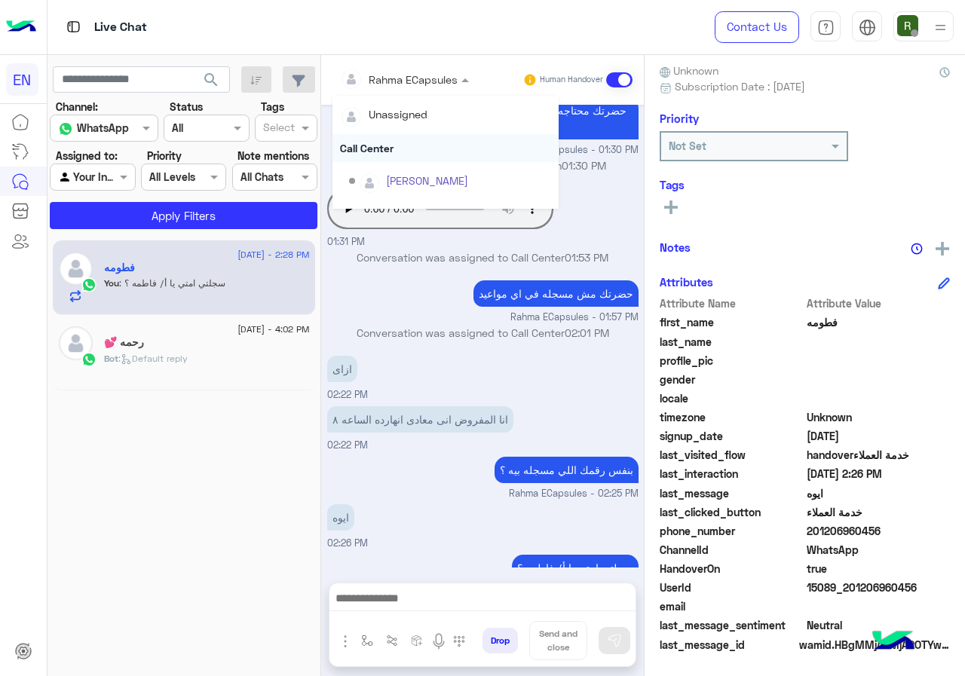
click at [426, 156] on div "Call Center" at bounding box center [445, 148] width 226 height 28
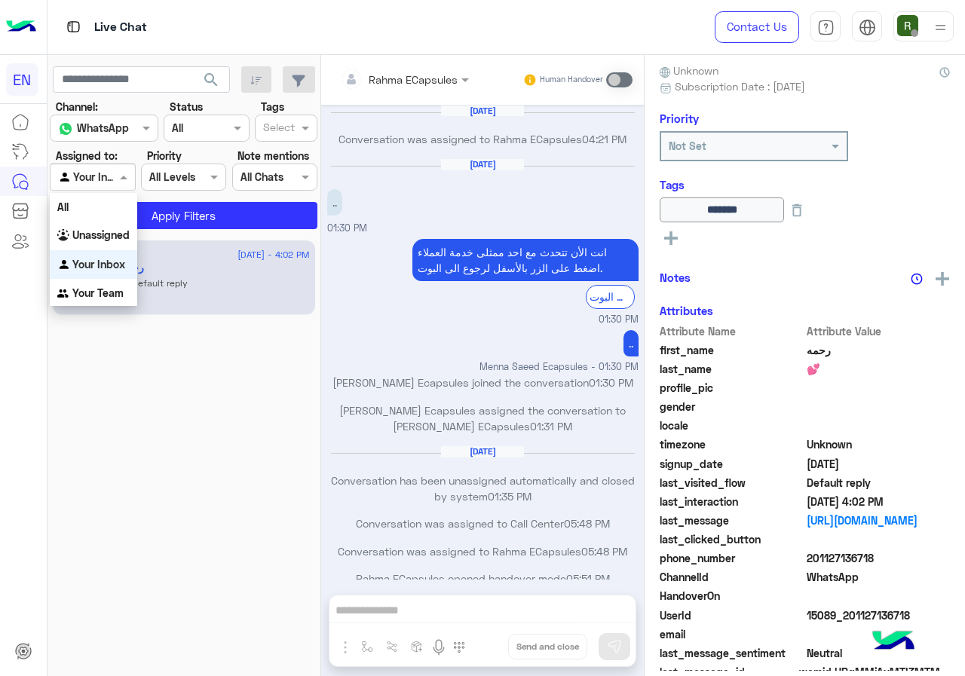
click at [98, 184] on div at bounding box center [92, 176] width 84 height 17
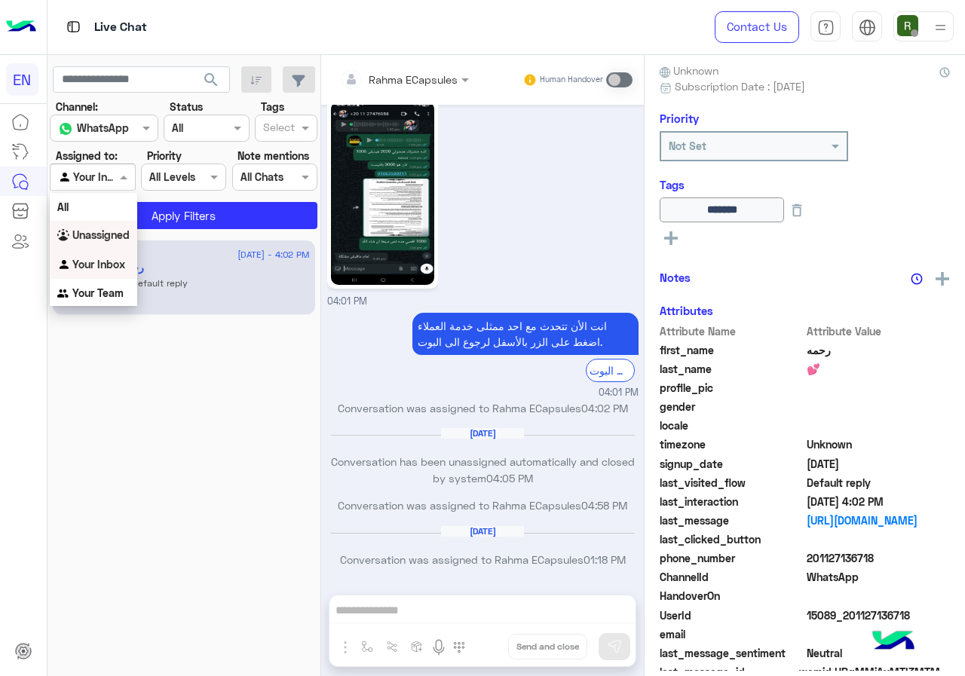
click at [101, 238] on b "Unassigned" at bounding box center [100, 234] width 57 height 13
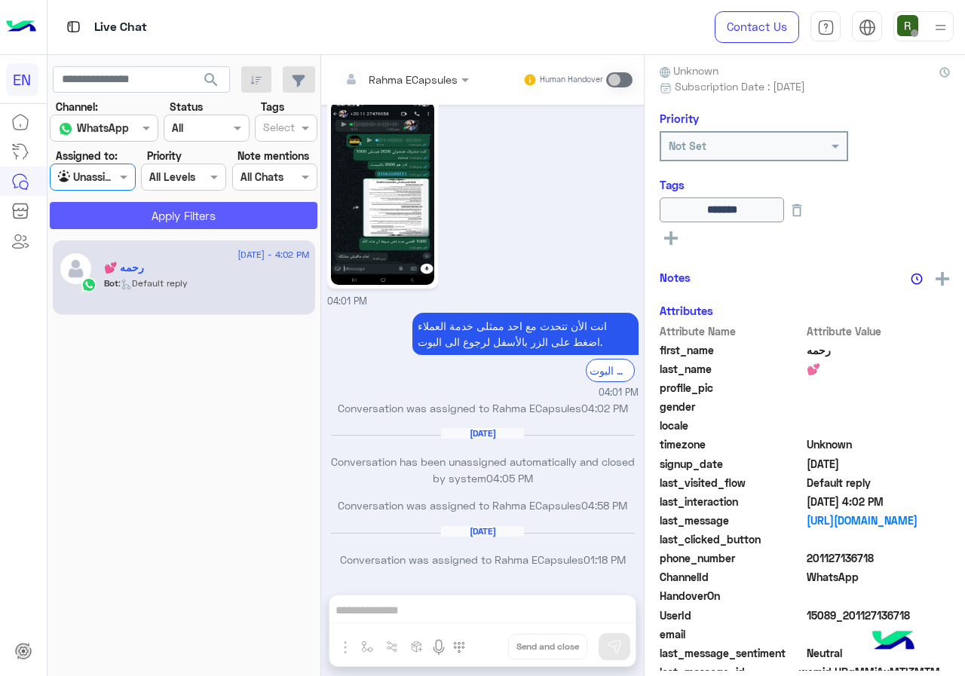
click at [136, 222] on button "Apply Filters" at bounding box center [184, 215] width 268 height 27
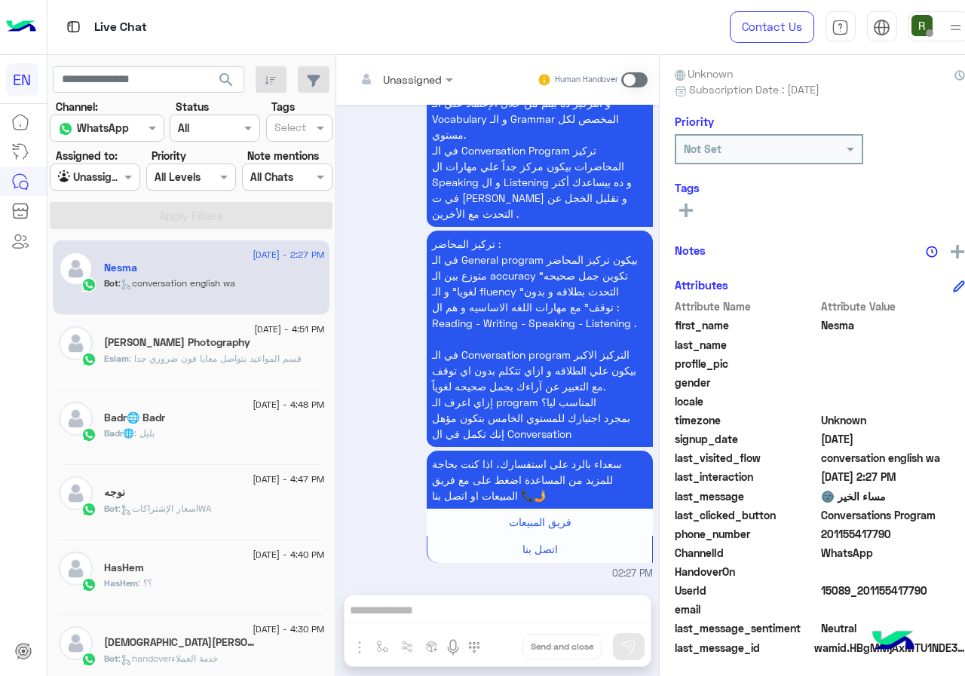
scroll to position [136, 0]
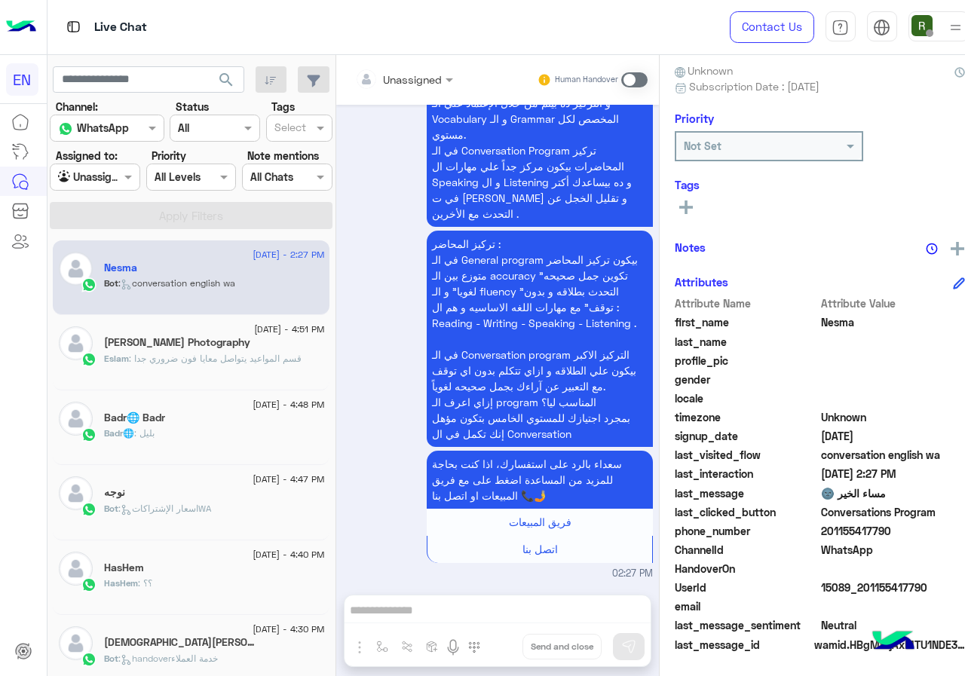
drag, startPoint x: 815, startPoint y: 532, endPoint x: 929, endPoint y: 531, distance: 114.5
click at [929, 531] on span "201155417790" at bounding box center [893, 531] width 144 height 16
click at [869, 548] on span "WhatsApp" at bounding box center [893, 550] width 144 height 16
drag, startPoint x: 809, startPoint y: 529, endPoint x: 900, endPoint y: 529, distance: 90.4
click at [900, 529] on span "201155417790" at bounding box center [893, 531] width 144 height 16
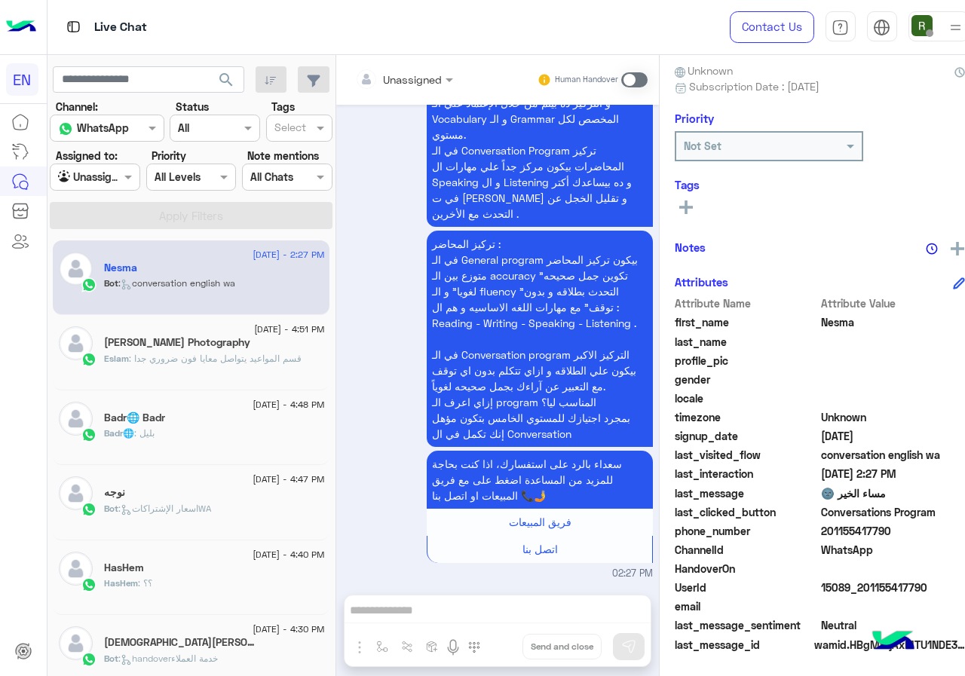
copy span "01155417790"
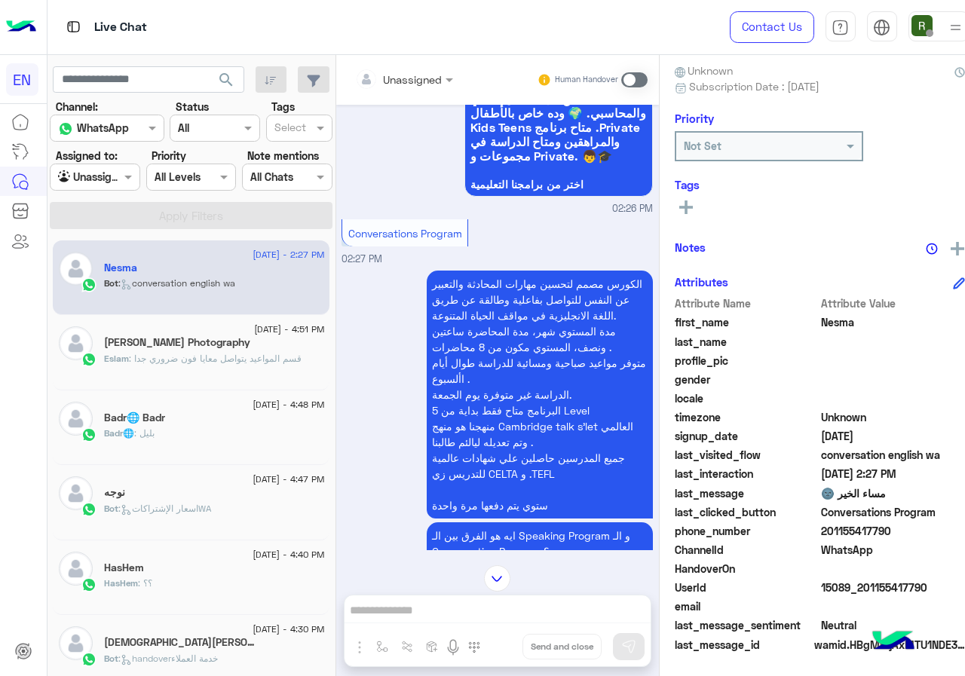
scroll to position [978, 0]
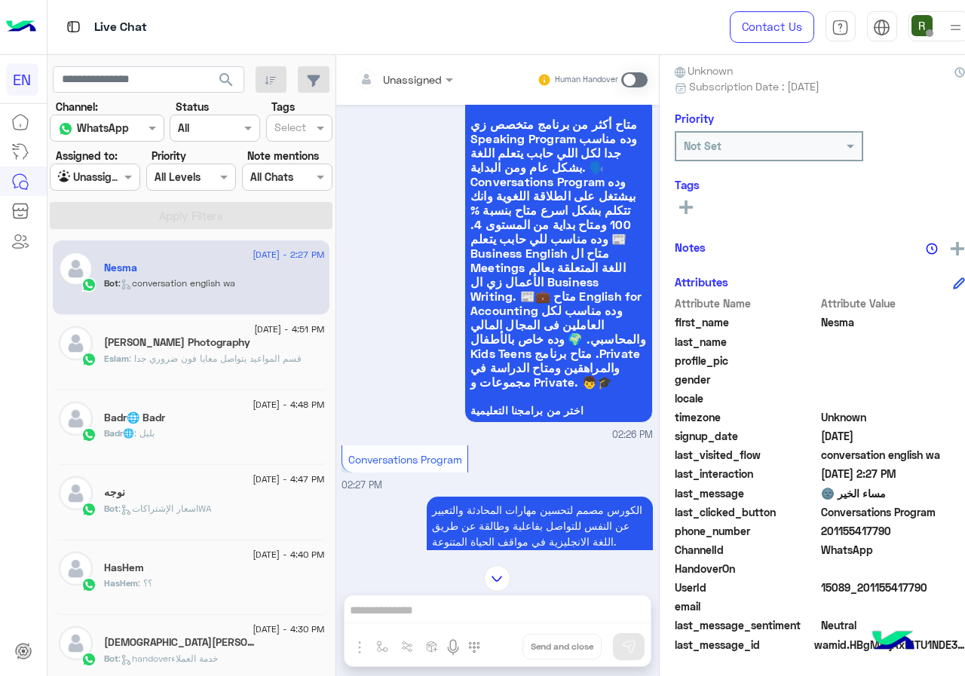
click at [630, 79] on span at bounding box center [634, 79] width 26 height 15
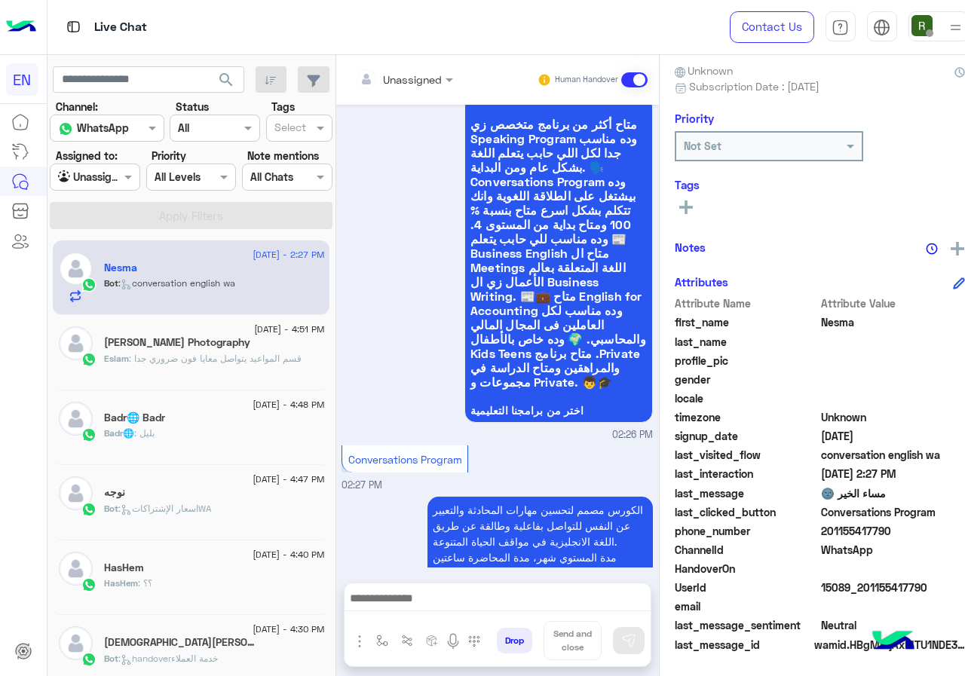
scroll to position [1787, 0]
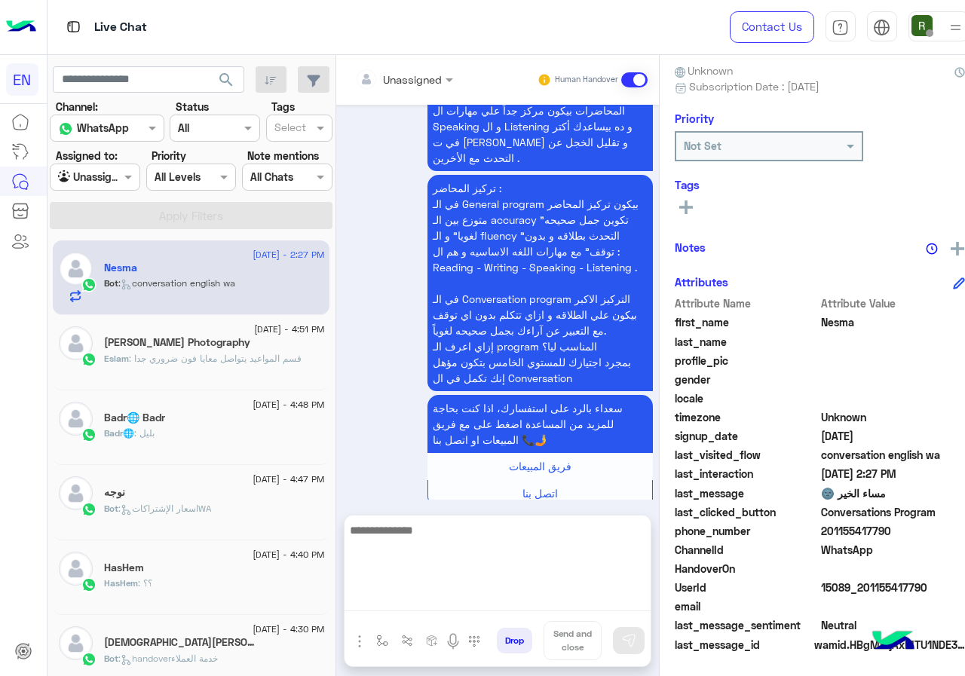
click at [445, 605] on textarea at bounding box center [497, 566] width 306 height 90
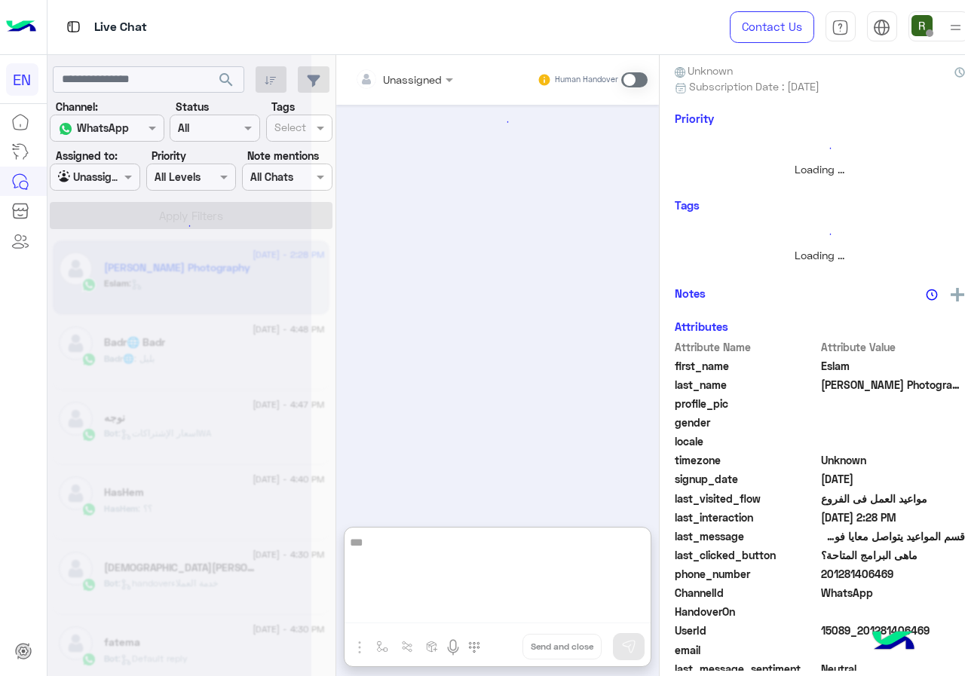
scroll to position [690, 0]
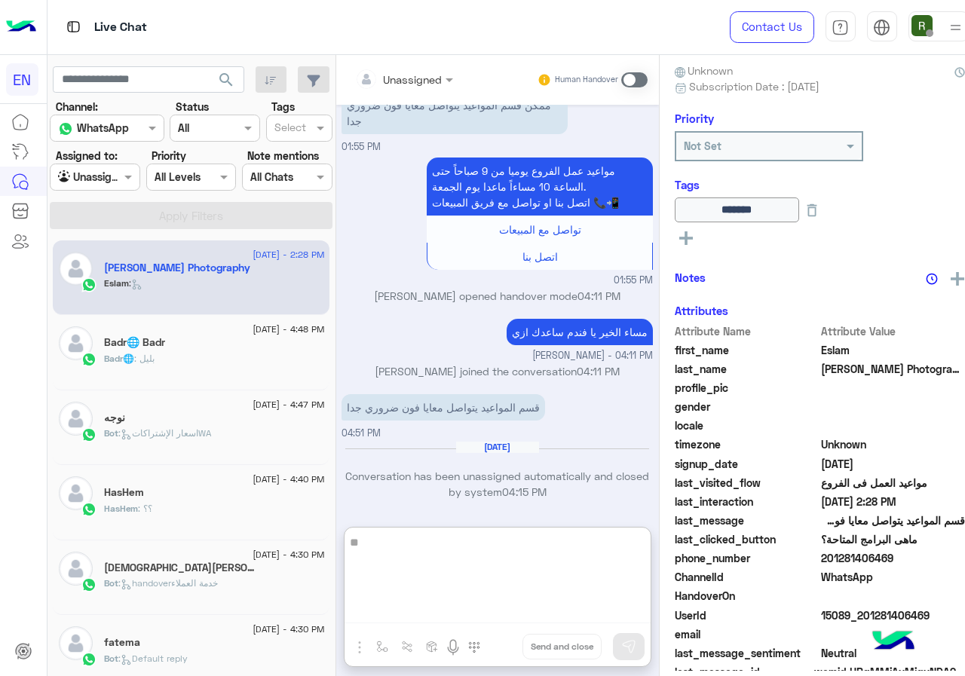
type textarea "*"
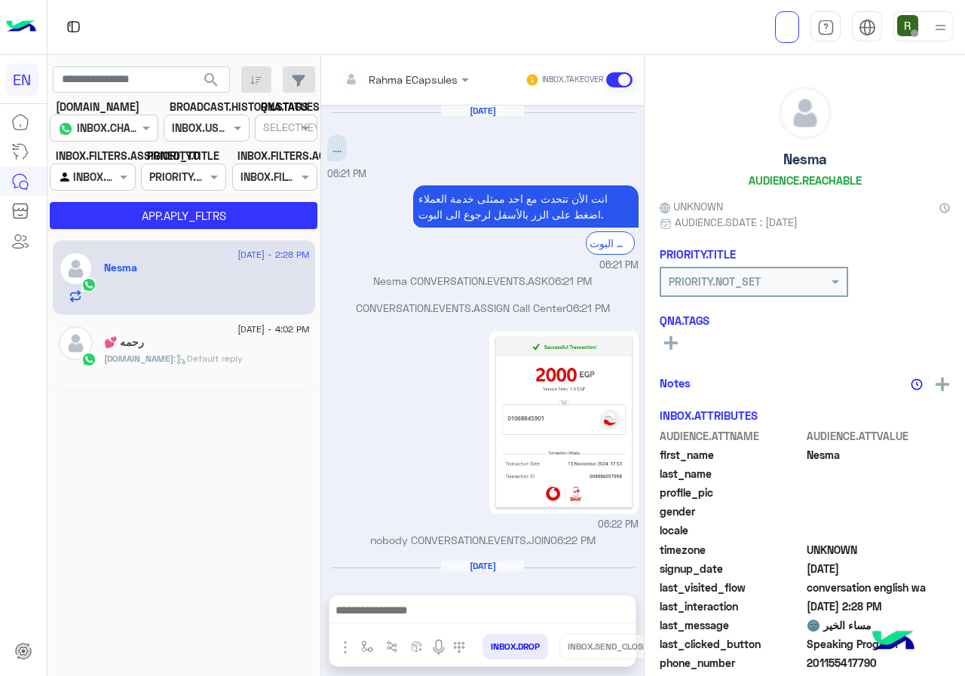
scroll to position [1838, 0]
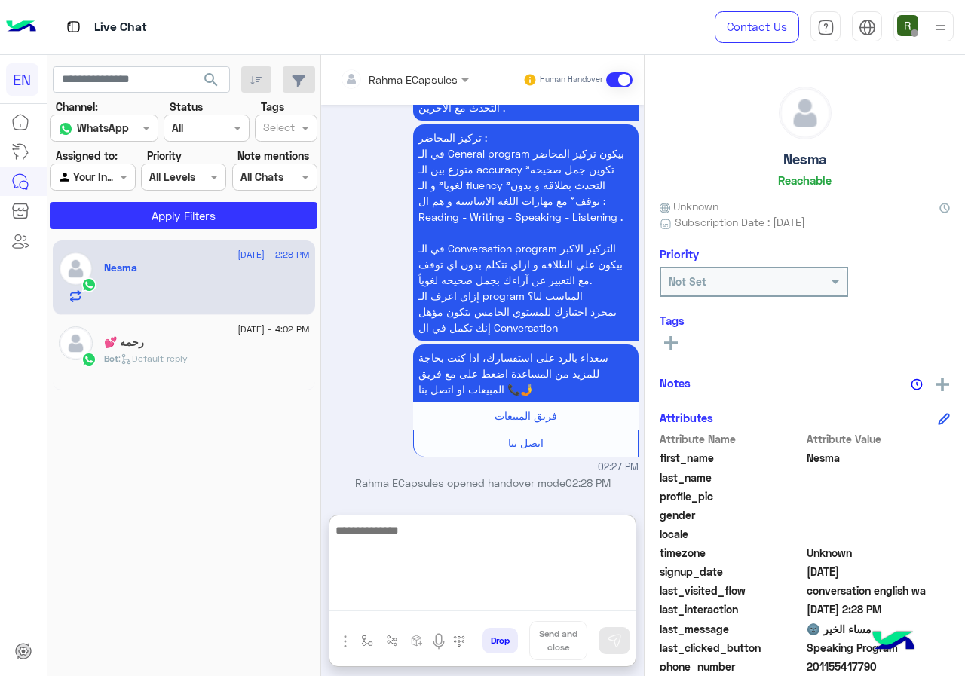
click at [442, 589] on textarea at bounding box center [482, 566] width 306 height 90
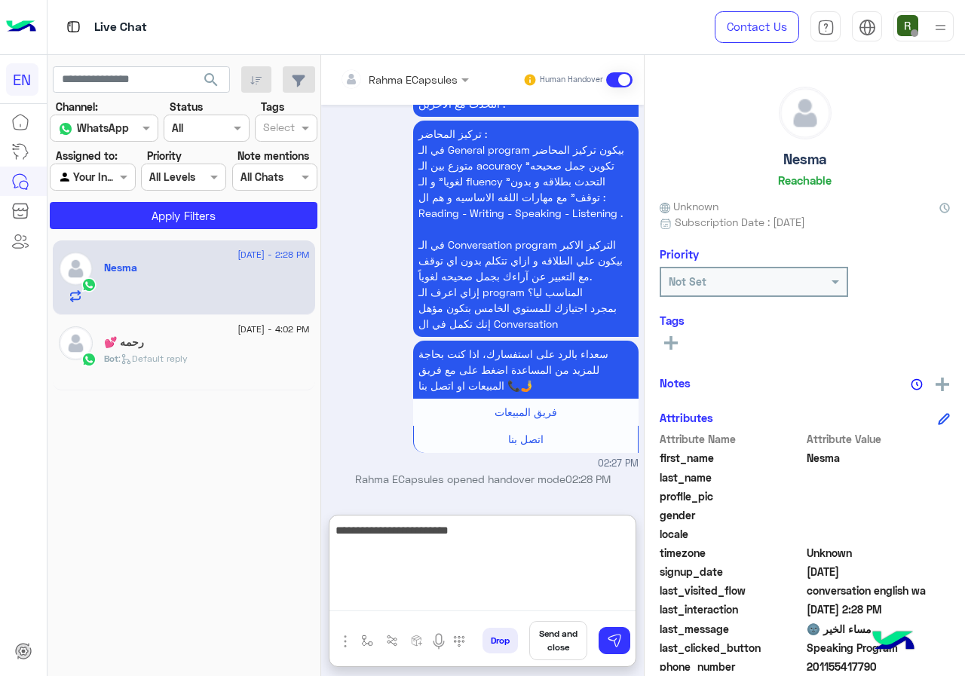
type textarea "**********"
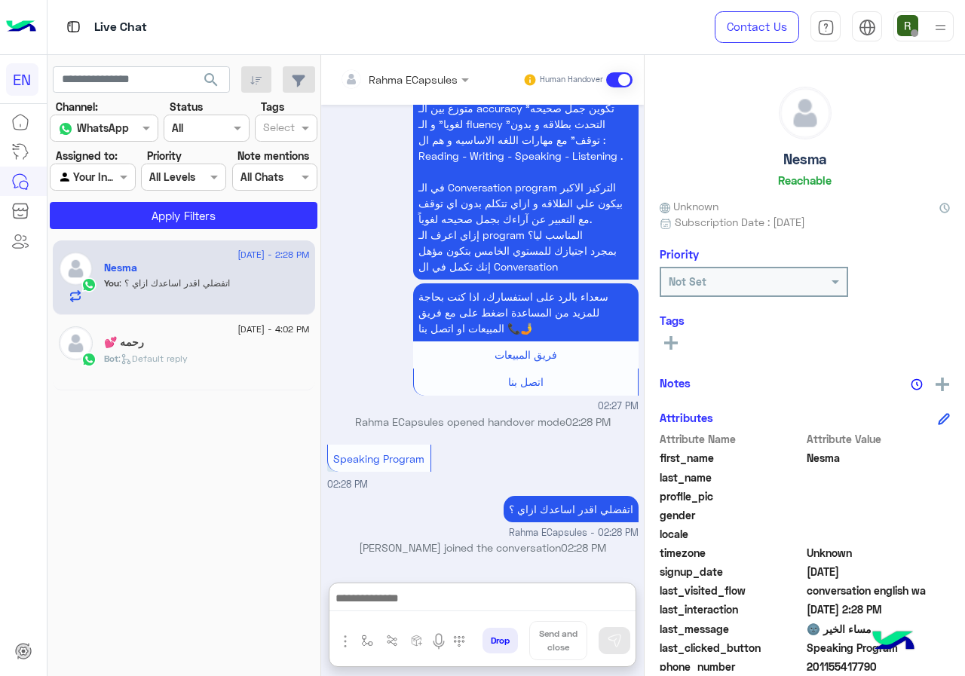
click at [396, 75] on input "text" at bounding box center [384, 80] width 88 height 16
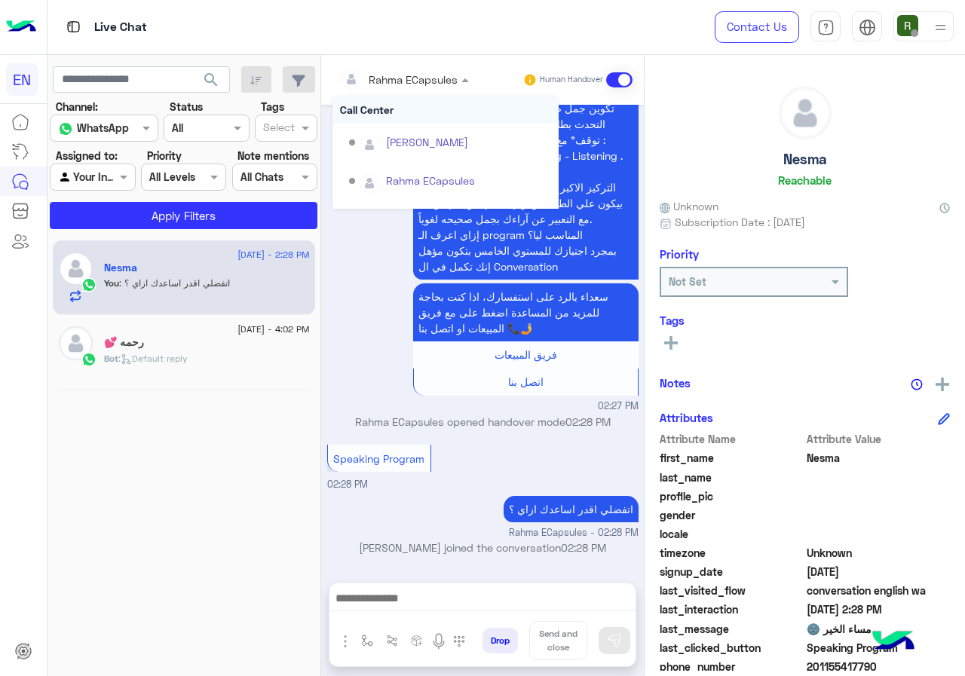
scroll to position [1913, 0]
click at [408, 141] on div "Call Center" at bounding box center [445, 148] width 226 height 28
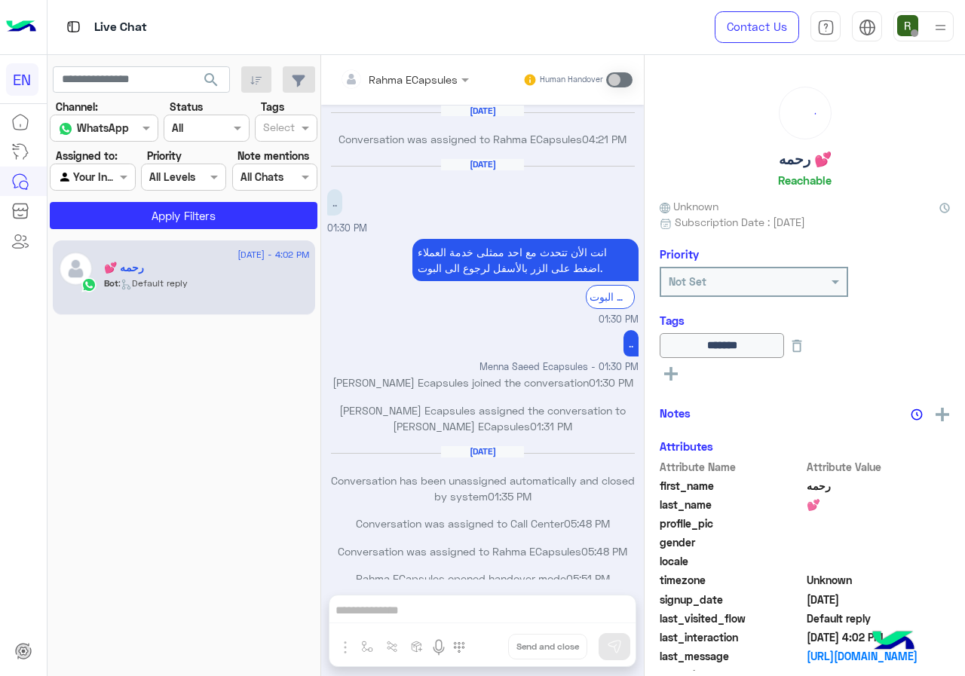
scroll to position [730, 0]
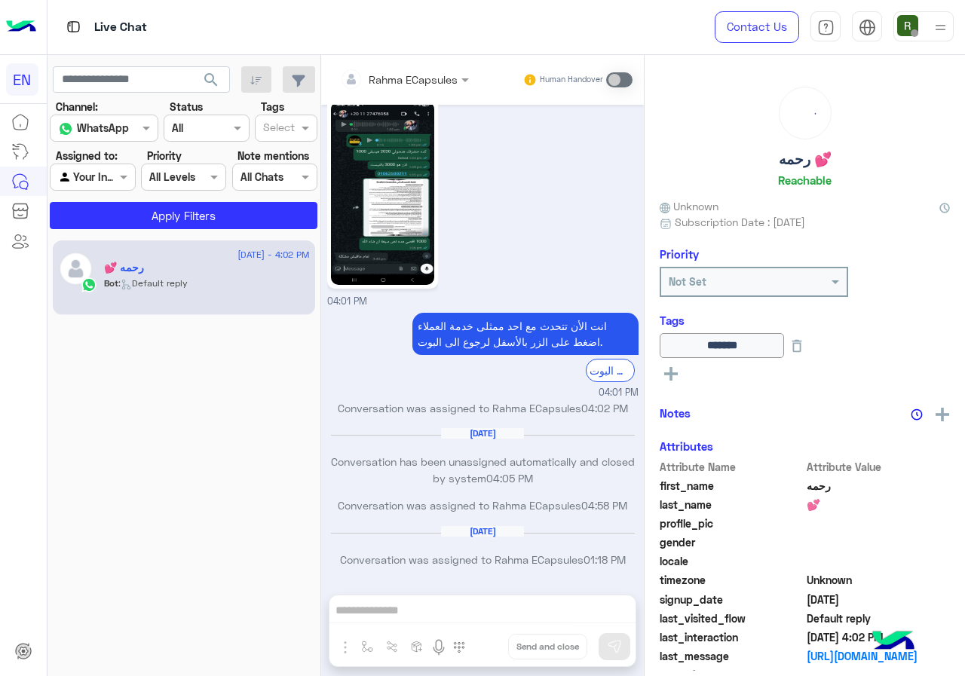
click at [80, 179] on input "text" at bounding box center [75, 178] width 35 height 16
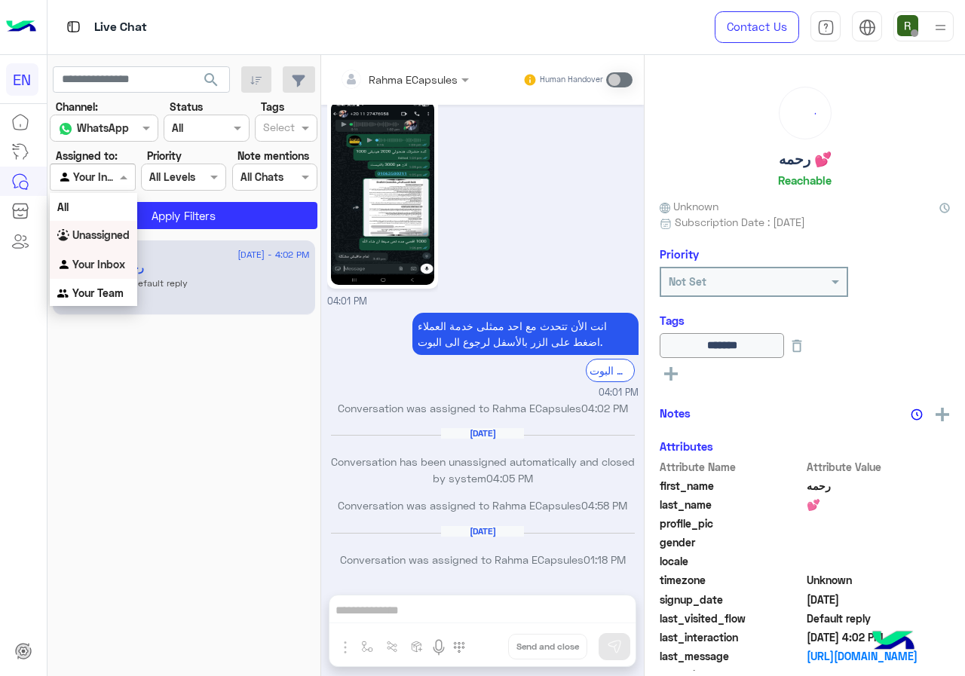
click at [90, 238] on b "Unassigned" at bounding box center [100, 234] width 57 height 13
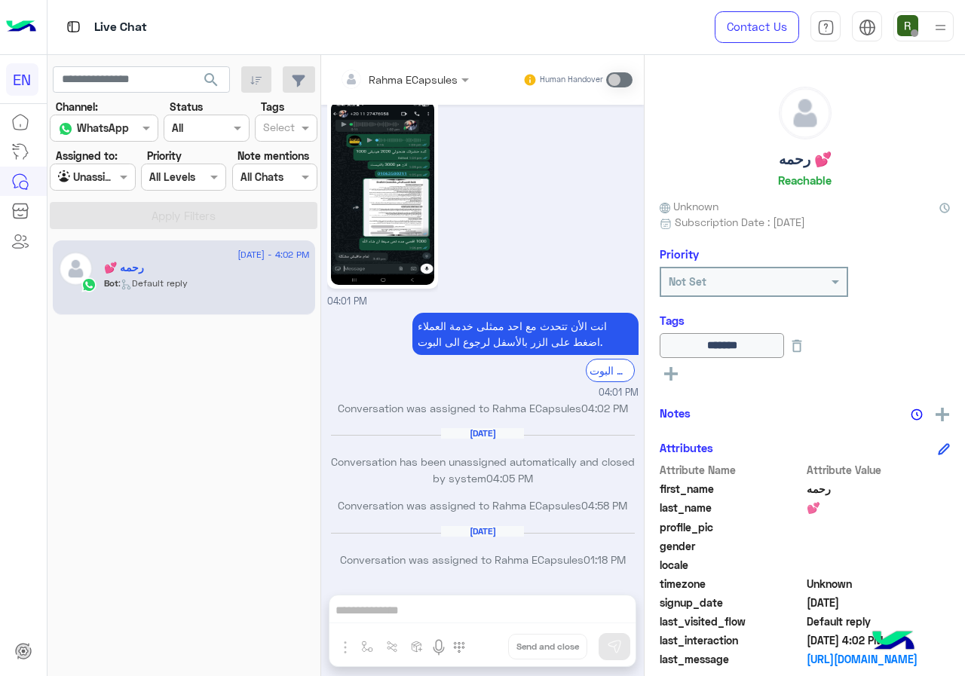
click at [218, 67] on button "search" at bounding box center [211, 82] width 37 height 32
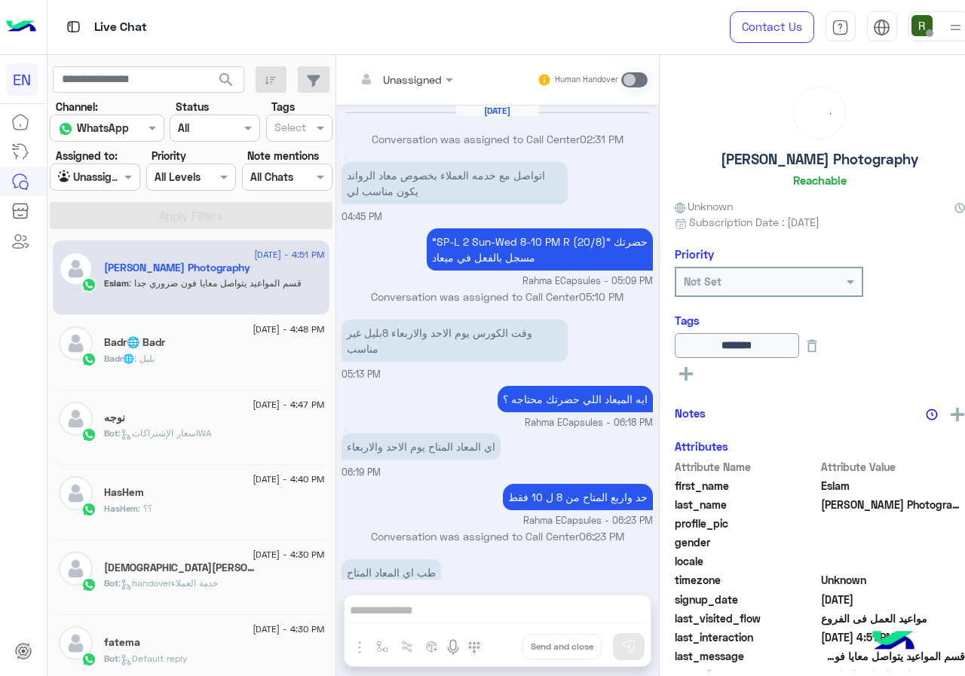
scroll to position [622, 0]
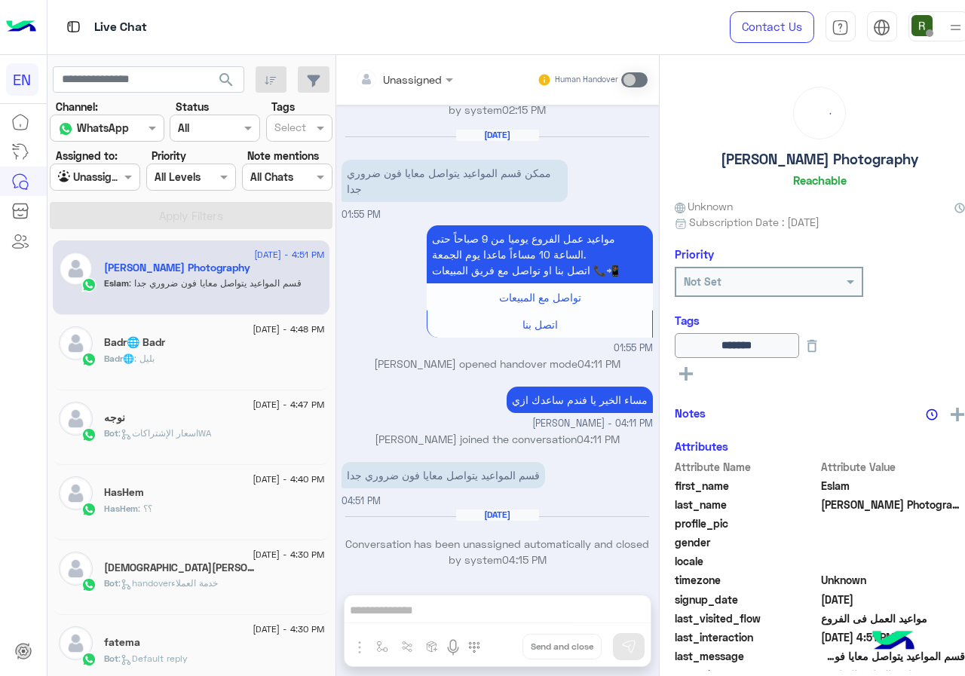
click at [100, 170] on div at bounding box center [94, 176] width 89 height 17
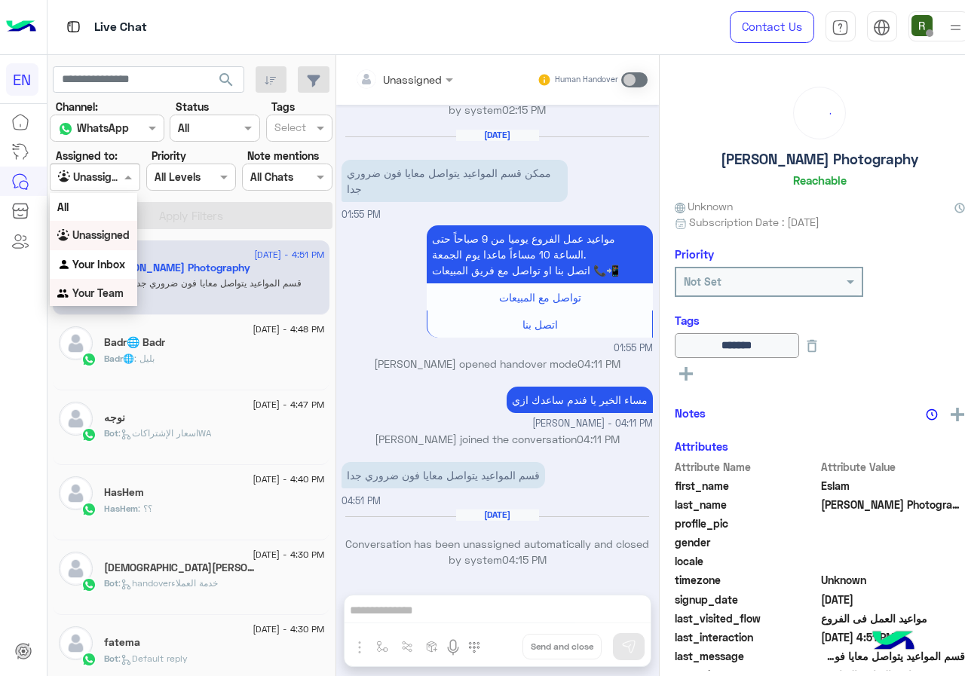
click at [104, 280] on div "Your Team" at bounding box center [93, 293] width 87 height 29
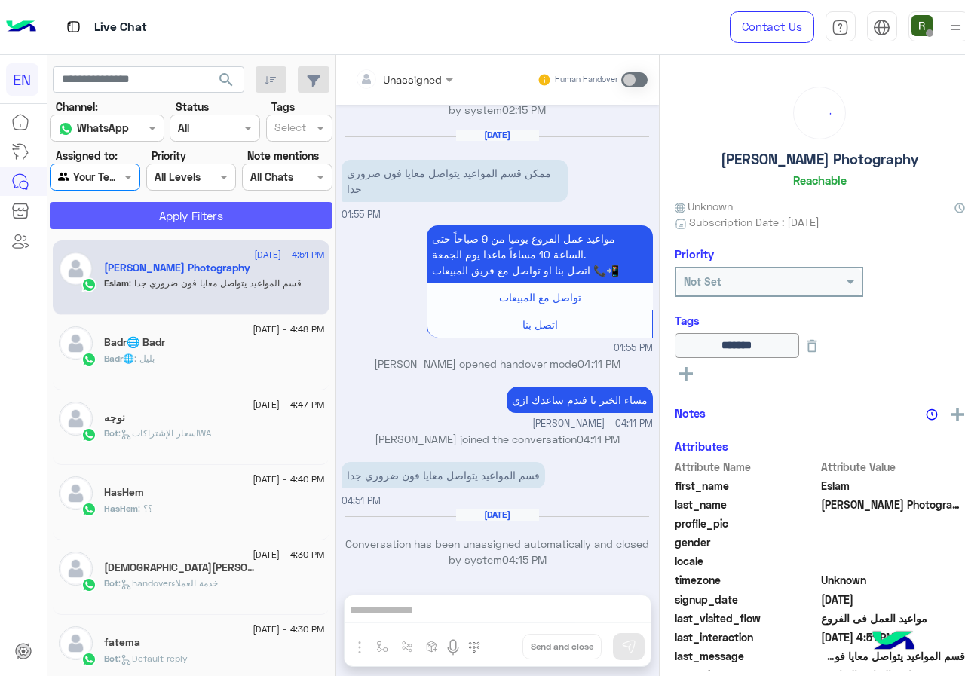
click at [170, 208] on button "Apply Filters" at bounding box center [191, 215] width 283 height 27
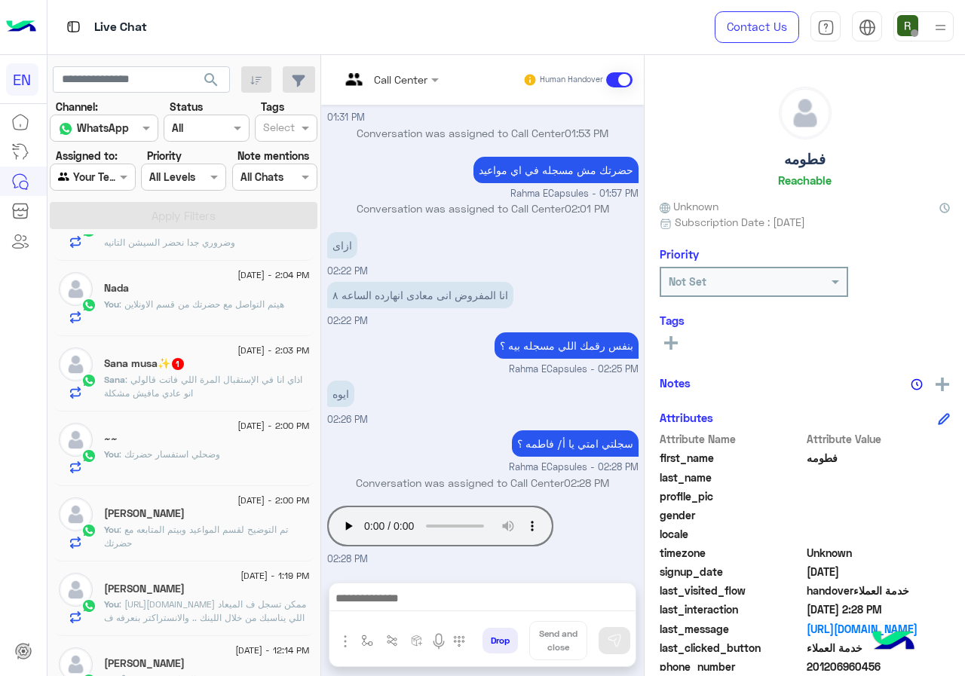
scroll to position [754, 0]
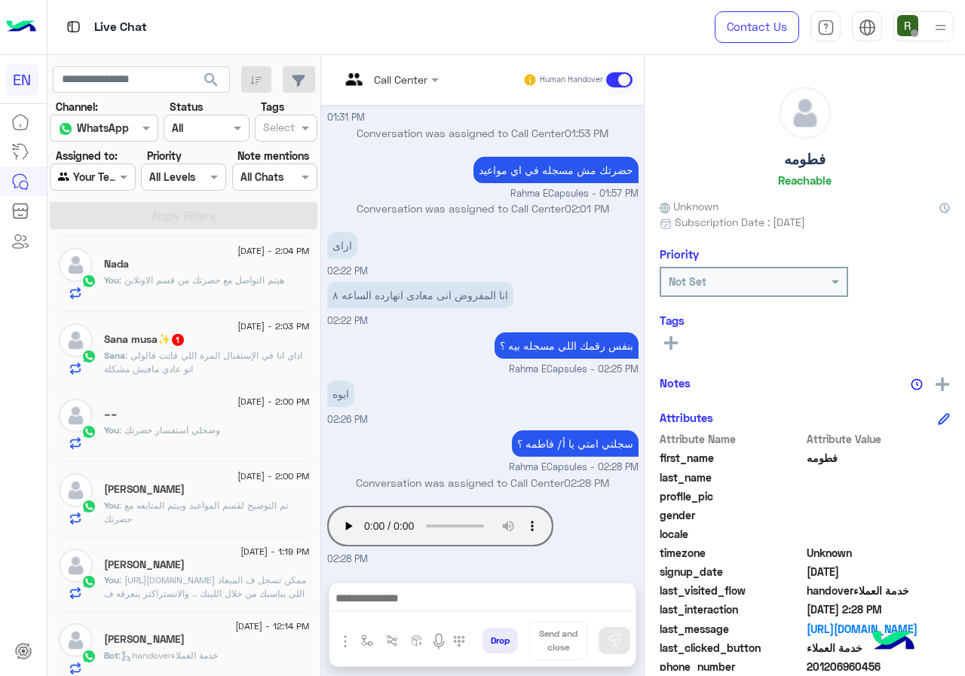
click at [269, 354] on span ": اذاي انا في الإستقبال المرة اللي فاتت قالولي انو عادي مافيش مشكلة" at bounding box center [203, 362] width 198 height 25
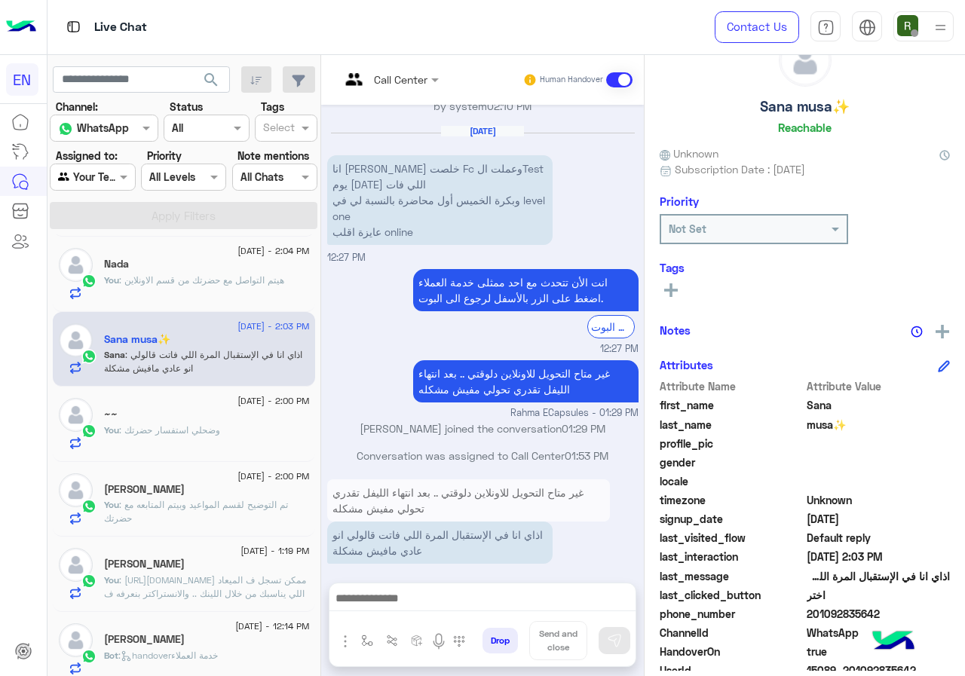
scroll to position [136, 0]
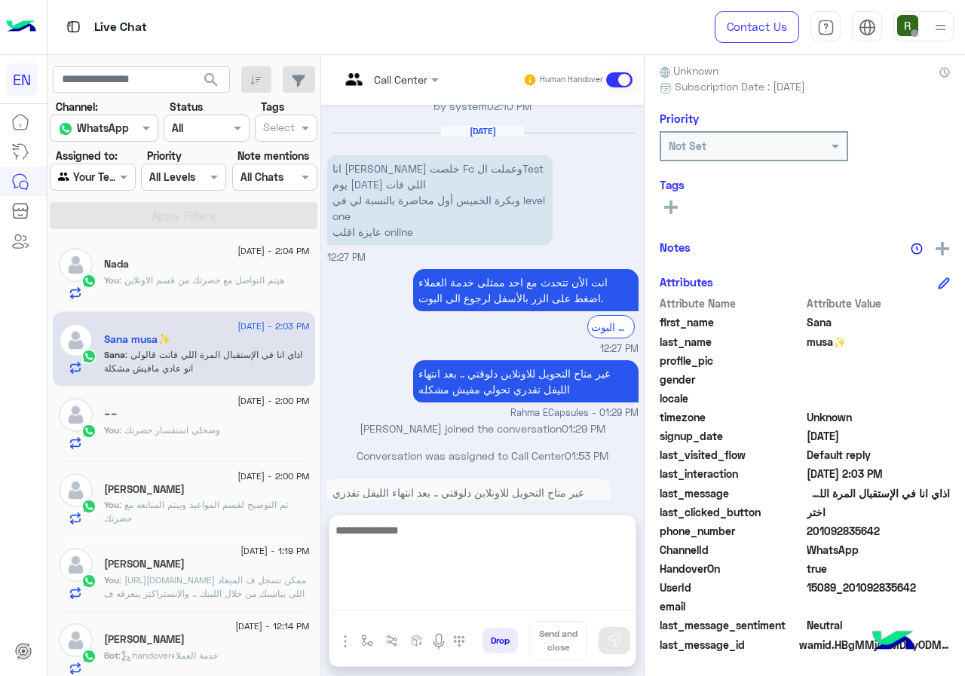
click at [542, 599] on textarea at bounding box center [482, 566] width 306 height 90
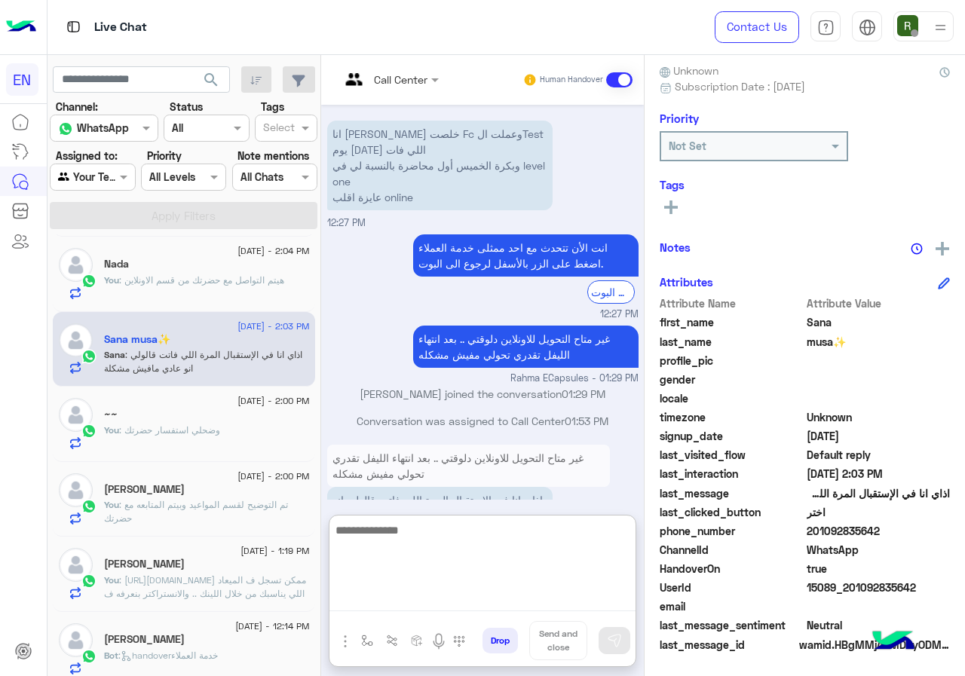
scroll to position [850, 0]
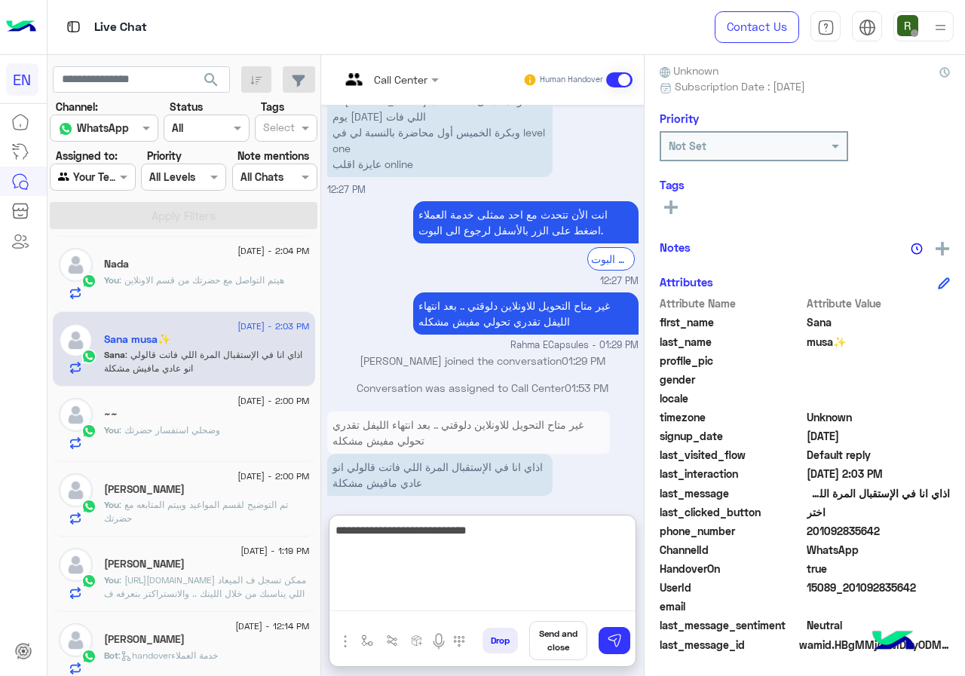
type textarea "**********"
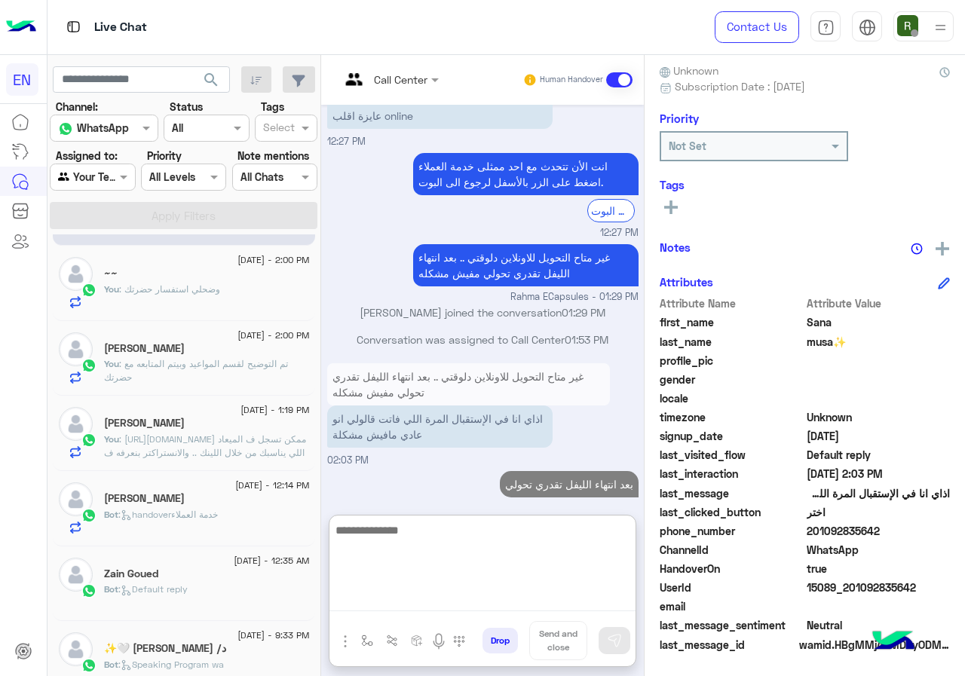
scroll to position [980, 0]
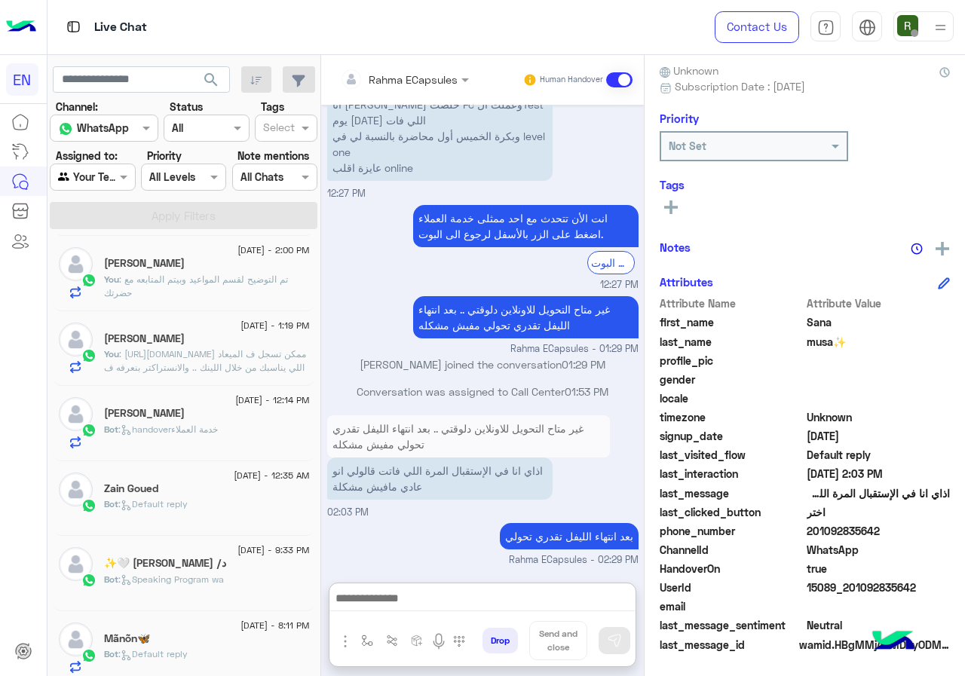
click at [224, 418] on div "[PERSON_NAME]" at bounding box center [207, 415] width 206 height 16
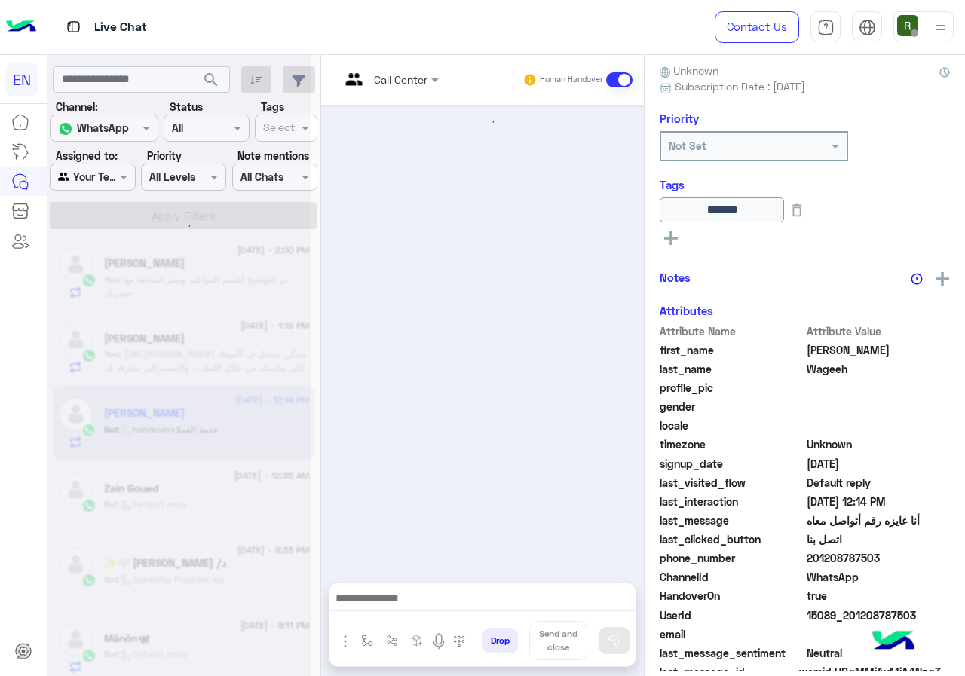
scroll to position [814, 0]
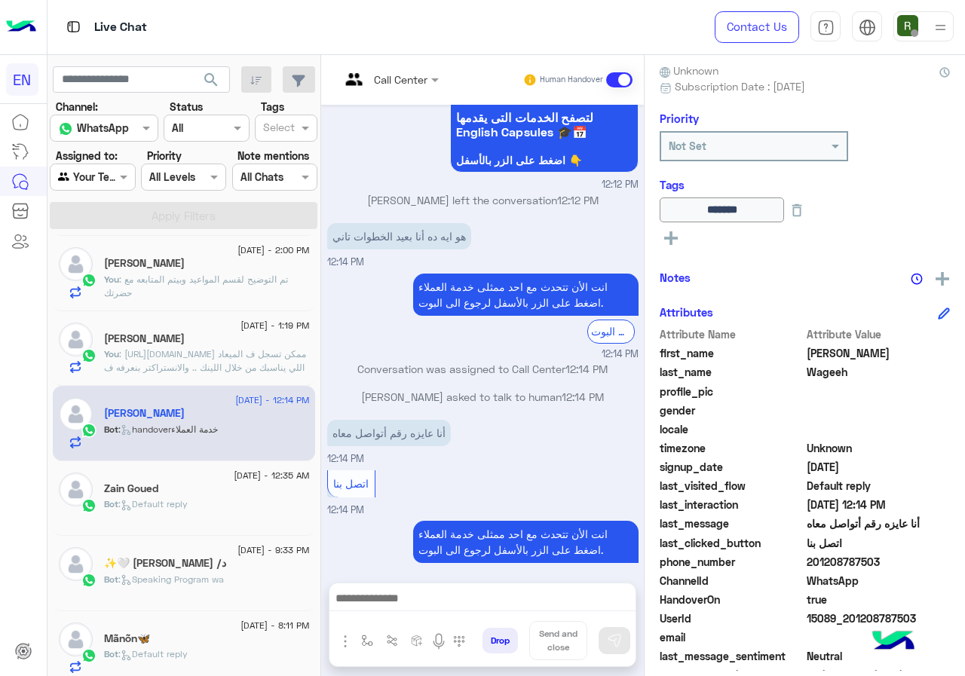
click at [222, 493] on div "Zain Goued" at bounding box center [207, 490] width 206 height 16
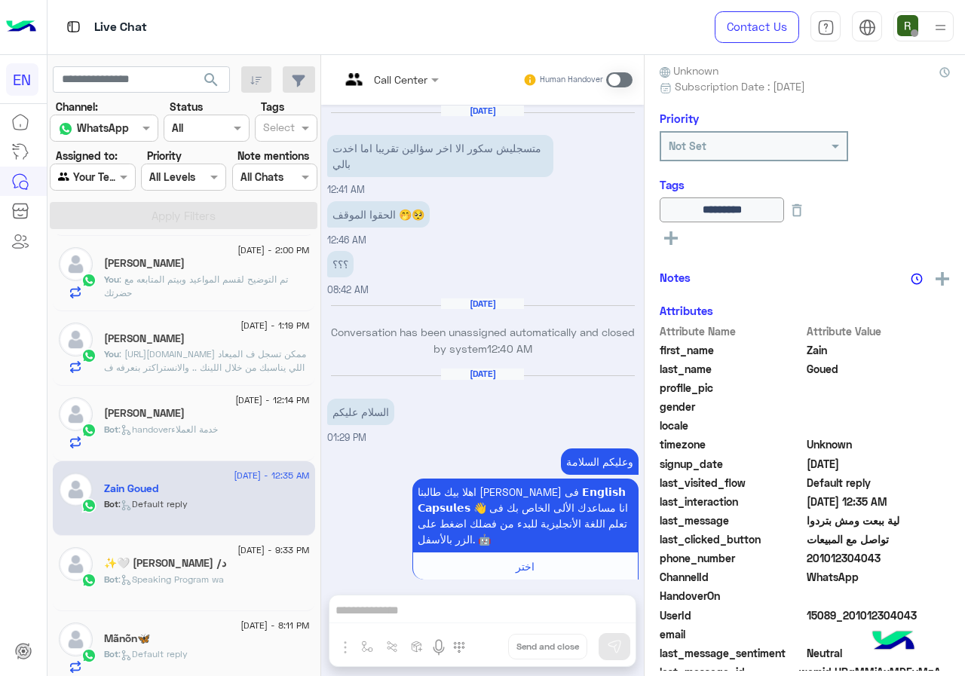
scroll to position [969, 0]
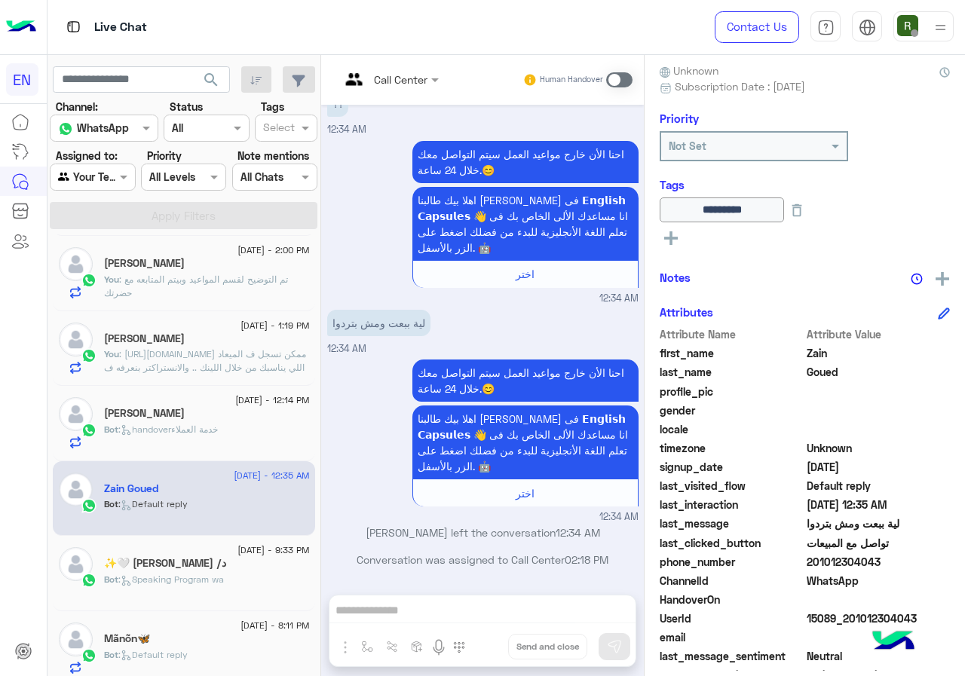
click at [205, 570] on div "د/ [PERSON_NAME] 🤍✨" at bounding box center [207, 565] width 206 height 16
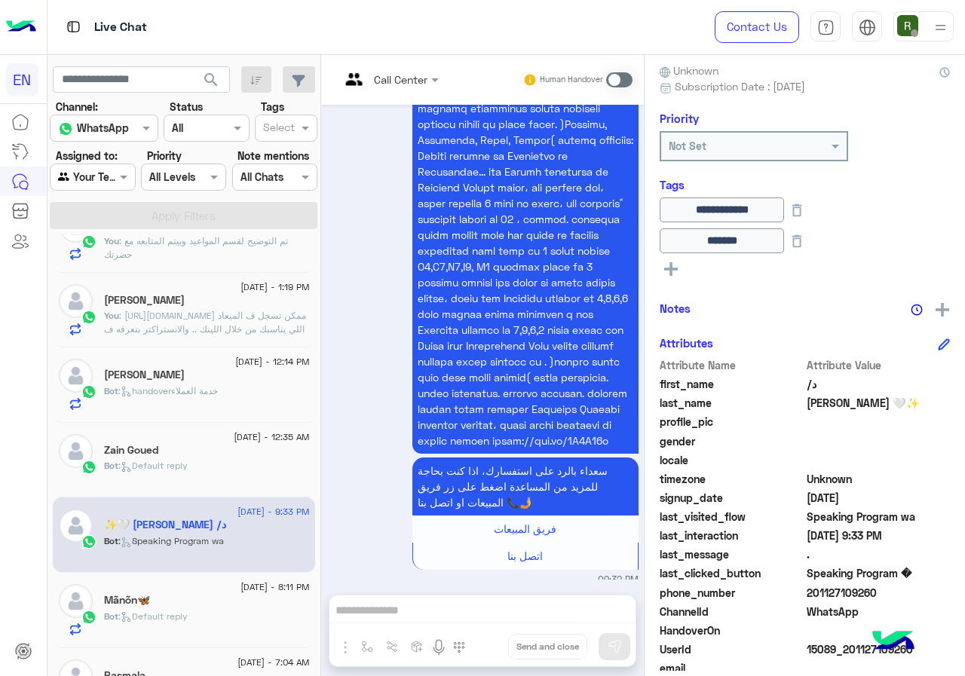
scroll to position [1055, 0]
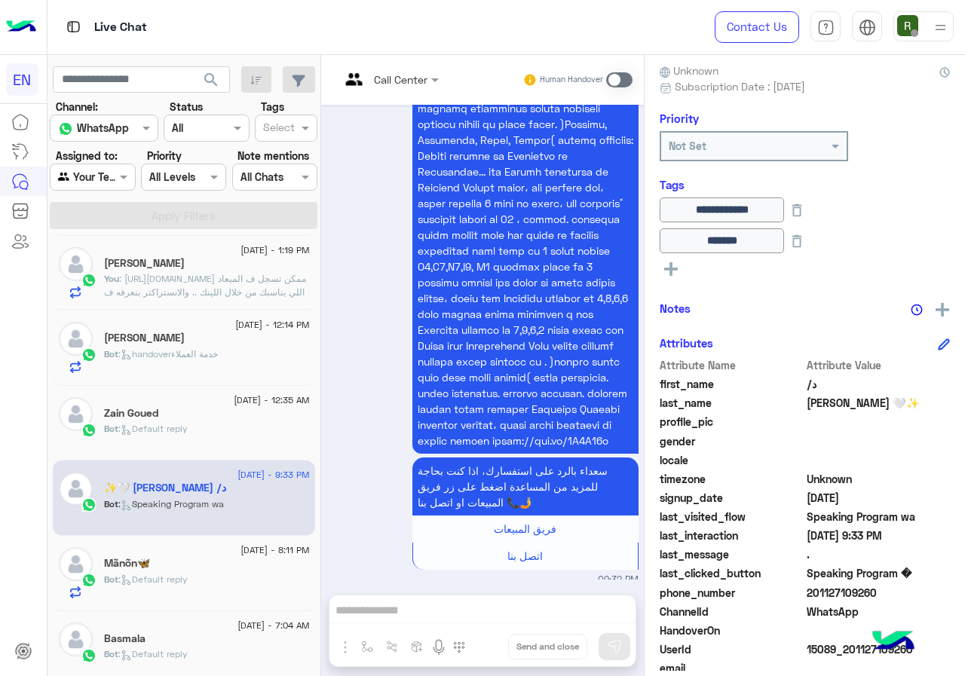
click at [188, 582] on span ": Default reply" at bounding box center [152, 578] width 69 height 11
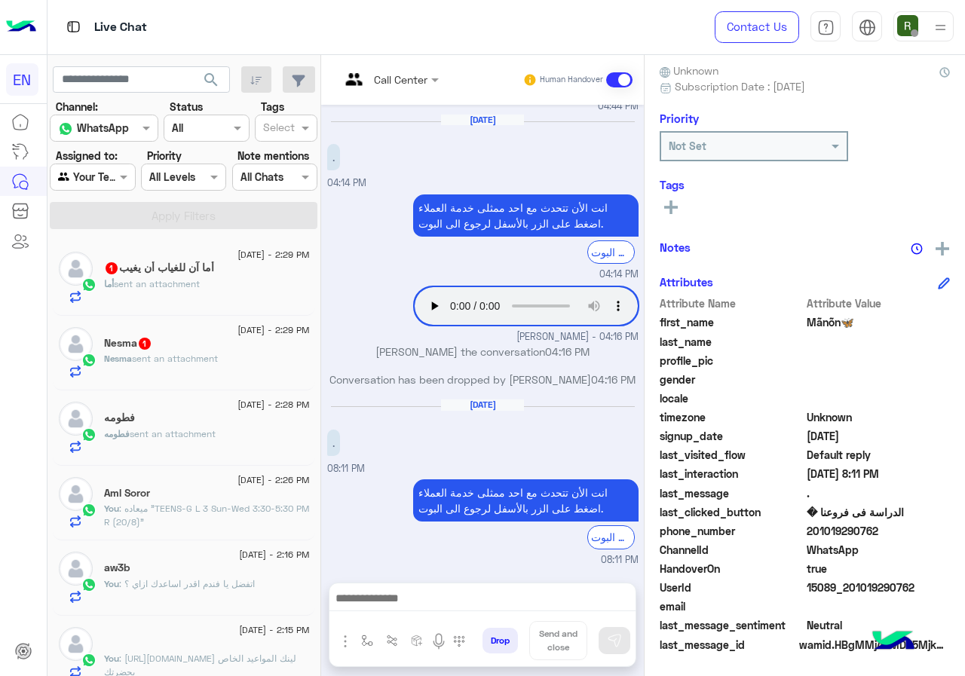
click at [216, 427] on p "فطومه sent an attachment" at bounding box center [160, 434] width 112 height 14
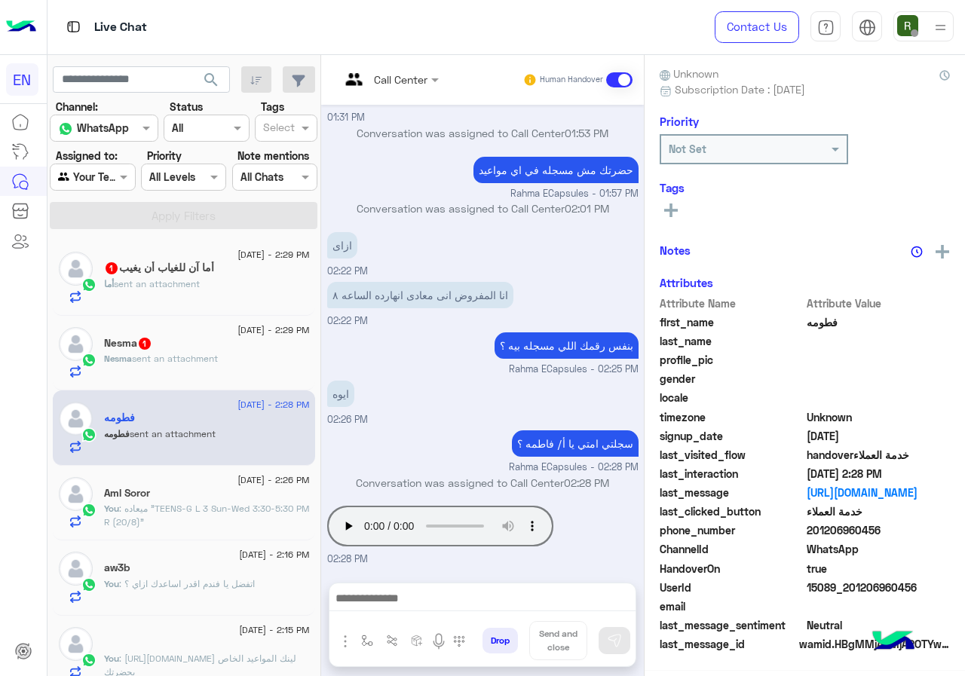
scroll to position [136, 0]
